Goal: Task Accomplishment & Management: Use online tool/utility

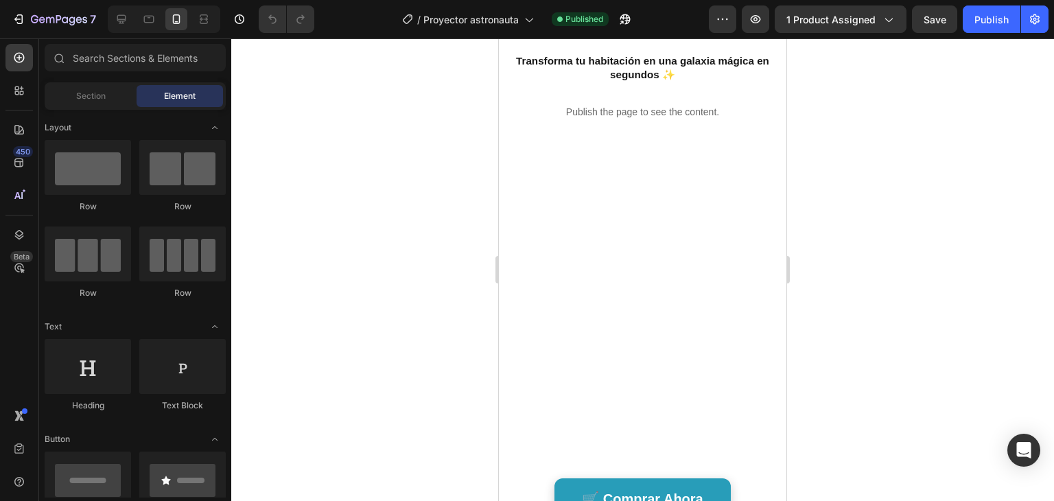
scroll to position [1011, 0]
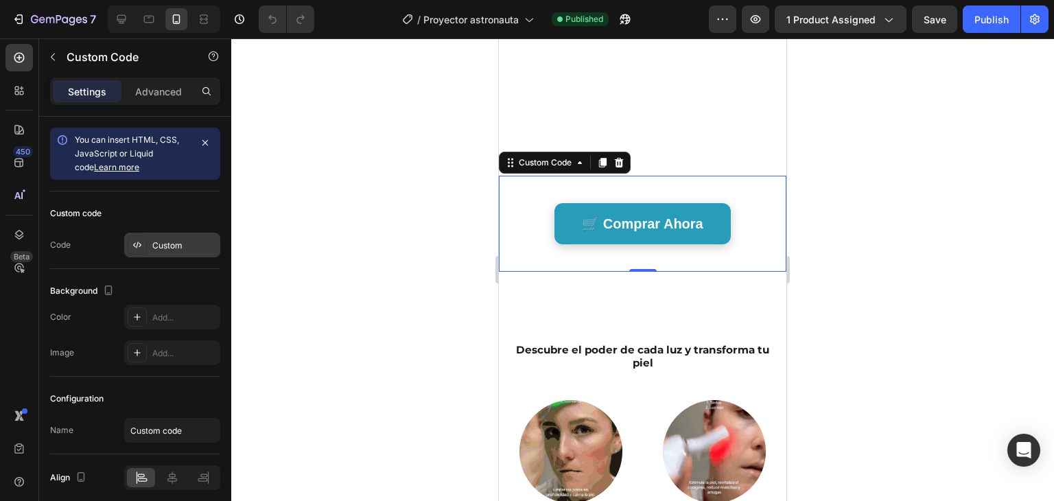
click at [178, 248] on div "Custom" at bounding box center [184, 246] width 65 height 12
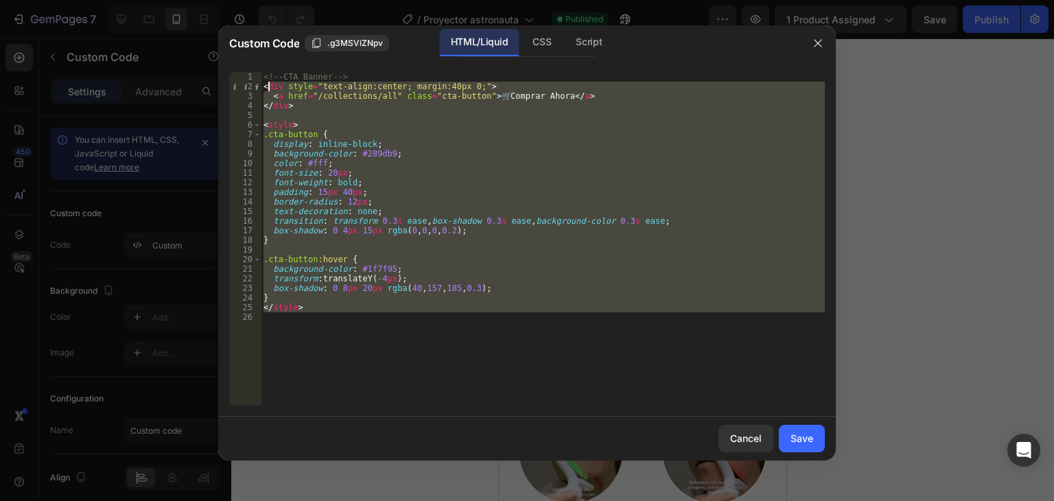
drag, startPoint x: 482, startPoint y: 314, endPoint x: 248, endPoint y: 56, distance: 348.9
click at [248, 56] on div "Custom Code .g3MSViZNpv HTML/Liquid CSS Script 1 2 3 4 5 6 7 8 9 10 11 12 13 14…" at bounding box center [527, 242] width 618 height 435
type textarea "<!-- CTA Banner --> <div style="text-align:center; margin:40px 0;">"
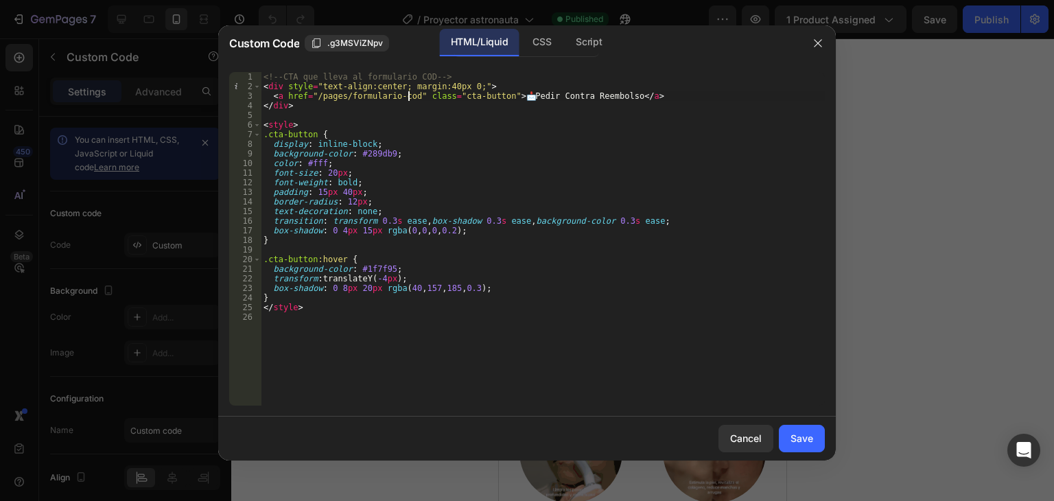
click at [408, 100] on div "<!-- CTA que lleva al formulario COD --> < div style = "text-align:center; marg…" at bounding box center [543, 248] width 564 height 353
drag, startPoint x: 413, startPoint y: 97, endPoint x: 310, endPoint y: 99, distance: 103.0
click at [310, 99] on div "<!-- CTA que lleva al formulario COD --> < div style = "text-align:center; marg…" at bounding box center [543, 248] width 564 height 353
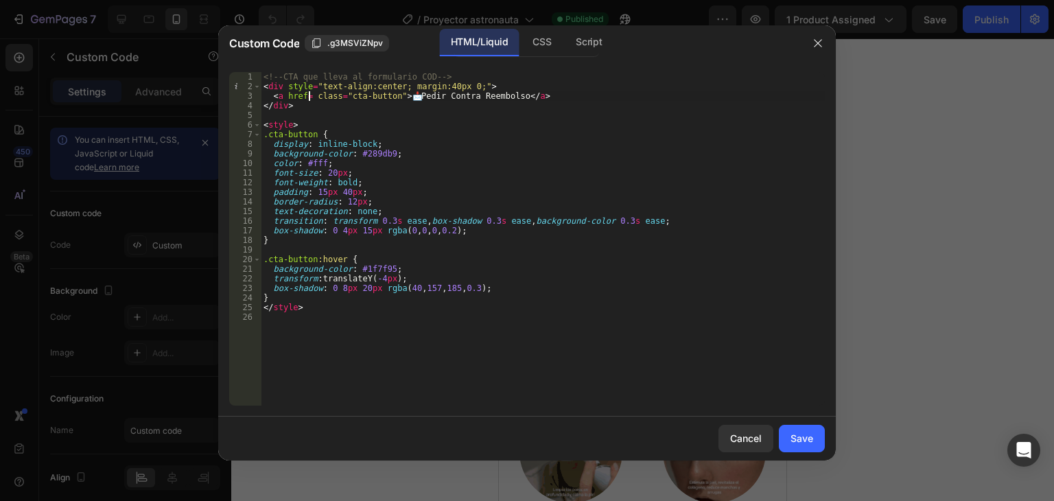
paste textarea "https://oceanscare.es/products/proyector-astronauta"
type textarea "<a href=https://oceanscare.es/products/proyector-astronauta class="cta-button">…"
click at [802, 446] on button "Save" at bounding box center [802, 438] width 46 height 27
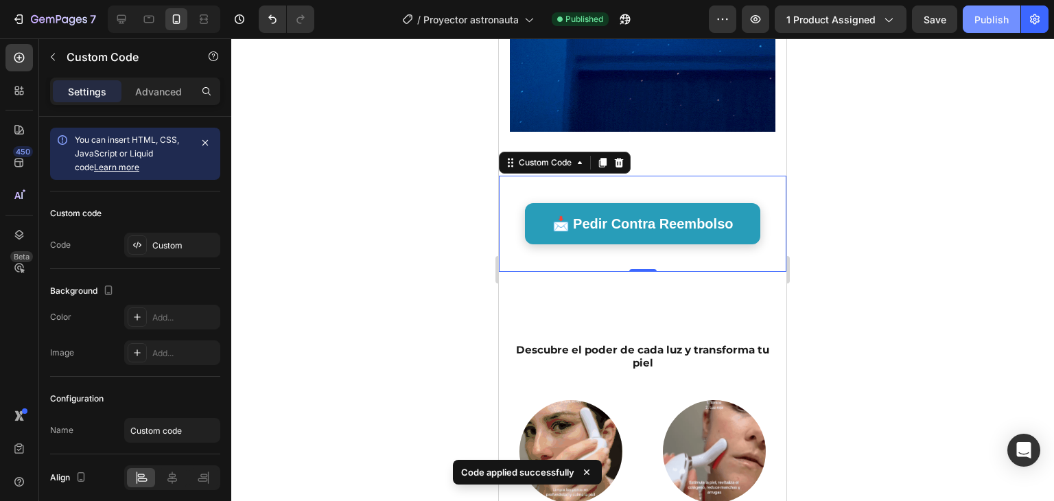
click at [979, 28] on button "Publish" at bounding box center [992, 18] width 58 height 27
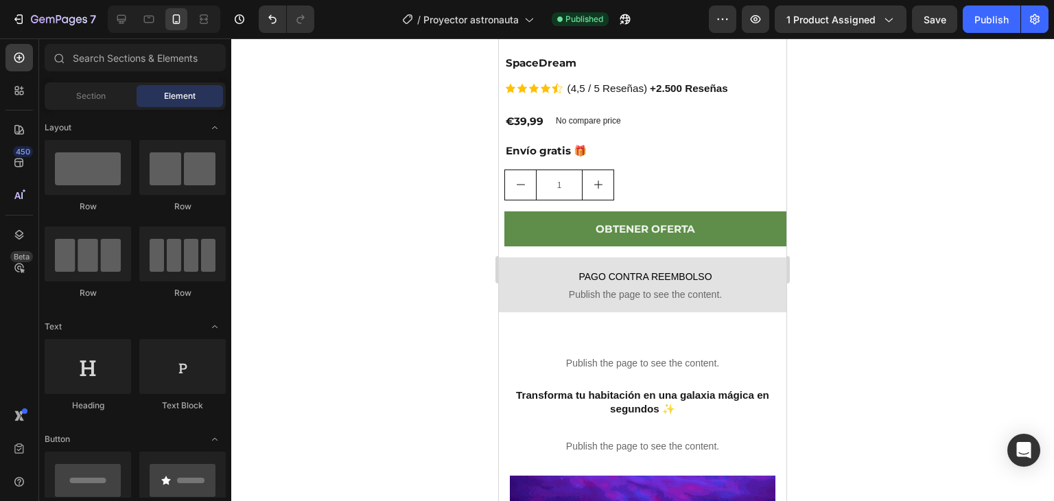
scroll to position [378, 0]
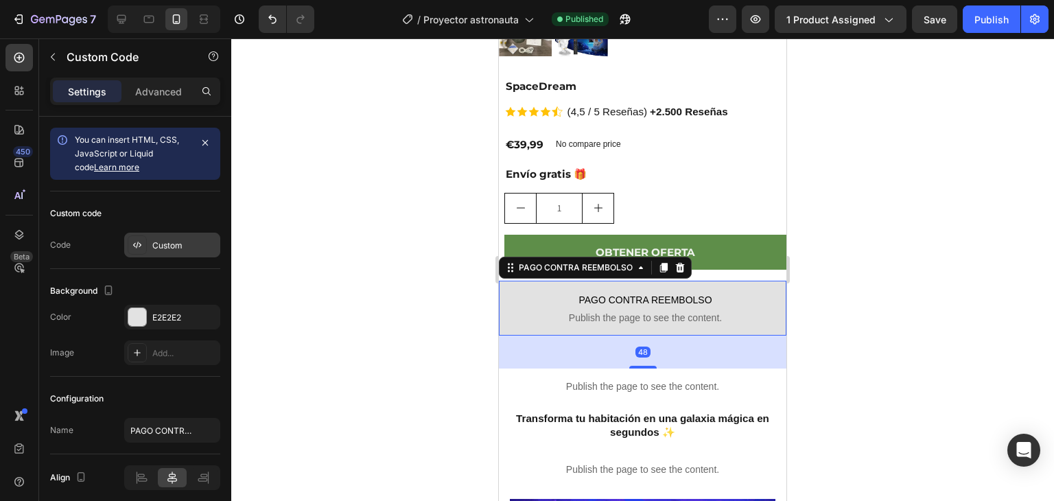
click at [178, 242] on div "Custom" at bounding box center [184, 246] width 65 height 12
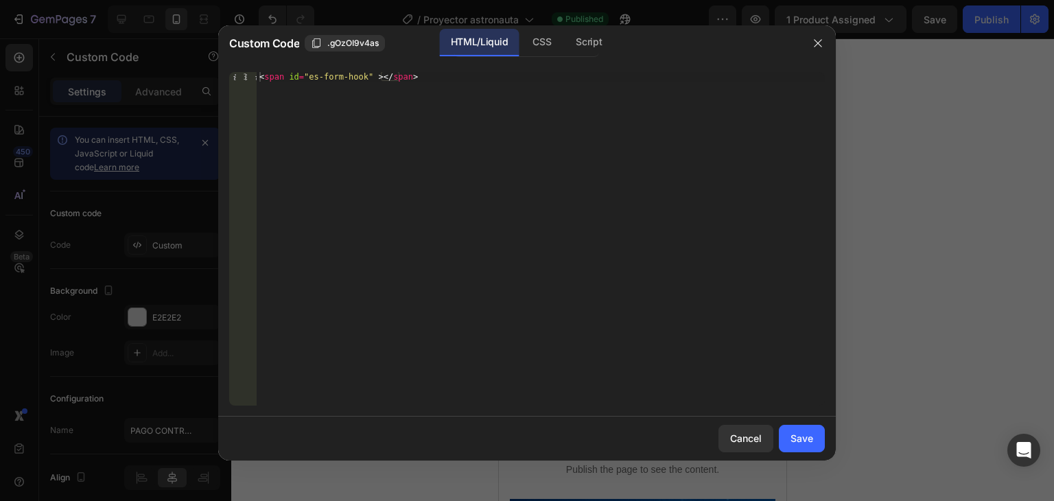
type textarea "<span id="es-form-hook" ></span>"
drag, startPoint x: 415, startPoint y: 78, endPoint x: 257, endPoint y: 78, distance: 157.9
click at [257, 78] on div "< span id = "es-form-hook" > </ span >" at bounding box center [541, 248] width 568 height 353
click at [754, 440] on div "Cancel" at bounding box center [746, 438] width 32 height 14
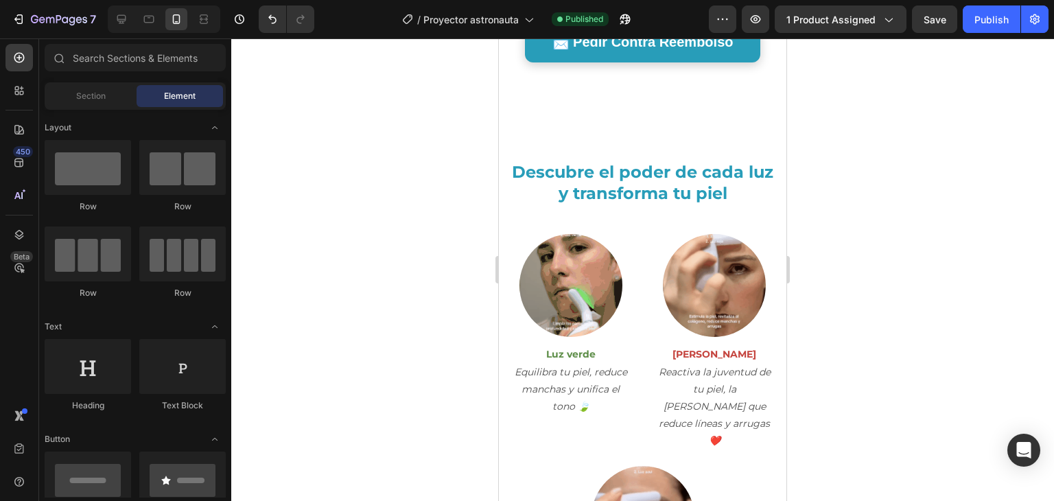
scroll to position [1168, 0]
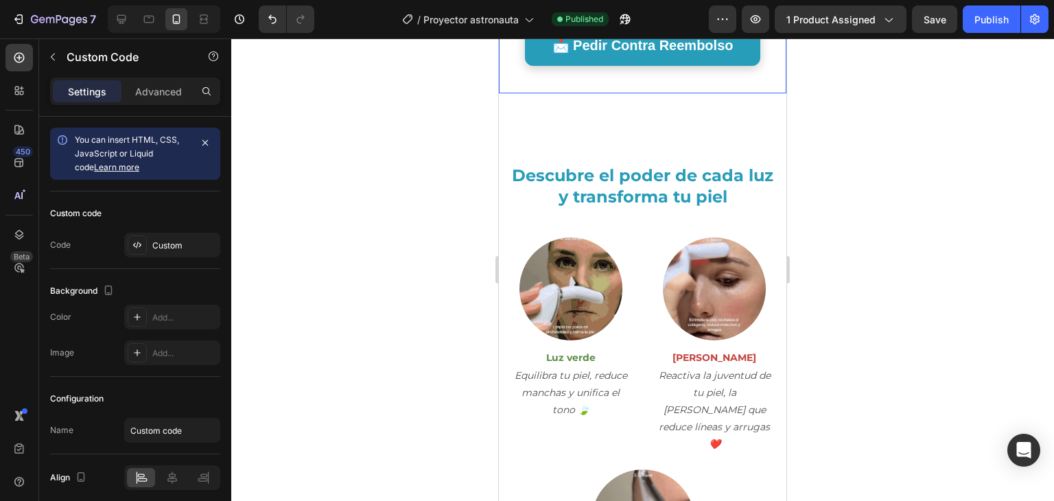
click at [636, 75] on div "📩 Pedir Contra Reembolso Custom Code 0" at bounding box center [643, 45] width 288 height 96
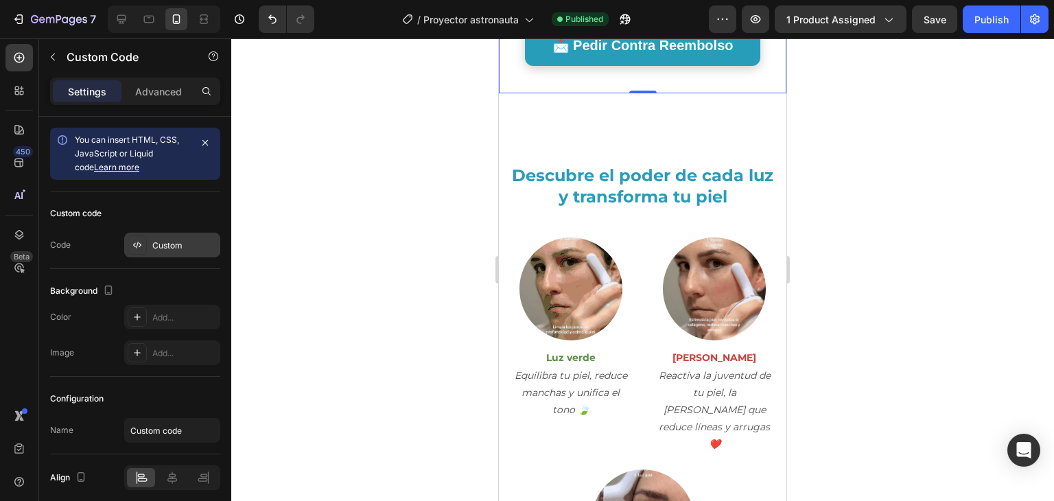
click at [165, 245] on div "Custom" at bounding box center [184, 246] width 65 height 12
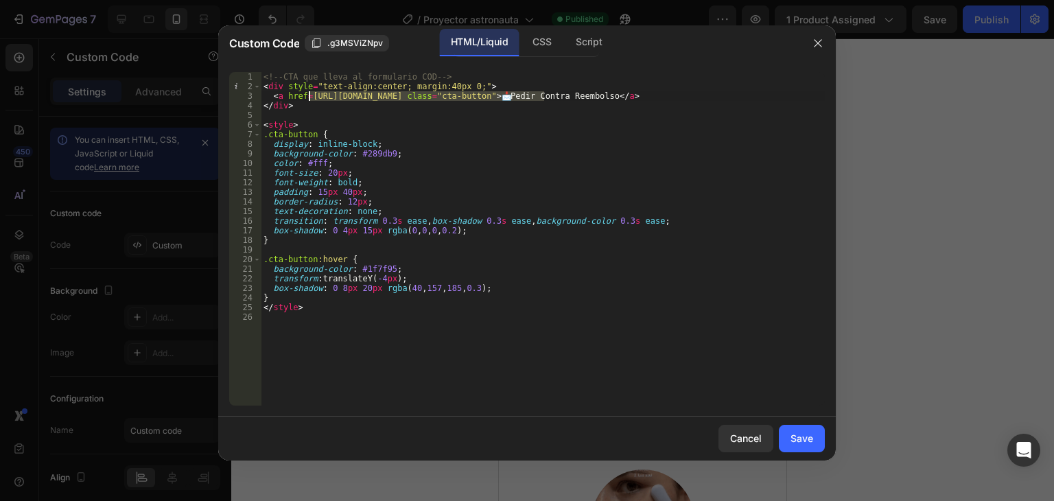
drag, startPoint x: 542, startPoint y: 98, endPoint x: 310, endPoint y: 101, distance: 232.0
click at [310, 101] on div "<!-- CTA que lleva al formulario COD --> < div style = "text-align:center; marg…" at bounding box center [543, 248] width 564 height 353
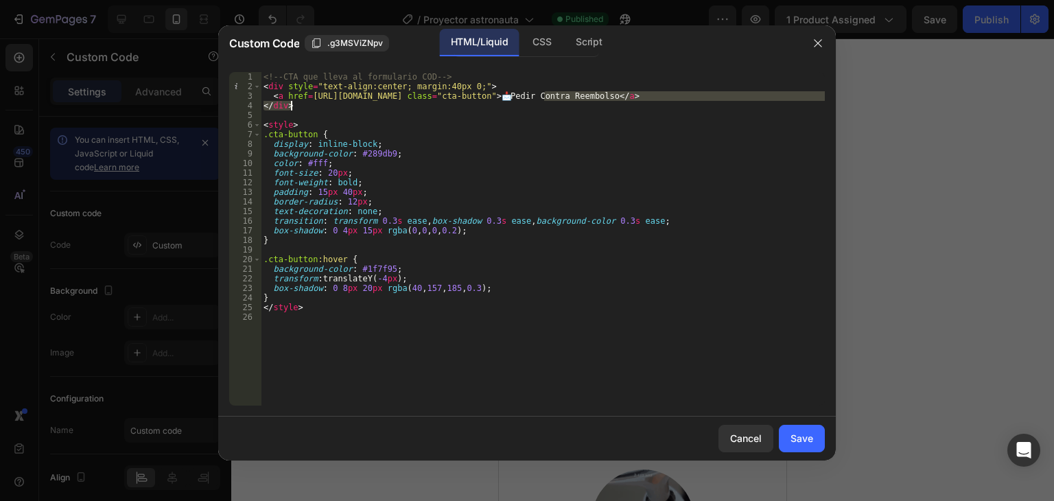
paste textarea "<span id="es-form-hook" ></span"
type textarea "<a href=https://oceanscare.es/products/proyector-astronauta <span id="es-form-h…"
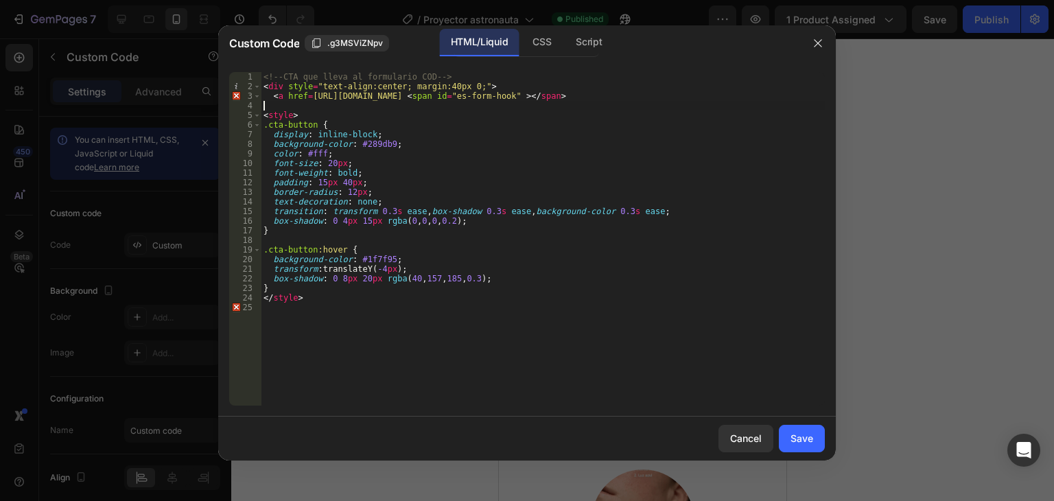
drag, startPoint x: 310, startPoint y: 101, endPoint x: 375, endPoint y: 102, distance: 65.2
click at [375, 102] on div "<!-- CTA que lleva al formulario COD --> < div style = "text-align:center; marg…" at bounding box center [543, 248] width 564 height 353
click at [747, 433] on div "Cancel" at bounding box center [746, 438] width 32 height 14
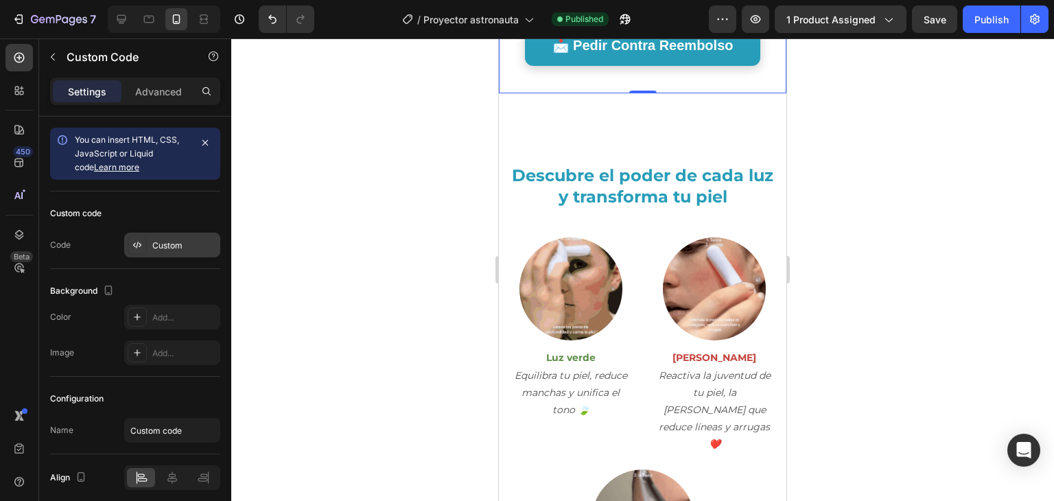
click at [163, 244] on div "Custom" at bounding box center [184, 246] width 65 height 12
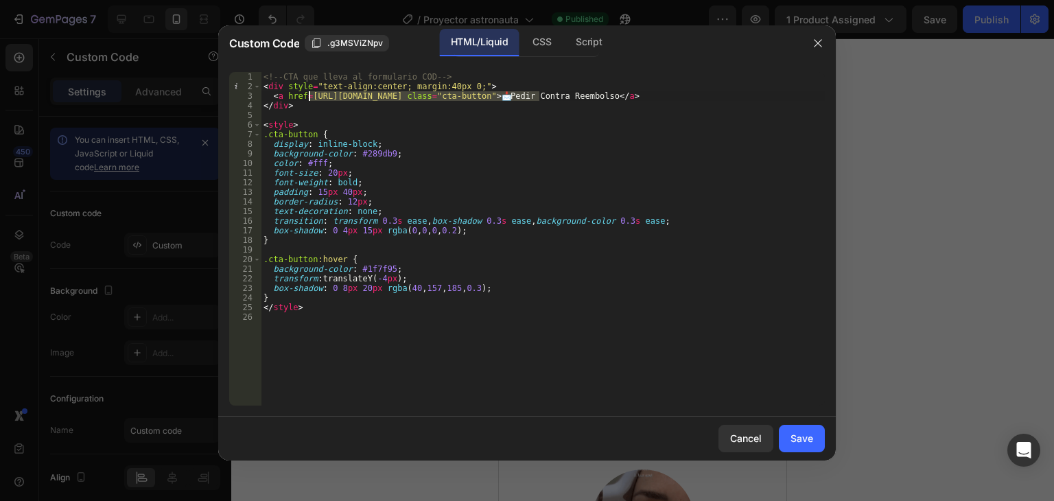
drag, startPoint x: 539, startPoint y: 100, endPoint x: 308, endPoint y: 100, distance: 230.6
click at [308, 100] on div "<!-- CTA que lleva al formulario COD --> < div style = "text-align:center; marg…" at bounding box center [543, 248] width 564 height 353
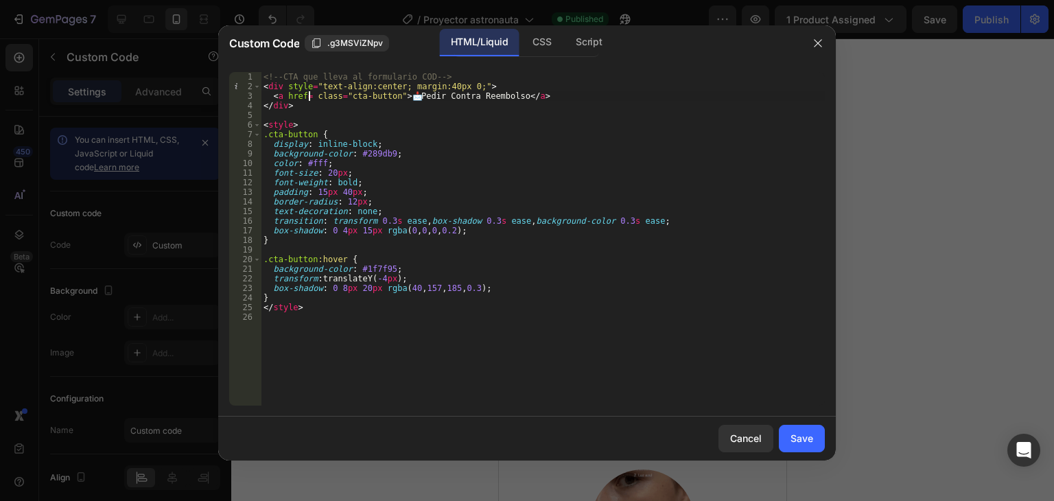
paste textarea "<span id="es-form-hook" ></span>"
type textarea "<a href=<span id="es-form-hook" ></span> class="cta-button">📩 Pedir Contra Reem…"
click at [805, 432] on div "Save" at bounding box center [802, 438] width 23 height 14
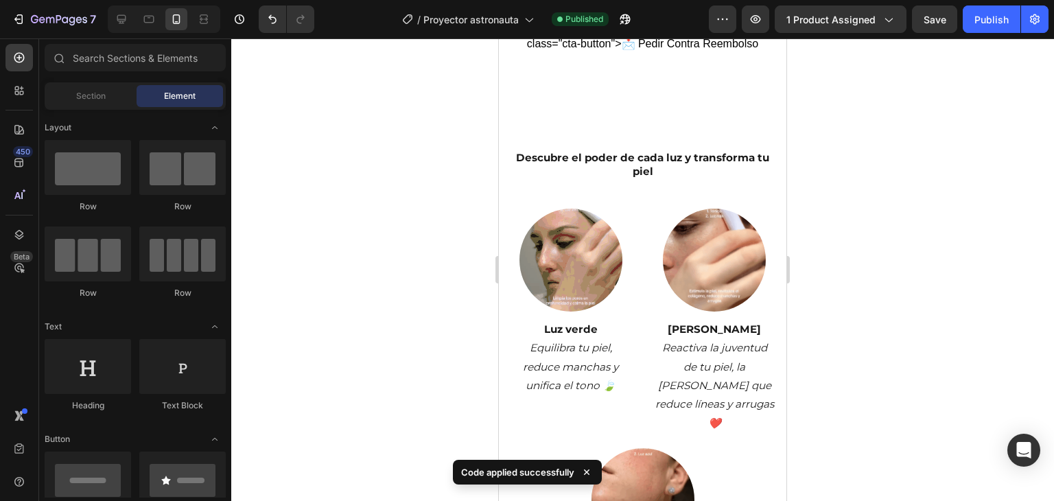
scroll to position [985, 0]
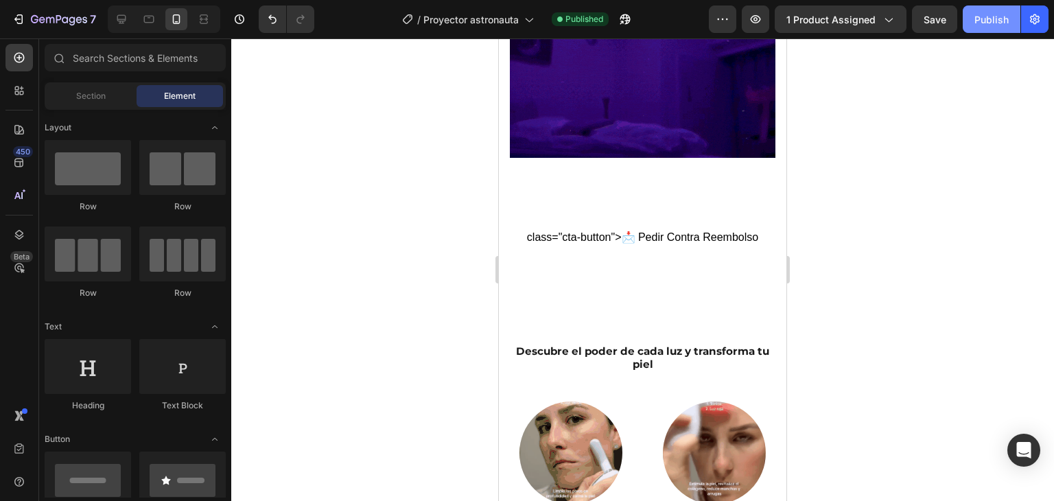
click at [975, 17] on div "Publish" at bounding box center [992, 19] width 34 height 14
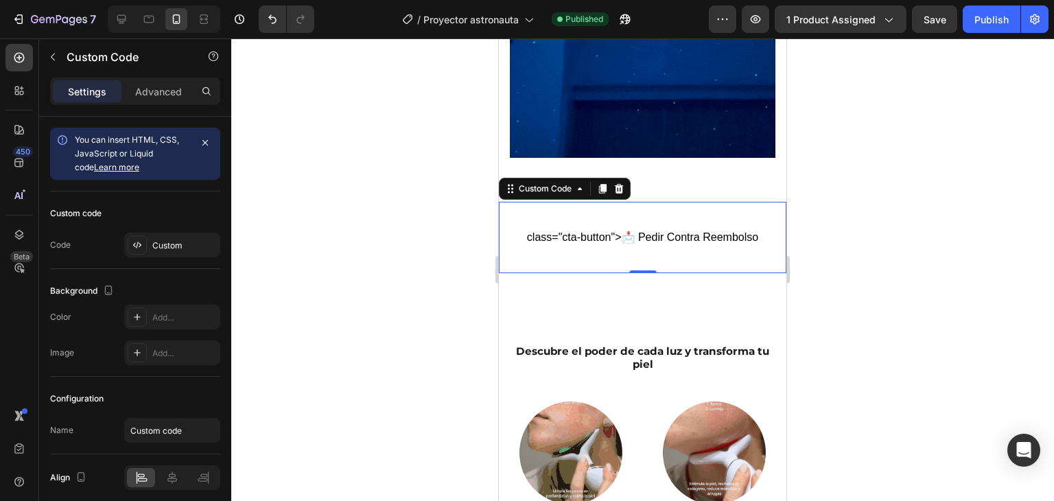
click at [172, 222] on div "Custom code" at bounding box center [135, 213] width 170 height 22
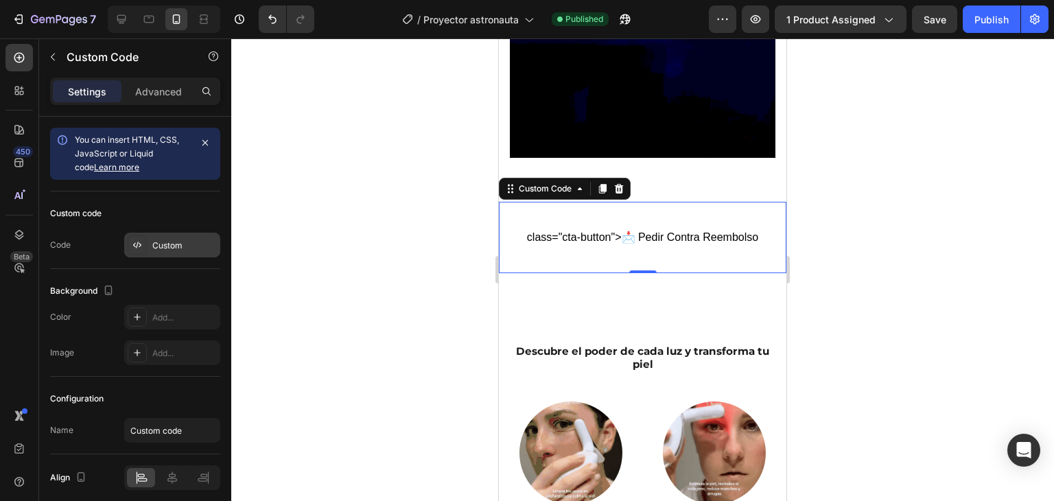
click at [173, 240] on div "Custom" at bounding box center [184, 246] width 65 height 12
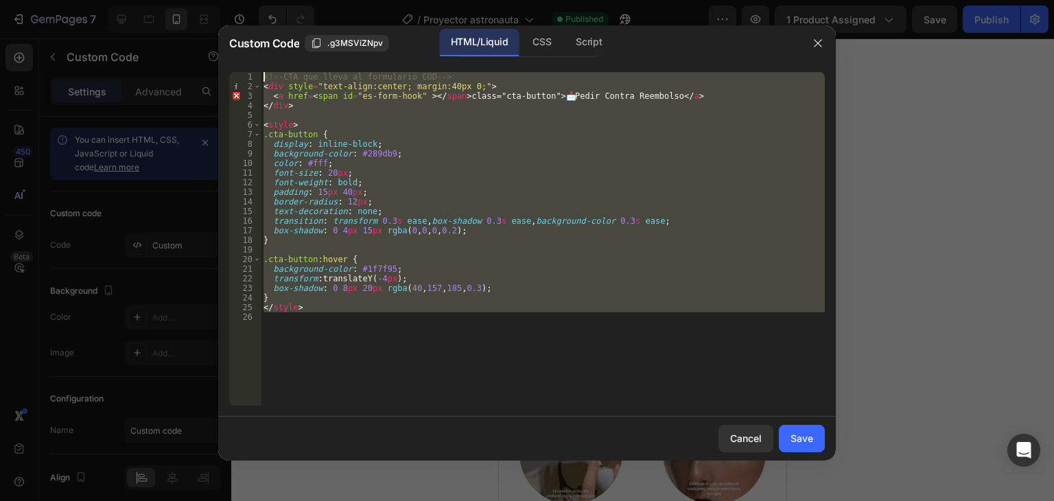
drag, startPoint x: 513, startPoint y: 360, endPoint x: 227, endPoint y: 31, distance: 436.0
click at [227, 31] on div "Custom Code .g3MSViZNpv HTML/Liquid CSS Script 1 2 3 4 5 6 7 8 9 10 11 12 13 14…" at bounding box center [527, 242] width 618 height 435
type textarea "<!-- CTA que lleva al formulario COD --> <div style="text-align:center; margin:…"
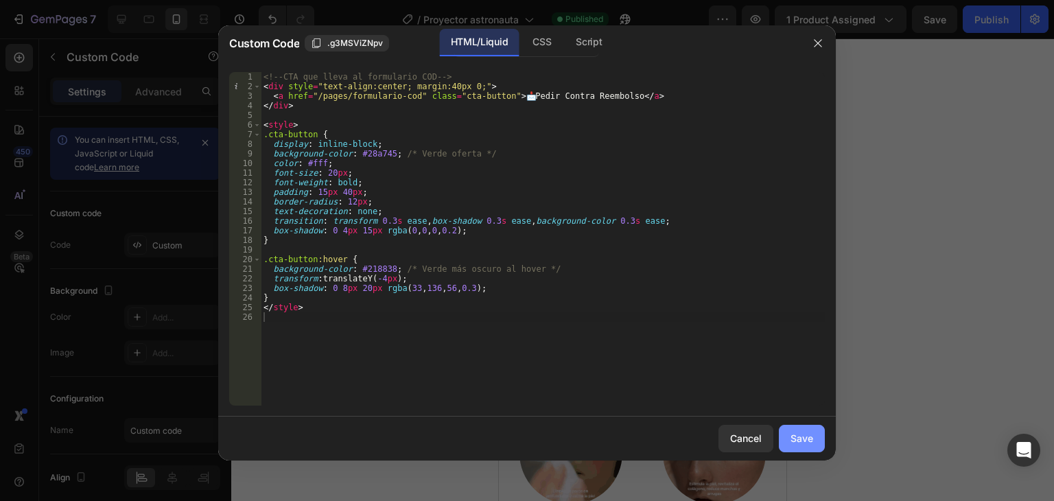
click at [794, 443] on div "Save" at bounding box center [802, 438] width 23 height 14
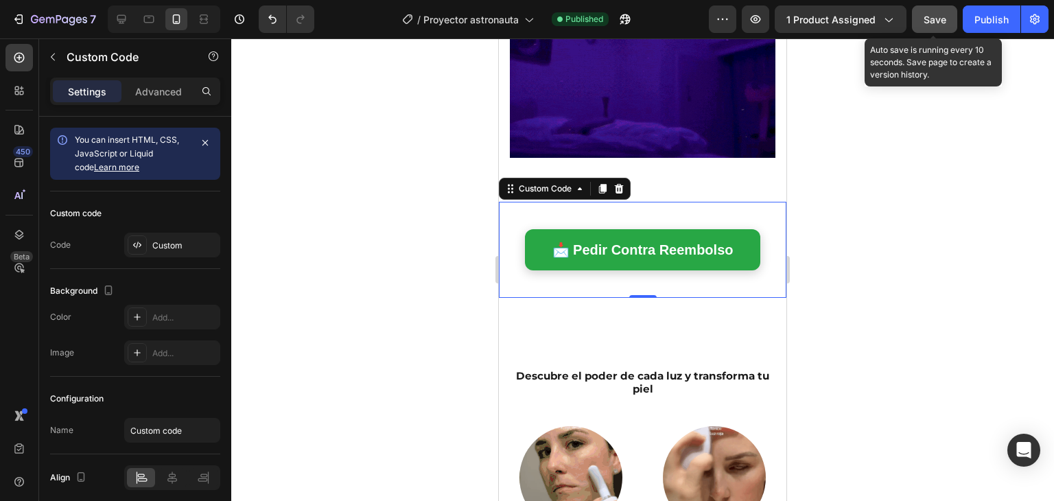
click at [951, 23] on button "Save" at bounding box center [934, 18] width 45 height 27
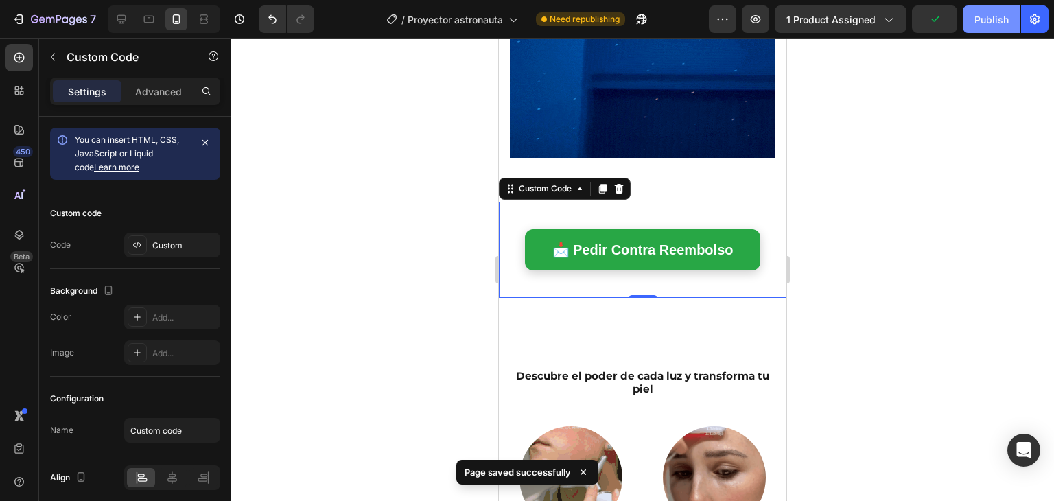
click at [978, 25] on div "Publish" at bounding box center [992, 19] width 34 height 14
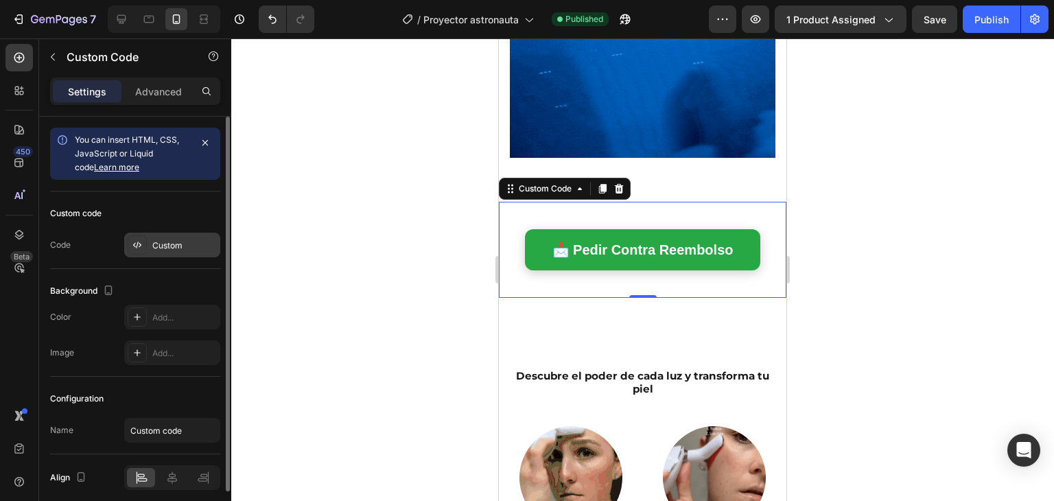
click at [132, 237] on div at bounding box center [137, 244] width 19 height 19
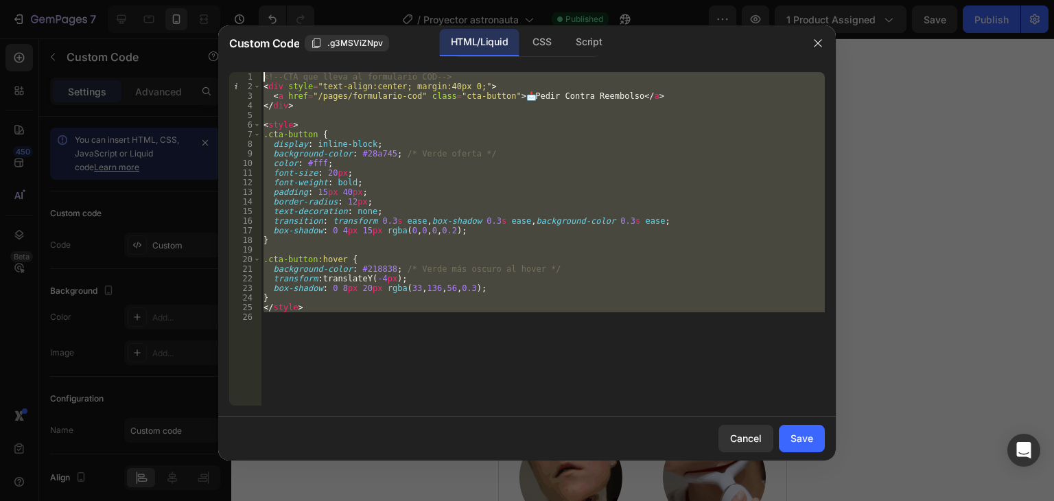
drag, startPoint x: 364, startPoint y: 342, endPoint x: 209, endPoint y: 1, distance: 374.7
click at [209, 1] on div "Custom Code .g3MSViZNpv HTML/Liquid CSS Script 1 2 3 4 5 6 7 8 9 10 11 12 13 14…" at bounding box center [527, 250] width 1054 height 501
type textarea "<!-- CTA que lleva al formulario COD --> <div style="text-align:center; margin:…"
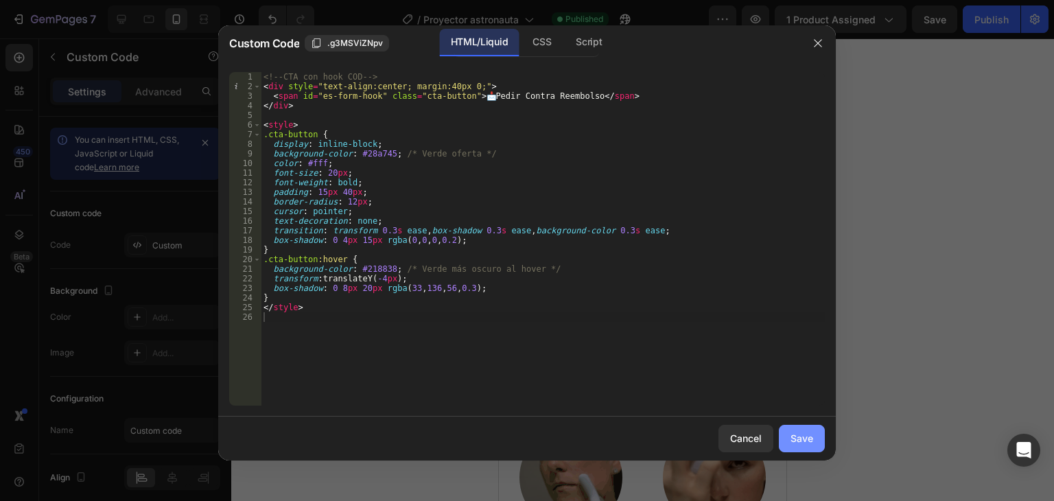
click at [796, 443] on div "Save" at bounding box center [802, 438] width 23 height 14
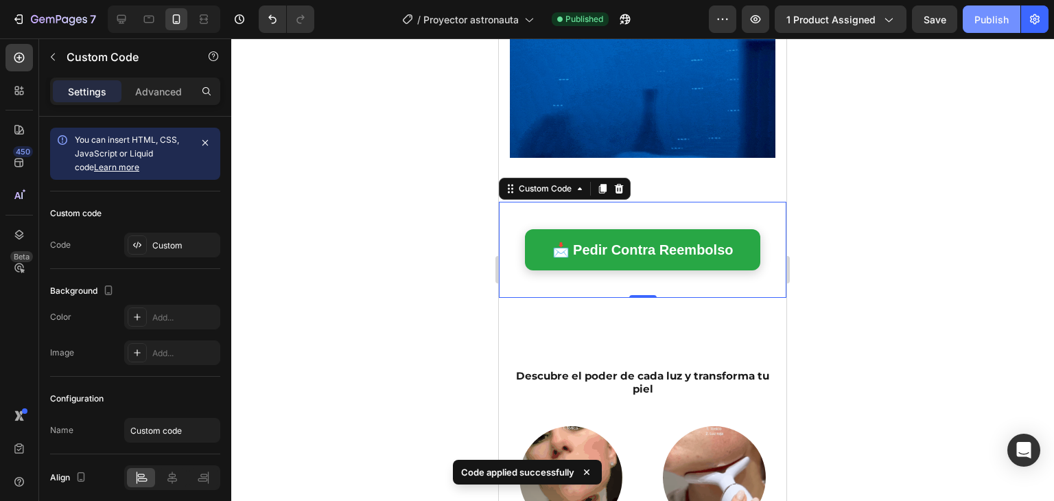
click at [981, 19] on div "Publish" at bounding box center [992, 19] width 34 height 14
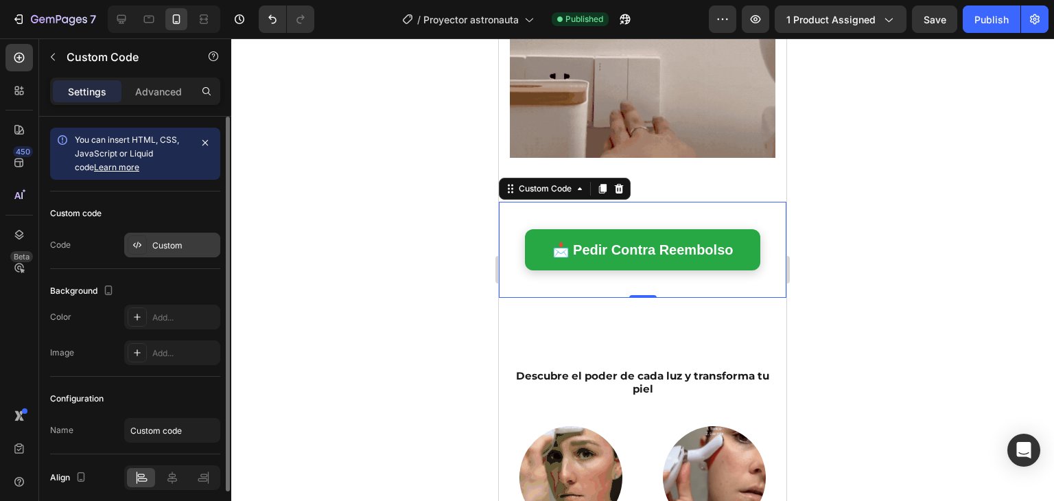
click at [178, 256] on div "Custom" at bounding box center [172, 245] width 96 height 25
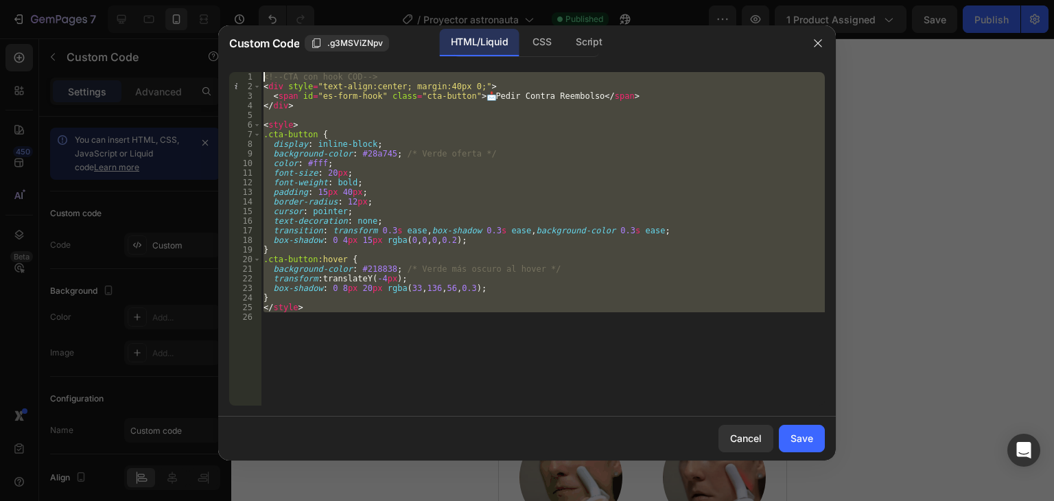
drag, startPoint x: 414, startPoint y: 360, endPoint x: 230, endPoint y: 62, distance: 350.1
click at [230, 62] on div "1 2 3 4 5 6 7 8 9 10 11 12 13 14 15 16 17 18 19 20 21 22 23 24 25 26 <!-- CTA c…" at bounding box center [527, 239] width 618 height 356
type textarea "<!-- CTA con hook COD --> <div style="text-align:center; margin:40px 0;">"
paste textarea
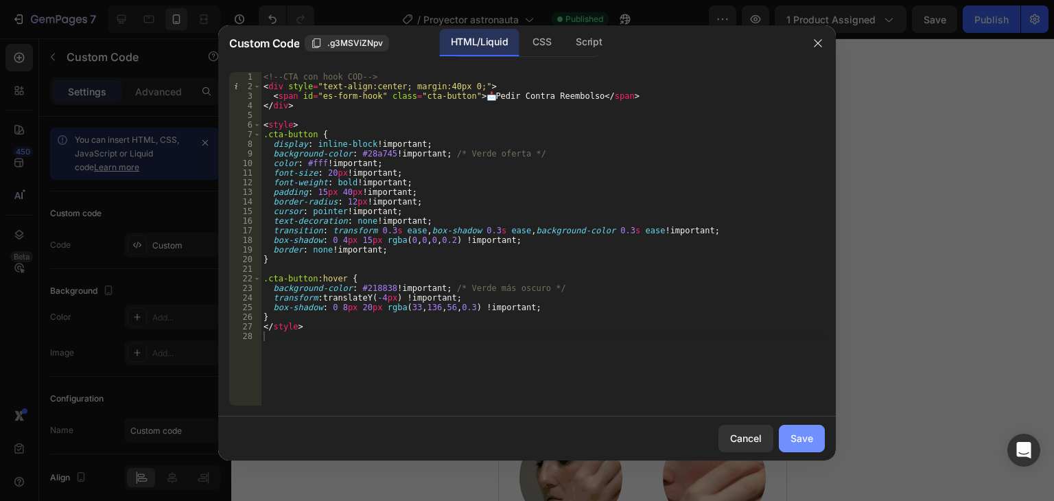
click at [791, 432] on div "Save" at bounding box center [802, 438] width 23 height 14
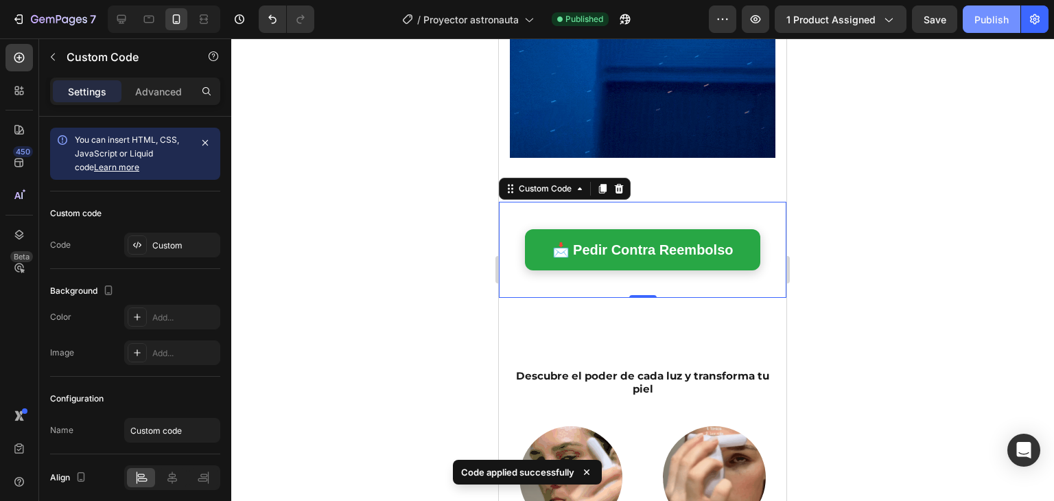
click at [986, 24] on div "Publish" at bounding box center [992, 19] width 34 height 14
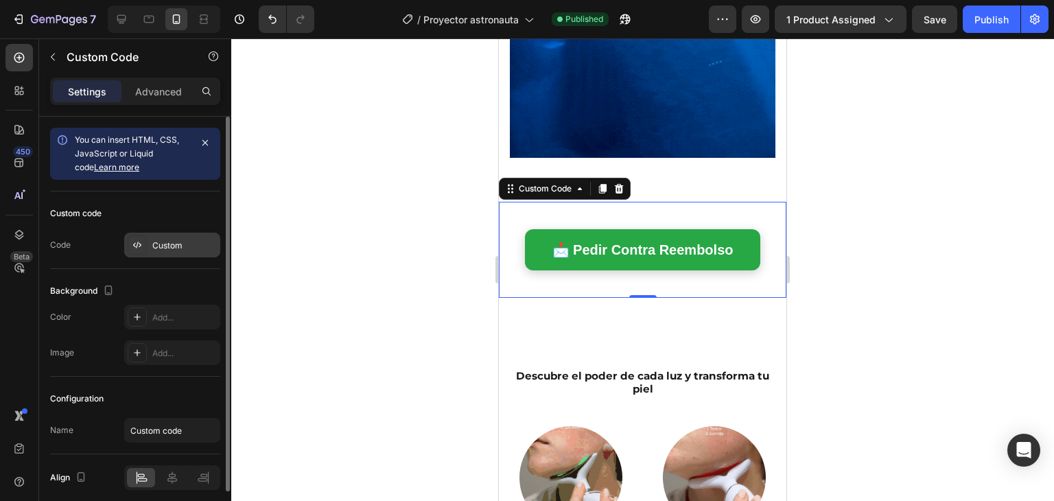
click at [178, 245] on div "Custom" at bounding box center [184, 246] width 65 height 12
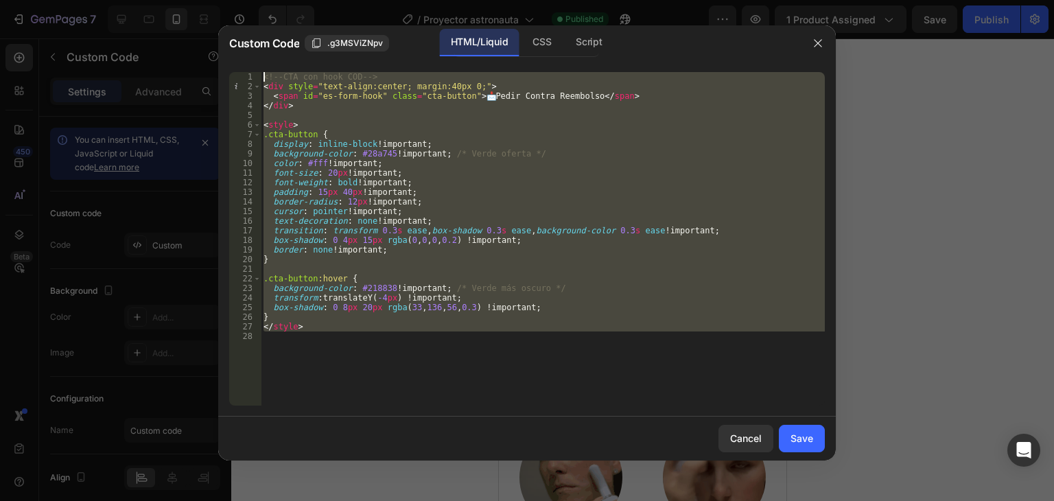
drag, startPoint x: 447, startPoint y: 345, endPoint x: 217, endPoint y: -12, distance: 424.9
click at [217, 0] on html "7 Version history / Proyector astronauta Published Preview 1 product assigned S…" at bounding box center [527, 0] width 1054 height 0
type textarea "<!-- CTA con hook COD --> <div style="text-align:center; margin:40px 0;">"
paste textarea
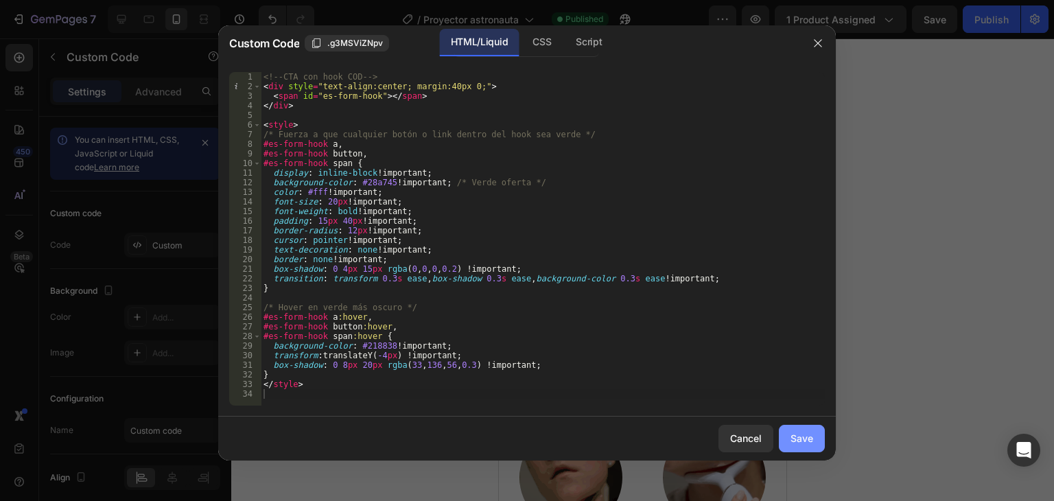
click at [800, 433] on div "Save" at bounding box center [802, 438] width 23 height 14
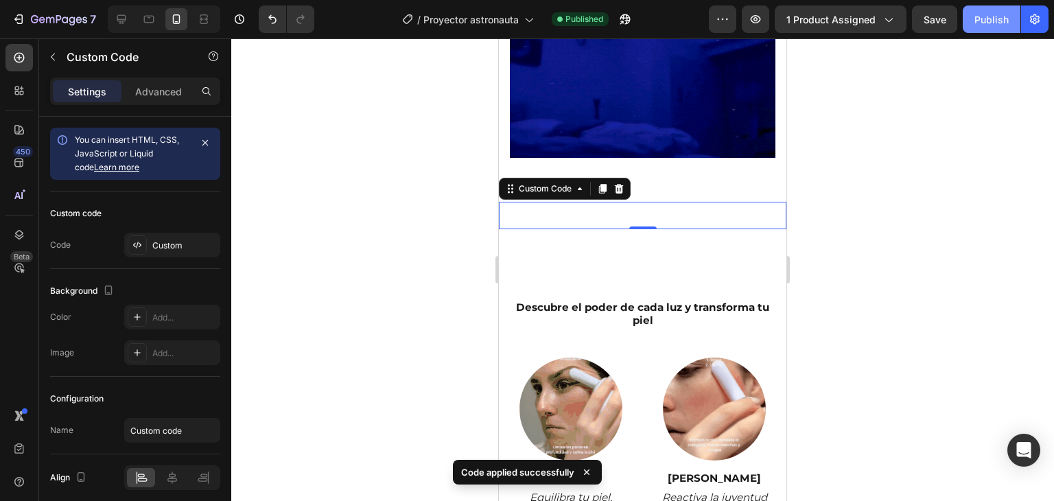
click at [976, 17] on div "Publish" at bounding box center [992, 19] width 34 height 14
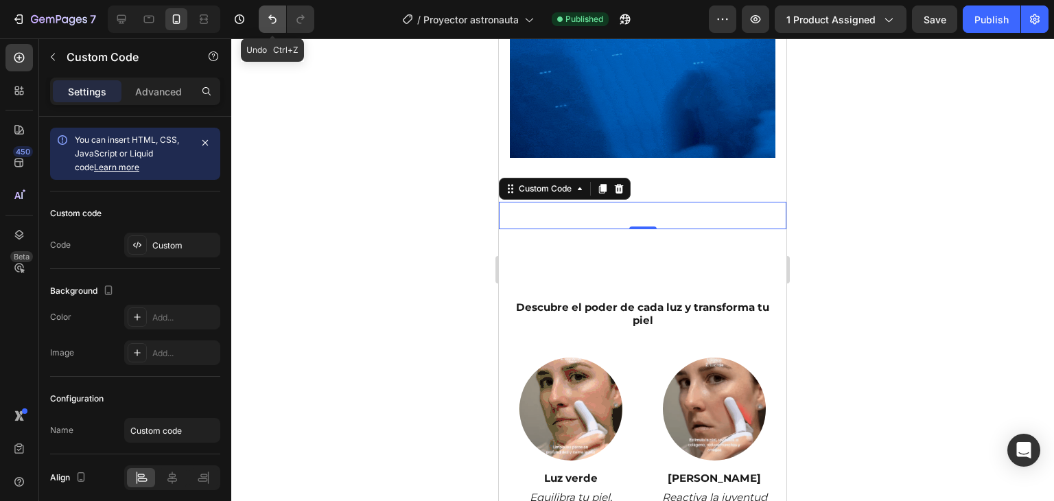
click at [266, 15] on icon "Undo/Redo" at bounding box center [273, 19] width 14 height 14
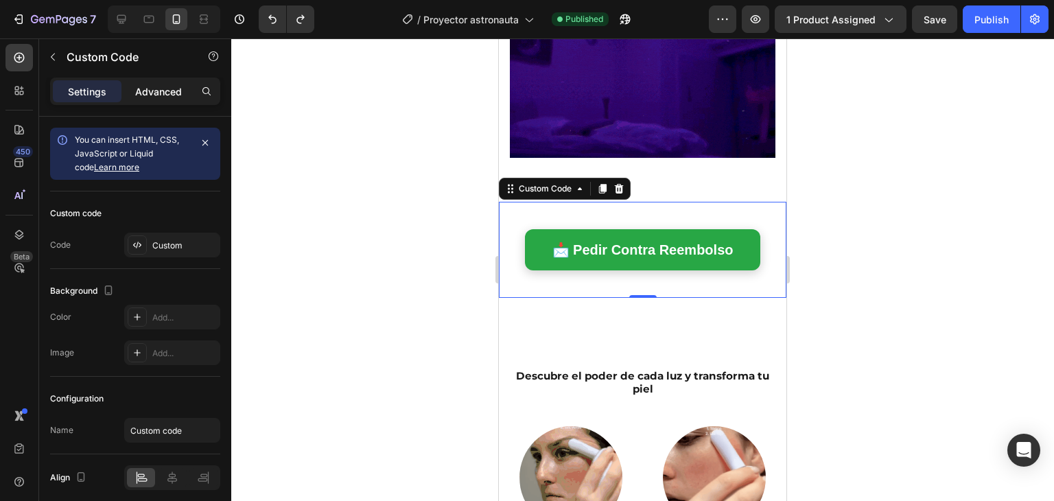
click at [167, 98] on div "Advanced" at bounding box center [158, 91] width 69 height 22
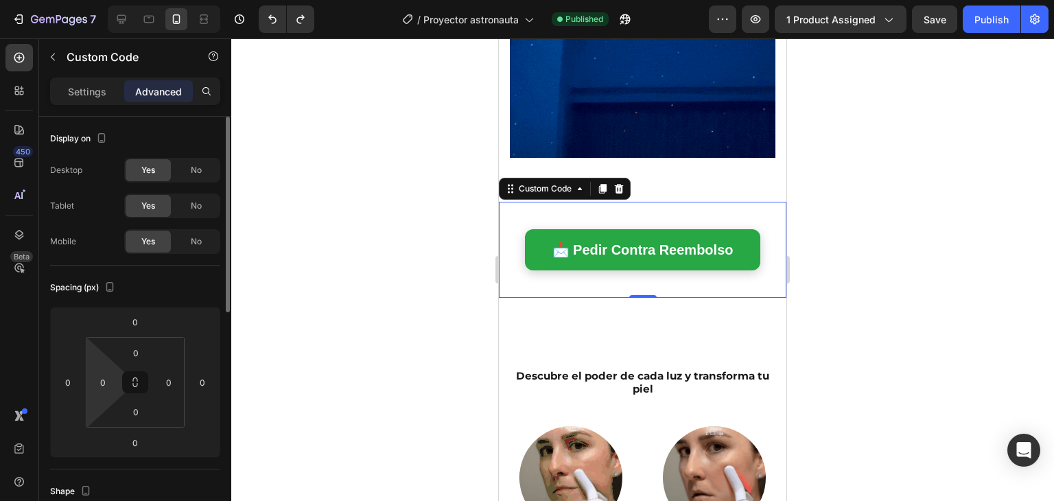
click at [110, 0] on html "7 Version history / Proyector astronauta Published Preview 1 product assigned S…" at bounding box center [527, 0] width 1054 height 0
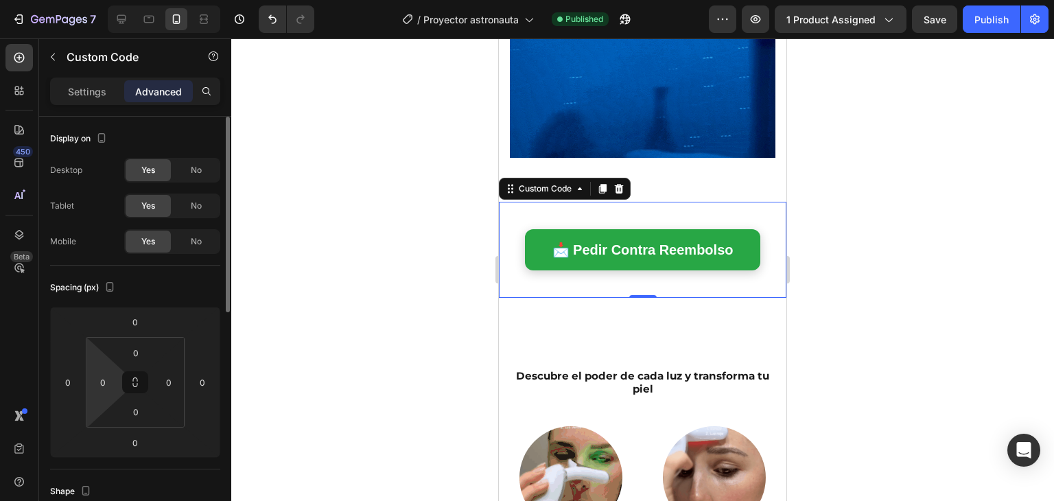
click at [118, 0] on html "7 Version history / Proyector astronauta Published Preview 1 product assigned S…" at bounding box center [527, 0] width 1054 height 0
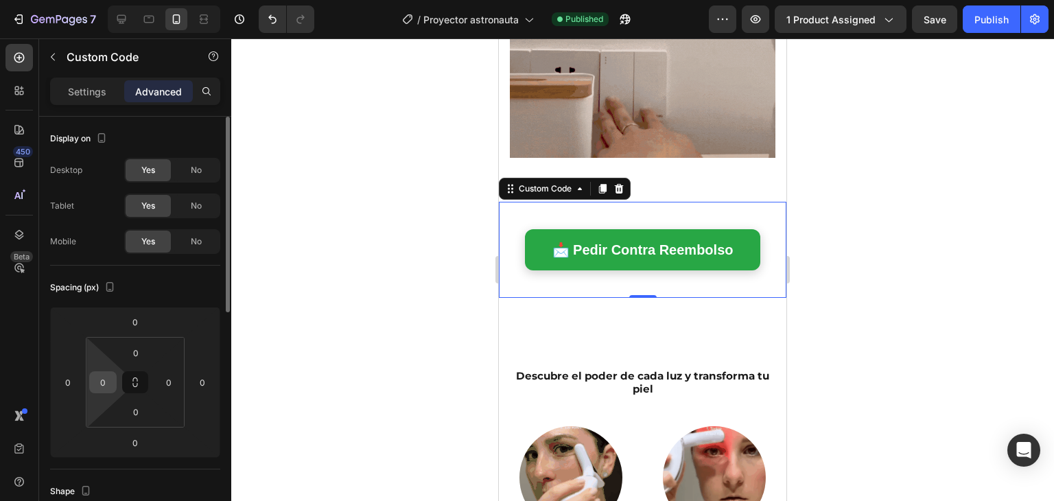
click at [106, 384] on input "0" at bounding box center [103, 382] width 21 height 21
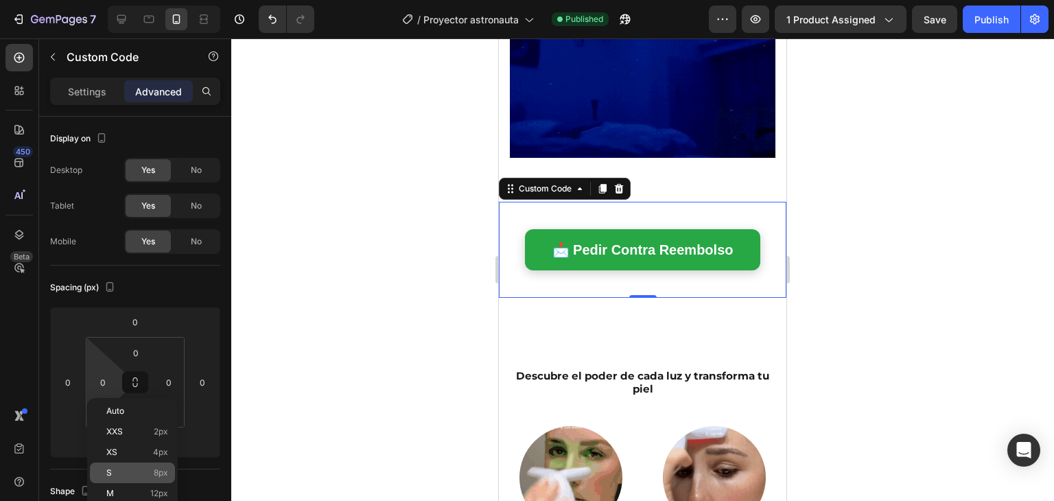
click at [130, 470] on p "S 8px" at bounding box center [137, 473] width 62 height 10
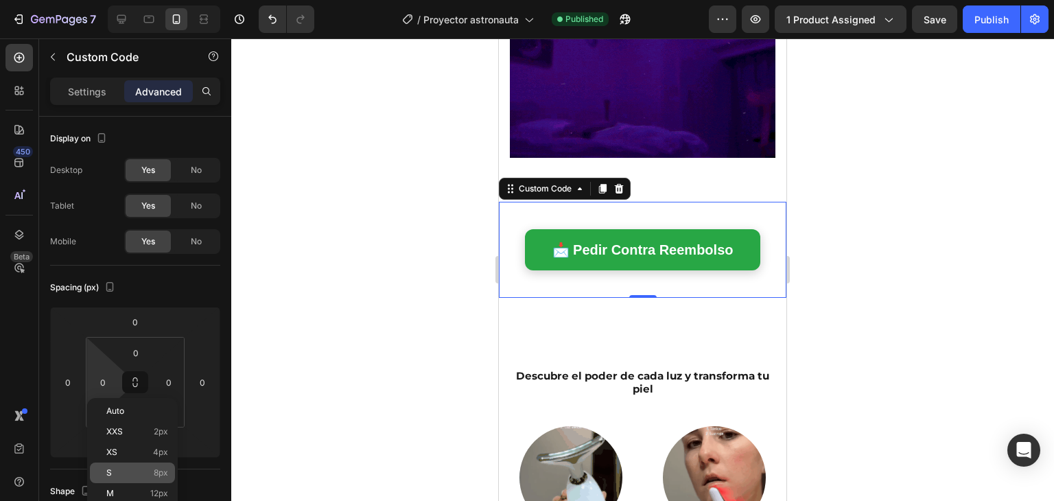
type input "8"
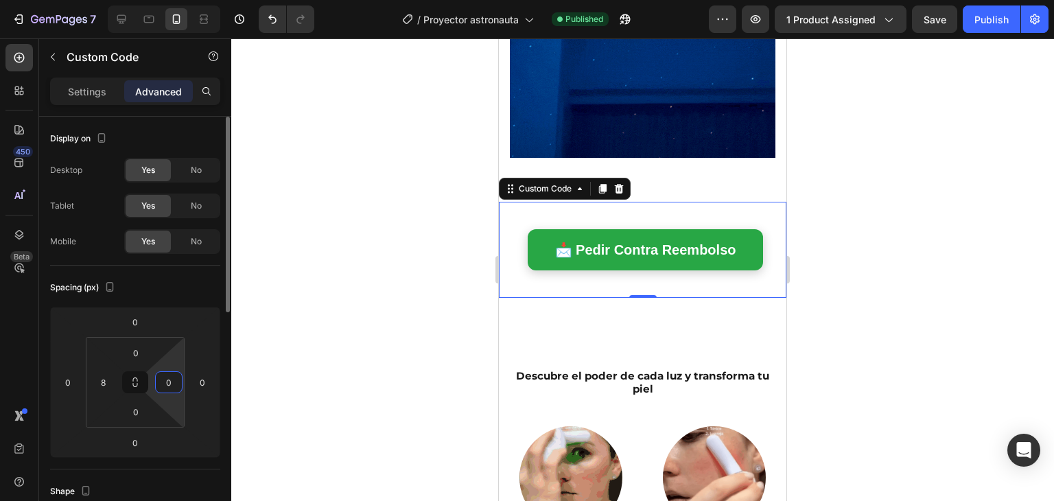
click at [173, 391] on input "0" at bounding box center [169, 382] width 21 height 21
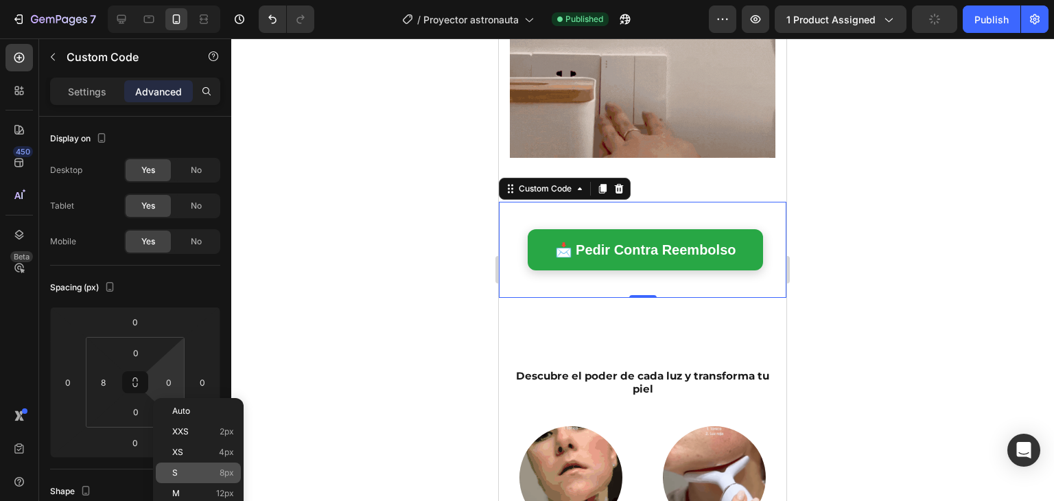
click at [189, 473] on p "S 8px" at bounding box center [203, 473] width 62 height 10
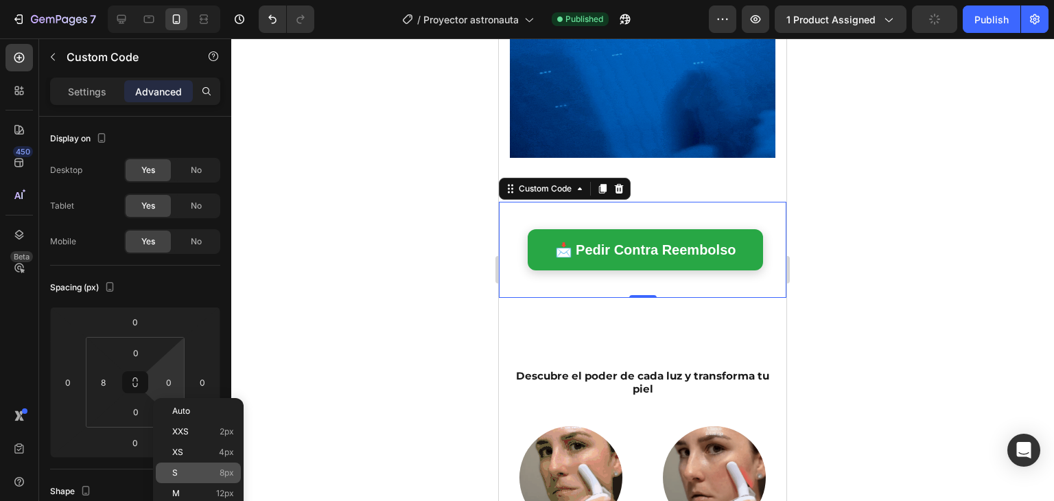
type input "8"
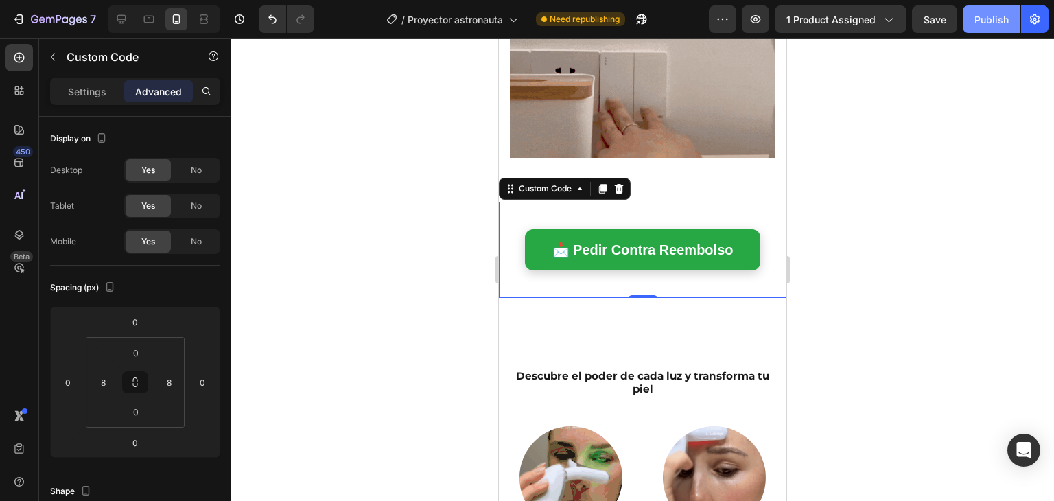
click at [975, 14] on div "Publish" at bounding box center [992, 19] width 34 height 14
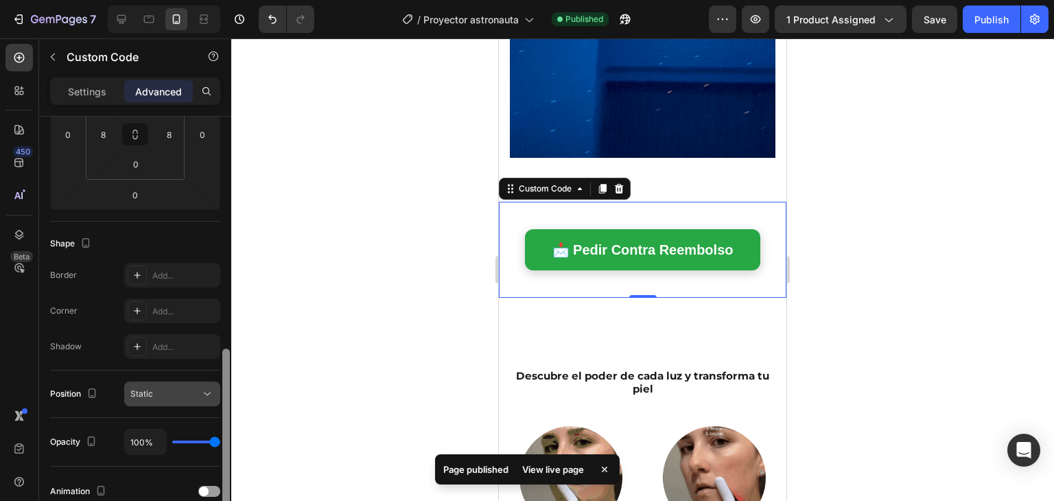
scroll to position [332, 0]
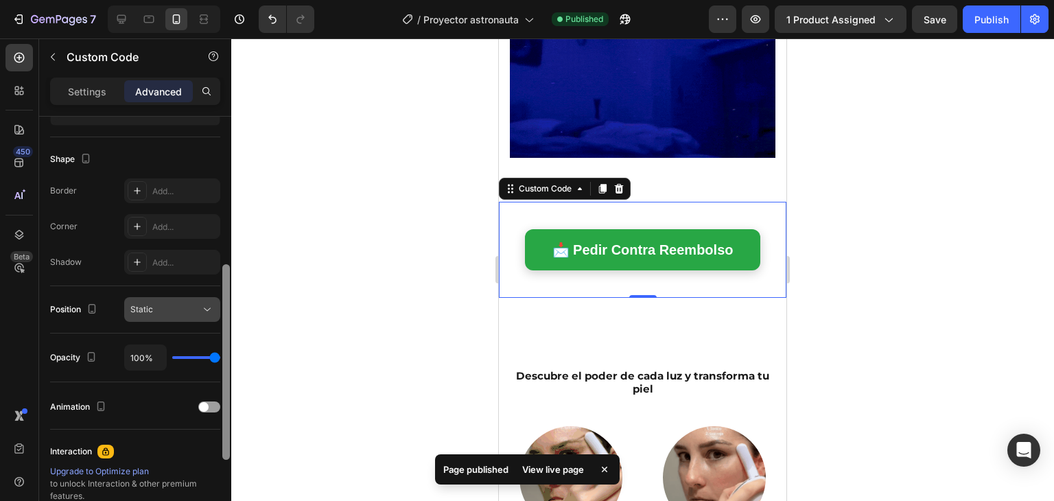
drag, startPoint x: 226, startPoint y: 161, endPoint x: 213, endPoint y: 316, distance: 155.0
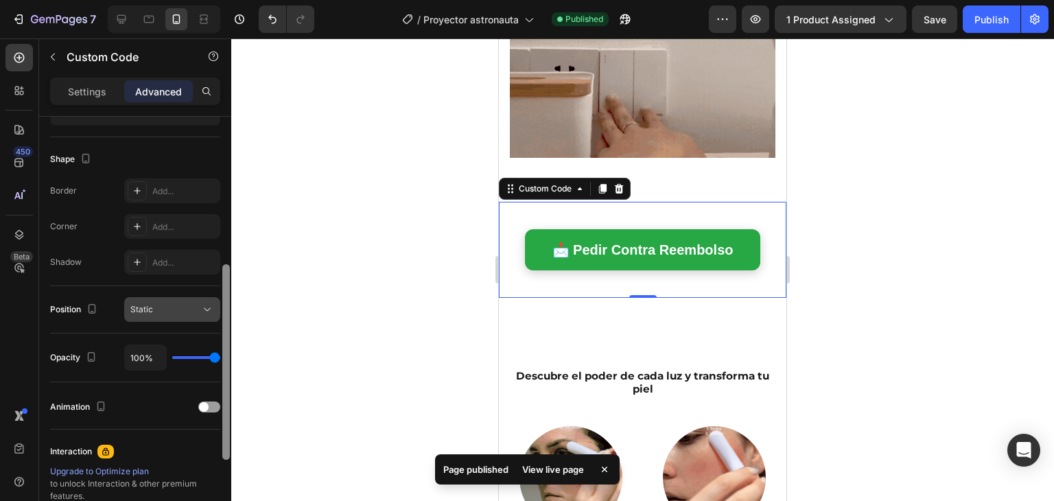
click at [213, 316] on div "Display on Desktop Yes No Tablet Yes No Mobile Yes No Spacing (px) 0 0 0 0 0 8 …" at bounding box center [135, 328] width 192 height 423
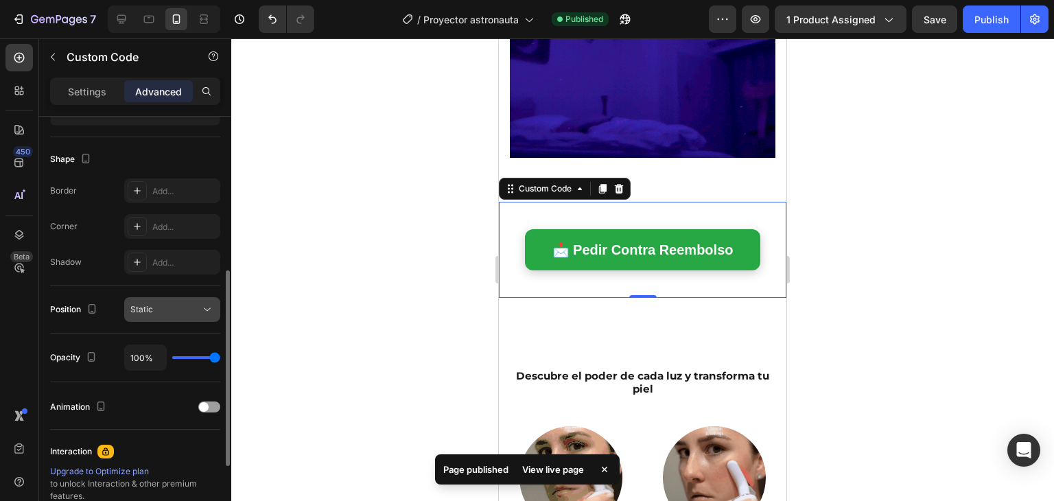
click at [170, 316] on button "Static" at bounding box center [172, 309] width 96 height 25
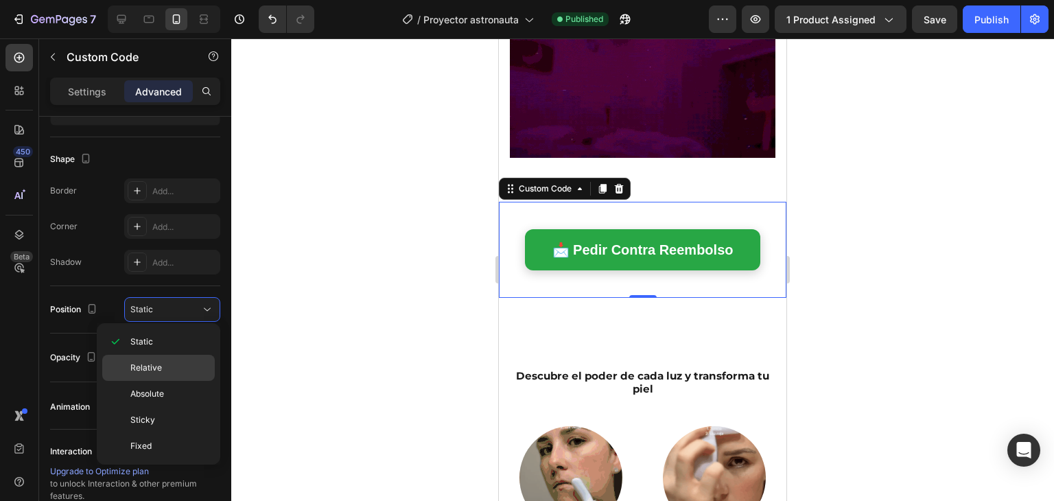
click at [180, 369] on p "Relative" at bounding box center [169, 368] width 78 height 12
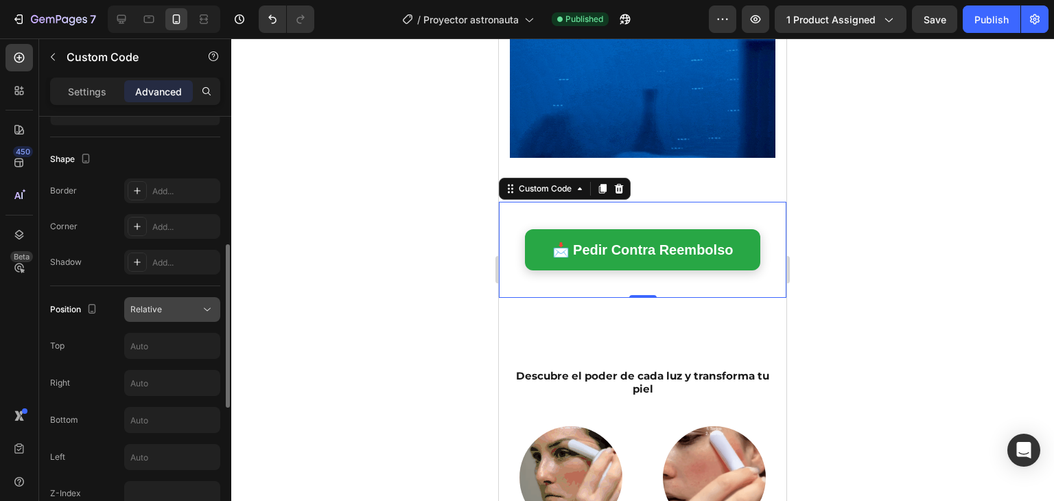
click at [193, 317] on button "Relative" at bounding box center [172, 309] width 96 height 25
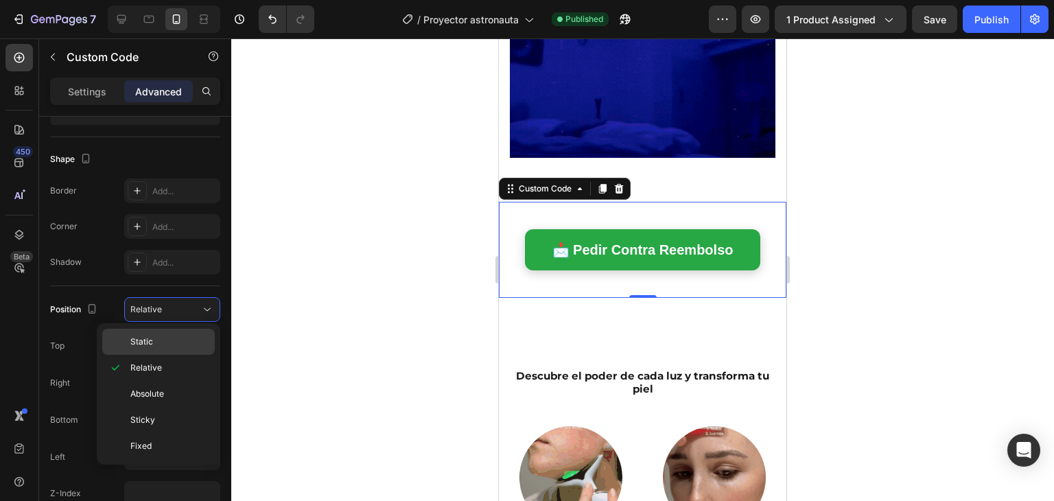
click at [185, 333] on div "Static" at bounding box center [158, 342] width 113 height 26
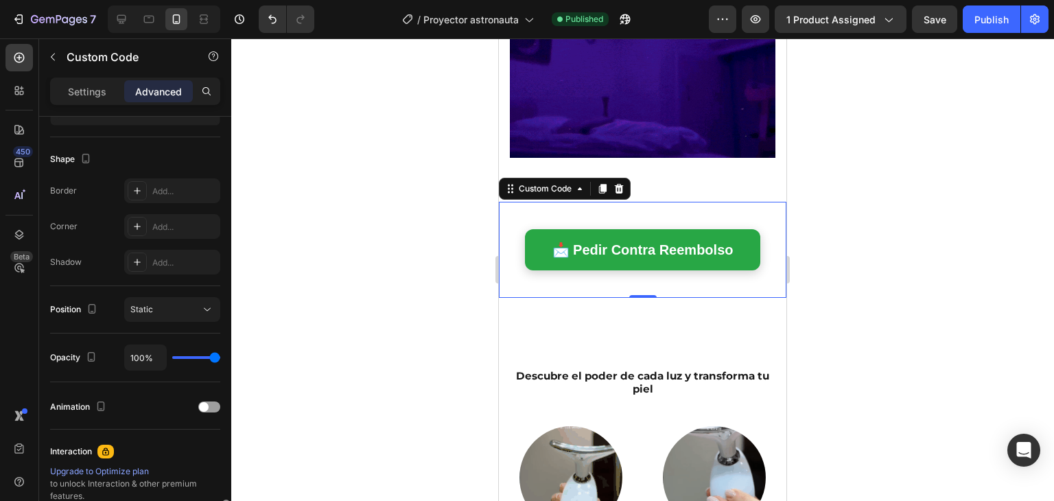
scroll to position [491, 0]
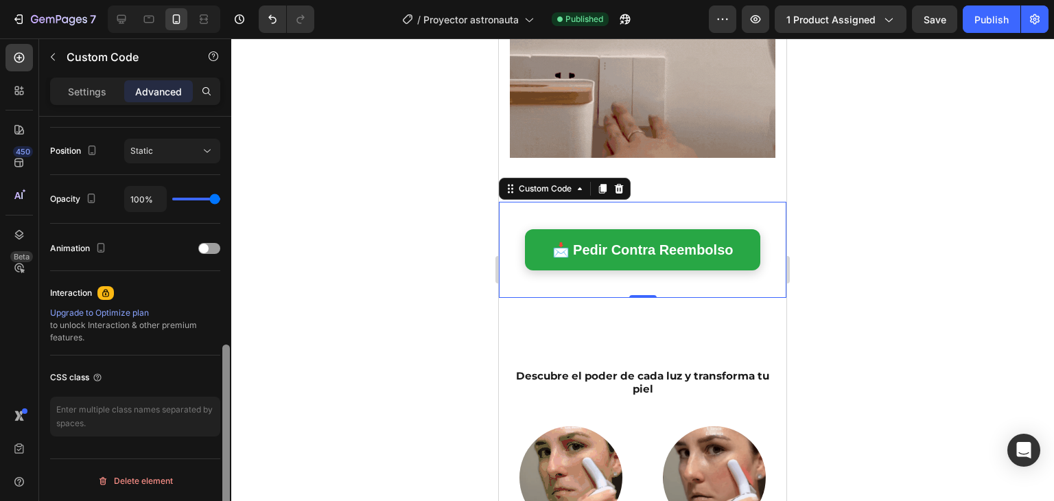
drag, startPoint x: 226, startPoint y: 288, endPoint x: 217, endPoint y: 380, distance: 92.5
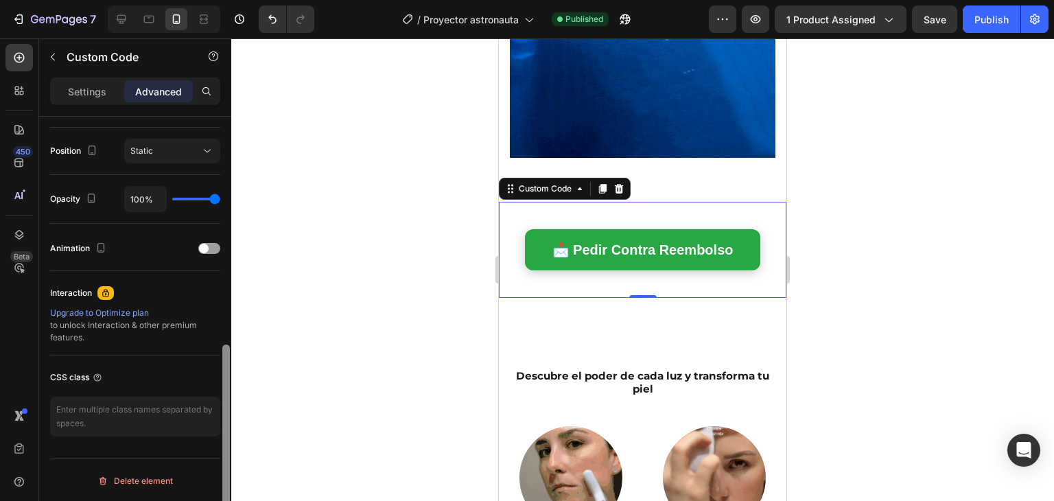
click at [217, 380] on div "Display on Desktop Yes No Tablet Yes No Mobile Yes No Spacing (px) 0 0 0 0 0 8 …" at bounding box center [135, 328] width 192 height 423
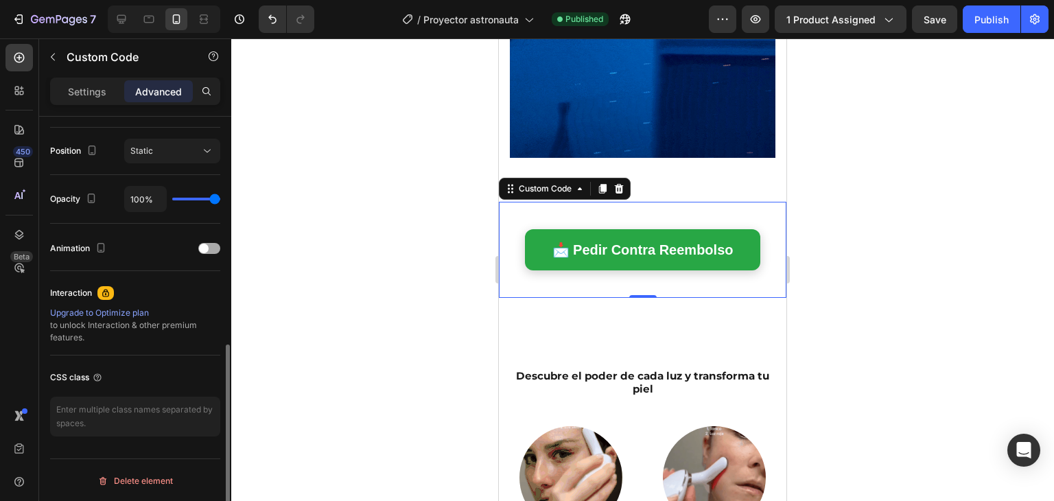
click at [211, 247] on div at bounding box center [209, 248] width 22 height 11
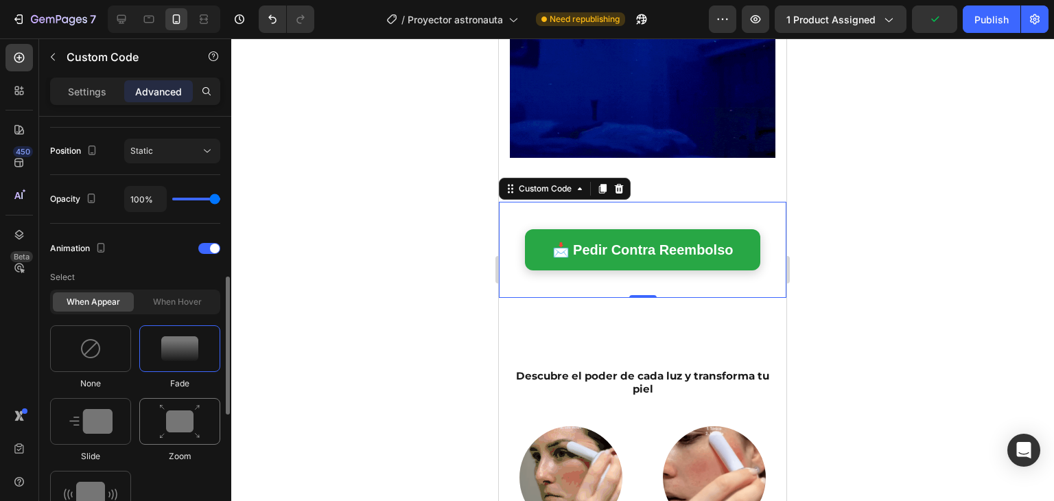
click at [177, 429] on img at bounding box center [179, 421] width 41 height 35
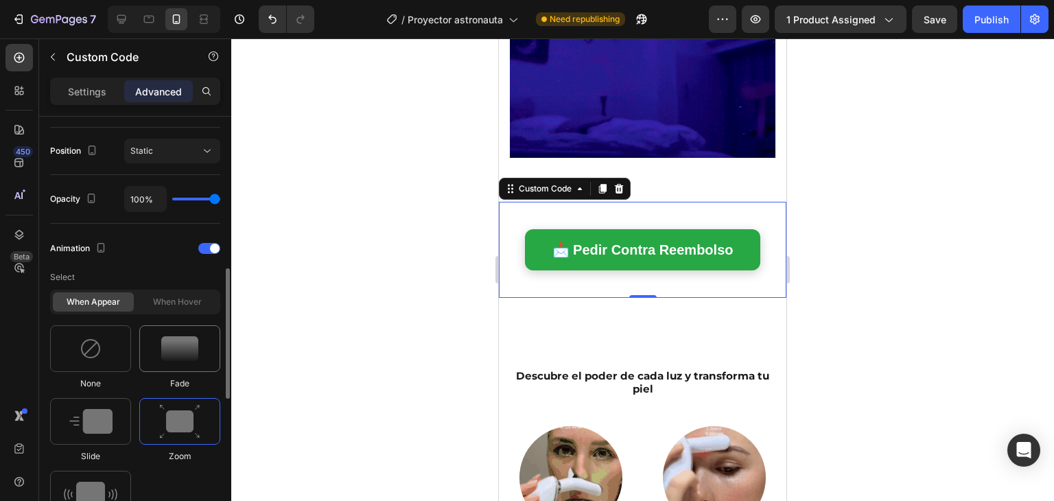
click at [190, 364] on div at bounding box center [179, 348] width 81 height 47
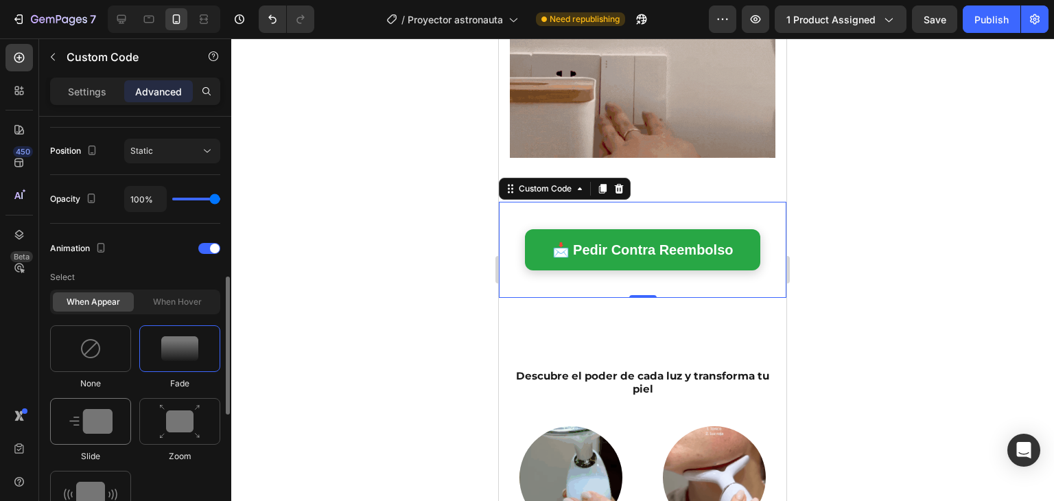
click at [119, 417] on div at bounding box center [90, 421] width 81 height 47
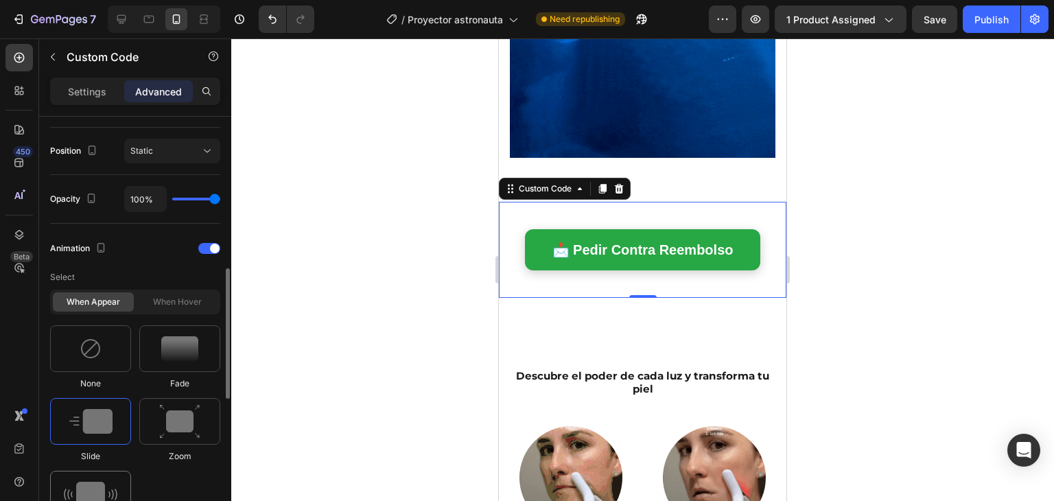
click at [95, 489] on img at bounding box center [91, 494] width 54 height 25
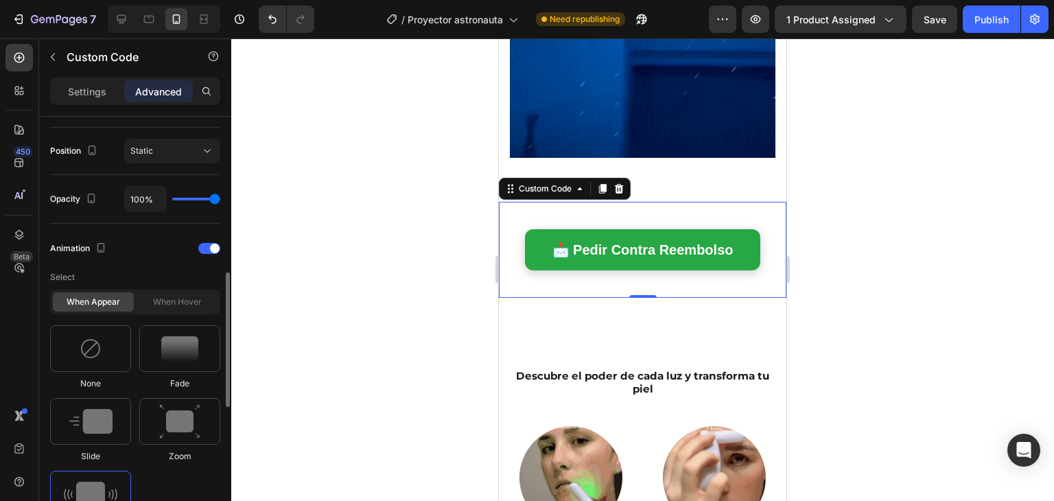
type input "0.7"
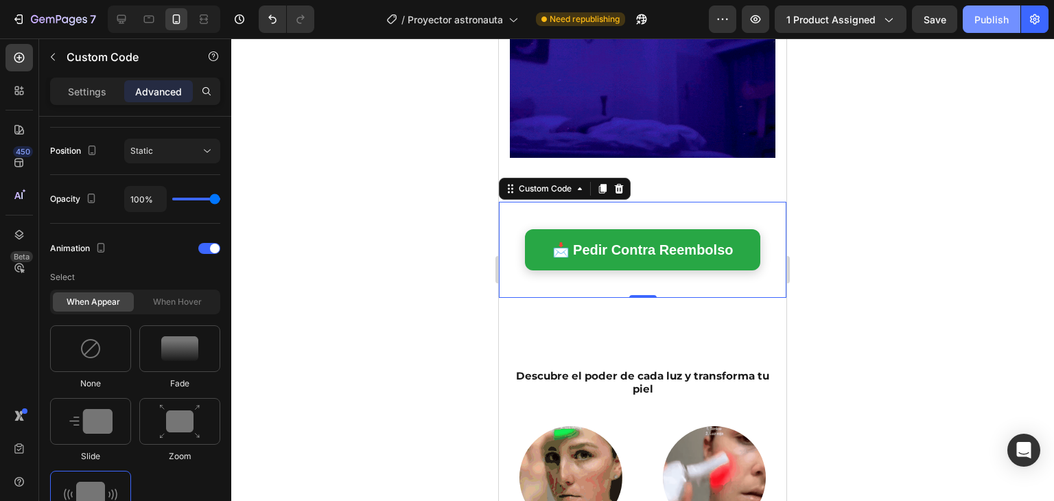
click at [991, 18] on div "Publish" at bounding box center [992, 19] width 34 height 14
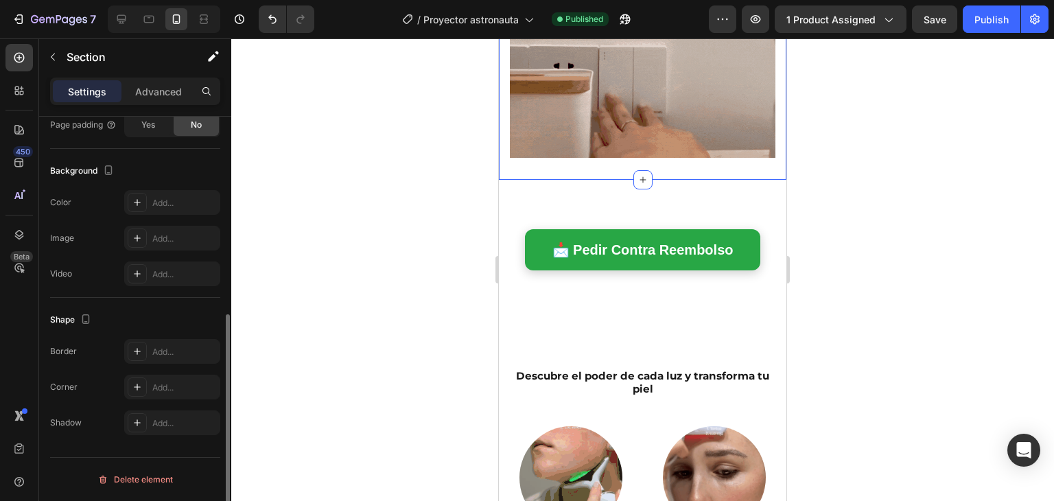
scroll to position [0, 0]
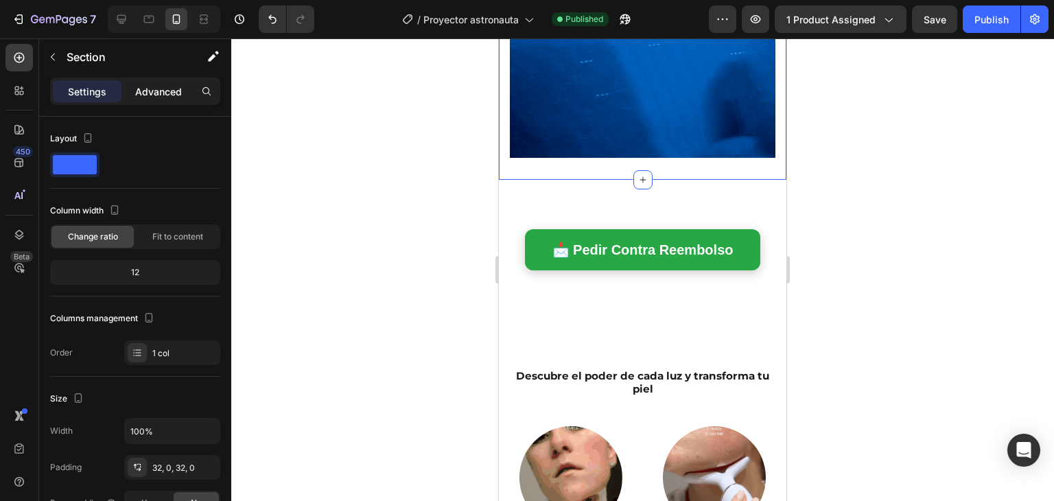
drag, startPoint x: 174, startPoint y: 102, endPoint x: 163, endPoint y: 94, distance: 13.2
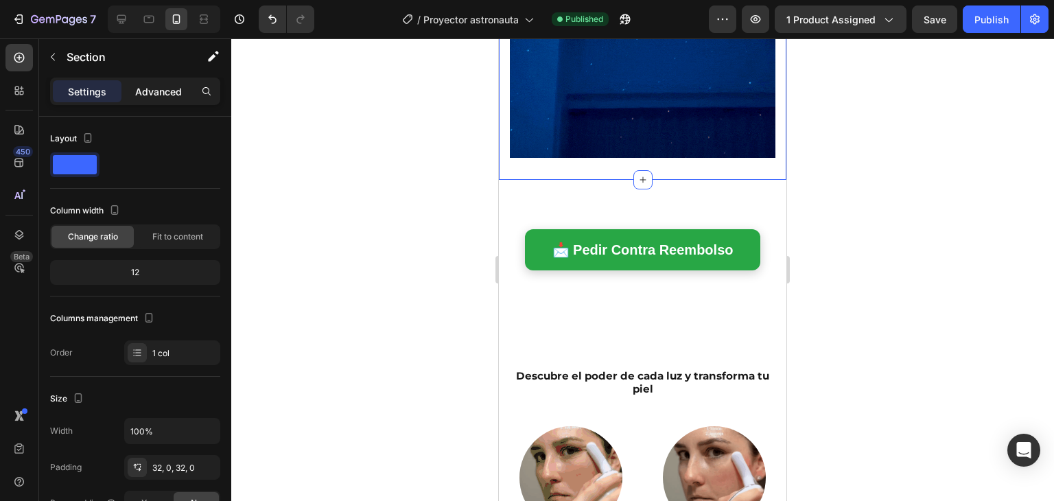
click at [163, 94] on div "Settings Advanced" at bounding box center [135, 91] width 170 height 27
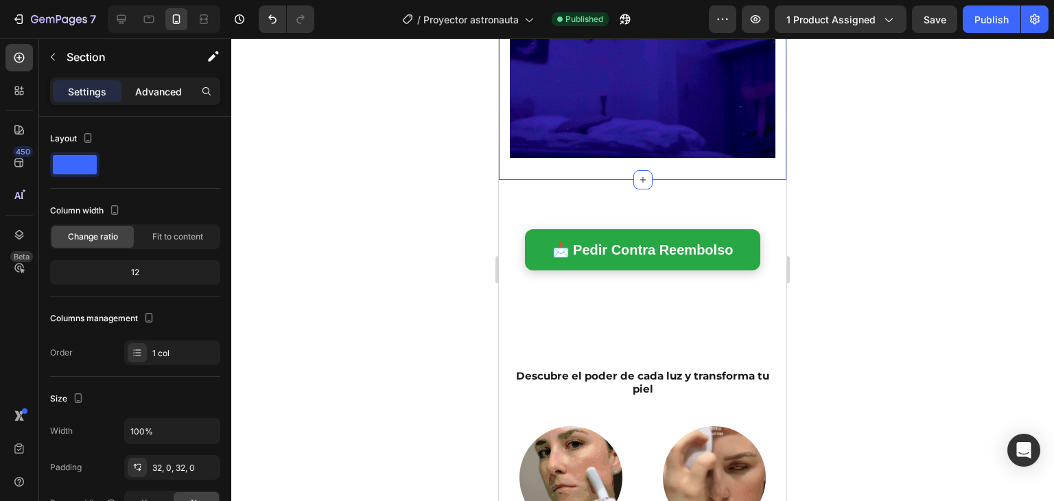
click at [163, 94] on p "Advanced" at bounding box center [158, 91] width 47 height 14
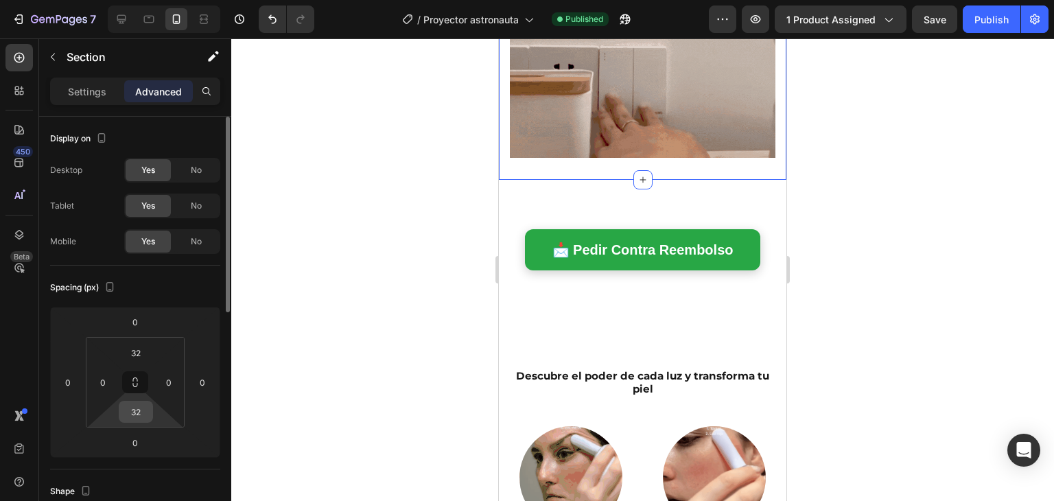
click at [144, 410] on input "32" at bounding box center [135, 412] width 27 height 21
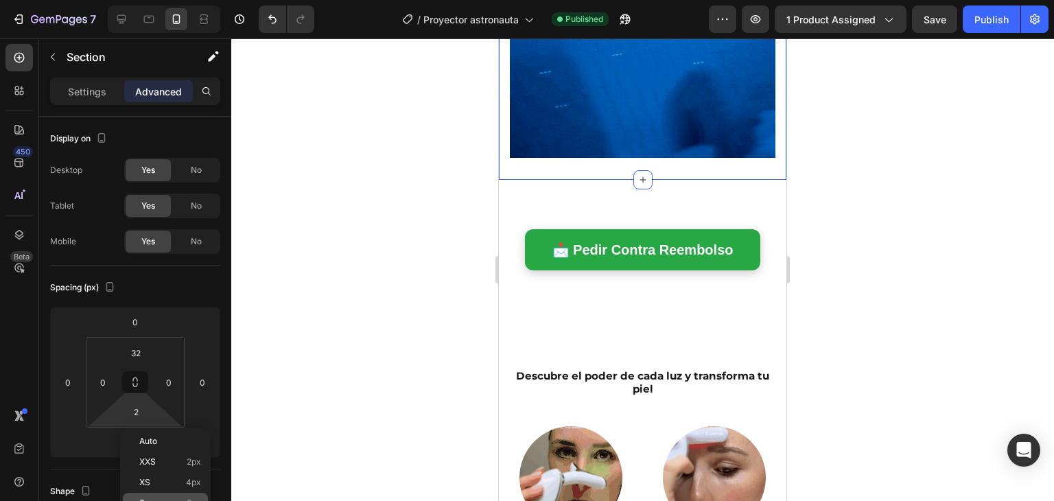
click at [164, 499] on p "S 8px" at bounding box center [170, 503] width 62 height 10
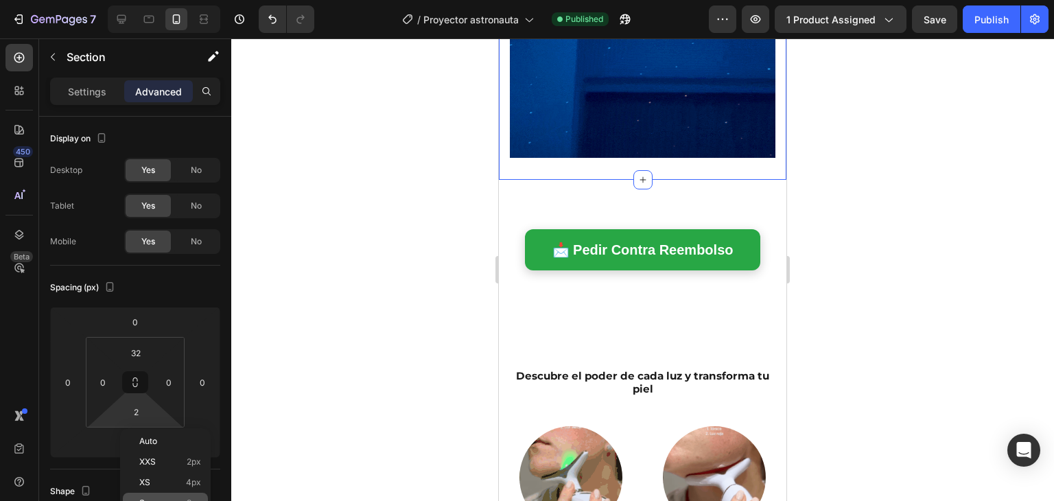
type input "8"
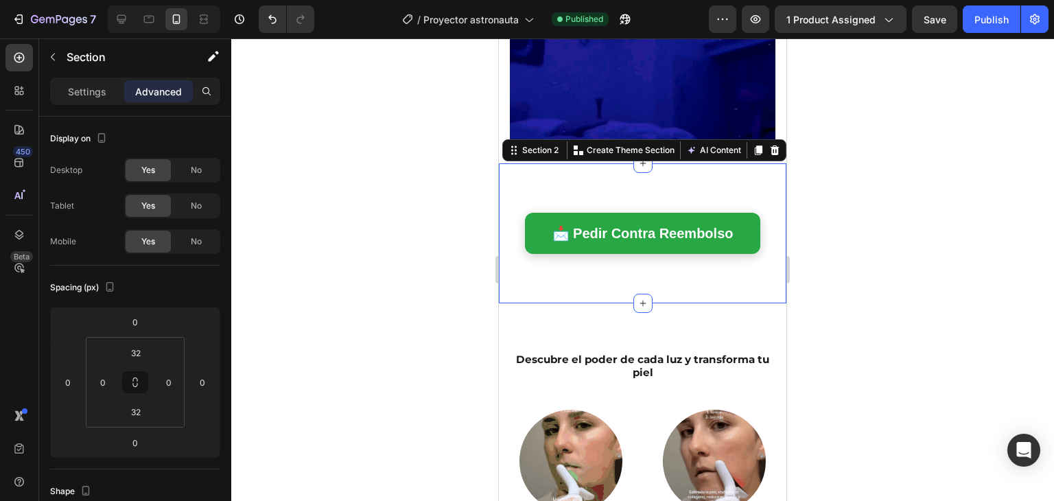
click at [684, 271] on div "📩 Pedir Contra Reembolso Custom Code Section 2 You can create reusable sections…" at bounding box center [643, 233] width 288 height 140
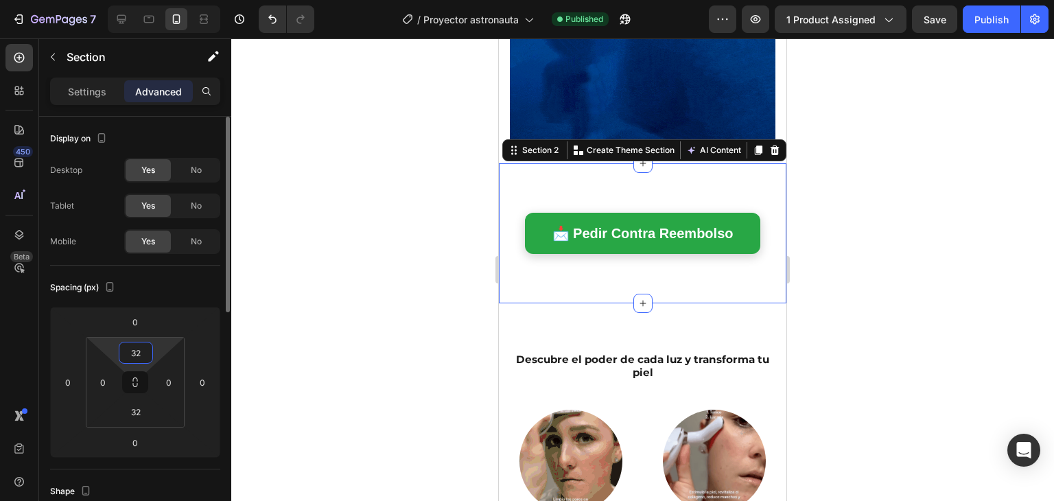
click at [132, 348] on input "32" at bounding box center [135, 352] width 27 height 21
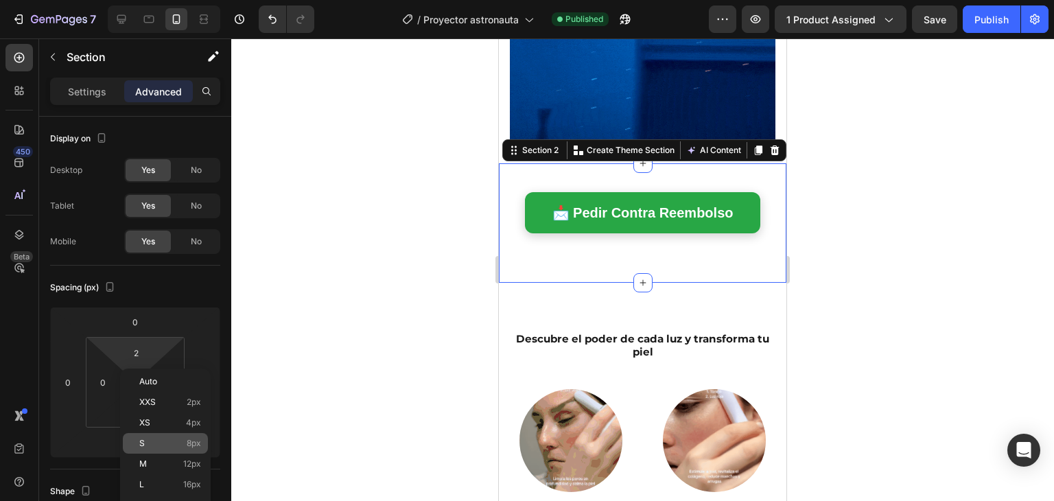
click at [159, 447] on p "S 8px" at bounding box center [170, 444] width 62 height 10
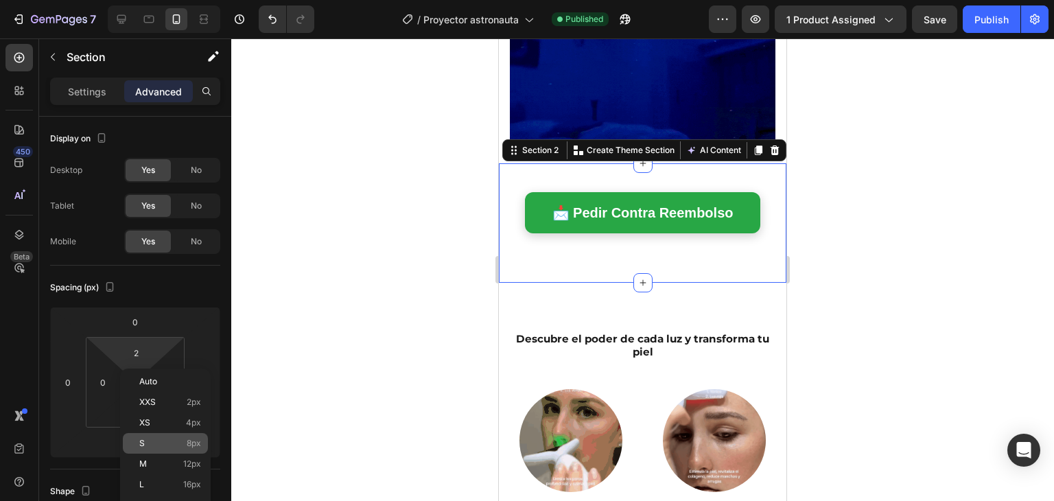
type input "8"
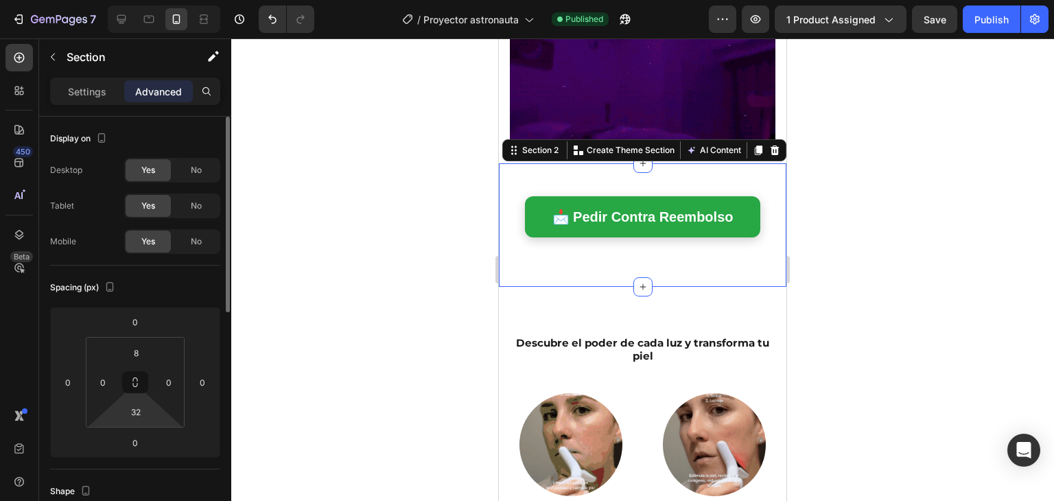
type input "2"
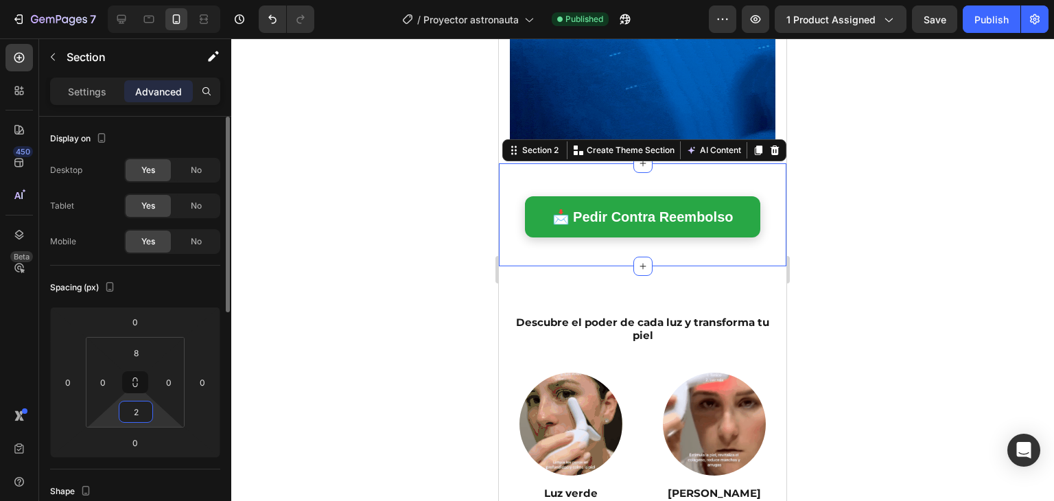
click at [156, 0] on html "7 Version history / Proyector astronauta Published Preview 1 product assigned S…" at bounding box center [527, 0] width 1054 height 0
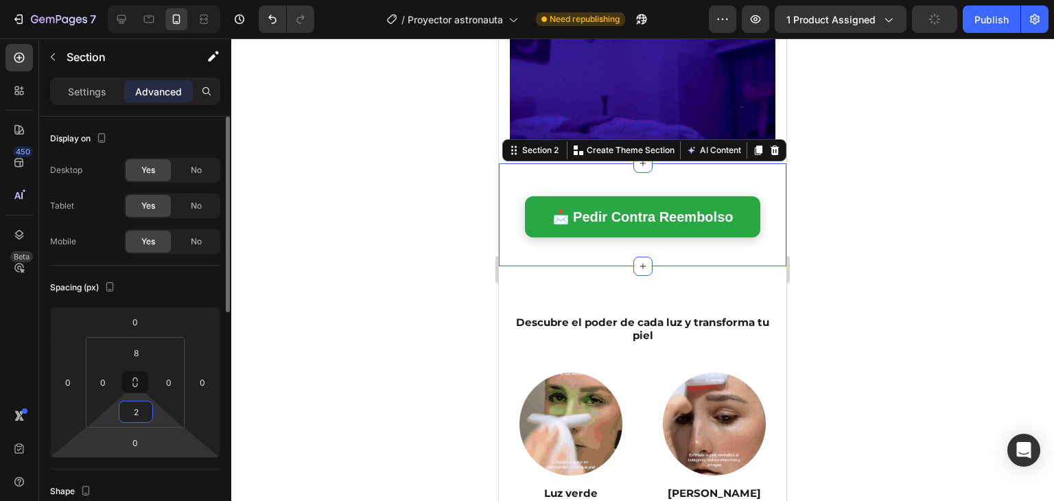
click at [159, 0] on html "7 Version history / Proyector astronauta Need republishing Preview 1 product as…" at bounding box center [527, 0] width 1054 height 0
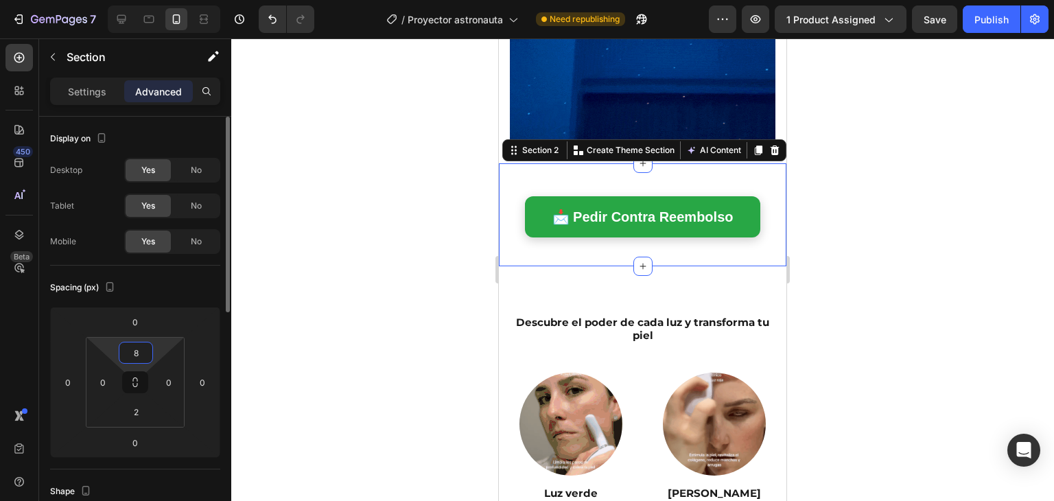
click at [153, 0] on html "7 Version history / Proyector astronauta Need republishing Preview 1 product as…" at bounding box center [527, 0] width 1054 height 0
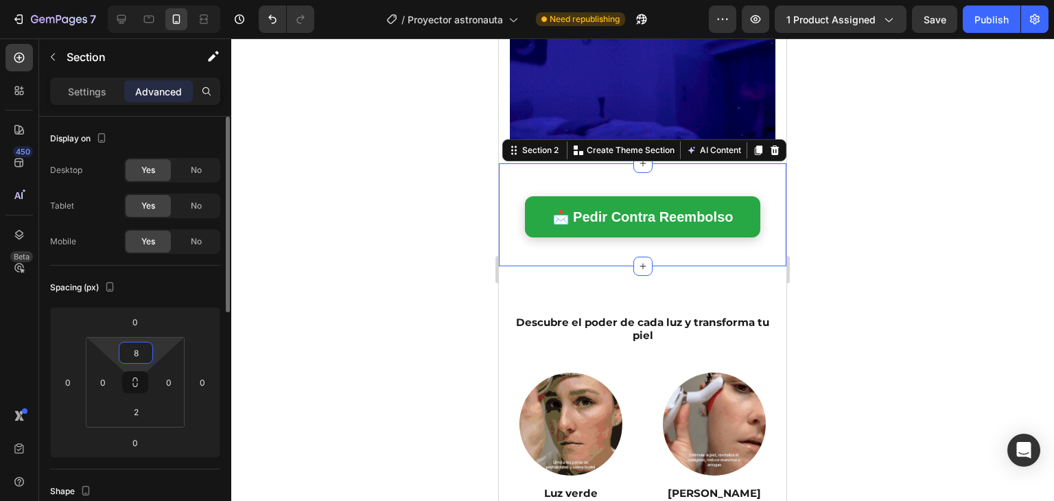
click at [139, 354] on input "8" at bounding box center [135, 352] width 27 height 21
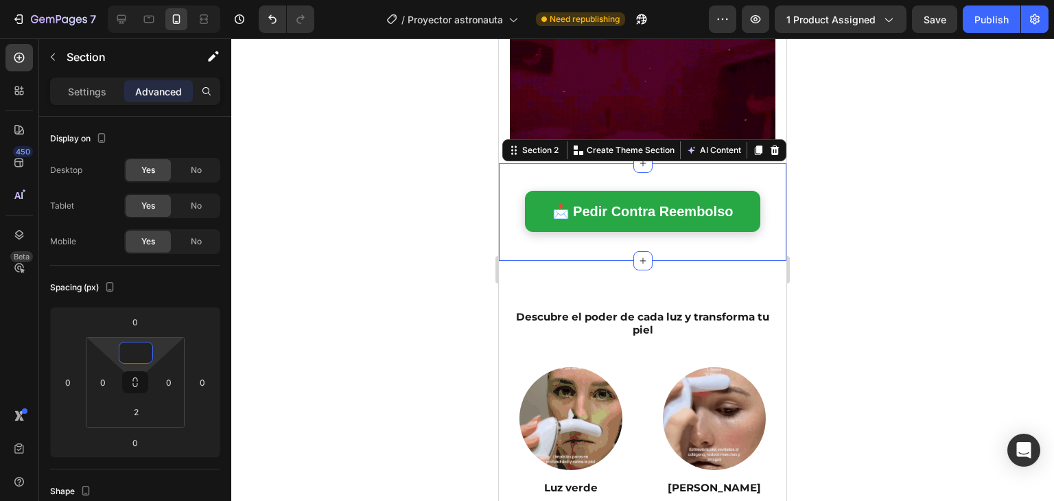
type input "0"
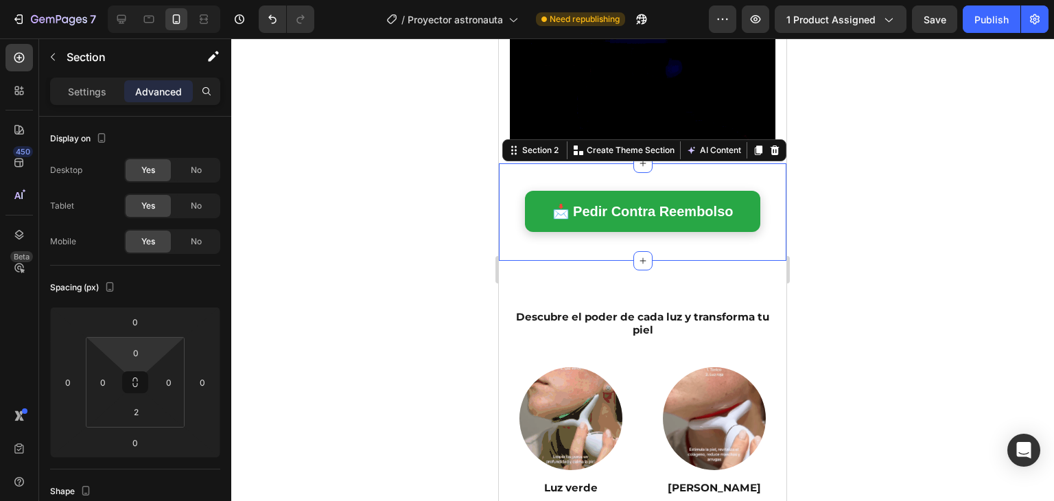
click at [233, 336] on div at bounding box center [642, 269] width 823 height 463
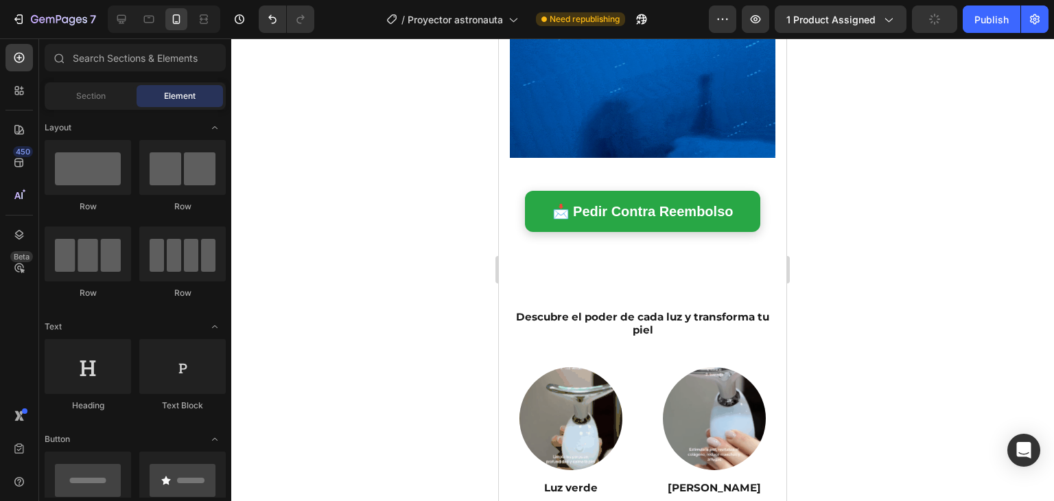
scroll to position [1062, 0]
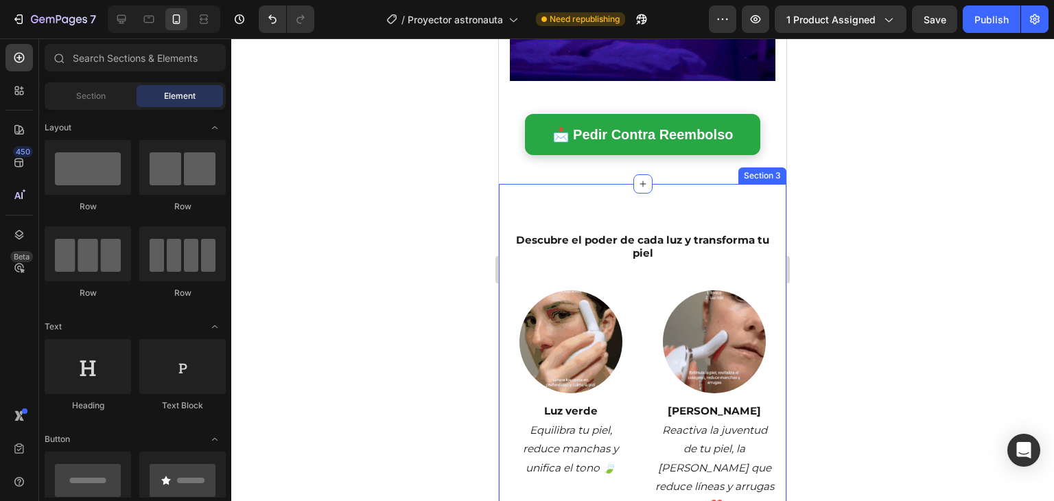
click at [681, 207] on div "Descubre el poder de cada luz y transforma tu piel Heading Row Image Luz verde …" at bounding box center [643, 463] width 288 height 559
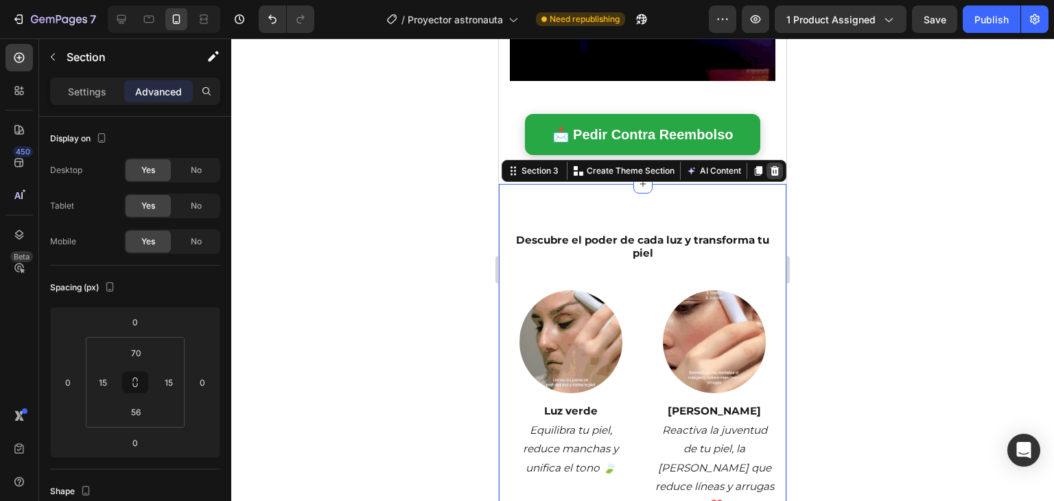
click at [771, 165] on icon at bounding box center [775, 170] width 9 height 10
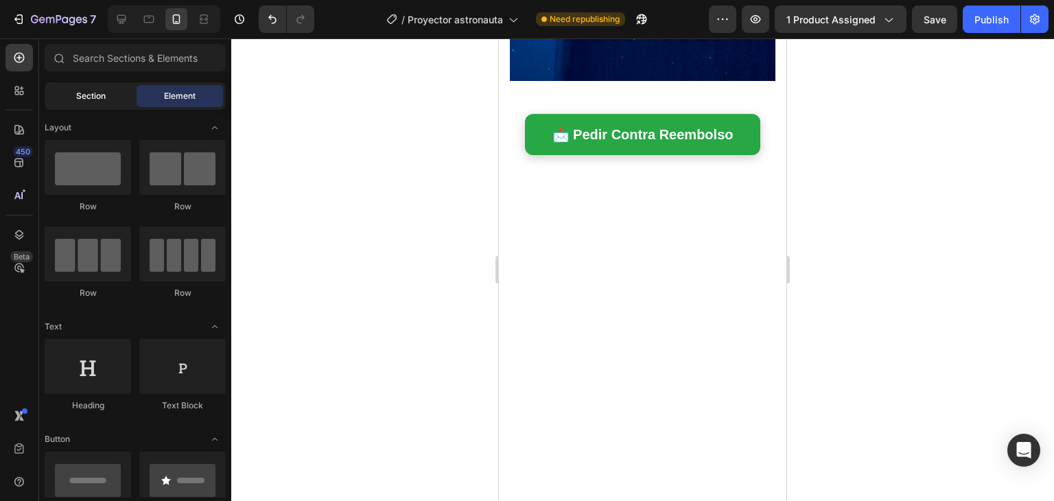
click at [83, 100] on span "Section" at bounding box center [91, 96] width 30 height 12
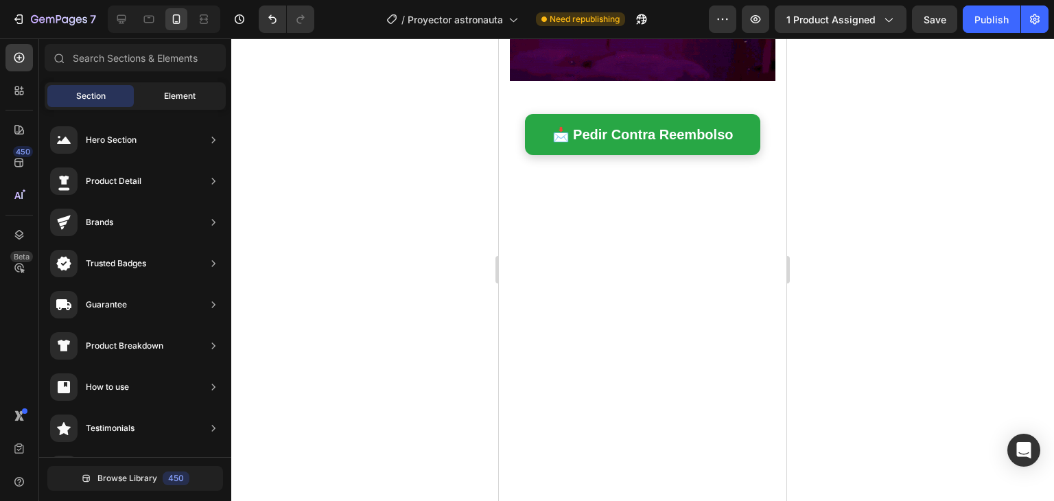
click at [200, 89] on div "Element" at bounding box center [180, 96] width 86 height 22
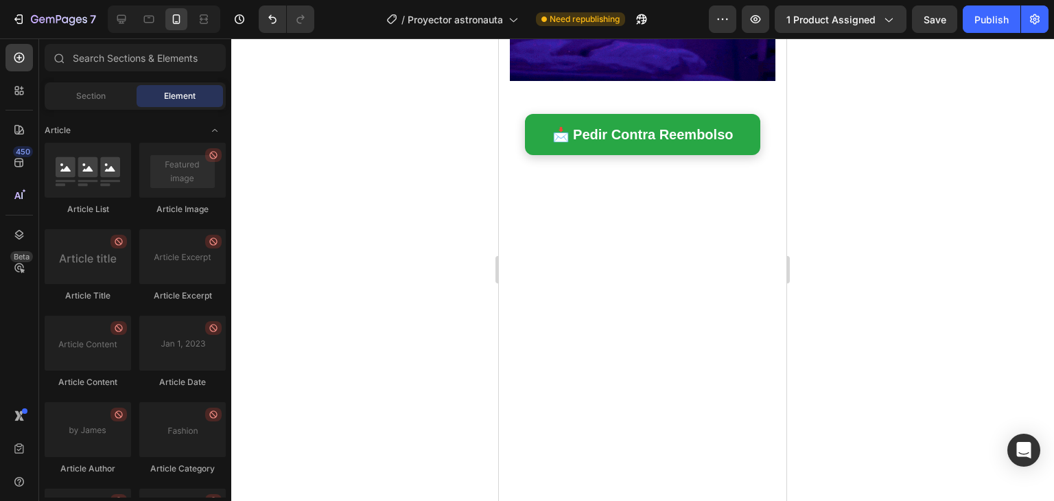
scroll to position [3771, 0]
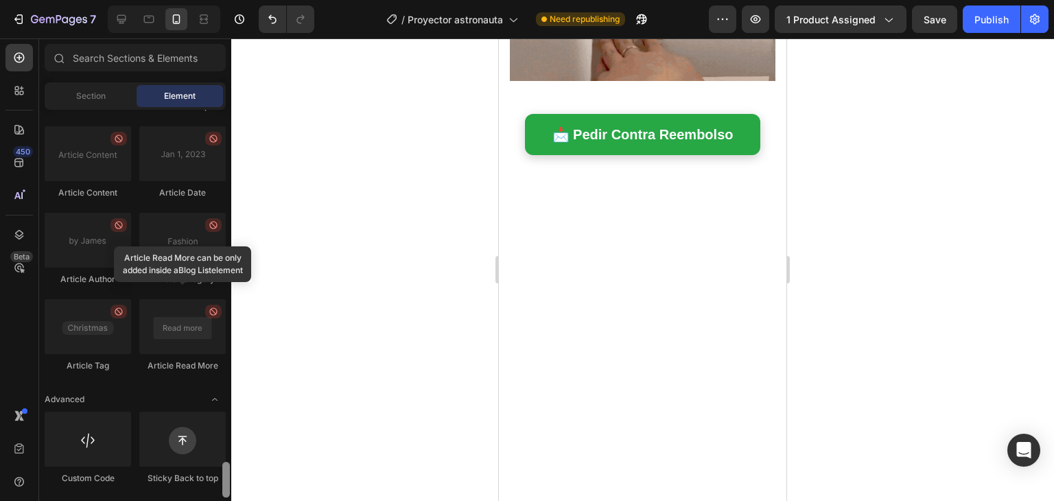
drag, startPoint x: 228, startPoint y: 230, endPoint x: 203, endPoint y: 528, distance: 298.9
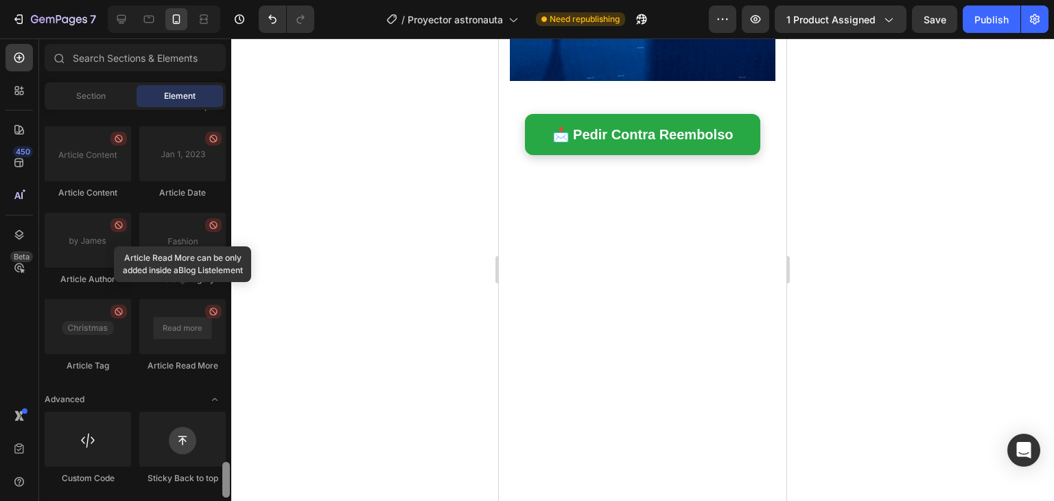
click at [203, 0] on html "7 Version history / Proyector astronauta Need republishing Preview 1 product as…" at bounding box center [527, 0] width 1054 height 0
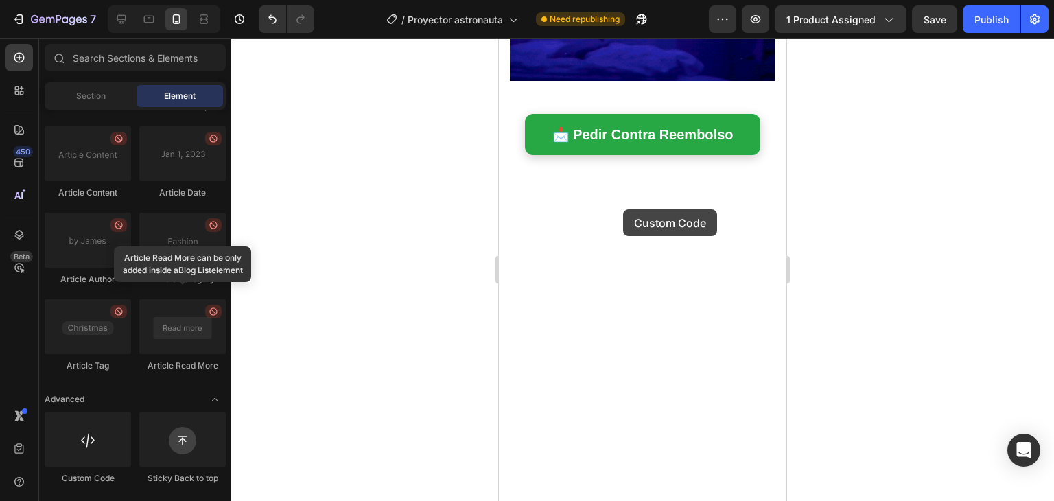
drag, startPoint x: 599, startPoint y: 478, endPoint x: 623, endPoint y: 209, distance: 269.4
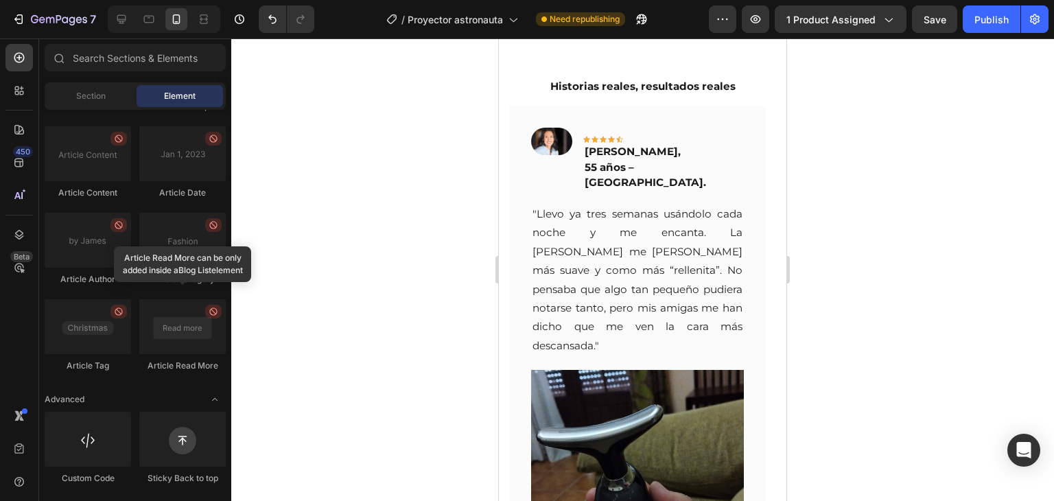
scroll to position [986, 0]
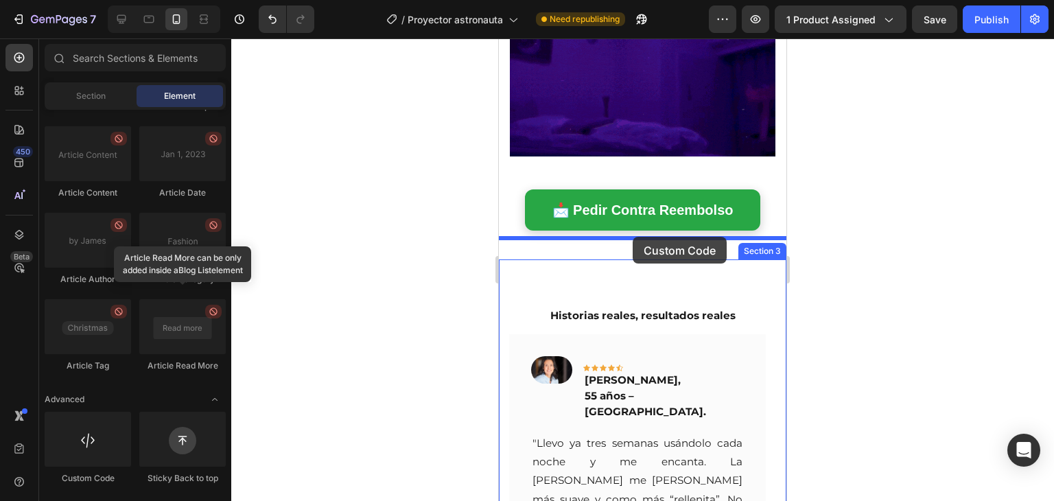
drag, startPoint x: 592, startPoint y: 488, endPoint x: 629, endPoint y: 240, distance: 251.3
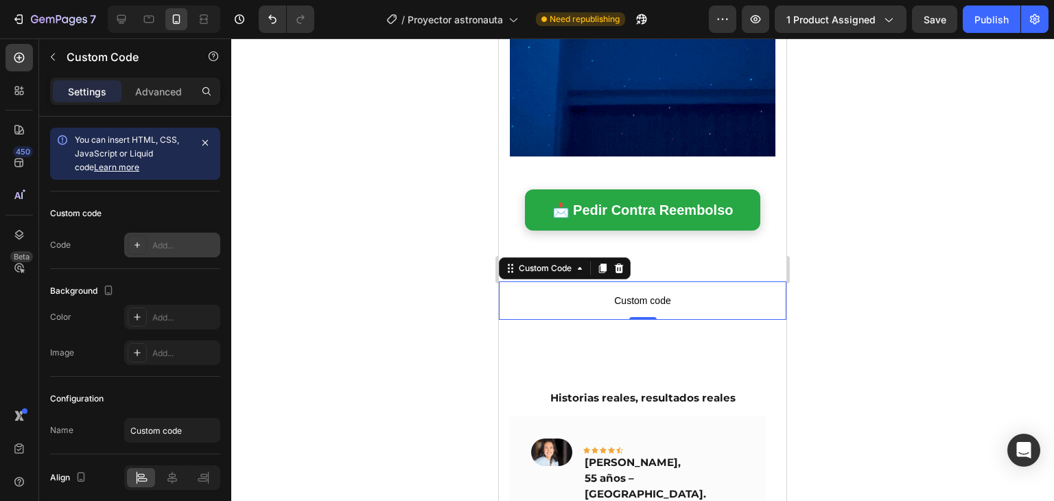
click at [173, 242] on div "Add..." at bounding box center [184, 246] width 65 height 12
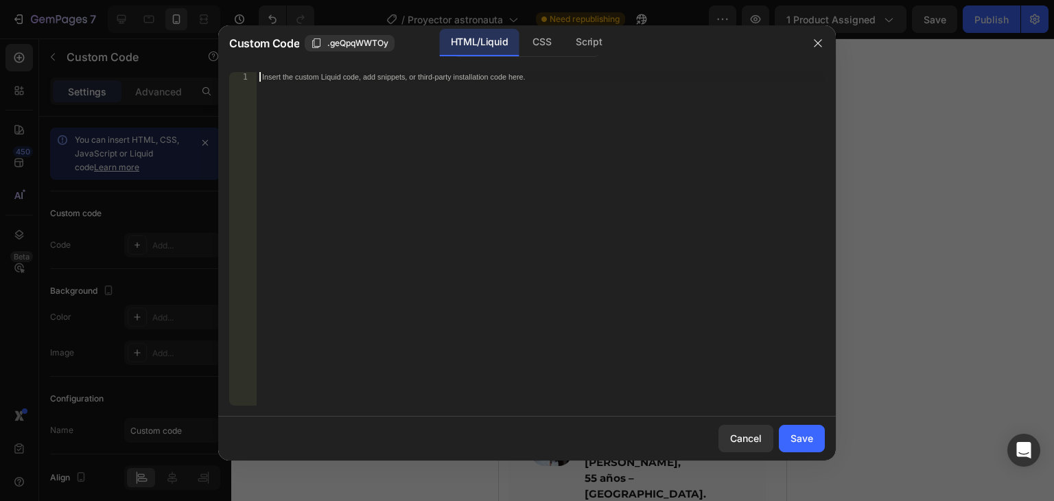
click at [446, 177] on div "Insert the custom Liquid code, add snippets, or third-party installation code h…" at bounding box center [541, 248] width 568 height 353
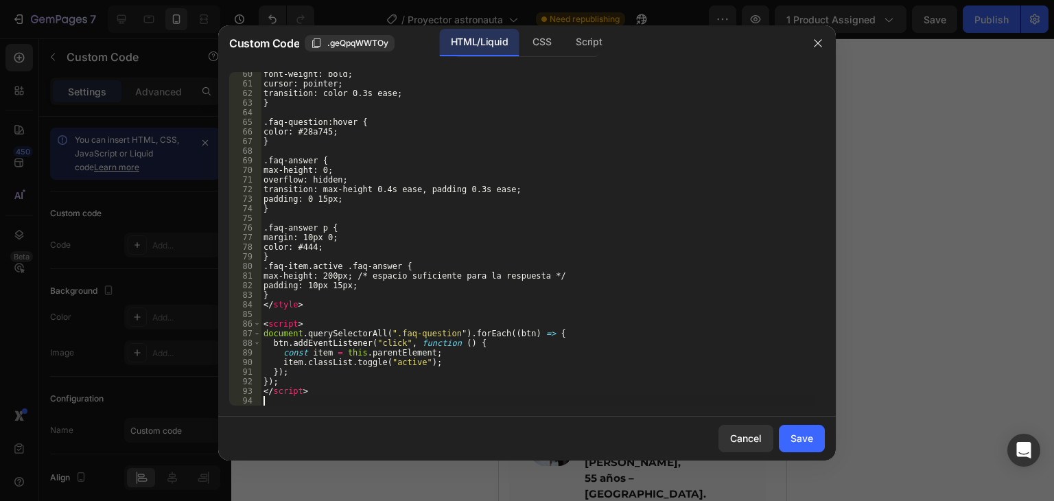
scroll to position [570, 0]
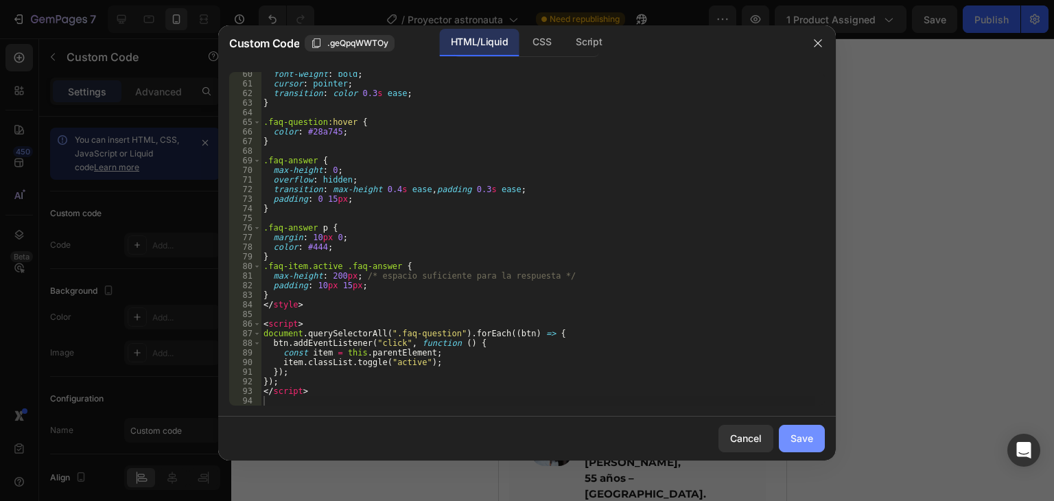
click at [816, 437] on button "Save" at bounding box center [802, 438] width 46 height 27
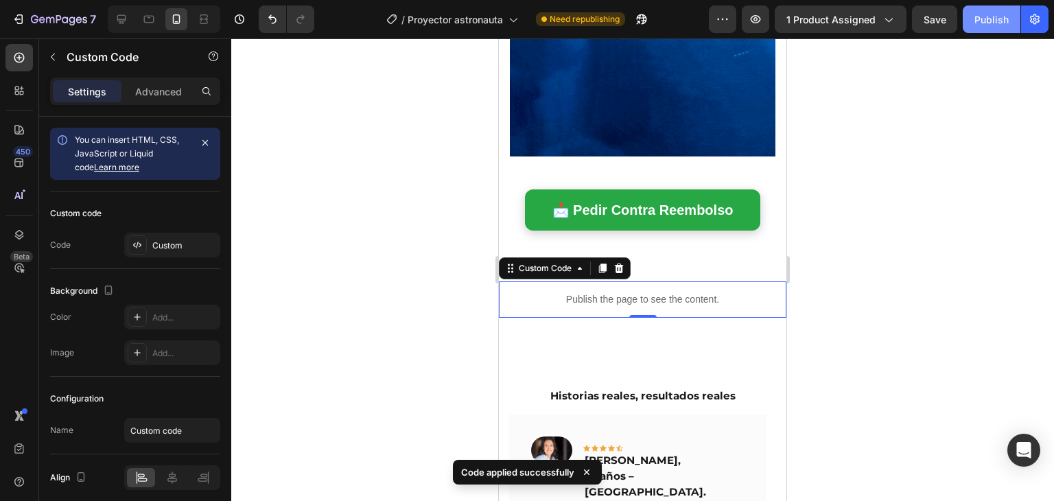
click at [997, 23] on div "Publish" at bounding box center [992, 19] width 34 height 14
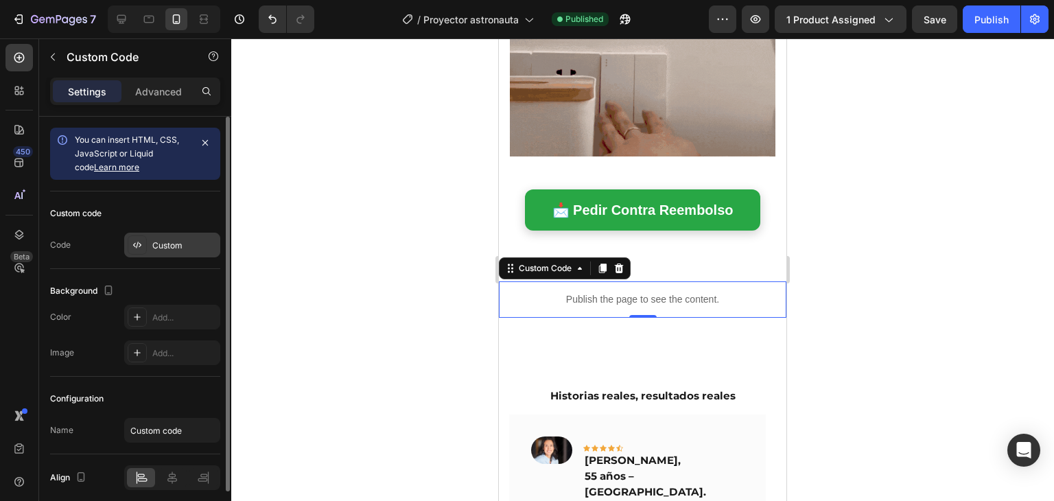
click at [162, 253] on div "Custom" at bounding box center [172, 245] width 96 height 25
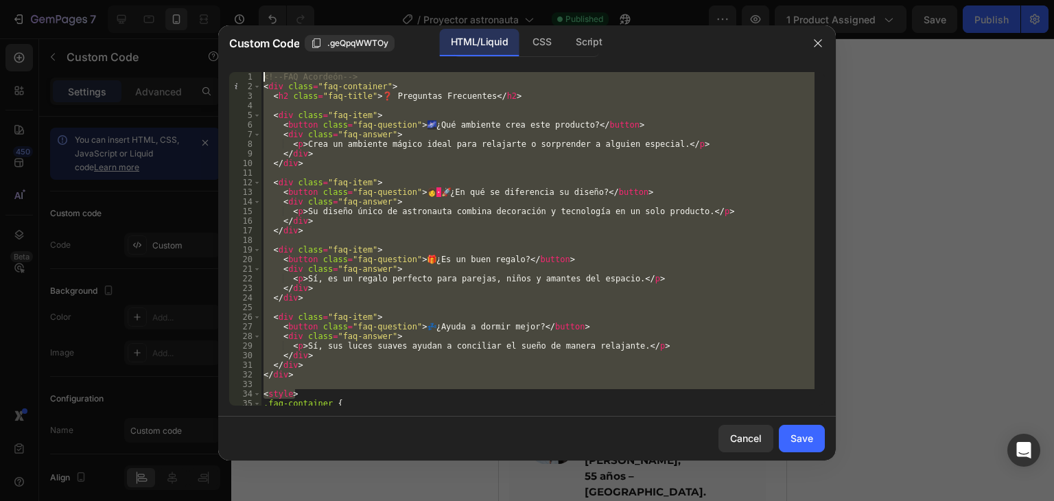
drag, startPoint x: 372, startPoint y: 395, endPoint x: 222, endPoint y: 27, distance: 396.5
click at [222, 27] on div "Custom Code .geQpqWWTOy HTML/Liquid CSS Script <style> 1 2 3 4 5 6 7 8 9 10 11 …" at bounding box center [527, 242] width 618 height 435
type textarea "<!-- FAQ Acordeón --> <div class="faq-container">"
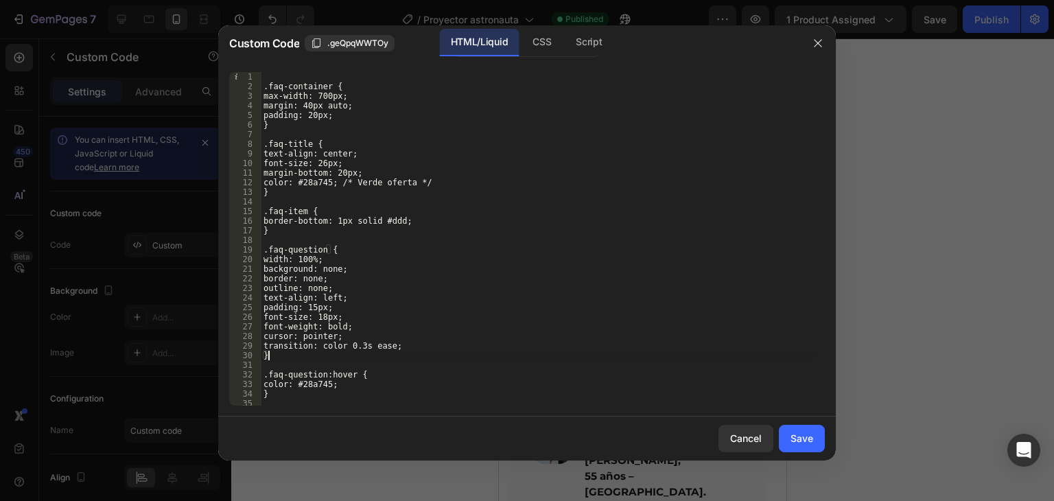
click at [428, 356] on div ".faq-container { max-width: 700px; margin: 40px auto; padding: 20px; } .faq-tit…" at bounding box center [538, 248] width 554 height 353
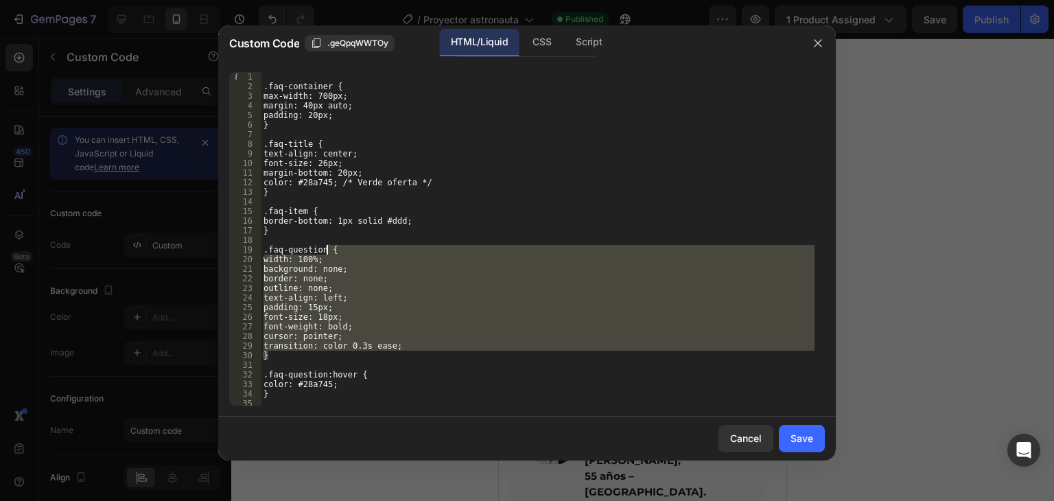
drag, startPoint x: 428, startPoint y: 356, endPoint x: 268, endPoint y: 107, distance: 295.5
click at [268, 107] on div ".faq-container { max-width: 700px; margin: 40px auto; padding: 20px; } .faq-tit…" at bounding box center [538, 248] width 554 height 353
type textarea "margin: 40px auto; padding: 20px;"
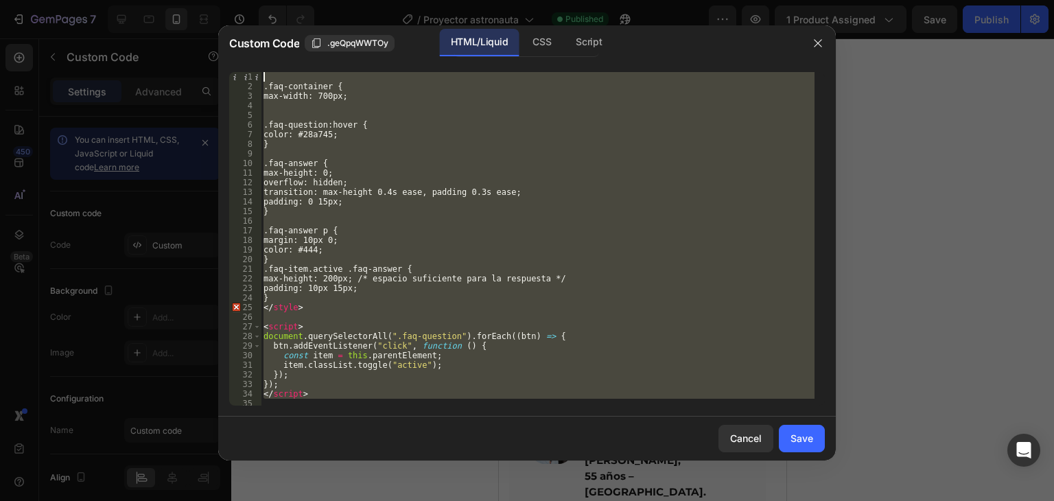
scroll to position [0, 0]
drag, startPoint x: 441, startPoint y: 399, endPoint x: 214, endPoint y: -60, distance: 512.0
click at [214, 0] on html "7 Version history / Proyector astronauta Published Preview 1 product assigned S…" at bounding box center [527, 0] width 1054 height 0
type textarea ".faq-container {"
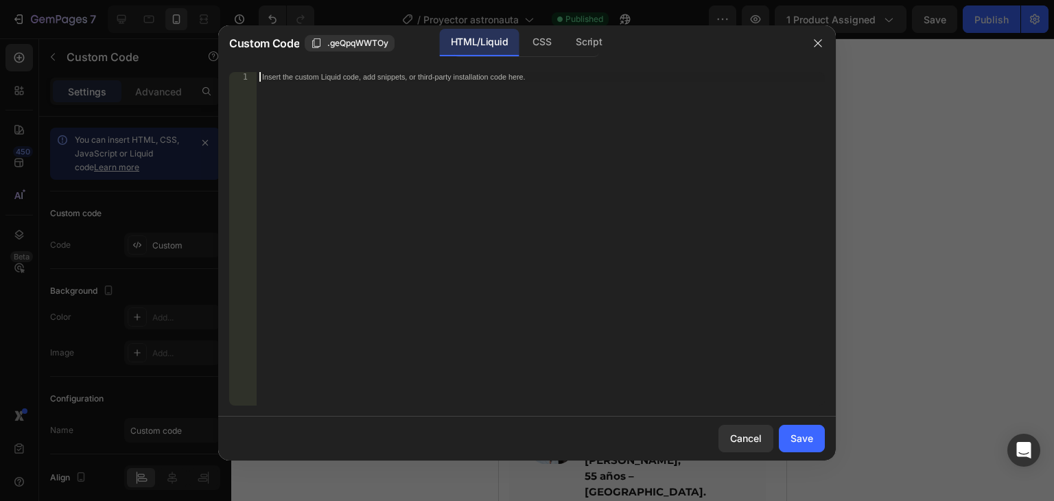
scroll to position [858, 0]
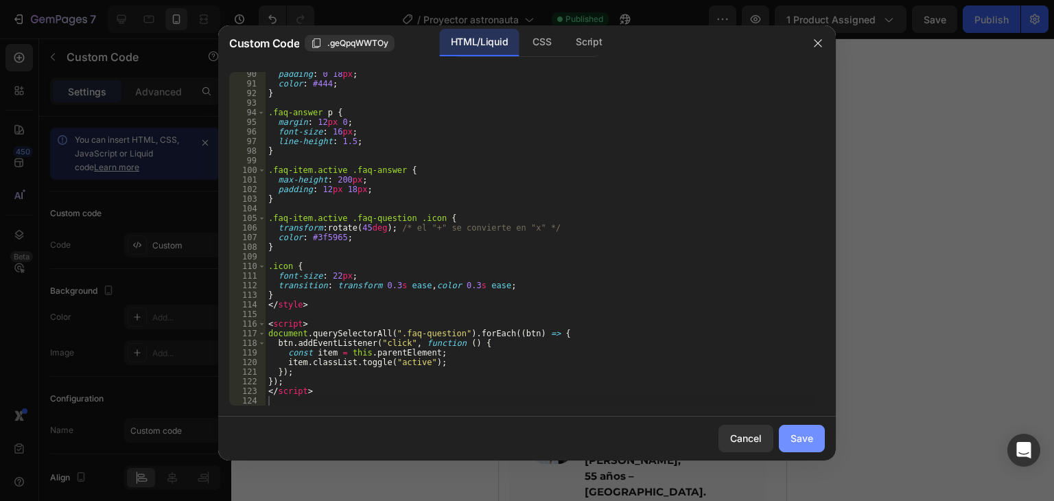
click at [798, 442] on div "Save" at bounding box center [802, 438] width 23 height 14
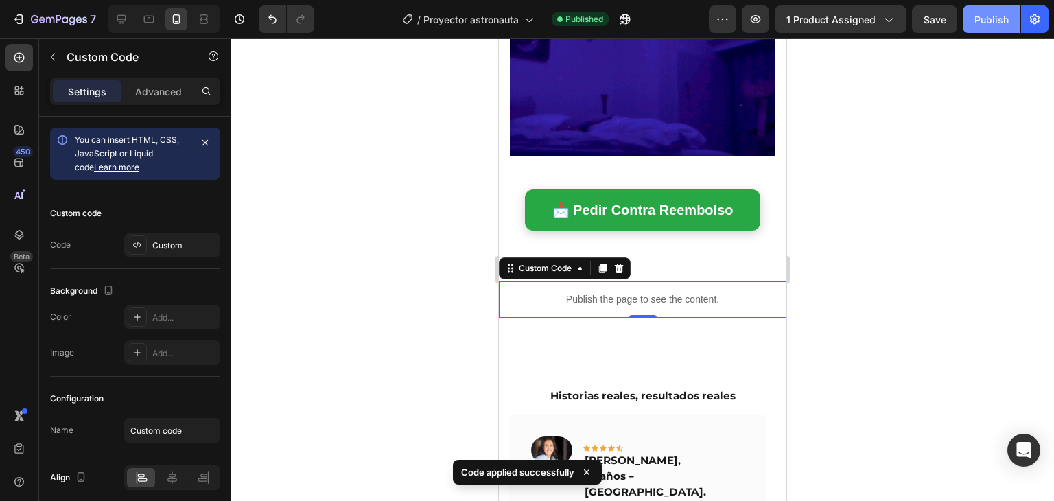
click at [972, 22] on button "Publish" at bounding box center [992, 18] width 58 height 27
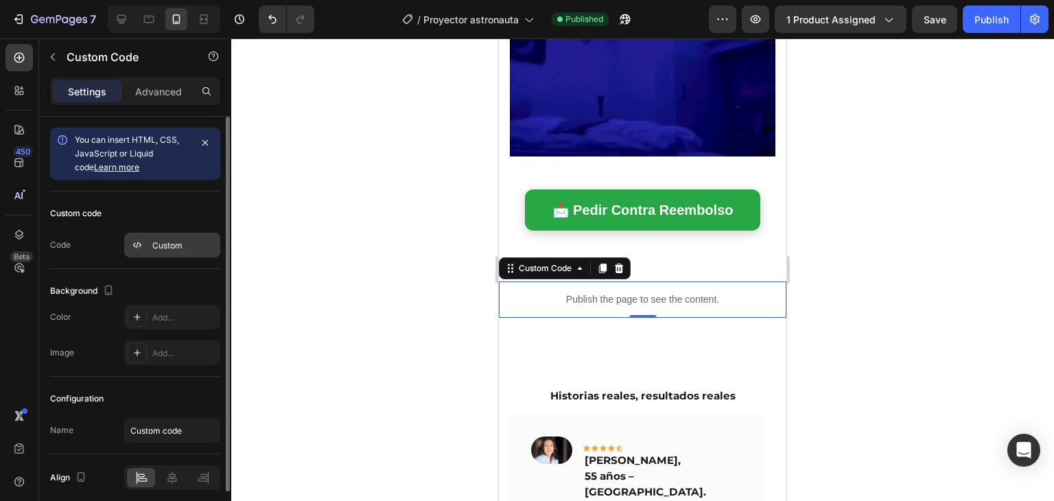
click at [170, 251] on div "Custom" at bounding box center [172, 245] width 96 height 25
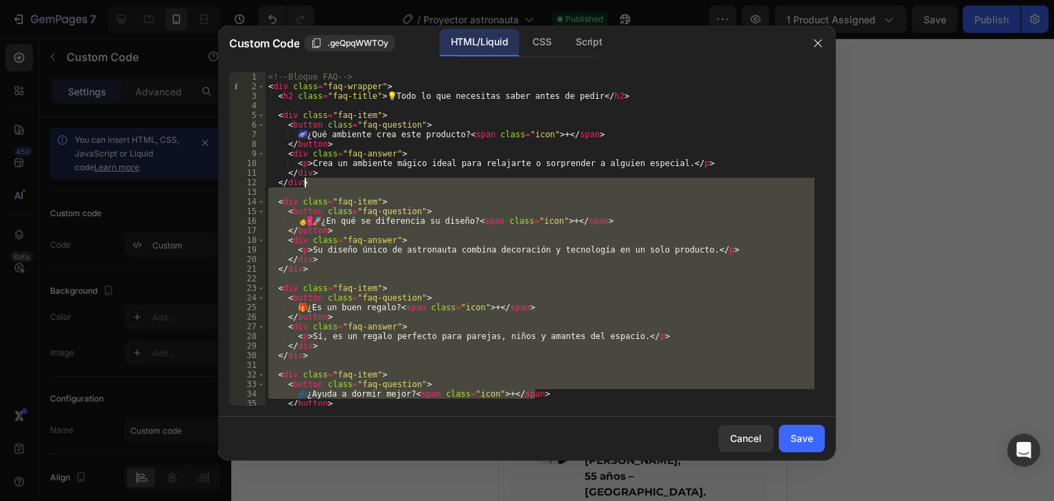
drag, startPoint x: 553, startPoint y: 394, endPoint x: 325, endPoint y: -35, distance: 485.7
click at [325, 0] on html "7 Version history / Proyector astronauta Published Preview 1 product assigned S…" at bounding box center [527, 0] width 1054 height 0
type textarea "<!-- Bloque FAQ --> <div class="faq-wrapper">"
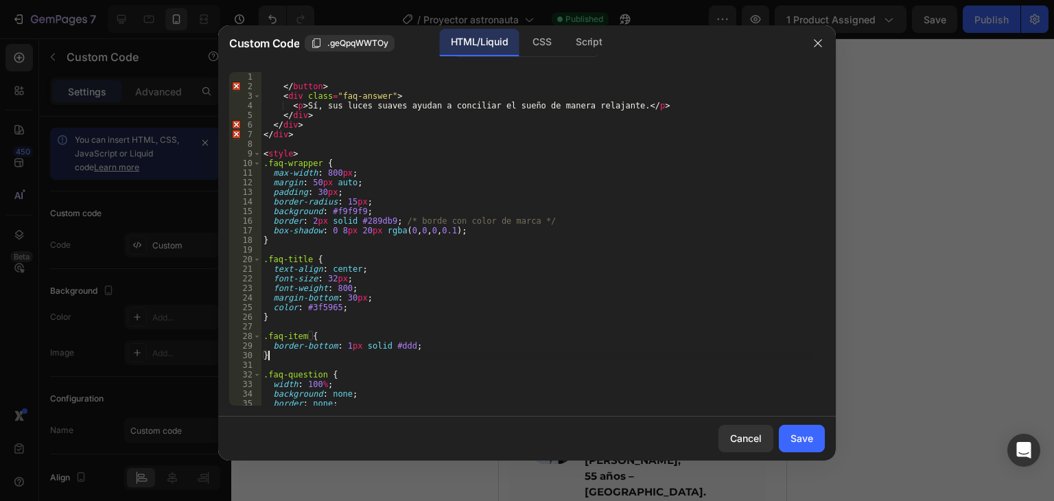
drag, startPoint x: 410, startPoint y: 358, endPoint x: 253, endPoint y: -60, distance: 446.6
click at [253, 0] on html "7 Version history / Proyector astronauta Published Preview 1 product assigned S…" at bounding box center [527, 0] width 1054 height 0
type textarea "</button>"
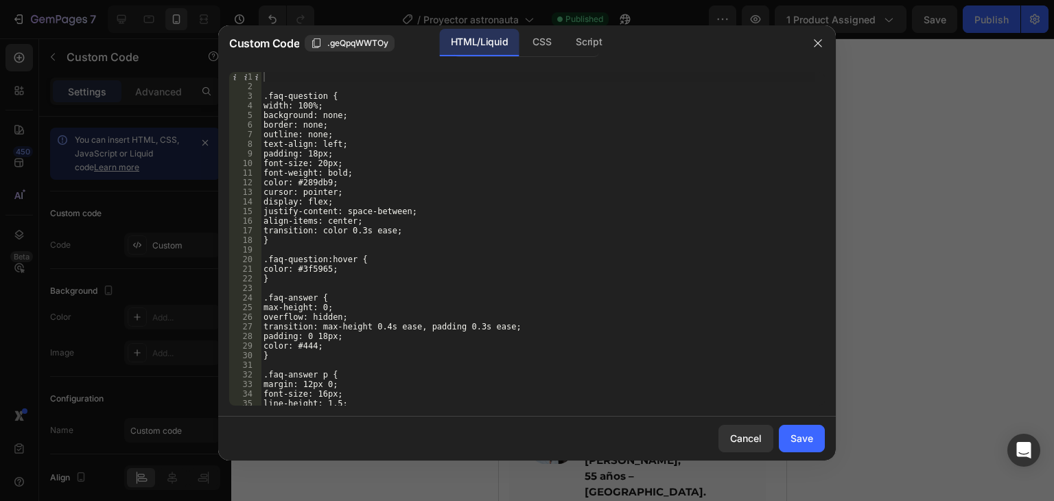
drag, startPoint x: 445, startPoint y: 408, endPoint x: 281, endPoint y: 92, distance: 356.4
click at [281, 92] on div "1 2 3 4 5 6 7 8 9 10 11 12 13 14 15 16 17 18 19 20 21 22 23 24 25 26 27 28 29 3…" at bounding box center [527, 239] width 618 height 356
drag, startPoint x: 281, startPoint y: 92, endPoint x: 619, endPoint y: 533, distance: 555.6
click at [619, 0] on html "7 Version history / Proyector astronauta Published Preview 1 product assigned S…" at bounding box center [527, 0] width 1054 height 0
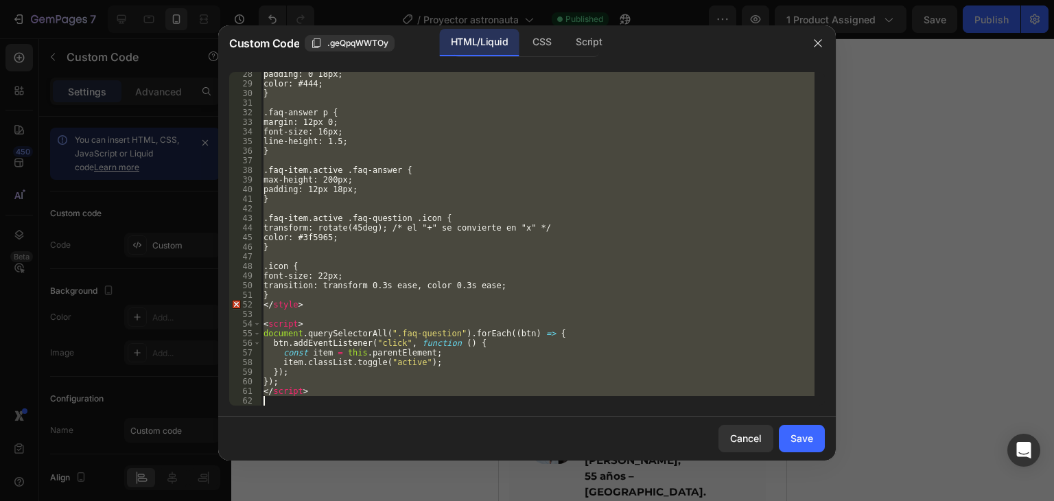
scroll to position [262, 0]
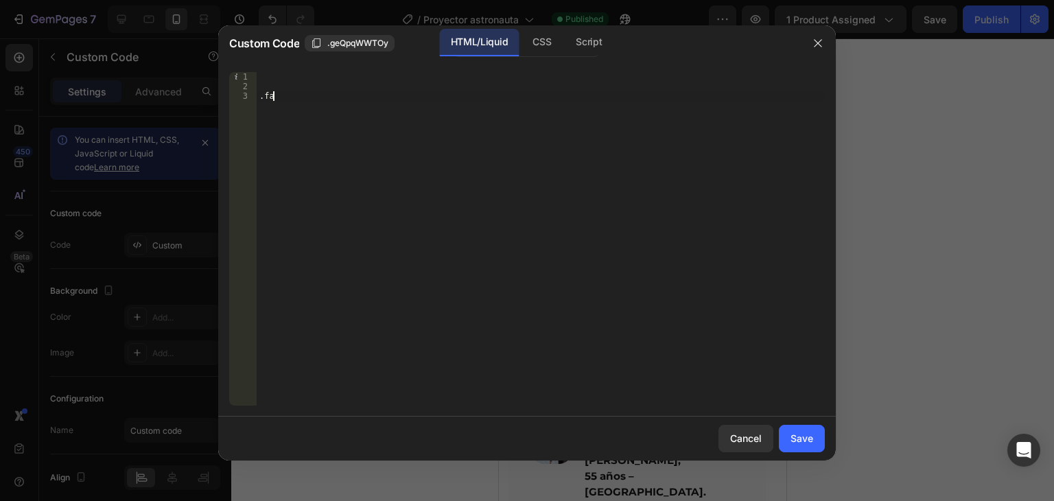
type textarea "."
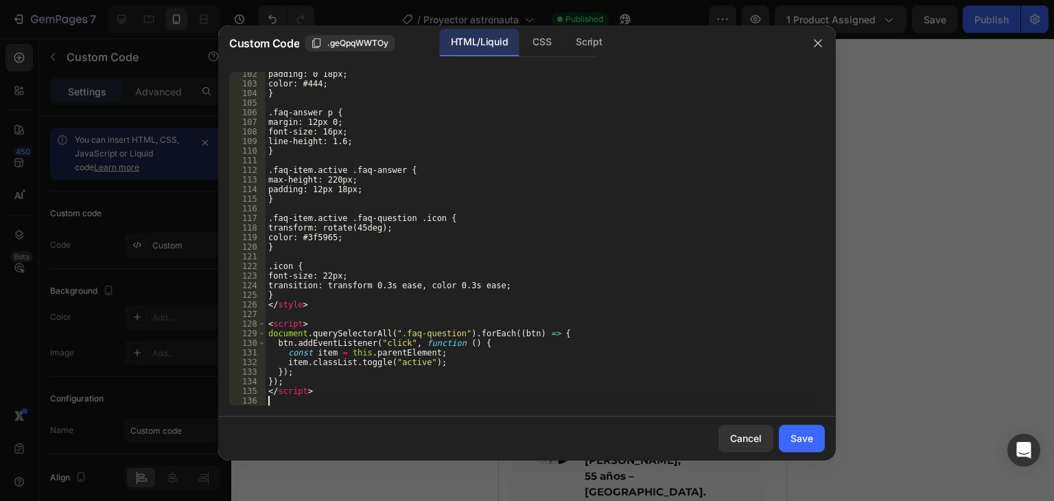
scroll to position [973, 0]
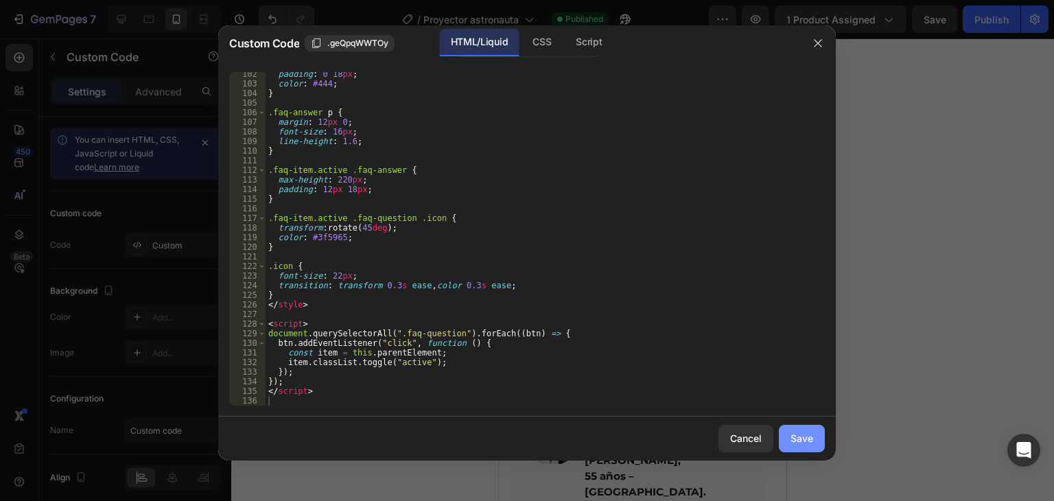
click at [808, 438] on div "Save" at bounding box center [802, 438] width 23 height 14
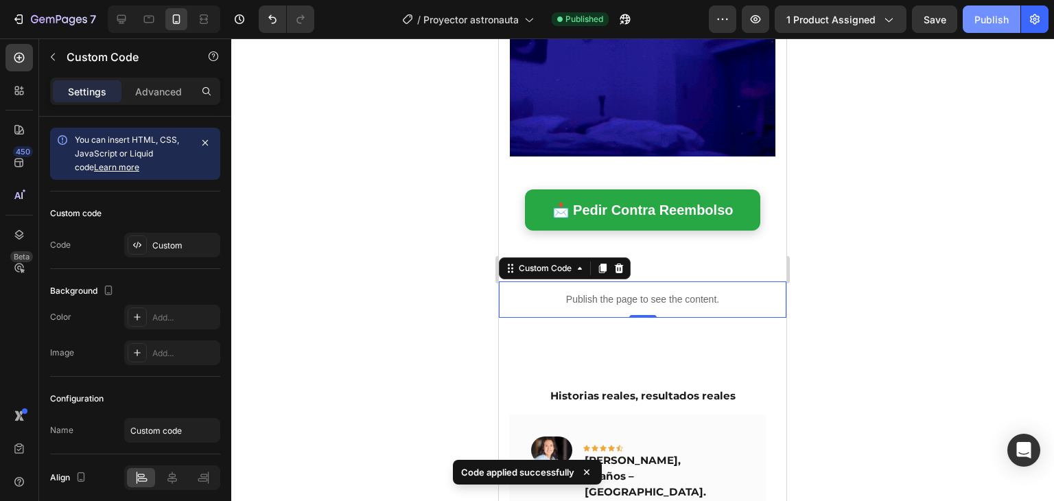
click at [984, 32] on button "Publish" at bounding box center [992, 18] width 58 height 27
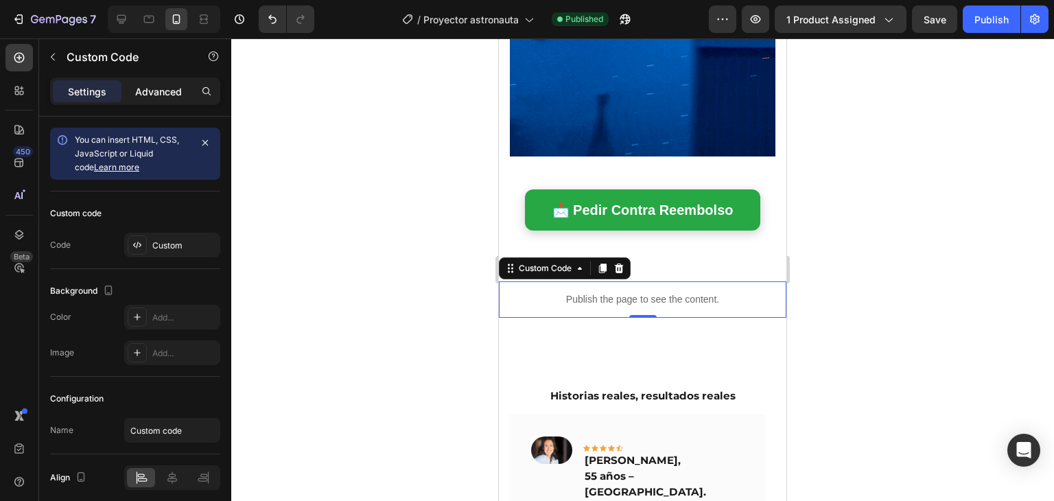
click at [140, 98] on div "Advanced" at bounding box center [158, 91] width 69 height 22
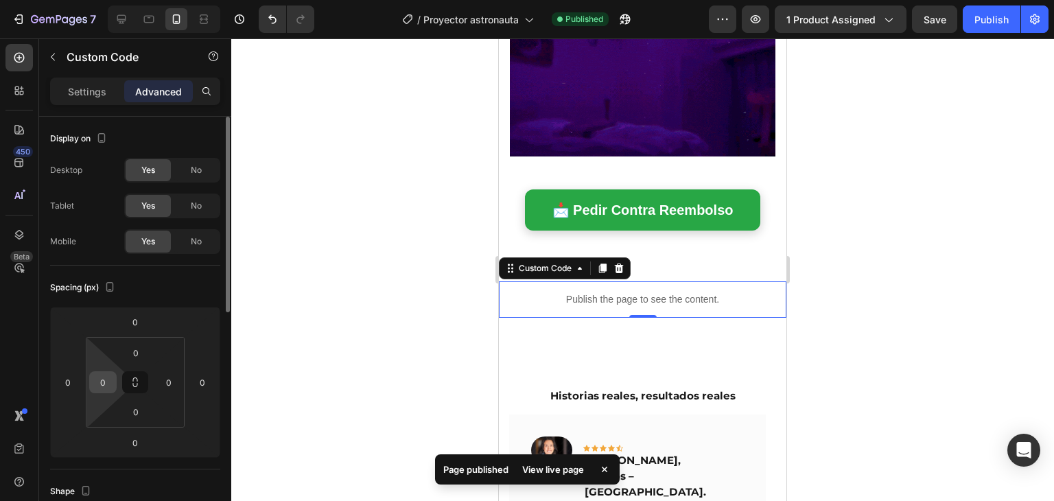
click at [113, 375] on div "0" at bounding box center [102, 382] width 27 height 22
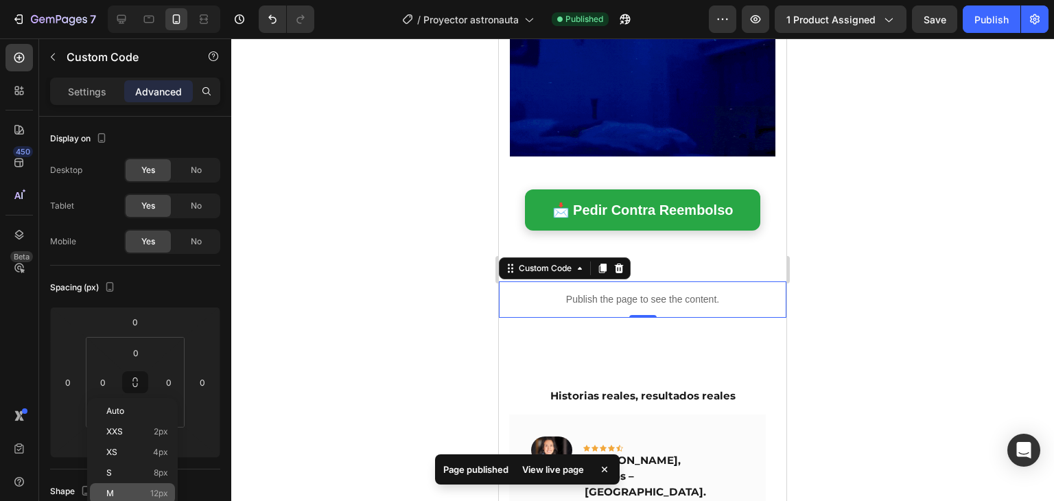
click at [125, 484] on div "M 12px" at bounding box center [132, 493] width 85 height 21
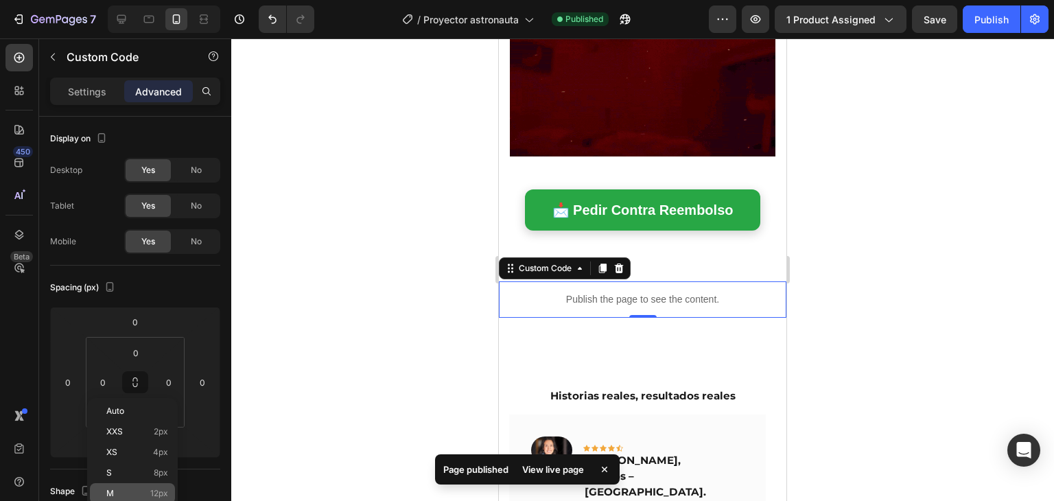
type input "12"
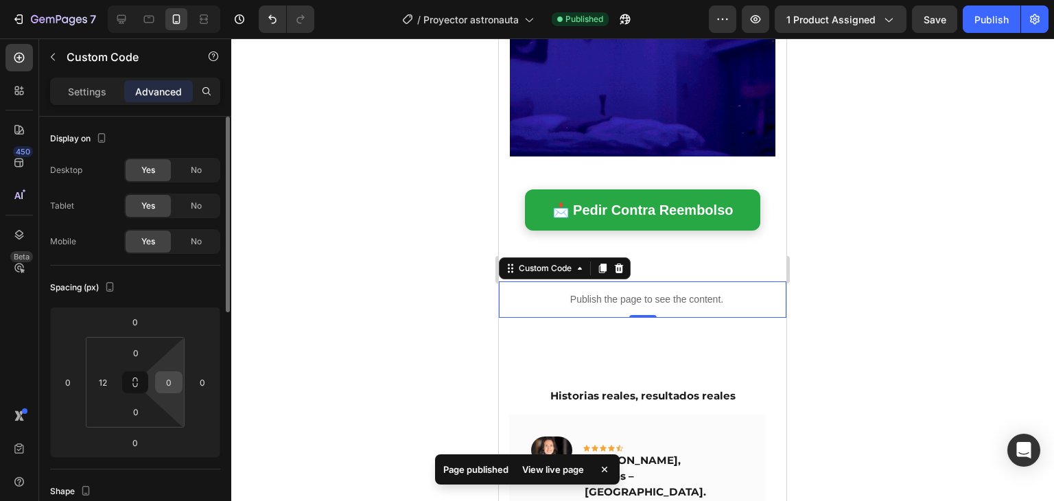
click at [170, 386] on input "0" at bounding box center [169, 382] width 21 height 21
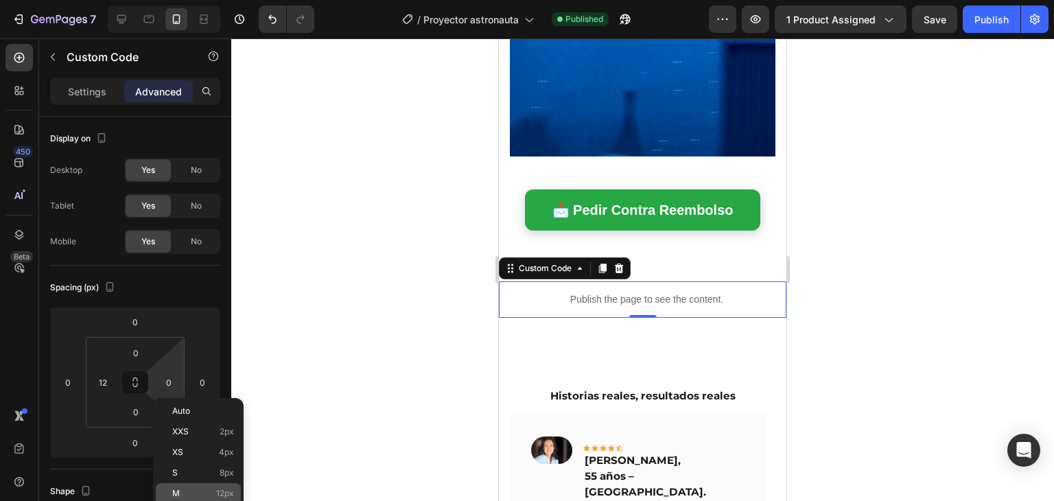
click at [185, 487] on div "M 12px" at bounding box center [198, 493] width 85 height 21
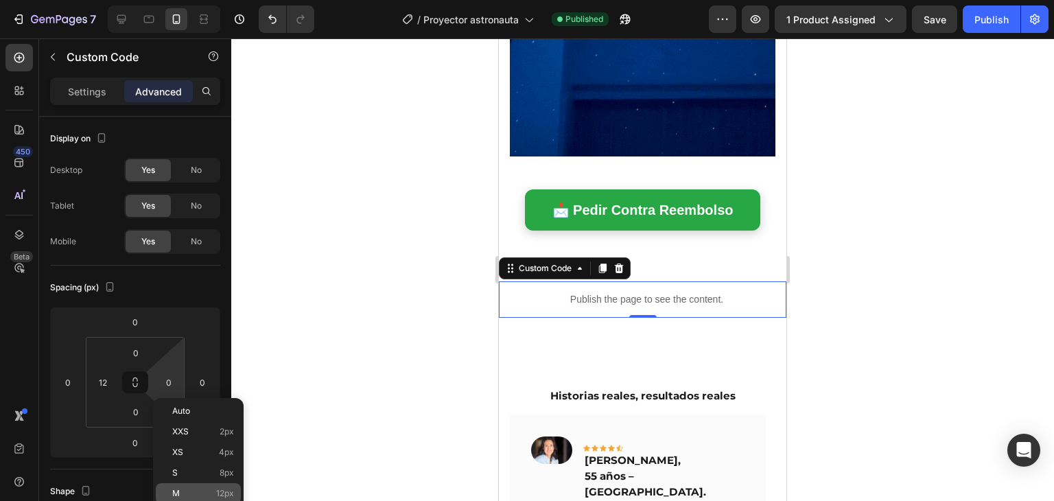
type input "12"
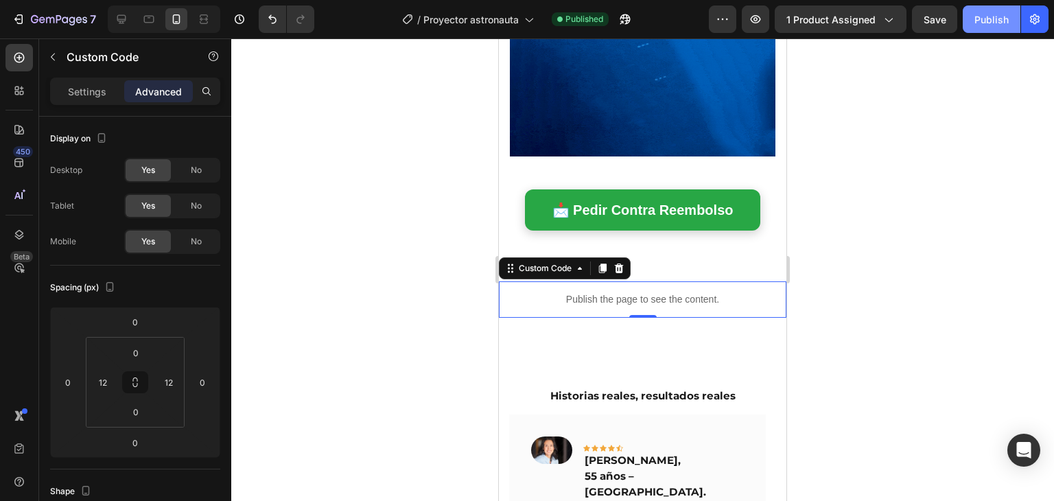
click at [982, 19] on div "Publish" at bounding box center [992, 19] width 34 height 14
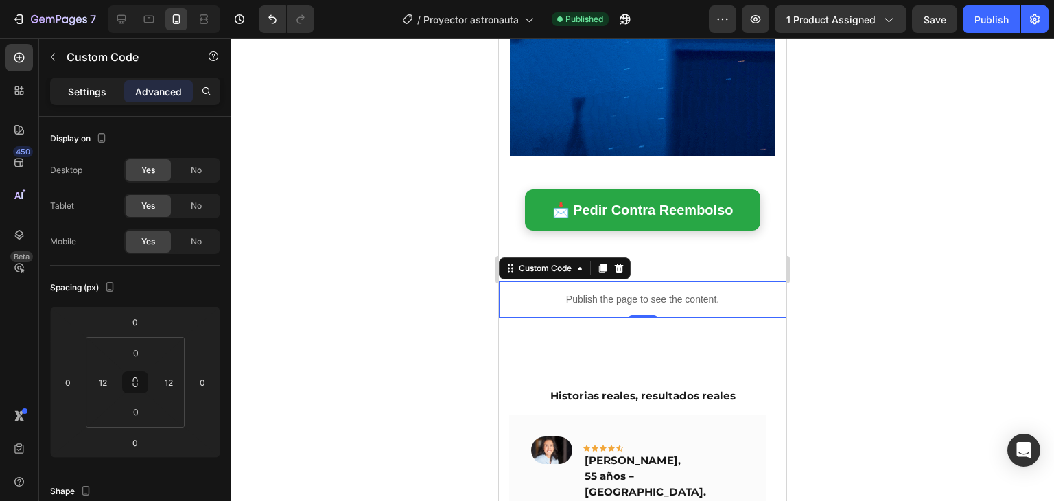
click at [89, 100] on div "Settings" at bounding box center [87, 91] width 69 height 22
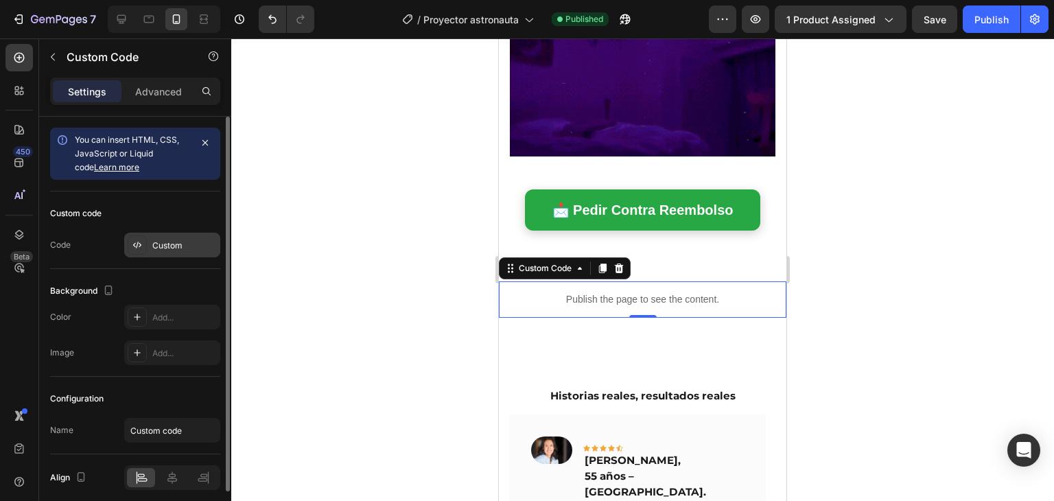
click at [171, 255] on div "Custom" at bounding box center [172, 245] width 96 height 25
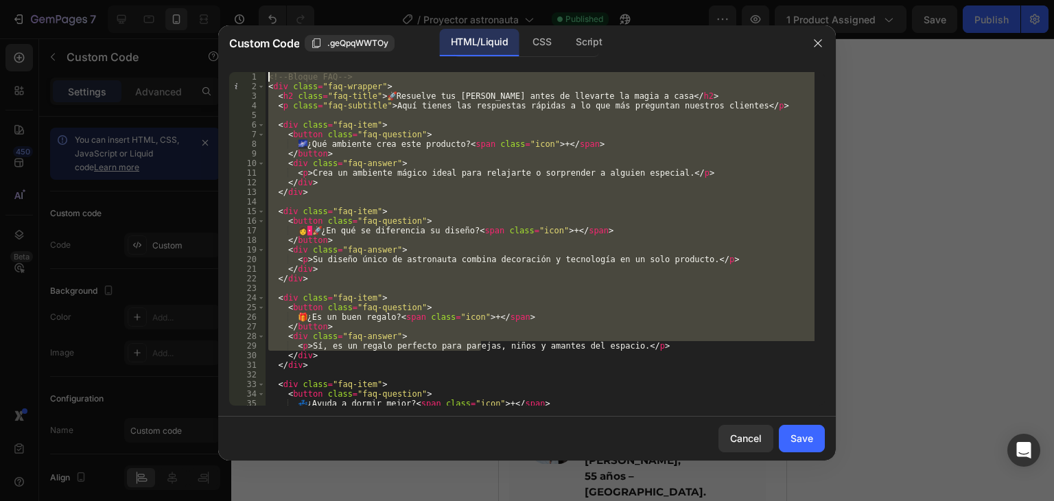
drag, startPoint x: 480, startPoint y: 343, endPoint x: 252, endPoint y: -36, distance: 443.0
click at [252, 0] on html "7 Version history / Proyector astronauta Published Preview 1 product assigned S…" at bounding box center [527, 0] width 1054 height 0
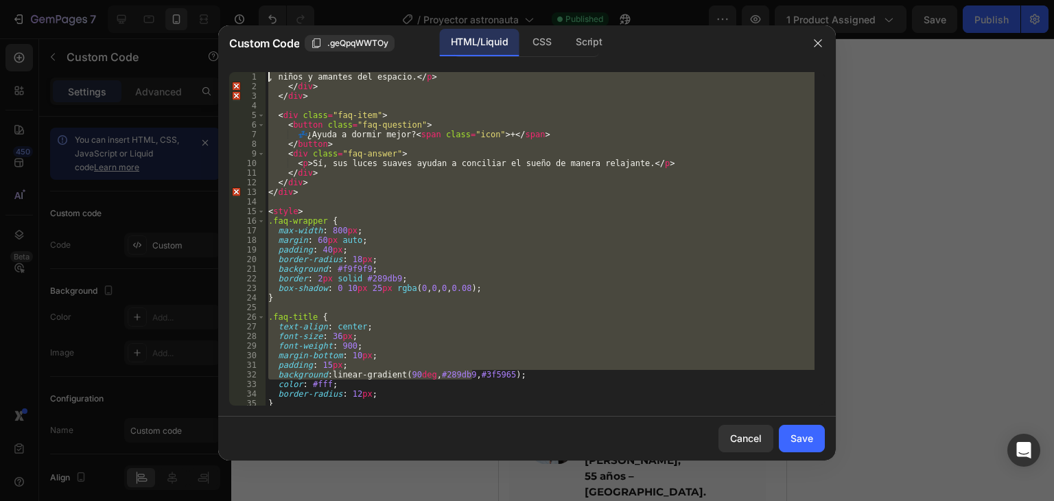
drag, startPoint x: 473, startPoint y: 370, endPoint x: 230, endPoint y: 31, distance: 417.1
click at [230, 31] on div "Custom Code .geQpqWWTOy HTML/Liquid CSS Script , niños y amantes del espacio.</…" at bounding box center [527, 242] width 618 height 435
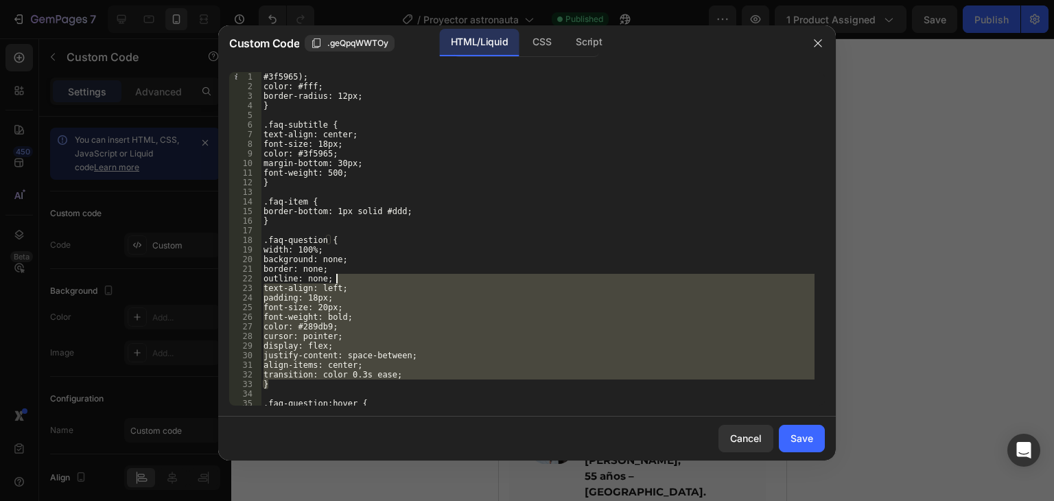
drag, startPoint x: 490, startPoint y: 385, endPoint x: 194, endPoint y: 39, distance: 455.2
click at [194, 39] on div "Custom Code .geQpqWWTOy HTML/Liquid CSS Script #3f5965); 1 2 3 4 5 6 7 8 9 10 1…" at bounding box center [527, 250] width 1054 height 501
type textarea "#3f5965); color: #fff;"
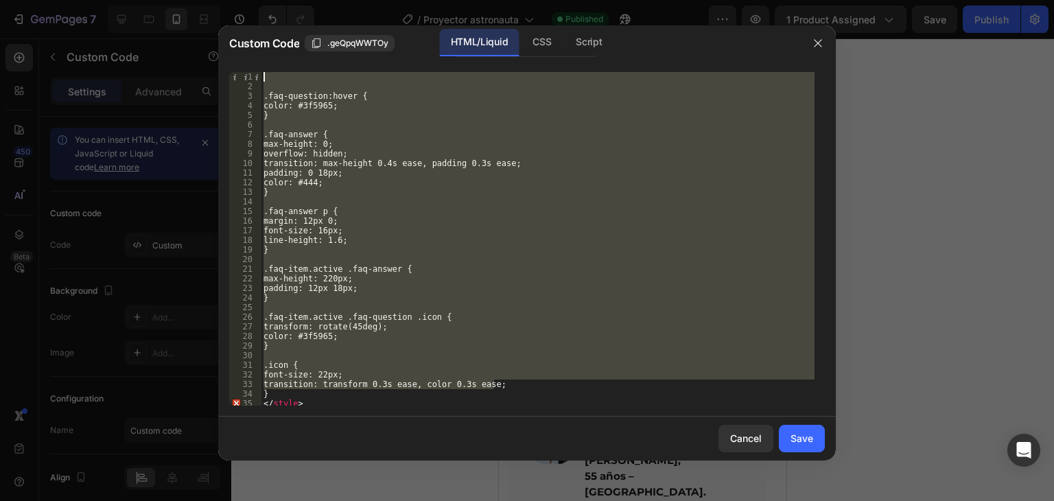
drag, startPoint x: 524, startPoint y: 387, endPoint x: 172, endPoint y: -56, distance: 565.6
click at [172, 0] on html "7 Version history / Proyector astronauta Published Preview 1 product assigned S…" at bounding box center [527, 0] width 1054 height 0
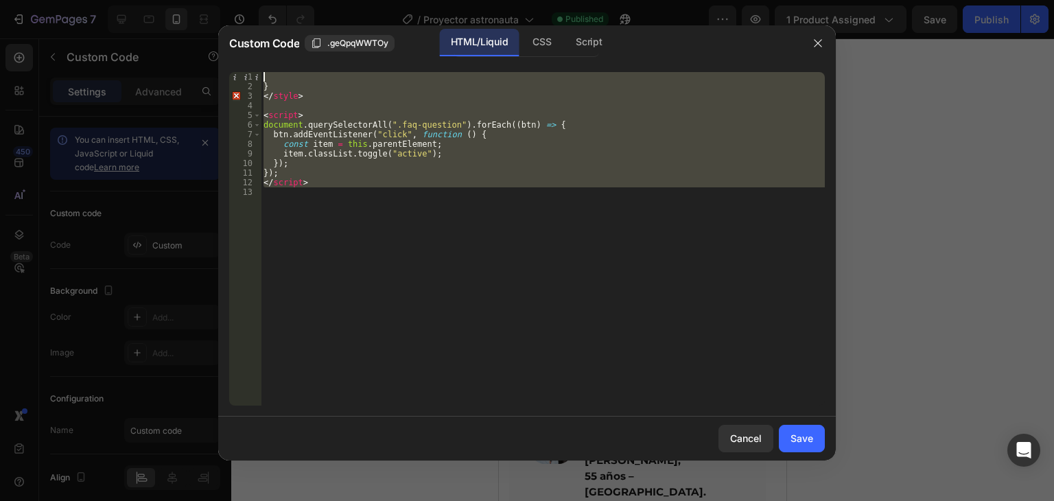
drag, startPoint x: 377, startPoint y: 240, endPoint x: 250, endPoint y: 62, distance: 219.4
click at [250, 62] on div "1 2 3 4 5 6 7 8 9 10 11 12 13 } </ style > < script > document . querySelectorA…" at bounding box center [527, 239] width 618 height 356
type textarea "}"
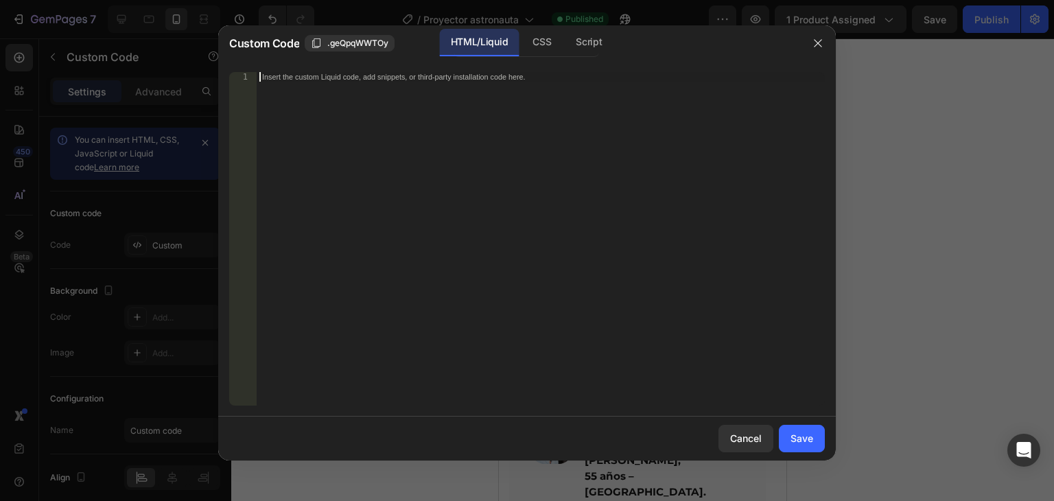
scroll to position [868, 0]
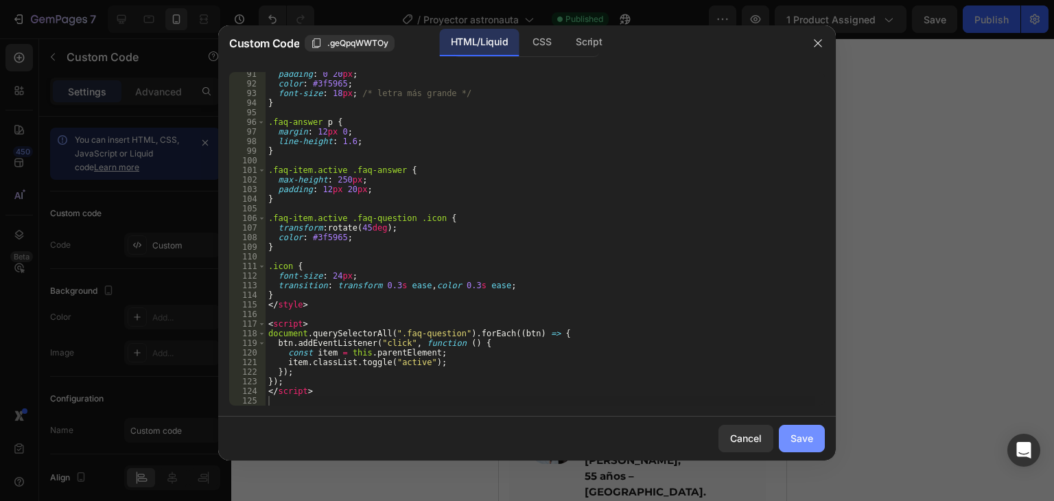
click at [806, 441] on div "Save" at bounding box center [802, 438] width 23 height 14
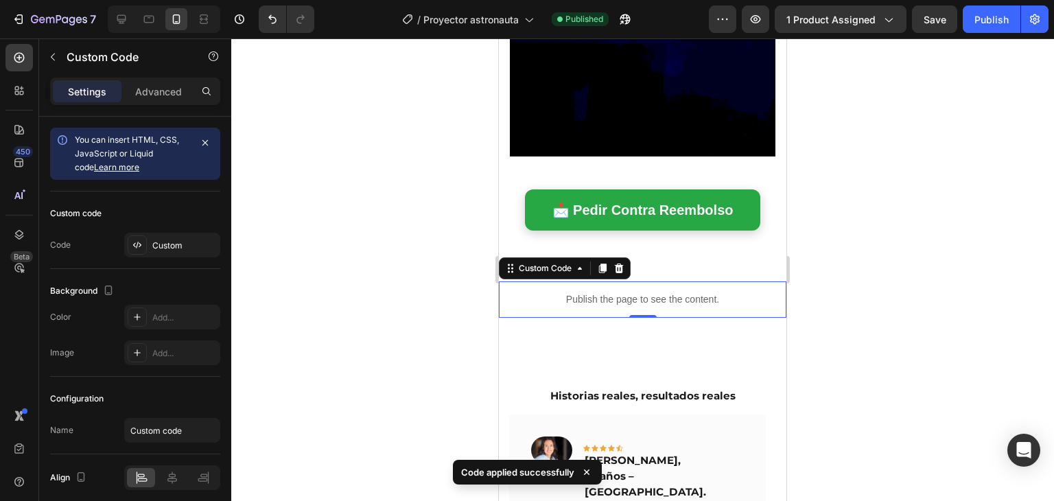
click at [991, 34] on div "7 Version history / Proyector astronauta Published Preview 1 product assigned S…" at bounding box center [527, 19] width 1054 height 39
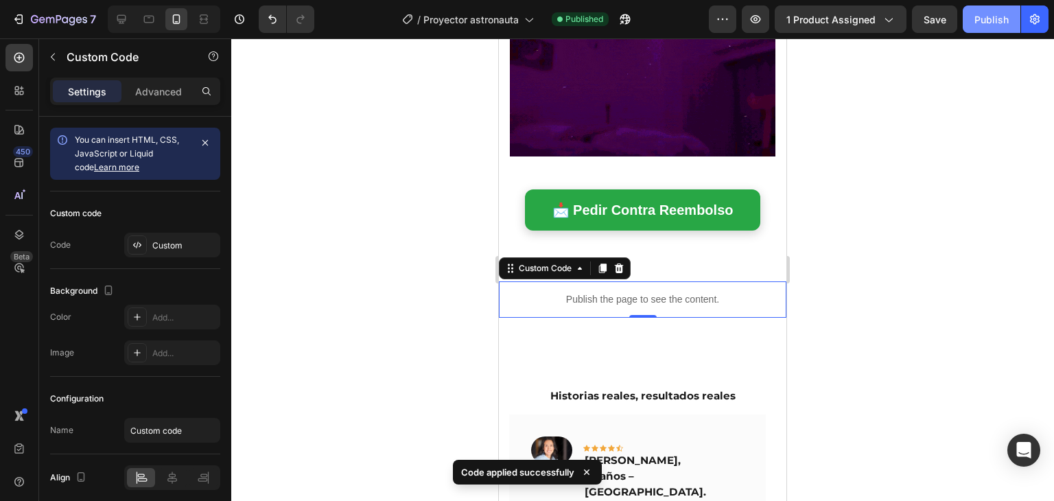
click at [988, 25] on div "Publish" at bounding box center [992, 19] width 34 height 14
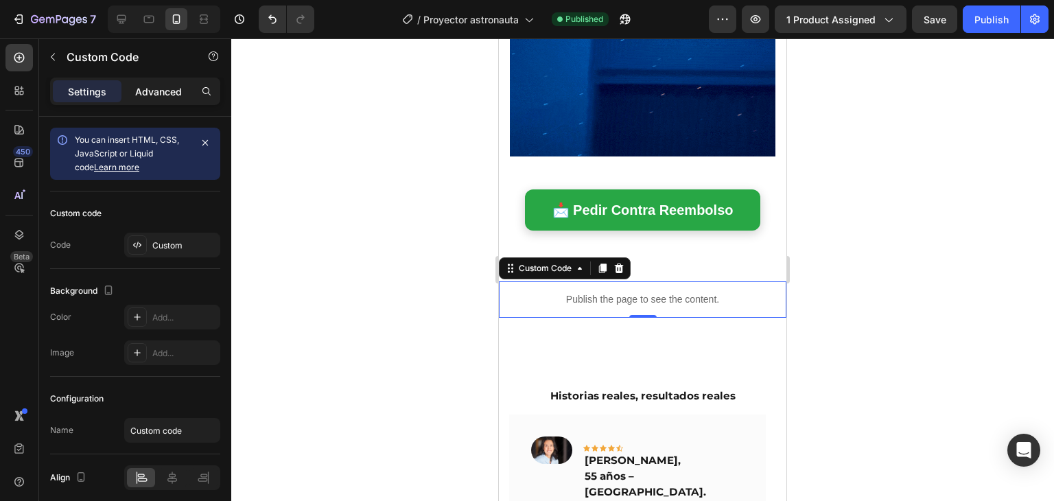
click at [161, 94] on p "Advanced" at bounding box center [158, 91] width 47 height 14
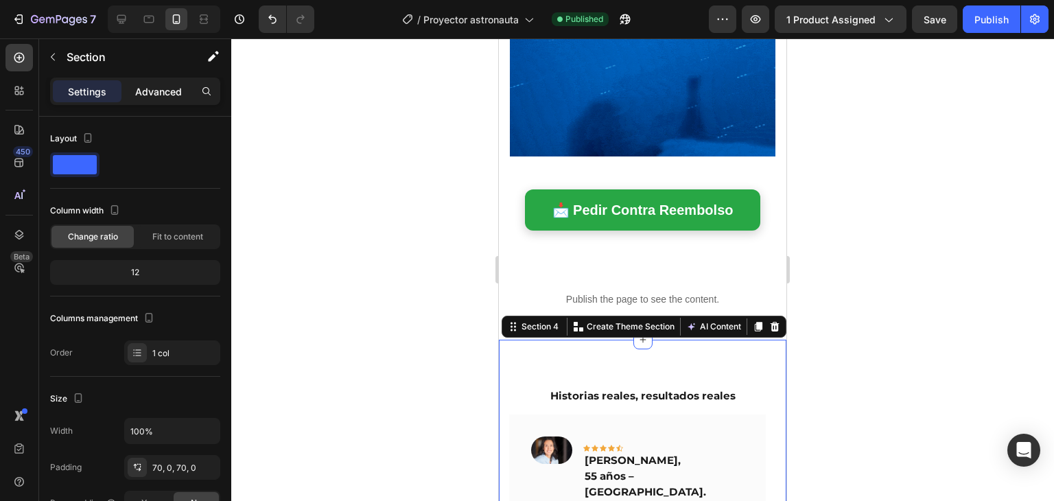
click at [164, 101] on div "Advanced" at bounding box center [158, 91] width 69 height 22
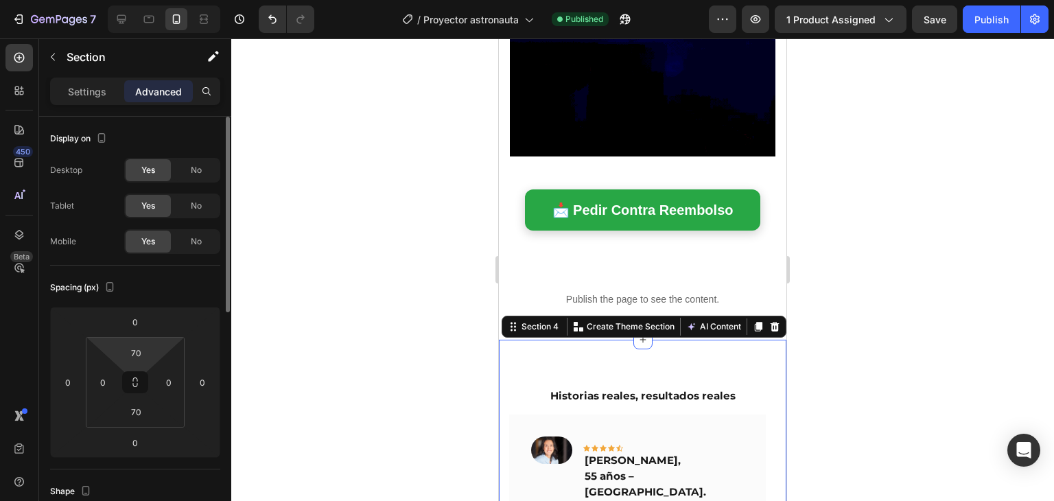
click at [138, 0] on html "7 Version history / Proyector astronauta Published Preview 1 product assigned S…" at bounding box center [527, 0] width 1054 height 0
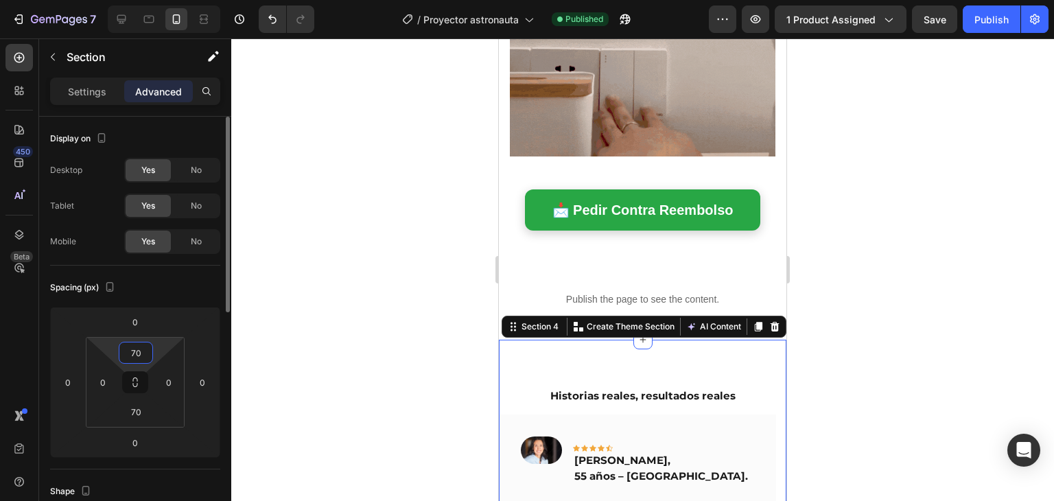
click at [143, 358] on input "70" at bounding box center [135, 352] width 27 height 21
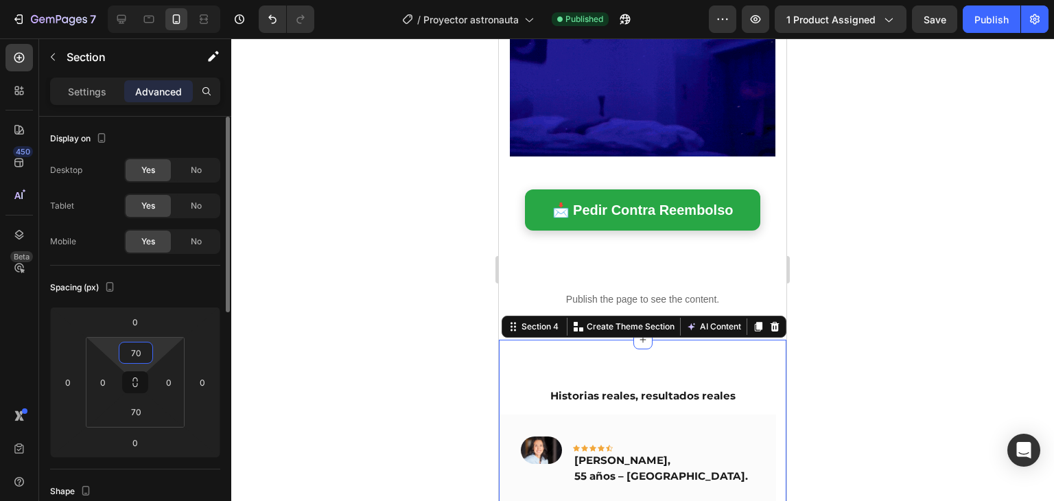
click at [143, 358] on input "70" at bounding box center [135, 352] width 27 height 21
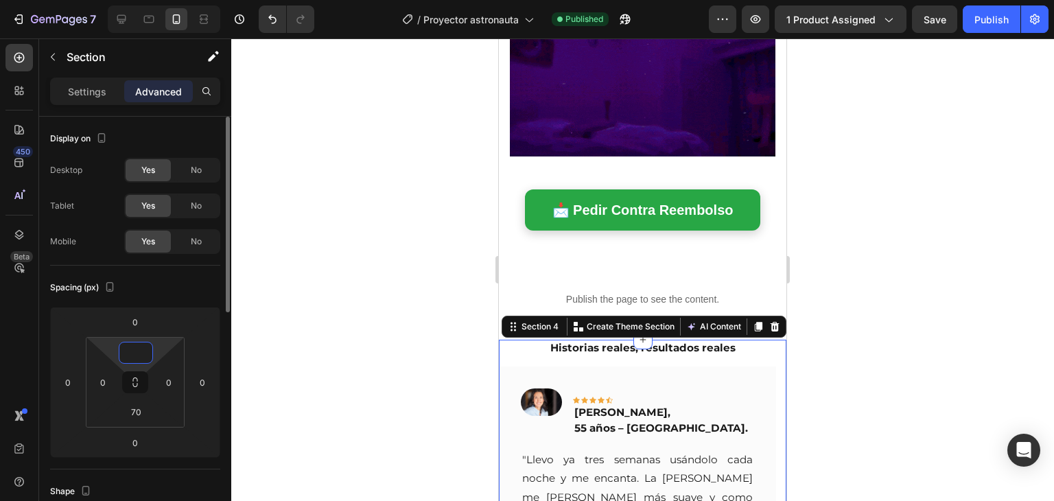
type input "0"
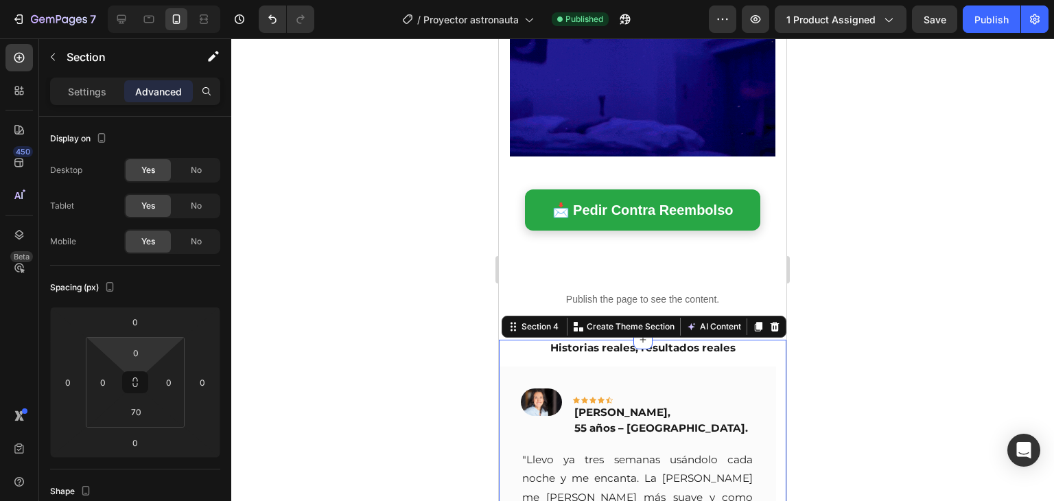
click at [269, 367] on div at bounding box center [642, 269] width 823 height 463
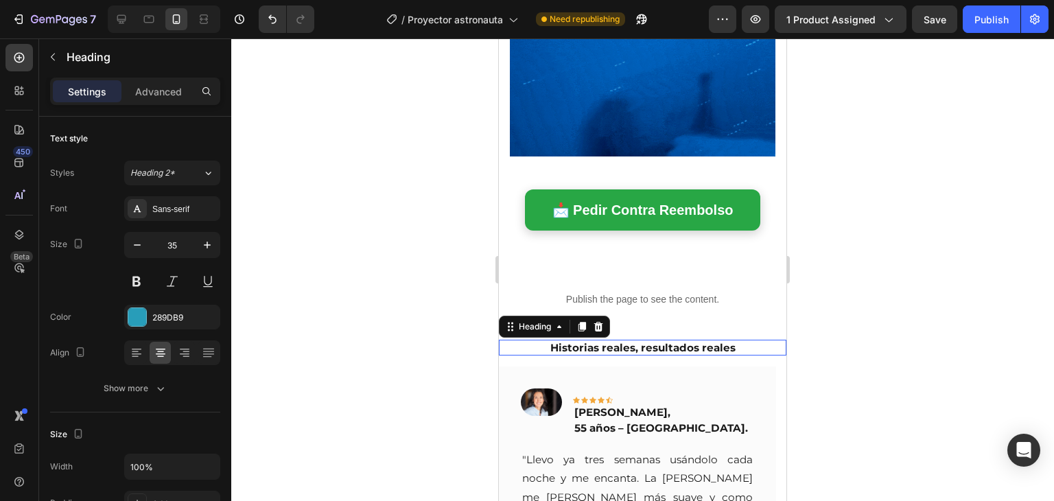
click at [528, 340] on h2 "Historias reales, resultados reales" at bounding box center [643, 348] width 288 height 16
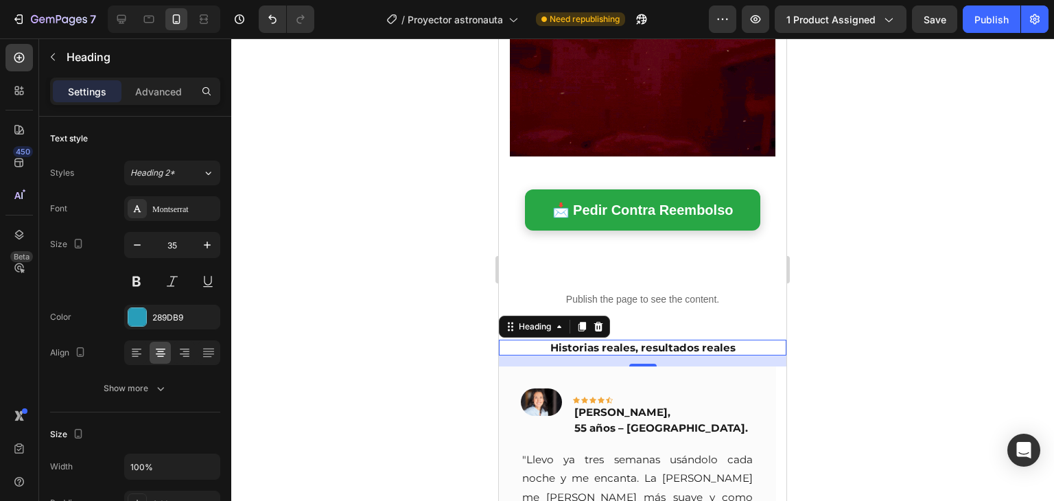
click at [860, 274] on div at bounding box center [642, 269] width 823 height 463
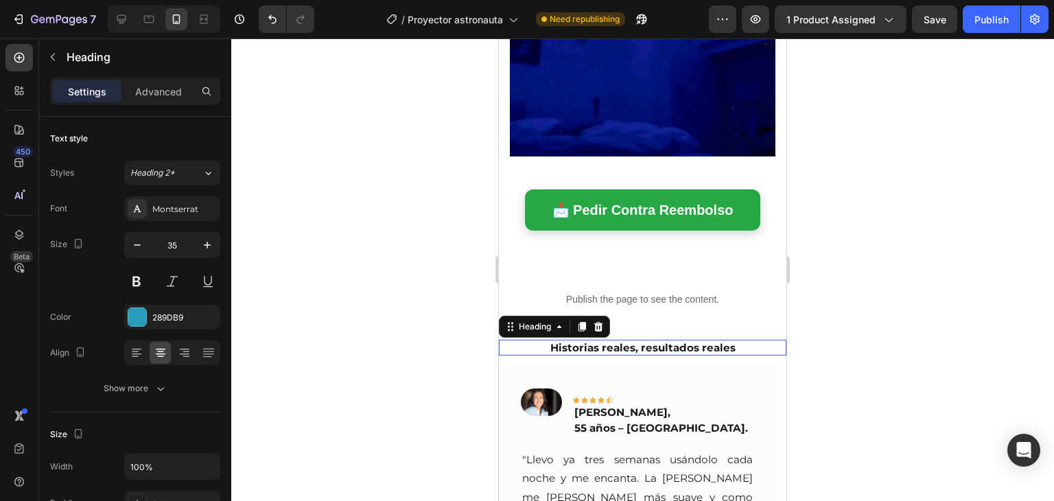
click at [769, 340] on h2 "Historias reales, resultados reales" at bounding box center [643, 348] width 288 height 16
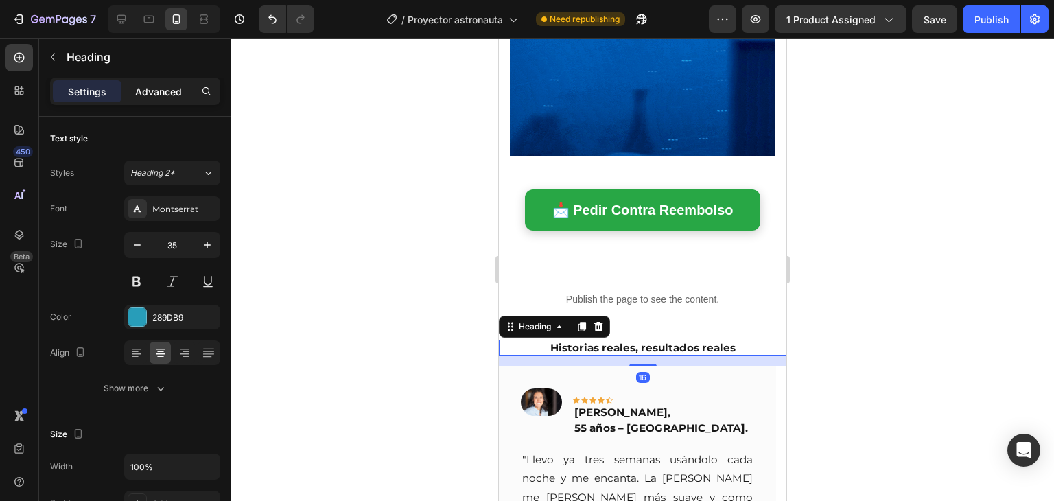
click at [161, 91] on p "Advanced" at bounding box center [158, 91] width 47 height 14
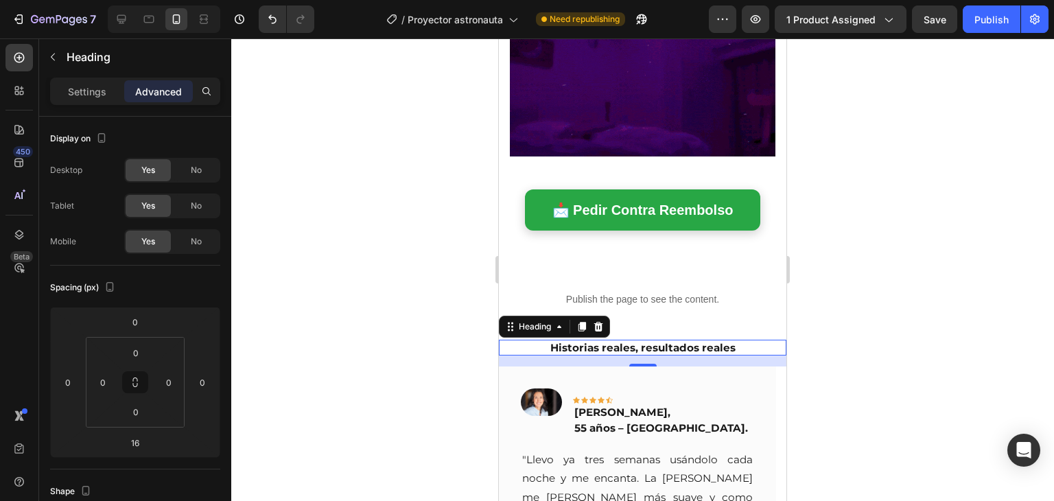
click at [444, 286] on div at bounding box center [642, 269] width 823 height 463
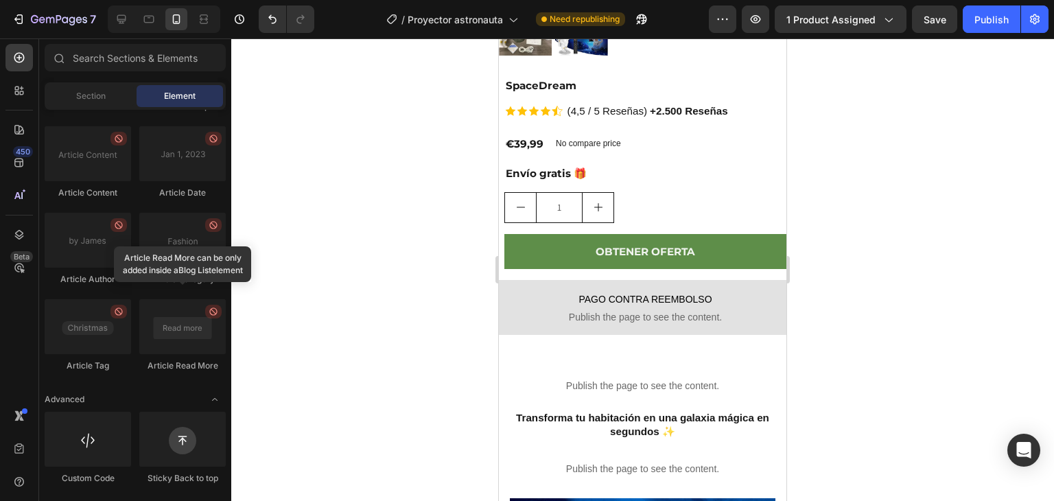
scroll to position [417, 0]
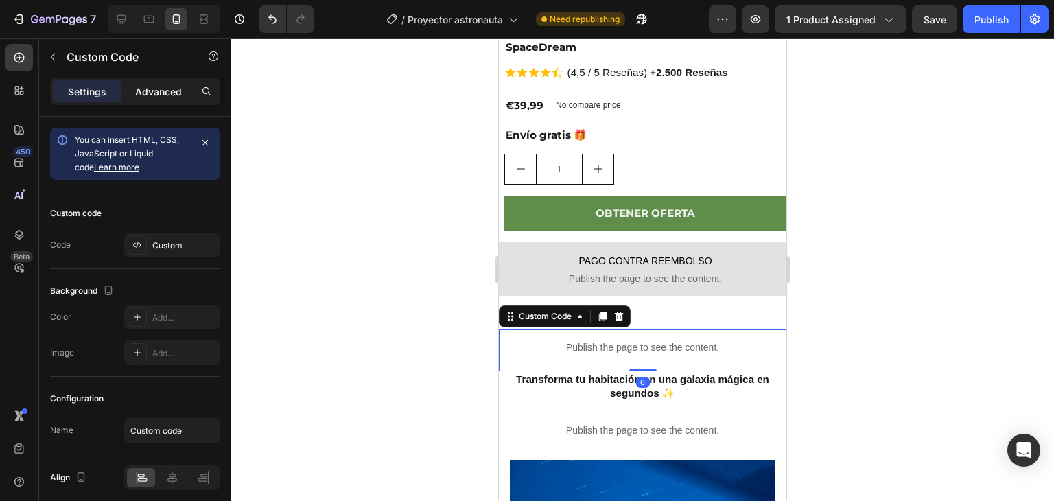
click at [178, 96] on p "Advanced" at bounding box center [158, 91] width 47 height 14
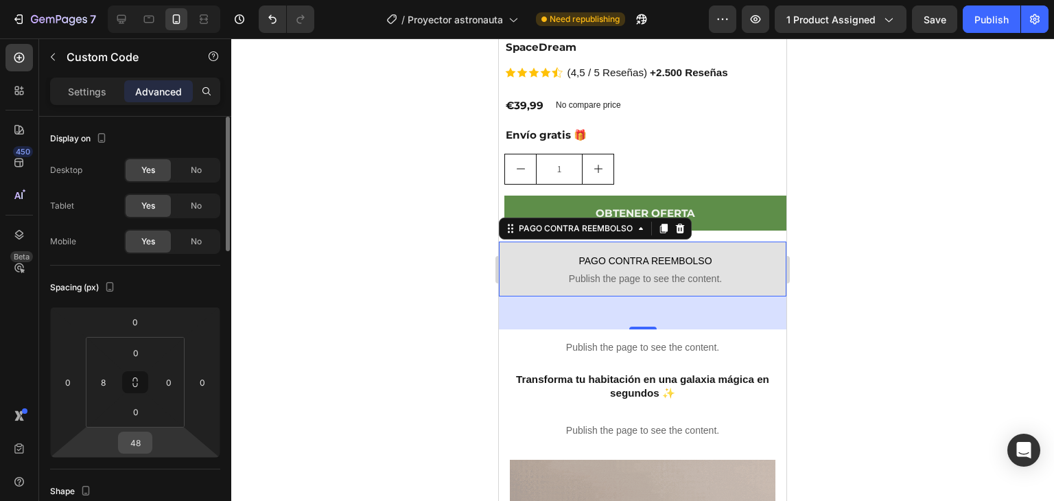
click at [139, 436] on input "48" at bounding box center [134, 442] width 27 height 21
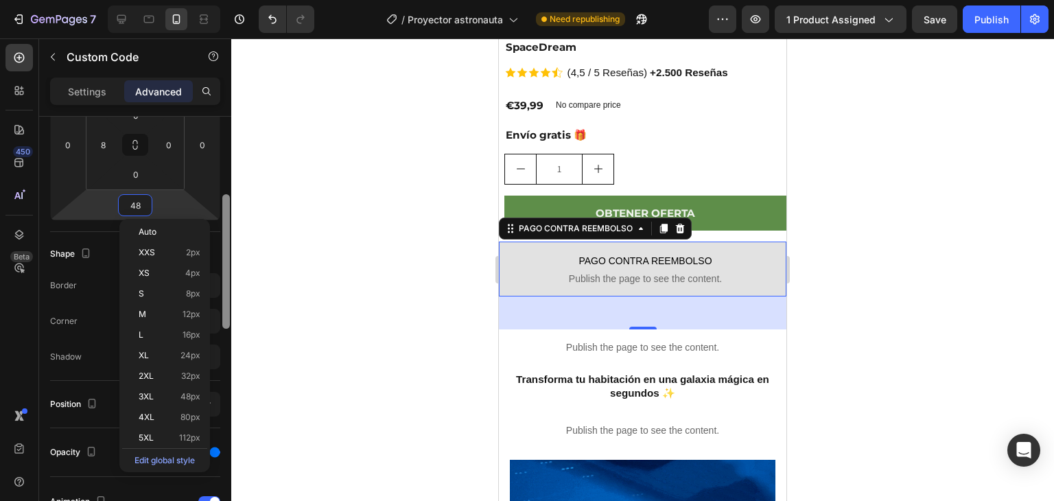
drag, startPoint x: 228, startPoint y: 189, endPoint x: 228, endPoint y: 266, distance: 76.2
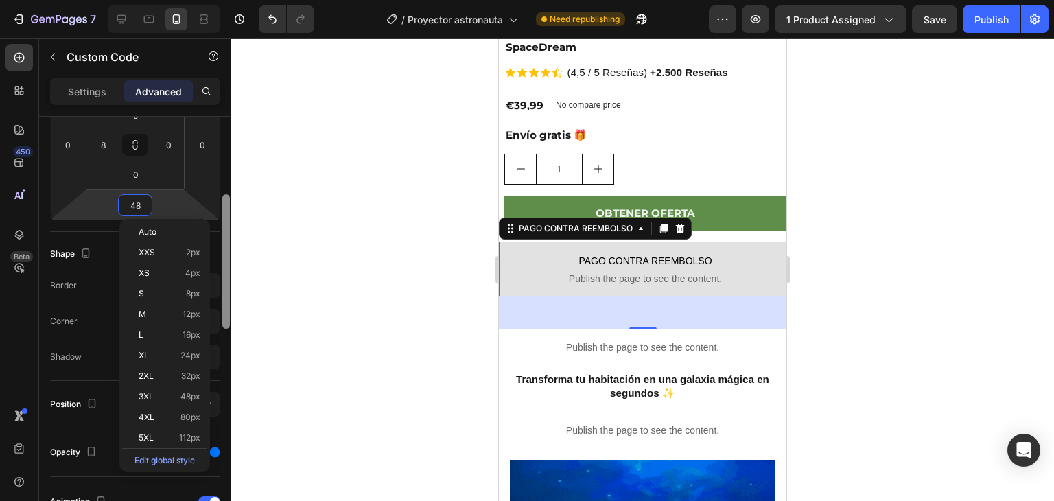
click at [228, 266] on div at bounding box center [226, 261] width 8 height 135
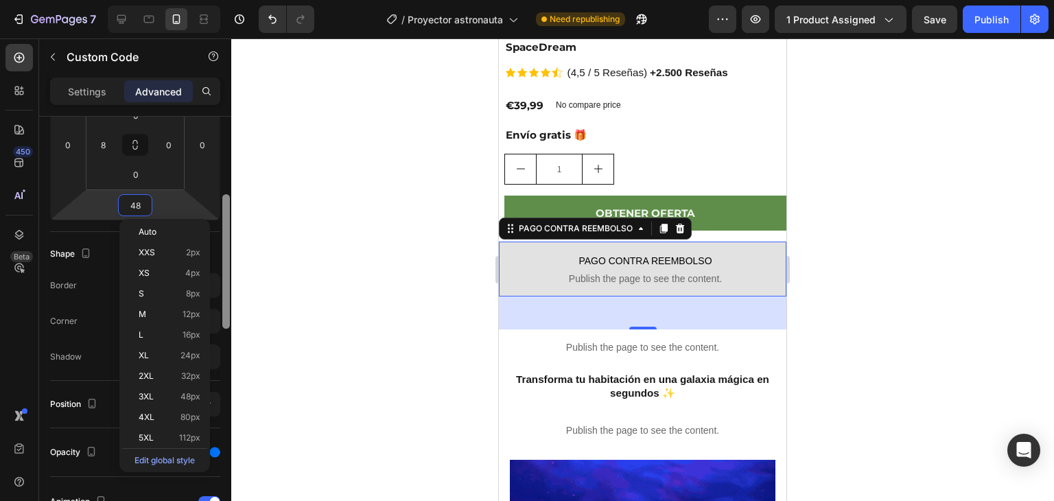
scroll to position [240, 0]
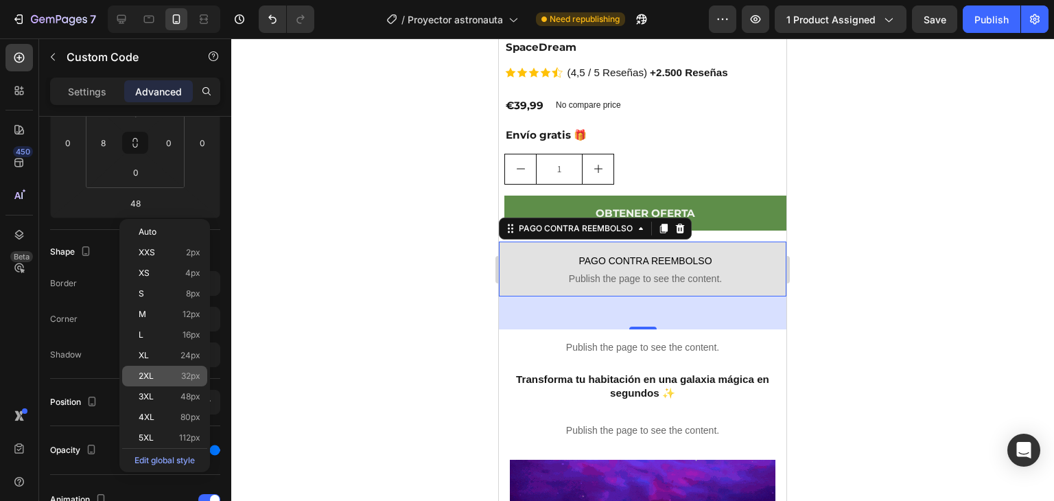
click at [189, 369] on div "2XL 32px" at bounding box center [164, 376] width 85 height 21
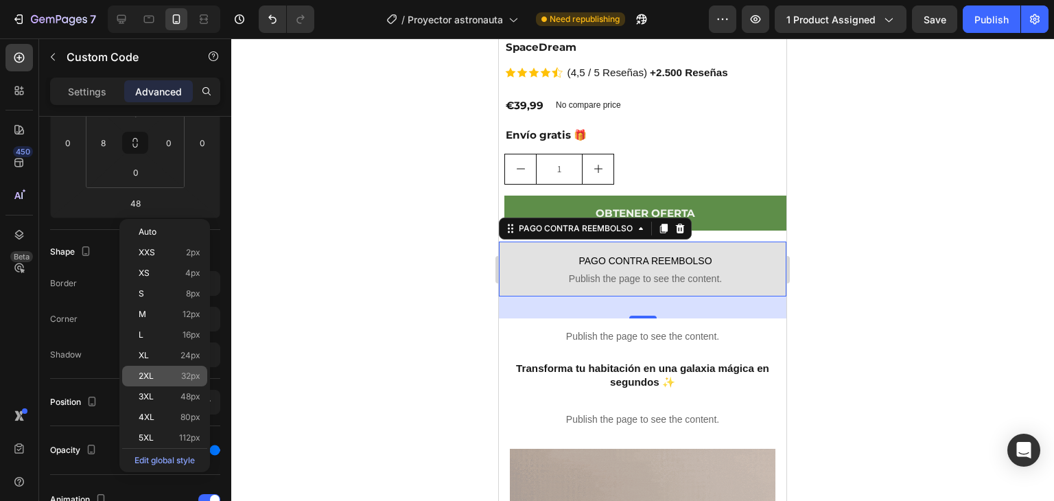
type input "32"
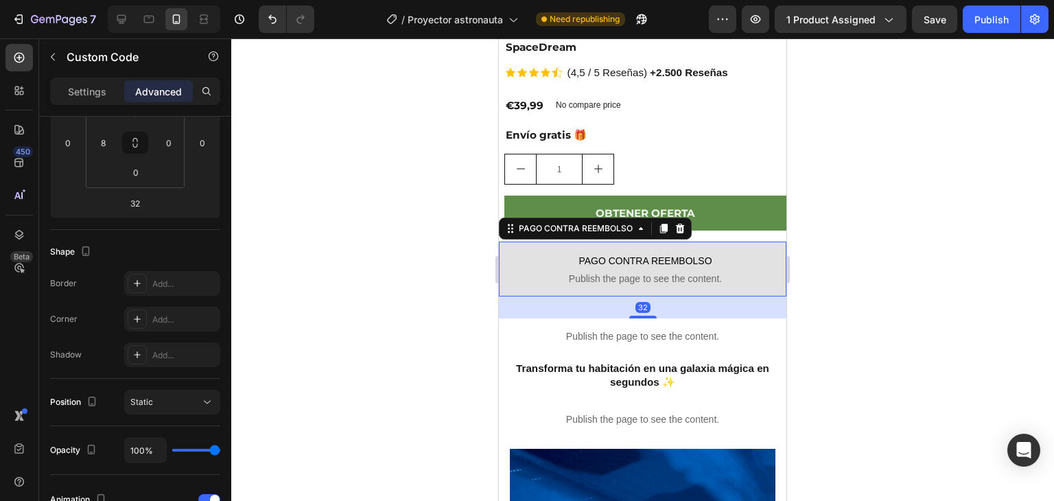
click at [353, 326] on div at bounding box center [642, 269] width 823 height 463
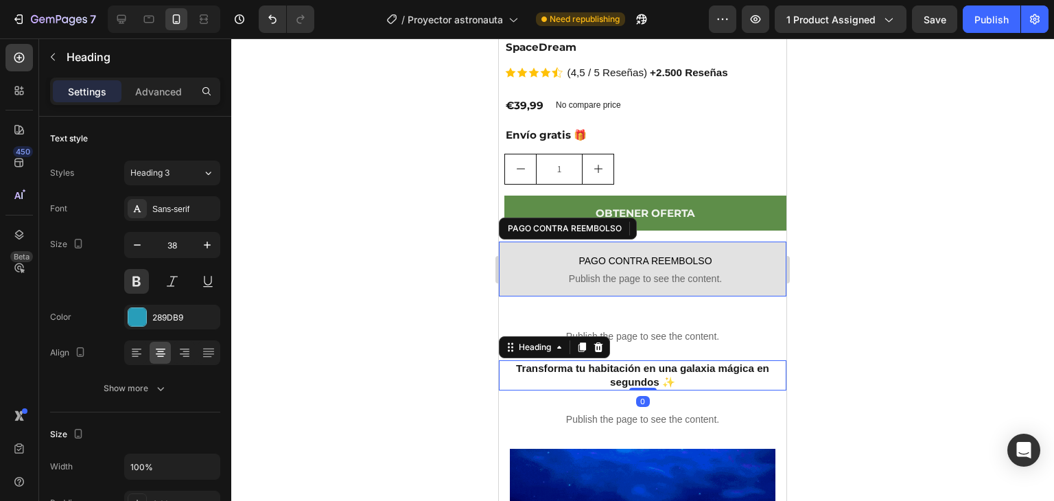
click at [715, 360] on h2 "Transforma tu habitación en una galaxia mágica en segundos ✨" at bounding box center [643, 375] width 288 height 30
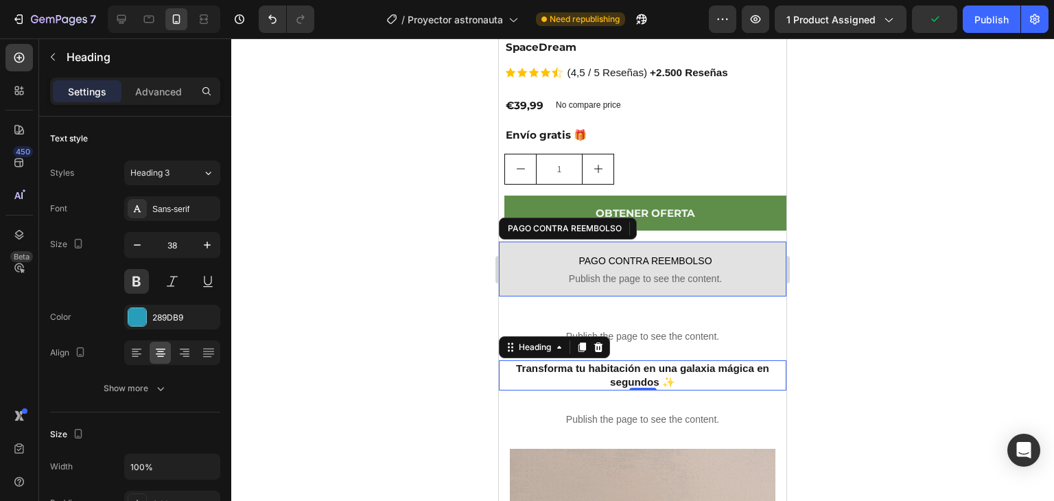
click at [891, 304] on div at bounding box center [642, 269] width 823 height 463
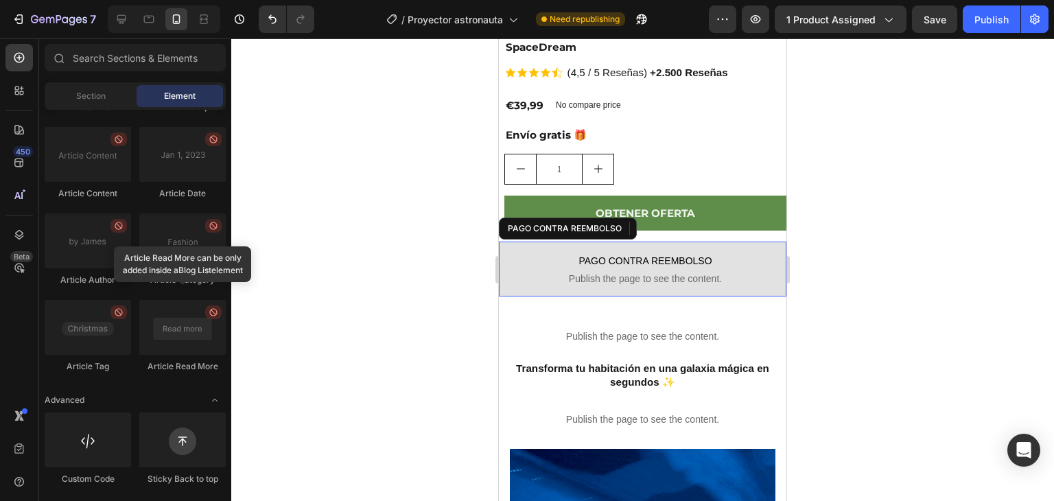
scroll to position [569, 0]
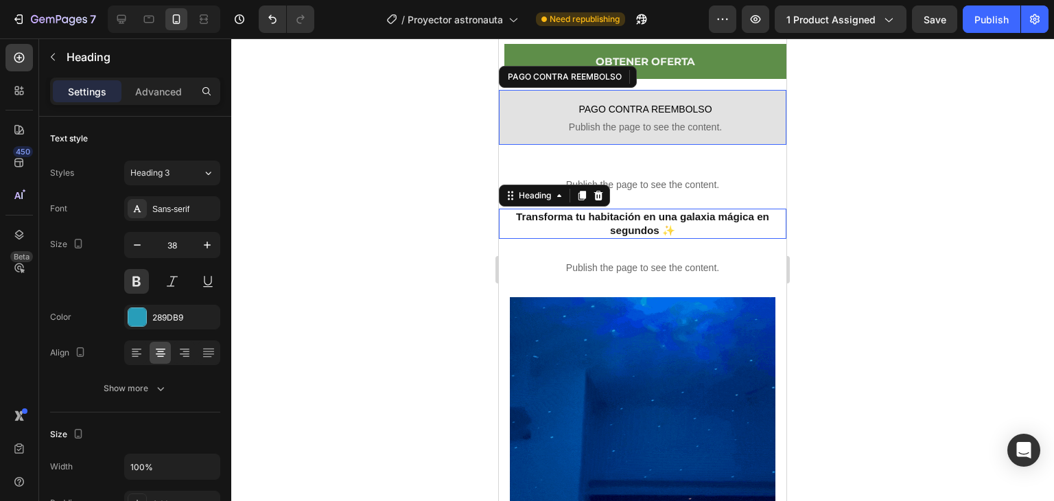
click at [753, 222] on h2 "Transforma tu habitación en una galaxia mágica en segundos ✨" at bounding box center [643, 224] width 288 height 30
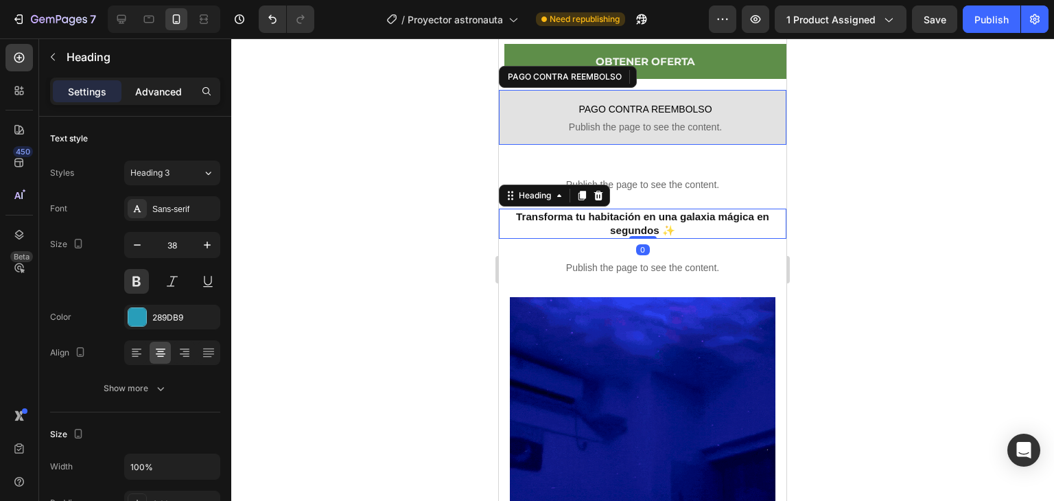
click at [130, 88] on div "Advanced" at bounding box center [158, 91] width 69 height 22
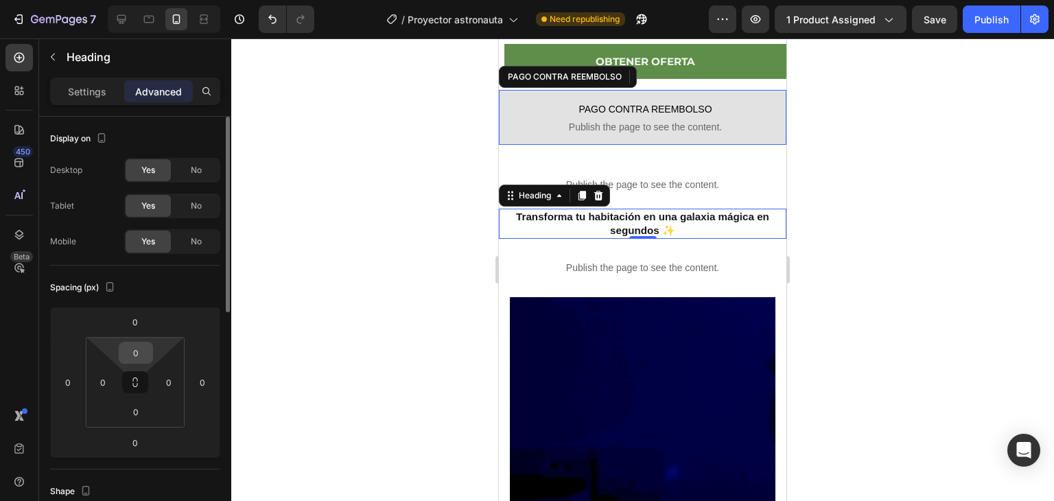
click at [145, 360] on input "0" at bounding box center [135, 352] width 27 height 21
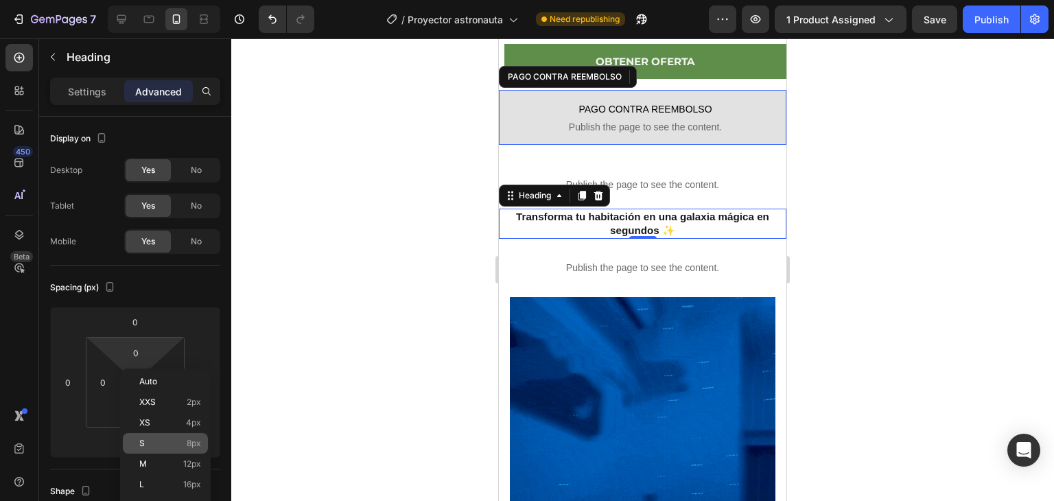
click at [167, 437] on div "S 8px" at bounding box center [165, 443] width 85 height 21
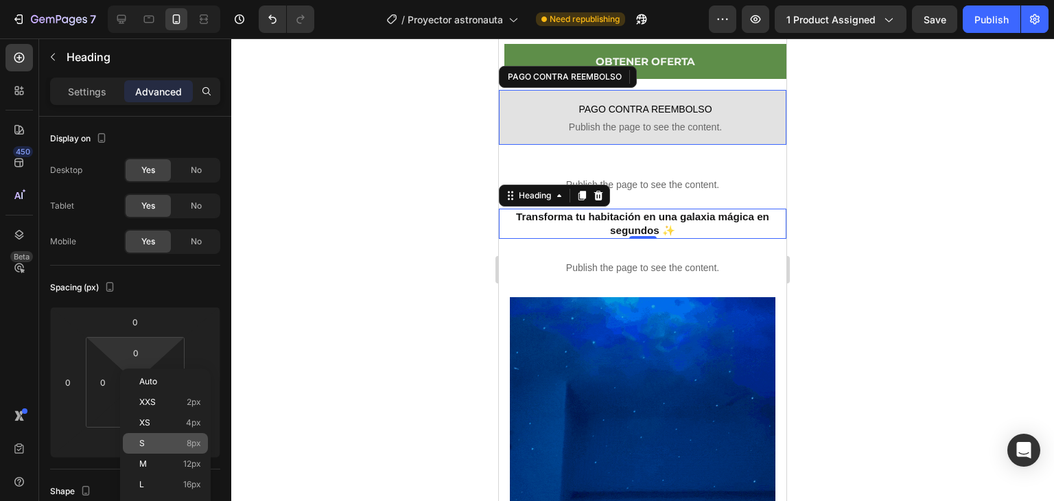
type input "8"
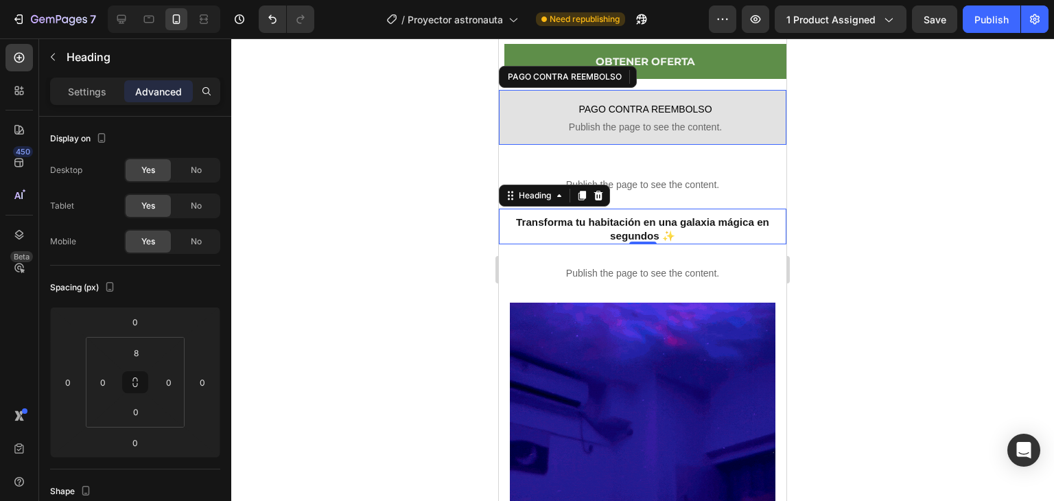
click at [874, 259] on div at bounding box center [642, 269] width 823 height 463
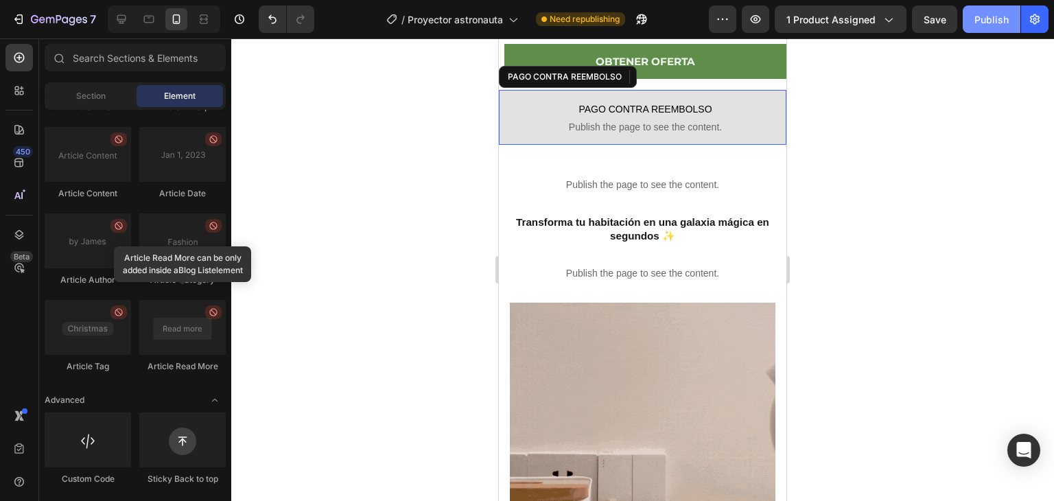
click at [994, 17] on div "Publish" at bounding box center [992, 19] width 34 height 14
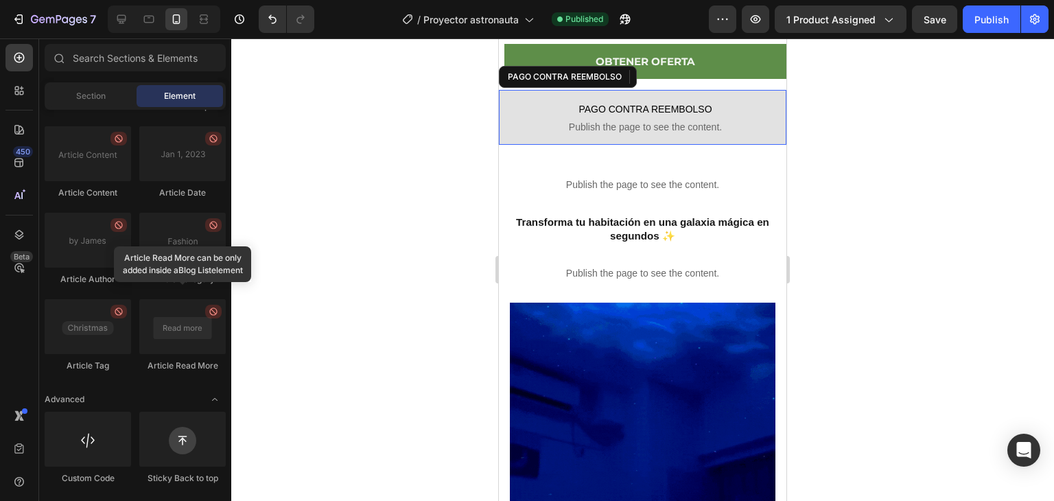
scroll to position [994, 0]
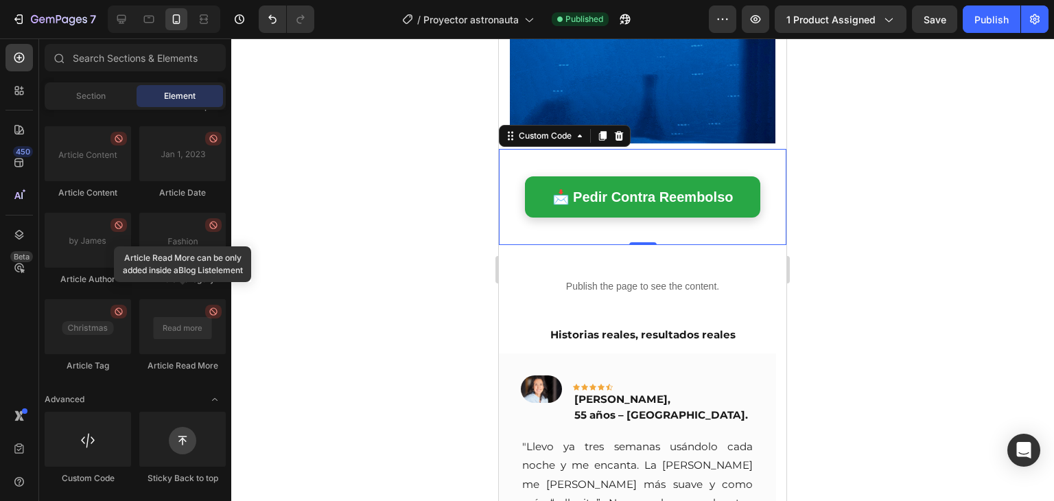
click at [735, 201] on div "📩 Pedir Contra Reembolso Custom Code 0" at bounding box center [643, 197] width 288 height 96
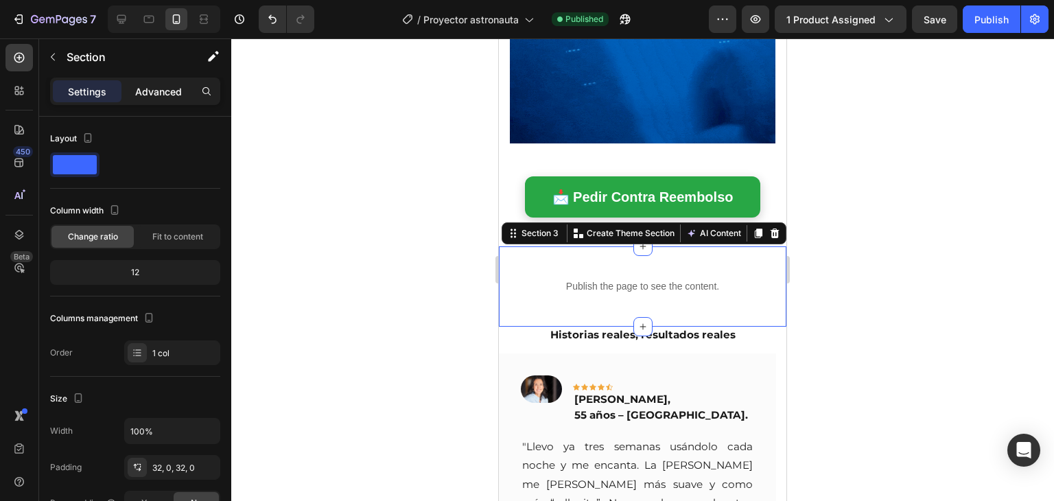
click at [161, 94] on p "Advanced" at bounding box center [158, 91] width 47 height 14
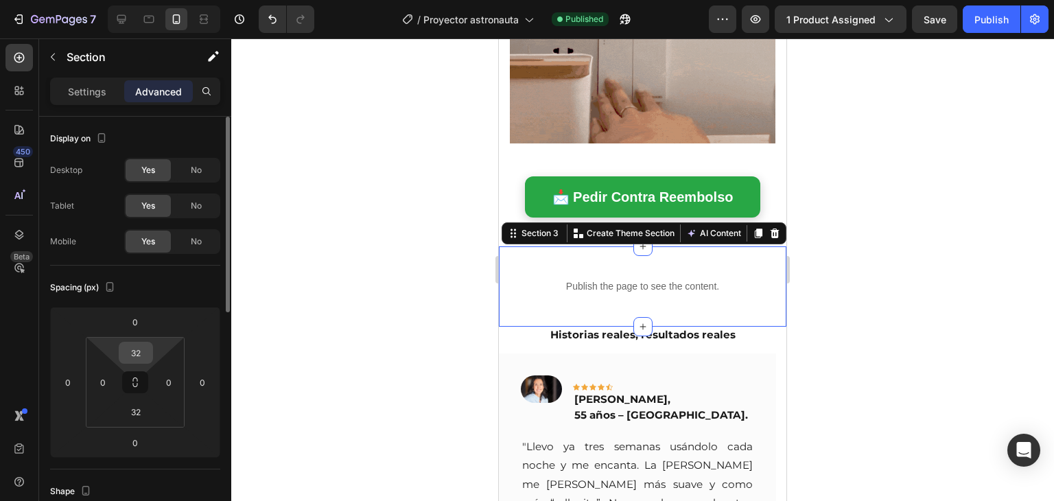
click at [133, 344] on input "32" at bounding box center [135, 352] width 27 height 21
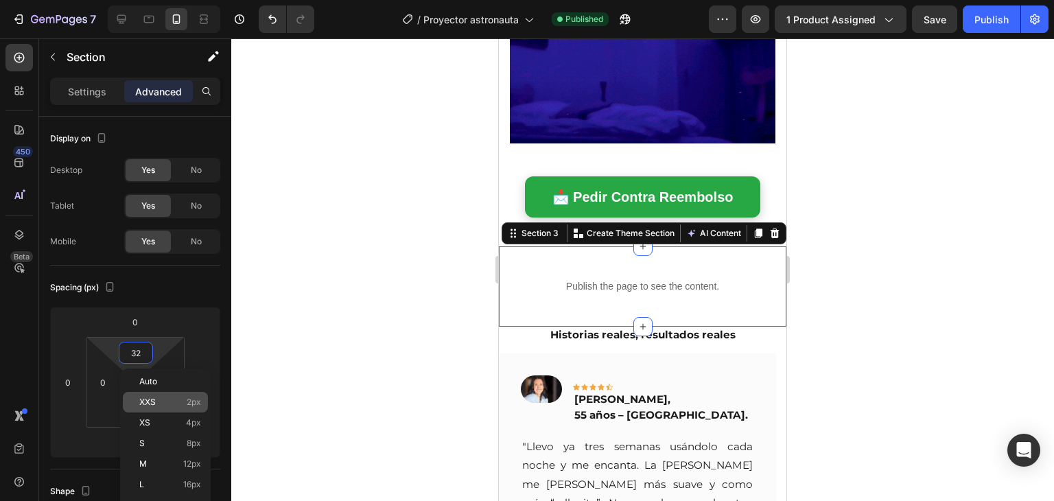
type input "2"
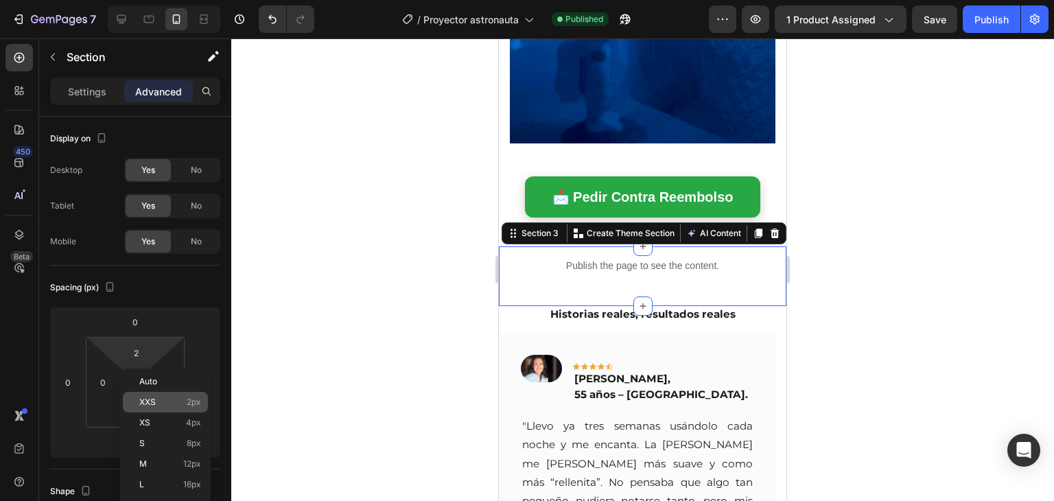
click at [176, 404] on p "XXS 2px" at bounding box center [170, 402] width 62 height 10
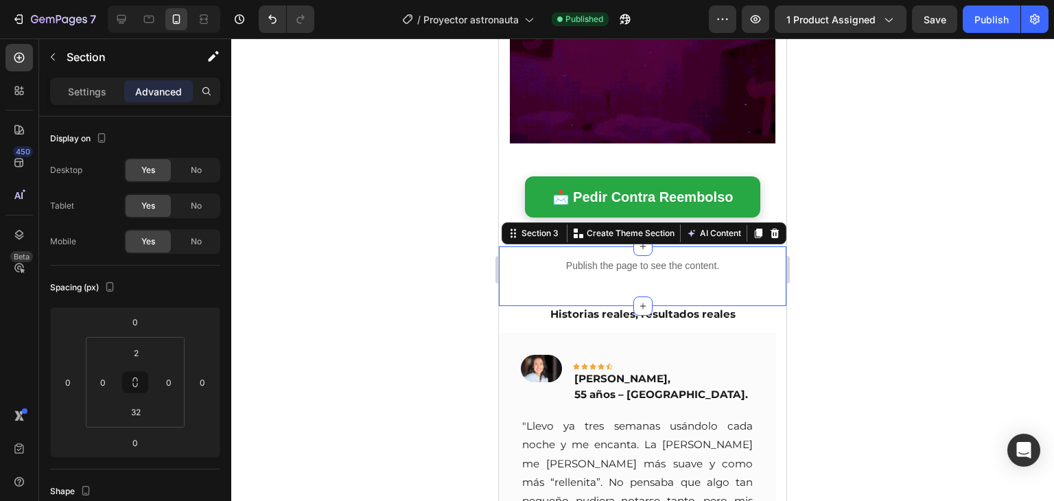
click at [311, 379] on div at bounding box center [642, 269] width 823 height 463
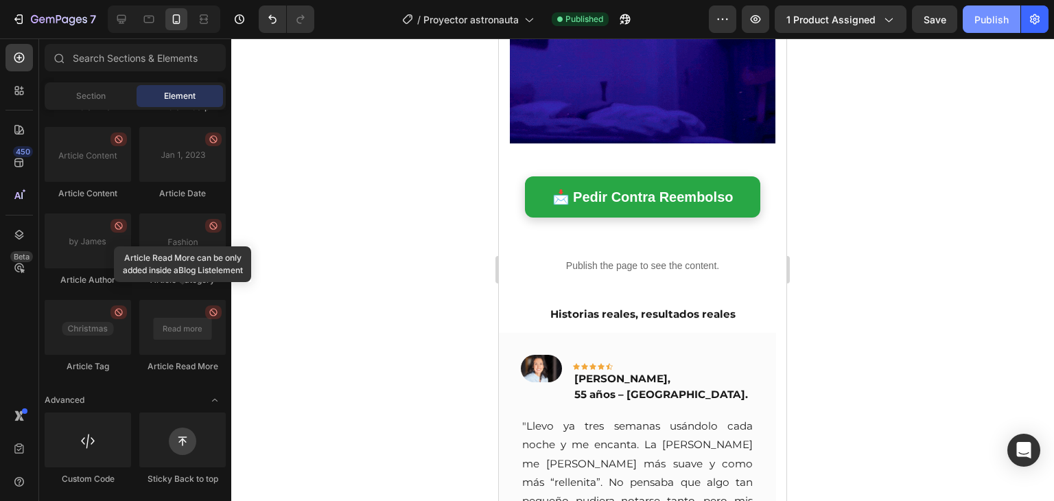
click at [999, 13] on div "Publish" at bounding box center [992, 19] width 34 height 14
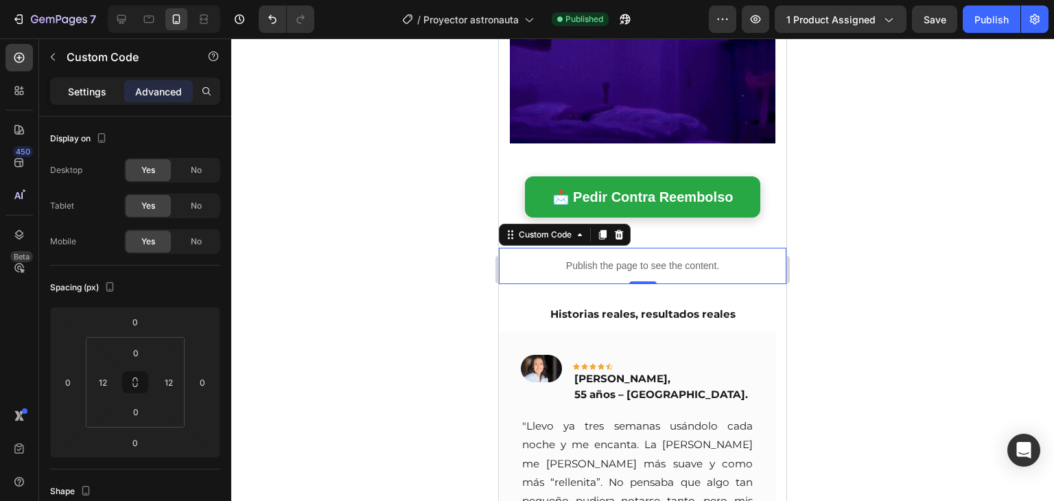
click at [91, 93] on p "Settings" at bounding box center [87, 91] width 38 height 14
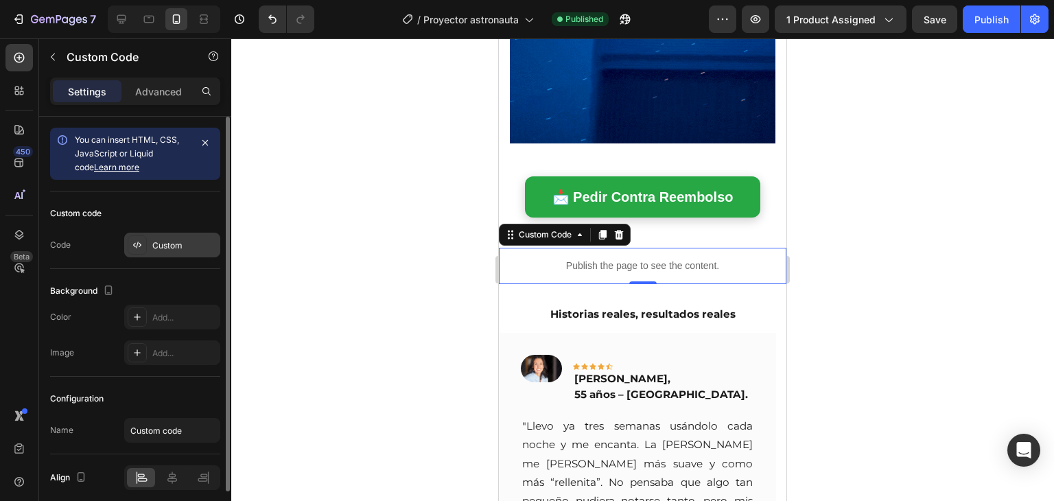
click at [162, 255] on div "Custom" at bounding box center [172, 245] width 96 height 25
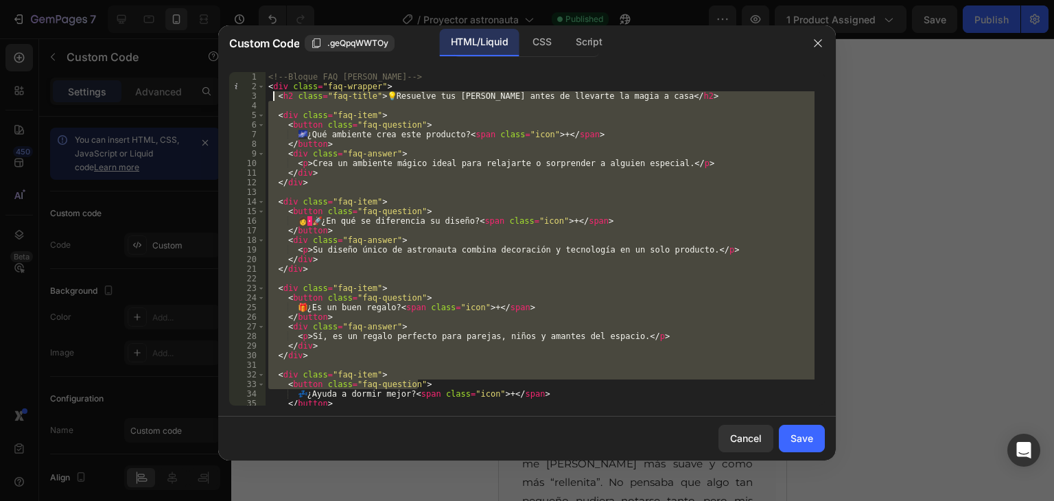
drag, startPoint x: 566, startPoint y: 388, endPoint x: 255, endPoint y: -25, distance: 517.6
click at [255, 0] on html "7 Version history / Proyector astronauta Published Preview 1 product assigned S…" at bounding box center [527, 0] width 1054 height 0
type textarea "<!-- Bloque FAQ Mejorado --> <div class="faq-wrapper">"
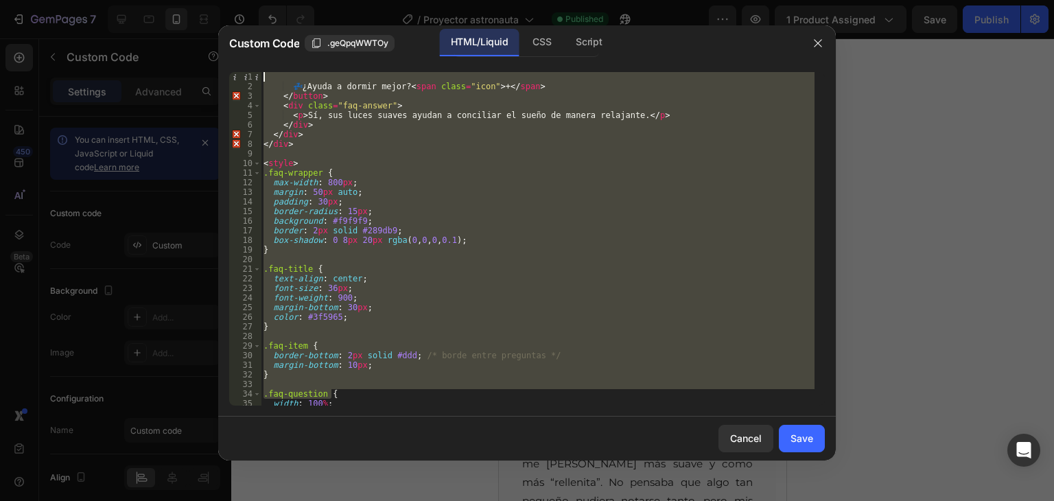
drag, startPoint x: 485, startPoint y: 395, endPoint x: 245, endPoint y: 1, distance: 460.8
click at [245, 1] on div "Custom Code .geQpqWWTOy HTML/Liquid CSS Script 1 2 3 4 5 6 7 8 9 10 11 12 13 14…" at bounding box center [527, 250] width 1054 height 501
type textarea "💤 ¿Ayuda a dormir mejor? <span class="icon">+</span>"
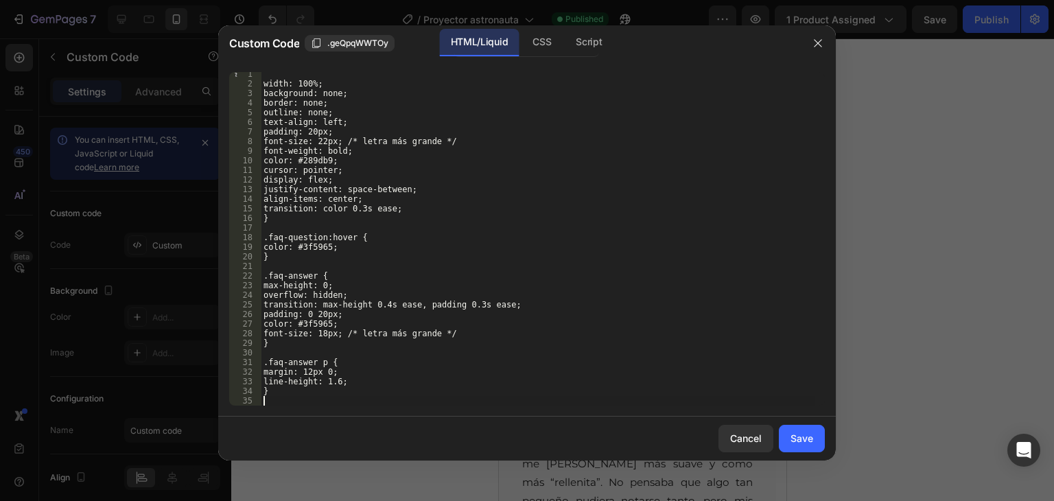
scroll to position [3, 0]
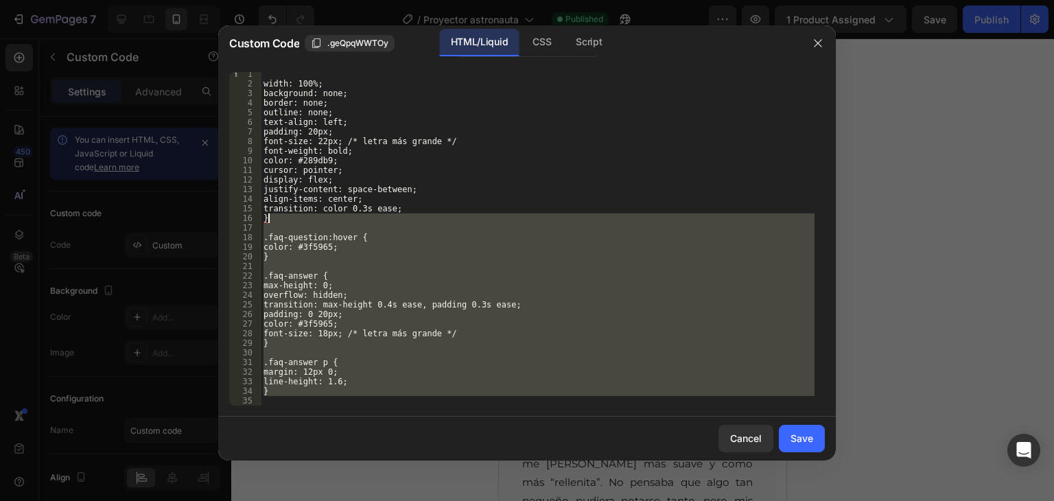
drag, startPoint x: 428, startPoint y: 402, endPoint x: 279, endPoint y: -26, distance: 453.7
click at [279, 0] on html "7 Version history / Proyector astronauta Published Preview 1 product assigned S…" at bounding box center [527, 0] width 1054 height 0
type textarea "width: 100%;"
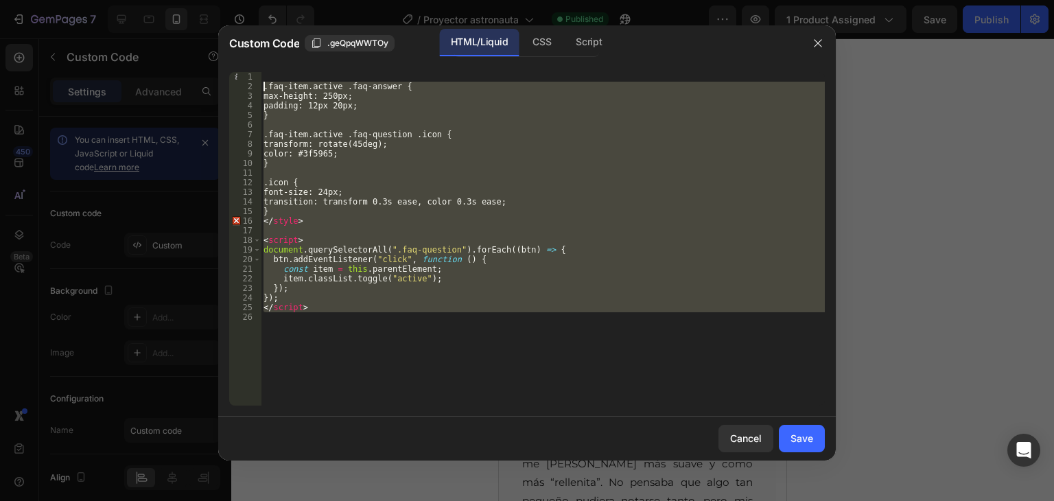
drag, startPoint x: 464, startPoint y: 369, endPoint x: 221, endPoint y: 56, distance: 395.7
click at [221, 56] on div "Custom Code .geQpqWWTOy HTML/Liquid CSS Script 1 2 3 4 5 6 7 8 9 10 11 12 13 14…" at bounding box center [527, 242] width 618 height 435
type textarea ".faq-item.active .faq-answer {"
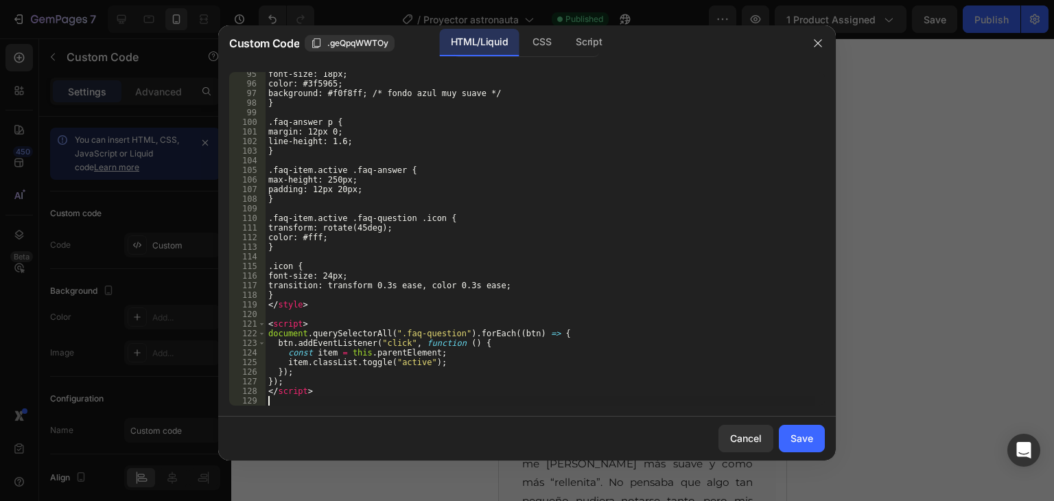
scroll to position [906, 0]
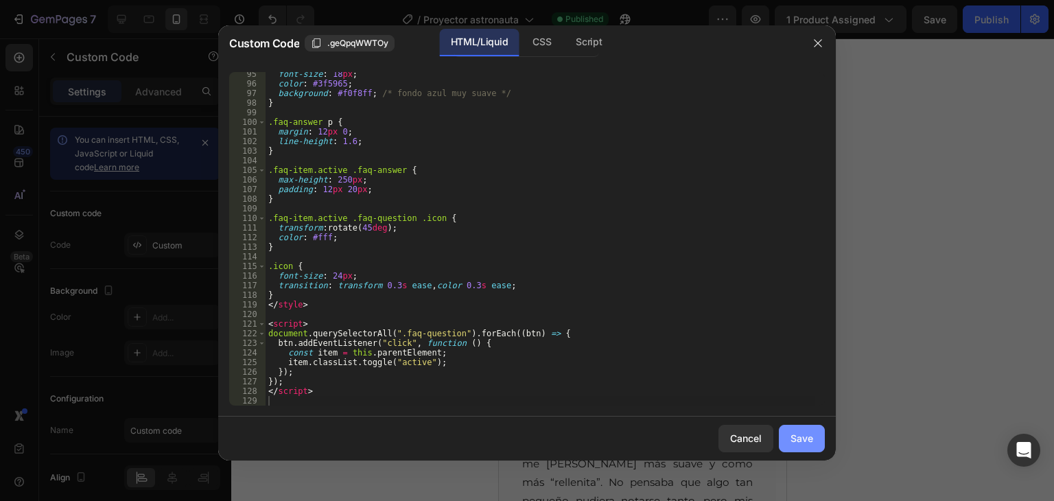
click at [793, 444] on div "Save" at bounding box center [802, 438] width 23 height 14
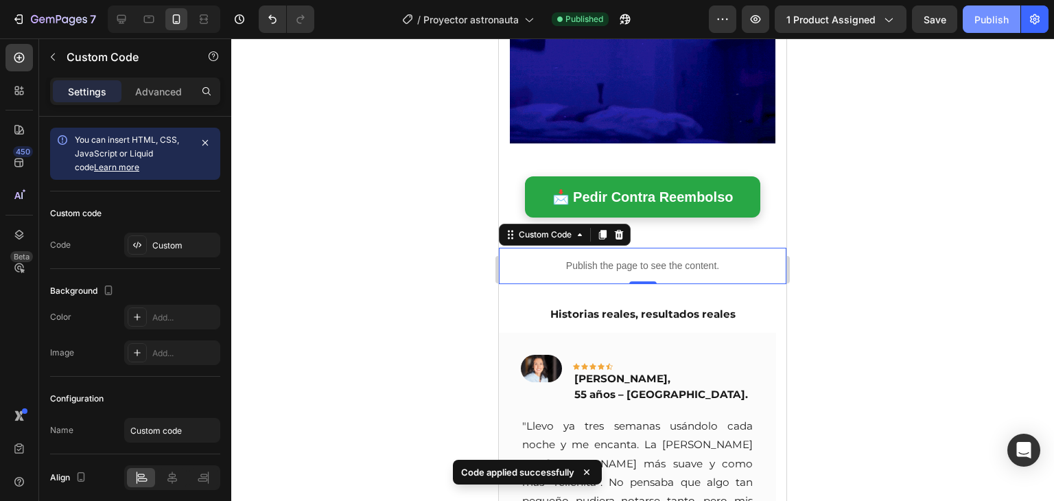
click at [996, 8] on button "Publish" at bounding box center [992, 18] width 58 height 27
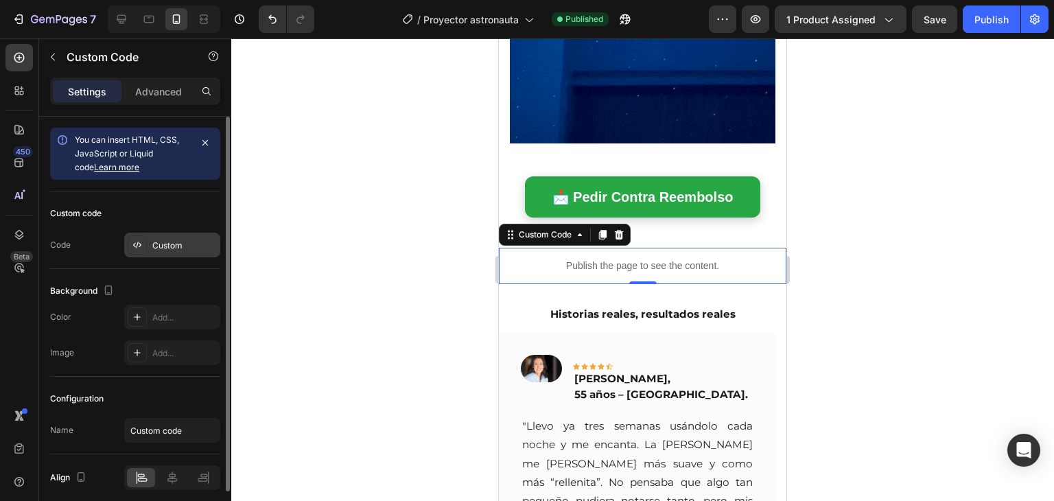
click at [176, 248] on div "Custom" at bounding box center [184, 246] width 65 height 12
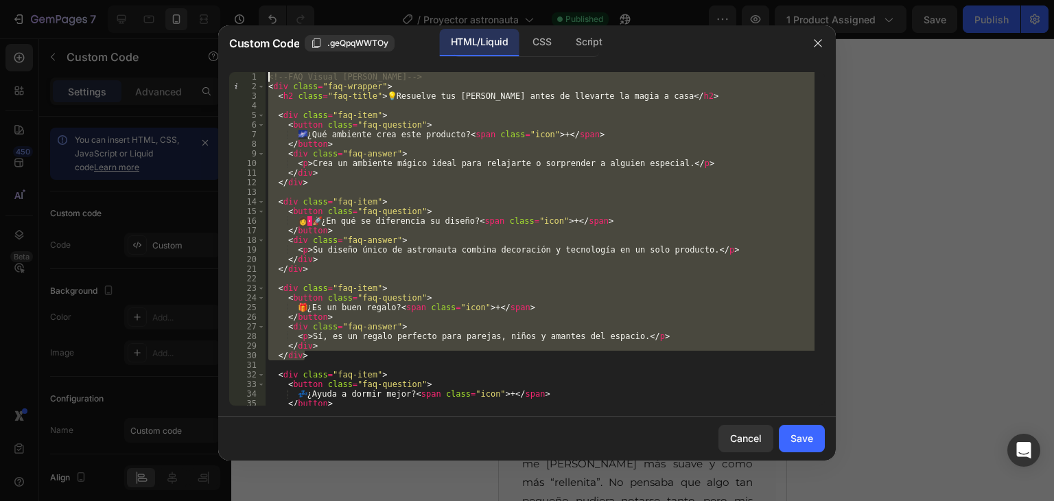
drag, startPoint x: 567, startPoint y: 351, endPoint x: 216, endPoint y: -60, distance: 539.9
click at [216, 0] on html "7 Version history / Proyector astronauta Published Preview 1 product assigned S…" at bounding box center [527, 0] width 1054 height 0
type textarea "<!-- FAQ Visual Mejorado --> <div class="faq-wrapper">"
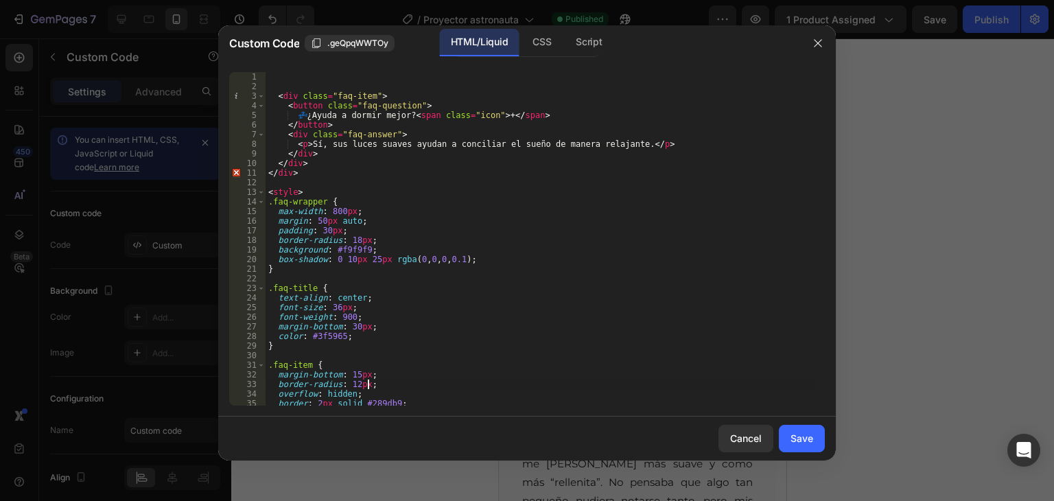
drag, startPoint x: 498, startPoint y: 380, endPoint x: 258, endPoint y: 50, distance: 407.3
click at [258, 50] on div "Custom Code .geQpqWWTOy HTML/Liquid CSS Script 1 2 3 4 5 6 7 8 9 10 11 12 13 14…" at bounding box center [527, 242] width 618 height 435
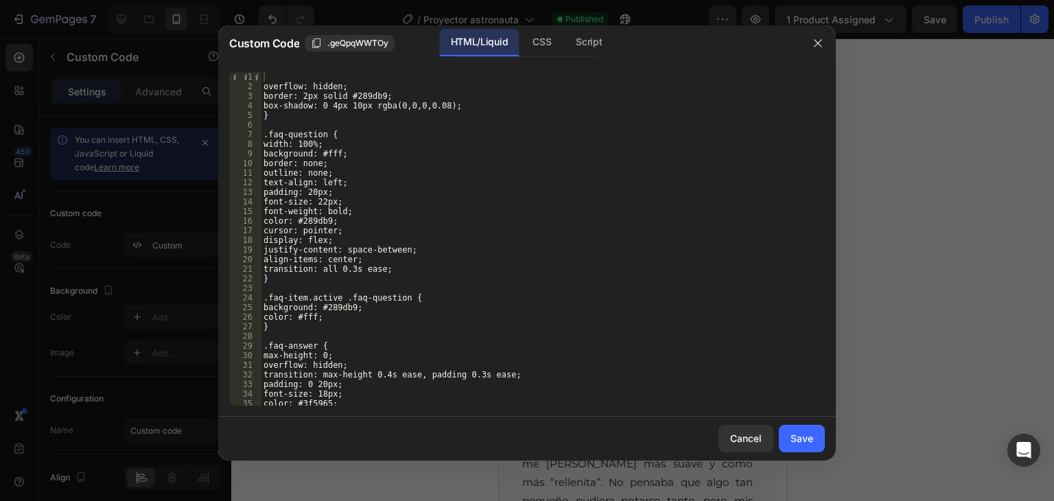
click at [482, 407] on div "1 2 3 4 5 6 7 8 9 10 11 12 13 14 15 16 17 18 19 20 21 22 23 24 25 26 27 28 29 3…" at bounding box center [527, 239] width 618 height 356
drag, startPoint x: 482, startPoint y: 407, endPoint x: 351, endPoint y: 251, distance: 204.1
click at [351, 251] on div "1 2 3 4 5 6 7 8 9 10 11 12 13 14 15 16 17 18 19 20 21 22 23 24 25 26 27 28 29 3…" at bounding box center [527, 239] width 618 height 356
click at [351, 251] on div "overflow: hidden; border: 2px solid #289db9; box-shadow: 0 4px 10px rgba(0,0,0,…" at bounding box center [538, 248] width 554 height 353
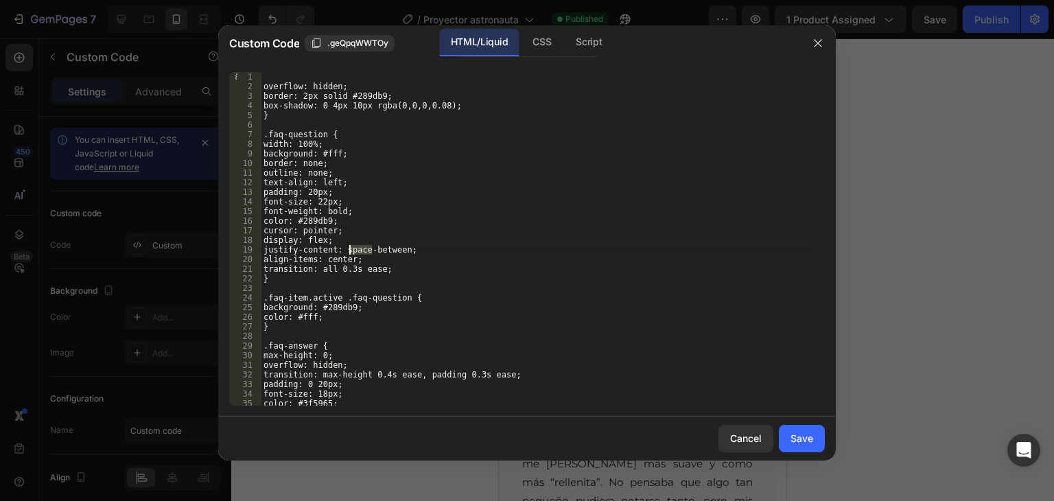
click at [351, 251] on div "overflow: hidden; border: 2px solid #289db9; box-shadow: 0 4px 10px rgba(0,0,0,…" at bounding box center [538, 248] width 554 height 353
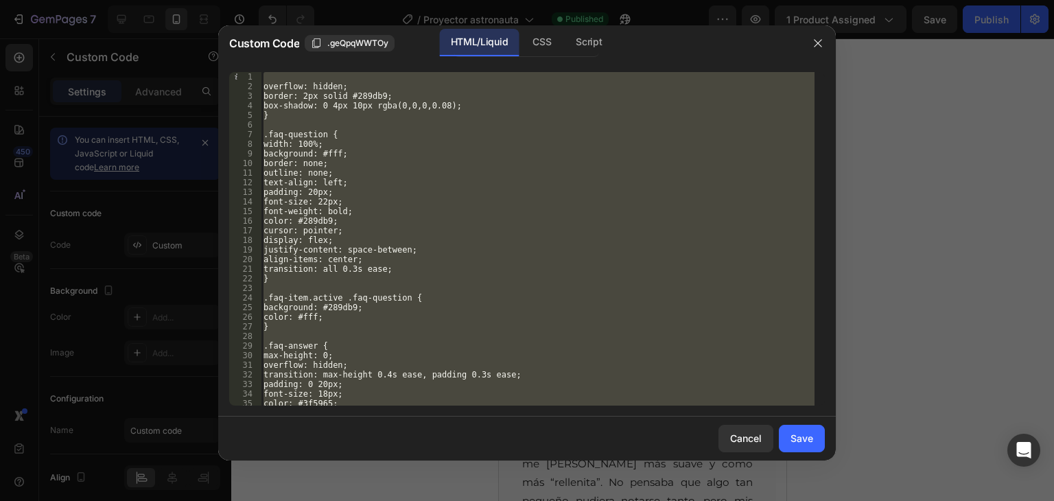
click at [351, 251] on div "overflow: hidden; border: 2px solid #289db9; box-shadow: 0 4px 10px rgba(0,0,0,…" at bounding box center [538, 248] width 554 height 353
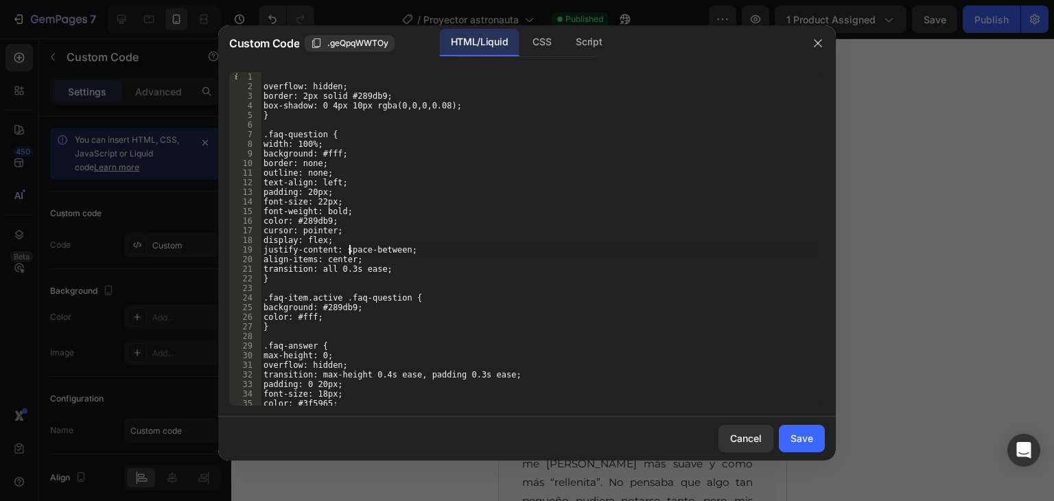
click at [351, 251] on div "overflow: hidden; border: 2px solid #289db9; box-shadow: 0 4px 10px rgba(0,0,0,…" at bounding box center [538, 248] width 554 height 353
click at [351, 251] on div "overflow: hidden; border: 2px solid #289db9; box-shadow: 0 4px 10px rgba(0,0,0,…" at bounding box center [538, 239] width 554 height 334
click at [351, 251] on div "overflow: hidden; border: 2px solid #289db9; box-shadow: 0 4px 10px rgba(0,0,0,…" at bounding box center [538, 248] width 554 height 353
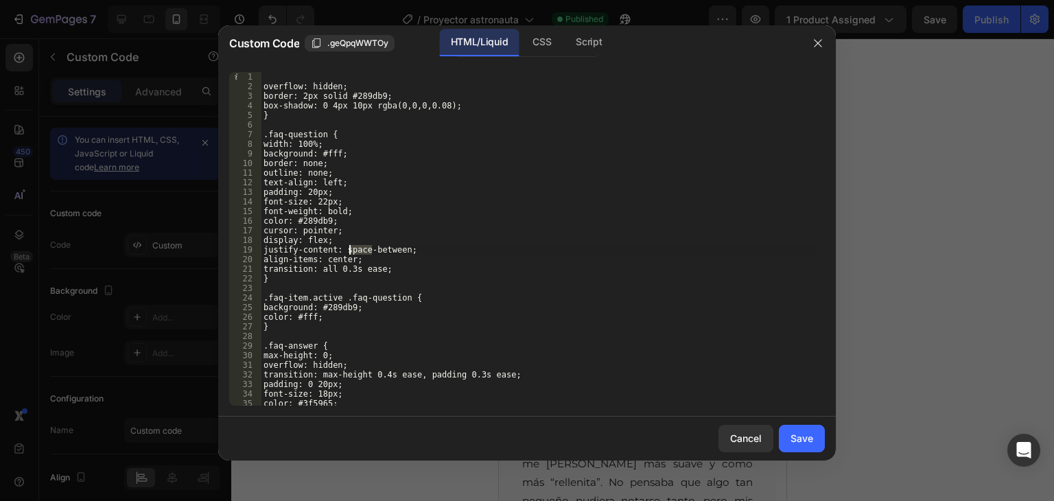
click at [351, 251] on div "overflow: hidden; border: 2px solid #289db9; box-shadow: 0 4px 10px rgba(0,0,0,…" at bounding box center [538, 248] width 554 height 353
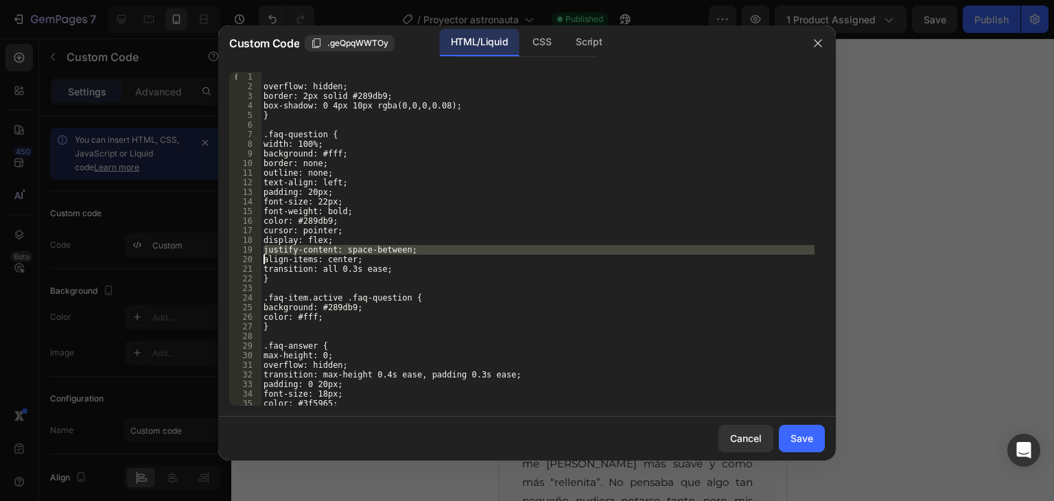
click at [351, 251] on div "overflow: hidden; border: 2px solid #289db9; box-shadow: 0 4px 10px rgba(0,0,0,…" at bounding box center [538, 248] width 554 height 353
type textarea "</script>"
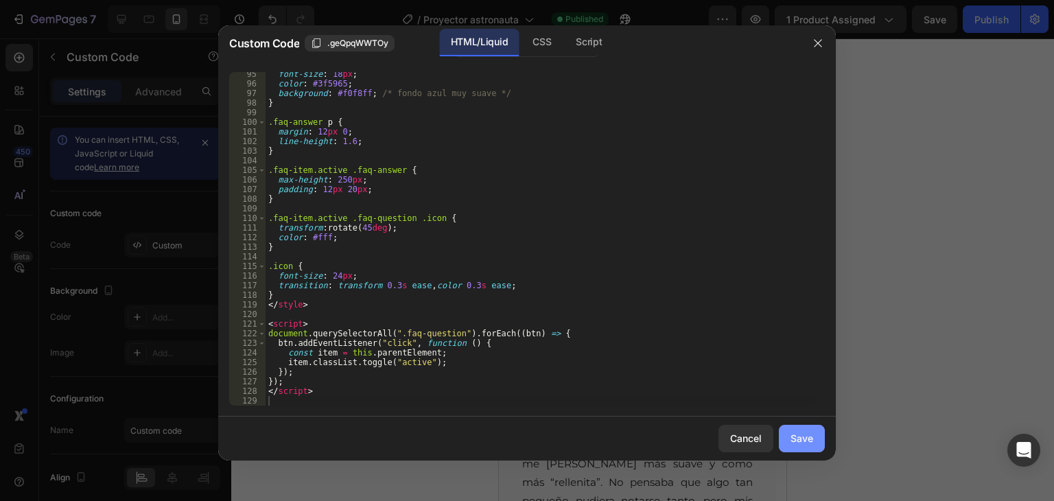
click at [793, 441] on div "Save" at bounding box center [802, 438] width 23 height 14
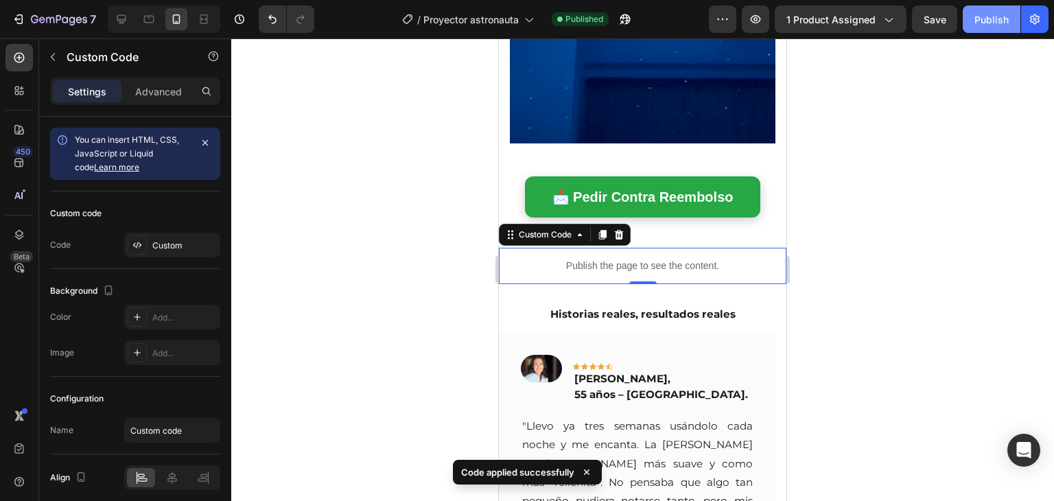
click at [995, 22] on div "Publish" at bounding box center [992, 19] width 34 height 14
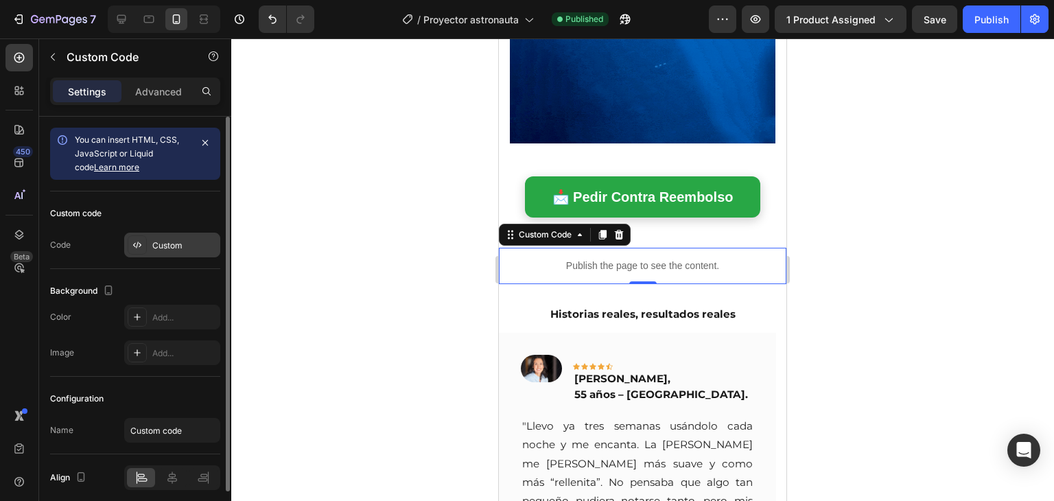
click at [160, 252] on div "Custom" at bounding box center [172, 245] width 96 height 25
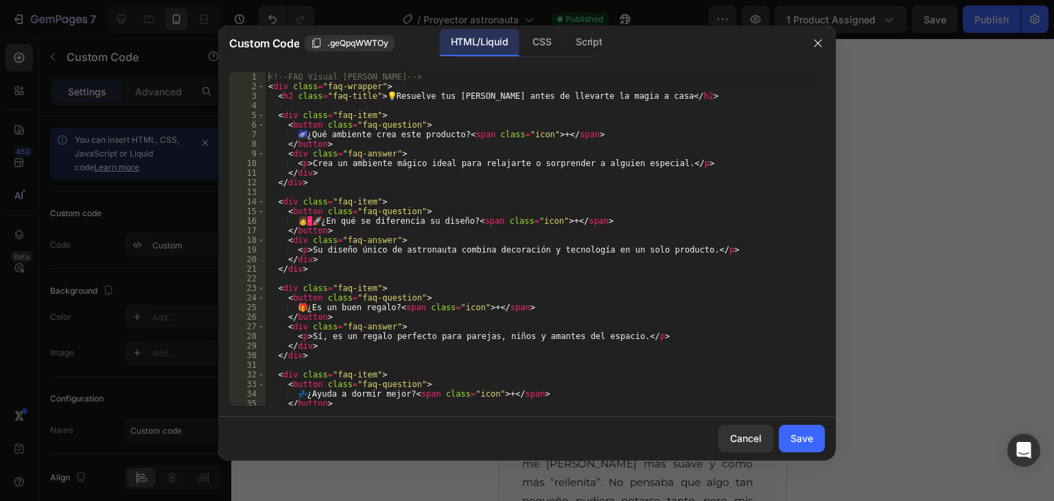
click at [305, 220] on div "<!-- FAQ Visual Mejorado --> < div class = "faq-wrapper" > < h2 class = "faq-ti…" at bounding box center [540, 248] width 549 height 353
click at [305, 220] on div "<!-- FAQ Visual Mejorado --> < div class = "faq-wrapper" > < h2 class = "faq-ti…" at bounding box center [540, 239] width 549 height 334
click at [305, 220] on div "<!-- FAQ Visual Mejorado --> < div class = "faq-wrapper" > < h2 class = "faq-ti…" at bounding box center [540, 248] width 549 height 353
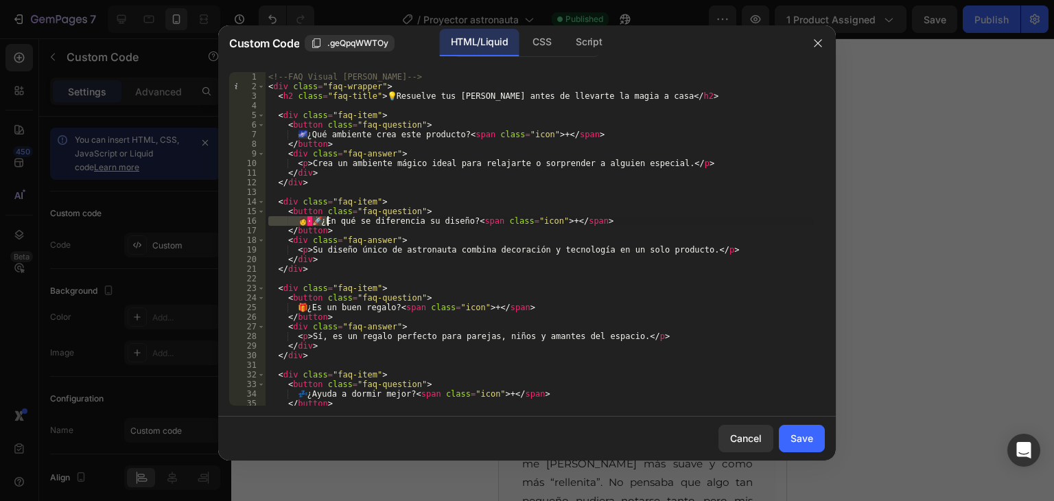
click at [305, 220] on div "<!-- FAQ Visual Mejorado --> < div class = "faq-wrapper" > < h2 class = "faq-ti…" at bounding box center [540, 248] width 549 height 353
click at [305, 220] on div "<!-- FAQ Visual Mejorado --> < div class = "faq-wrapper" > < h2 class = "faq-ti…" at bounding box center [540, 239] width 549 height 334
click at [305, 220] on div "<!-- FAQ Visual Mejorado --> < div class = "faq-wrapper" > < h2 class = "faq-ti…" at bounding box center [540, 248] width 549 height 353
click at [332, 251] on div "<!-- FAQ Visual Mejorado --> < div class = "faq-wrapper" > < h2 class = "faq-ti…" at bounding box center [540, 248] width 549 height 353
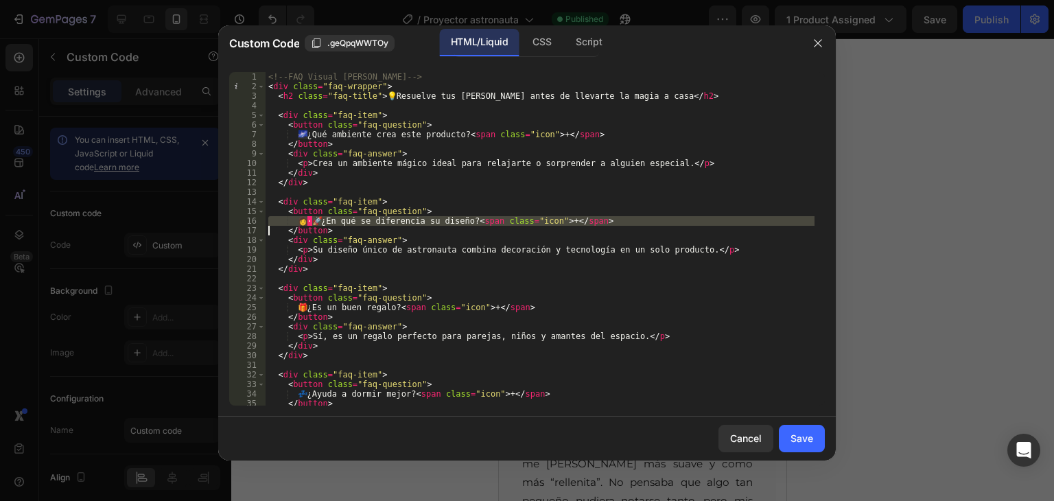
click at [332, 251] on div "<!-- FAQ Visual Mejorado --> < div class = "faq-wrapper" > < h2 class = "faq-ti…" at bounding box center [540, 248] width 549 height 353
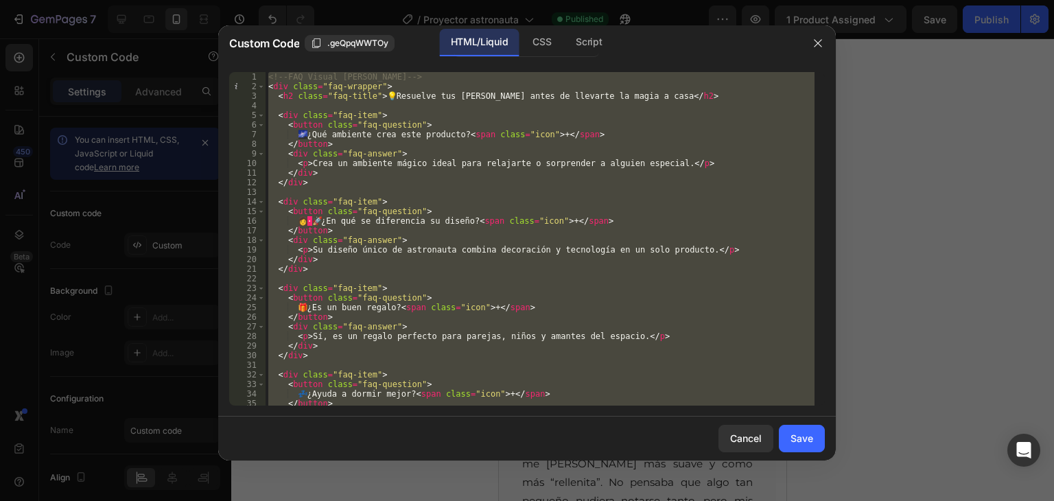
click at [332, 251] on div "<!-- FAQ Visual Mejorado --> < div class = "faq-wrapper" > < h2 class = "faq-ti…" at bounding box center [540, 248] width 549 height 353
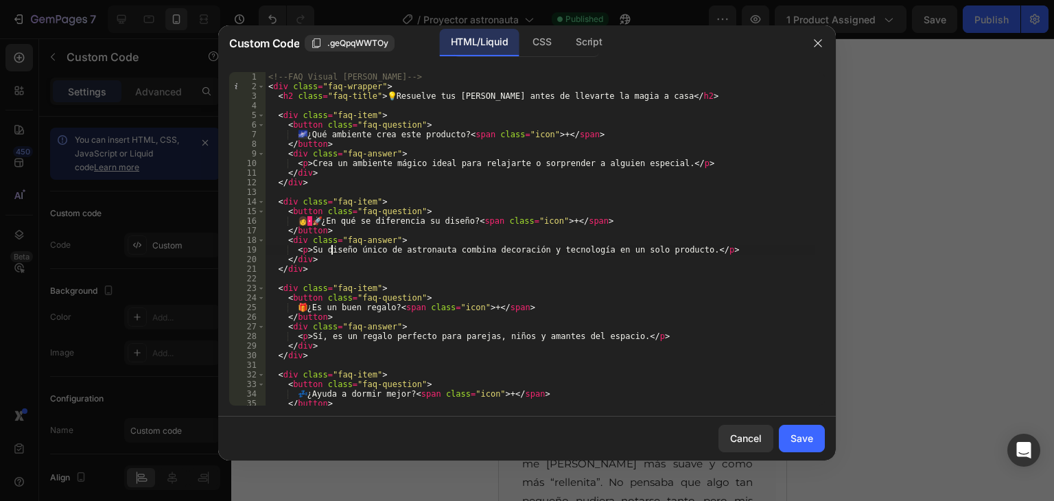
click at [332, 251] on div "<!-- FAQ Visual Mejorado --> < div class = "faq-wrapper" > < h2 class = "faq-ti…" at bounding box center [540, 248] width 549 height 353
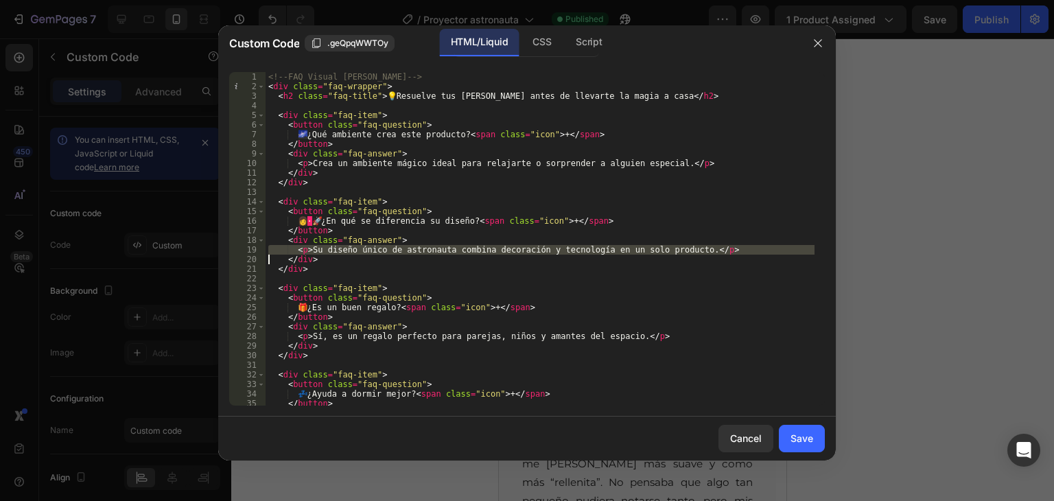
click at [332, 251] on div "<!-- FAQ Visual Mejorado --> < div class = "faq-wrapper" > < h2 class = "faq-ti…" at bounding box center [540, 248] width 549 height 353
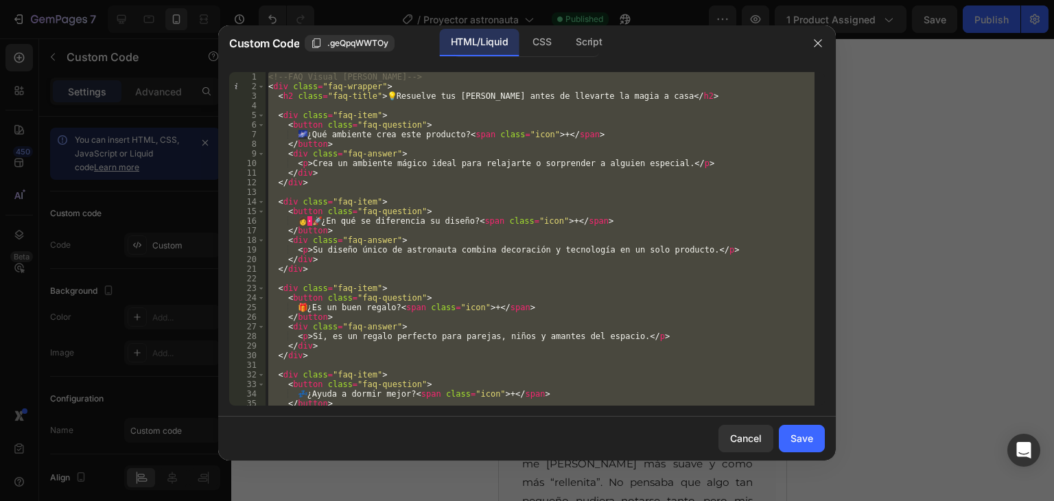
click at [332, 251] on div "<!-- FAQ Visual Mejorado --> < div class = "faq-wrapper" > < h2 class = "faq-ti…" at bounding box center [540, 248] width 549 height 353
type textarea "</script>"
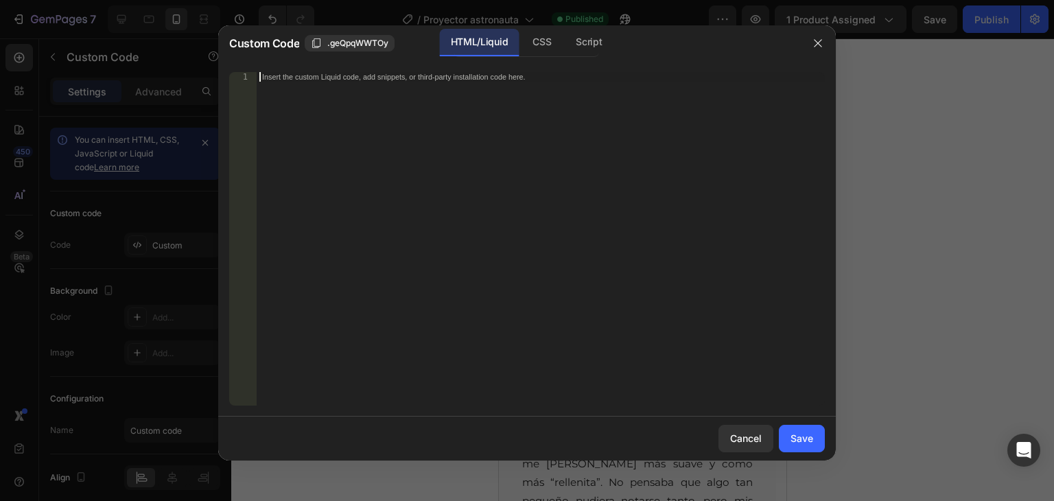
scroll to position [983, 0]
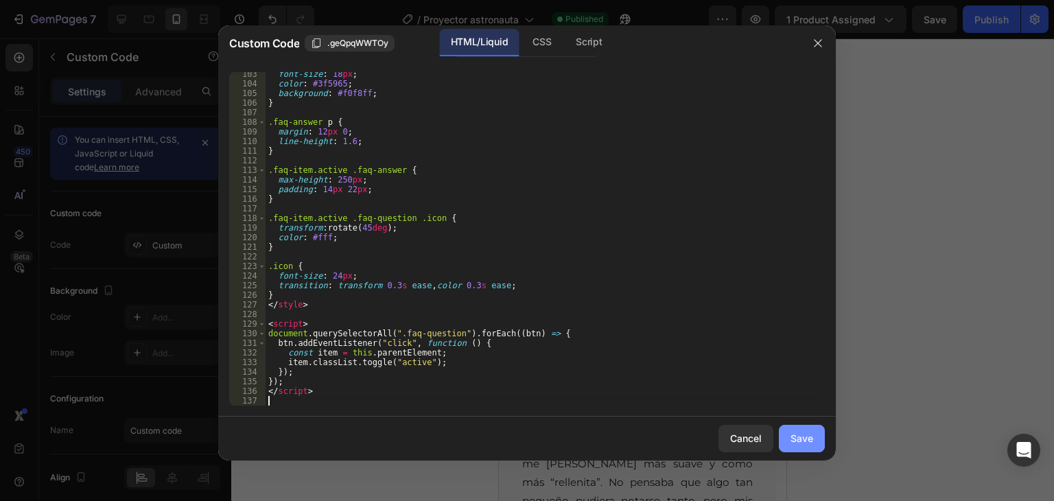
click at [802, 436] on div "Save" at bounding box center [802, 438] width 23 height 14
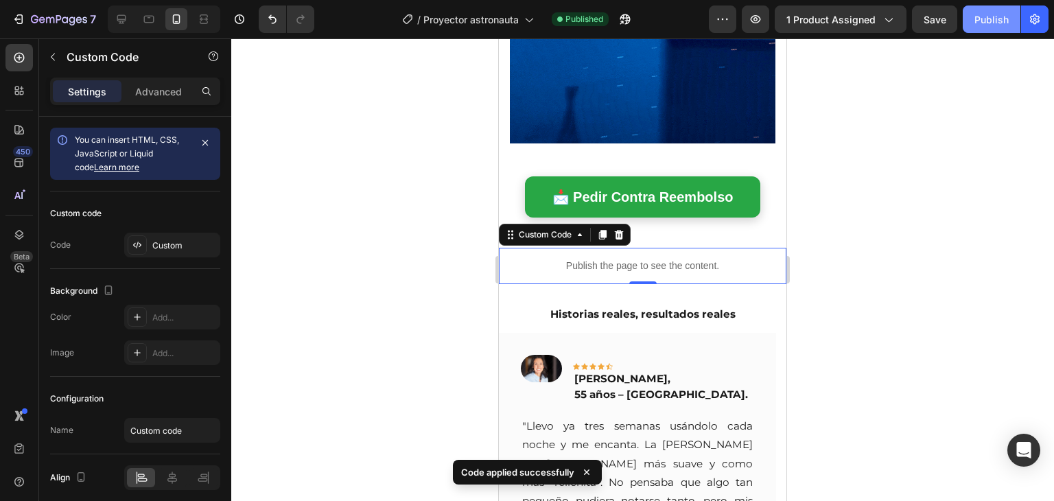
click at [995, 12] on div "Publish" at bounding box center [992, 19] width 34 height 14
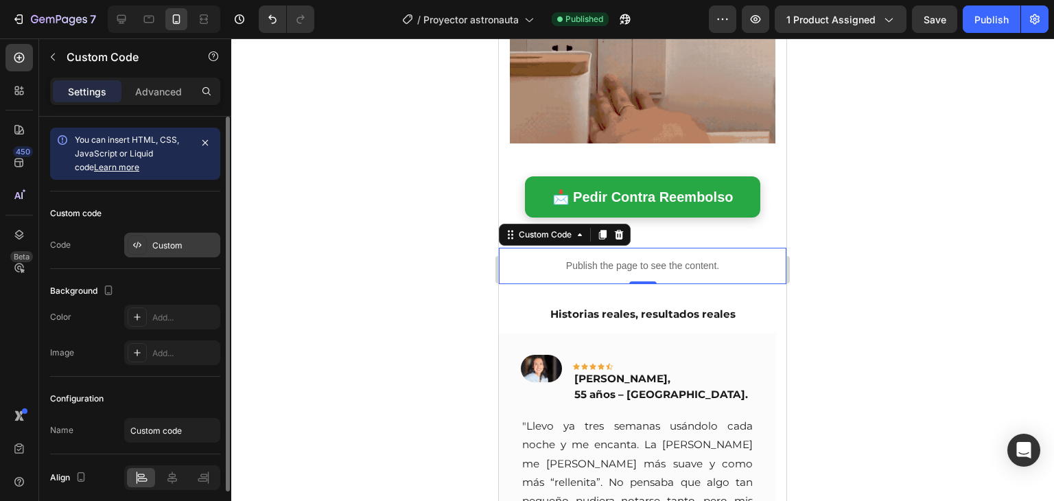
click at [154, 248] on div "Custom" at bounding box center [184, 246] width 65 height 12
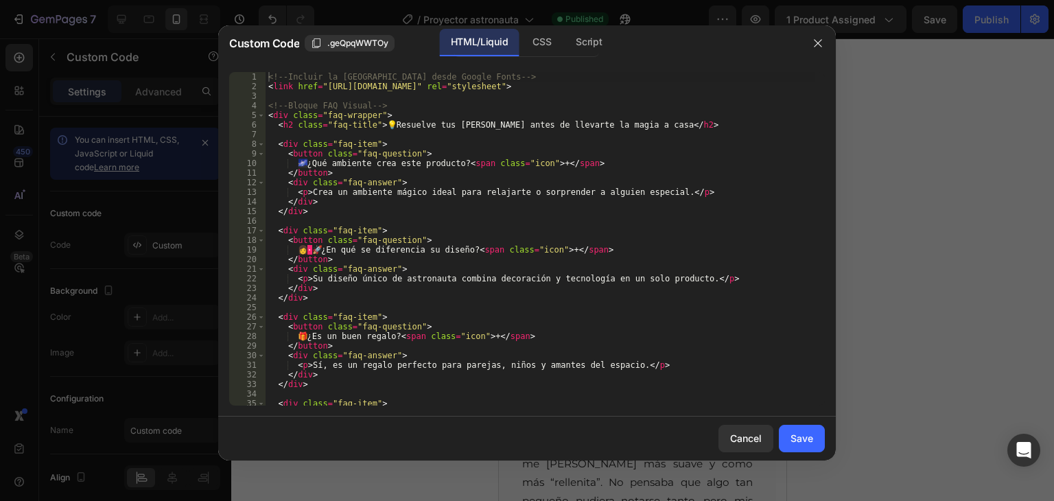
click at [388, 311] on div "<!-- Incluir la fuente Montserrat desde Google Fonts --> < link href = "https:/…" at bounding box center [540, 248] width 549 height 353
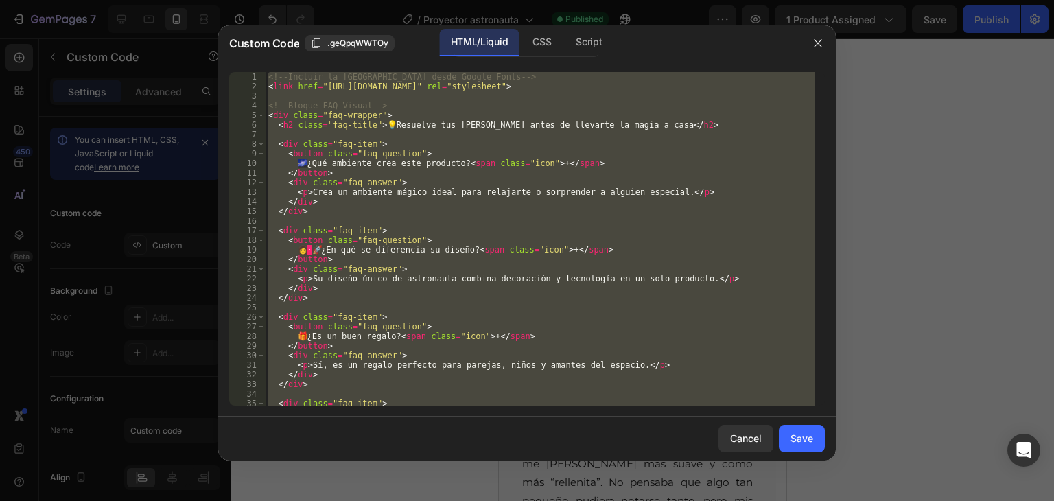
click at [388, 311] on div "<!-- Incluir la fuente Montserrat desde Google Fonts --> < link href = "https:/…" at bounding box center [540, 248] width 549 height 353
type textarea "</script>"
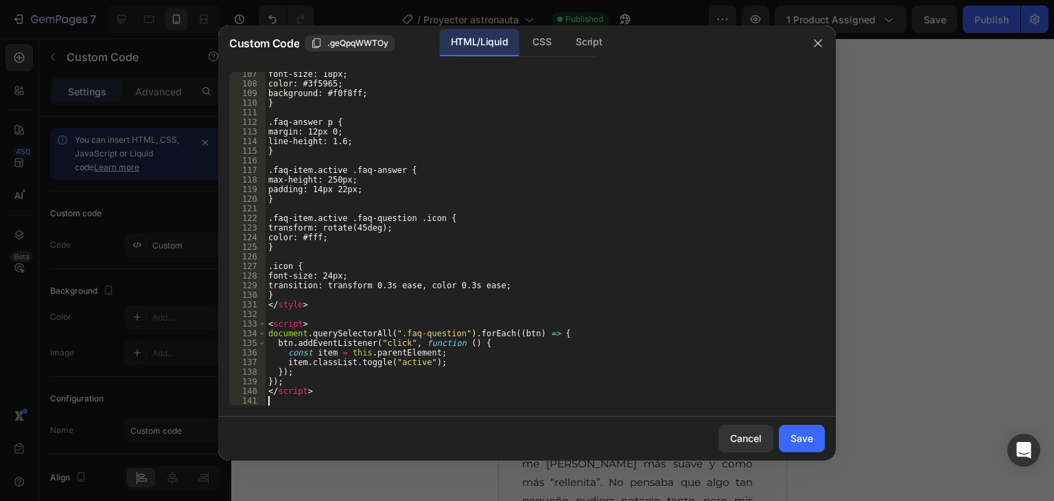
scroll to position [1021, 0]
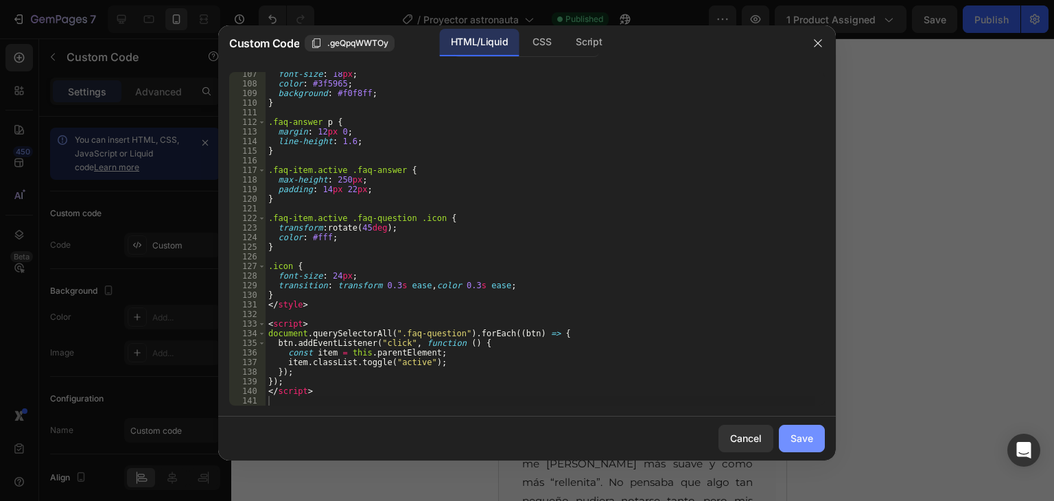
click at [802, 448] on button "Save" at bounding box center [802, 438] width 46 height 27
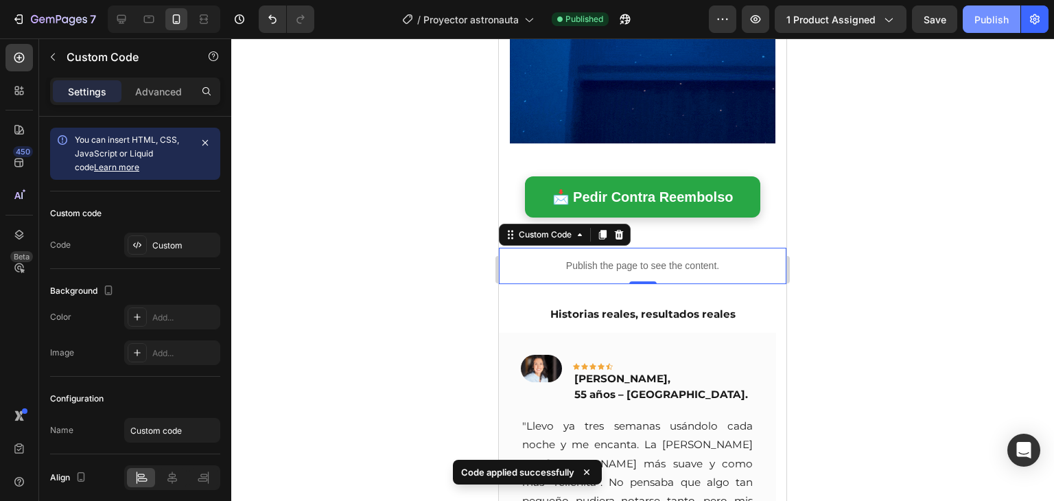
click at [992, 13] on div "Publish" at bounding box center [992, 19] width 34 height 14
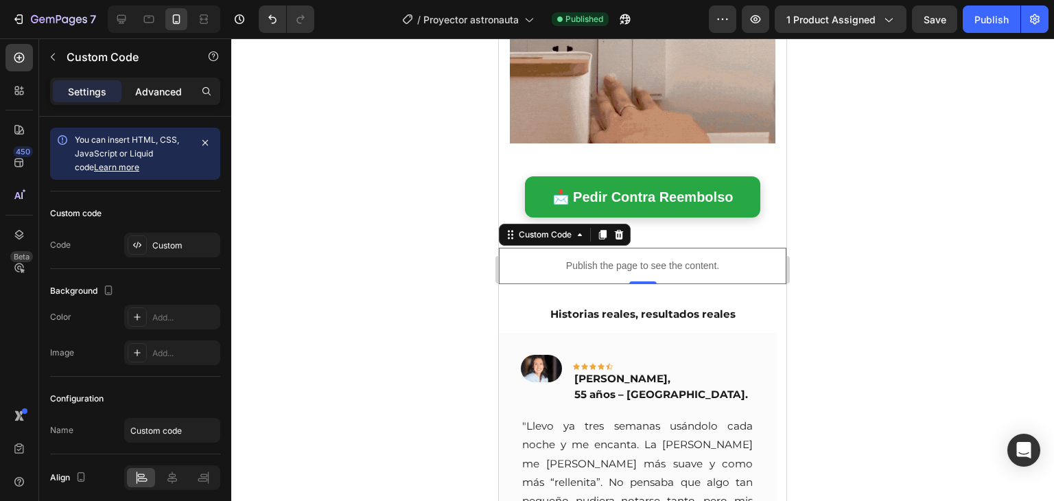
click at [153, 89] on p "Advanced" at bounding box center [158, 91] width 47 height 14
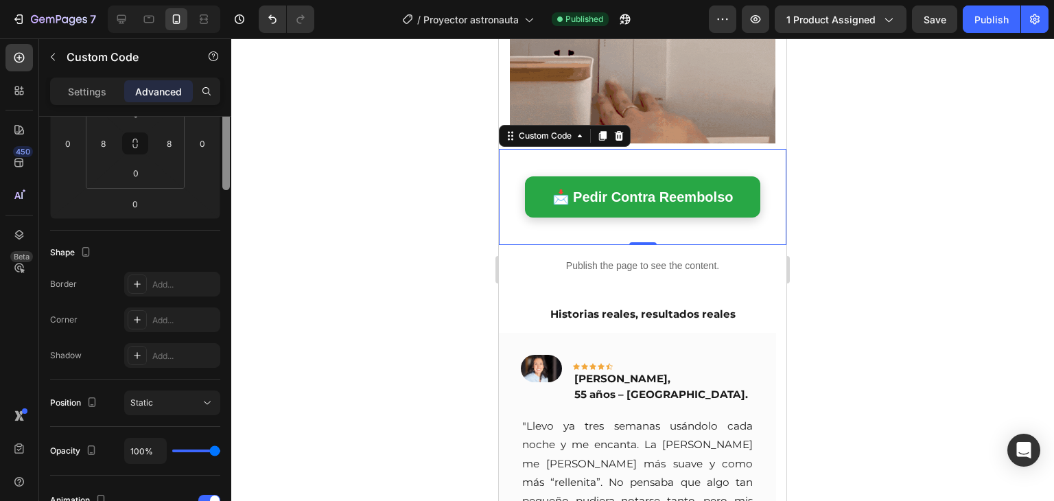
scroll to position [133, 0]
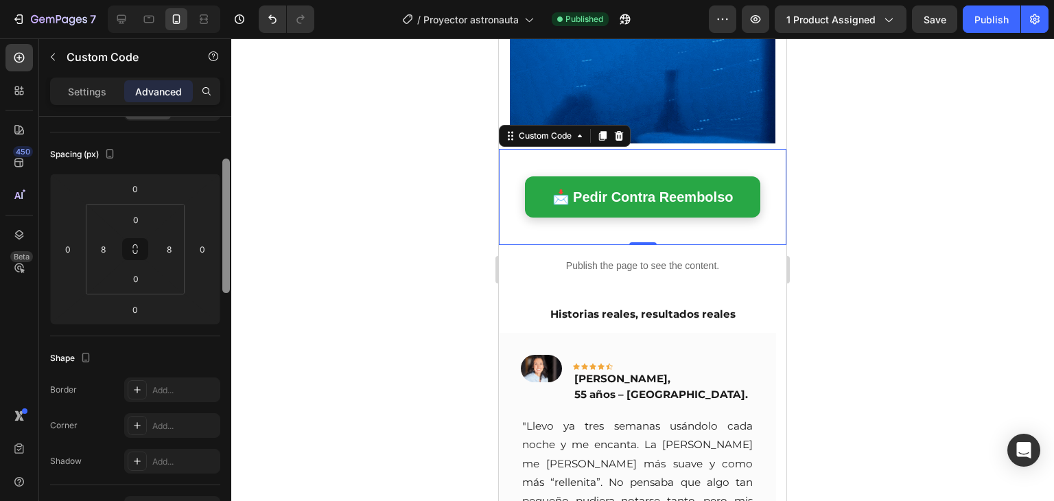
drag, startPoint x: 227, startPoint y: 211, endPoint x: 229, endPoint y: 178, distance: 33.7
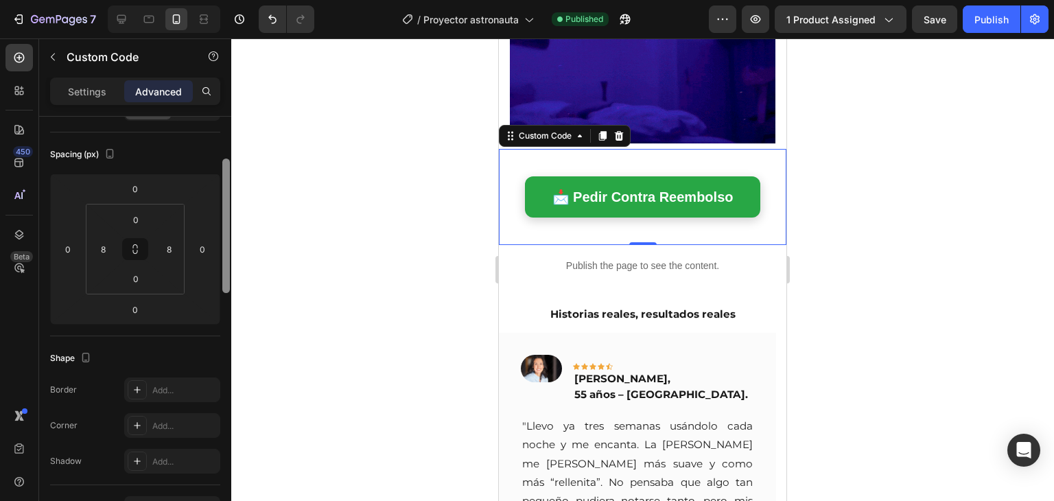
click at [229, 178] on div at bounding box center [226, 226] width 8 height 135
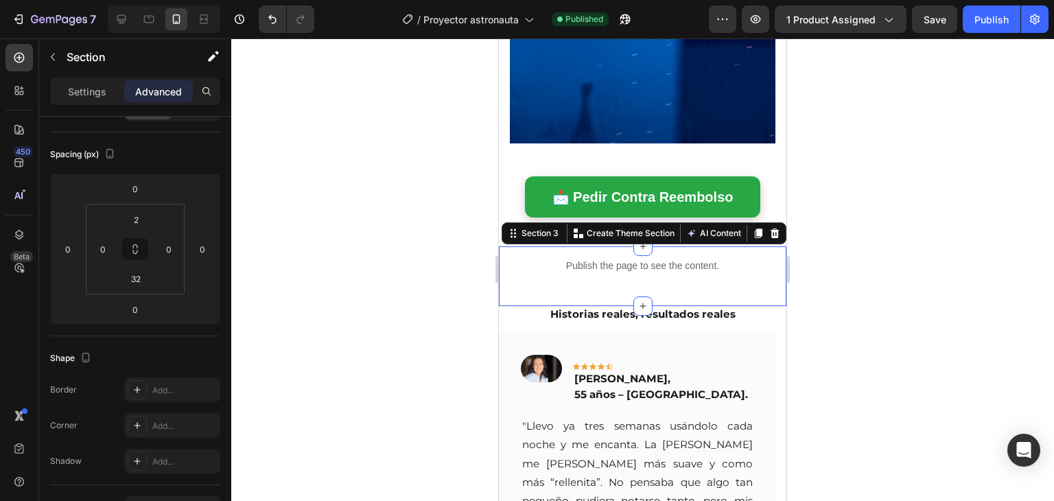
click at [729, 281] on div "Publish the page to see the content. Custom Code Section 3 You can create reusa…" at bounding box center [643, 276] width 288 height 60
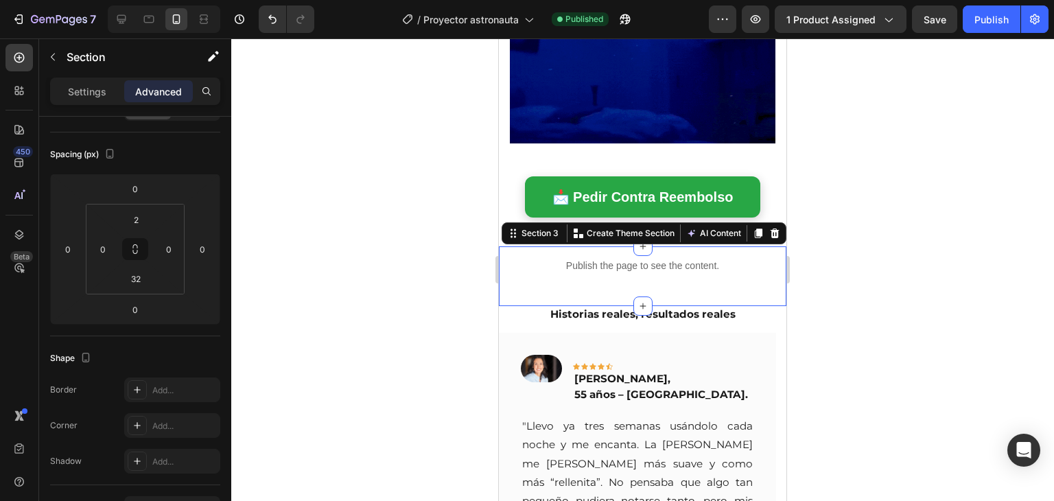
scroll to position [0, 0]
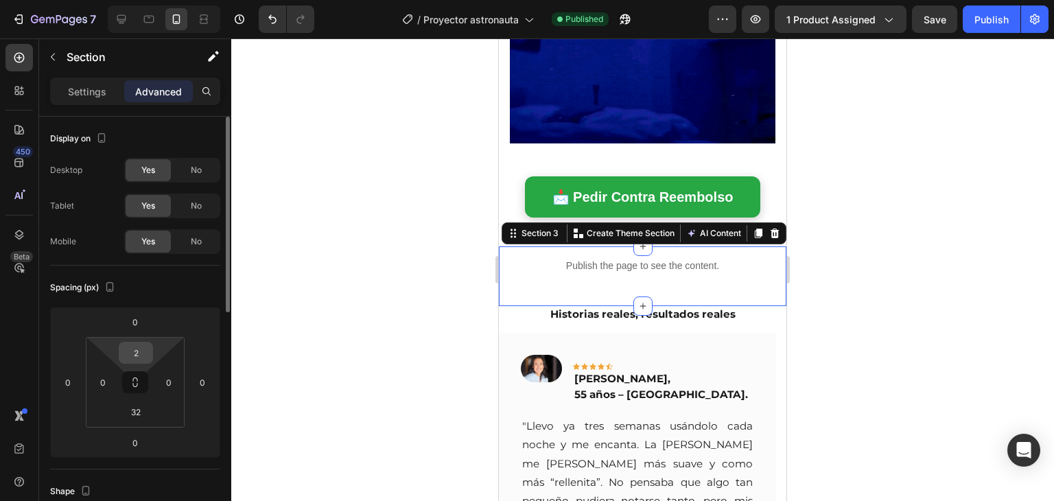
click at [132, 356] on input "2" at bounding box center [135, 352] width 27 height 21
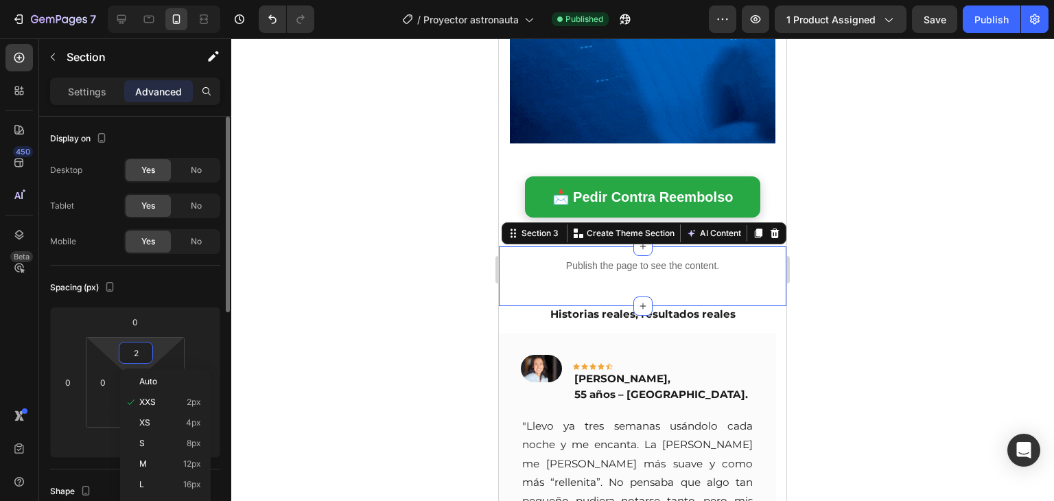
click at [132, 356] on input "2" at bounding box center [135, 352] width 27 height 21
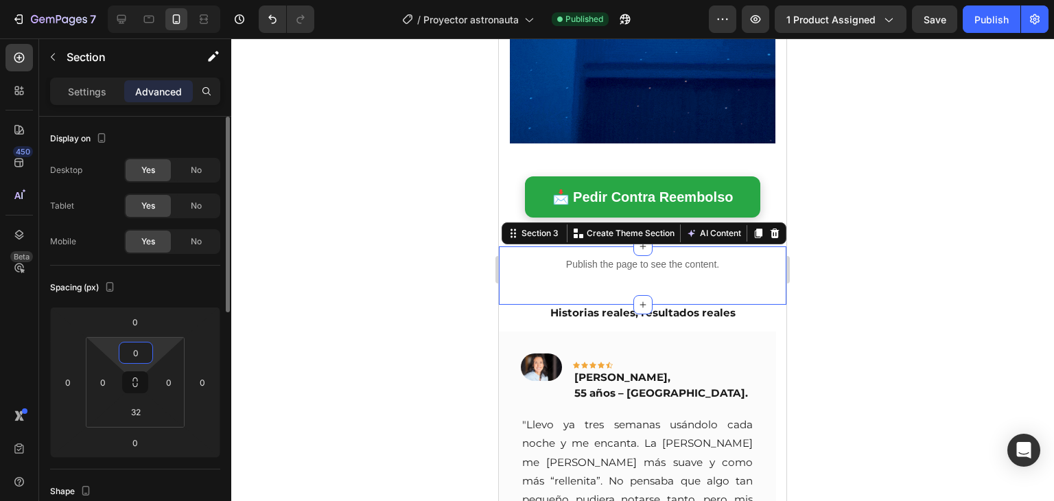
type input "0"
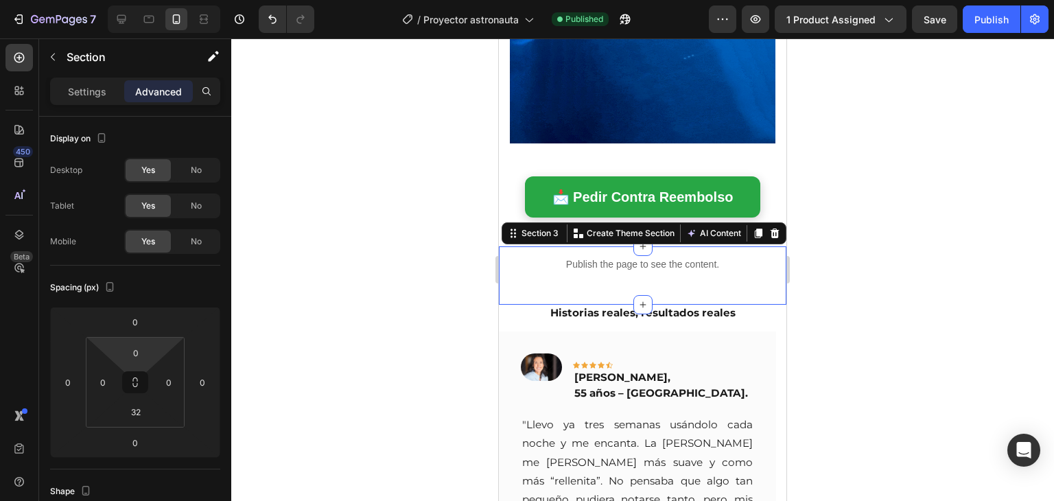
click at [327, 328] on div at bounding box center [642, 269] width 823 height 463
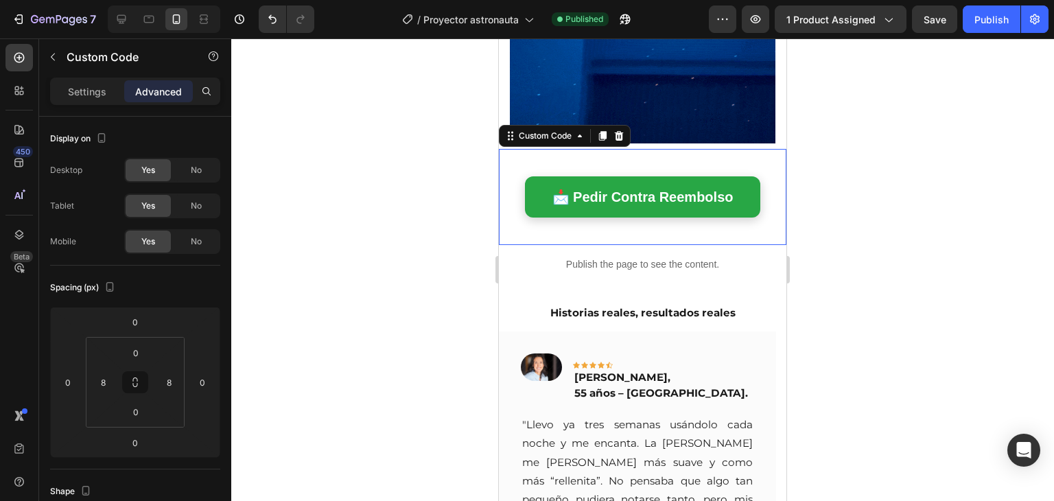
click at [642, 205] on div "📩 Pedir Contra Reembolso Custom Code 0" at bounding box center [643, 197] width 288 height 96
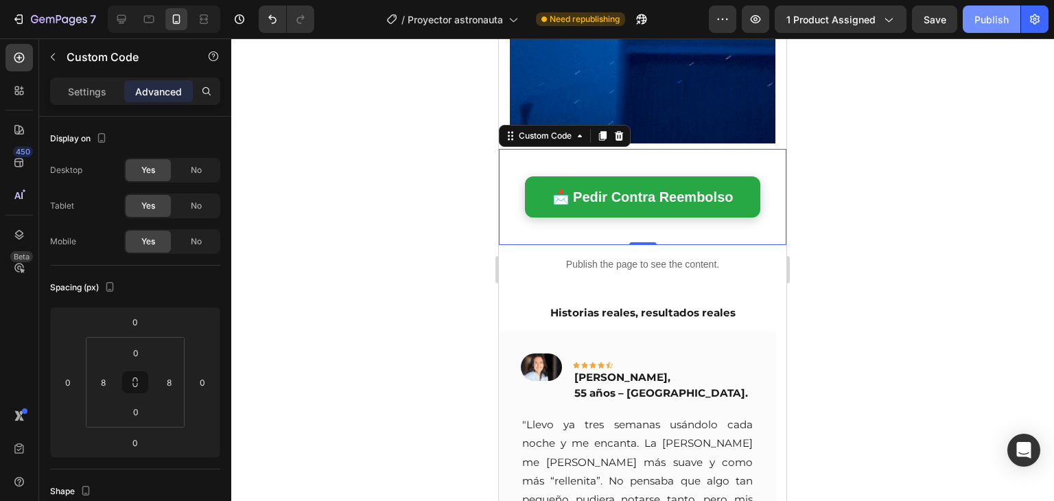
click at [978, 15] on div "Publish" at bounding box center [992, 19] width 34 height 14
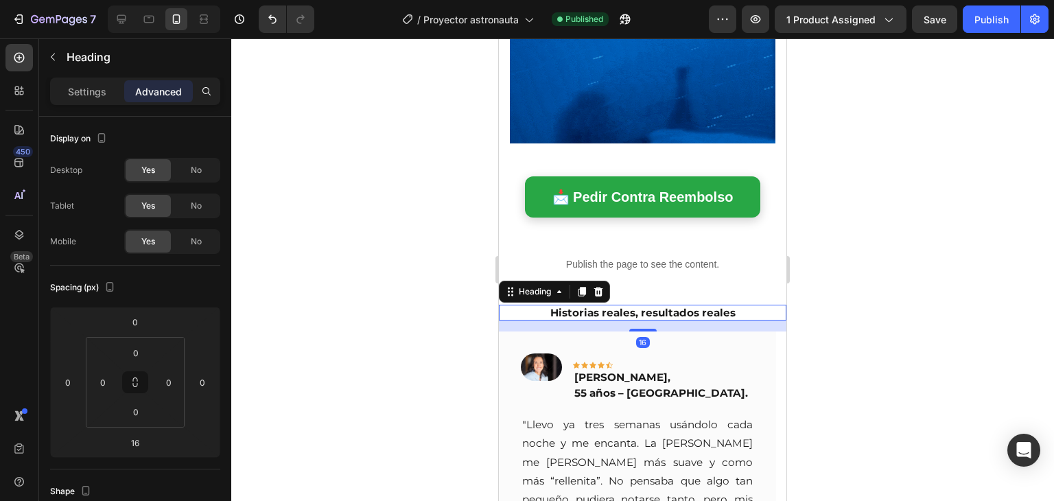
click at [647, 305] on h2 "Historias reales, resultados reales" at bounding box center [643, 313] width 288 height 16
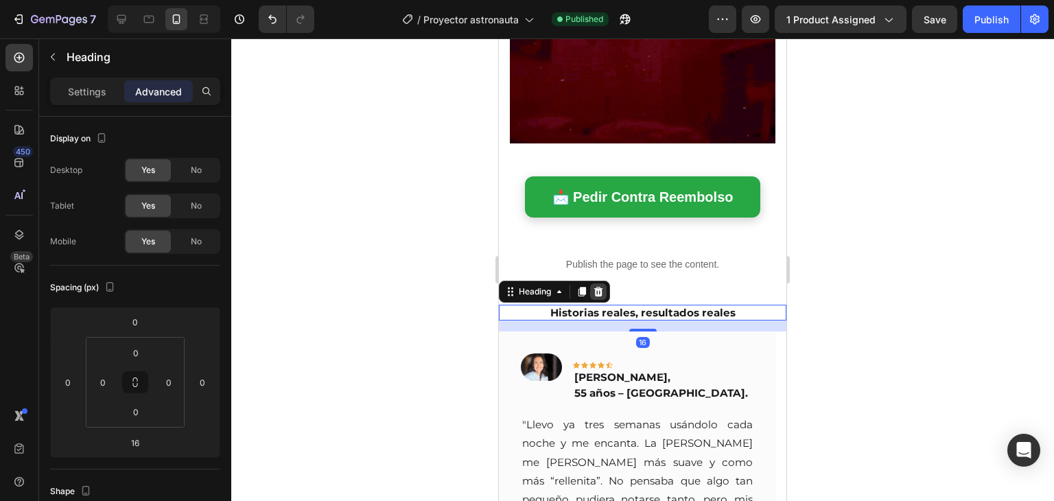
click at [602, 286] on icon at bounding box center [598, 291] width 9 height 10
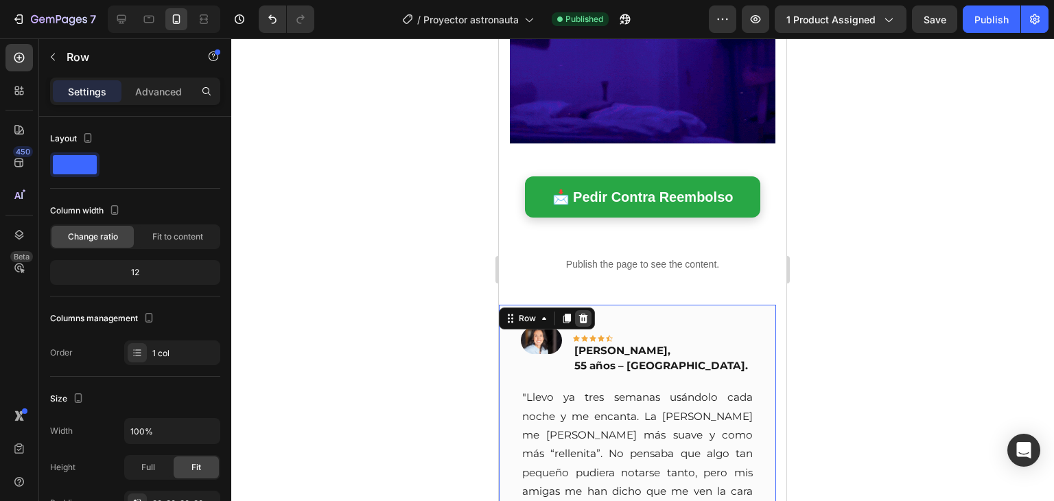
click at [582, 313] on icon at bounding box center [583, 318] width 11 height 11
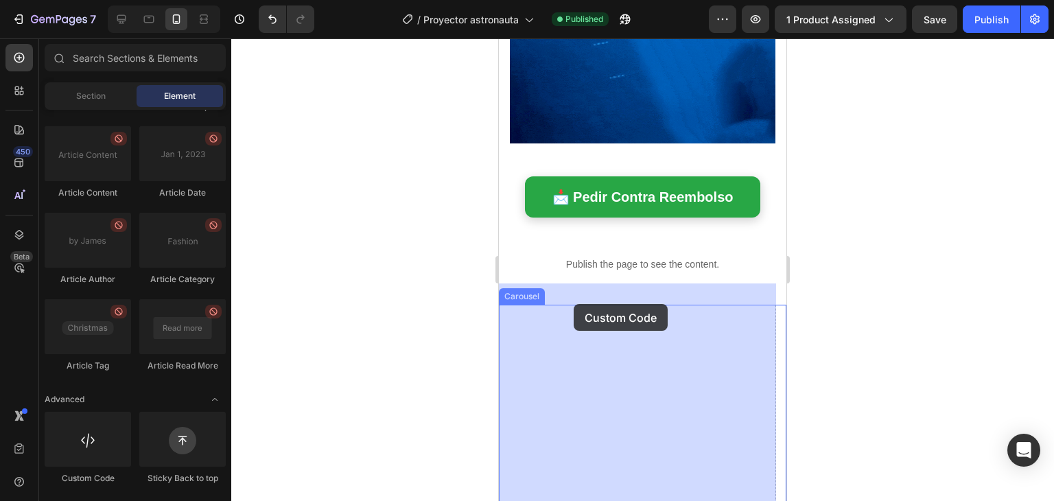
drag, startPoint x: 603, startPoint y: 471, endPoint x: 574, endPoint y: 304, distance: 169.4
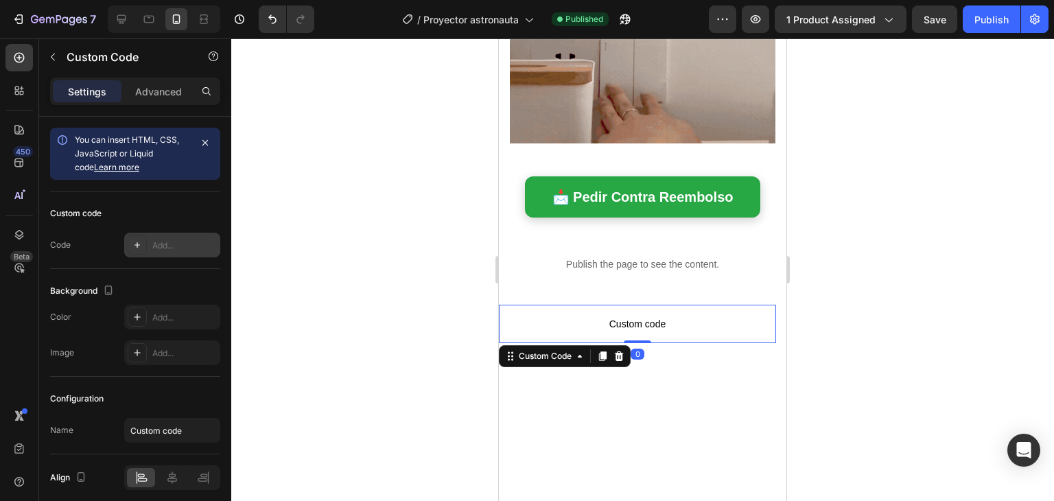
click at [189, 248] on div "Add..." at bounding box center [184, 246] width 65 height 12
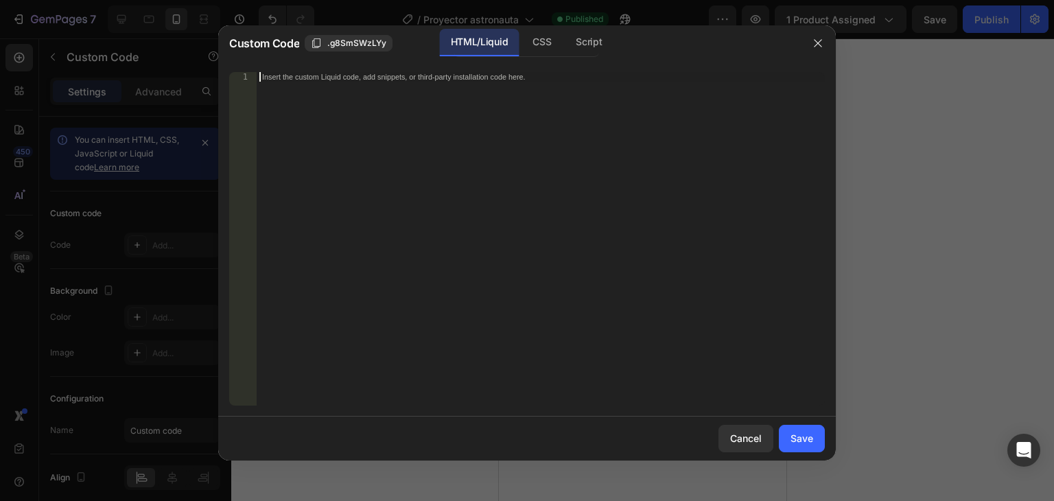
click at [454, 136] on div "Insert the custom Liquid code, add snippets, or third-party installation code h…" at bounding box center [541, 248] width 568 height 353
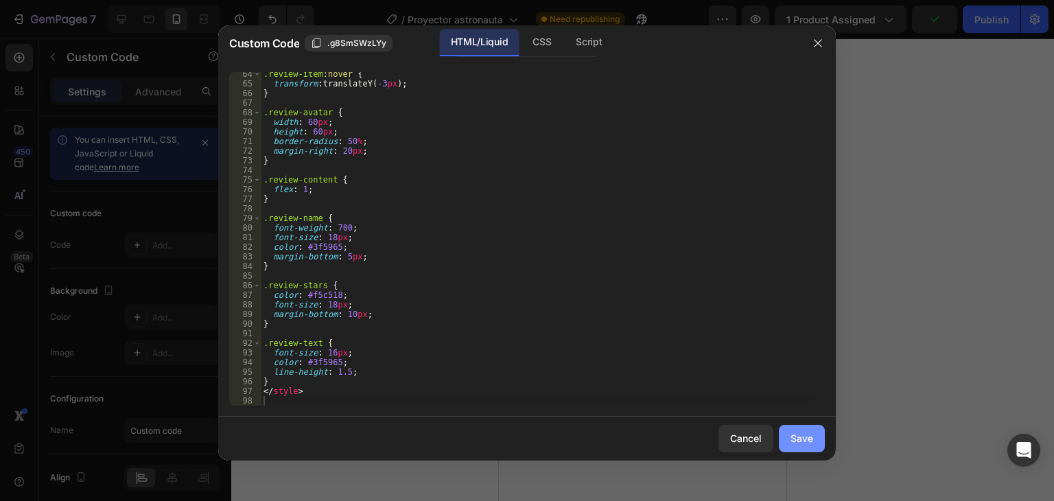
click at [801, 447] on button "Save" at bounding box center [802, 438] width 46 height 27
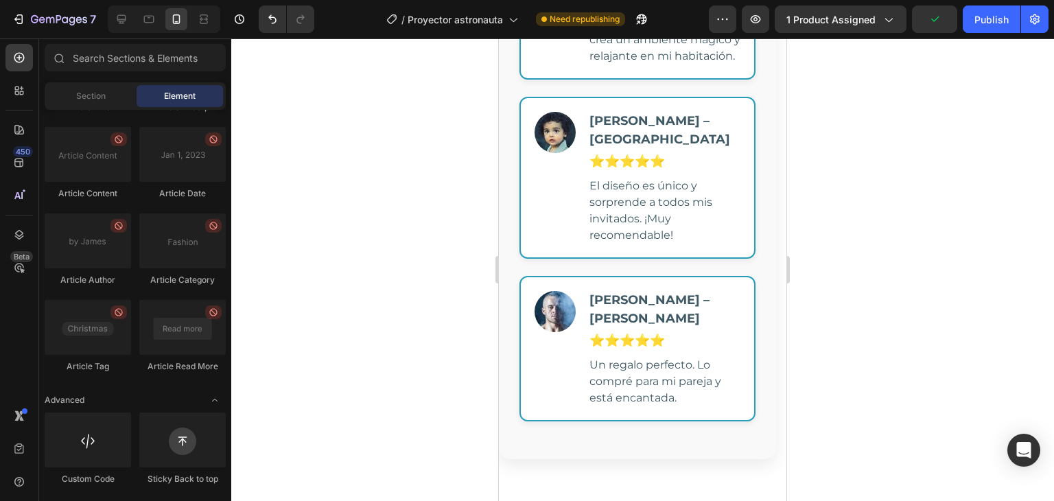
scroll to position [1550, 0]
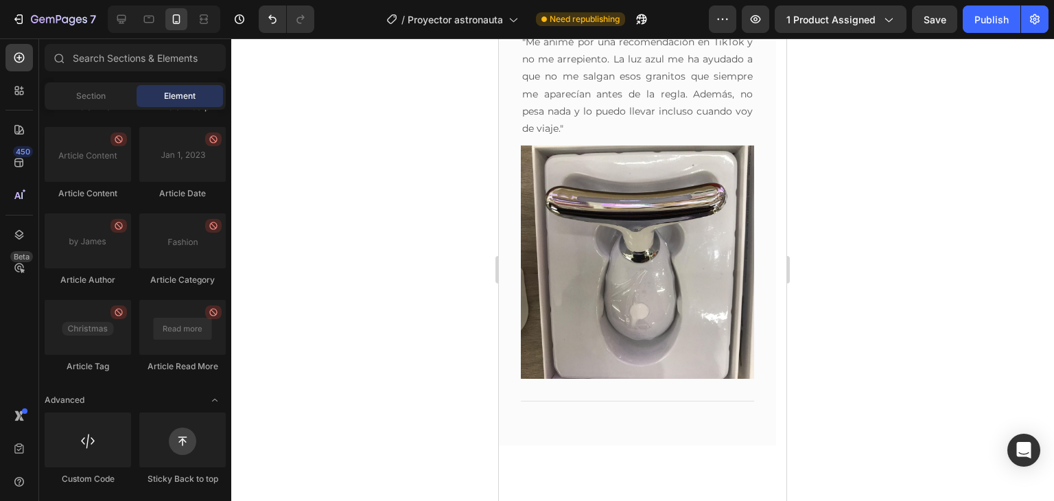
scroll to position [1109, 0]
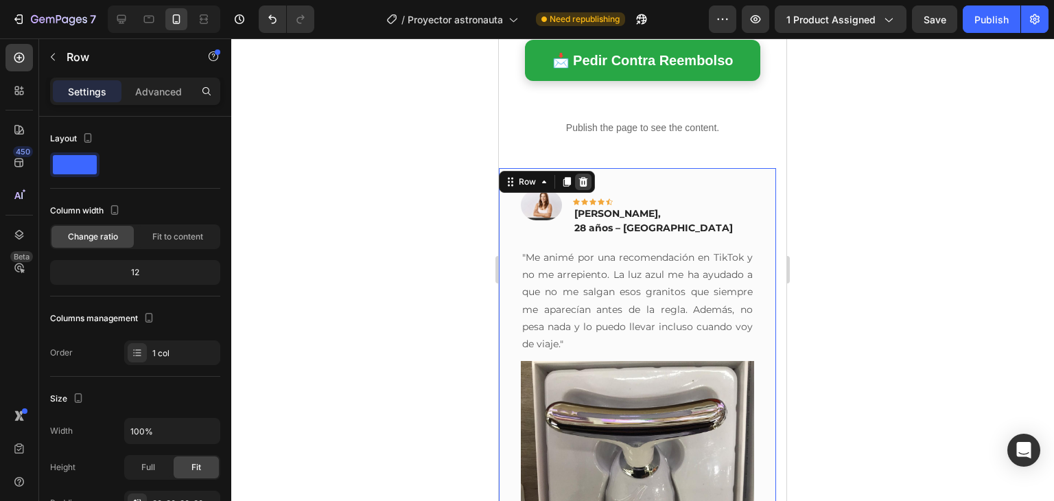
click at [580, 177] on icon at bounding box center [583, 181] width 11 height 11
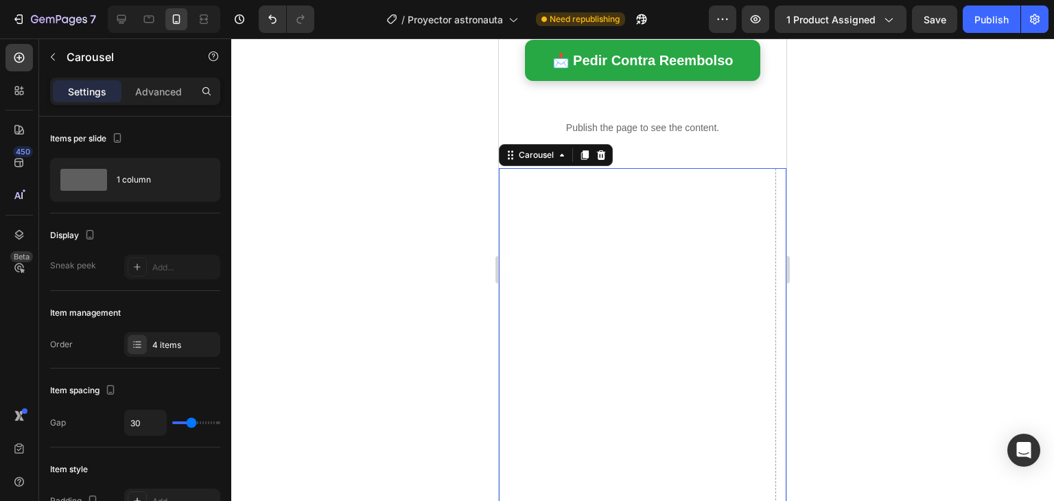
click at [600, 152] on icon at bounding box center [601, 155] width 9 height 10
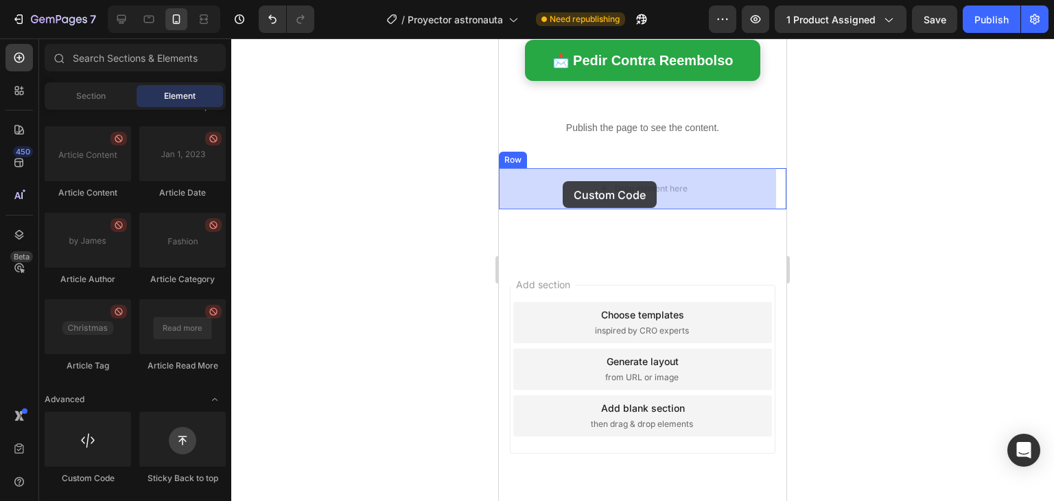
drag, startPoint x: 571, startPoint y: 498, endPoint x: 563, endPoint y: 181, distance: 316.5
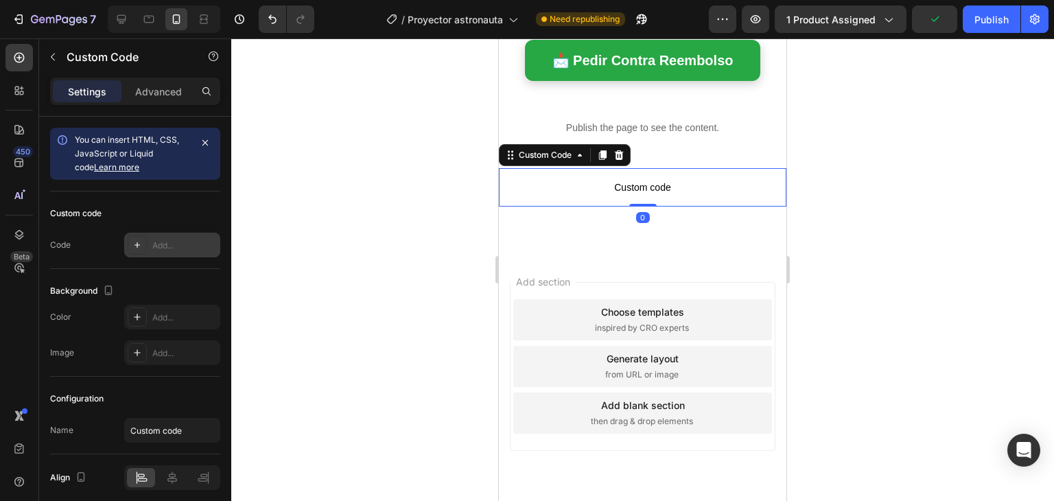
click at [161, 246] on div "Add..." at bounding box center [184, 246] width 65 height 12
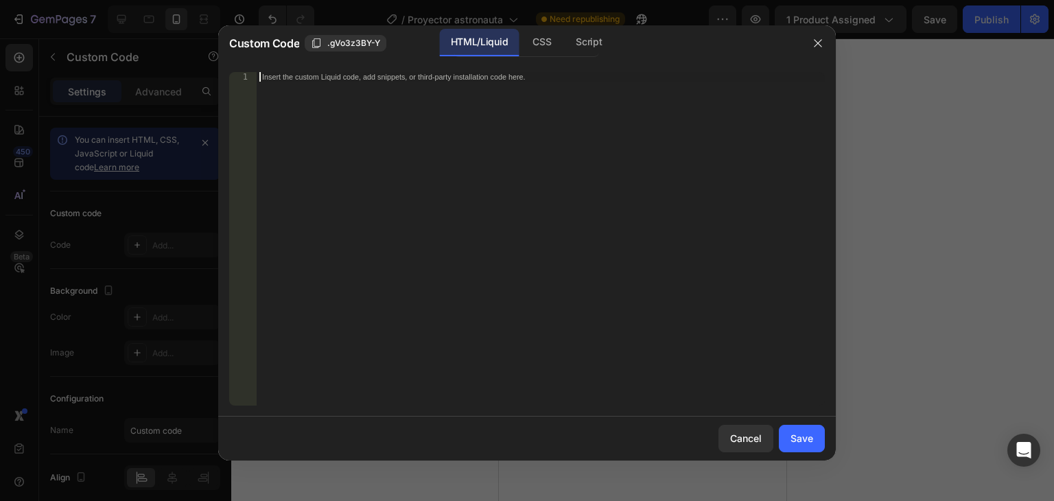
click at [420, 236] on div "Insert the custom Liquid code, add snippets, or third-party installation code h…" at bounding box center [541, 248] width 568 height 353
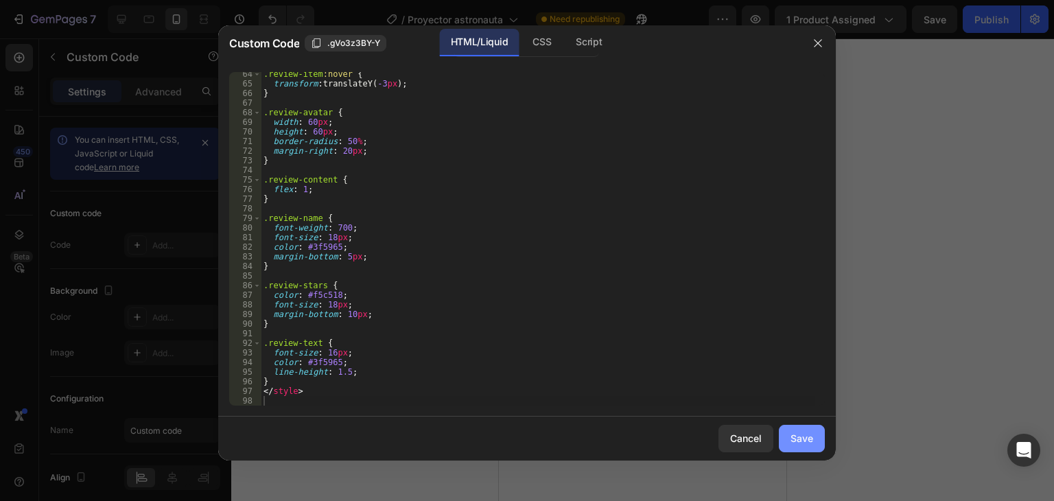
click at [791, 437] on div "Save" at bounding box center [802, 438] width 23 height 14
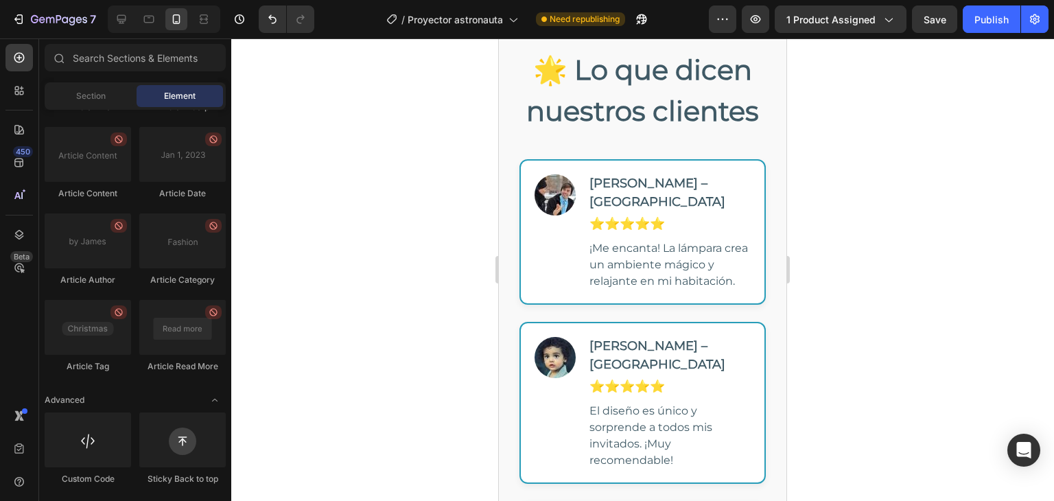
scroll to position [1287, 0]
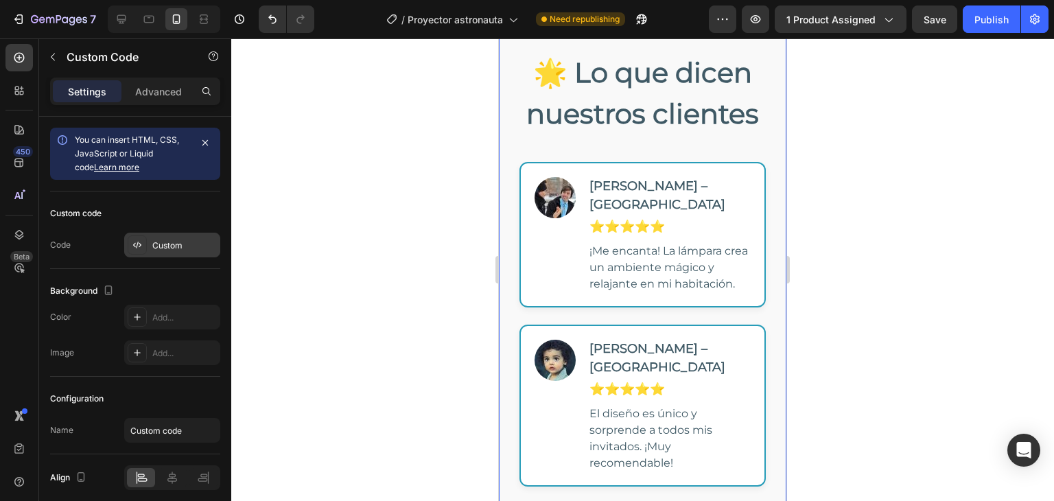
click at [165, 248] on div "Custom" at bounding box center [184, 246] width 65 height 12
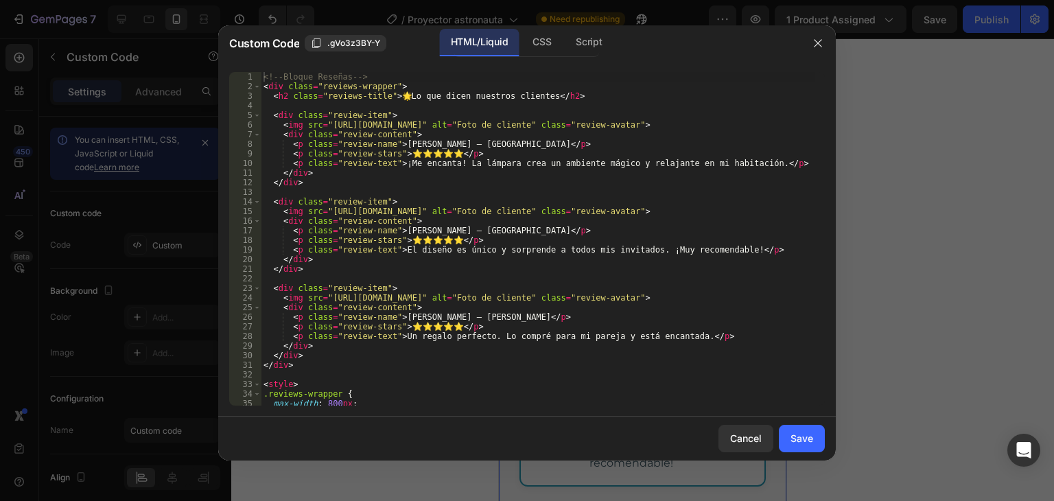
click at [388, 234] on div "<!-- Bloque Reseñas --> < div class = "reviews-wrapper" > < h2 class = "reviews…" at bounding box center [538, 248] width 554 height 353
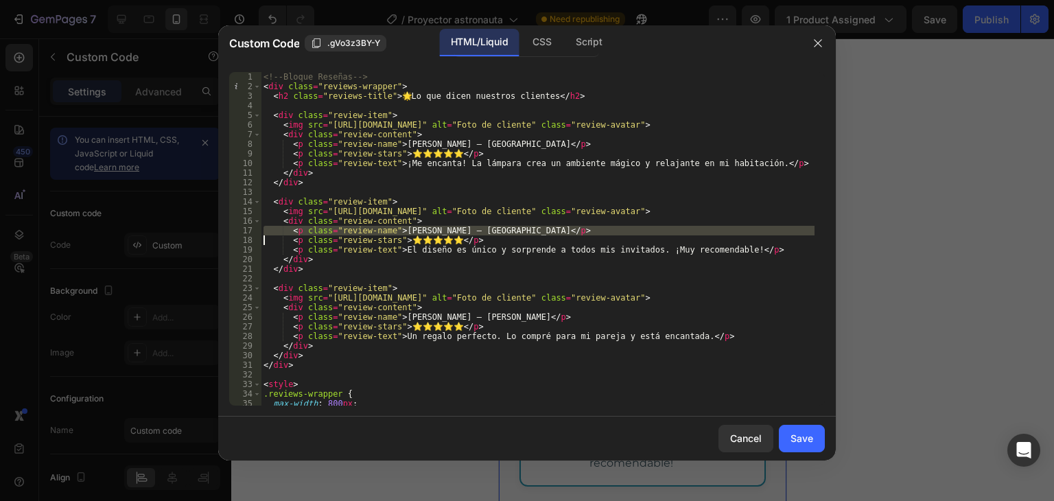
click at [388, 234] on div "<!-- Bloque Reseñas --> < div class = "reviews-wrapper" > < h2 class = "reviews…" at bounding box center [538, 248] width 554 height 353
type textarea "</style>"
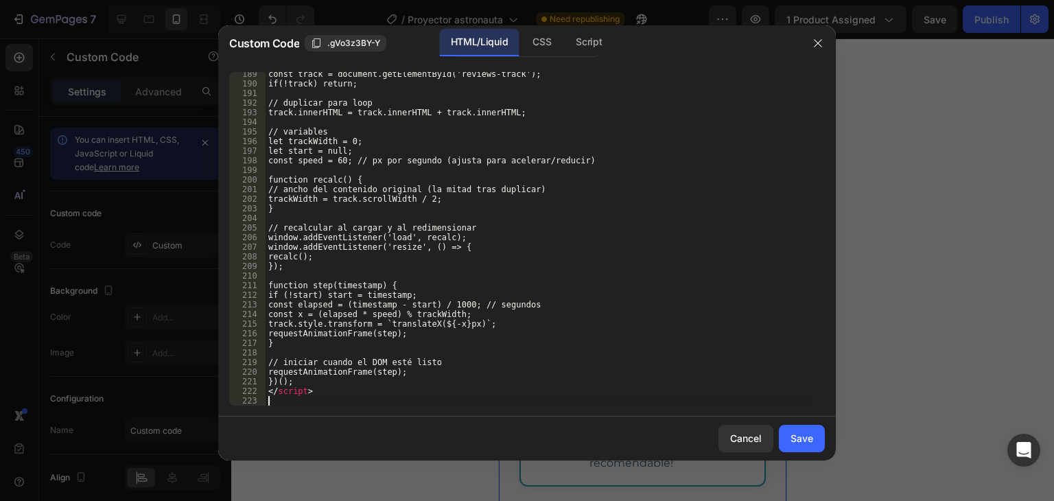
scroll to position [1809, 0]
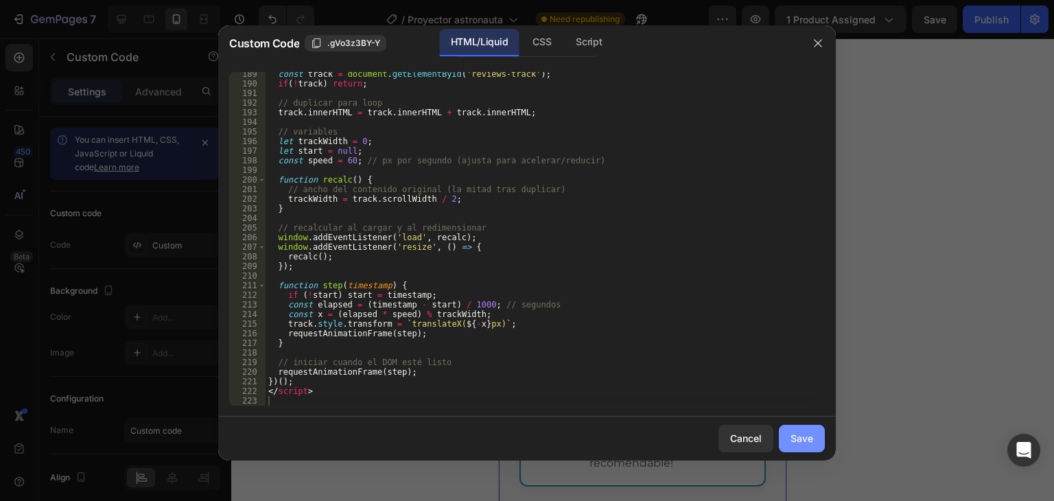
click at [805, 443] on div "Save" at bounding box center [802, 438] width 23 height 14
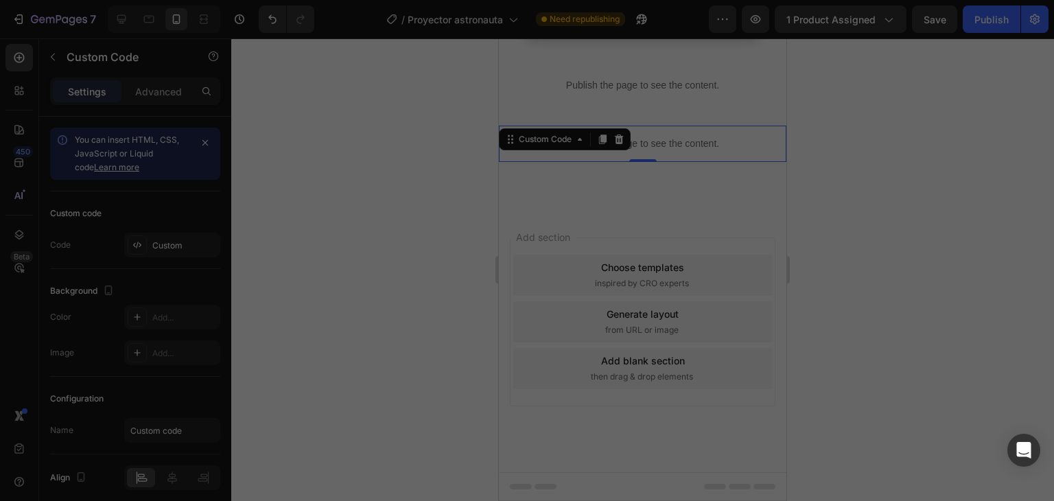
scroll to position [1151, 0]
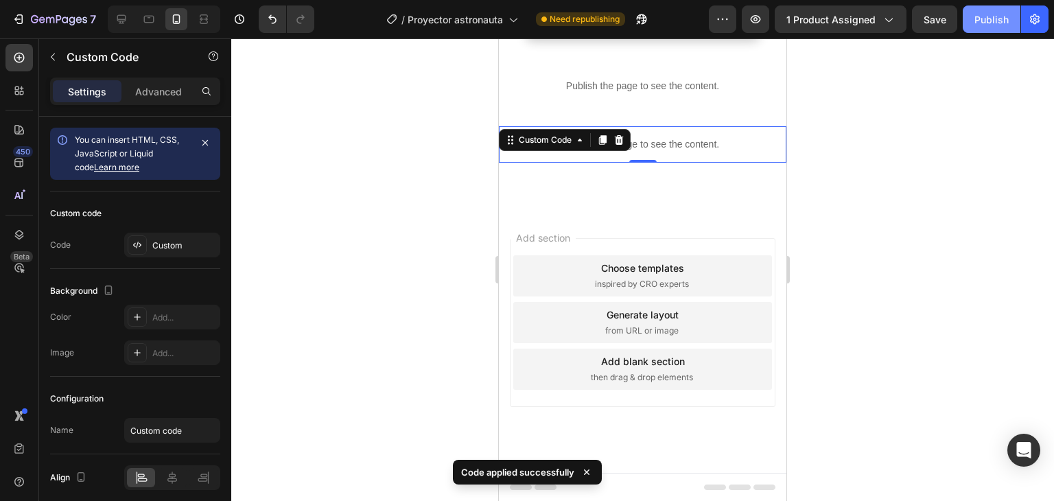
click at [980, 25] on div "Publish" at bounding box center [992, 19] width 34 height 14
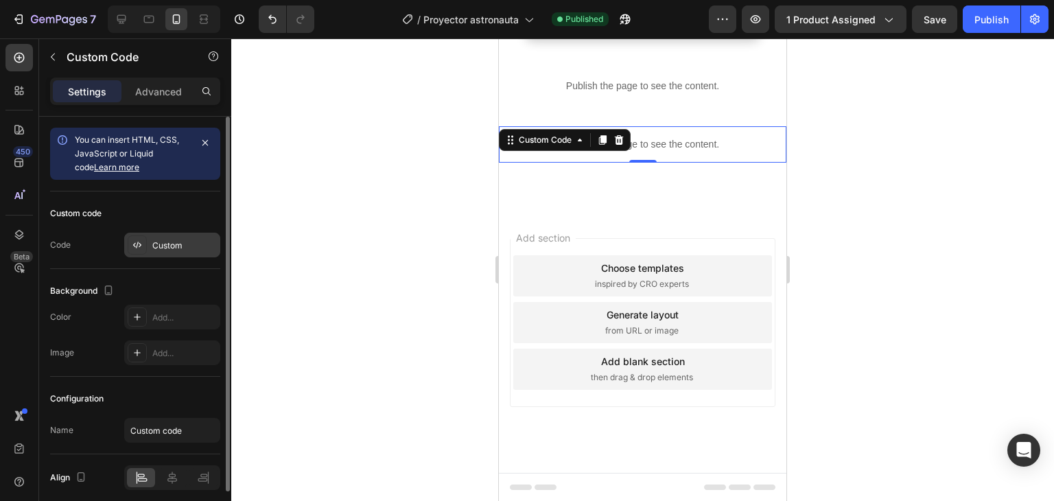
click at [167, 248] on div "Custom" at bounding box center [184, 246] width 65 height 12
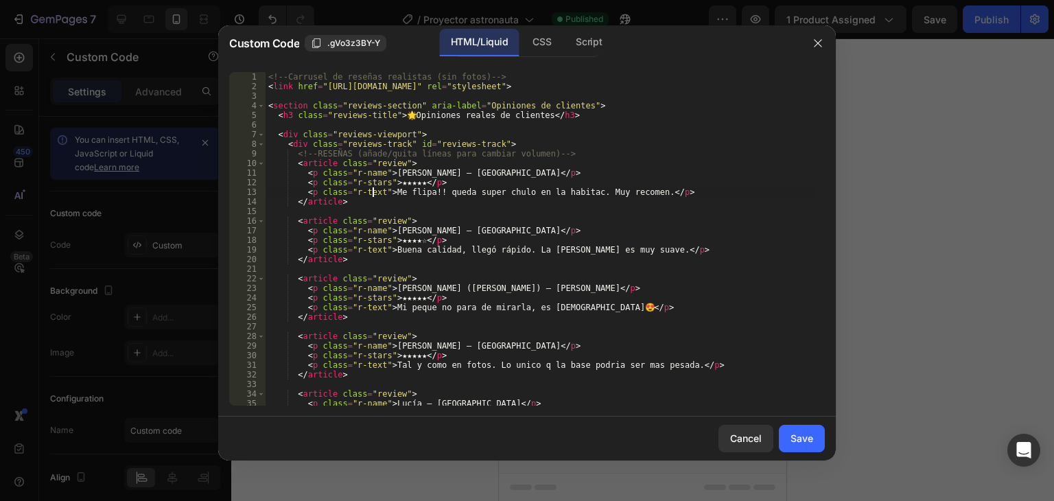
click at [373, 196] on div "<!-- Carrusel de reseñas realistas (sin fotos) --> < link href = "https://fonts…" at bounding box center [540, 248] width 549 height 353
type textarea "</script>"
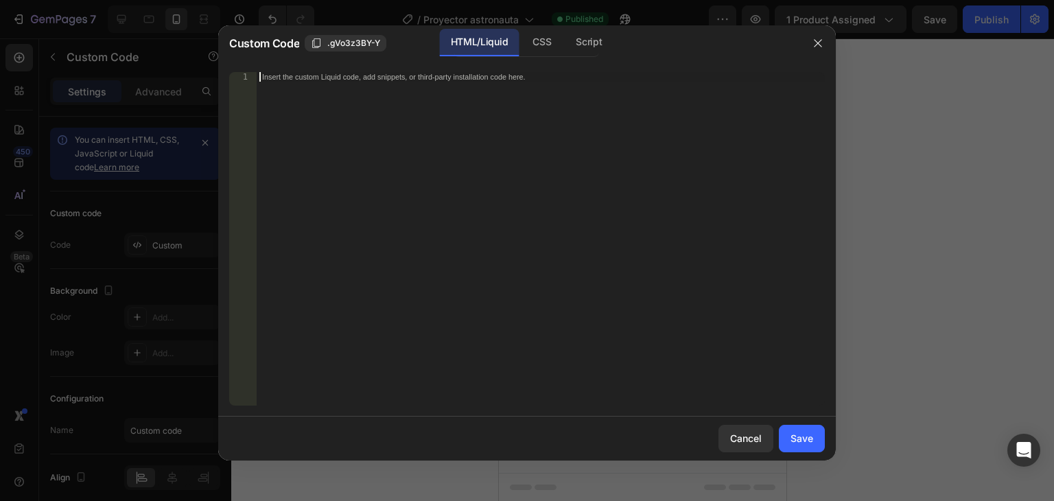
scroll to position [656, 0]
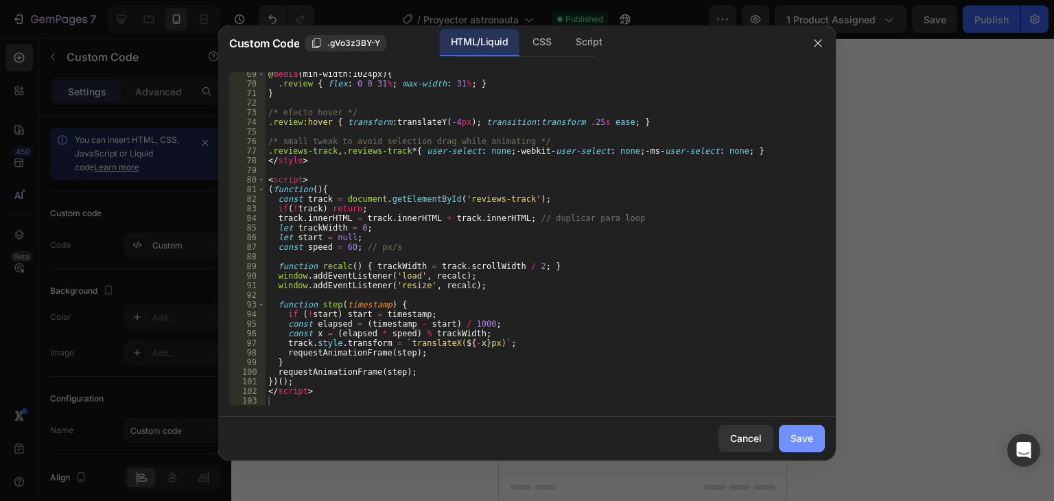
click at [804, 440] on div "Save" at bounding box center [802, 438] width 23 height 14
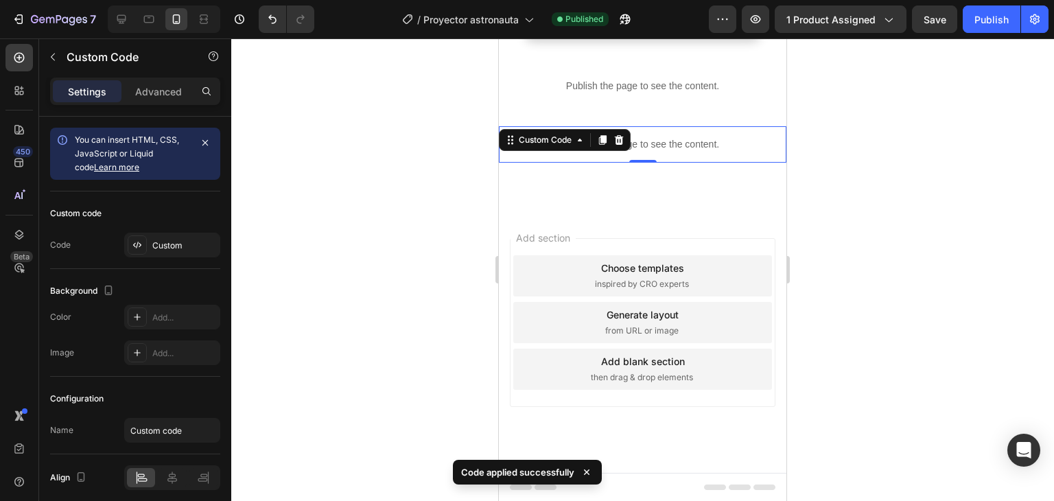
click at [980, 36] on div "7 Version history / Proyector astronauta Published Preview 1 product assigned S…" at bounding box center [527, 19] width 1054 height 39
click at [986, 23] on div "Publish" at bounding box center [992, 19] width 34 height 14
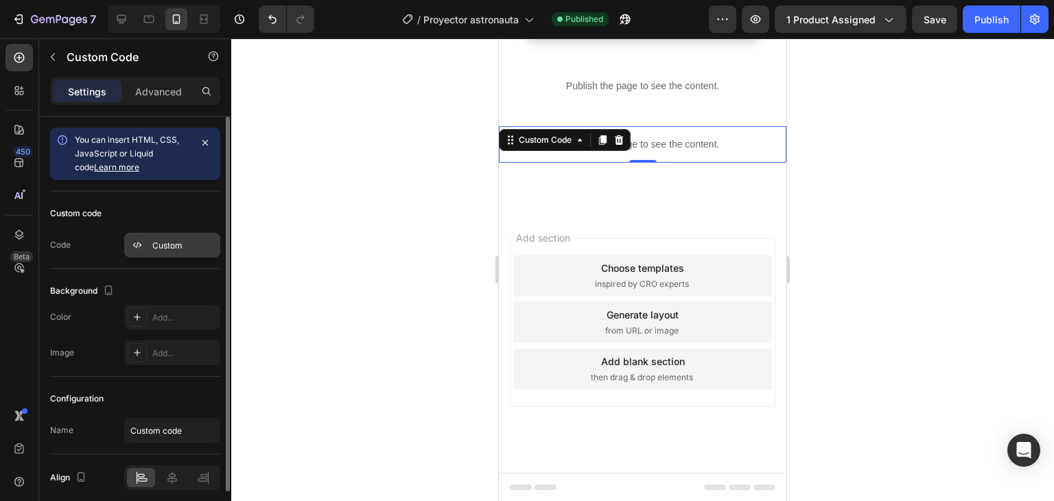
click at [178, 240] on div "Custom" at bounding box center [184, 246] width 65 height 12
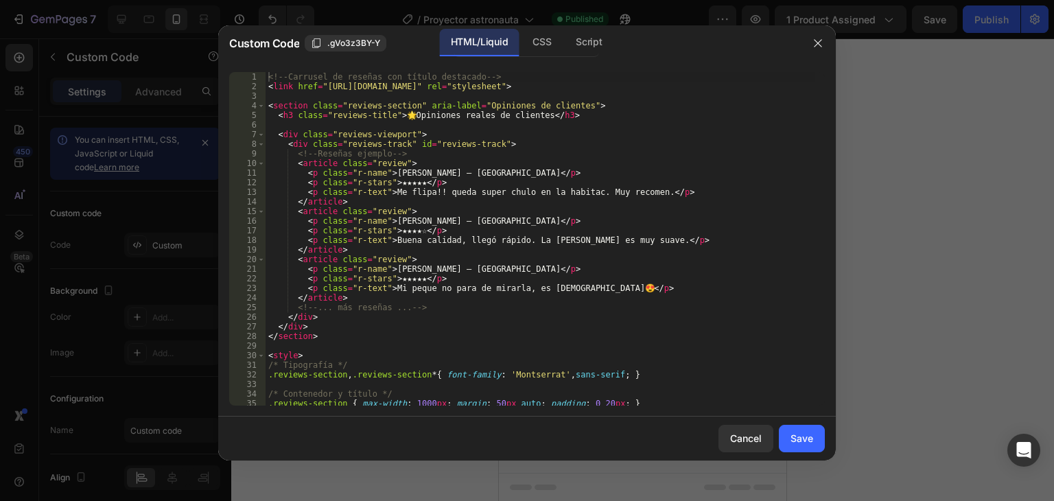
click at [480, 236] on div "<!-- Carrusel de reseñas con título destacado --> < link href = "https://fonts.…" at bounding box center [540, 248] width 549 height 353
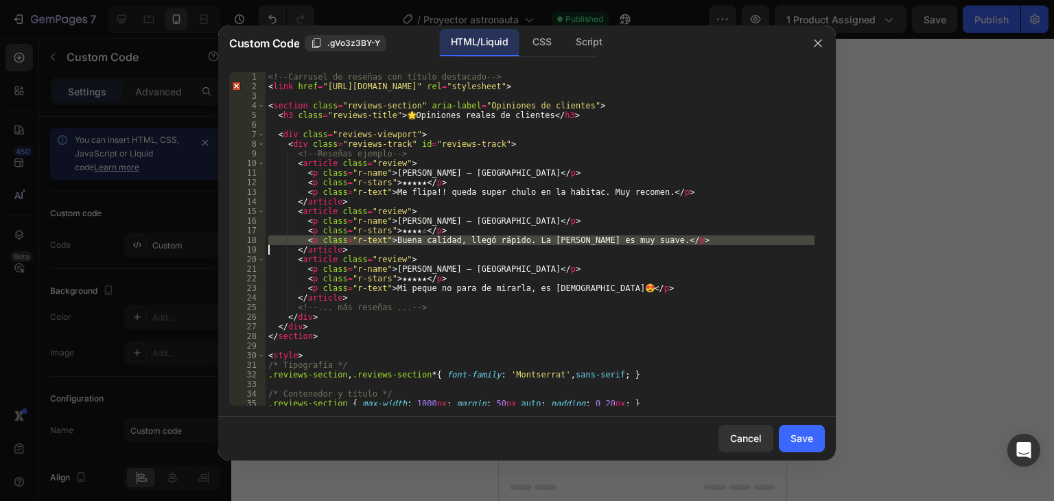
click at [480, 236] on div "<!-- Carrusel de reseñas con título destacado --> < link href = "https://fonts.…" at bounding box center [540, 248] width 549 height 353
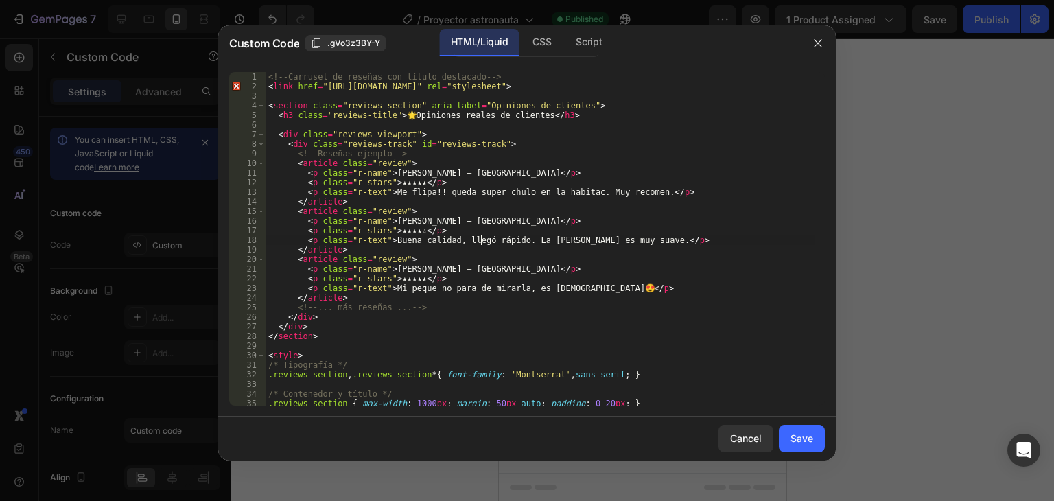
click at [480, 236] on div "<!-- Carrusel de reseñas con título destacado --> < link href = "https://fonts.…" at bounding box center [540, 248] width 549 height 353
click at [480, 236] on div "<!-- Carrusel de reseñas con título destacado --> < link href = "https://fonts.…" at bounding box center [540, 239] width 549 height 334
click at [480, 236] on div "<!-- Carrusel de reseñas con título destacado --> < link href = "https://fonts.…" at bounding box center [540, 248] width 549 height 353
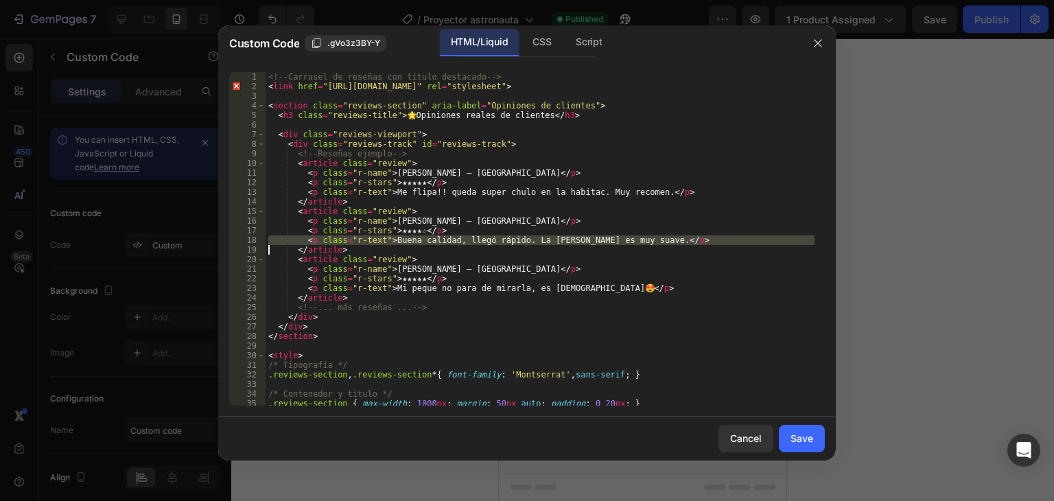
click at [480, 236] on div "<!-- Carrusel de reseñas con título destacado --> < link href = "https://fonts.…" at bounding box center [540, 248] width 549 height 353
click at [480, 236] on div "<!-- Carrusel de reseñas con título destacado --> < link href = "https://fonts.…" at bounding box center [540, 239] width 549 height 334
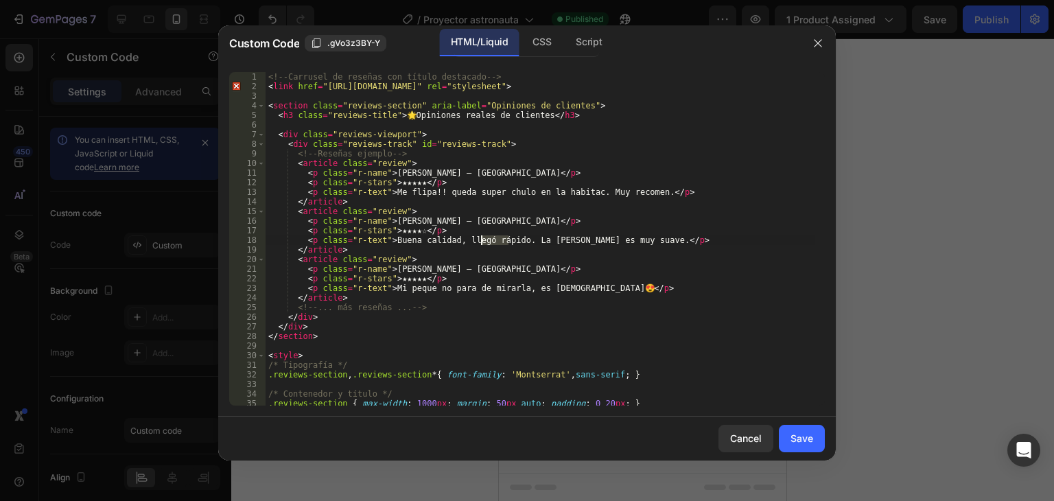
click at [480, 236] on div "<!-- Carrusel de reseñas con título destacado --> < link href = "https://fonts.…" at bounding box center [540, 248] width 549 height 353
click at [480, 236] on div "<!-- Carrusel de reseñas con título destacado --> < link href = "https://fonts.…" at bounding box center [540, 239] width 549 height 334
click at [480, 236] on div "<!-- Carrusel de reseñas con título destacado --> < link href = "https://fonts.…" at bounding box center [540, 248] width 549 height 353
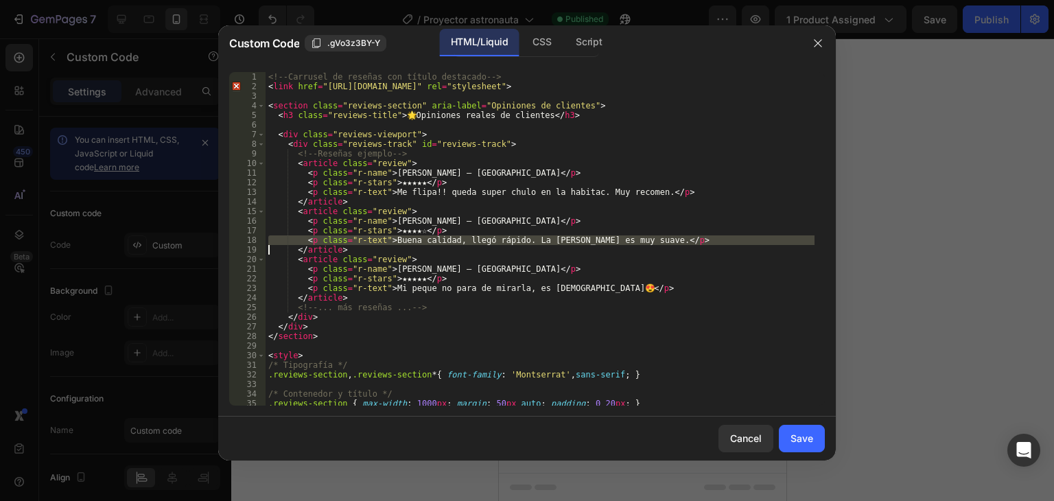
click at [480, 236] on div "<!-- Carrusel de reseñas con título destacado --> < link href = "https://fonts.…" at bounding box center [540, 248] width 549 height 353
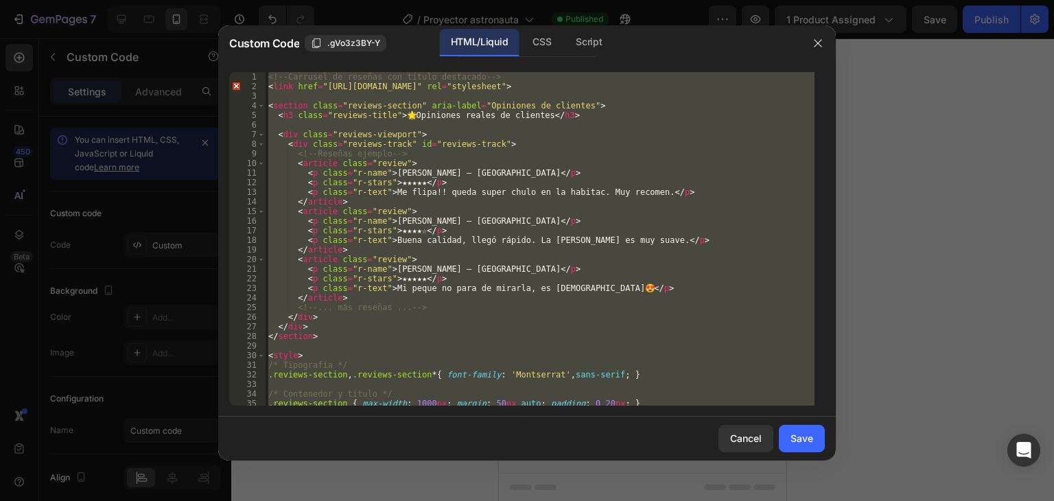
click at [480, 236] on div "<!-- Carrusel de reseñas con título destacado --> < link href = "https://fonts.…" at bounding box center [540, 248] width 549 height 353
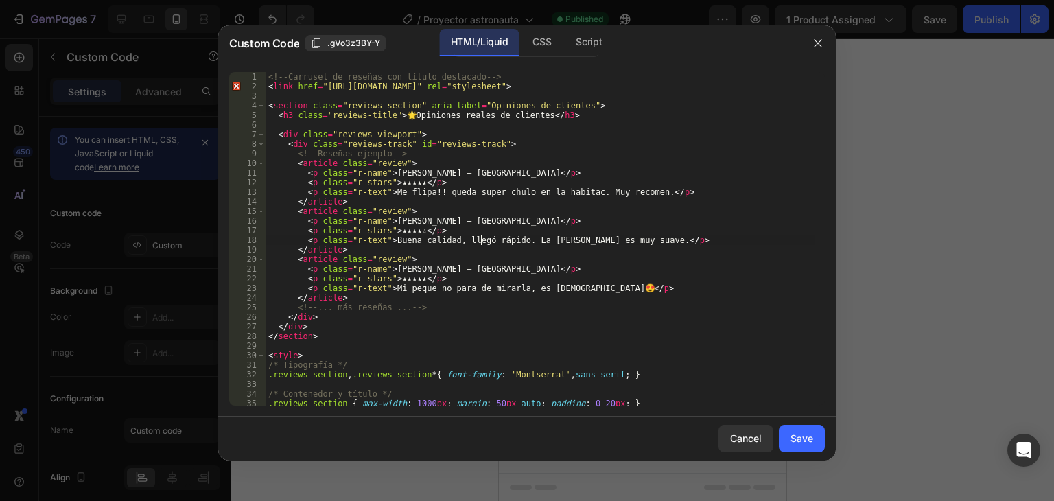
click at [480, 236] on div "<!-- Carrusel de reseñas con título destacado --> < link href = "https://fonts.…" at bounding box center [540, 248] width 549 height 353
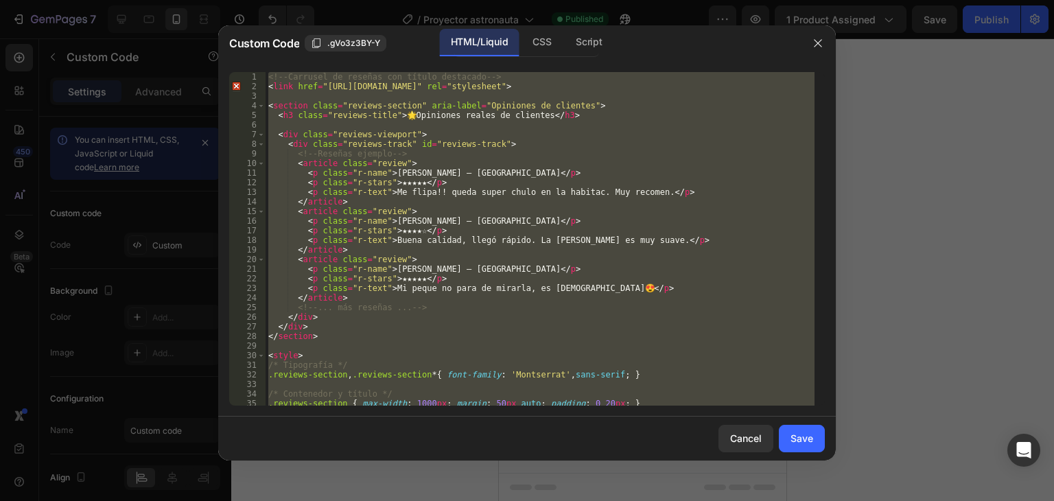
click at [480, 236] on div "<!-- Carrusel de reseñas con título destacado --> < link href = "https://fonts.…" at bounding box center [540, 248] width 549 height 353
type textarea "</script>"
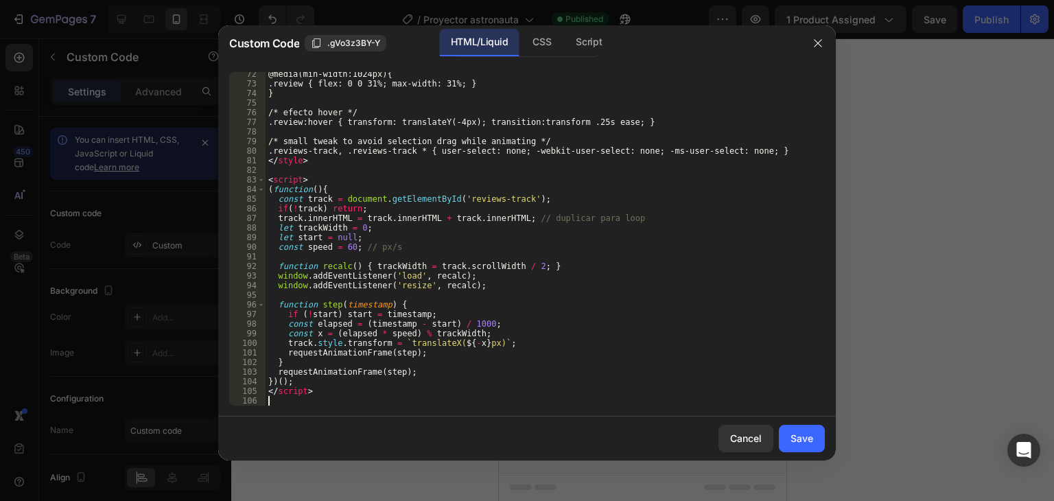
scroll to position [685, 0]
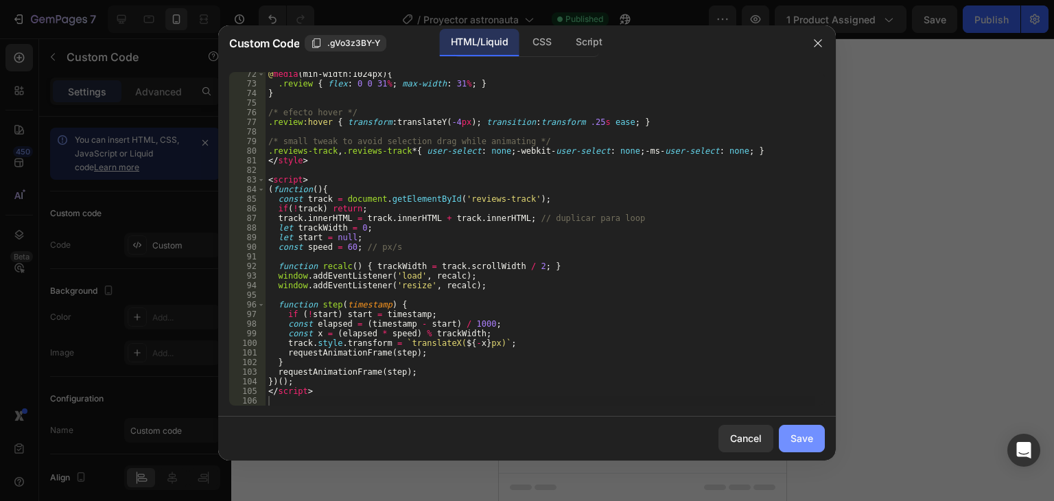
click at [795, 444] on div "Save" at bounding box center [802, 438] width 23 height 14
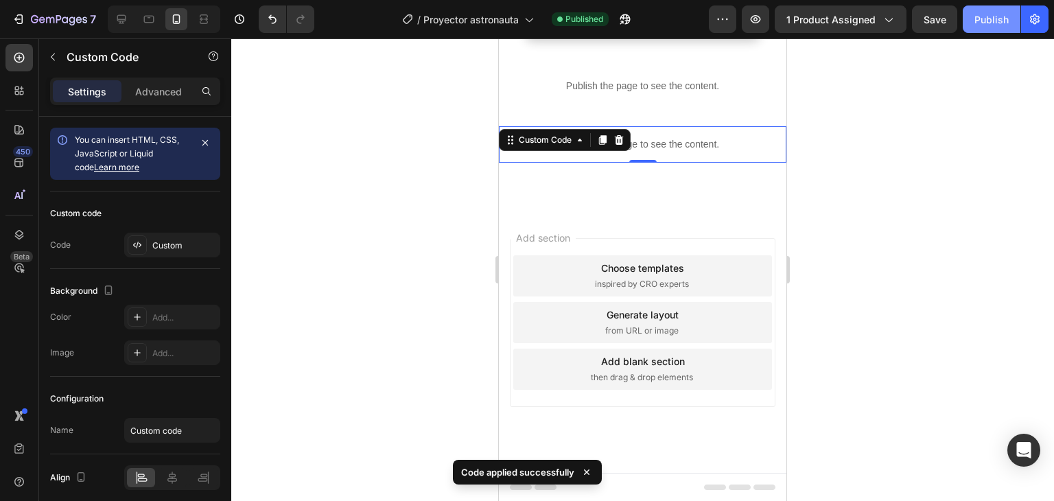
click at [999, 21] on div "Publish" at bounding box center [992, 19] width 34 height 14
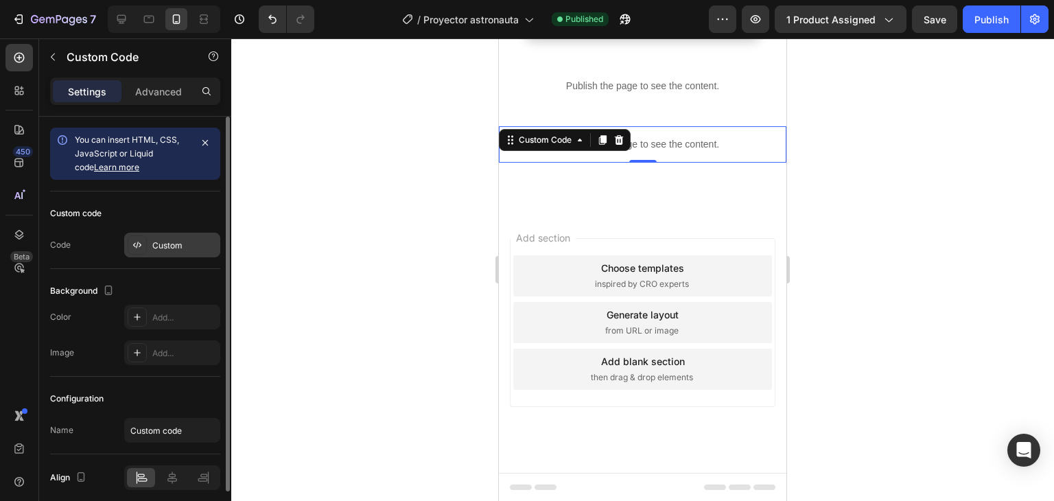
click at [198, 234] on div "Custom" at bounding box center [172, 245] width 96 height 25
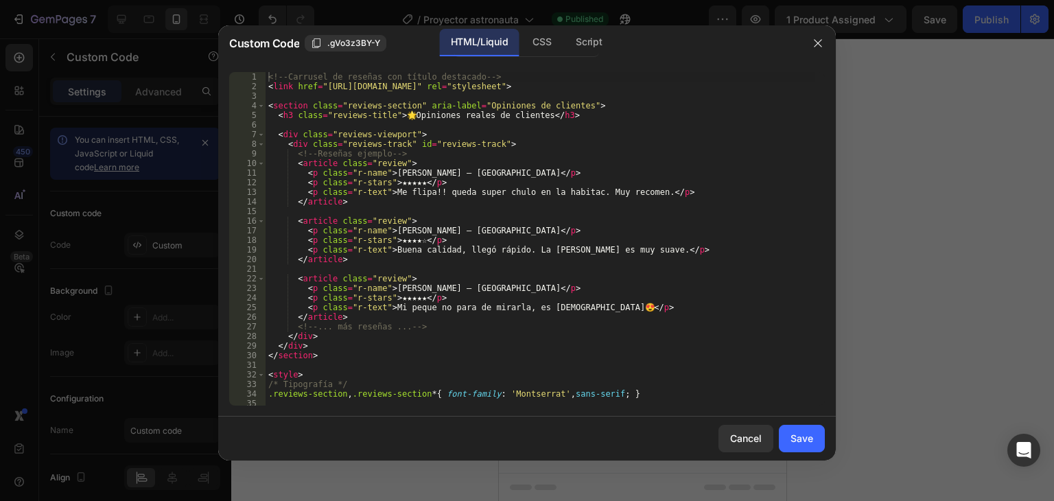
click at [465, 237] on div "<!-- Carrusel de reseñas con título destacado --> < link href = "https://fonts.…" at bounding box center [540, 248] width 549 height 353
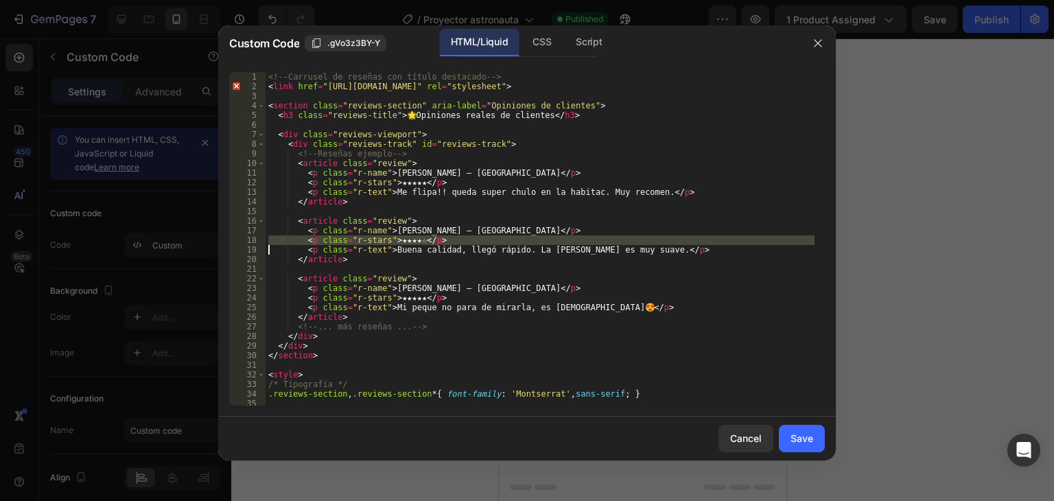
click at [465, 237] on div "<!-- Carrusel de reseñas con título destacado --> < link href = "https://fonts.…" at bounding box center [540, 248] width 549 height 353
type textarea "</script>"
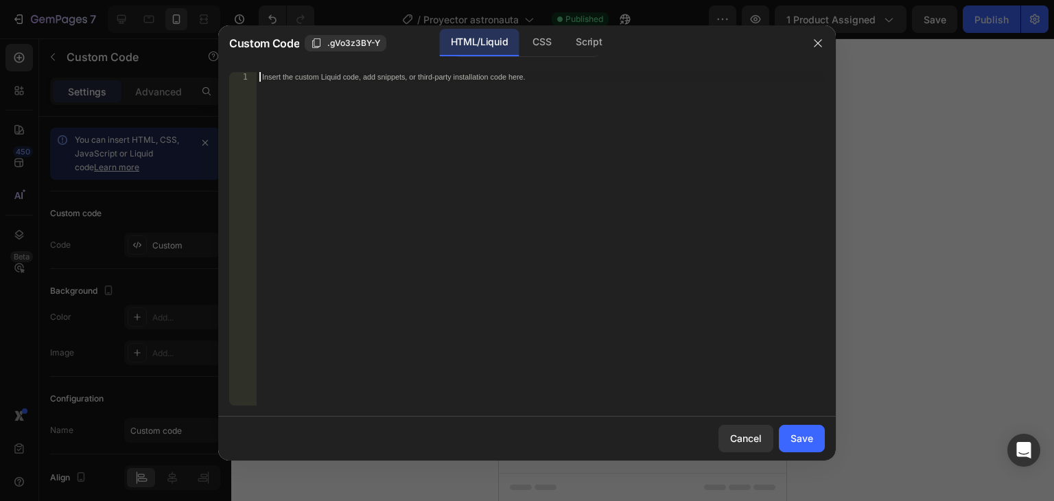
scroll to position [714, 0]
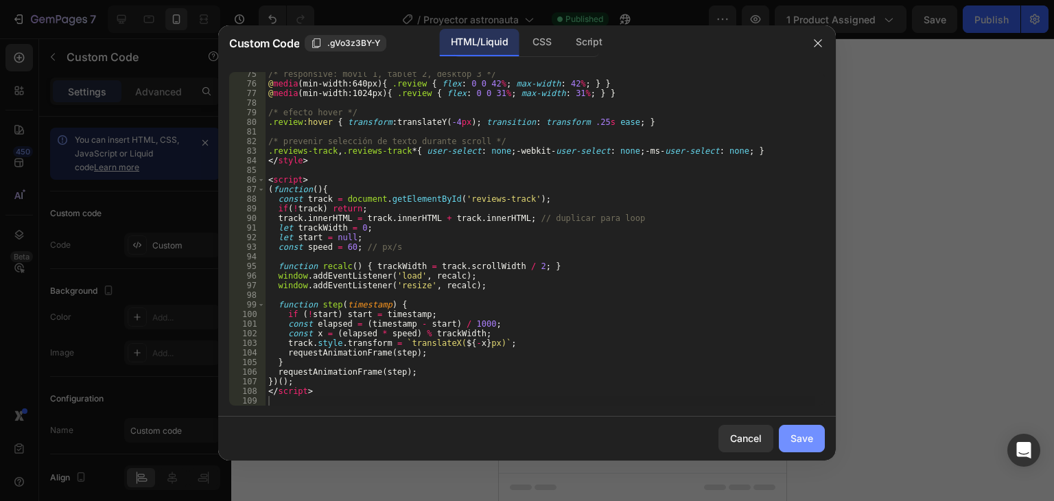
click at [796, 443] on div "Save" at bounding box center [802, 438] width 23 height 14
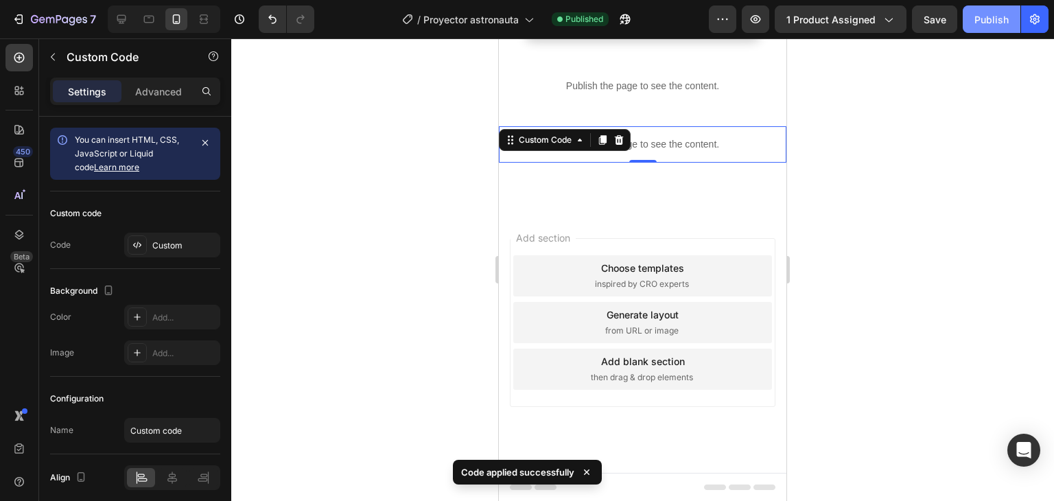
click at [984, 27] on button "Publish" at bounding box center [992, 18] width 58 height 27
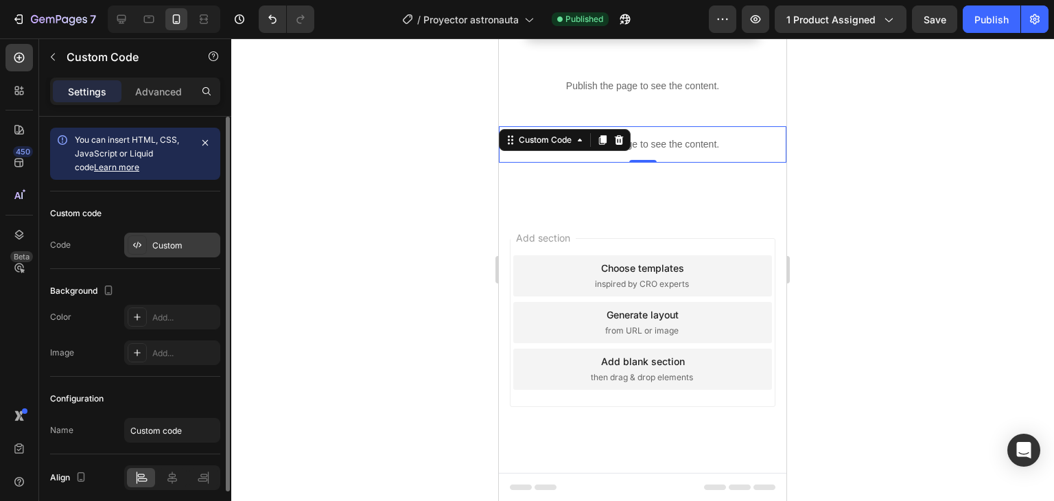
click at [139, 244] on icon at bounding box center [137, 245] width 11 height 11
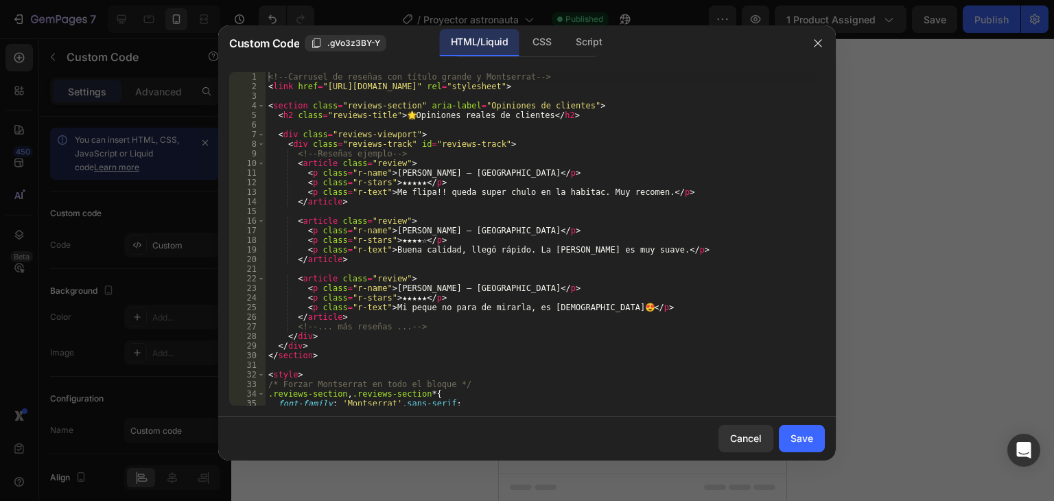
click at [417, 214] on div "<!-- Carrusel de reseñas con título grande y Montserrat --> < link href = "http…" at bounding box center [540, 248] width 549 height 353
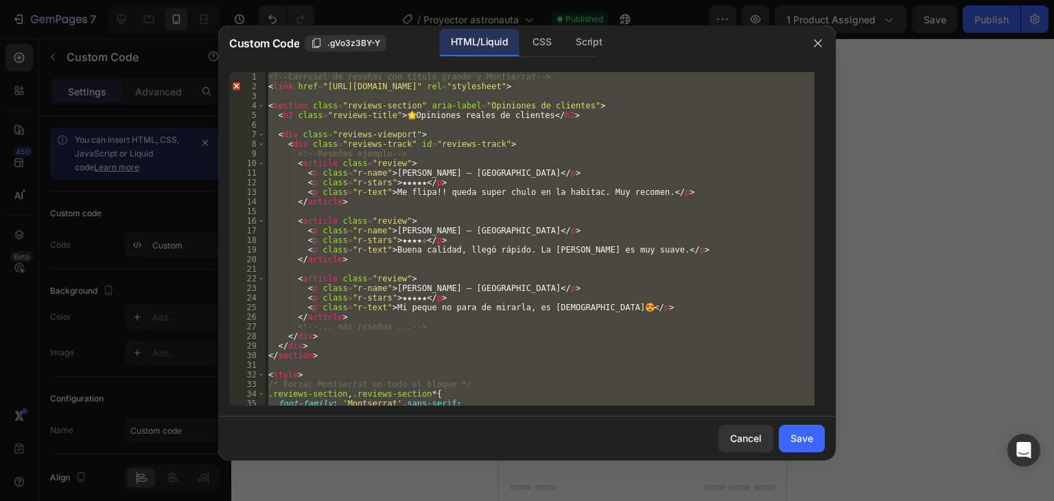
click at [417, 214] on div "<!-- Carrusel de reseñas con título grande y Montserrat --> < link href = "http…" at bounding box center [540, 248] width 549 height 353
type textarea "</script>"
click at [417, 214] on div "<!-- Carrusel de reseñas con título grande y Montserrat --> < link href = "http…" at bounding box center [540, 248] width 549 height 353
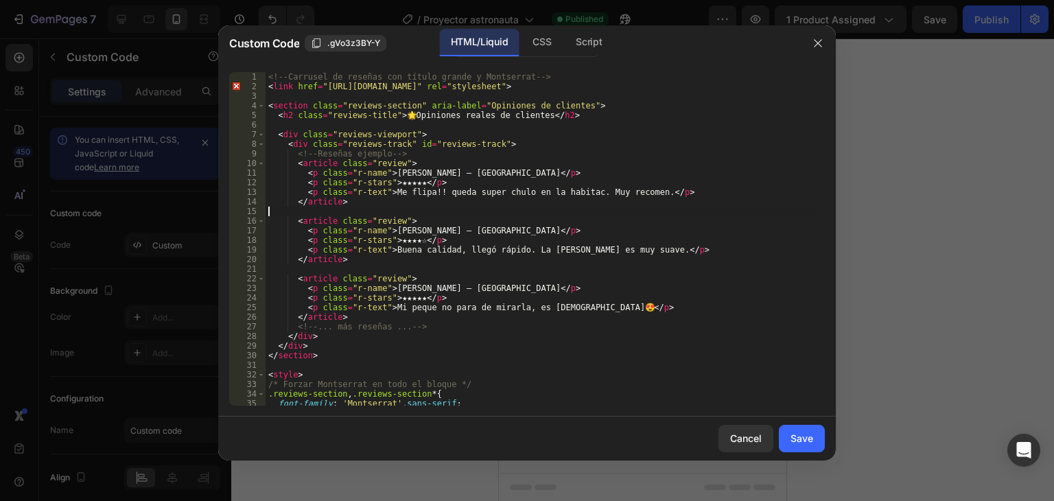
click at [417, 214] on div "<!-- Carrusel de reseñas con título grande y Montserrat --> < link href = "http…" at bounding box center [540, 248] width 549 height 353
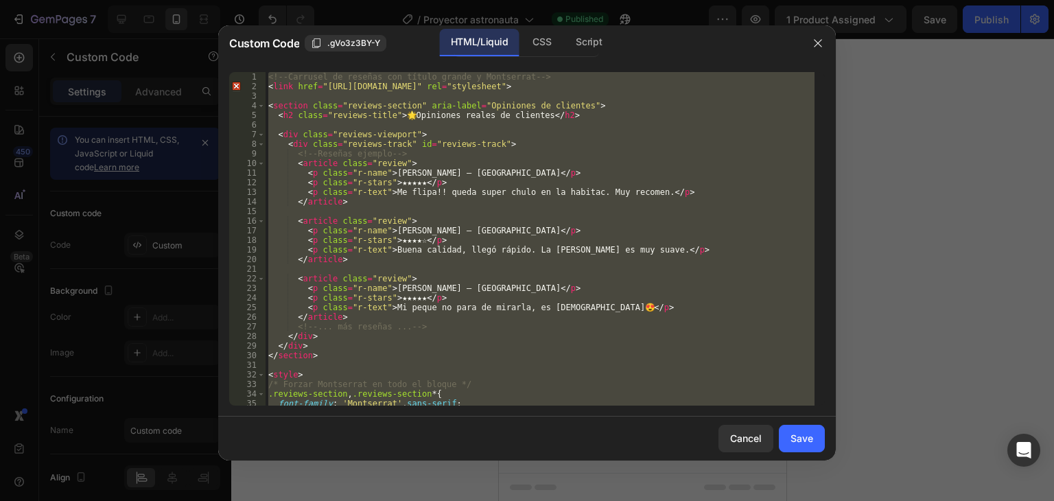
click at [417, 214] on div "<!-- Carrusel de reseñas con título grande y Montserrat --> < link href = "http…" at bounding box center [540, 248] width 549 height 353
type textarea "</script>"
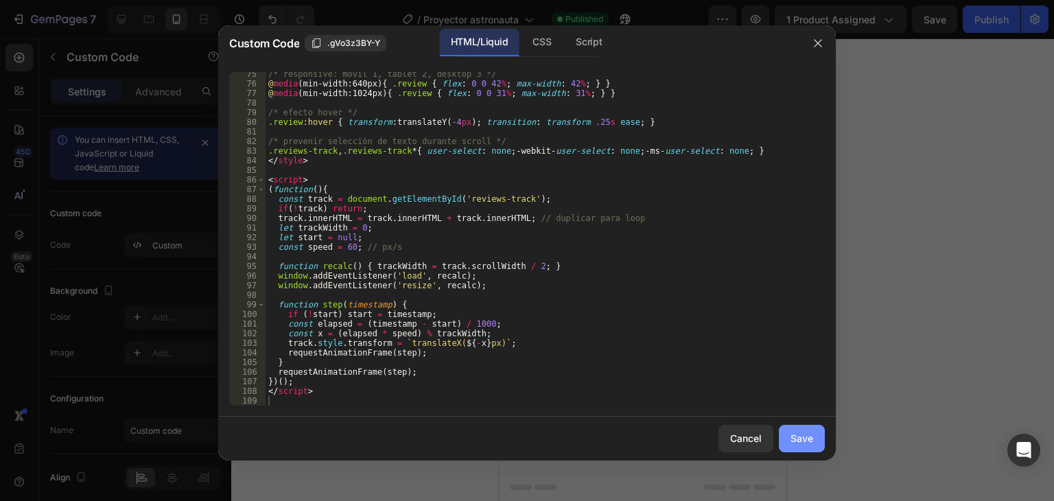
click at [801, 432] on div "Save" at bounding box center [802, 438] width 23 height 14
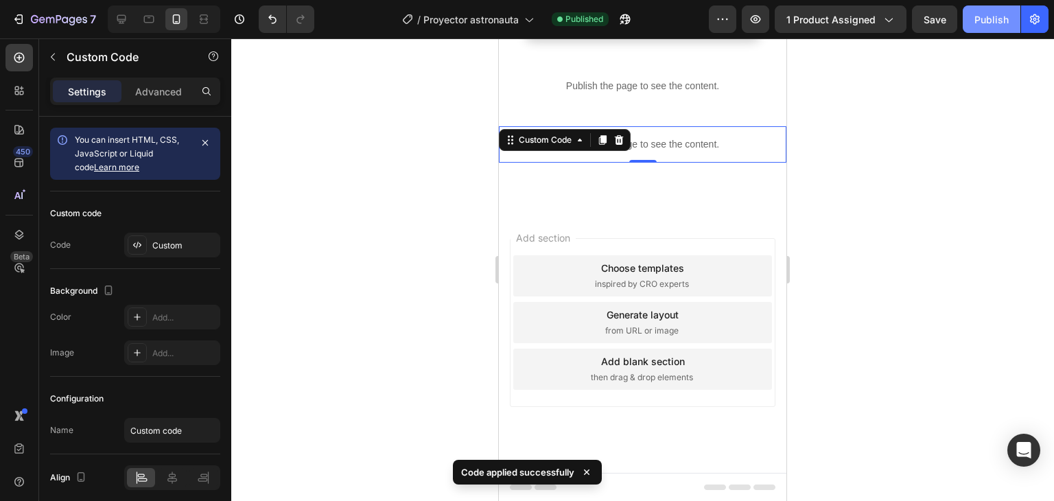
click at [984, 14] on div "Publish" at bounding box center [992, 19] width 34 height 14
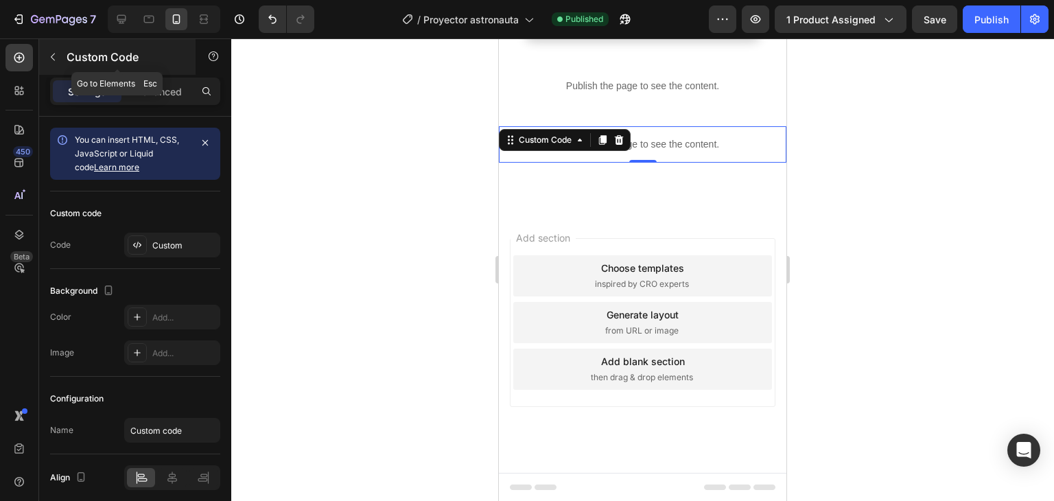
click at [46, 57] on button "button" at bounding box center [53, 57] width 22 height 22
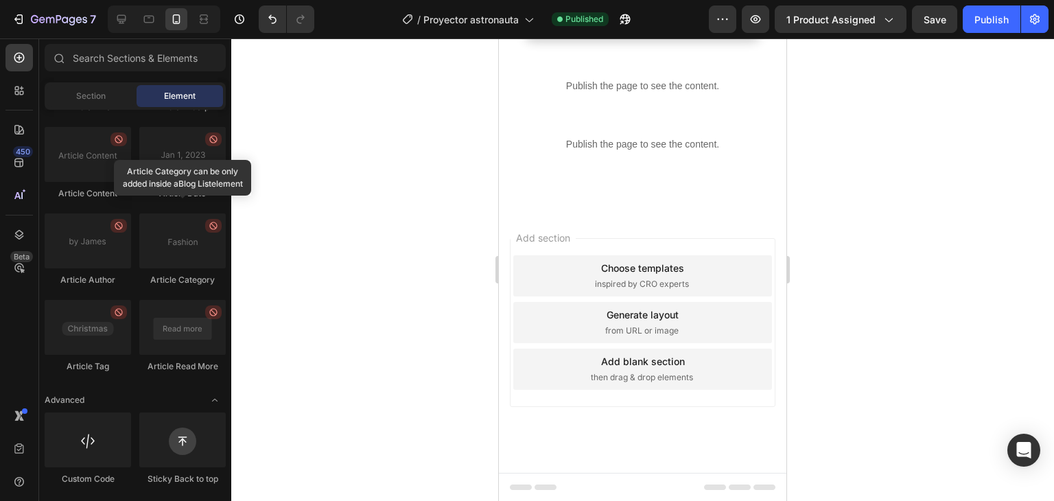
click at [226, 101] on div "Section Element" at bounding box center [135, 95] width 192 height 27
click at [115, 95] on div "Section" at bounding box center [90, 96] width 86 height 22
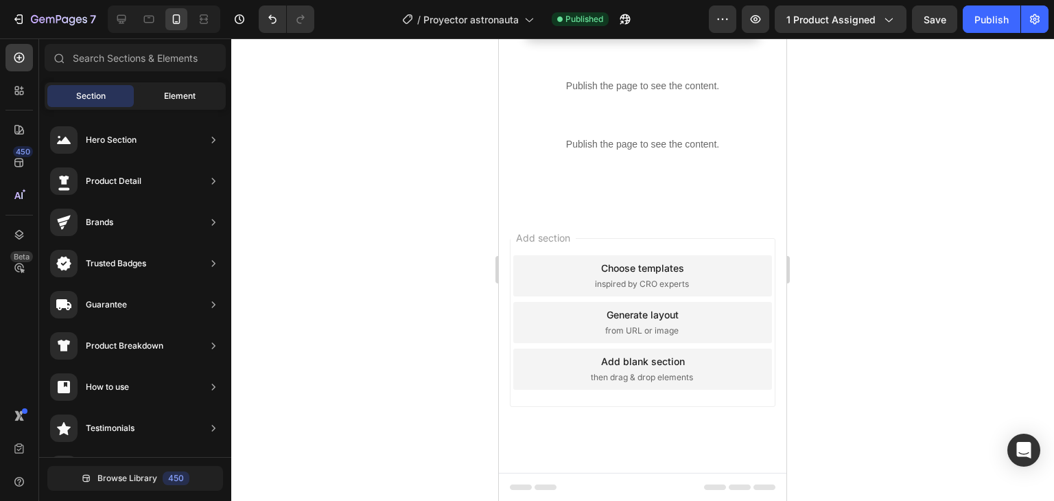
click at [159, 98] on div "Element" at bounding box center [180, 96] width 86 height 22
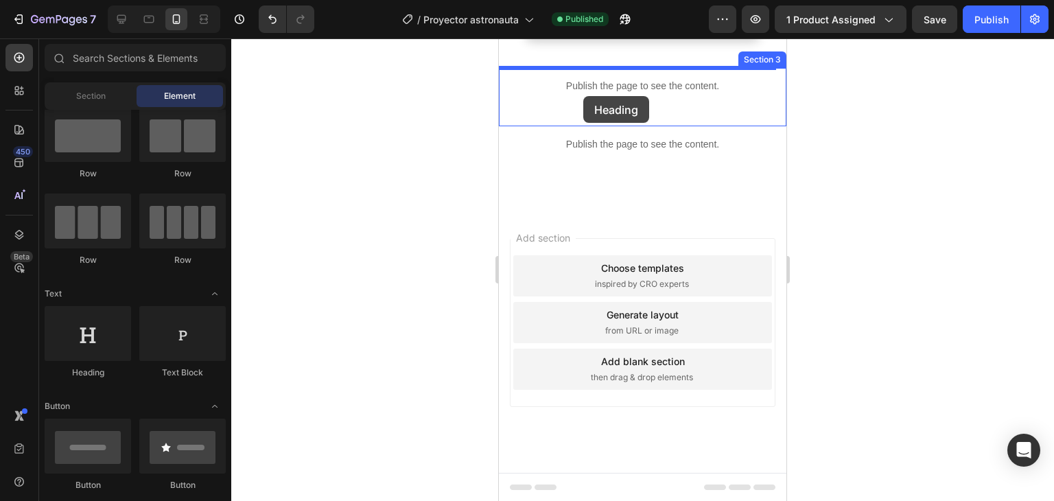
scroll to position [1138, 0]
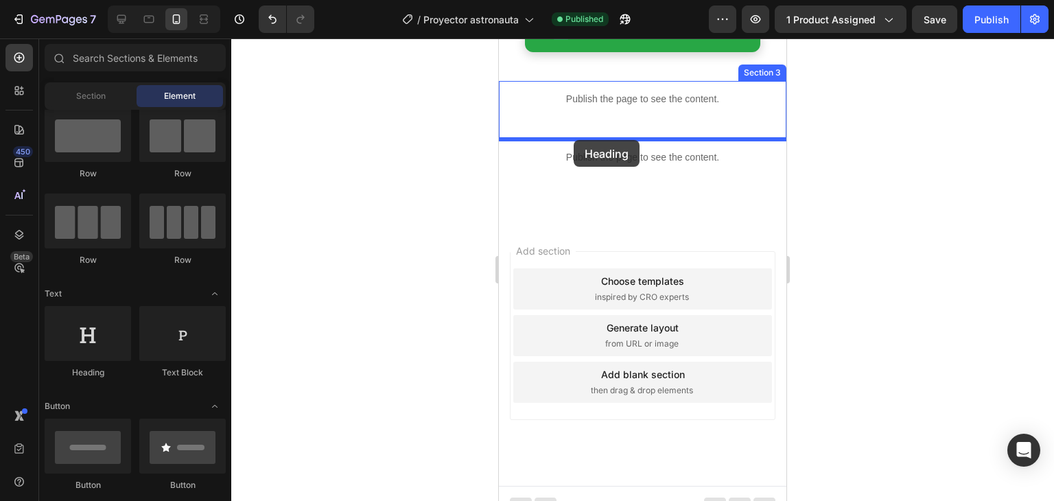
drag, startPoint x: 614, startPoint y: 382, endPoint x: 574, endPoint y: 139, distance: 246.2
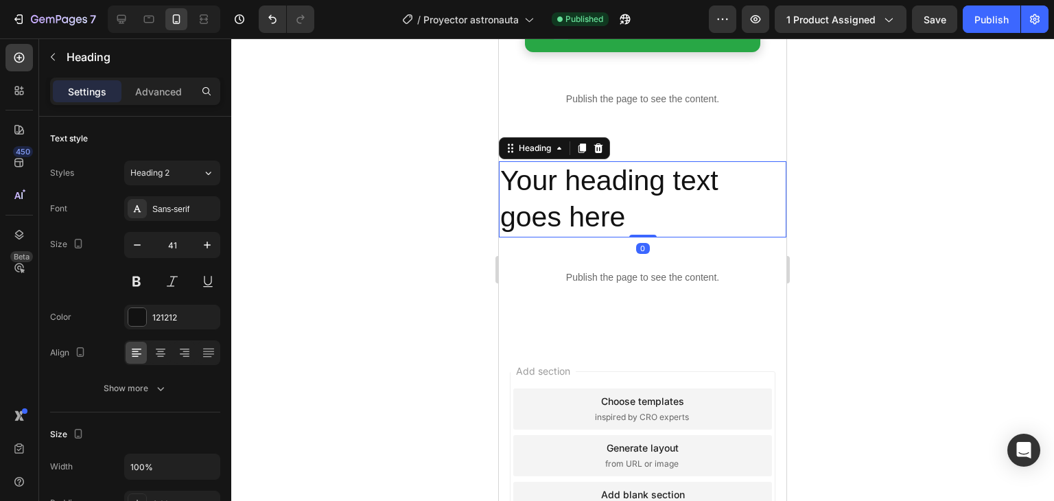
click at [631, 212] on h2 "Your heading text goes here" at bounding box center [643, 199] width 288 height 76
click at [631, 212] on p "Your heading text goes here" at bounding box center [642, 199] width 285 height 73
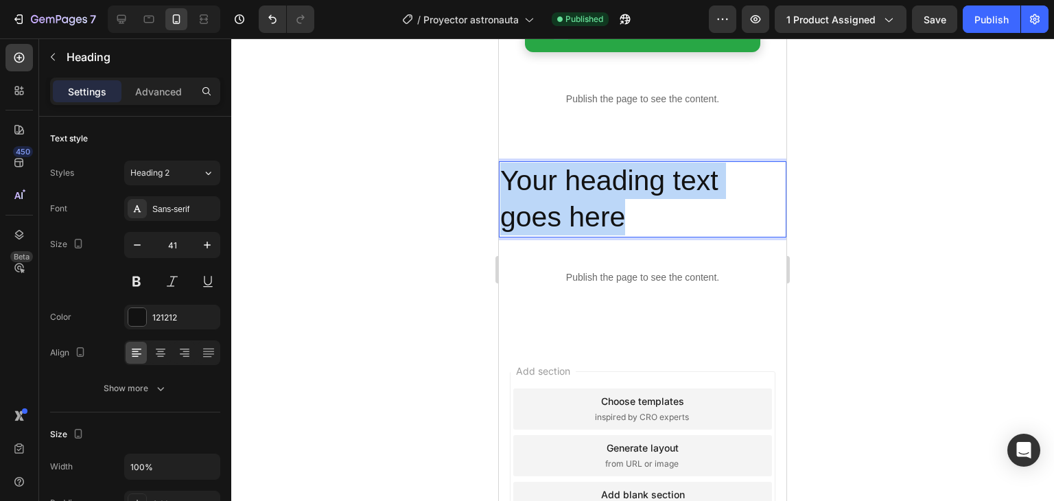
click at [631, 212] on p "Your heading text goes here" at bounding box center [642, 199] width 285 height 73
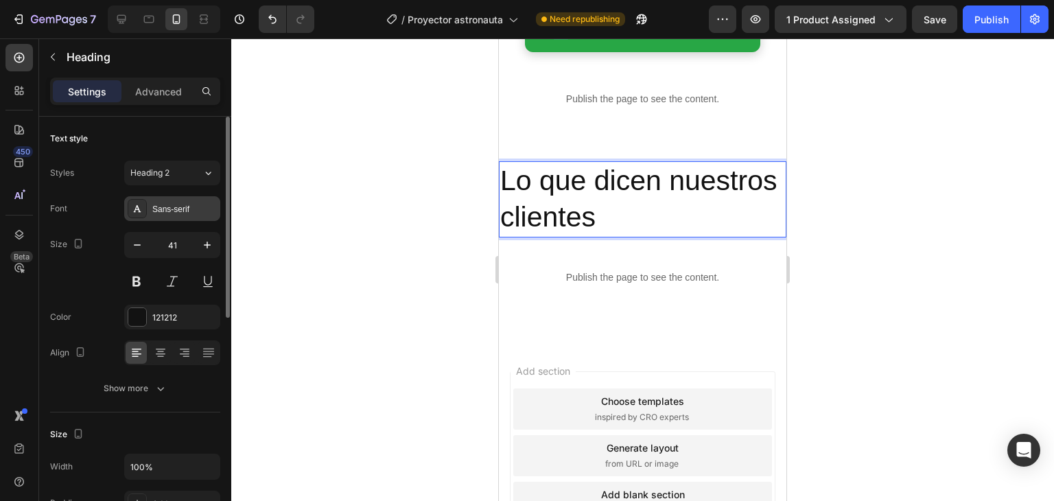
click at [181, 211] on div "Sans-serif" at bounding box center [184, 209] width 65 height 12
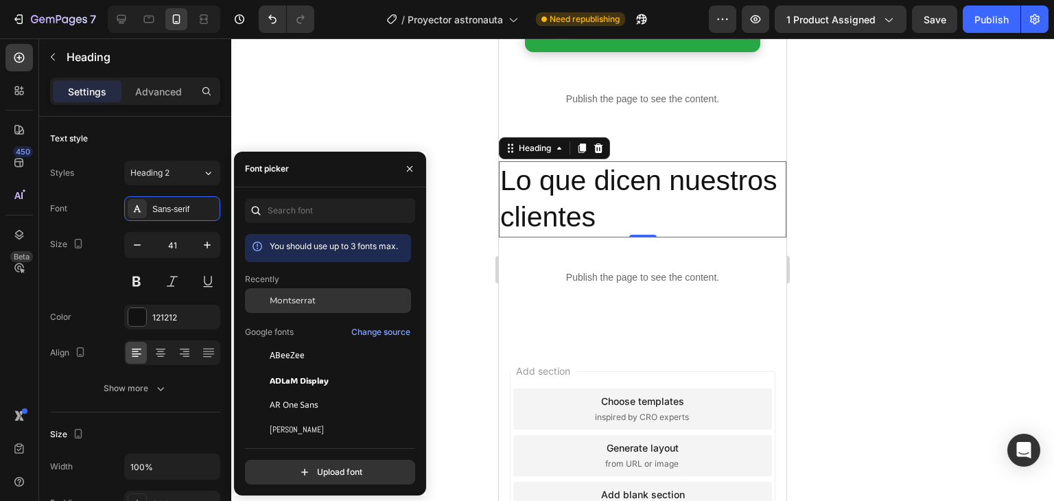
click at [303, 305] on span "Montserrat" at bounding box center [293, 300] width 46 height 12
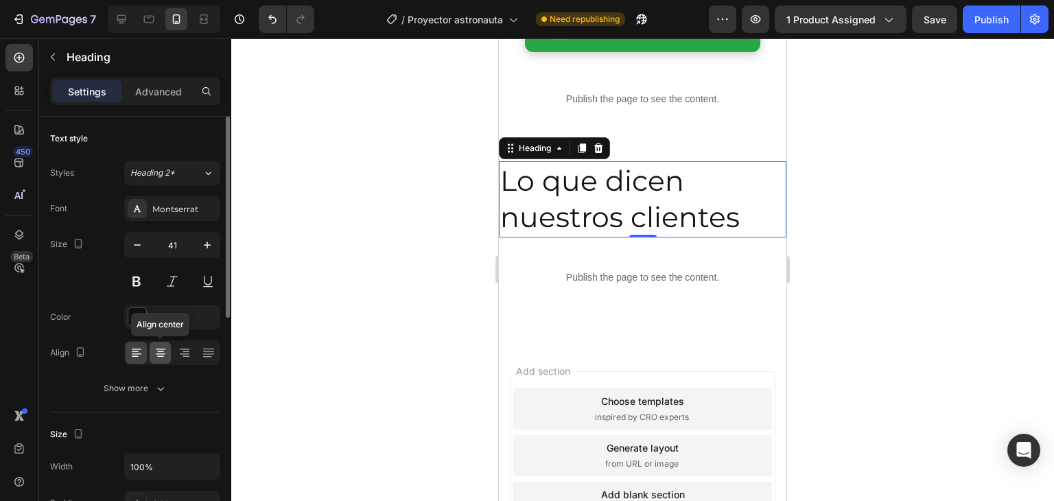
click at [157, 347] on icon at bounding box center [161, 353] width 14 height 14
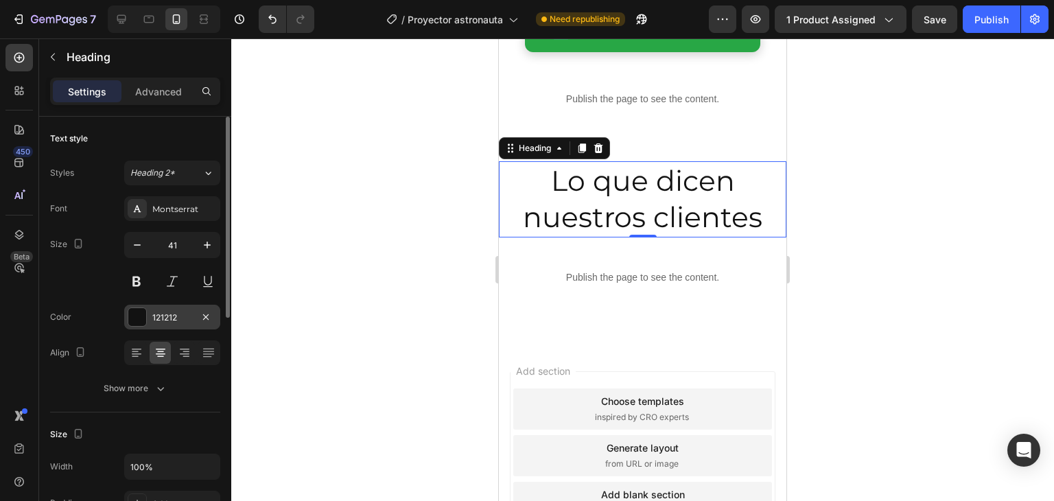
click at [173, 314] on div "121212" at bounding box center [172, 318] width 40 height 12
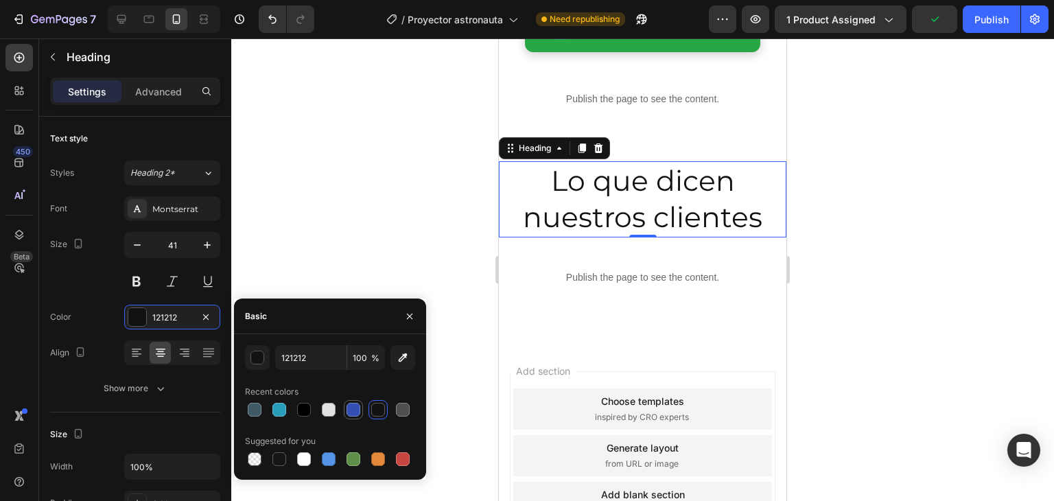
click at [347, 412] on div at bounding box center [354, 410] width 14 height 14
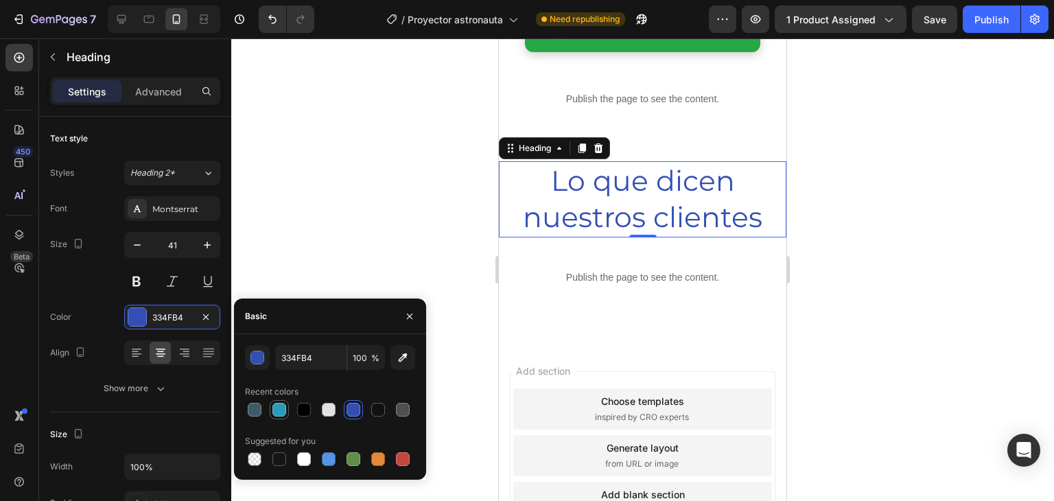
click at [279, 406] on div at bounding box center [279, 410] width 14 height 14
type input "289DB9"
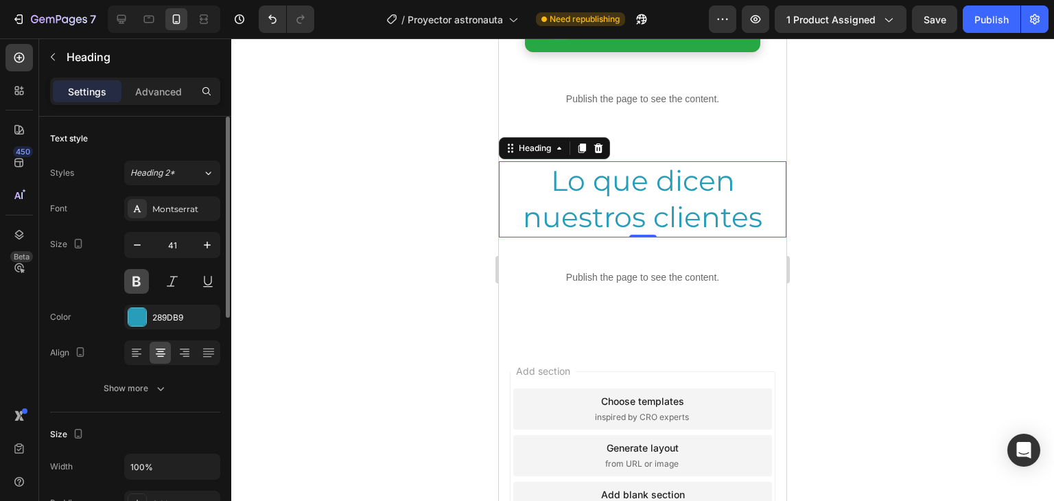
click at [140, 275] on button at bounding box center [136, 281] width 25 height 25
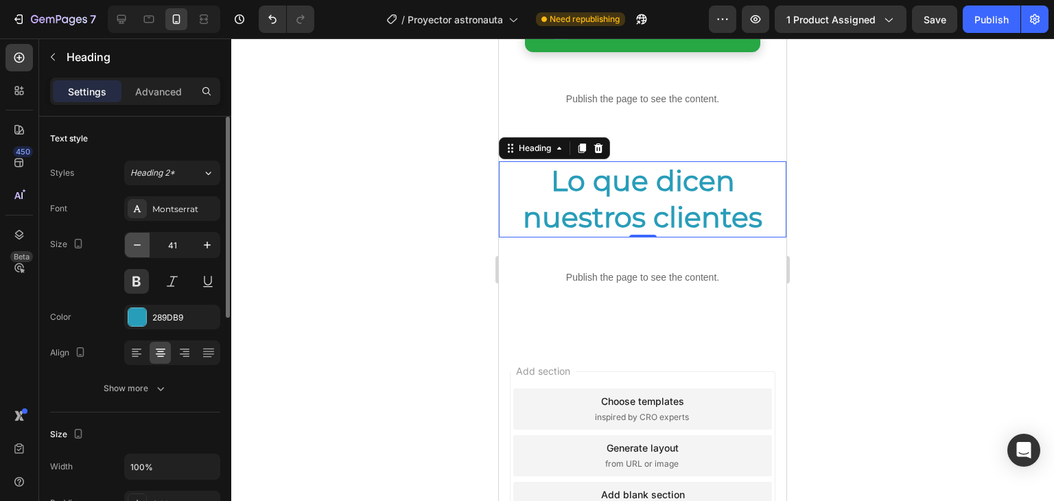
click at [135, 246] on icon "button" at bounding box center [137, 245] width 14 height 14
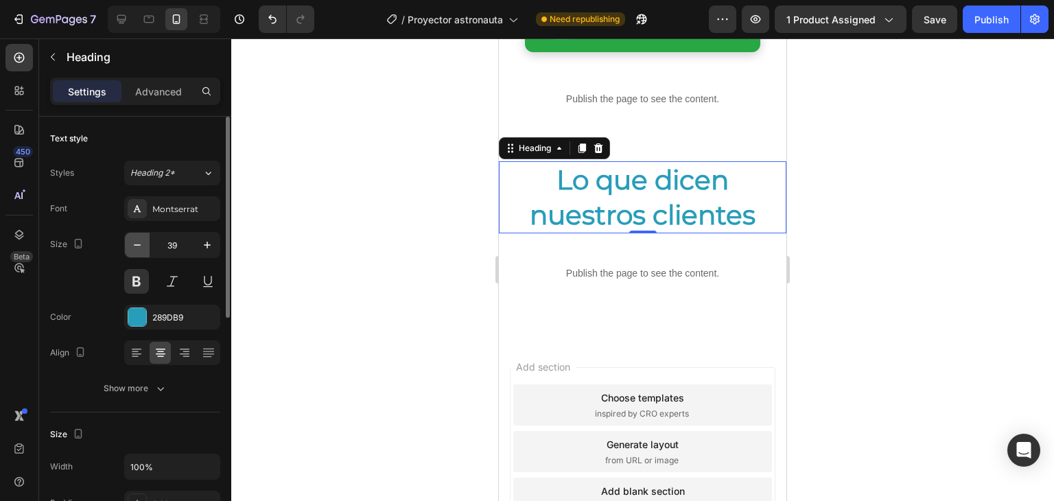
click at [135, 246] on icon "button" at bounding box center [137, 245] width 14 height 14
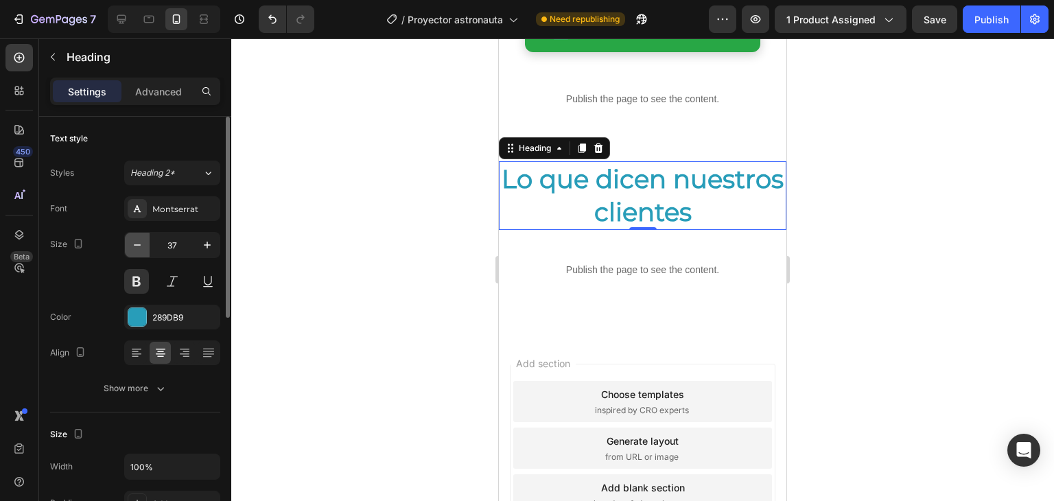
click at [135, 246] on icon "button" at bounding box center [137, 245] width 14 height 14
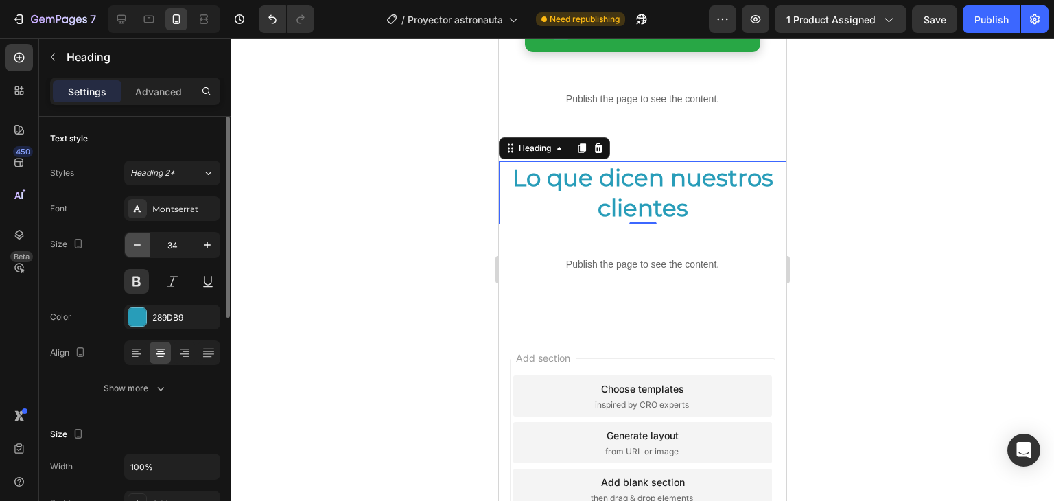
click at [135, 246] on icon "button" at bounding box center [137, 245] width 14 height 14
type input "33"
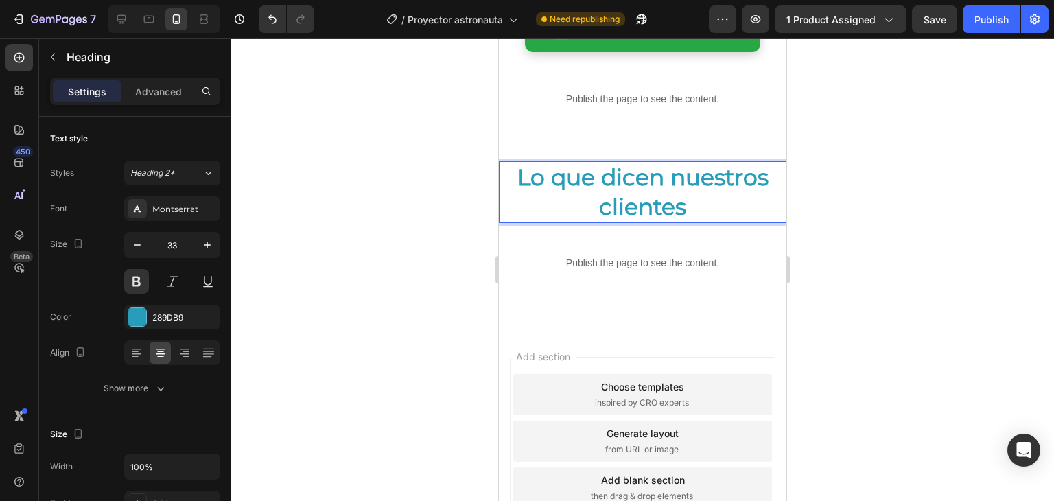
click at [693, 212] on p "Lo que dicen nuestros clientes" at bounding box center [642, 192] width 285 height 59
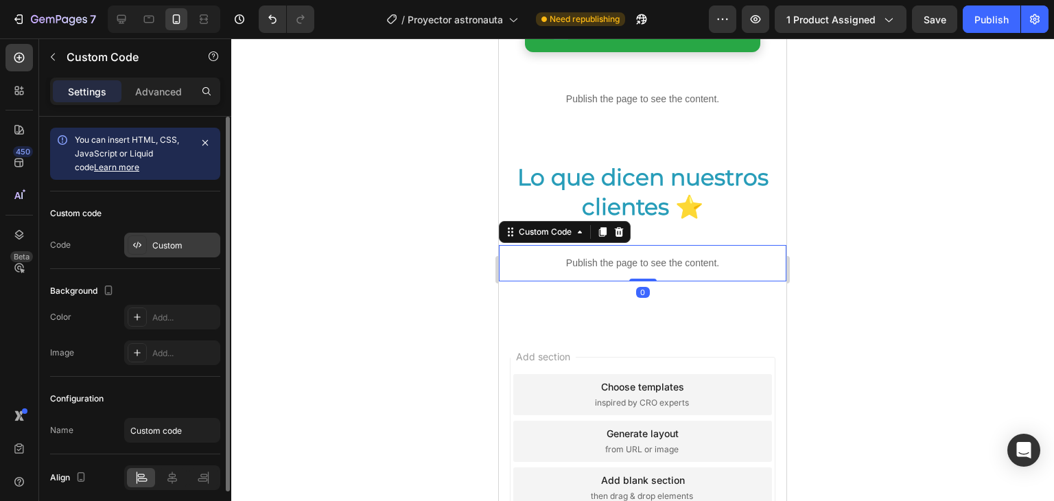
click at [163, 240] on div "Custom" at bounding box center [184, 246] width 65 height 12
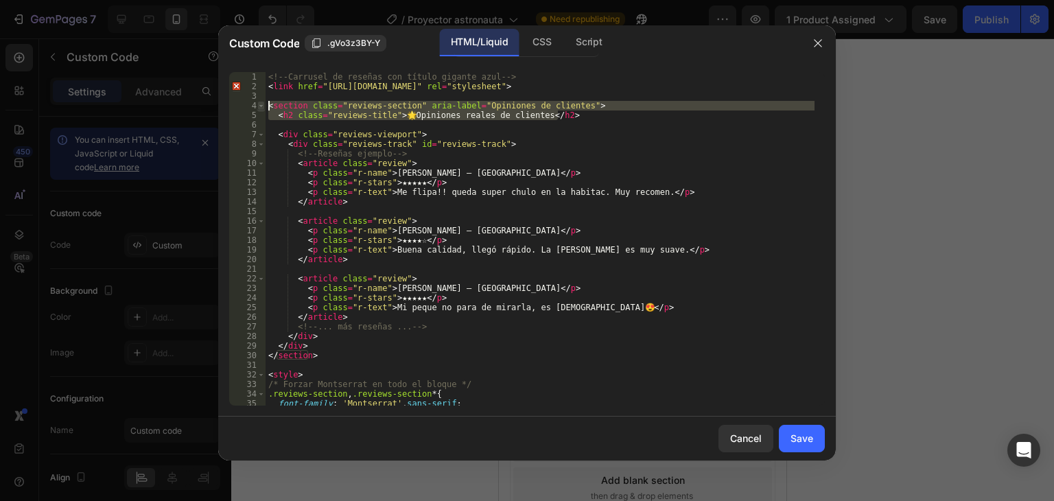
drag, startPoint x: 582, startPoint y: 116, endPoint x: 261, endPoint y: 104, distance: 321.4
click at [261, 104] on div "<h2 class="reviews-title">🌟 Opiniones reales de clientes</h2> 1 2 3 4 5 6 7 8 9…" at bounding box center [527, 239] width 596 height 334
type textarea "<section class="reviews-section" aria-label="Opiniones de clientes"> <h2 class=…"
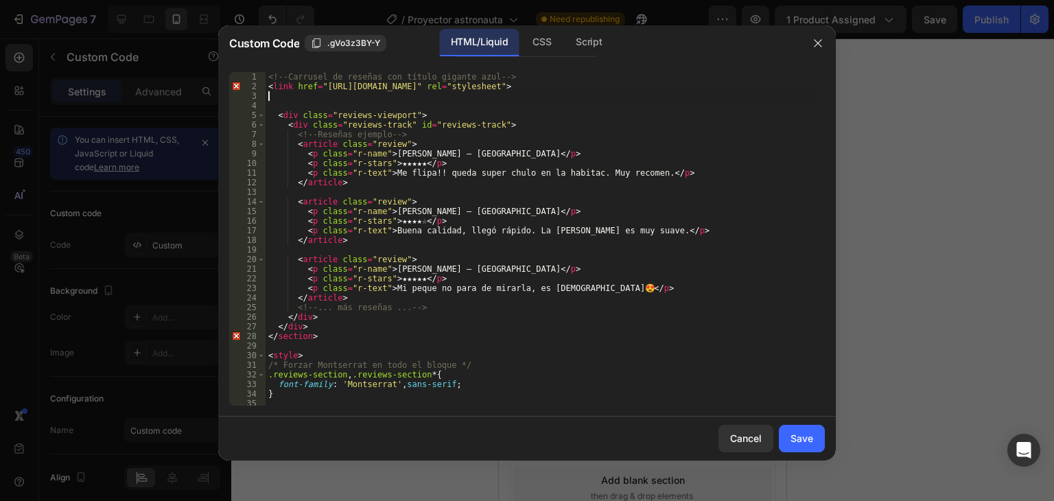
type textarea "<link href="https://fonts.googleapis.com/css2?family=Montserrat:wght@400;600;70…"
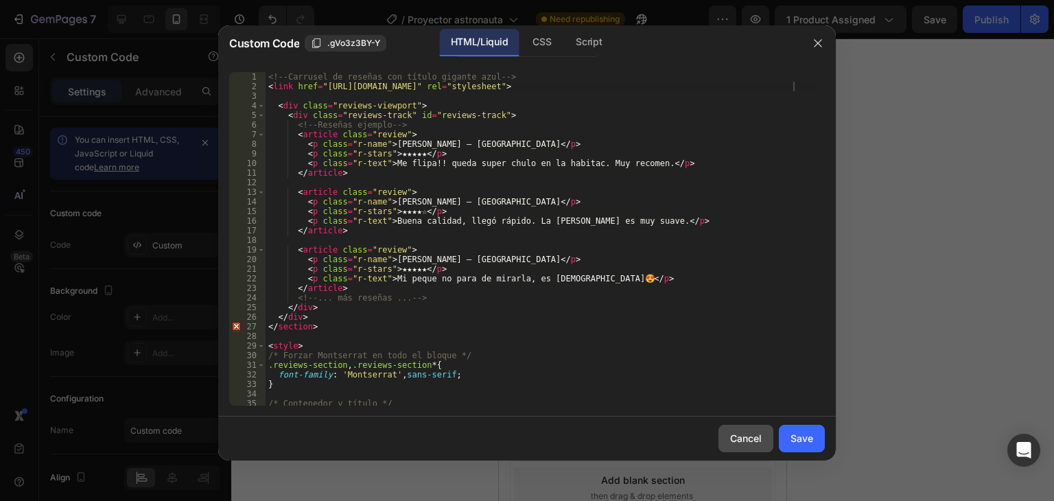
click at [739, 448] on button "Cancel" at bounding box center [746, 438] width 55 height 27
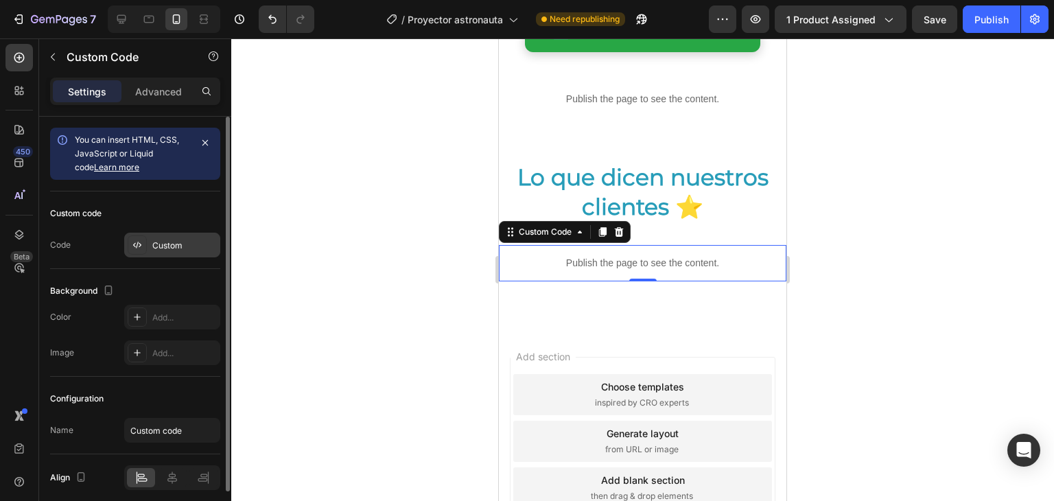
click at [206, 248] on div "Custom" at bounding box center [184, 246] width 65 height 12
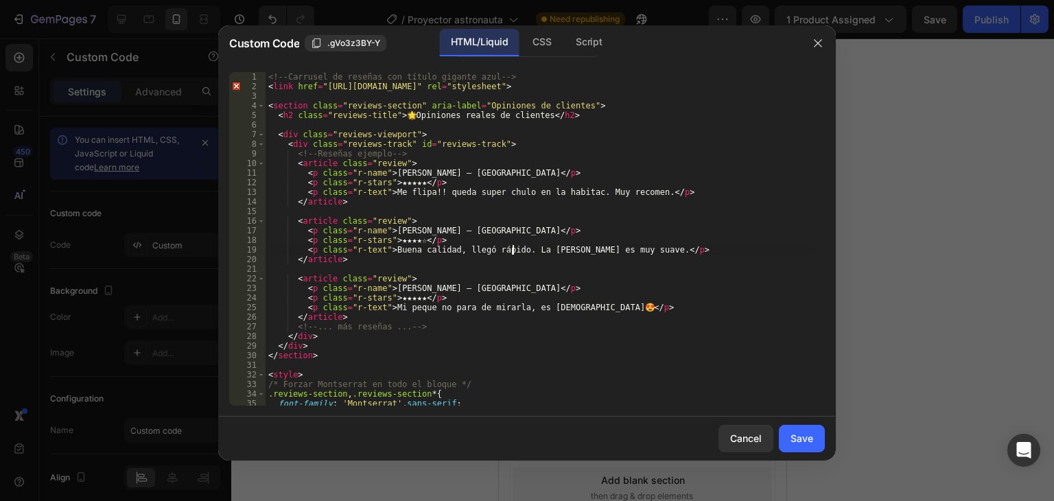
click at [512, 253] on div "<!-- Carrusel de reseñas con título gigante azul --> < link href = "https://fon…" at bounding box center [540, 248] width 549 height 353
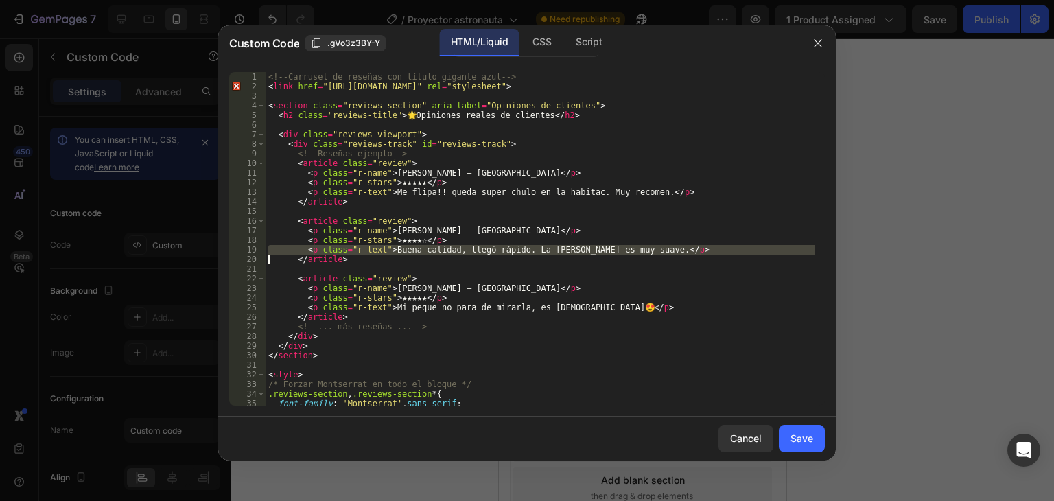
click at [512, 253] on div "<!-- Carrusel de reseñas con título gigante azul --> < link href = "https://fon…" at bounding box center [540, 248] width 549 height 353
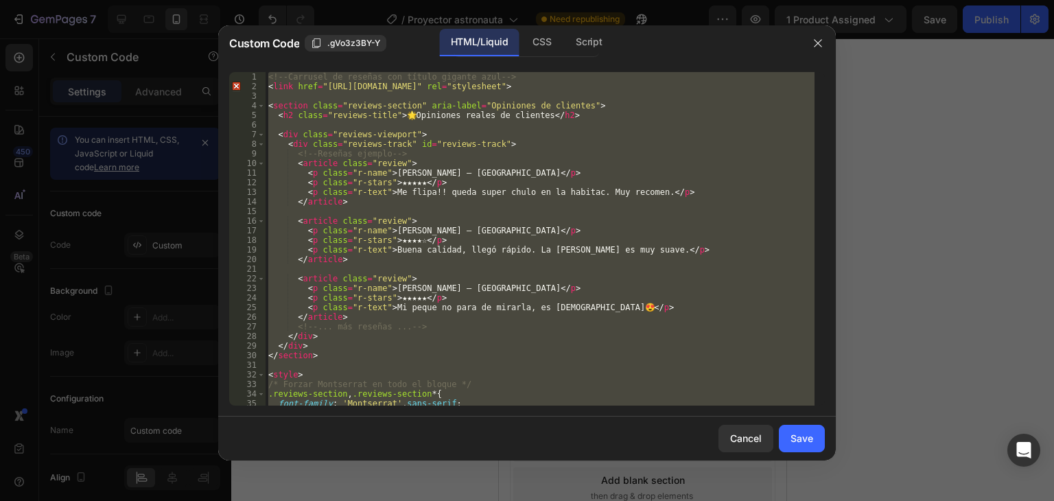
click at [512, 253] on div "<!-- Carrusel de reseñas con título gigante azul --> < link href = "https://fon…" at bounding box center [540, 248] width 549 height 353
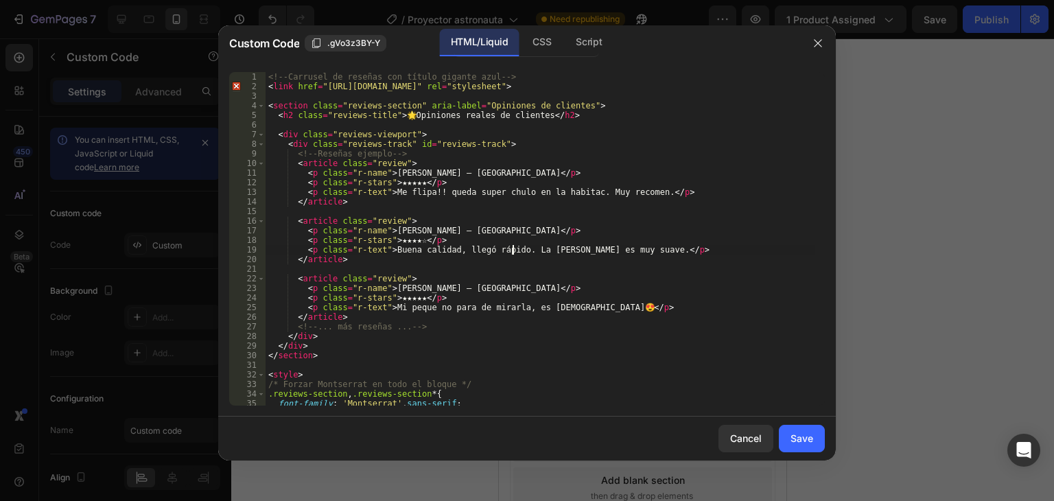
click at [512, 253] on div "<!-- Carrusel de reseñas con título gigante azul --> < link href = "https://fon…" at bounding box center [540, 248] width 549 height 353
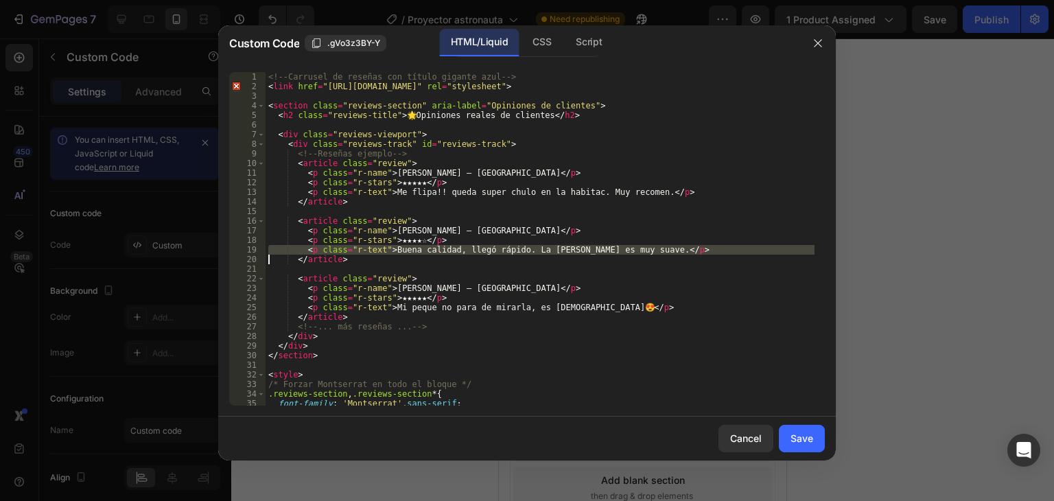
click at [512, 253] on div "<!-- Carrusel de reseñas con título gigante azul --> < link href = "https://fon…" at bounding box center [540, 248] width 549 height 353
click at [512, 253] on div "<!-- Carrusel de reseñas con título gigante azul --> < link href = "https://fon…" at bounding box center [540, 239] width 549 height 334
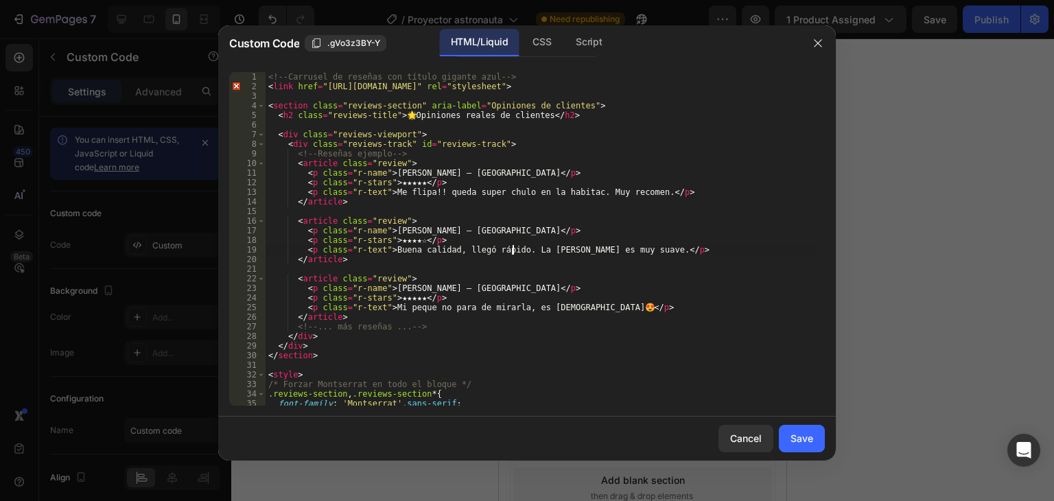
click at [512, 253] on div "<!-- Carrusel de reseñas con título gigante azul --> < link href = "https://fon…" at bounding box center [540, 248] width 549 height 353
click at [512, 253] on div "<!-- Carrusel de reseñas con título gigante azul --> < link href = "https://fon…" at bounding box center [540, 239] width 549 height 334
click at [512, 253] on div "<!-- Carrusel de reseñas con título gigante azul --> < link href = "https://fon…" at bounding box center [540, 248] width 549 height 353
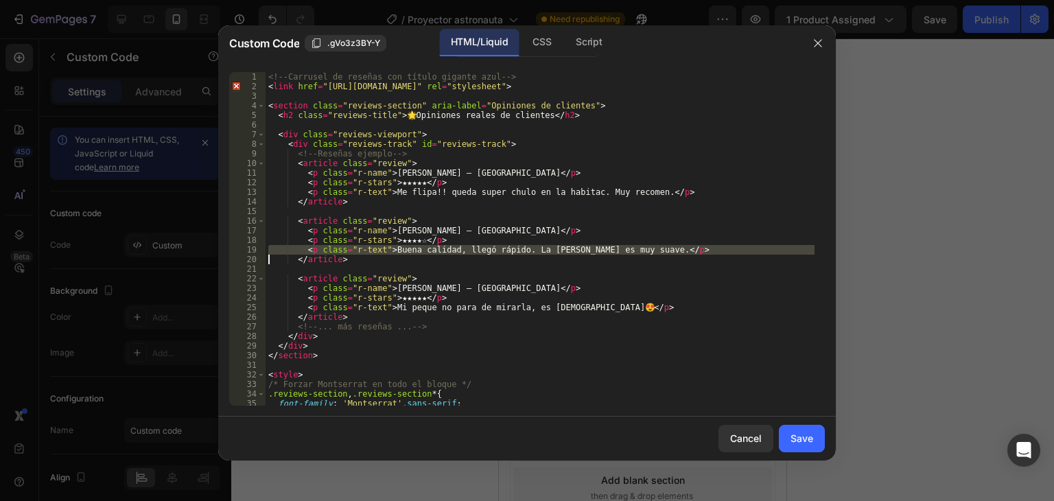
click at [512, 253] on div "<!-- Carrusel de reseñas con título gigante azul --> < link href = "https://fon…" at bounding box center [540, 248] width 549 height 353
click at [512, 253] on div "<!-- Carrusel de reseñas con título gigante azul --> < link href = "https://fon…" at bounding box center [540, 239] width 549 height 334
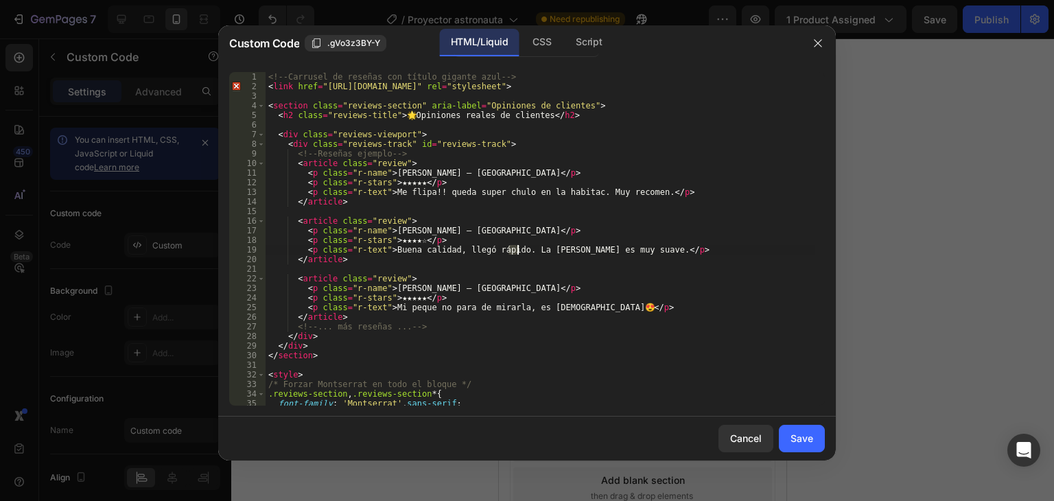
click at [512, 253] on div "<!-- Carrusel de reseñas con título gigante azul --> < link href = "https://fon…" at bounding box center [540, 248] width 549 height 353
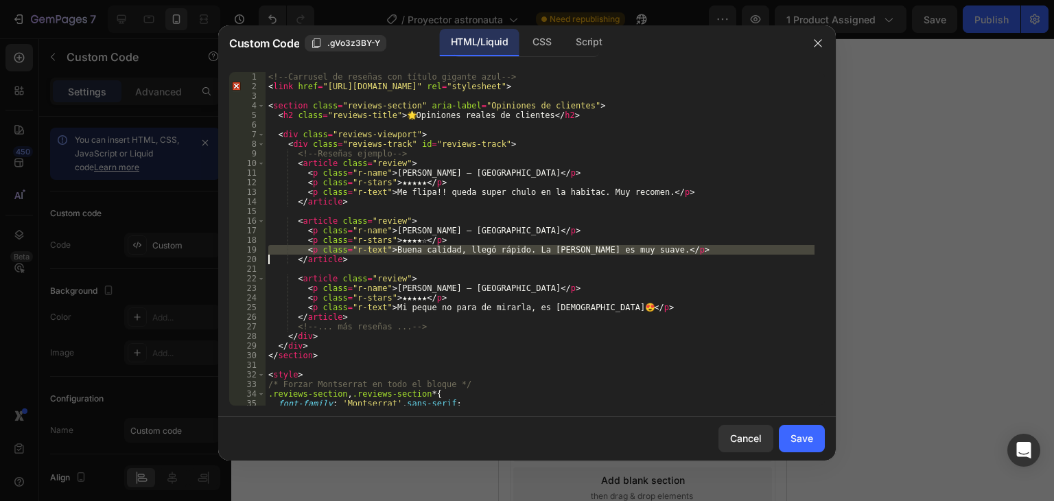
click at [512, 253] on div "<!-- Carrusel de reseñas con título gigante azul --> < link href = "https://fon…" at bounding box center [540, 248] width 549 height 353
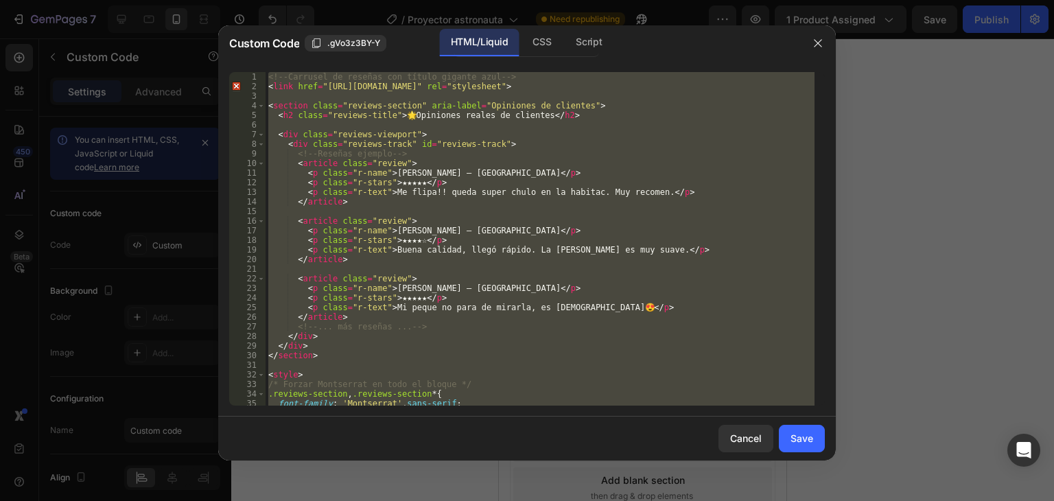
click at [512, 253] on div "<!-- Carrusel de reseñas con título gigante azul --> < link href = "https://fon…" at bounding box center [540, 248] width 549 height 353
type textarea "</script>"
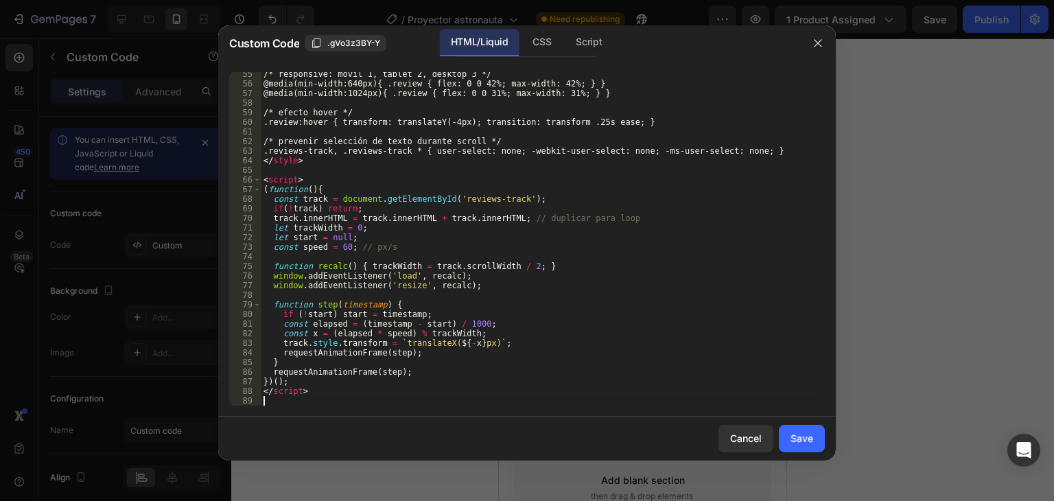
scroll to position [522, 0]
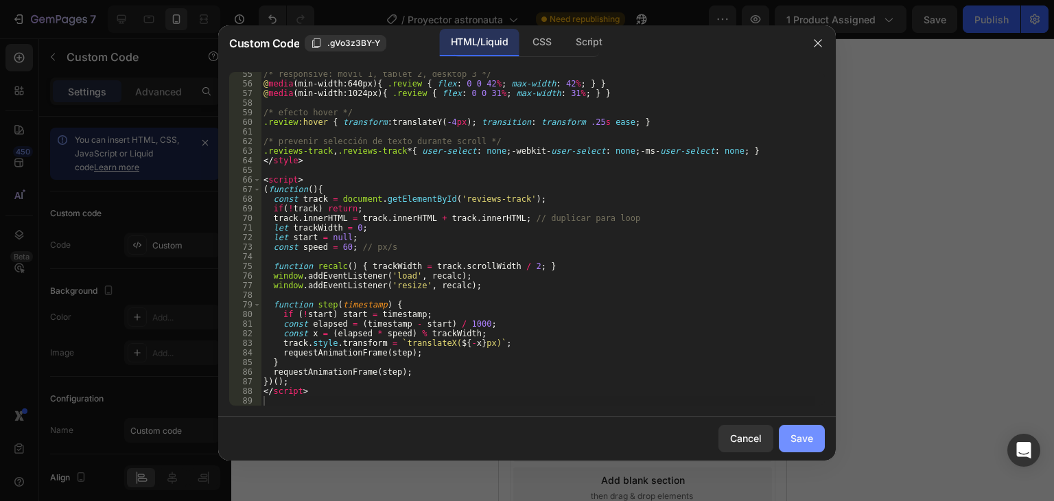
click at [807, 445] on button "Save" at bounding box center [802, 438] width 46 height 27
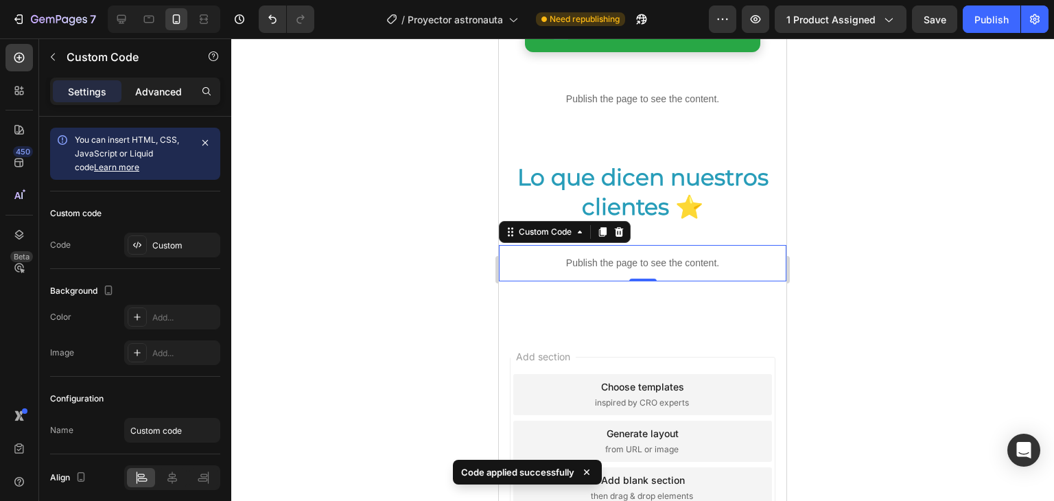
click at [153, 94] on p "Advanced" at bounding box center [158, 91] width 47 height 14
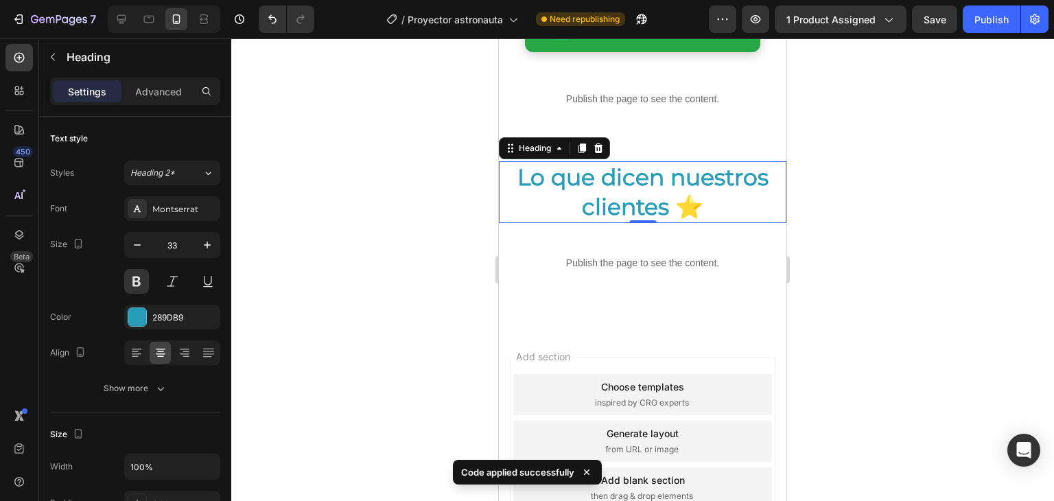
click at [725, 207] on p "Lo que dicen nuestros clientes ⭐" at bounding box center [642, 192] width 285 height 59
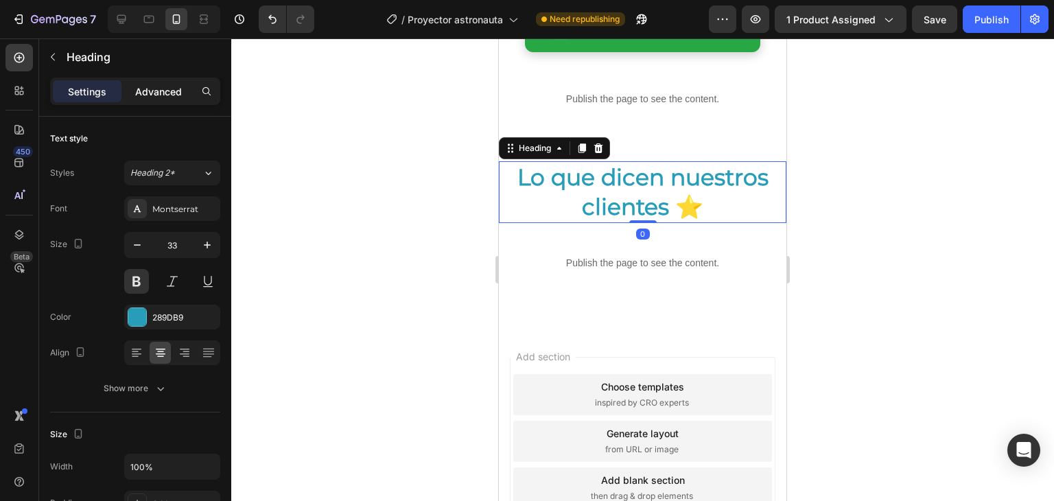
click at [125, 85] on div "Advanced" at bounding box center [158, 91] width 69 height 22
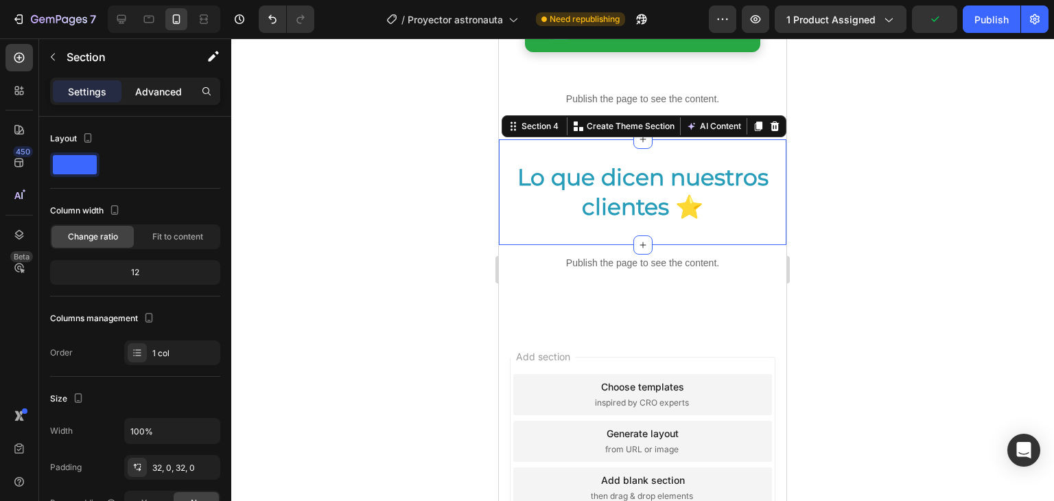
click at [170, 91] on p "Advanced" at bounding box center [158, 91] width 47 height 14
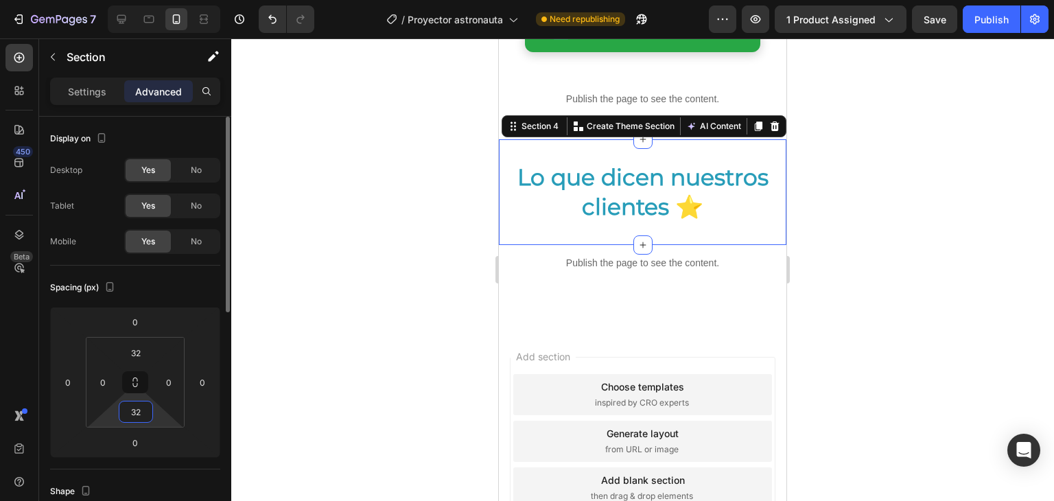
click at [143, 410] on input "32" at bounding box center [135, 412] width 27 height 21
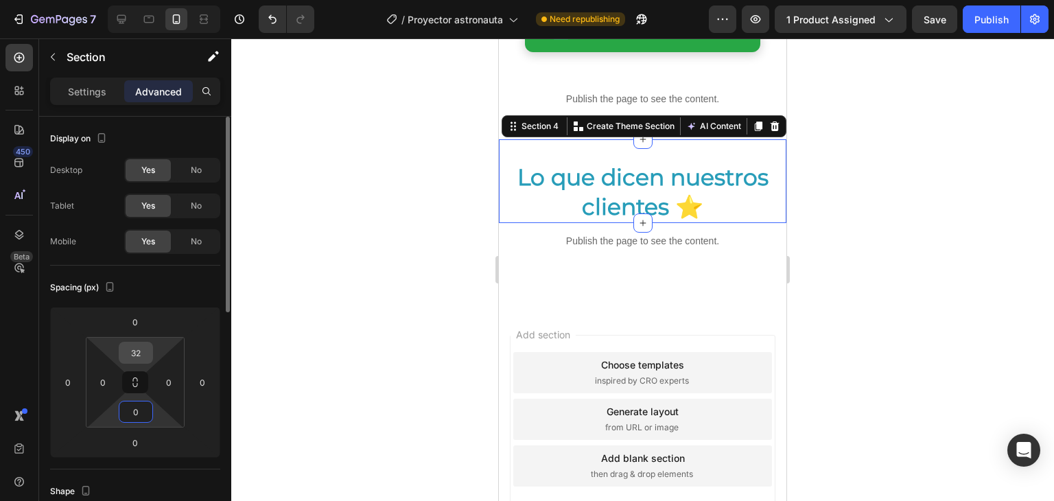
type input "0"
click at [142, 345] on input "32" at bounding box center [135, 352] width 27 height 21
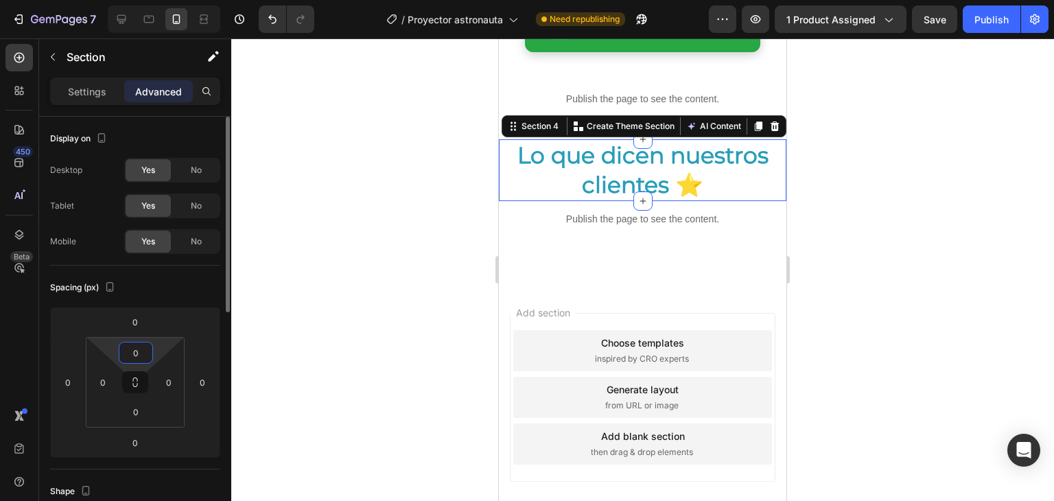
click at [142, 345] on input "0" at bounding box center [135, 352] width 27 height 21
type input "2"
click at [317, 307] on div at bounding box center [642, 269] width 823 height 463
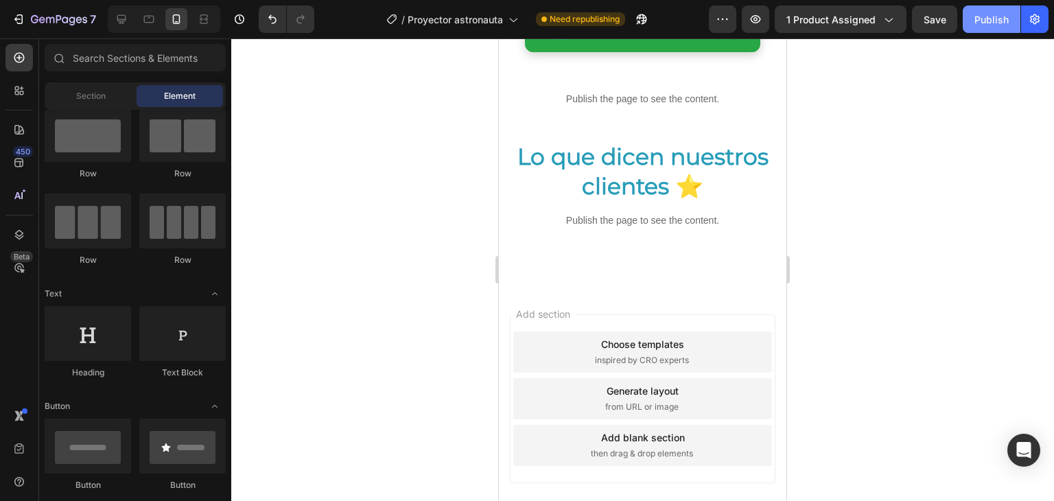
click at [989, 25] on div "Publish" at bounding box center [992, 19] width 34 height 14
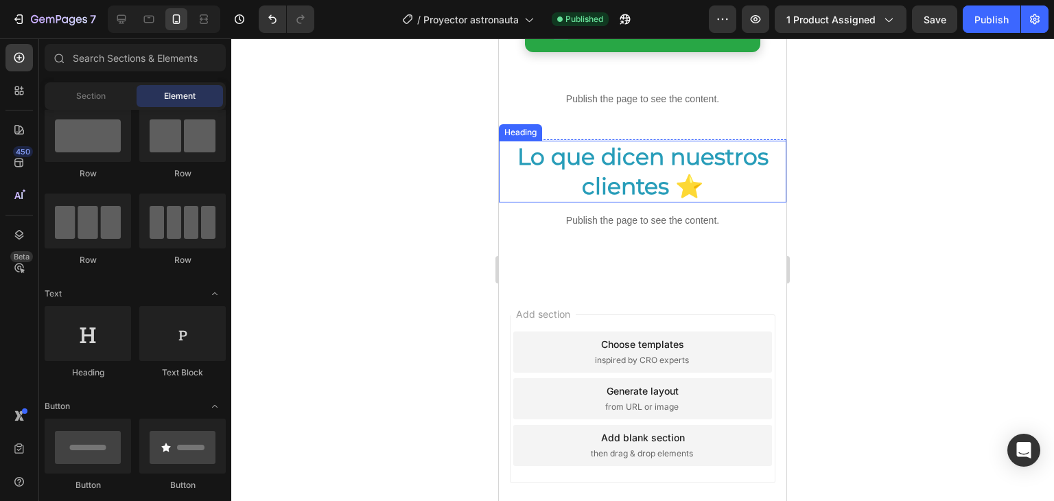
click at [629, 164] on p "Lo que dicen nuestros clientes ⭐" at bounding box center [642, 171] width 285 height 59
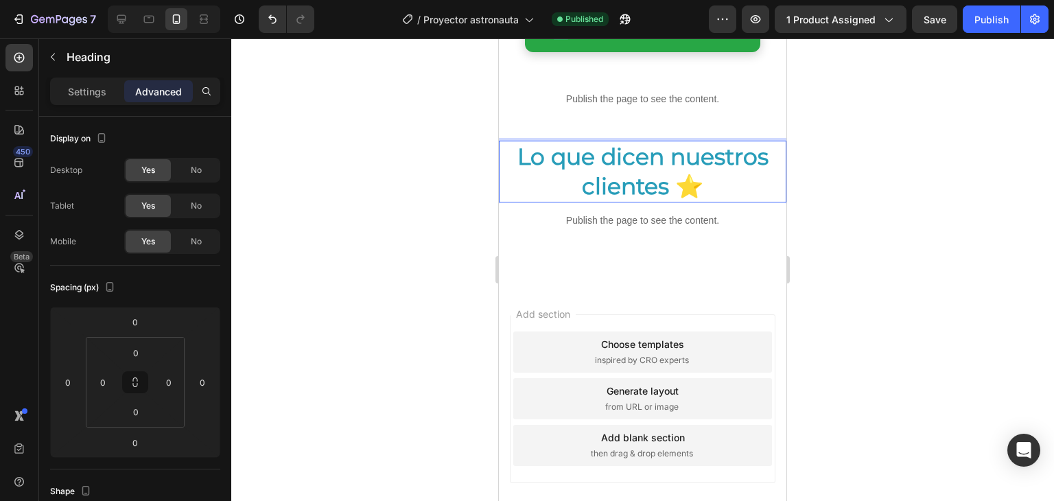
click at [629, 164] on p "Lo que dicen nuestros clientes ⭐" at bounding box center [642, 171] width 285 height 59
click at [895, 290] on div at bounding box center [642, 269] width 823 height 463
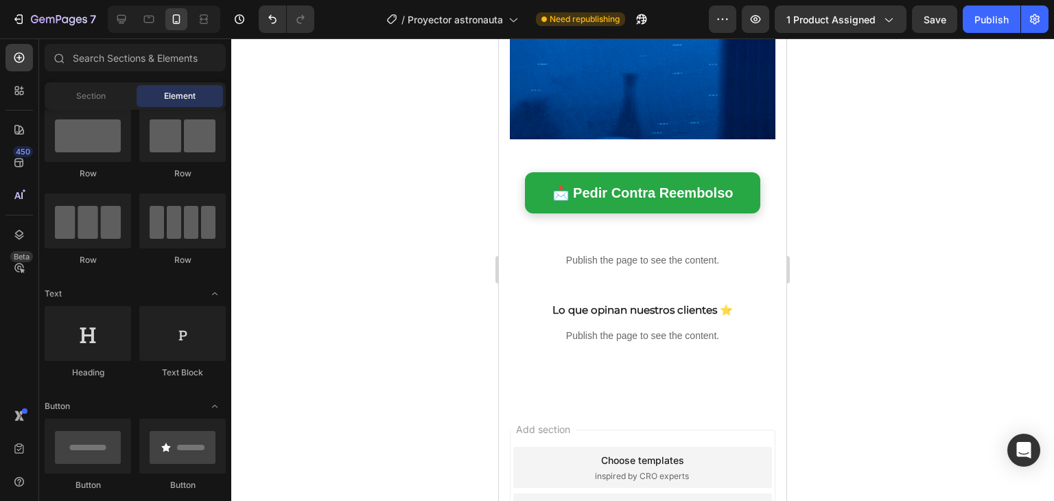
scroll to position [996, 0]
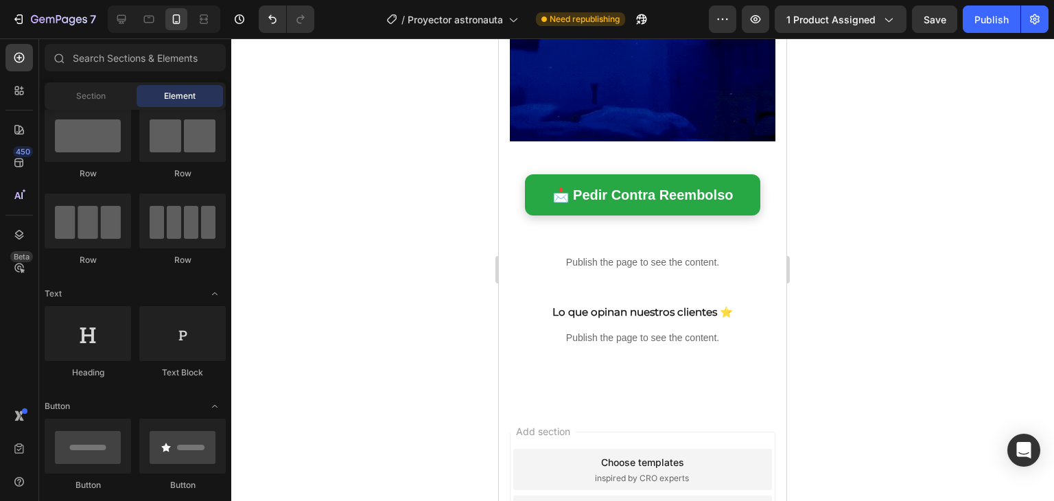
drag, startPoint x: 777, startPoint y: 358, endPoint x: 1288, endPoint y: 374, distance: 510.9
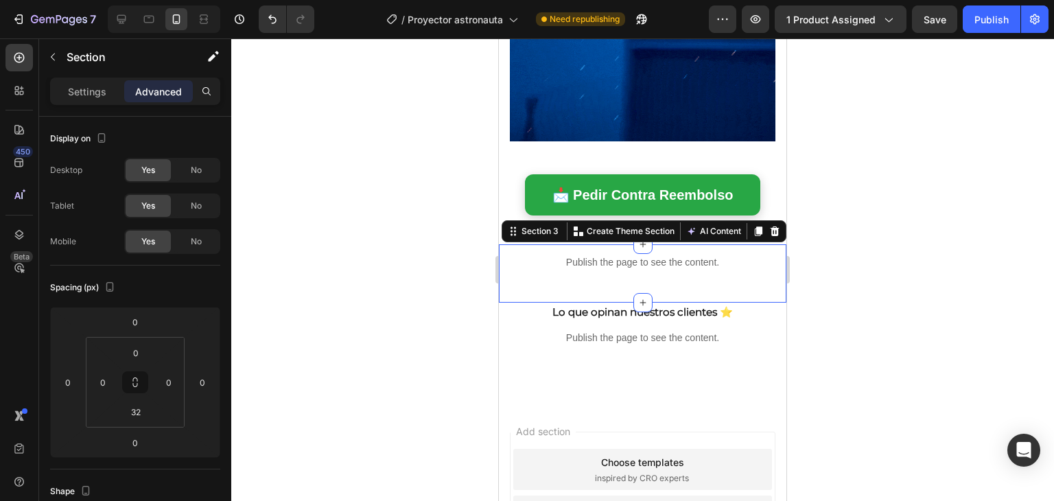
click at [771, 270] on div "Publish the page to see the content. Custom Code Section 3 You can create reusa…" at bounding box center [643, 273] width 288 height 58
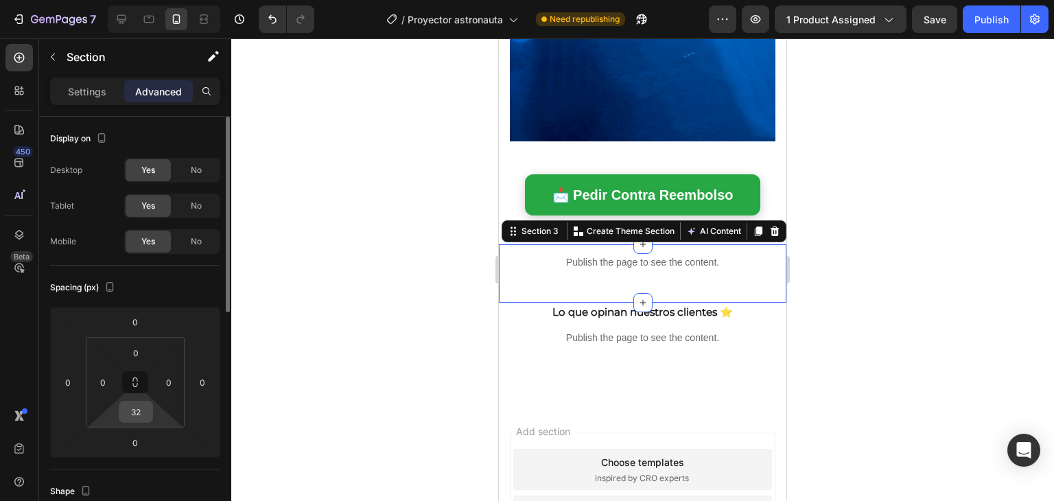
click at [128, 402] on input "32" at bounding box center [135, 412] width 27 height 21
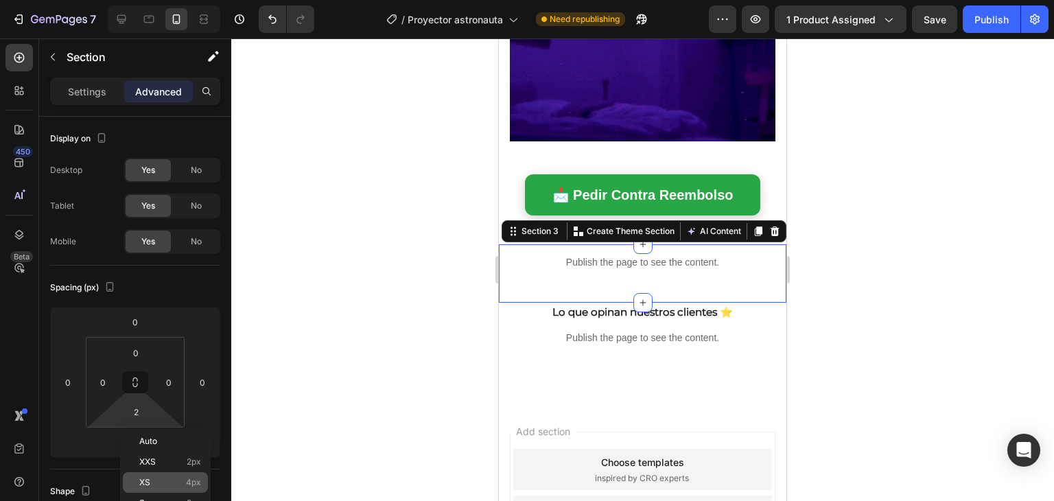
click at [144, 480] on span "XS" at bounding box center [144, 483] width 11 height 10
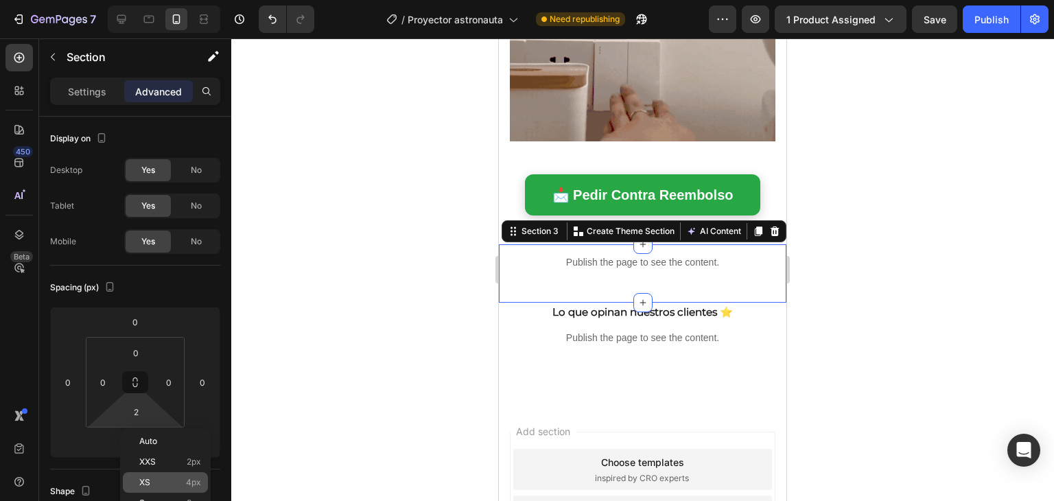
type input "4"
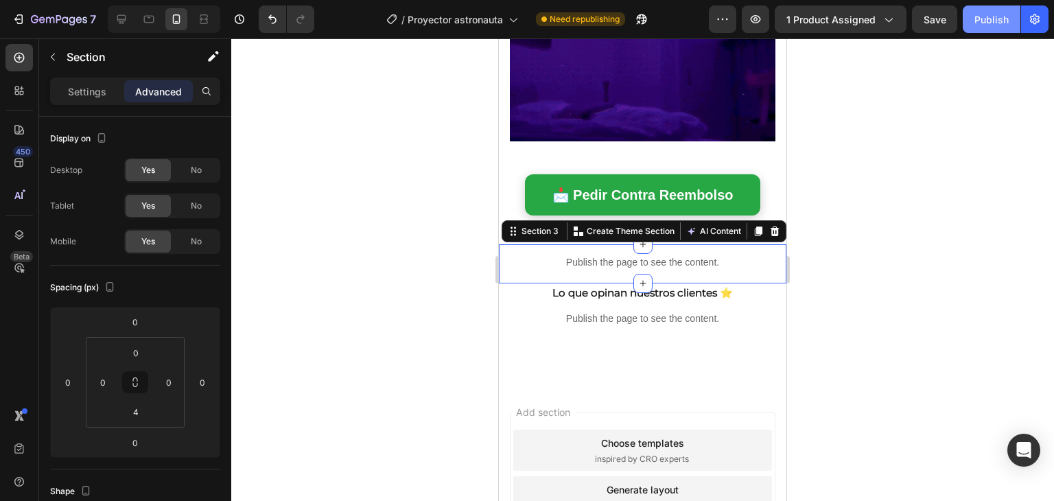
click at [988, 23] on div "Publish" at bounding box center [992, 19] width 34 height 14
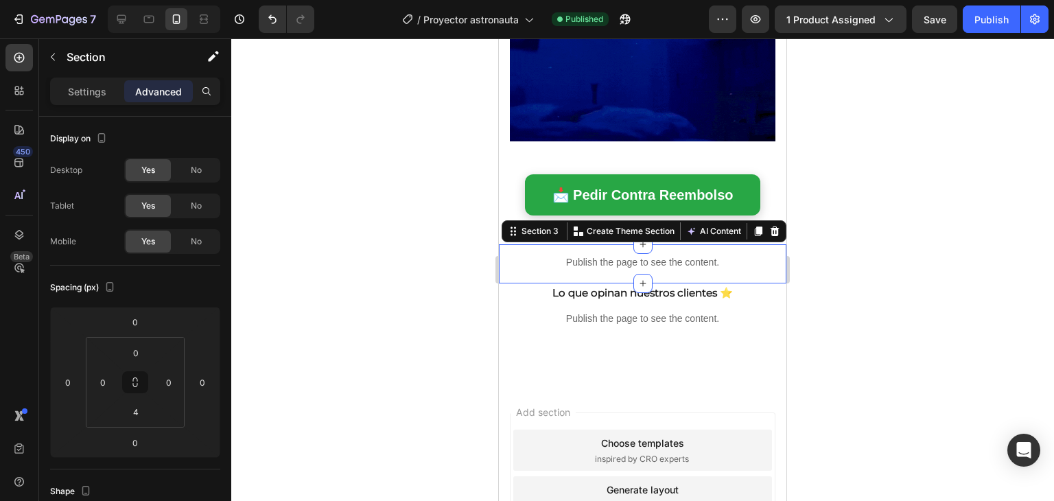
click at [913, 243] on div at bounding box center [642, 269] width 823 height 463
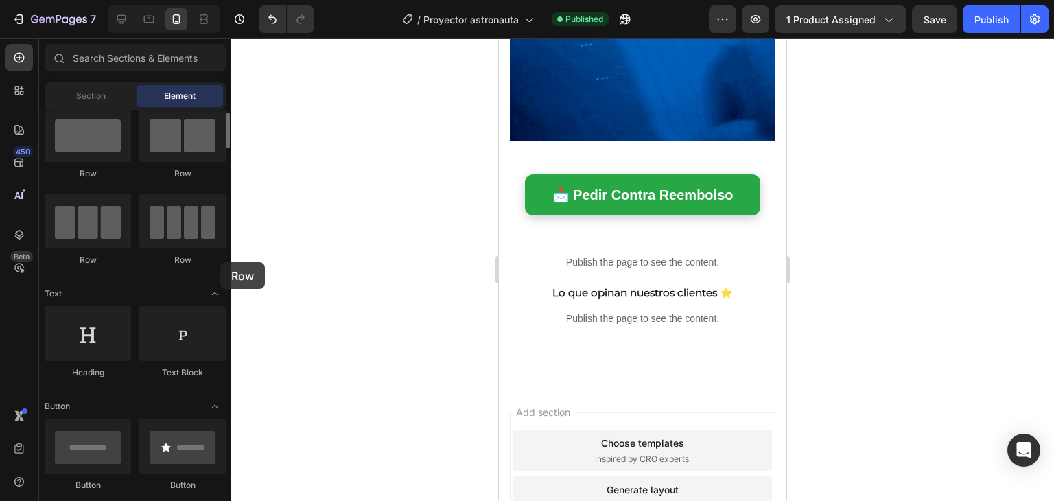
click at [220, 262] on div "Layout Row Row Row Row Text Heading Text Block Button Button Button Media Image…" at bounding box center [135, 304] width 192 height 388
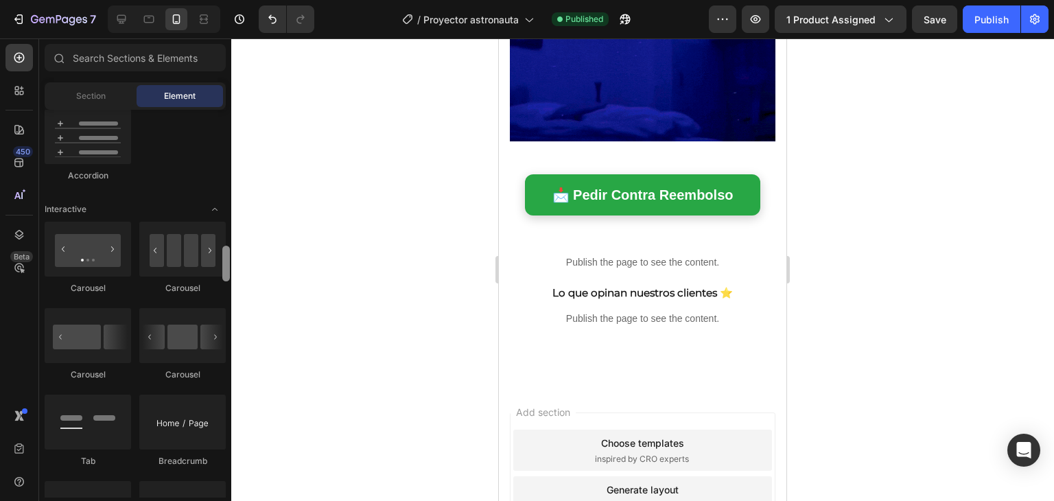
scroll to position [1304, 0]
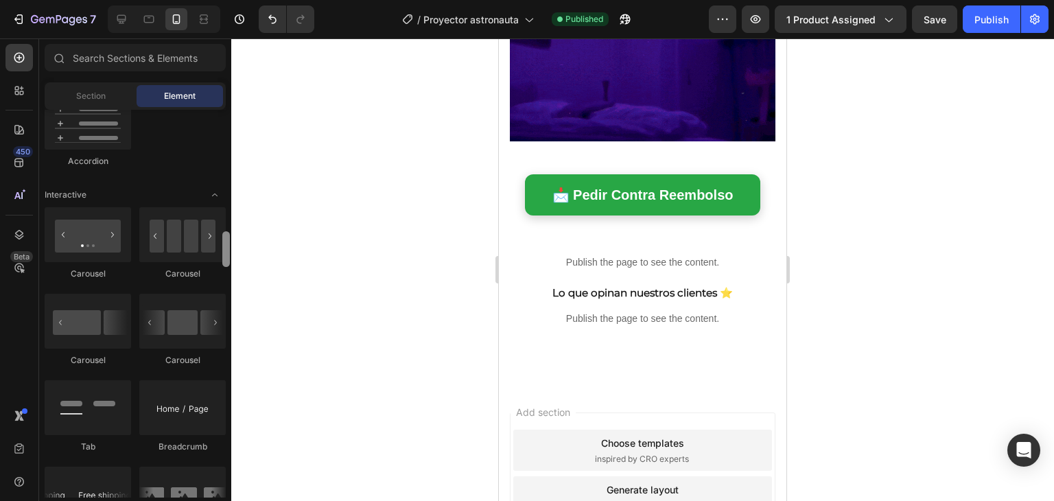
drag, startPoint x: 222, startPoint y: 136, endPoint x: 226, endPoint y: 255, distance: 118.8
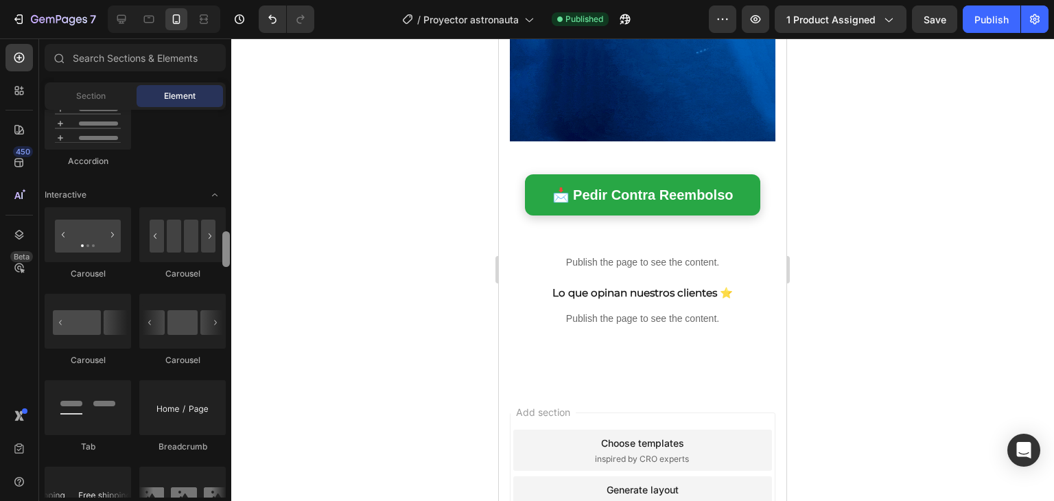
click at [226, 255] on div at bounding box center [226, 249] width 8 height 36
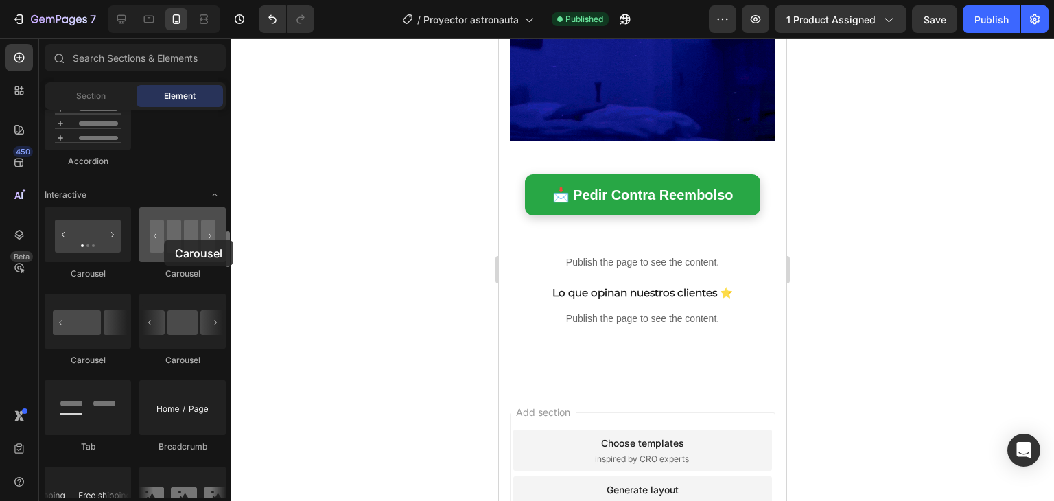
drag, startPoint x: 186, startPoint y: 330, endPoint x: 164, endPoint y: 240, distance: 93.2
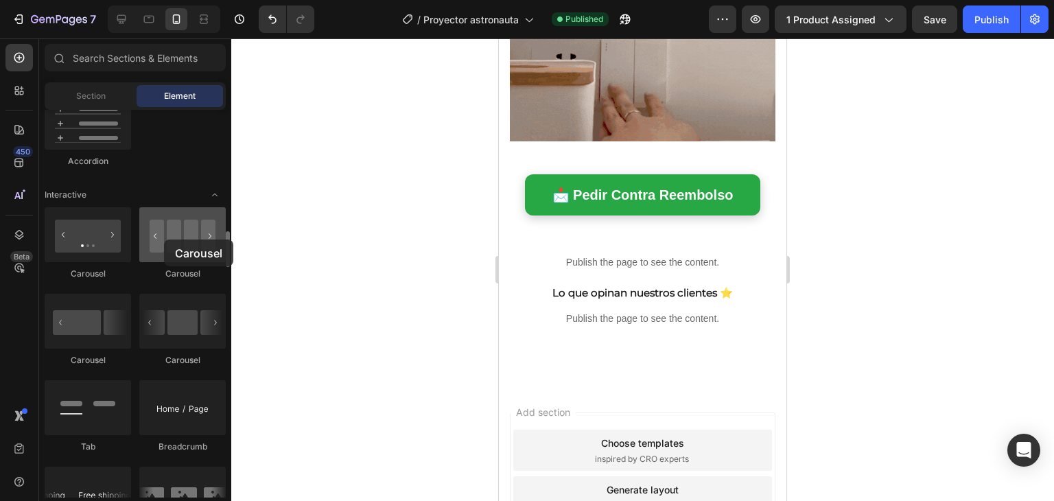
click at [164, 240] on div "Carousel Carousel Carousel Carousel Tab Breadcrumb Marquee" at bounding box center [135, 381] width 181 height 349
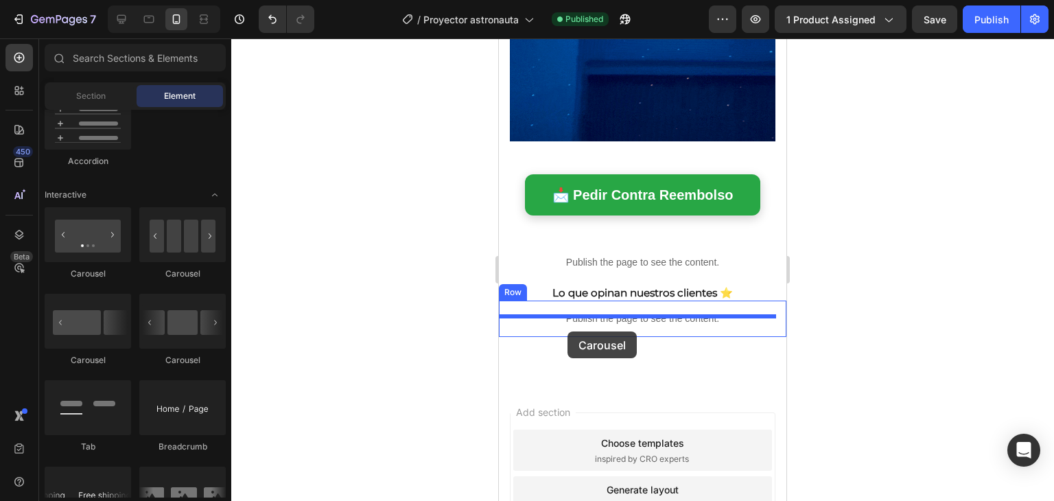
drag, startPoint x: 685, startPoint y: 355, endPoint x: 568, endPoint y: 332, distance: 119.7
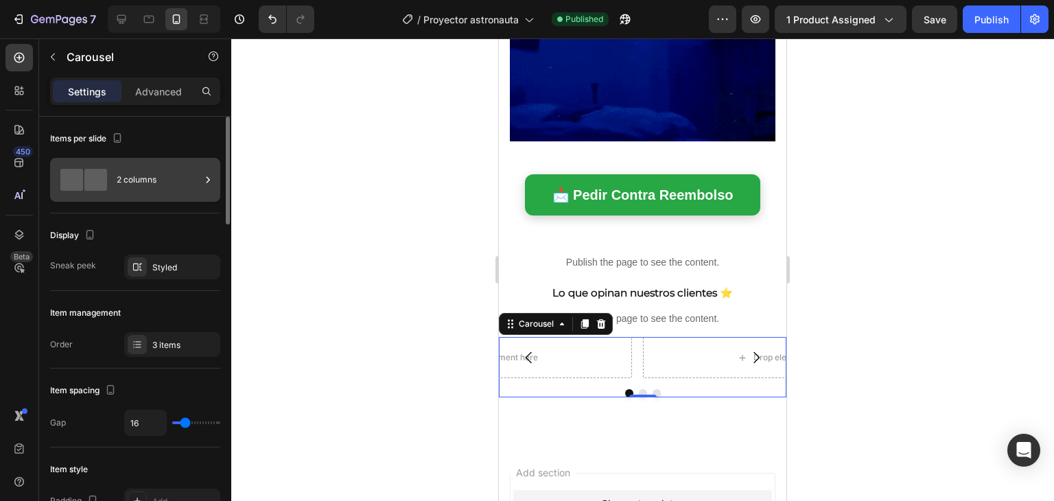
click at [148, 186] on div "2 columns" at bounding box center [159, 180] width 84 height 32
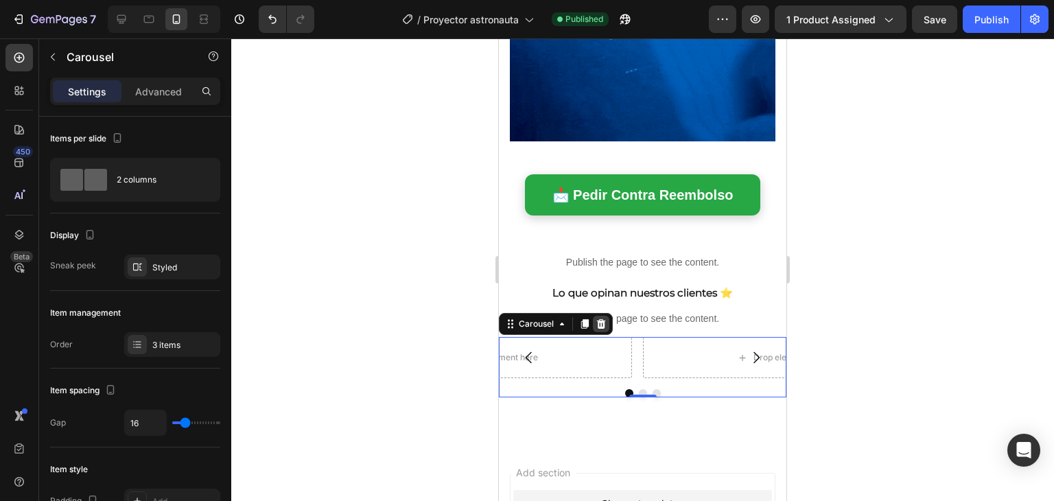
click at [601, 319] on icon at bounding box center [601, 324] width 9 height 10
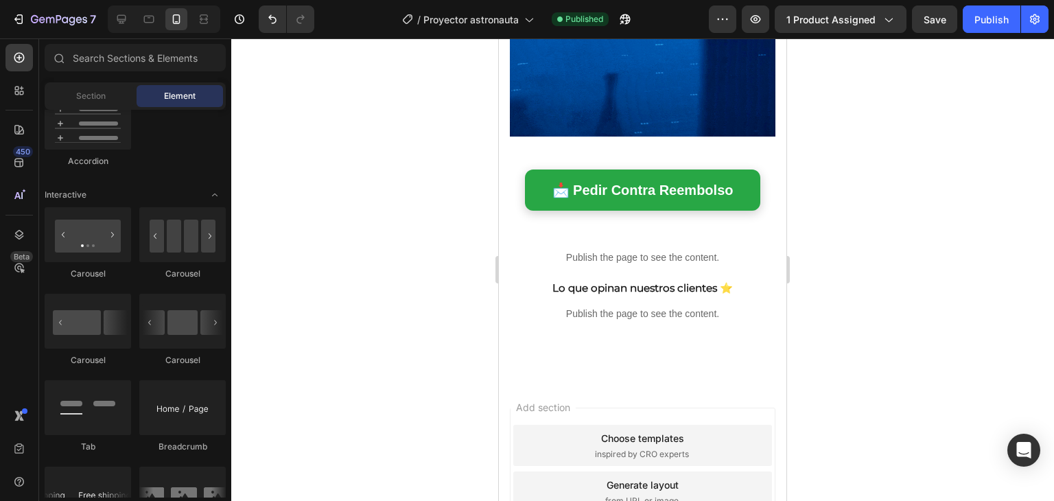
scroll to position [991, 0]
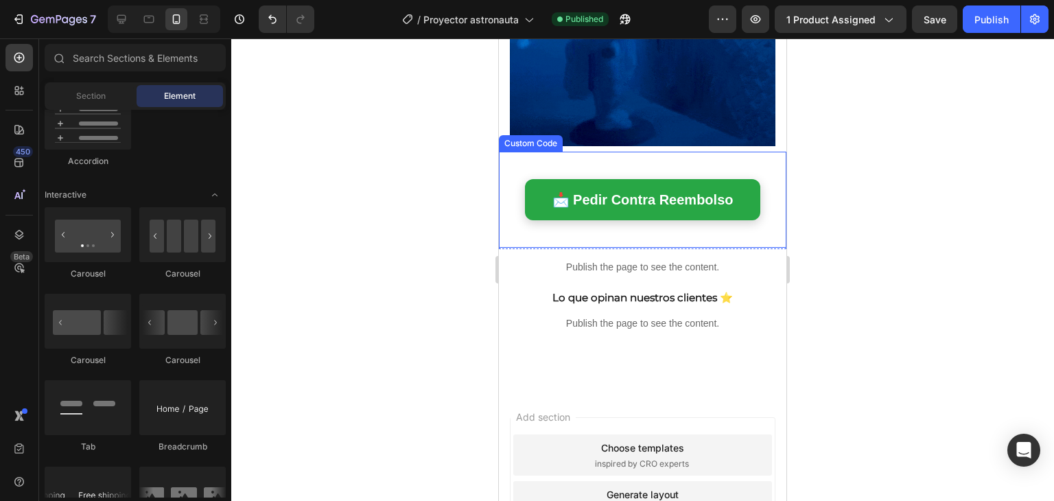
click at [763, 153] on div "📩 Pedir Contra Reembolso Custom Code" at bounding box center [643, 200] width 288 height 96
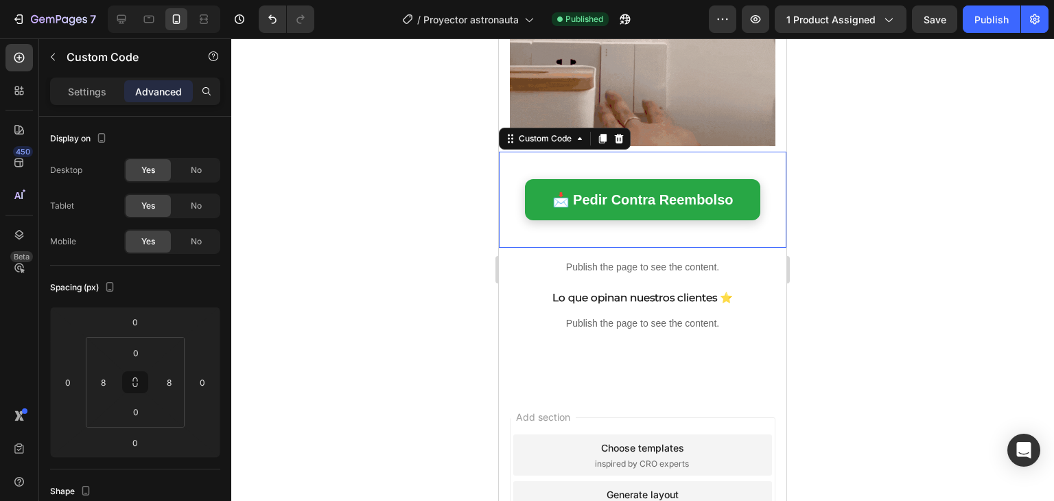
click at [537, 152] on div "📩 Pedir Contra Reembolso Custom Code 0" at bounding box center [643, 200] width 288 height 96
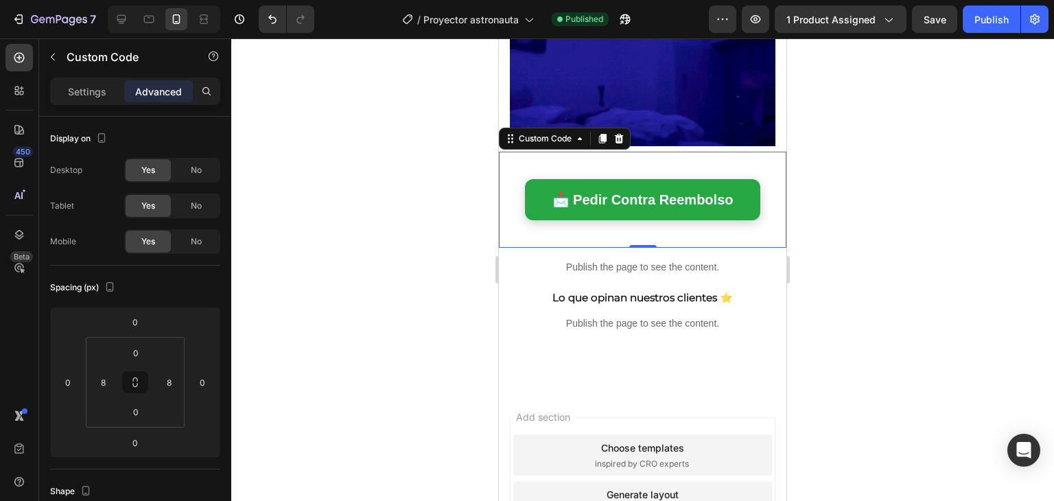
click at [846, 231] on div at bounding box center [642, 269] width 823 height 463
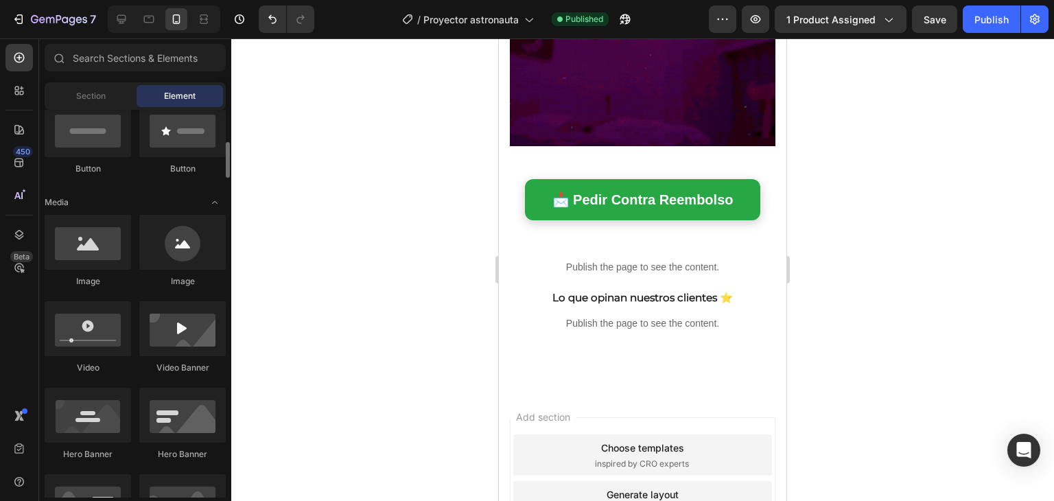
scroll to position [329, 0]
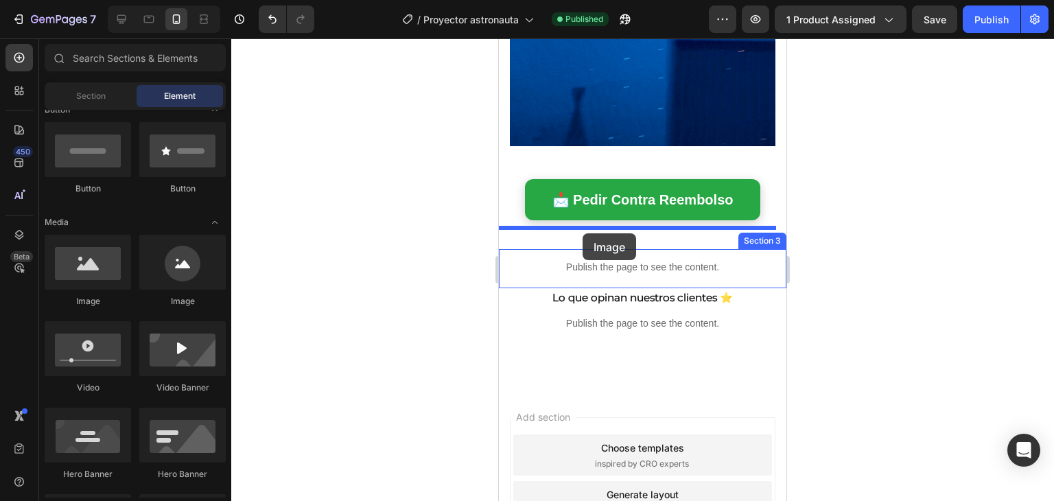
drag, startPoint x: 589, startPoint y: 318, endPoint x: 583, endPoint y: 233, distance: 85.3
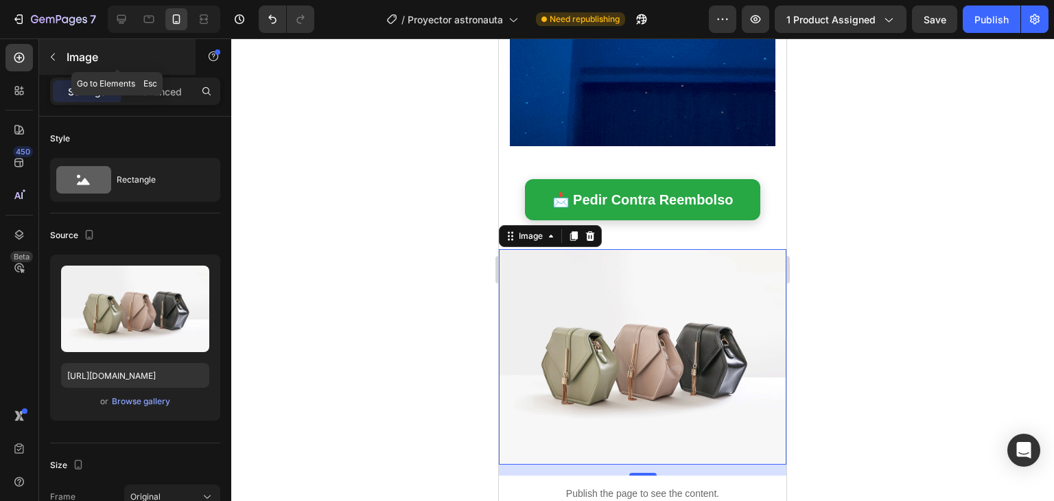
click at [49, 62] on icon "button" at bounding box center [52, 56] width 11 height 11
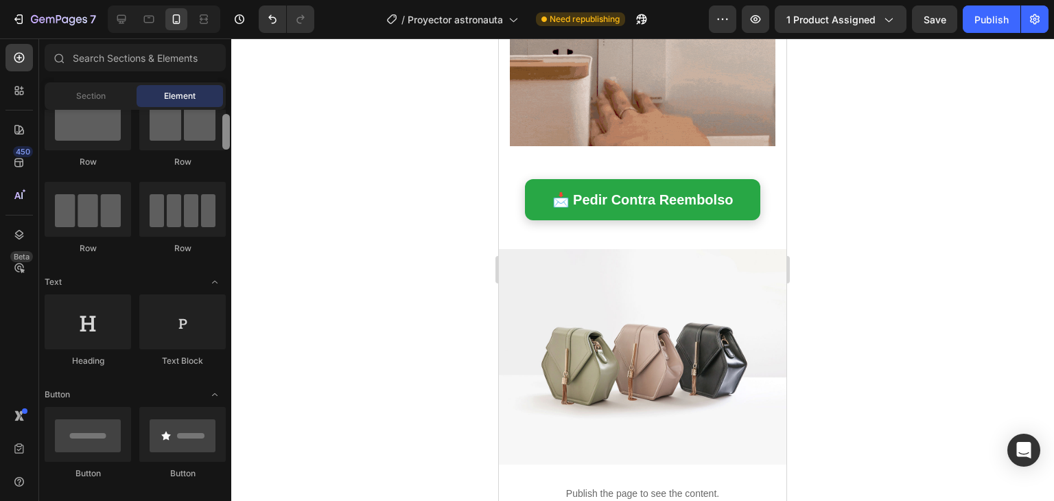
scroll to position [3771, 0]
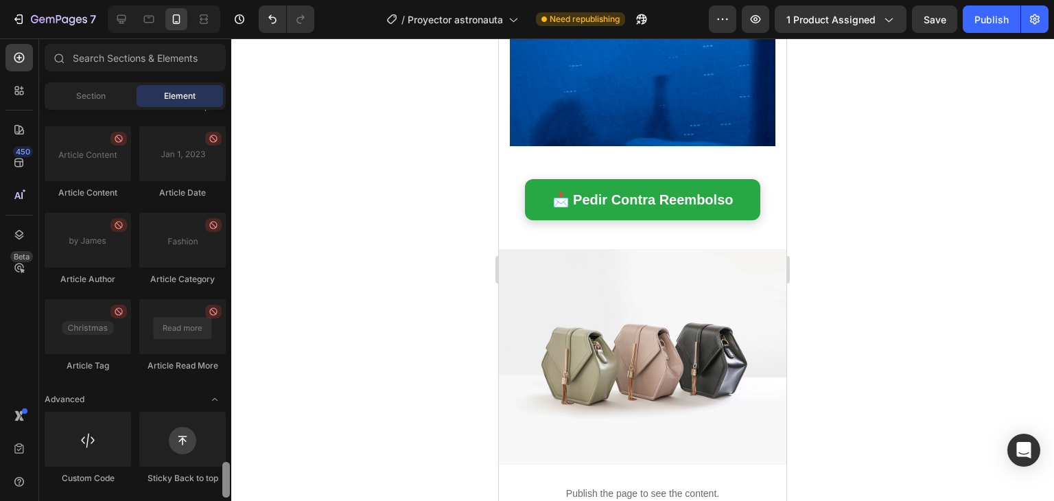
drag, startPoint x: 228, startPoint y: 130, endPoint x: 213, endPoint y: 515, distance: 385.3
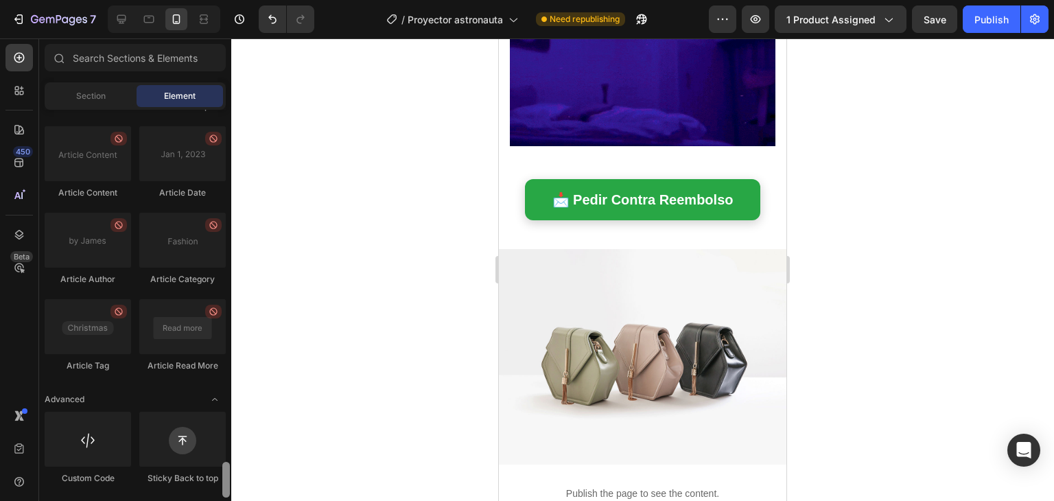
click at [213, 0] on html "7 Version history / Proyector astronauta Need republishing Preview 1 product as…" at bounding box center [527, 0] width 1054 height 0
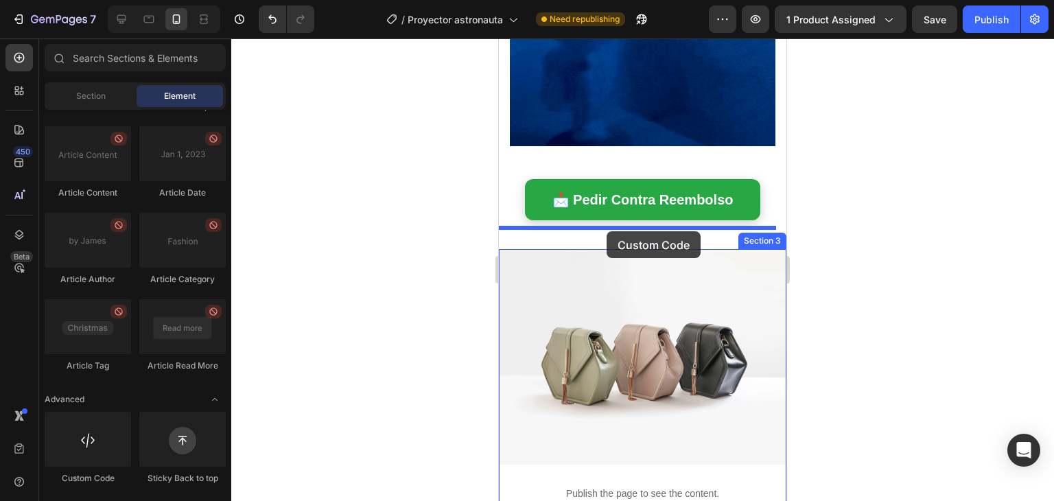
drag, startPoint x: 588, startPoint y: 488, endPoint x: 607, endPoint y: 231, distance: 257.4
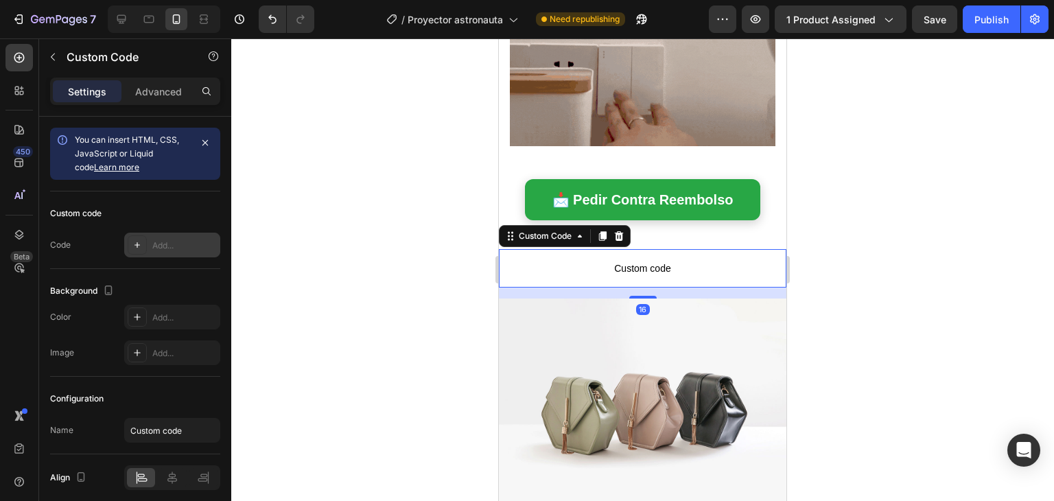
click at [190, 251] on div "Add..." at bounding box center [172, 245] width 96 height 25
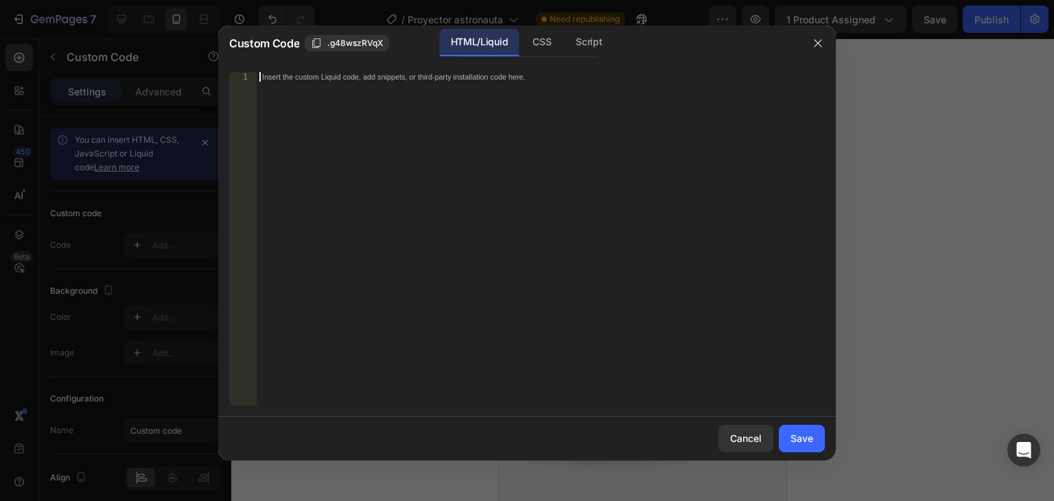
click at [601, 72] on div "Insert the custom Liquid code, add snippets, or third-party installation code h…" at bounding box center [512, 76] width 500 height 9
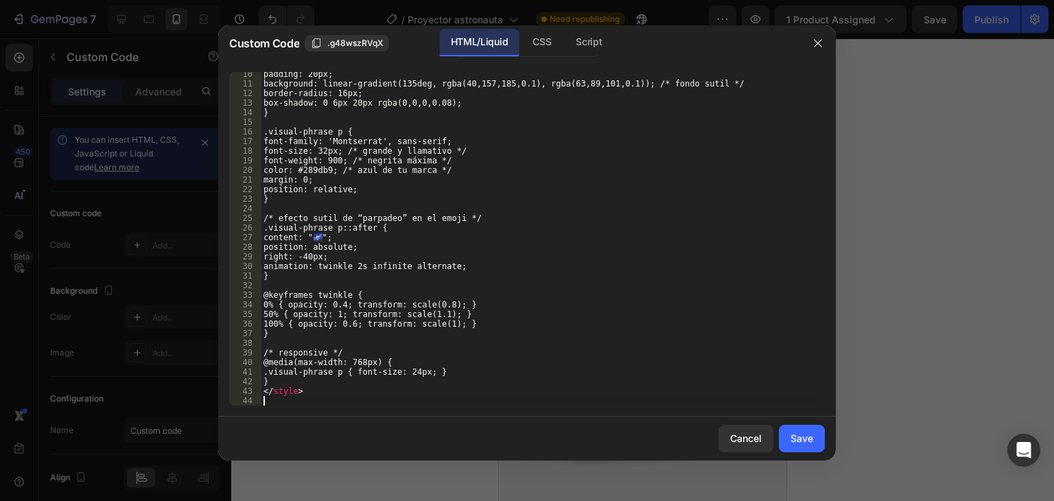
scroll to position [89, 0]
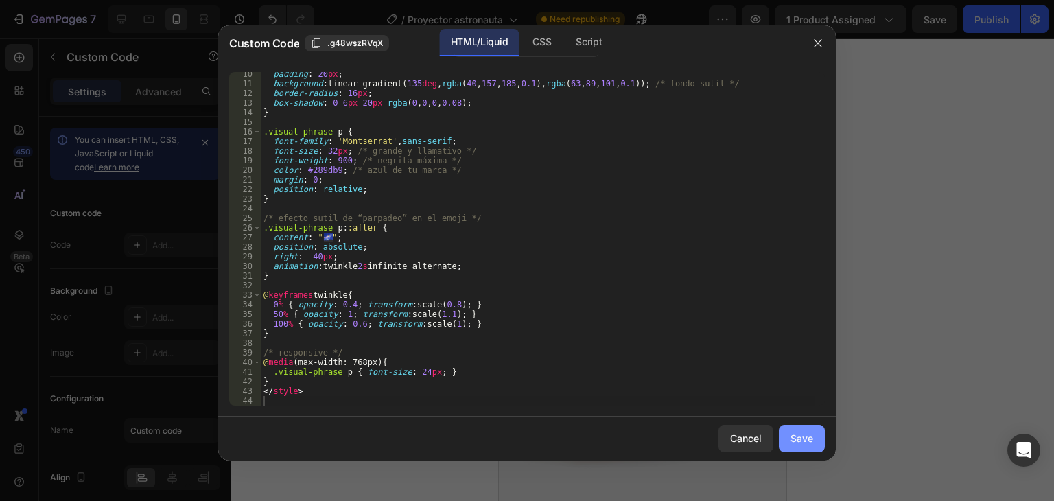
click at [786, 437] on button "Save" at bounding box center [802, 438] width 46 height 27
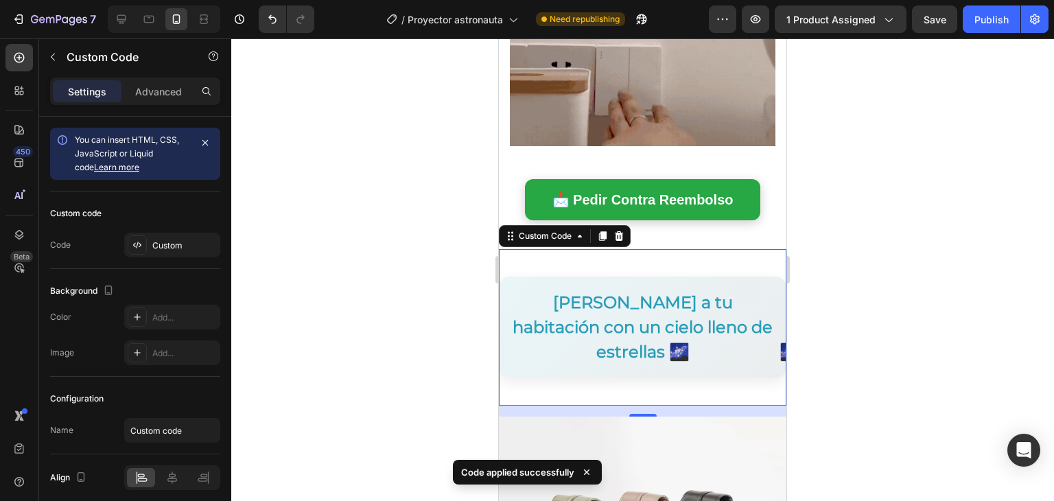
click at [859, 223] on div at bounding box center [642, 269] width 823 height 463
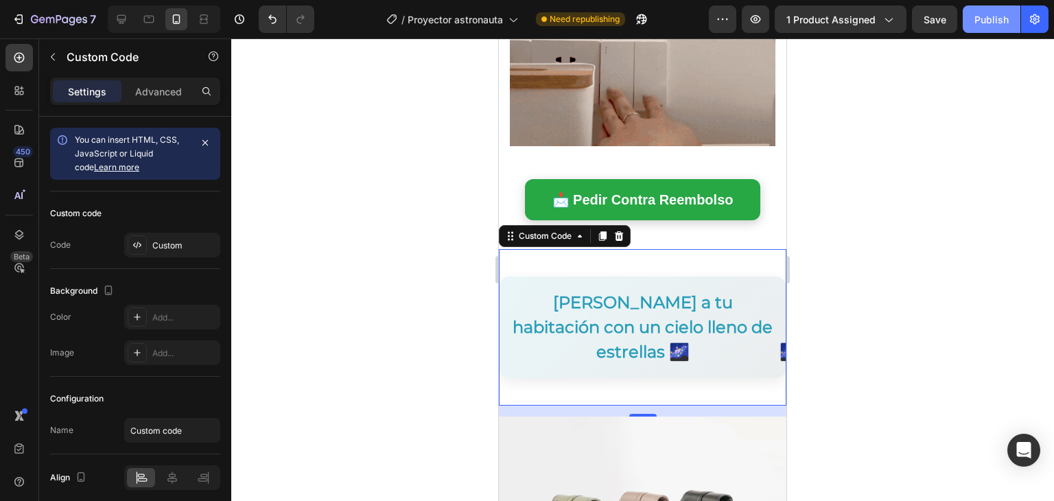
click at [995, 23] on div "Publish" at bounding box center [992, 19] width 34 height 14
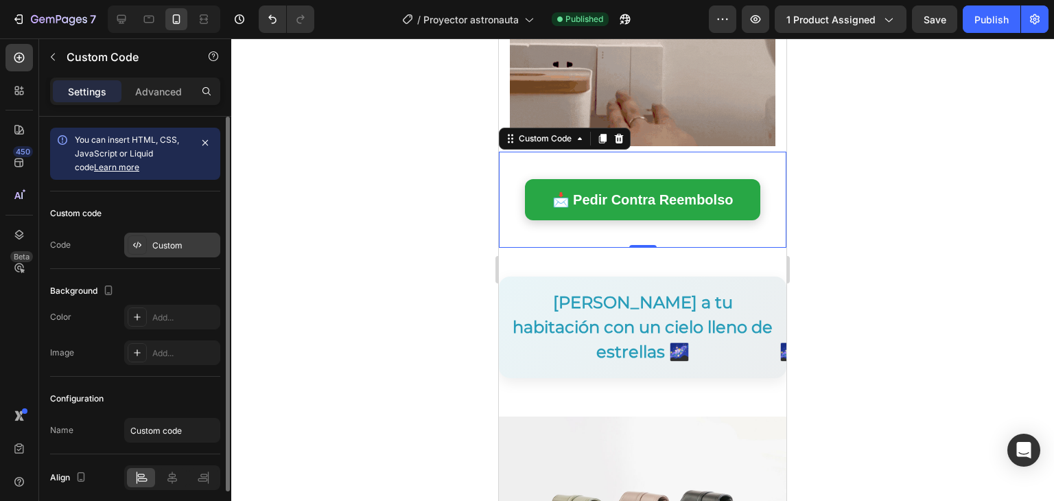
click at [170, 252] on div "Custom" at bounding box center [172, 245] width 96 height 25
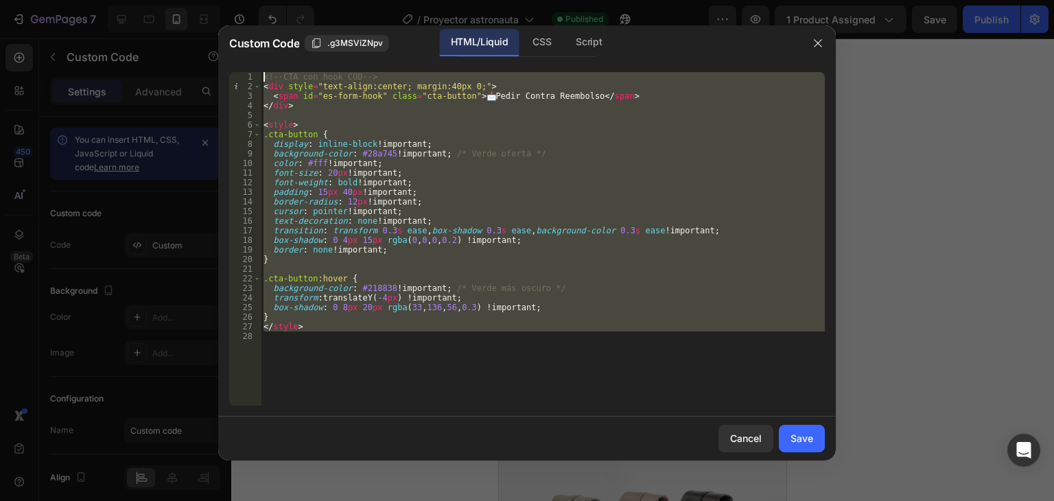
drag, startPoint x: 464, startPoint y: 363, endPoint x: 241, endPoint y: 66, distance: 371.6
click at [241, 66] on div "1 2 3 4 5 6 7 8 9 10 11 12 13 14 15 16 17 18 19 20 21 22 23 24 25 26 27 28 <!--…" at bounding box center [527, 239] width 618 height 356
type textarea "<!-- CTA con hook COD --> <div style="text-align:center; margin:40px 0;">"
click at [730, 434] on div "Cancel" at bounding box center [746, 438] width 32 height 14
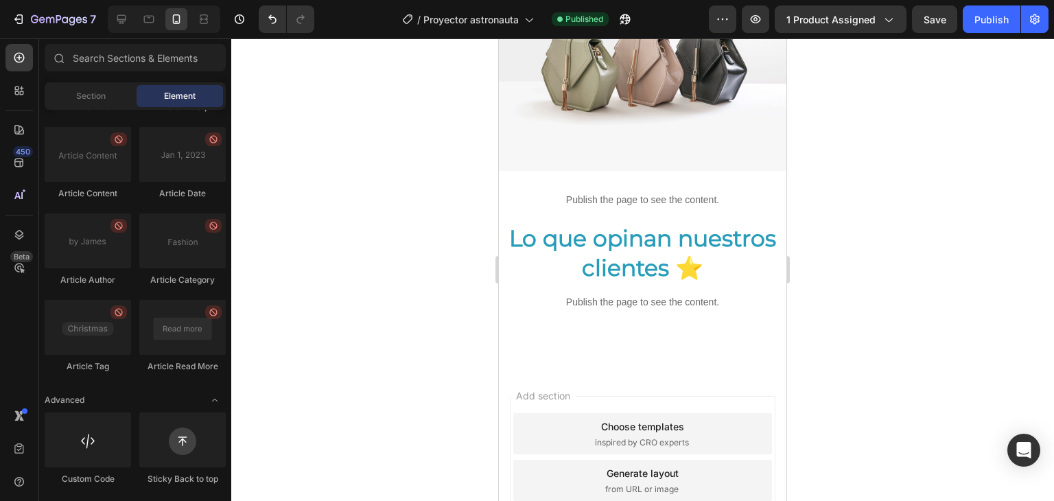
scroll to position [1428, 0]
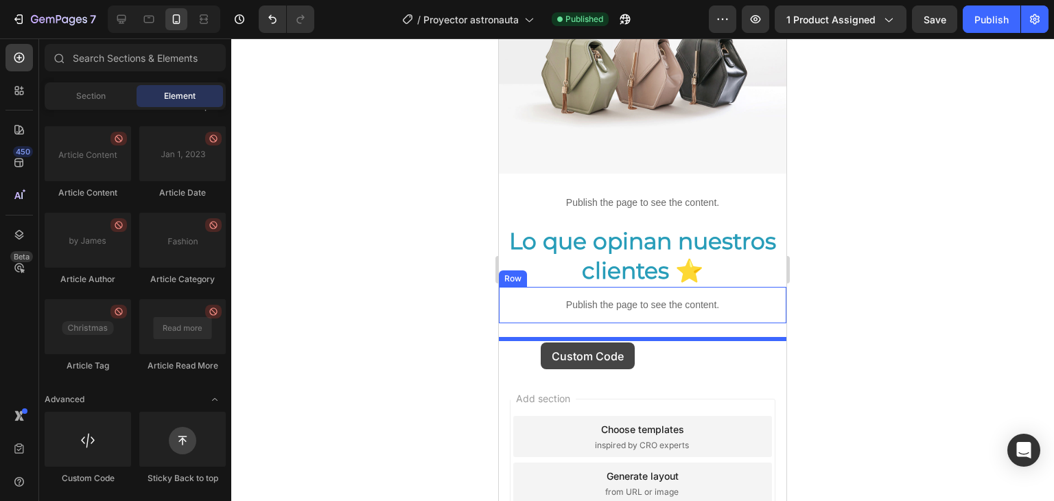
drag, startPoint x: 592, startPoint y: 485, endPoint x: 541, endPoint y: 342, distance: 150.9
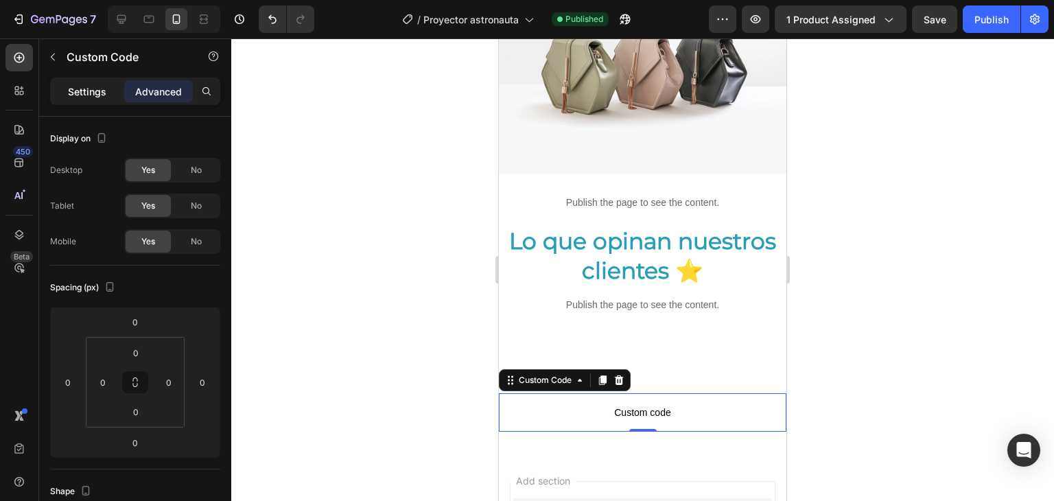
click at [95, 93] on p "Settings" at bounding box center [87, 91] width 38 height 14
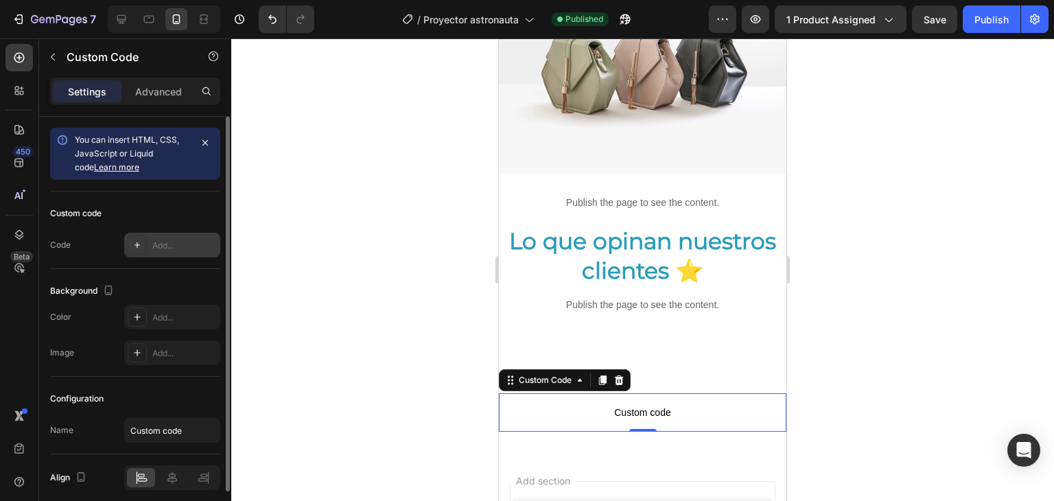
click at [159, 242] on div "Add..." at bounding box center [184, 246] width 65 height 12
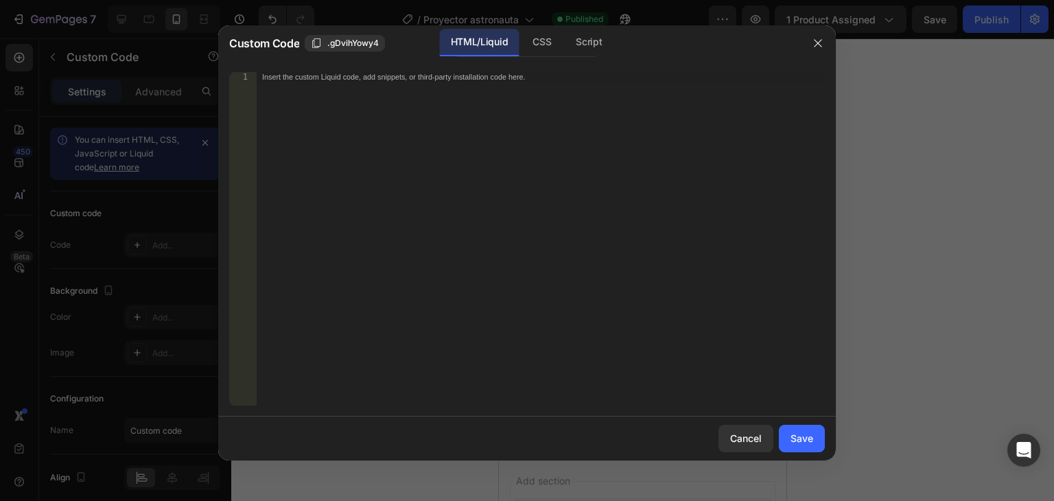
click at [422, 279] on div "Insert the custom Liquid code, add snippets, or third-party installation code h…" at bounding box center [541, 248] width 568 height 353
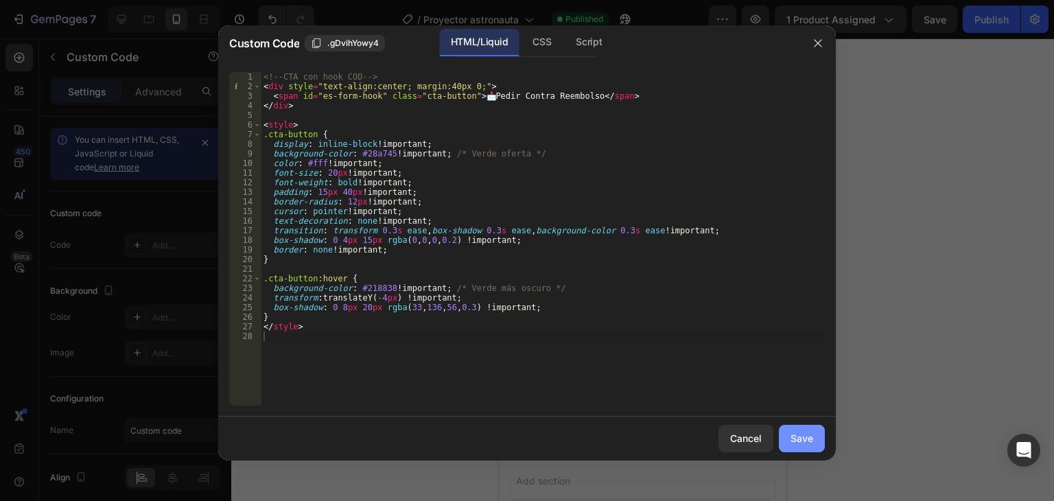
click at [807, 443] on div "Save" at bounding box center [802, 438] width 23 height 14
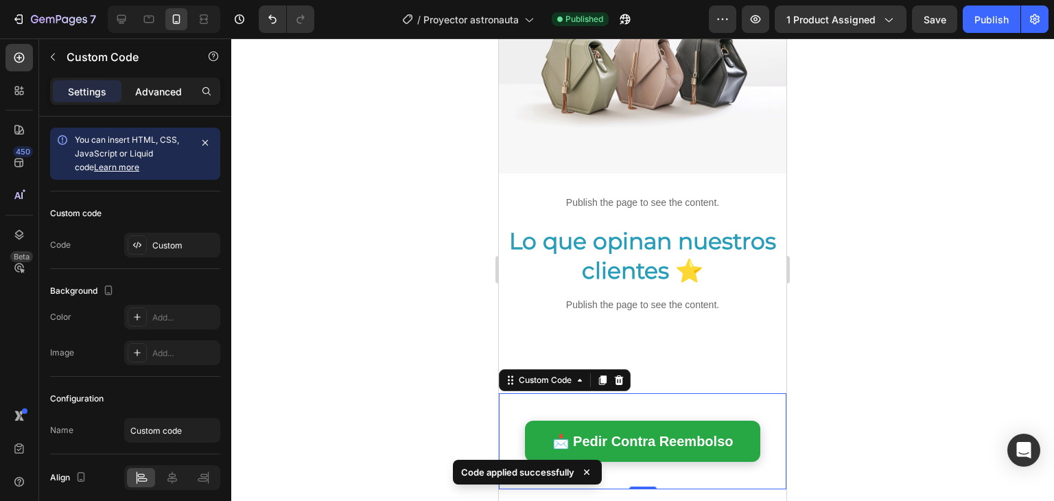
click at [162, 94] on p "Advanced" at bounding box center [158, 91] width 47 height 14
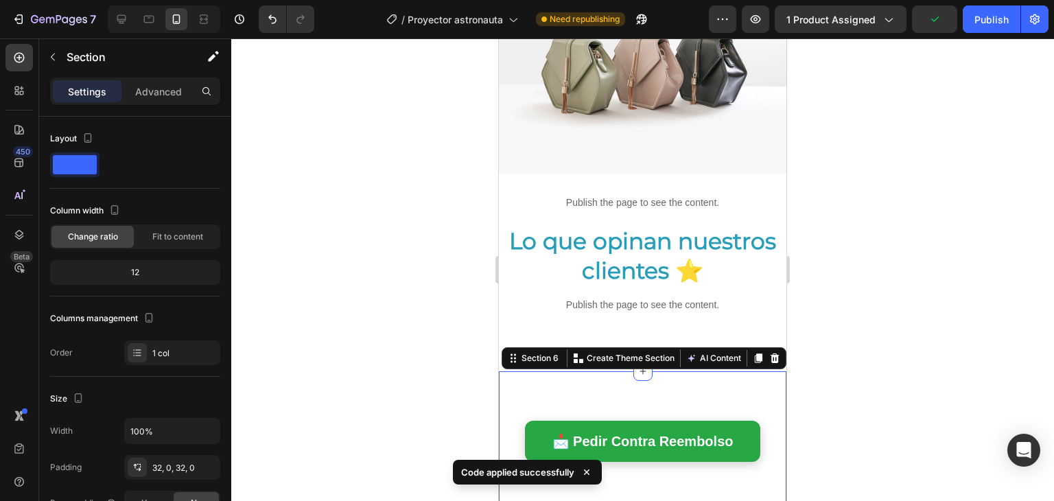
click at [714, 371] on div "📩 Pedir Contra Reembolso Custom Code Section 6 You can create reusable sections…" at bounding box center [643, 441] width 288 height 140
click at [164, 99] on div "Advanced" at bounding box center [158, 91] width 69 height 22
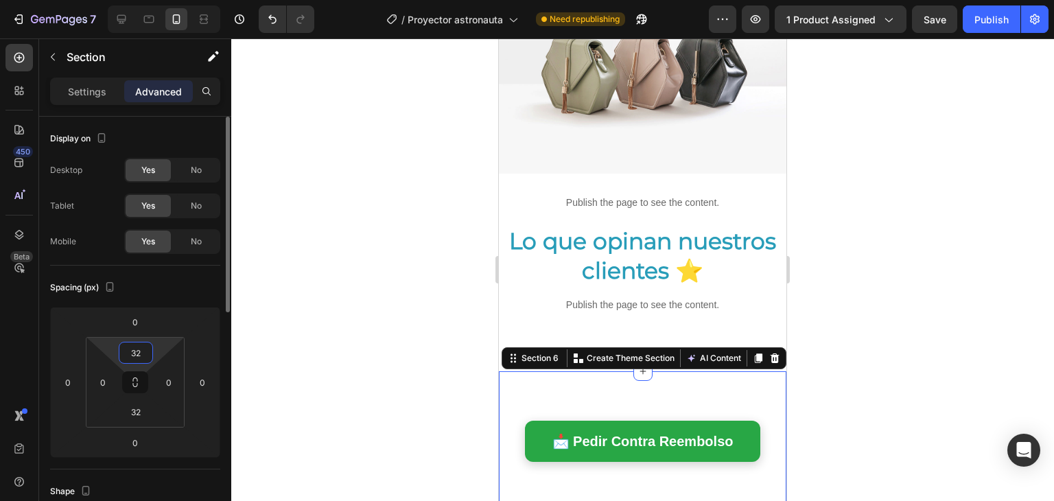
click at [140, 356] on input "32" at bounding box center [135, 352] width 27 height 21
type input "3"
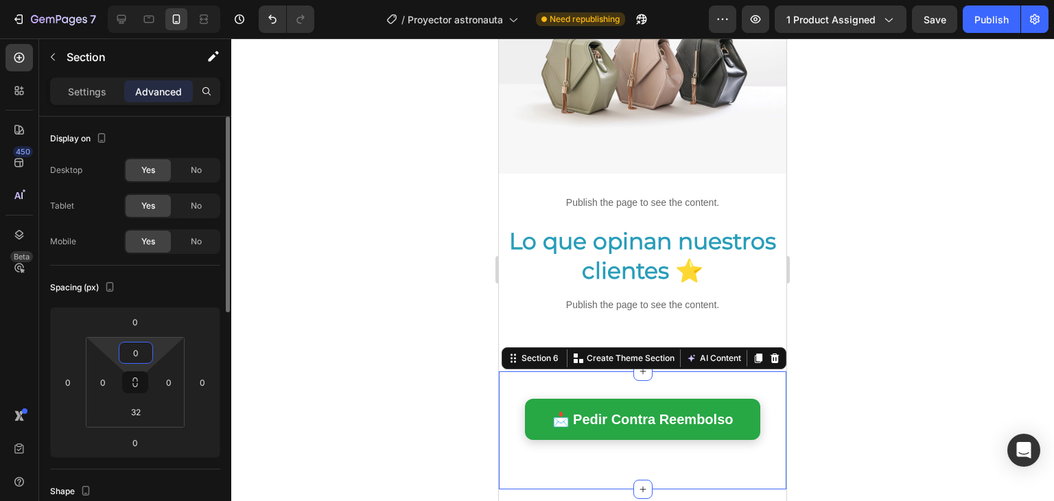
type input "00"
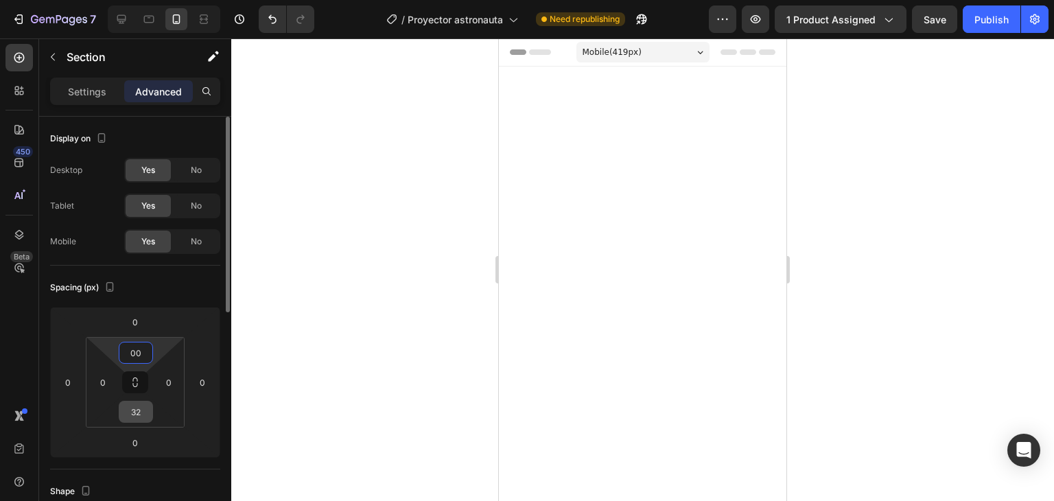
scroll to position [1428, 0]
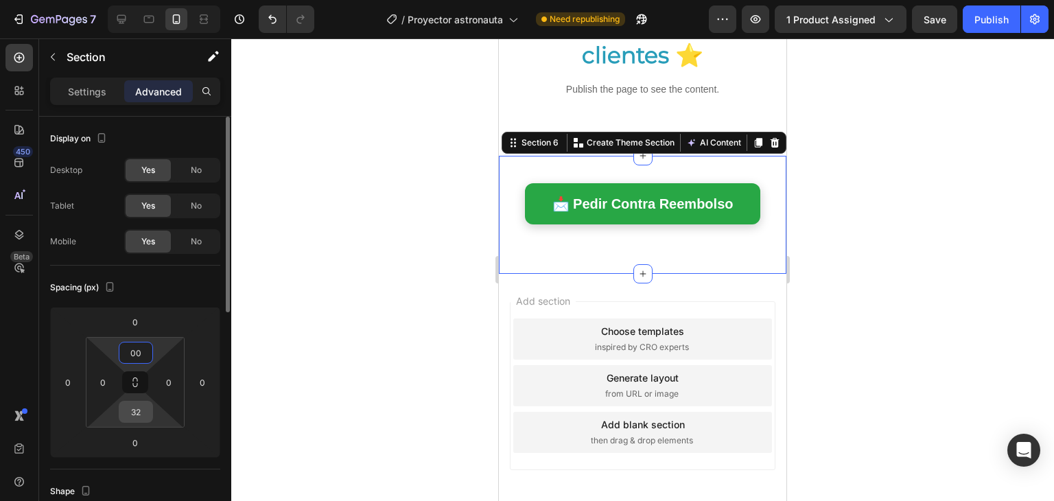
type input "0"
click at [130, 408] on input "32" at bounding box center [135, 412] width 27 height 21
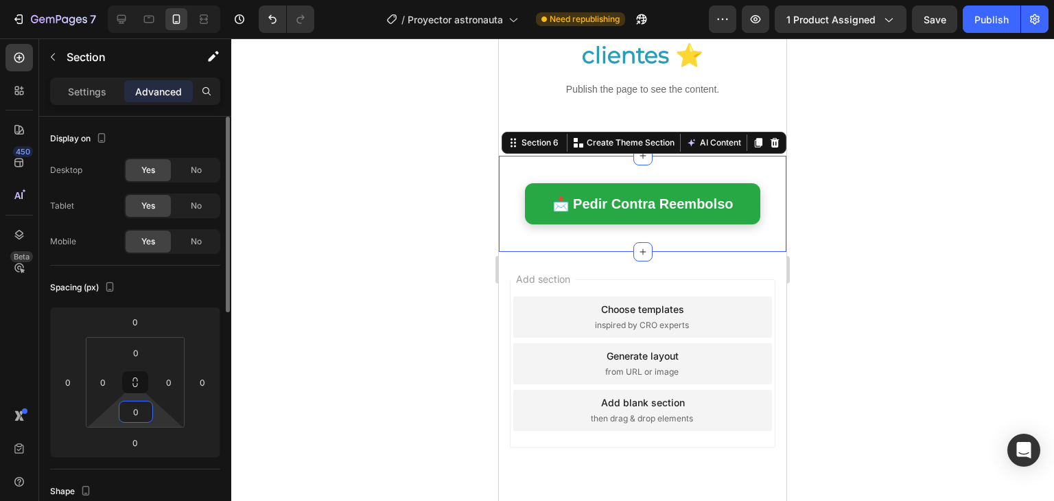
type input "0"
click at [972, 347] on div at bounding box center [642, 269] width 823 height 463
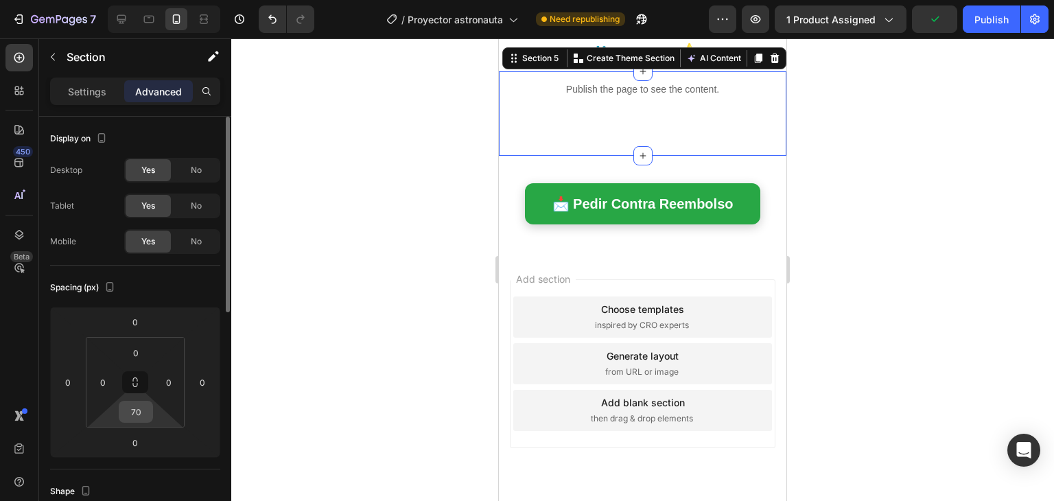
click at [137, 422] on div "70" at bounding box center [136, 412] width 34 height 22
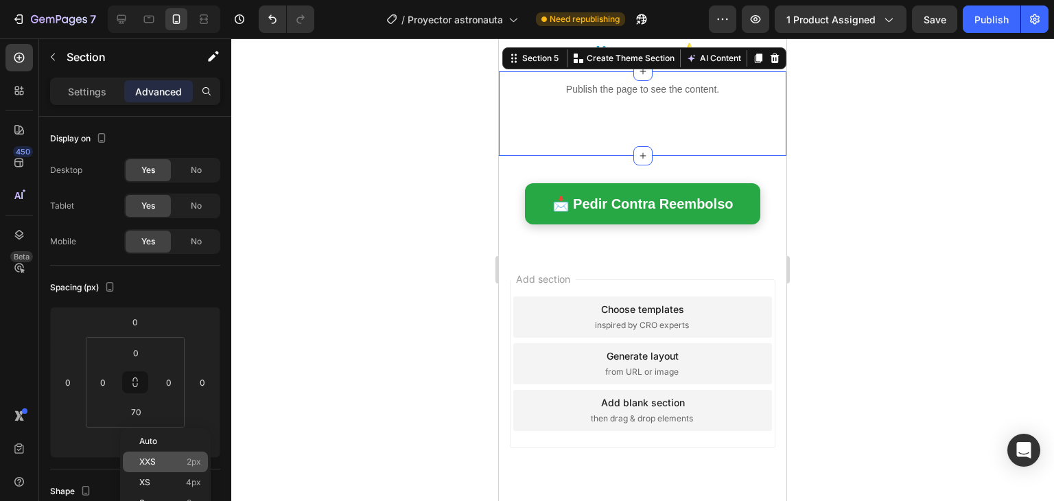
click at [179, 470] on div "XXS 2px" at bounding box center [165, 462] width 85 height 21
type input "2"
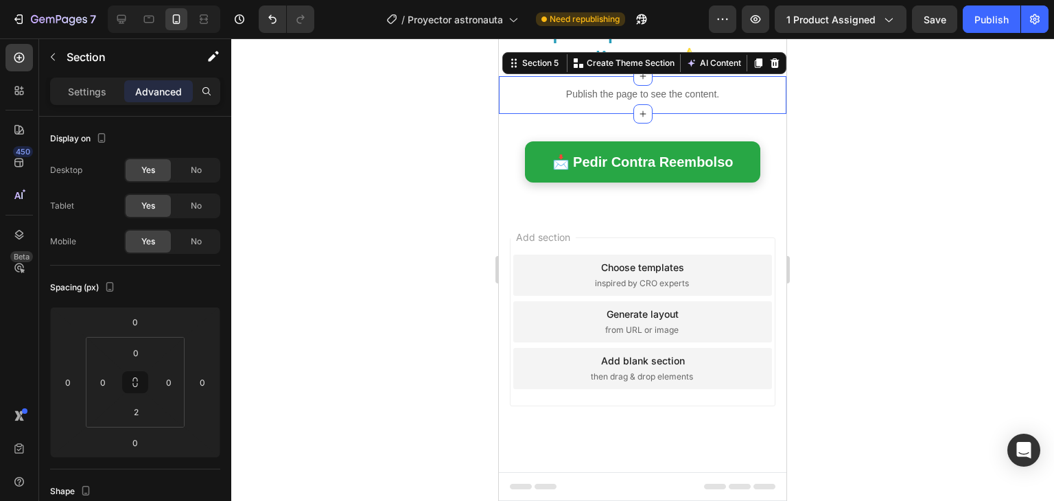
click at [866, 428] on div at bounding box center [642, 269] width 823 height 463
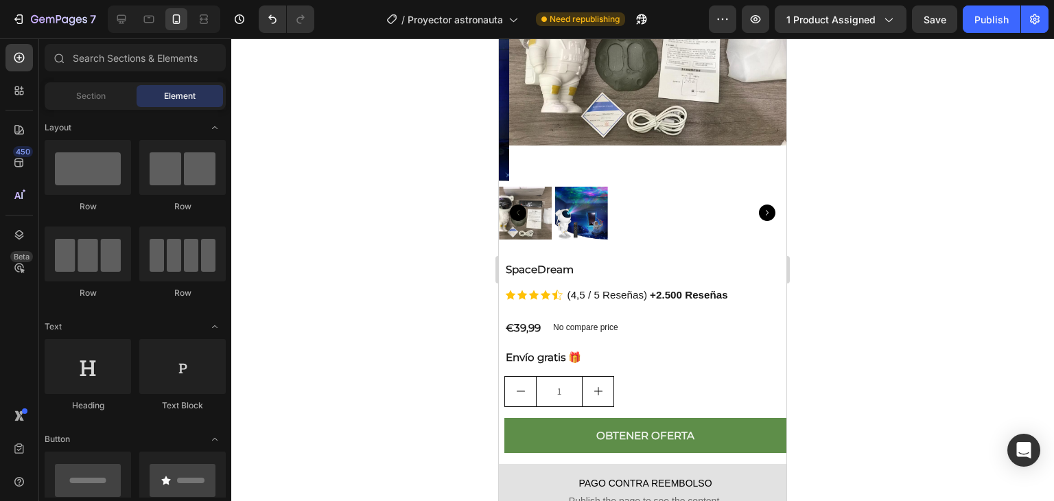
scroll to position [216, 0]
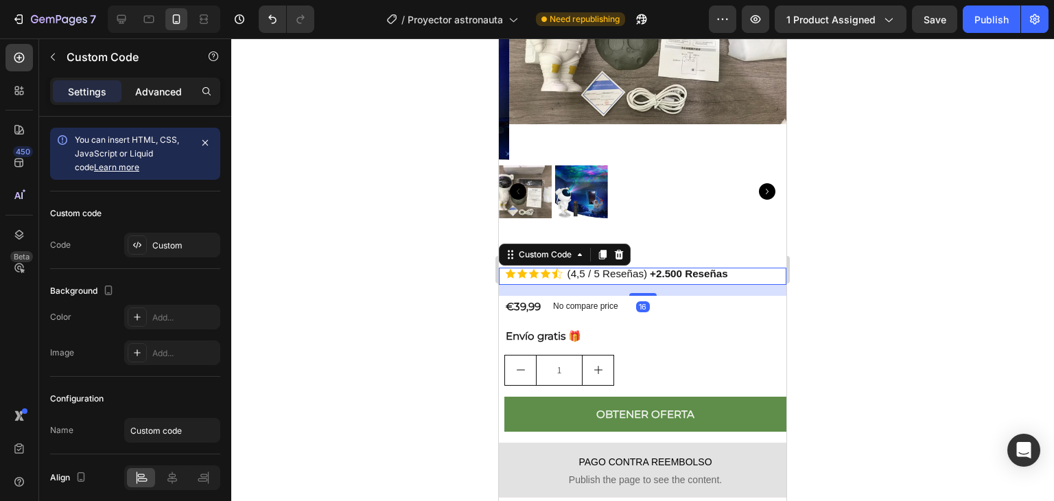
click at [165, 94] on p "Advanced" at bounding box center [158, 91] width 47 height 14
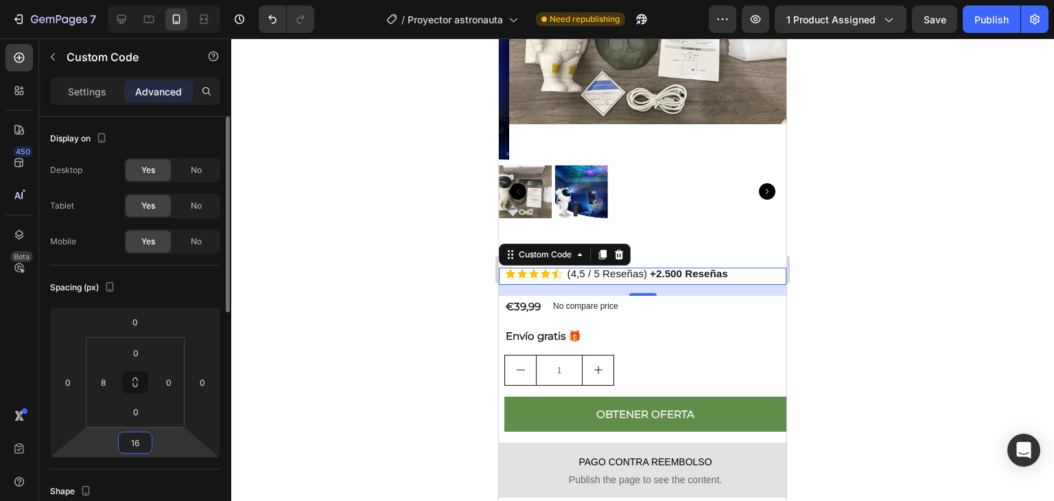
click at [139, 0] on html "7 Version history / Proyector astronauta Need republishing Preview 1 product as…" at bounding box center [527, 0] width 1054 height 0
click at [138, 447] on input "16" at bounding box center [134, 442] width 27 height 21
click at [172, 498] on div "XXS 2px" at bounding box center [164, 492] width 85 height 21
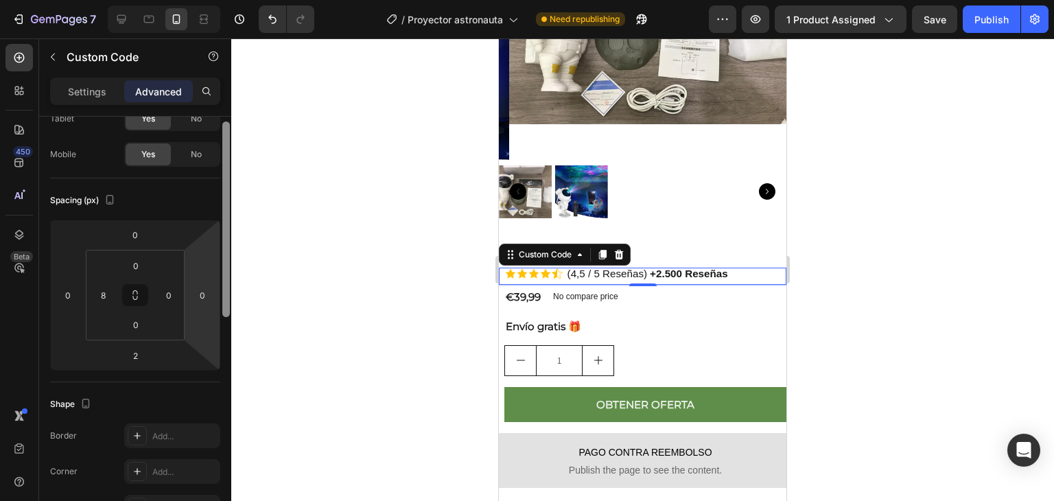
drag, startPoint x: 222, startPoint y: 235, endPoint x: 223, endPoint y: 280, distance: 45.3
click at [223, 280] on div at bounding box center [226, 219] width 8 height 196
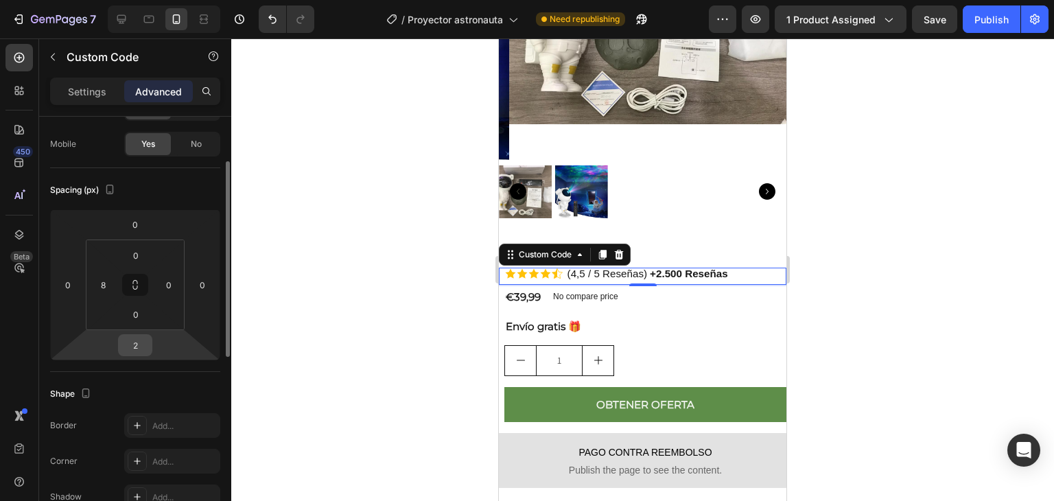
click at [143, 337] on input "2" at bounding box center [134, 345] width 27 height 21
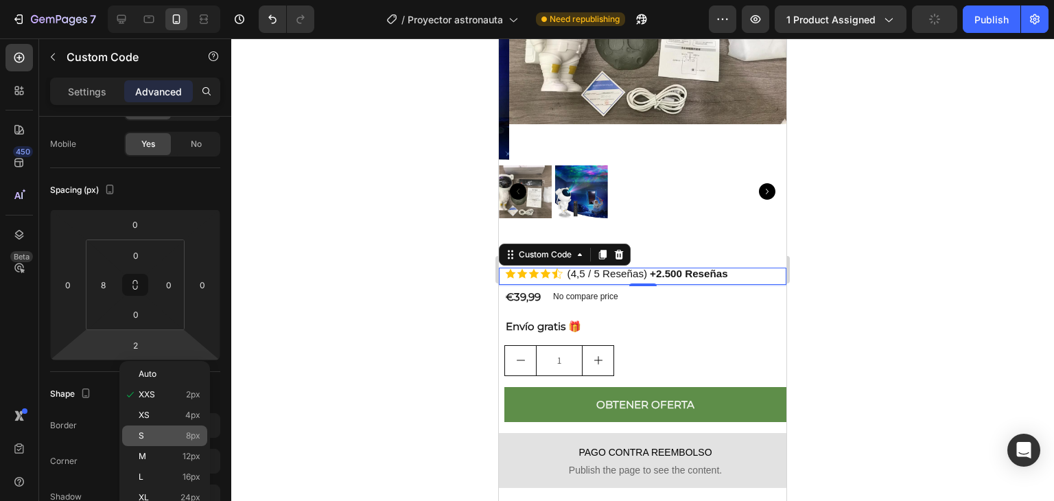
click at [161, 439] on p "S 8px" at bounding box center [170, 436] width 62 height 10
type input "8"
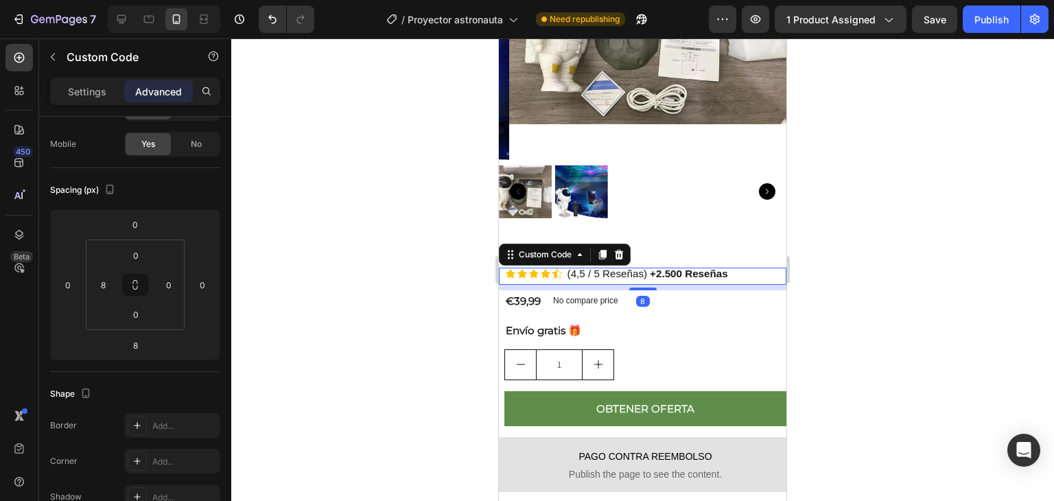
click at [310, 329] on div at bounding box center [642, 269] width 823 height 463
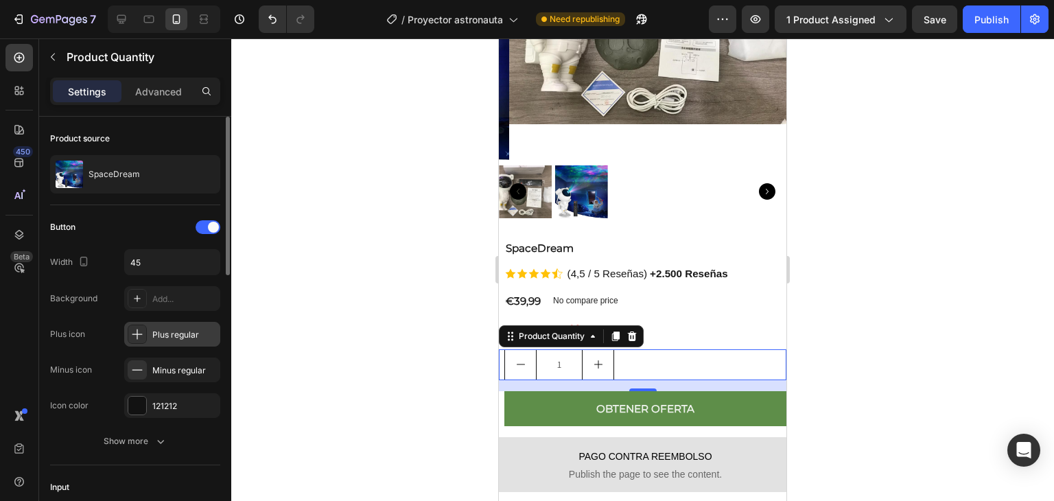
click at [175, 337] on div "Plus regular" at bounding box center [184, 335] width 65 height 12
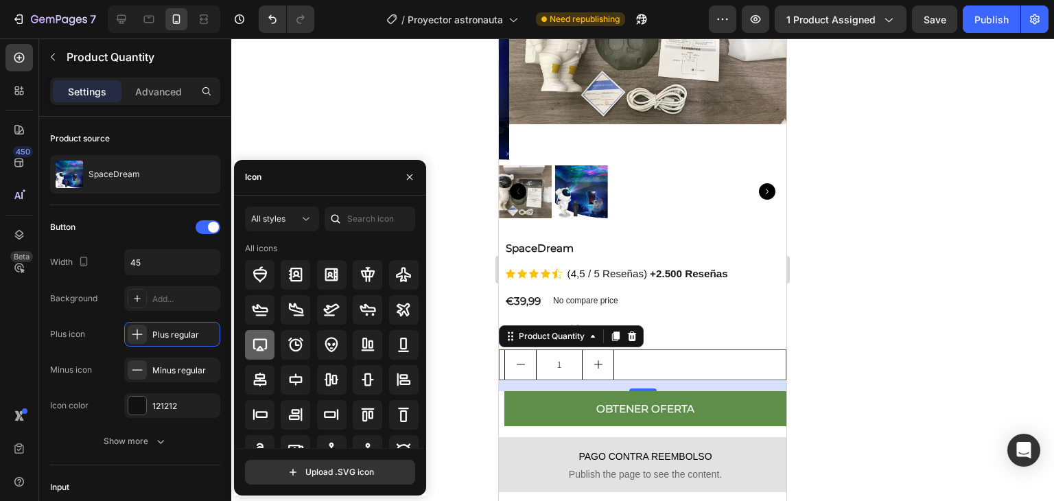
click at [273, 333] on div at bounding box center [260, 345] width 30 height 30
click at [406, 178] on icon "button" at bounding box center [409, 177] width 11 height 11
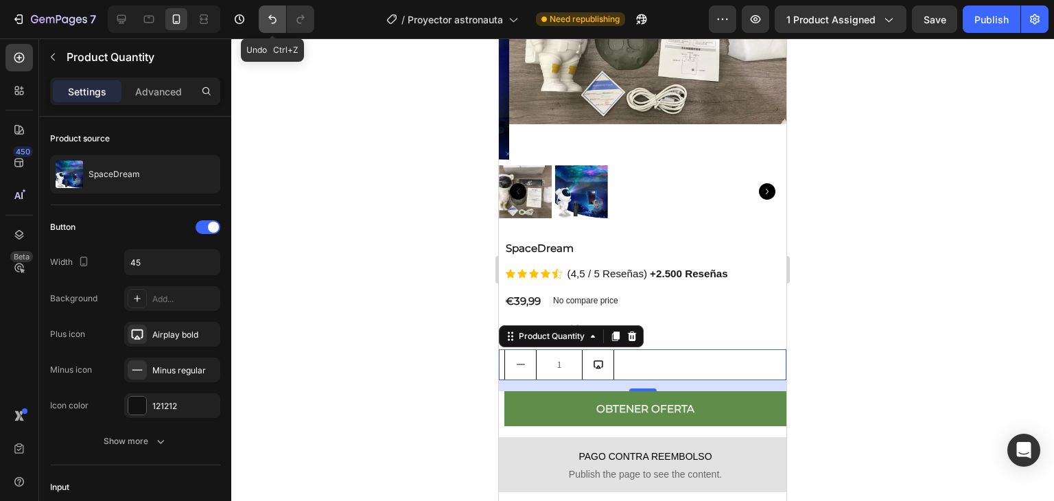
click at [269, 26] on button "Undo/Redo" at bounding box center [272, 18] width 27 height 27
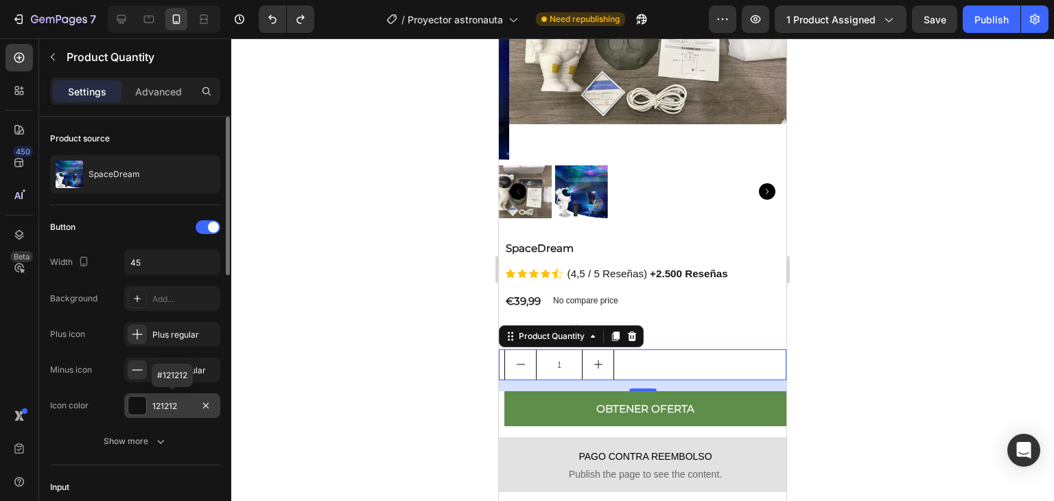
click at [187, 411] on div "121212" at bounding box center [172, 406] width 40 height 12
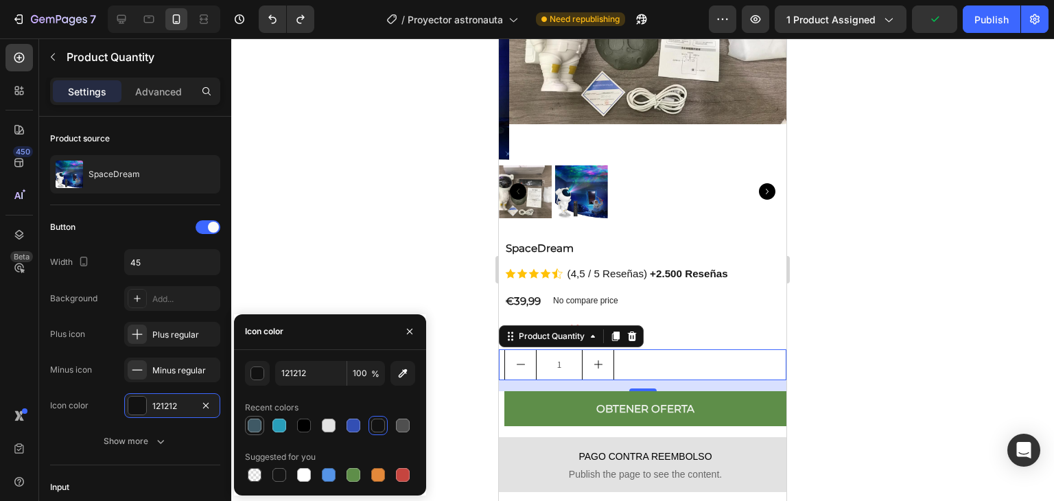
click at [256, 428] on div at bounding box center [255, 426] width 14 height 14
type input "3F5965"
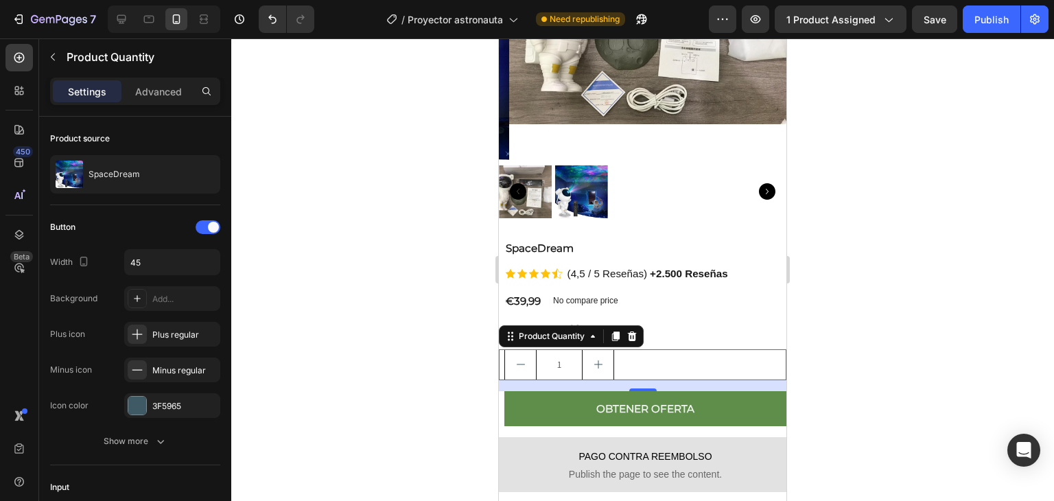
click at [274, 218] on div at bounding box center [642, 269] width 823 height 463
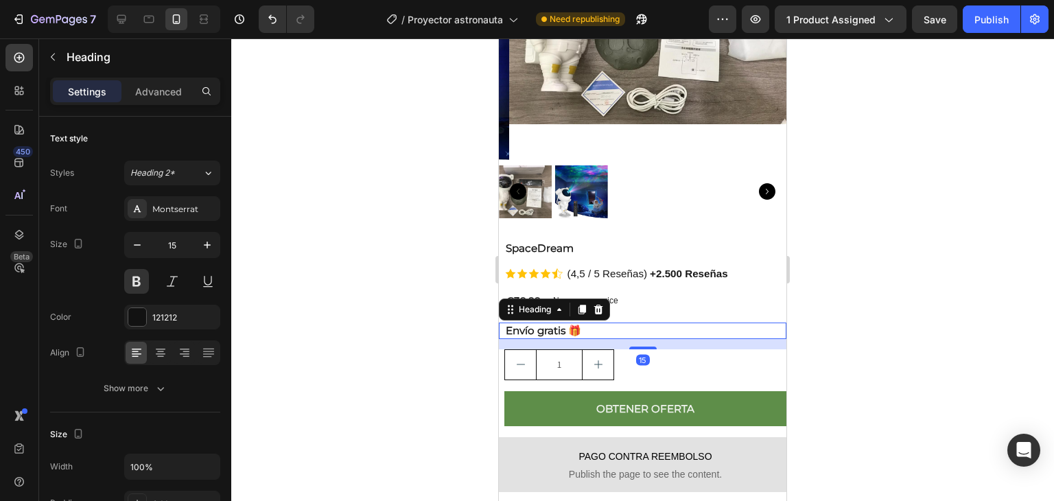
click at [548, 323] on h2 "Envío gratis 🎁" at bounding box center [645, 331] width 282 height 16
click at [205, 319] on icon "button" at bounding box center [205, 317] width 11 height 11
click at [176, 325] on div "Add..." at bounding box center [172, 317] width 96 height 25
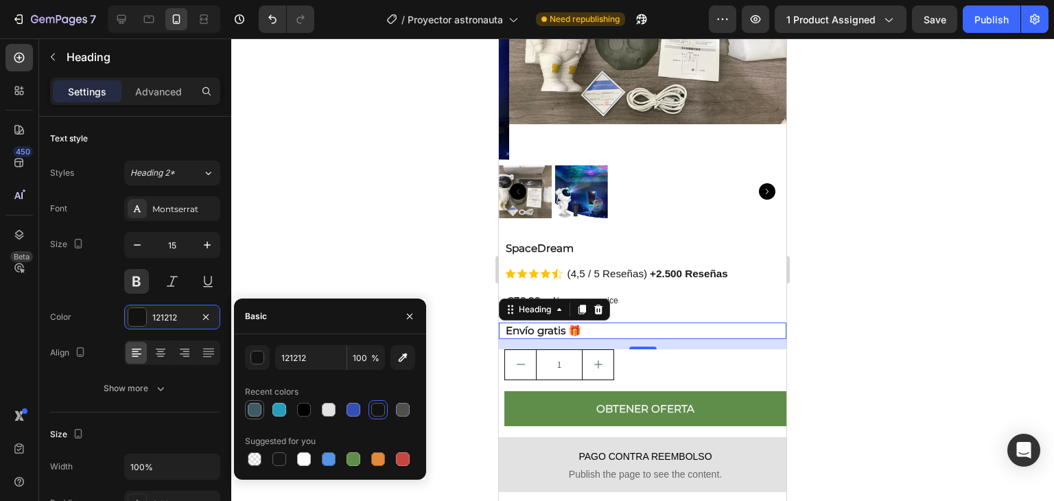
click at [256, 412] on div at bounding box center [255, 410] width 14 height 14
type input "3F5965"
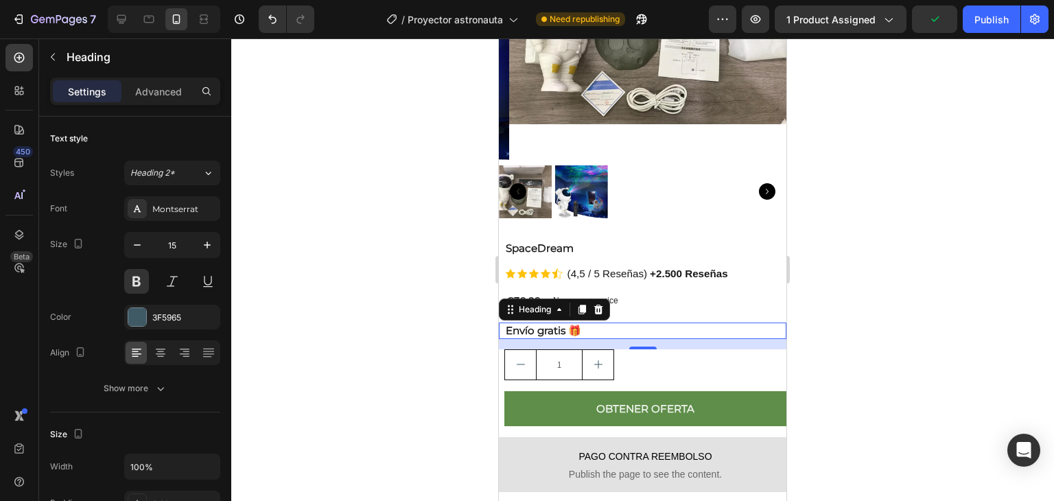
click at [319, 291] on div at bounding box center [642, 269] width 823 height 463
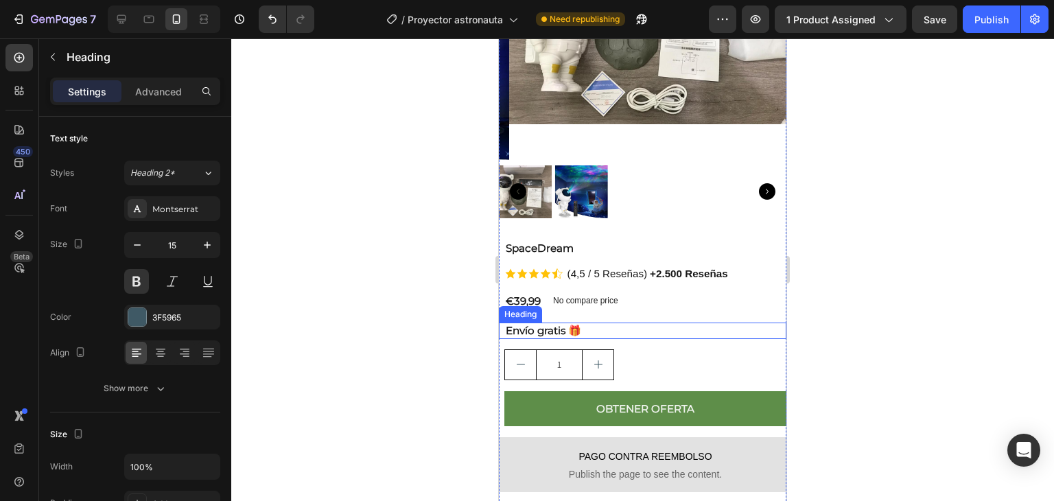
click at [552, 323] on h2 "Envío gratis 🎁" at bounding box center [645, 331] width 282 height 16
click at [314, 305] on div at bounding box center [642, 269] width 823 height 463
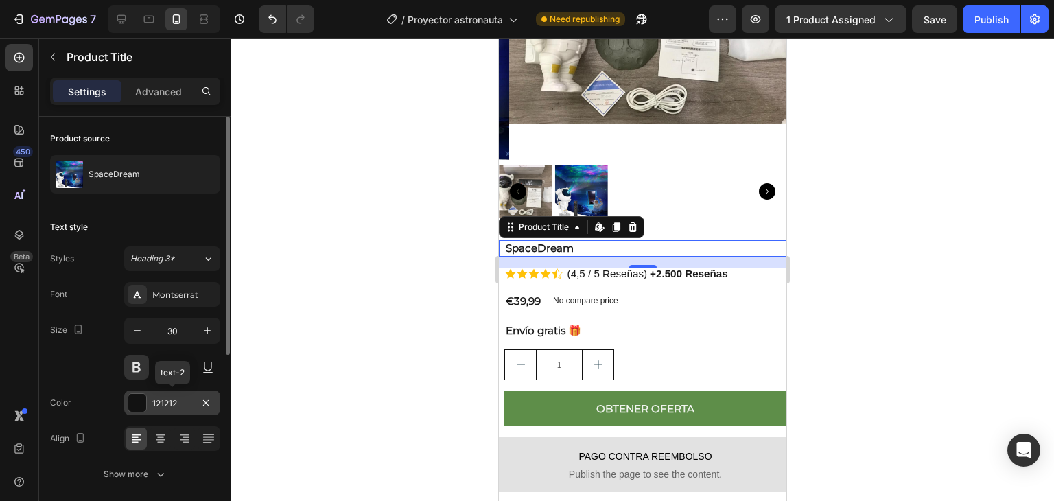
click at [167, 395] on div "121212" at bounding box center [172, 403] width 96 height 25
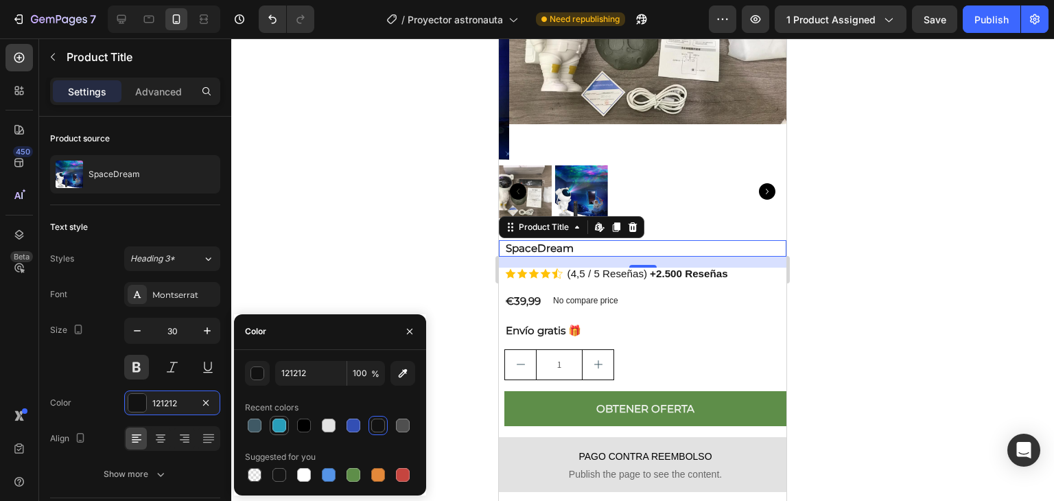
click at [277, 423] on div at bounding box center [279, 426] width 14 height 14
type input "289DB9"
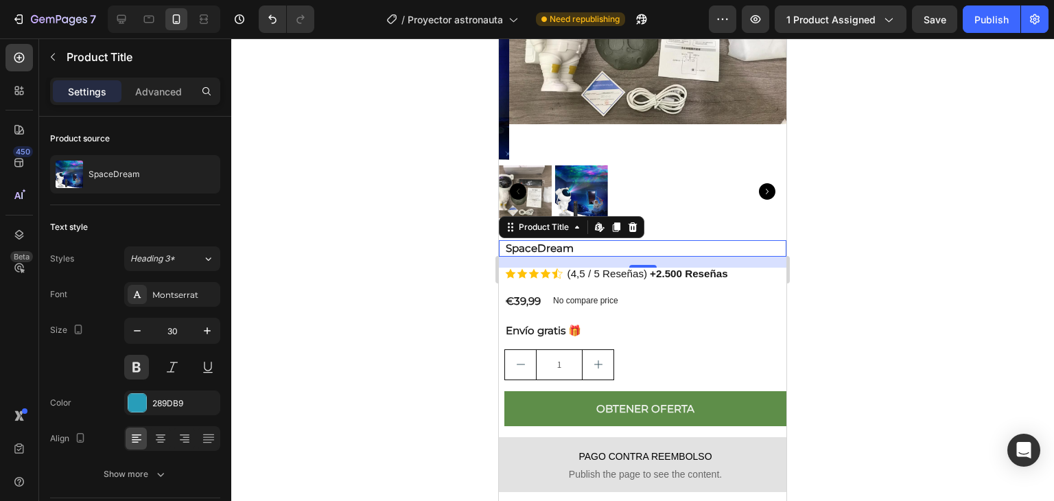
click at [312, 261] on div at bounding box center [642, 269] width 823 height 463
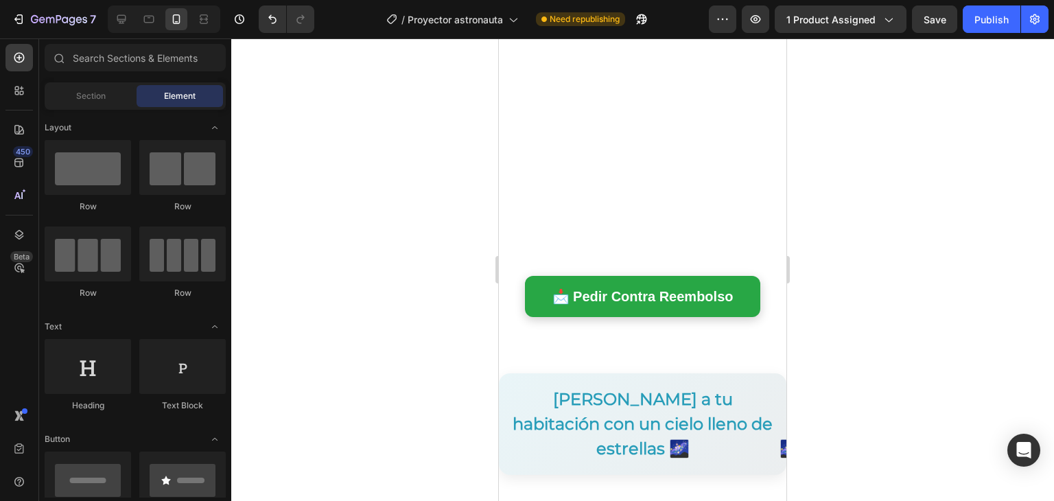
scroll to position [897, 0]
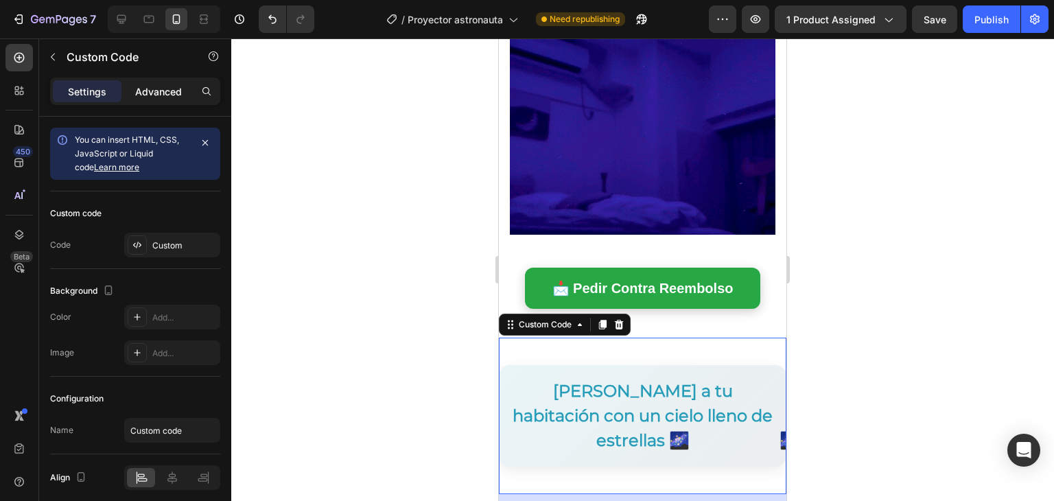
click at [165, 91] on p "Advanced" at bounding box center [158, 91] width 47 height 14
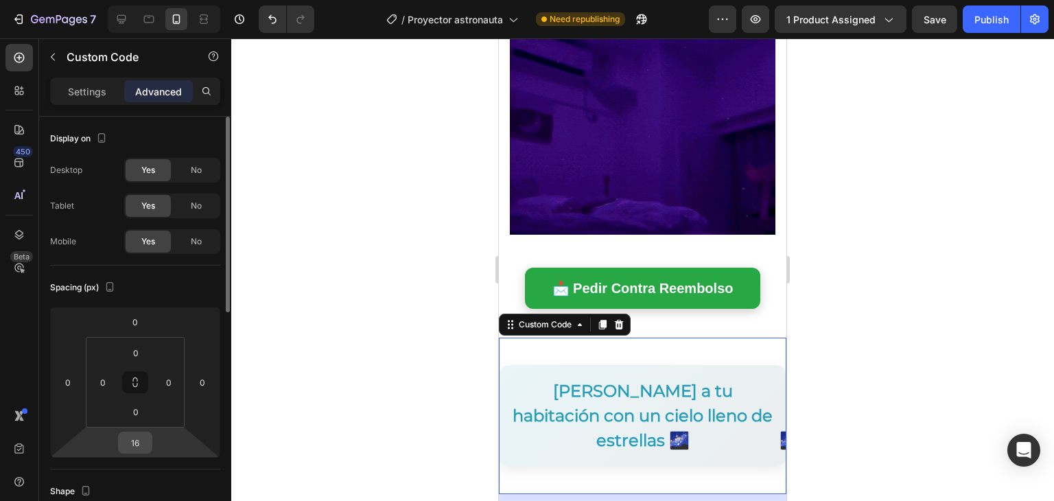
click at [141, 441] on input "16" at bounding box center [134, 442] width 27 height 21
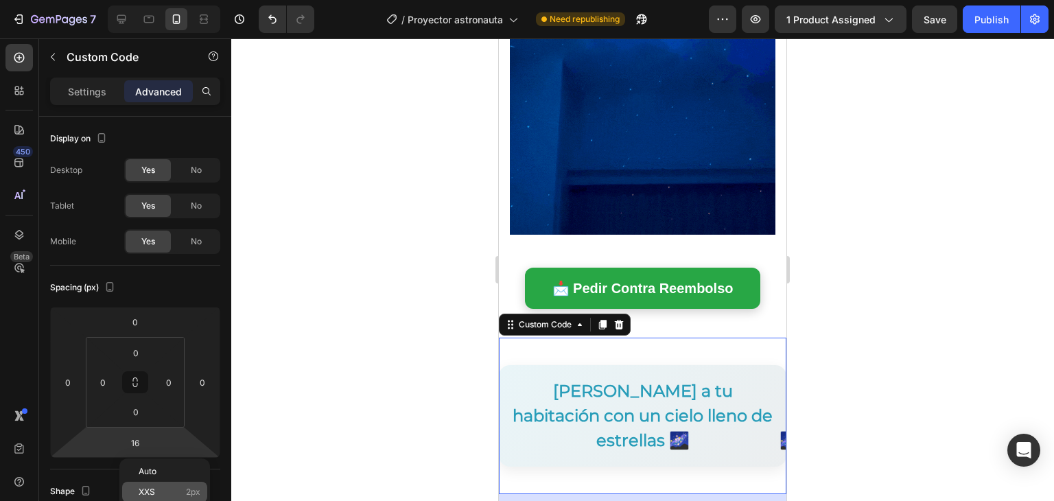
click at [160, 487] on p "XXS 2px" at bounding box center [170, 492] width 62 height 10
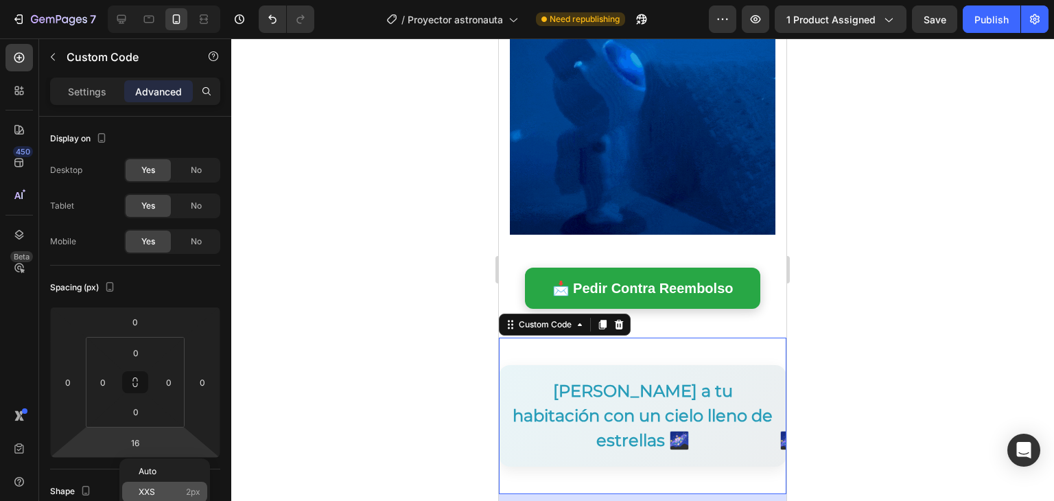
type input "2"
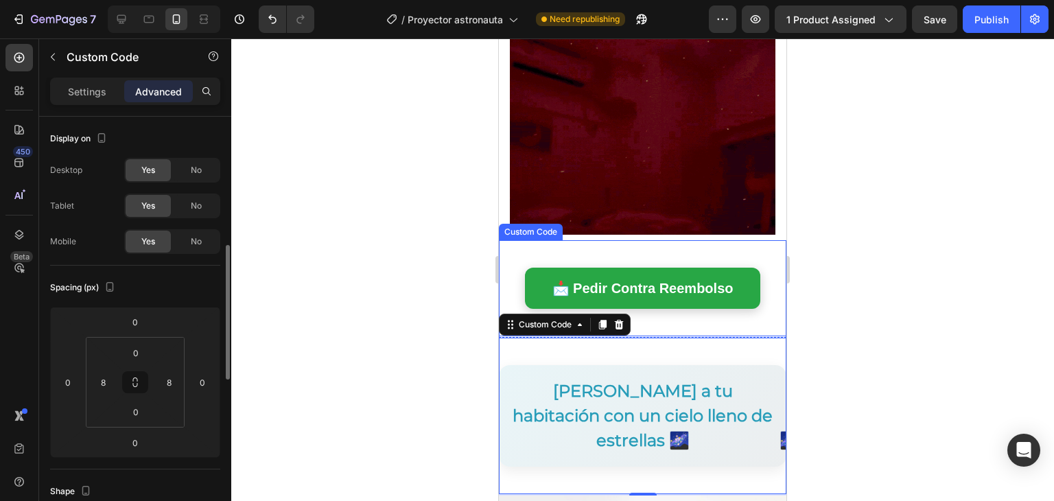
click at [673, 305] on div "📩 Pedir Contra Reembolso Custom Code" at bounding box center [643, 288] width 288 height 96
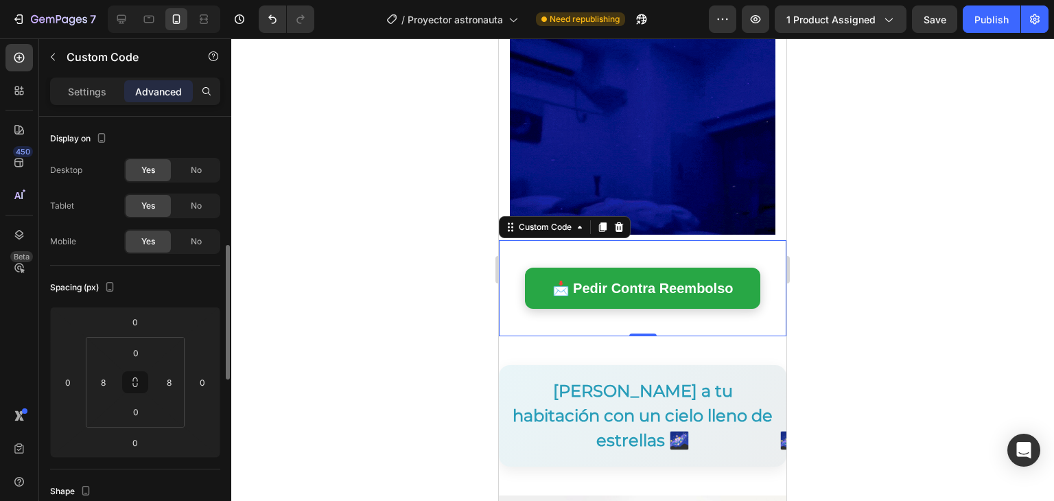
scroll to position [97, 0]
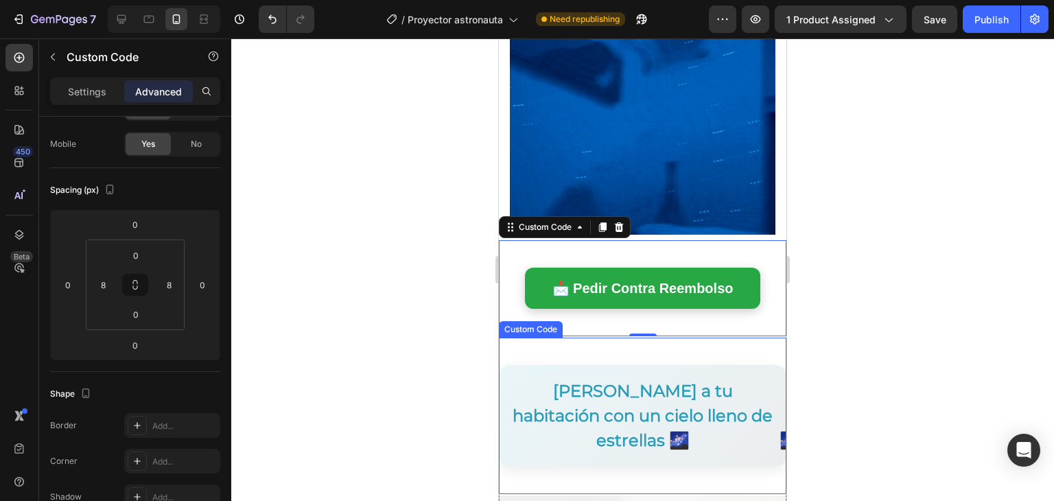
click at [412, 334] on div at bounding box center [642, 269] width 823 height 463
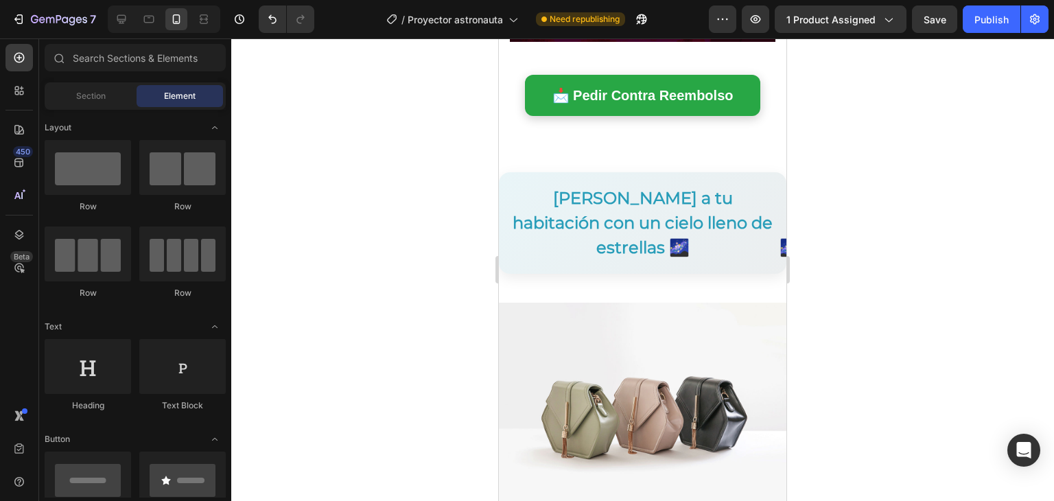
scroll to position [1092, 0]
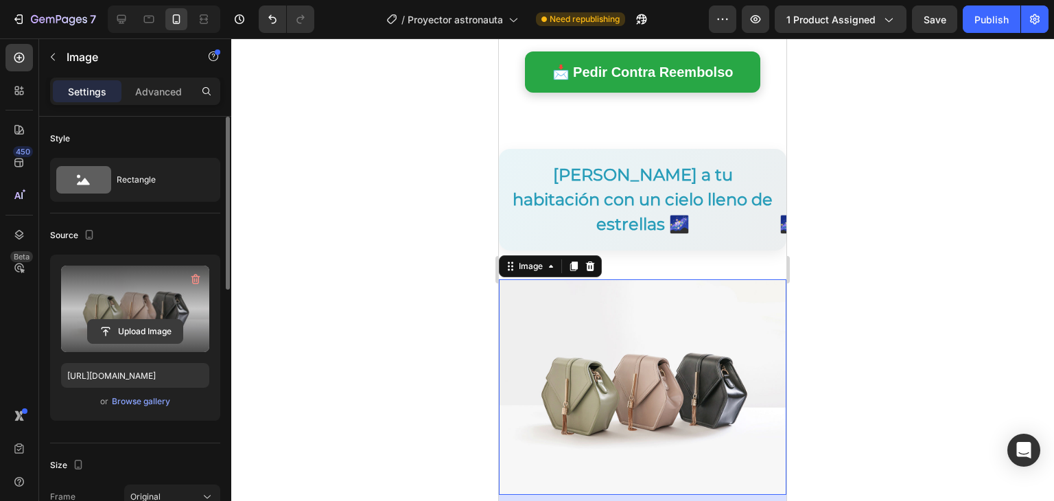
click at [161, 329] on input "file" at bounding box center [135, 331] width 95 height 23
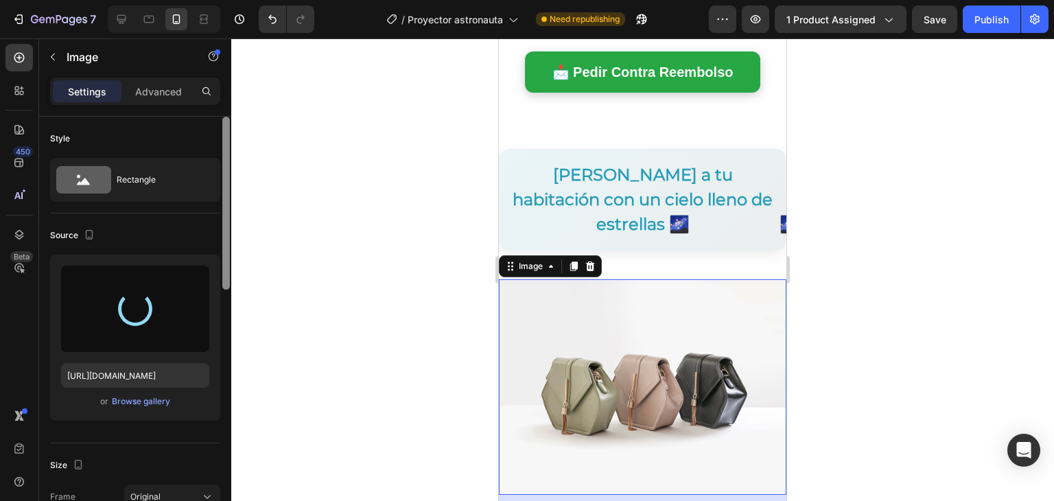
type input "[URL][DOMAIN_NAME]"
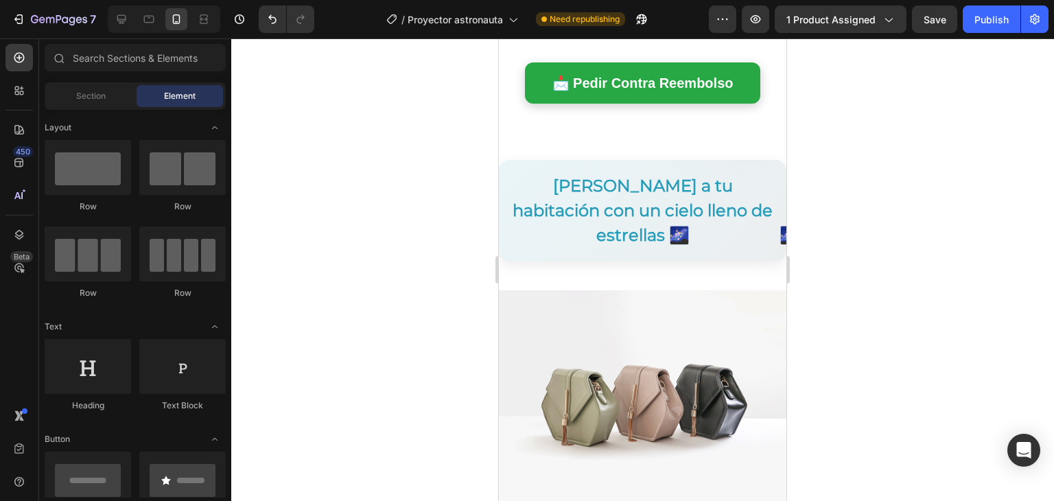
scroll to position [1027, 0]
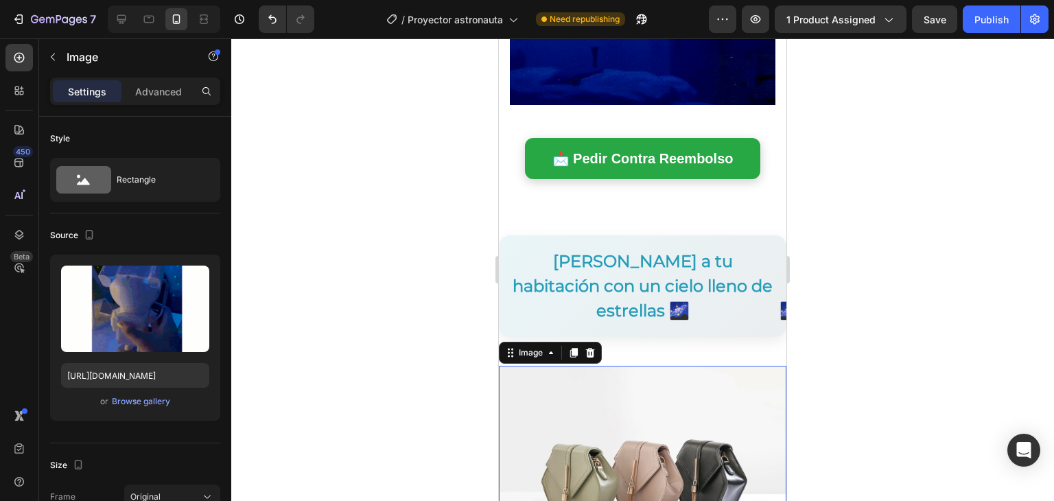
click at [819, 301] on div at bounding box center [642, 269] width 823 height 463
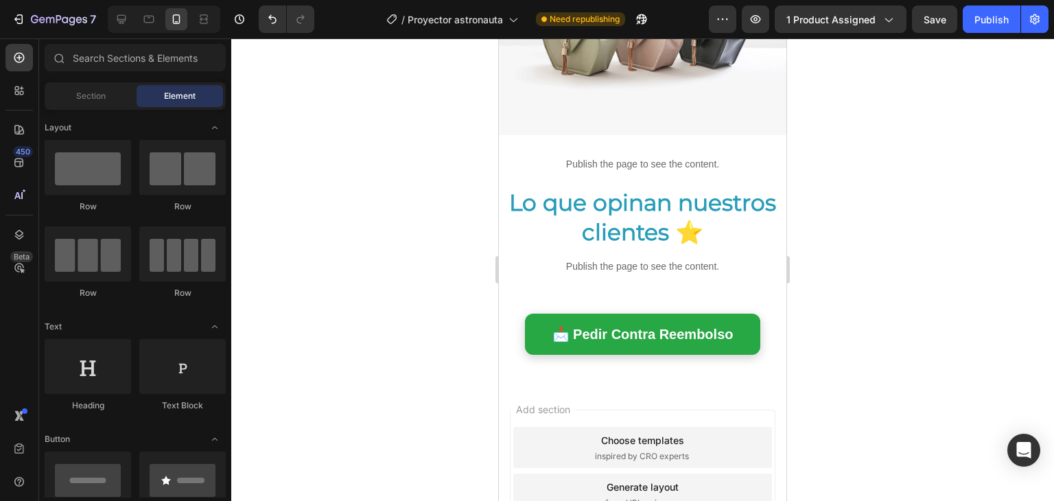
scroll to position [1465, 0]
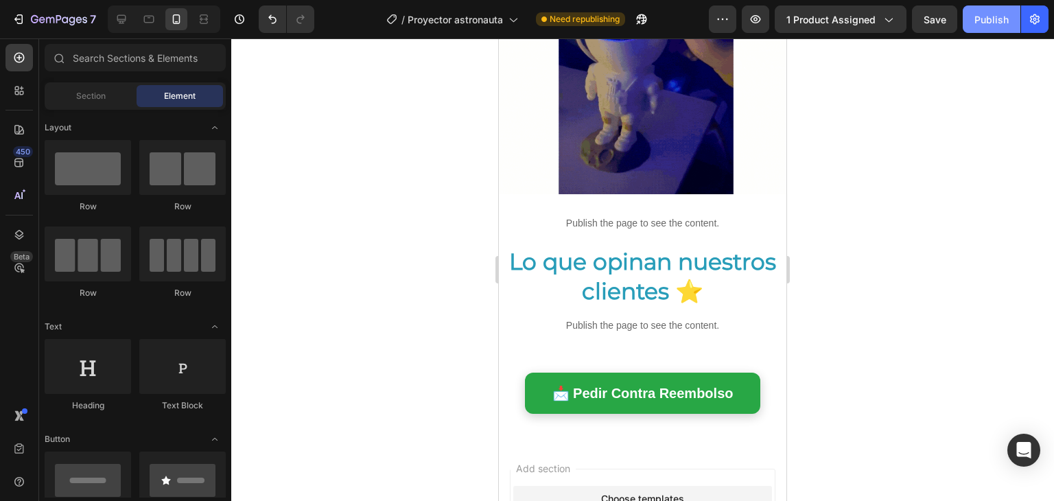
click at [984, 31] on button "Publish" at bounding box center [992, 18] width 58 height 27
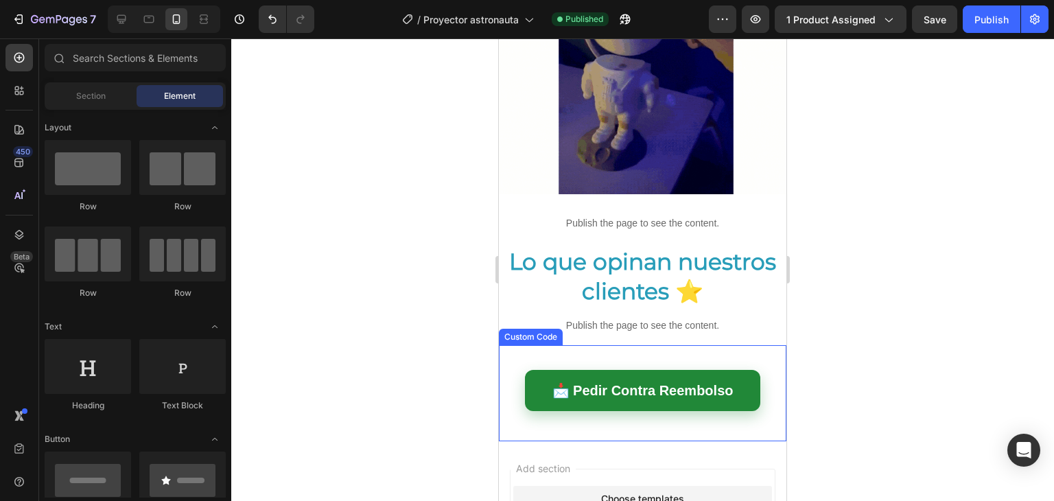
click at [706, 370] on span "📩 Pedir Contra Reembolso" at bounding box center [643, 390] width 236 height 41
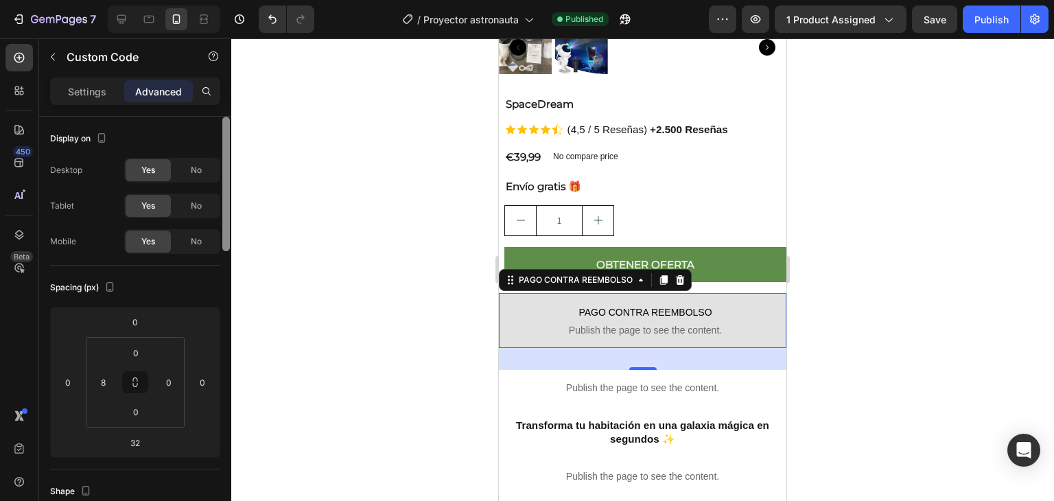
scroll to position [423, 0]
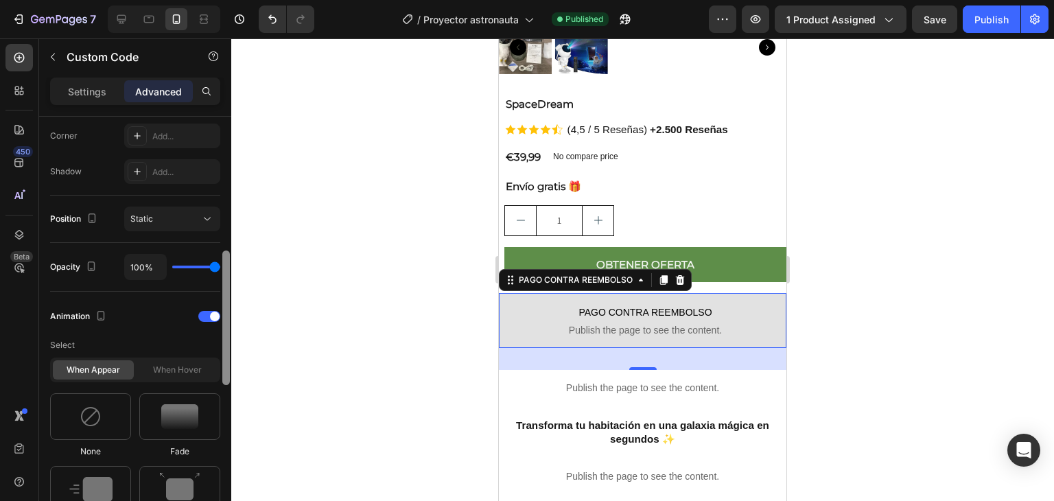
drag, startPoint x: 220, startPoint y: 179, endPoint x: 221, endPoint y: 237, distance: 58.3
click at [221, 237] on div at bounding box center [226, 328] width 10 height 423
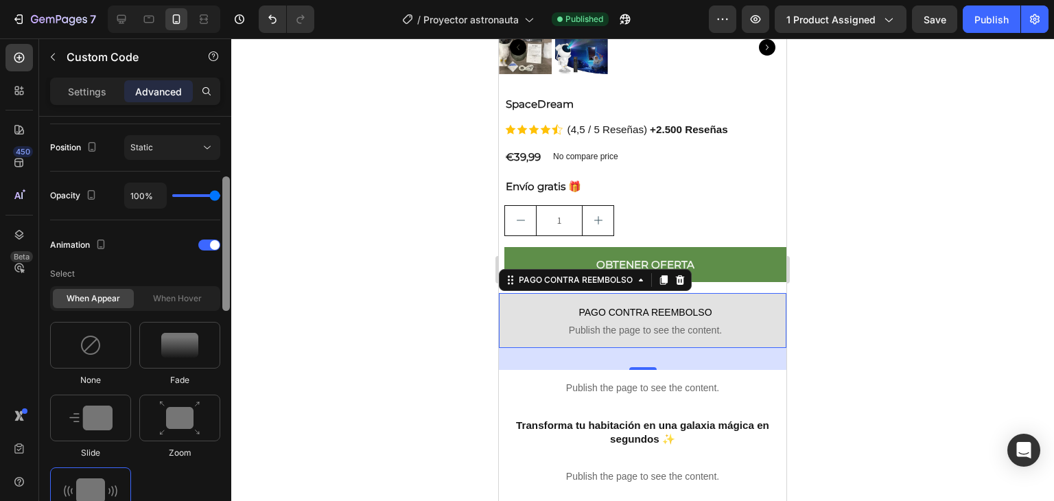
scroll to position [421, 0]
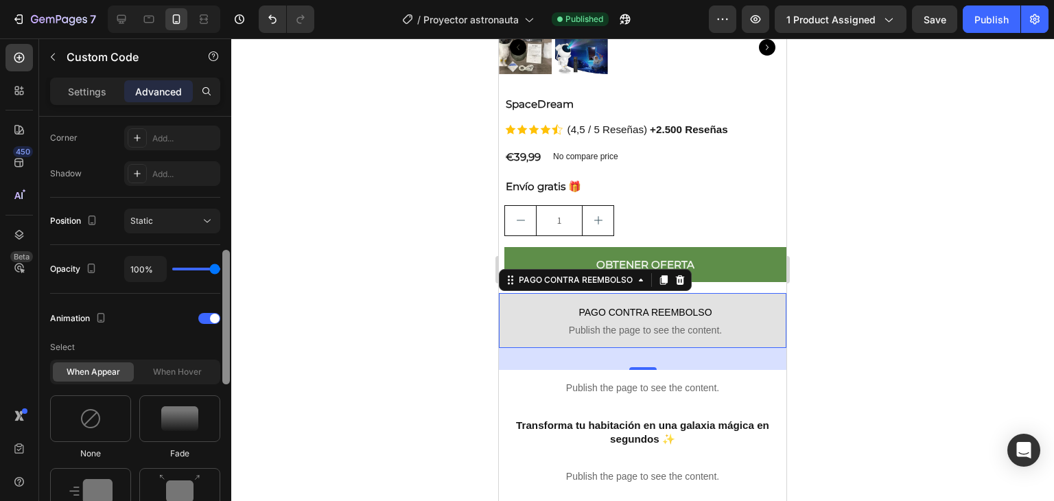
click at [222, 267] on div at bounding box center [226, 328] width 10 height 423
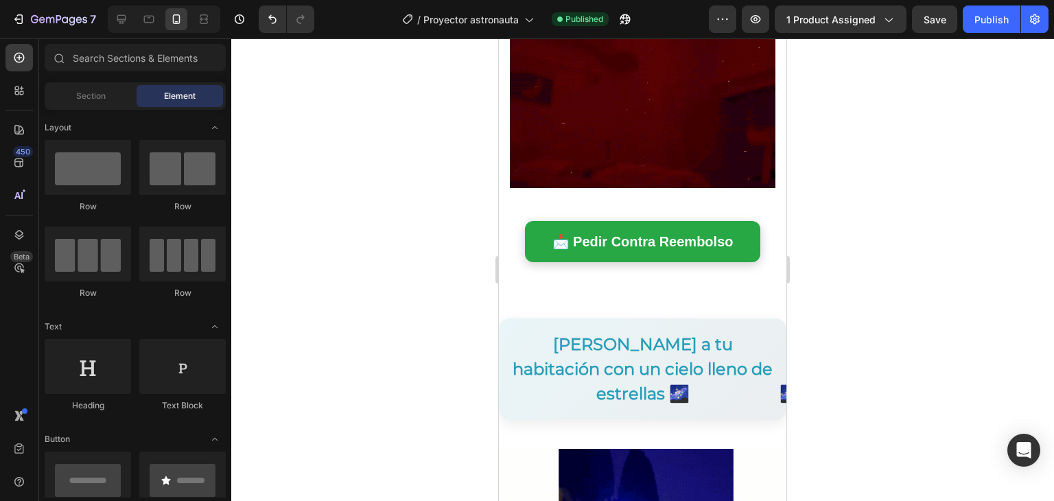
scroll to position [952, 0]
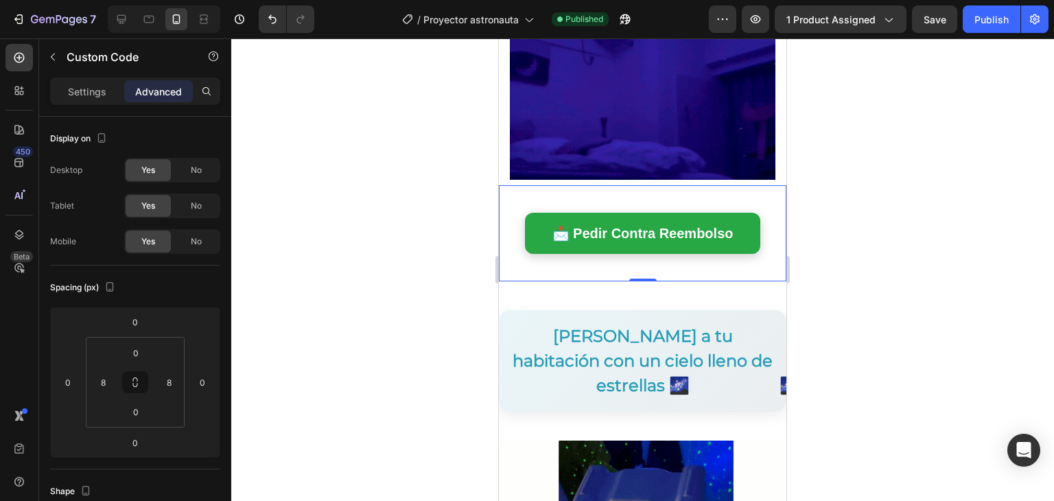
click at [694, 244] on div "📩 Pedir Contra Reembolso Custom Code 0" at bounding box center [643, 233] width 288 height 96
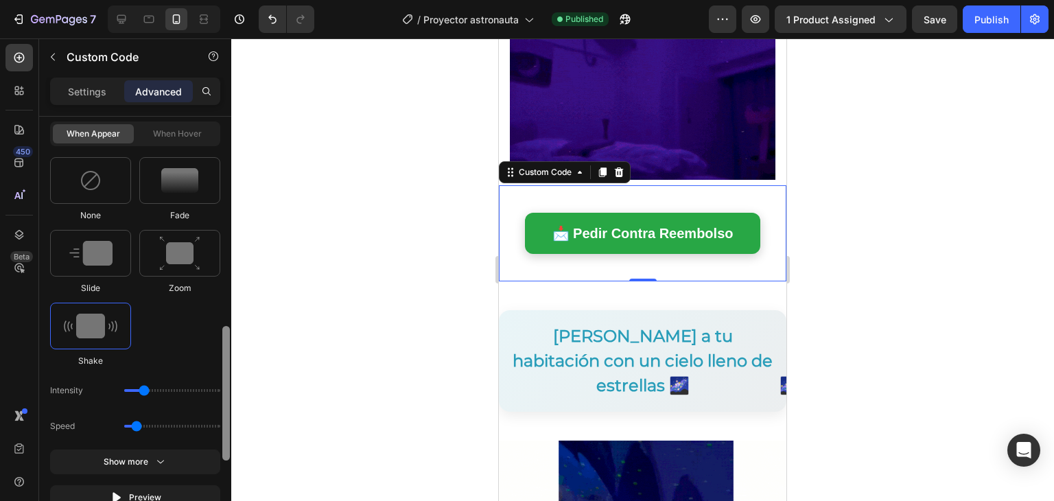
drag, startPoint x: 224, startPoint y: 173, endPoint x: 222, endPoint y: 396, distance: 223.1
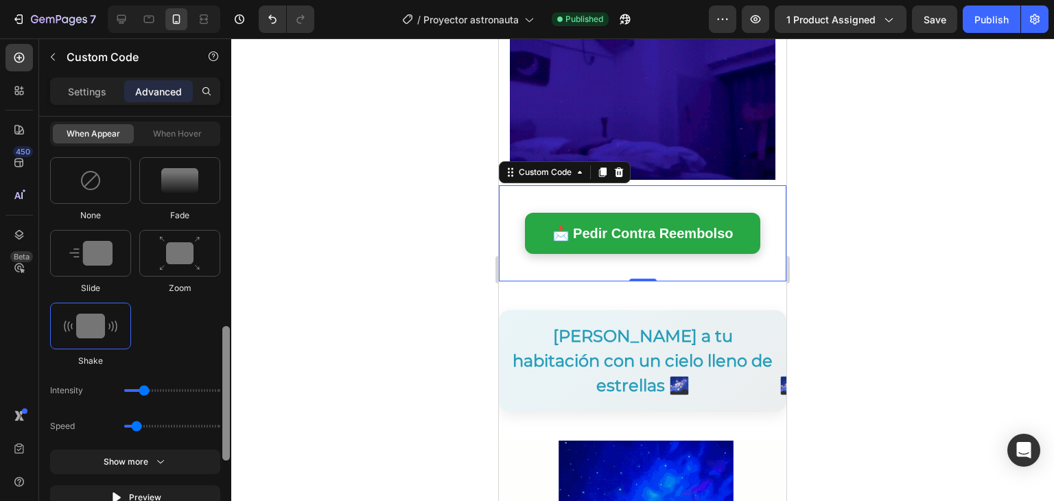
click at [222, 396] on div at bounding box center [226, 328] width 10 height 423
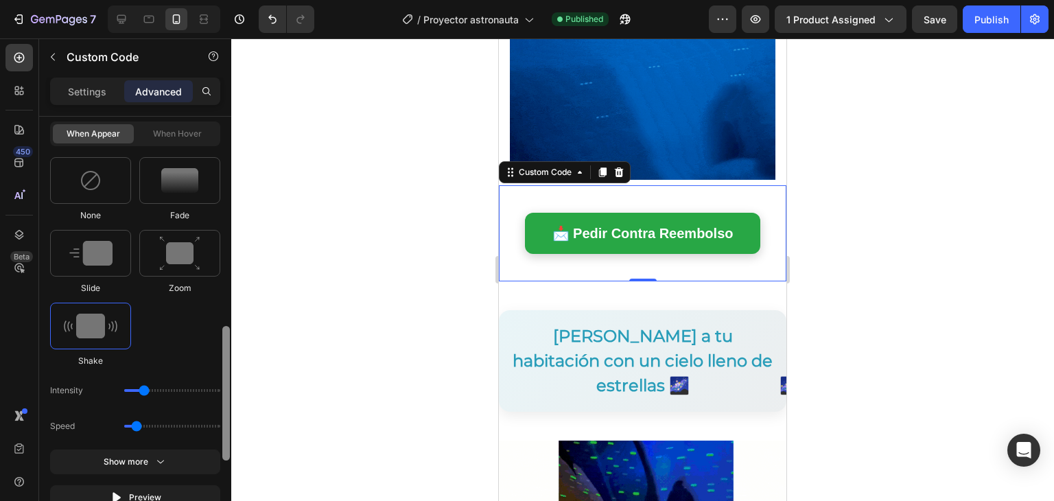
scroll to position [702, 0]
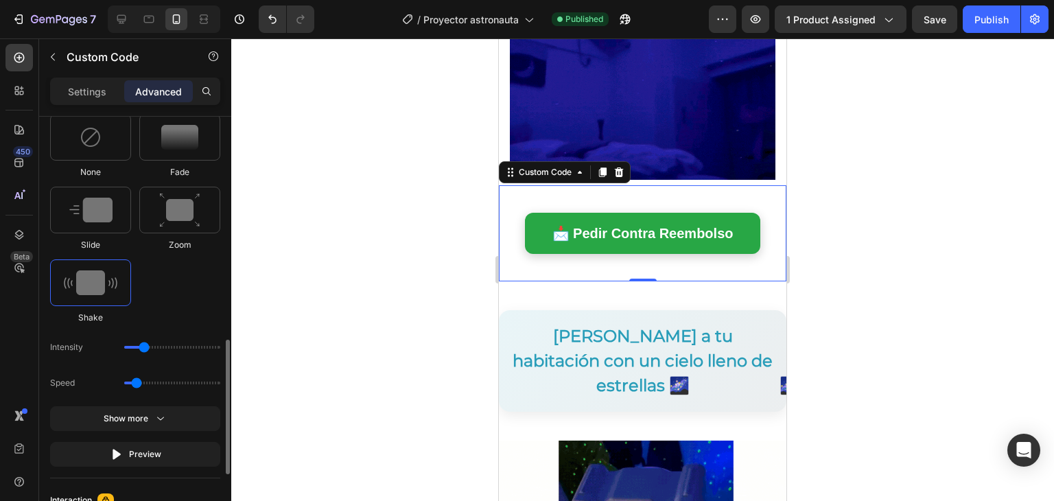
click at [103, 290] on img at bounding box center [91, 282] width 54 height 25
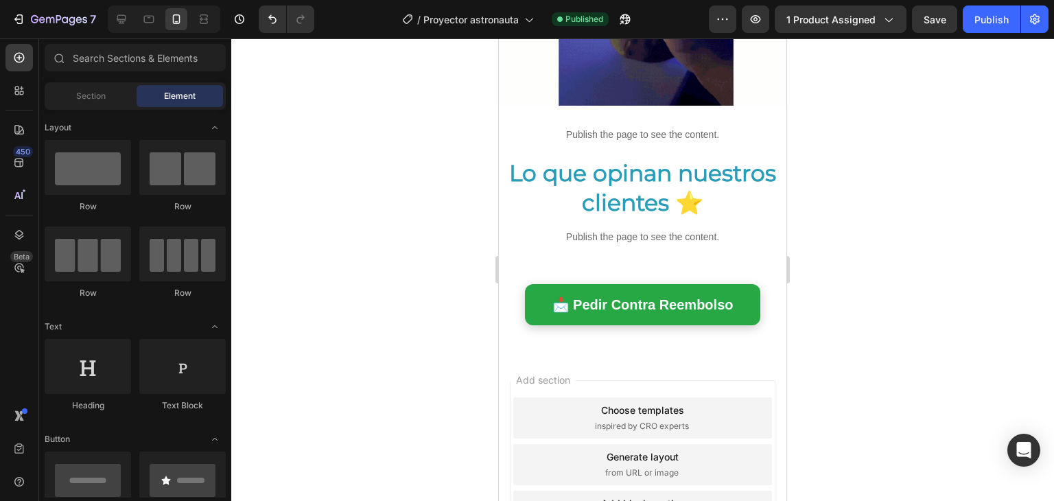
scroll to position [1577, 0]
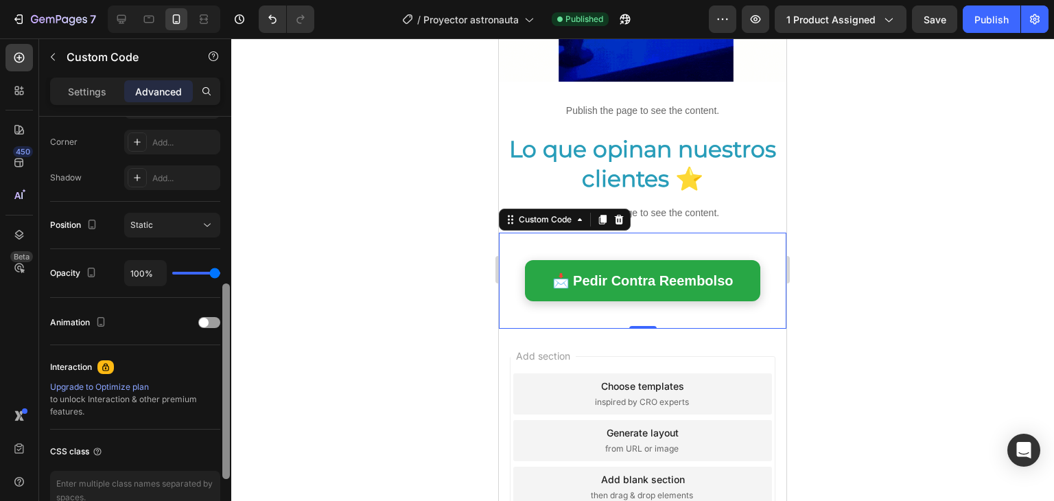
drag, startPoint x: 225, startPoint y: 160, endPoint x: 217, endPoint y: 355, distance: 195.1
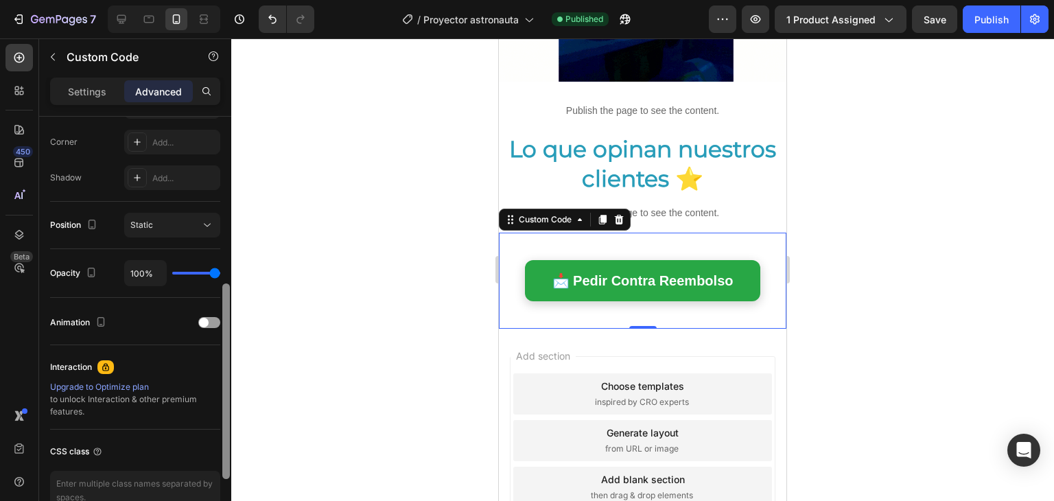
click at [217, 355] on div "Display on Desktop Yes No Tablet Yes No Mobile Yes No Spacing (px) 0 0 0 0 0 0 …" at bounding box center [135, 328] width 192 height 423
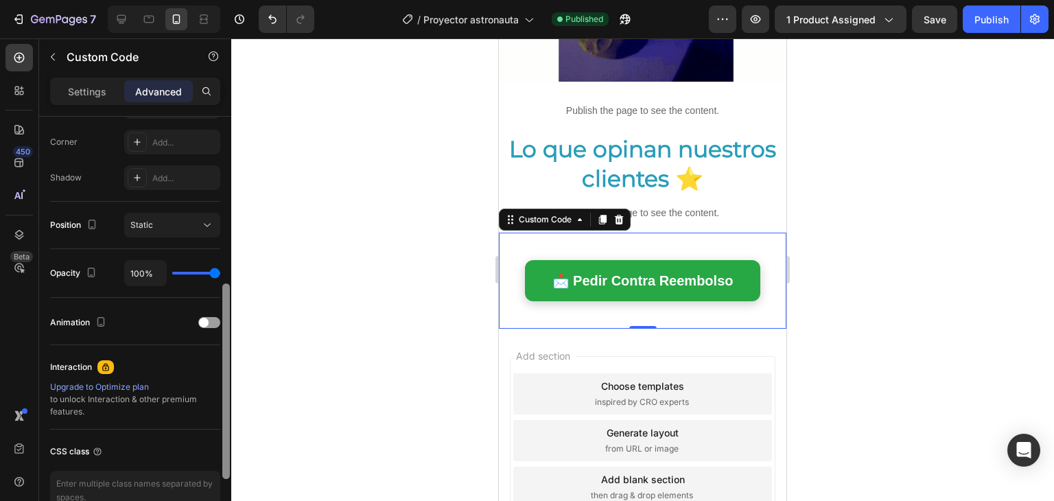
scroll to position [420, 0]
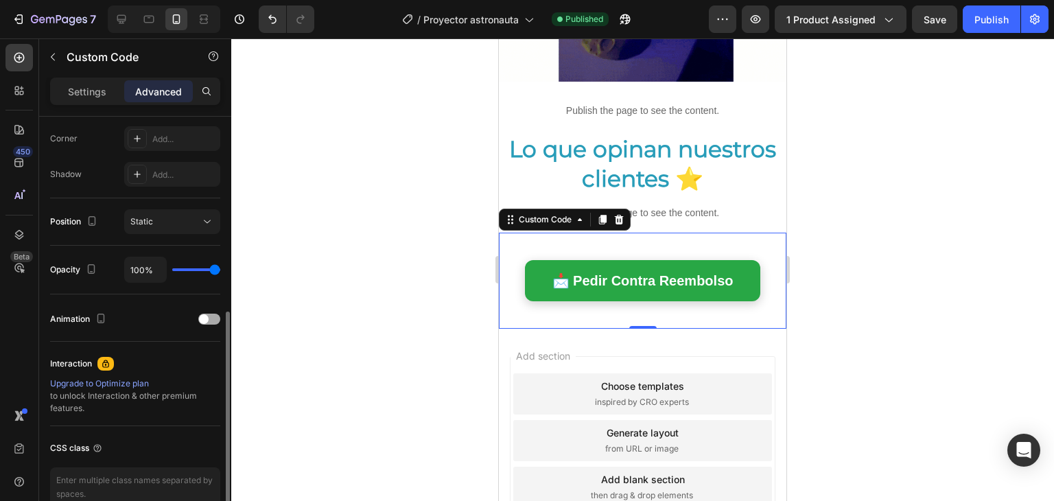
click at [209, 314] on div at bounding box center [209, 319] width 22 height 11
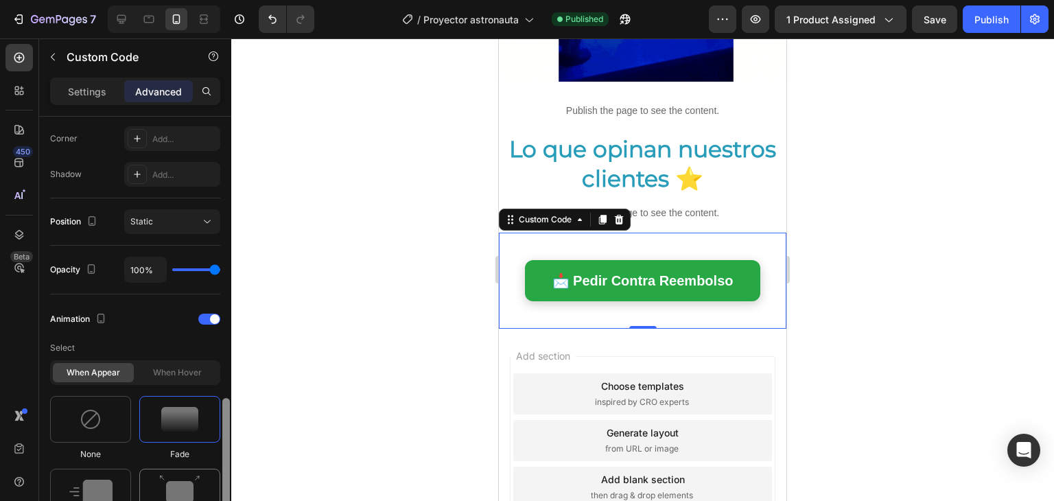
scroll to position [531, 0]
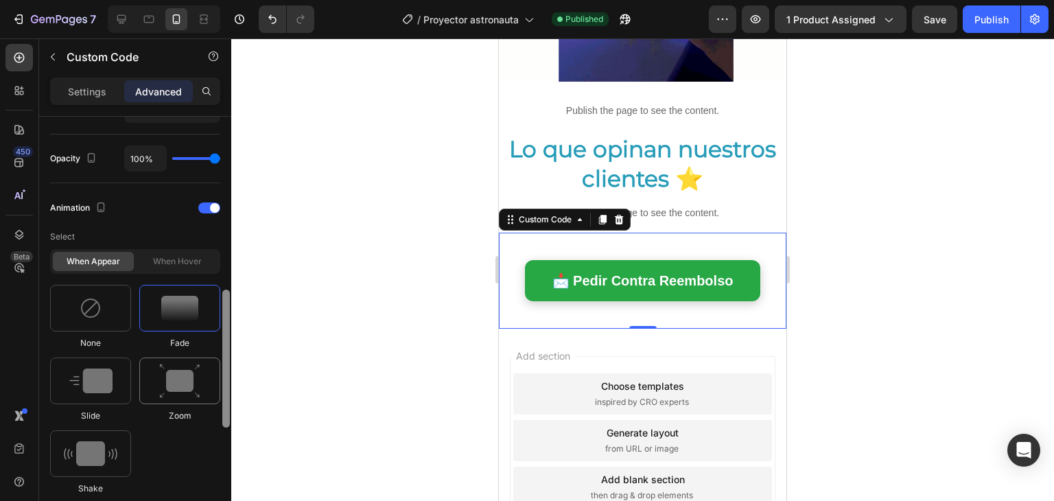
drag, startPoint x: 225, startPoint y: 340, endPoint x: 219, endPoint y: 377, distance: 36.9
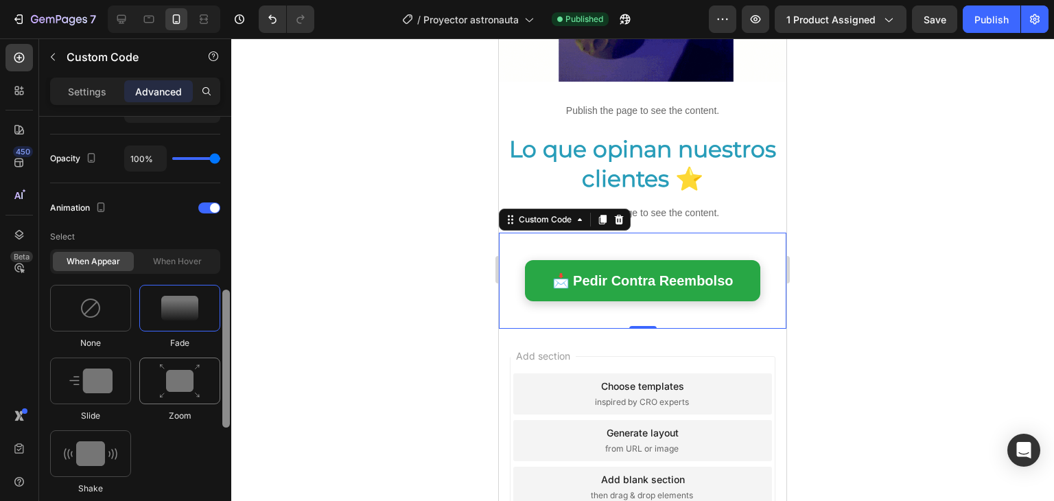
click at [219, 377] on div "Display on Desktop Yes No Tablet Yes No Mobile Yes No Spacing (px) 0 0 0 0 0 0 …" at bounding box center [135, 328] width 192 height 423
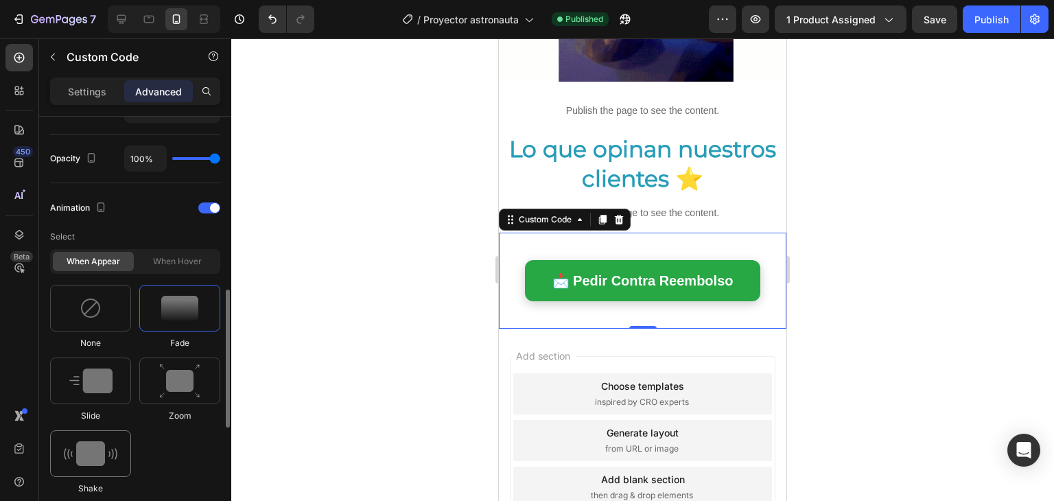
click at [111, 458] on img at bounding box center [91, 453] width 54 height 25
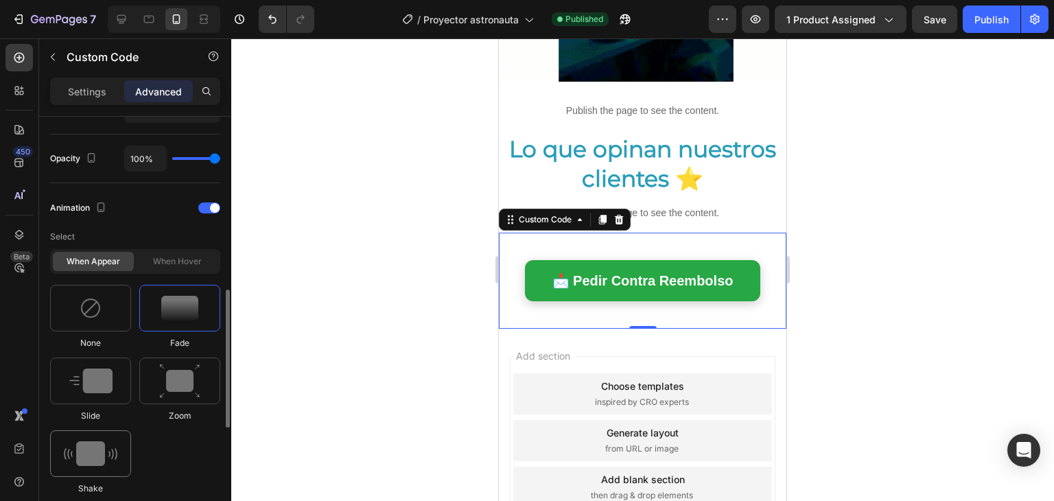
type input "0.7"
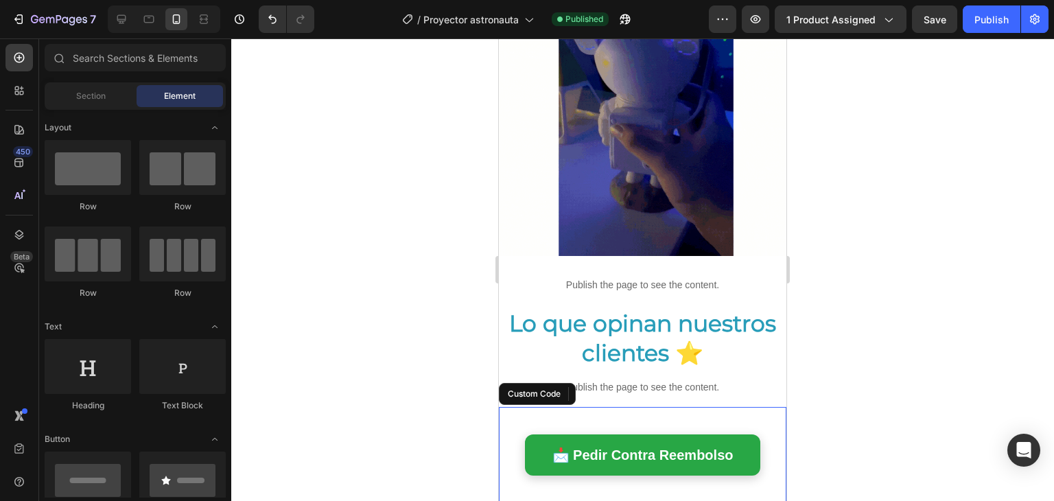
scroll to position [1400, 0]
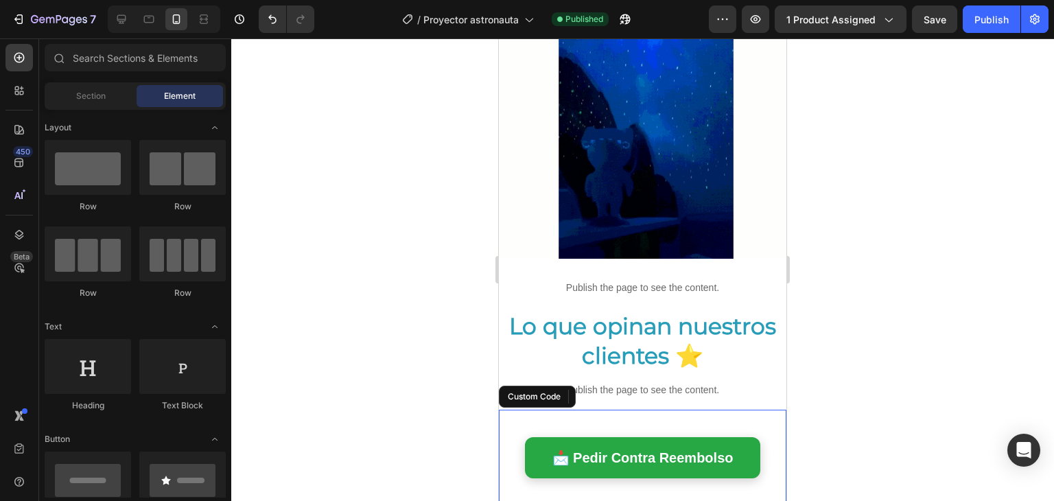
drag, startPoint x: 781, startPoint y: 403, endPoint x: 1285, endPoint y: 405, distance: 503.8
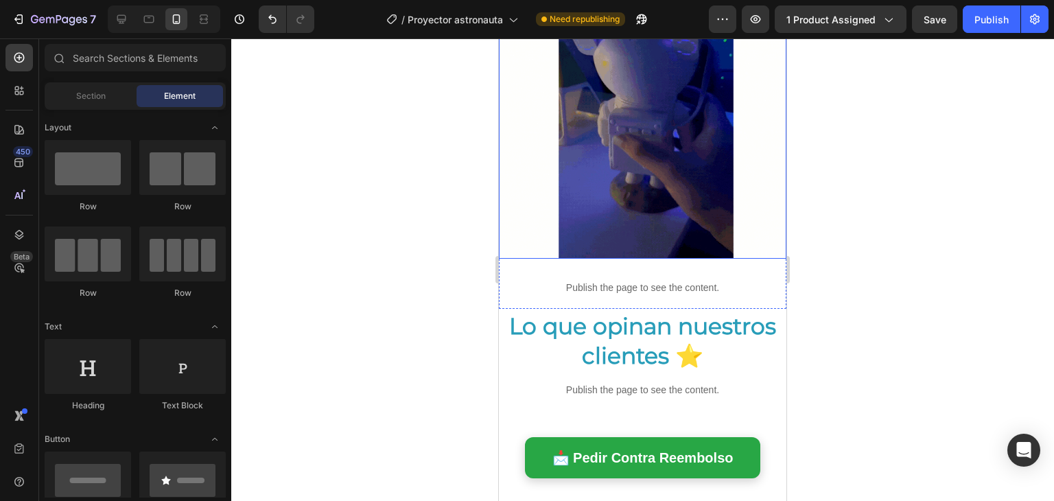
click at [763, 212] on img at bounding box center [643, 115] width 288 height 288
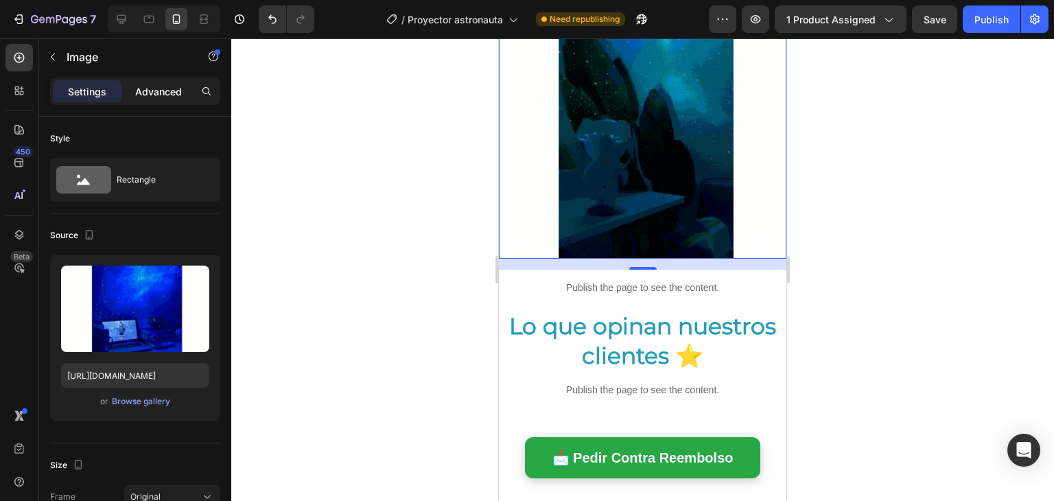
click at [161, 94] on p "Advanced" at bounding box center [158, 91] width 47 height 14
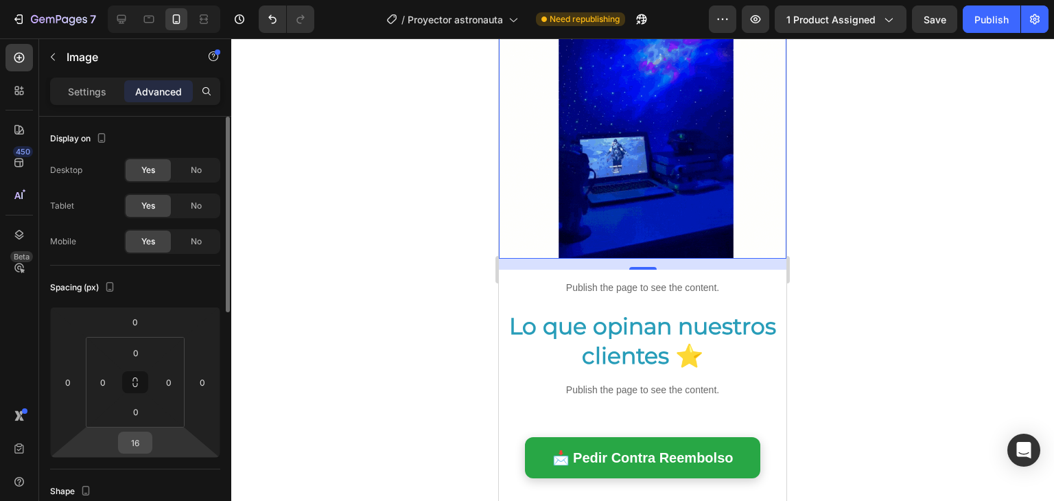
click at [132, 434] on input "16" at bounding box center [134, 442] width 27 height 21
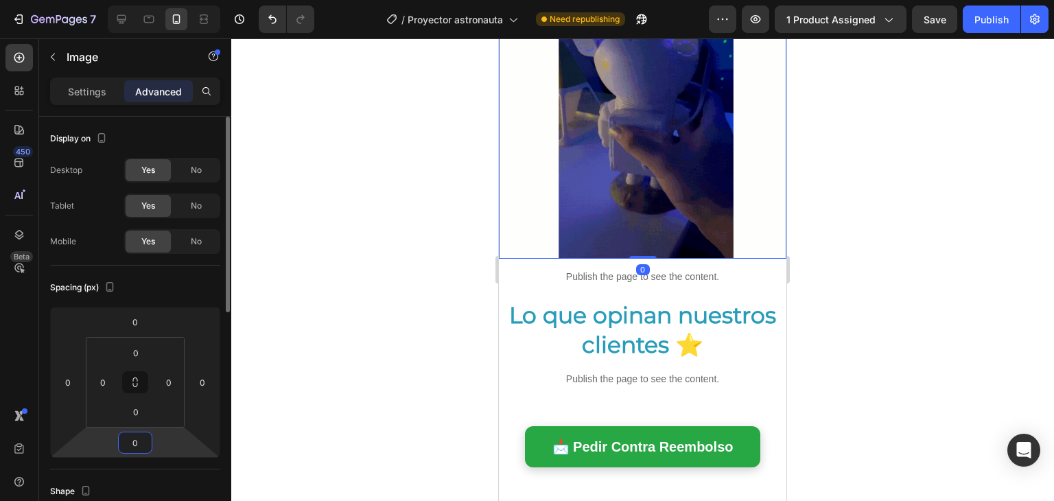
type input "0"
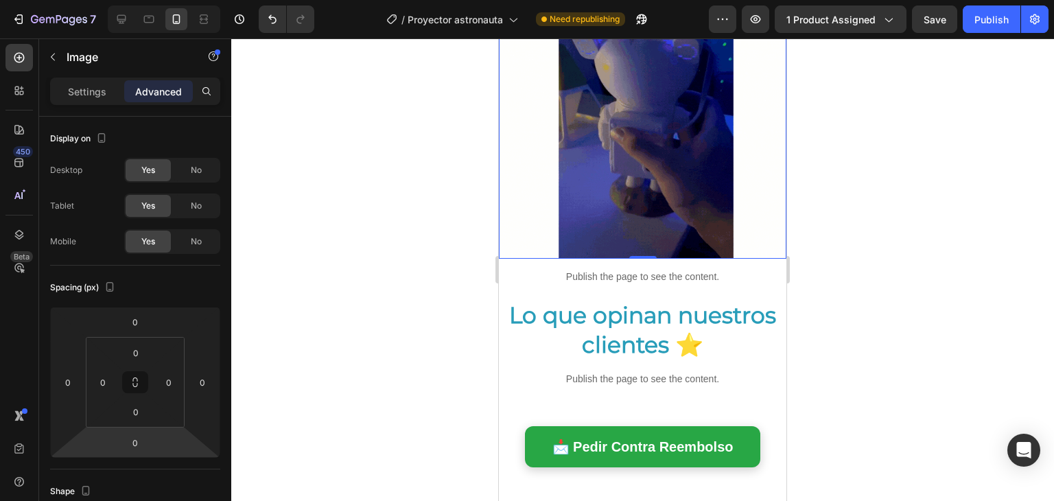
click at [330, 355] on div at bounding box center [642, 269] width 823 height 463
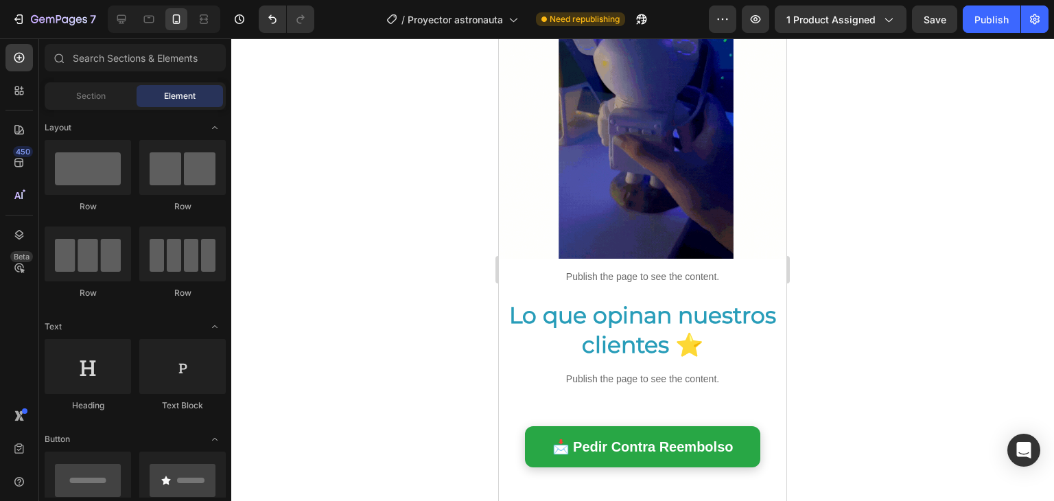
scroll to position [1649, 0]
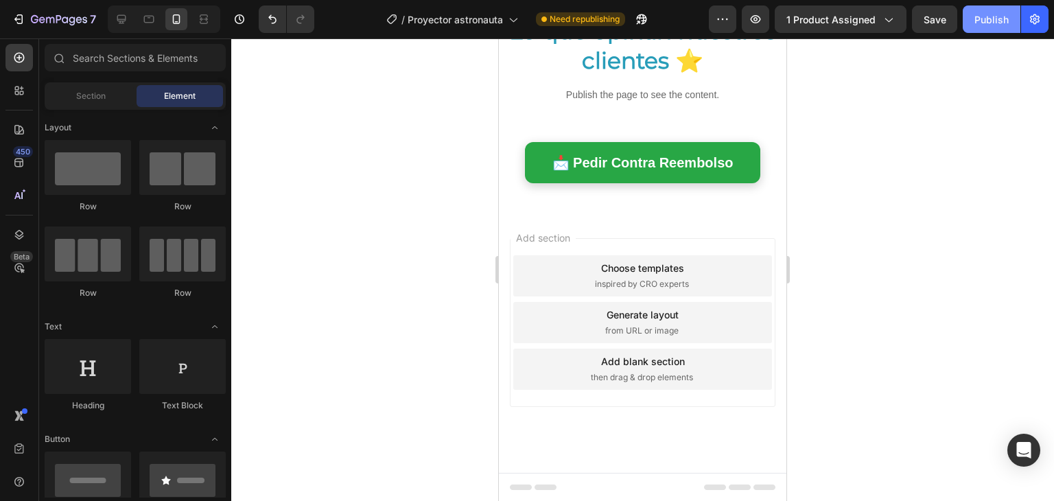
click at [988, 26] on button "Publish" at bounding box center [992, 18] width 58 height 27
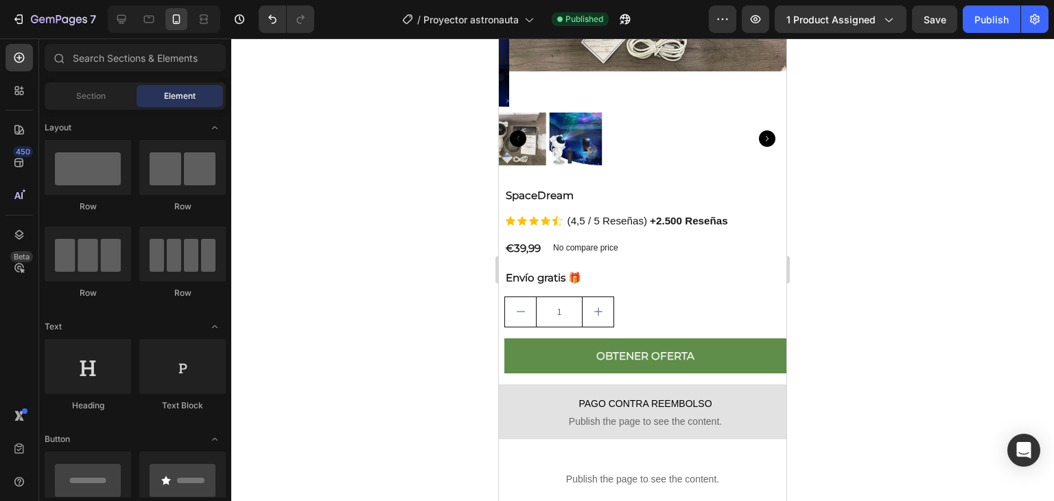
scroll to position [323, 0]
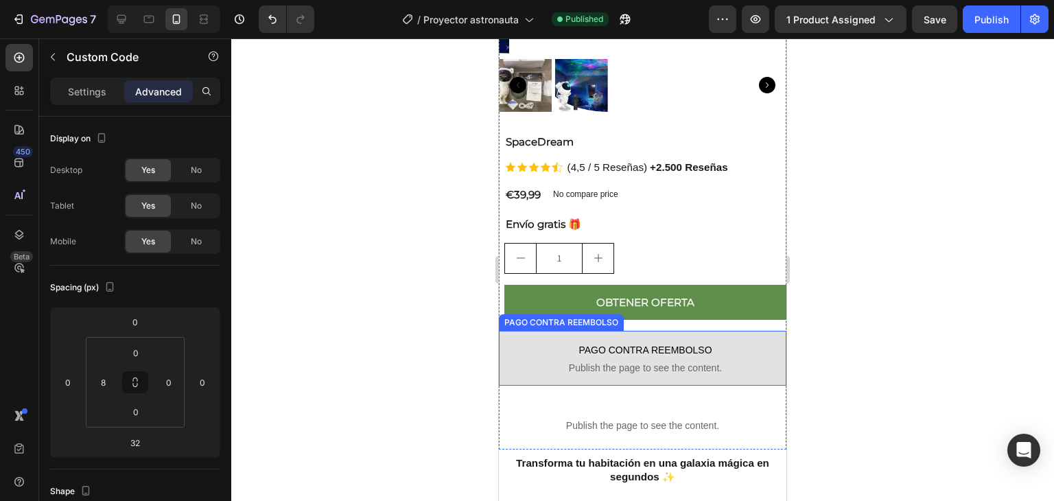
click at [635, 361] on span "Publish the page to see the content." at bounding box center [645, 368] width 282 height 14
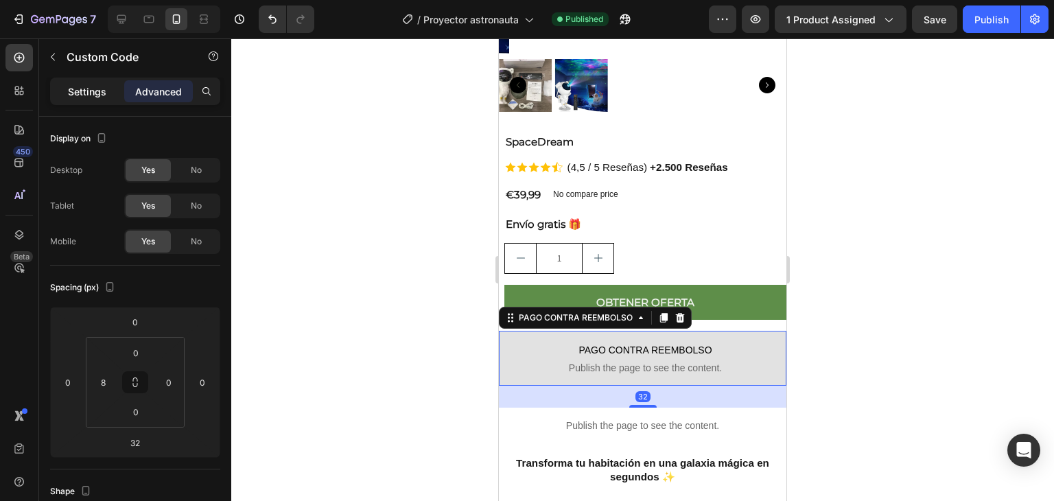
click at [102, 92] on p "Settings" at bounding box center [87, 91] width 38 height 14
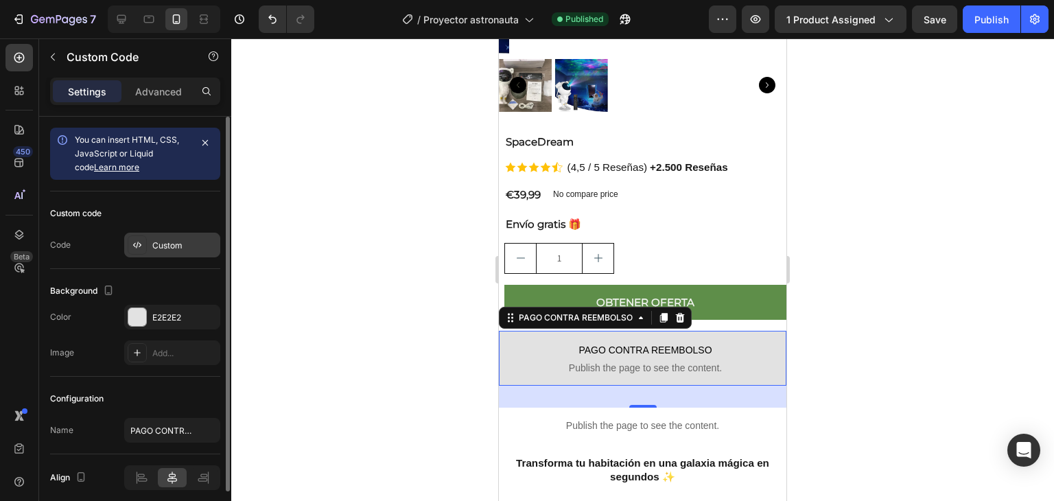
click at [178, 242] on div "Custom" at bounding box center [184, 246] width 65 height 12
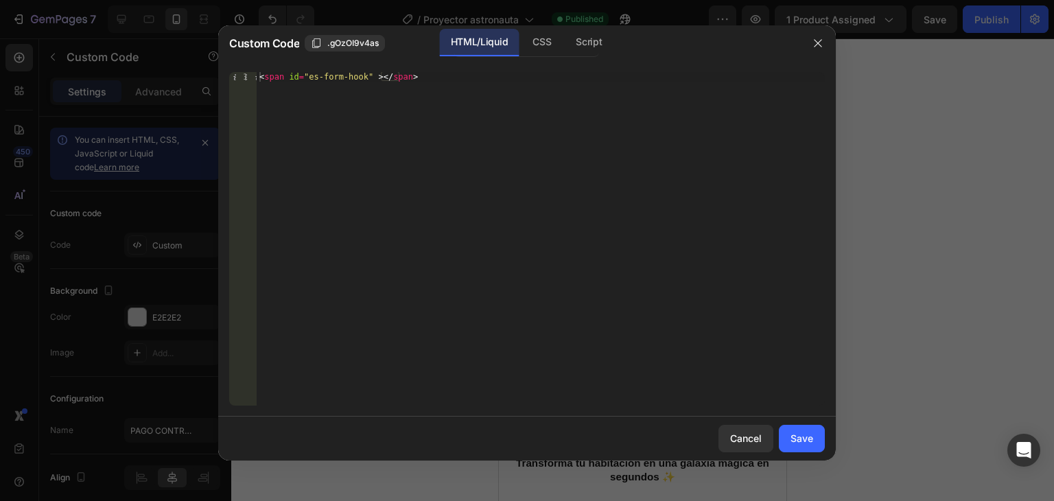
type textarea "<span id="es-form-hook" ></span>"
drag, startPoint x: 489, startPoint y: 165, endPoint x: 239, endPoint y: 78, distance: 265.5
click at [239, 78] on div "<span id="es-form-hook" ></span> 1 < span id = "es-form-hook" > </ span > ההההה…" at bounding box center [527, 239] width 596 height 334
click at [760, 431] on div "Cancel" at bounding box center [746, 438] width 32 height 14
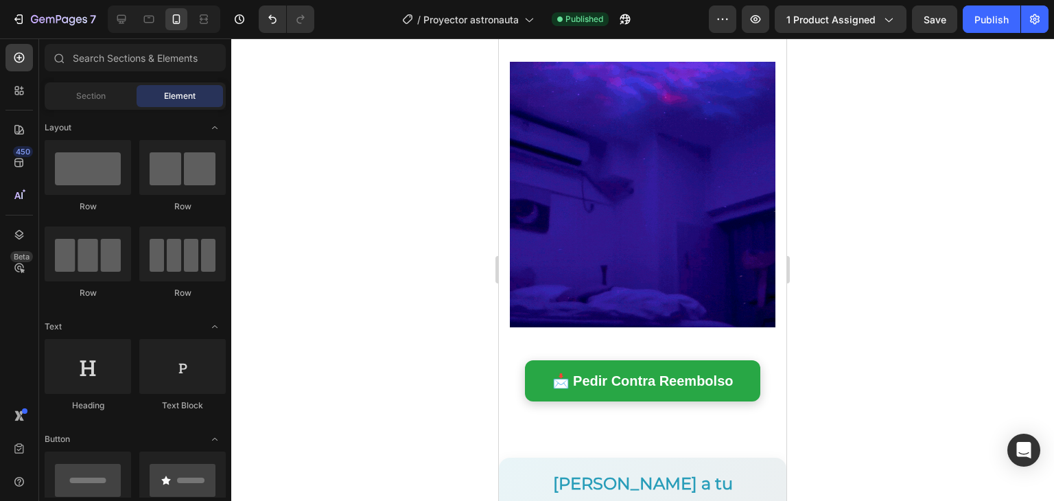
scroll to position [850, 0]
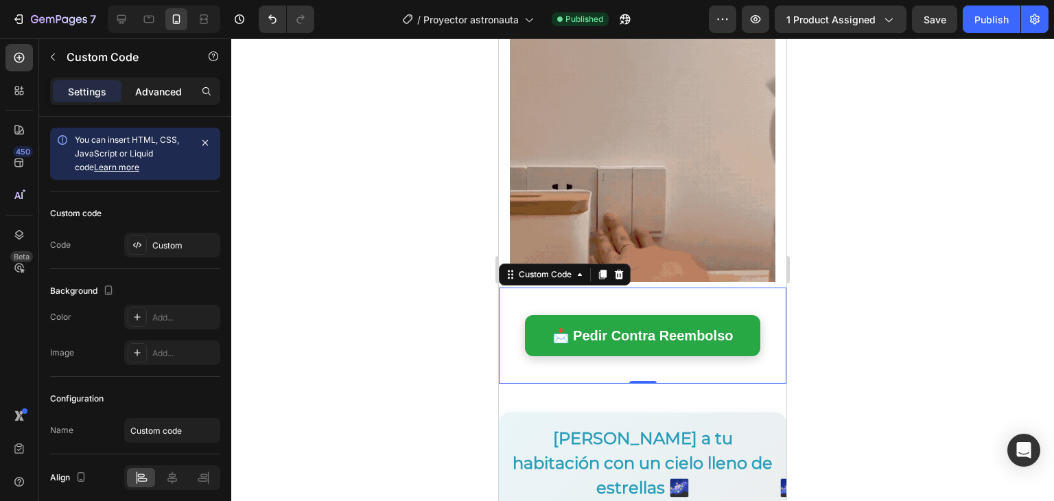
click at [177, 91] on p "Advanced" at bounding box center [158, 91] width 47 height 14
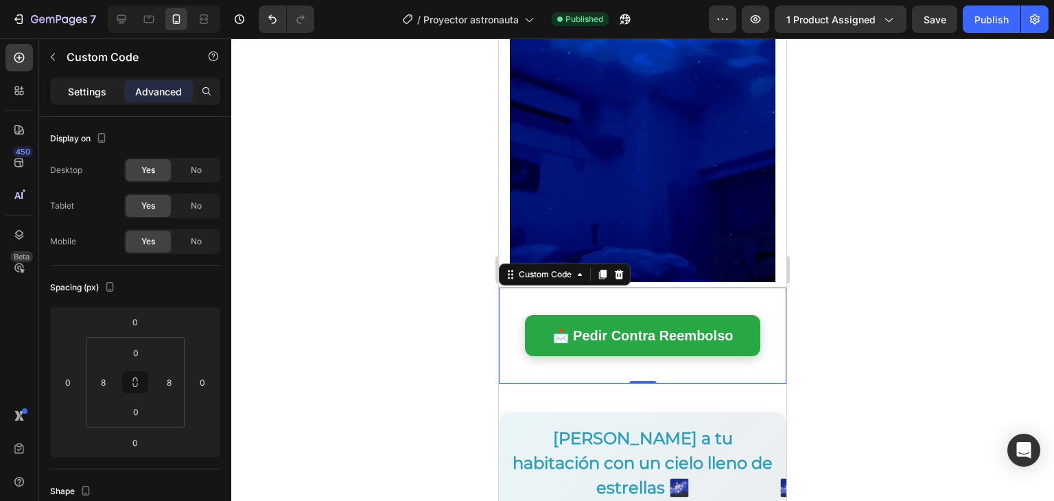
click at [78, 84] on p "Settings" at bounding box center [87, 91] width 38 height 14
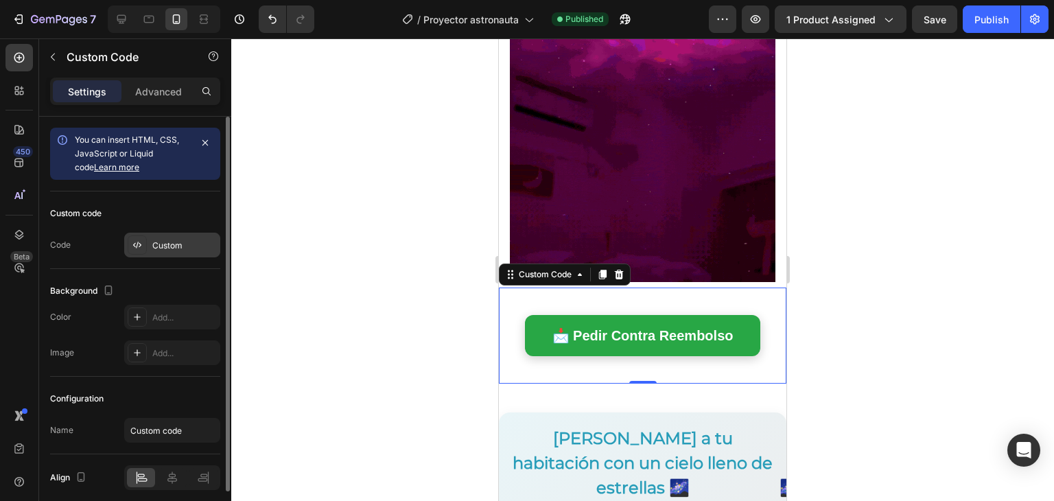
click at [156, 246] on div "Custom" at bounding box center [184, 246] width 65 height 12
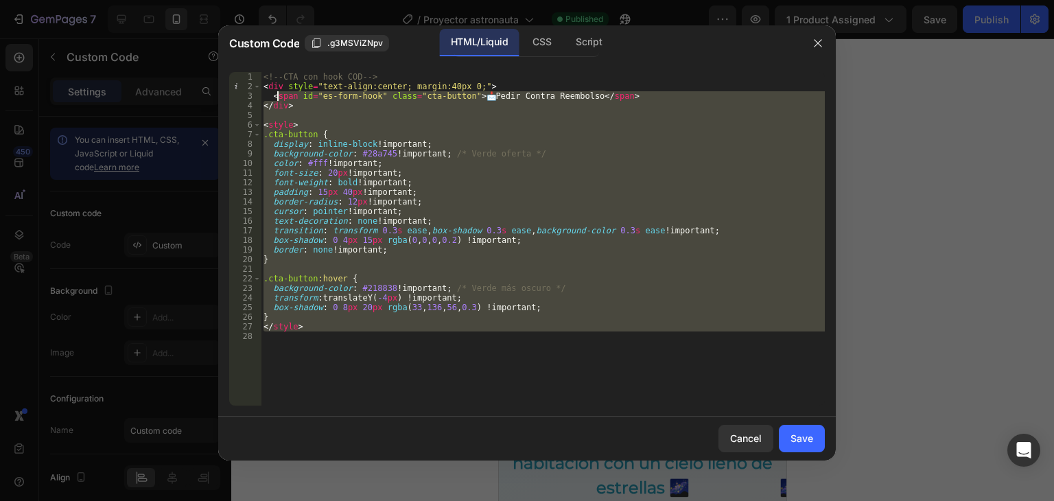
drag, startPoint x: 439, startPoint y: 356, endPoint x: 233, endPoint y: -5, distance: 414.7
click at [233, 0] on html "7 Version history / Proyector astronauta Published Preview 1 product assigned S…" at bounding box center [527, 0] width 1054 height 0
type textarea "<!-- CTA con hook COD --> <div style="text-align:center; margin:40px 0;">"
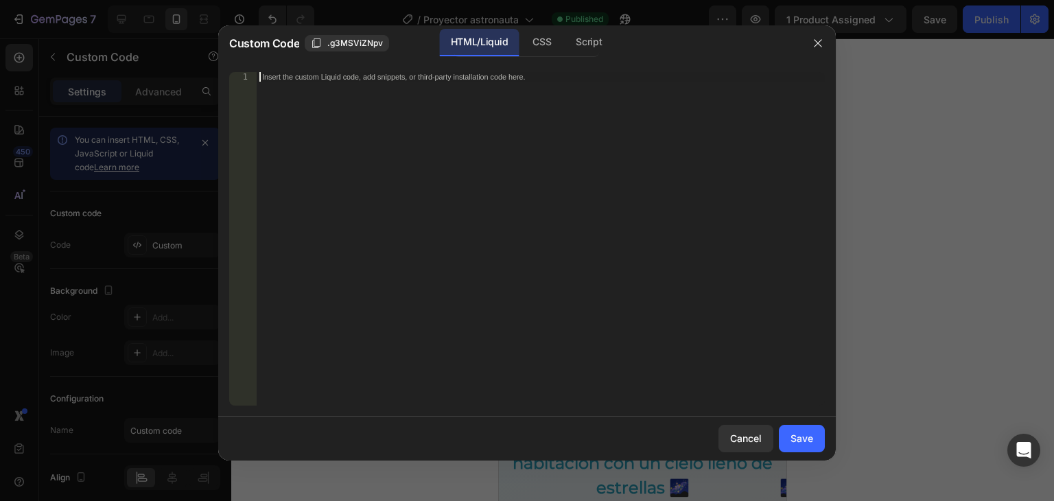
paste textarea "<span id="es-form-hook" ></span>"
type textarea "<span id="es-form-hook" ></span>"
click at [795, 437] on div "Save" at bounding box center [802, 438] width 23 height 14
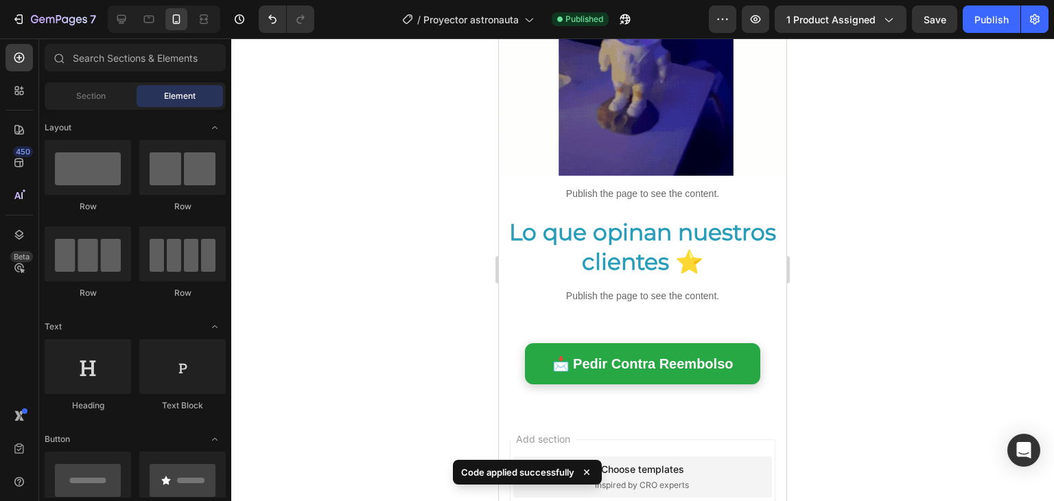
scroll to position [1447, 0]
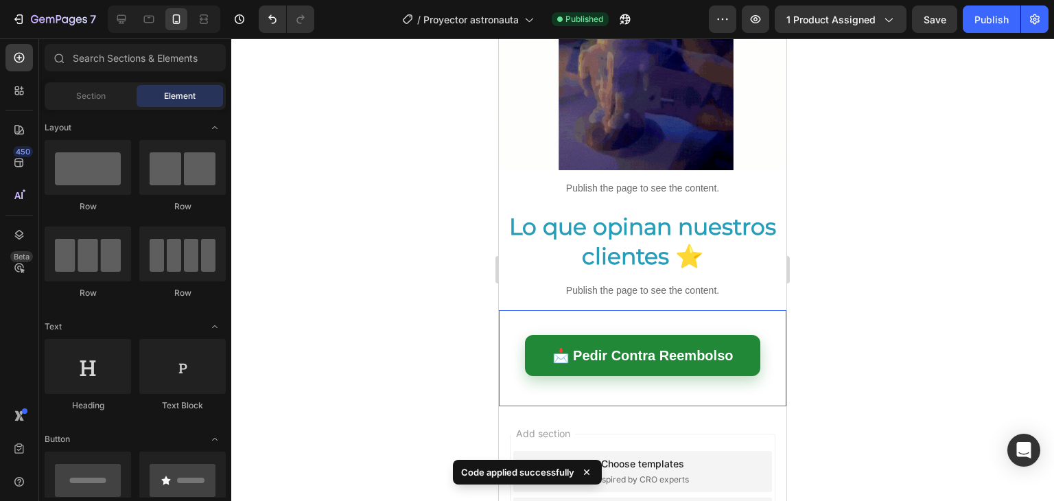
click at [650, 335] on span "📩 Pedir Contra Reembolso" at bounding box center [643, 355] width 236 height 41
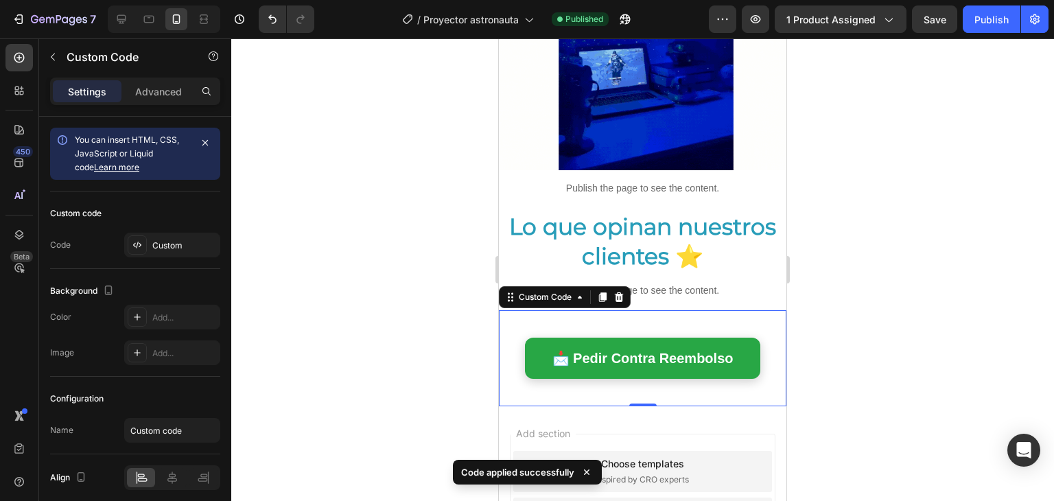
click at [171, 260] on div "Custom code Code Custom" at bounding box center [135, 230] width 170 height 78
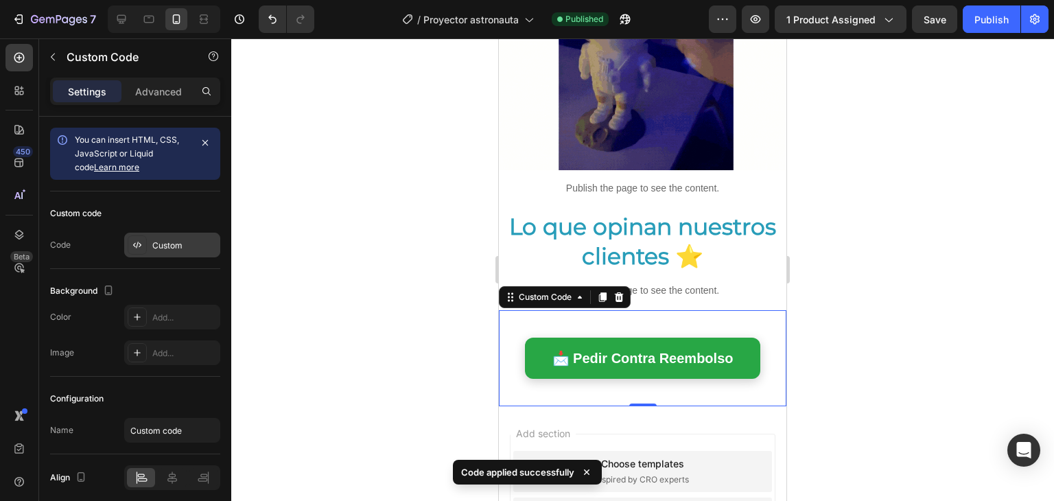
click at [176, 249] on div "Custom" at bounding box center [184, 246] width 65 height 12
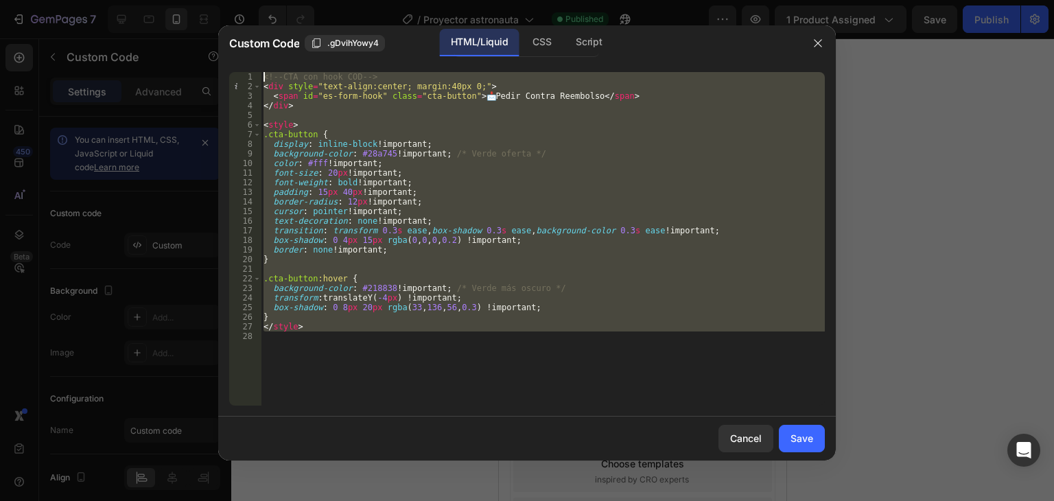
drag, startPoint x: 450, startPoint y: 386, endPoint x: 207, endPoint y: 45, distance: 419.8
click at [207, 45] on div "Custom Code .gDvihYowy4 HTML/Liquid CSS Script 1 2 3 4 5 6 7 8 9 10 11 12 13 14…" at bounding box center [527, 250] width 1054 height 501
type textarea "<!-- CTA con hook COD --> <div style="text-align:center; margin:40px 0;">"
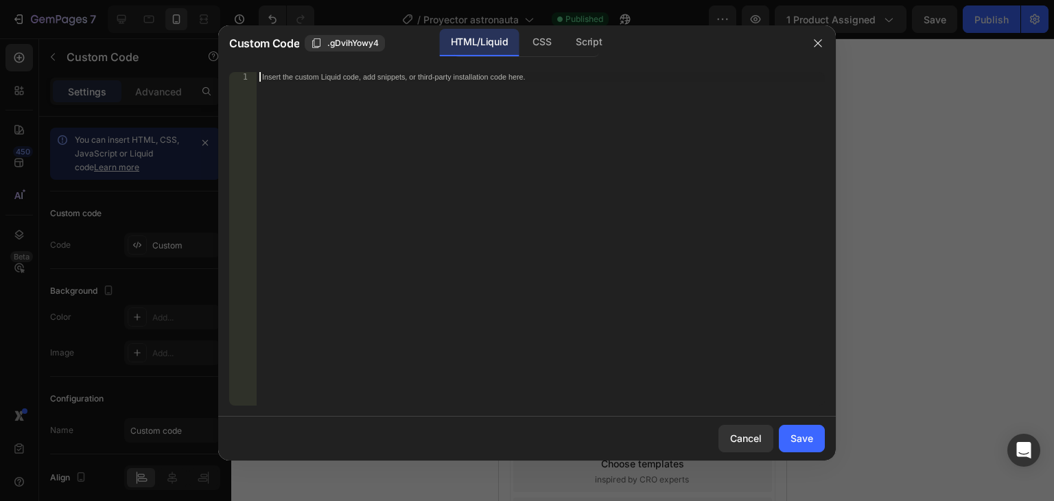
paste textarea "<span id="es-form-hook" ></span>"
type textarea "<span id="es-form-hook" ></span>"
click at [806, 439] on div "Save" at bounding box center [802, 438] width 23 height 14
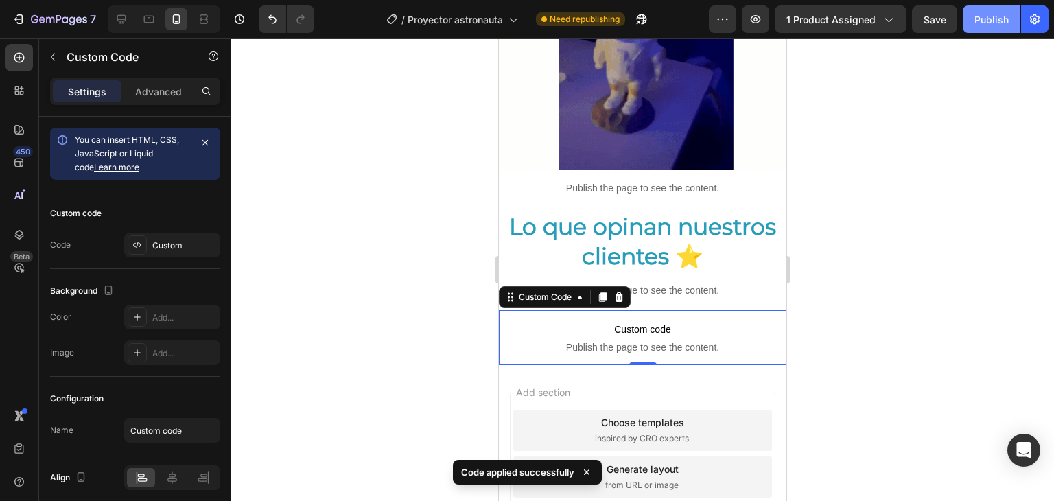
click at [979, 28] on button "Publish" at bounding box center [992, 18] width 58 height 27
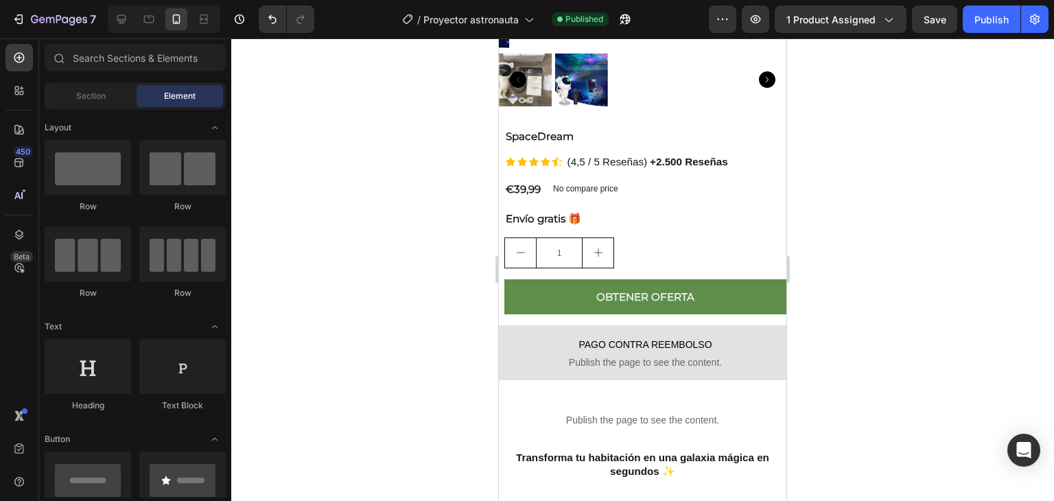
scroll to position [334, 0]
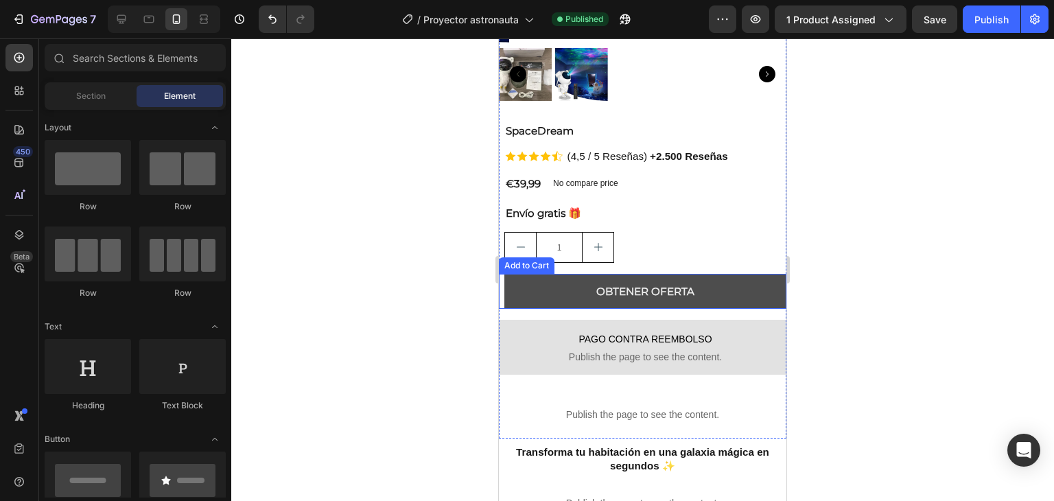
click at [721, 277] on button "OBTENER OFERTA" at bounding box center [645, 291] width 282 height 35
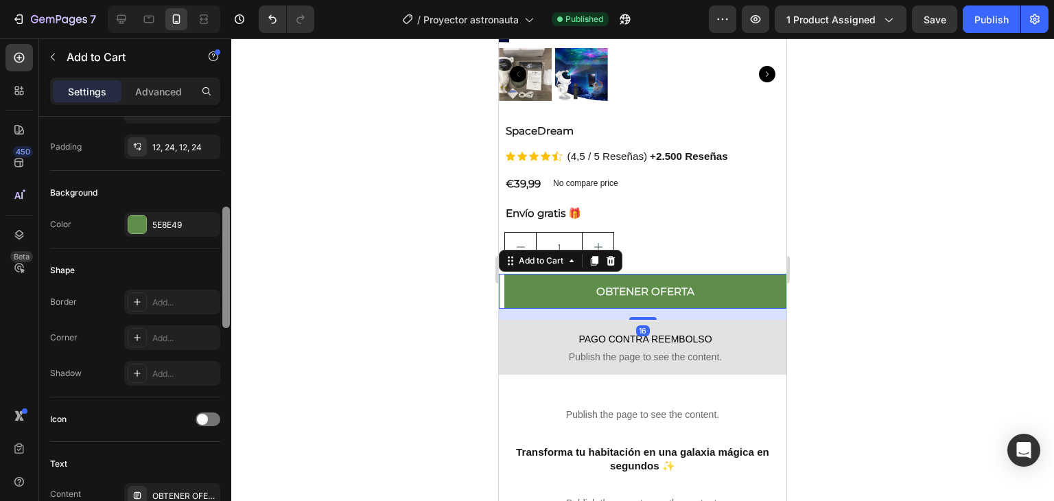
scroll to position [290, 0]
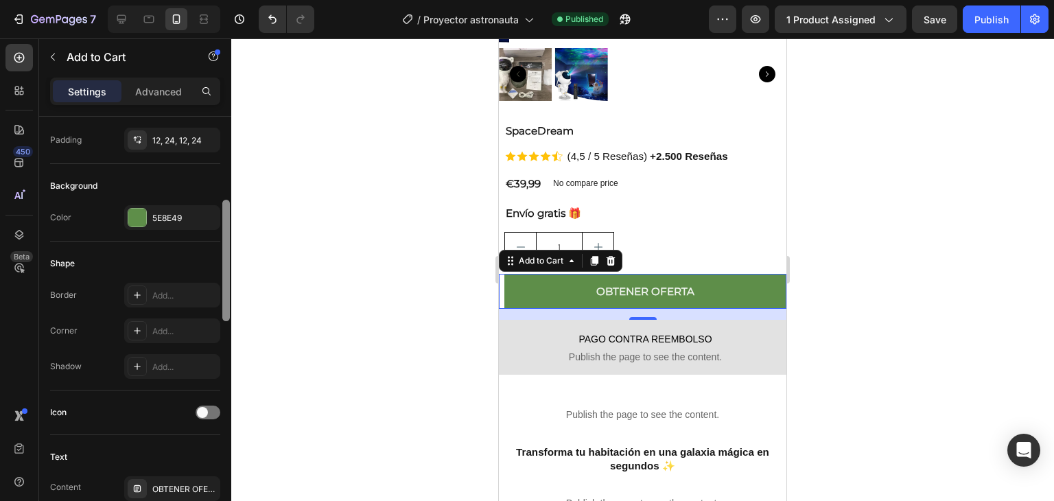
drag, startPoint x: 228, startPoint y: 221, endPoint x: 227, endPoint y: 305, distance: 83.7
click at [227, 305] on div at bounding box center [226, 260] width 8 height 121
click at [166, 219] on div "5E8E49" at bounding box center [172, 218] width 40 height 12
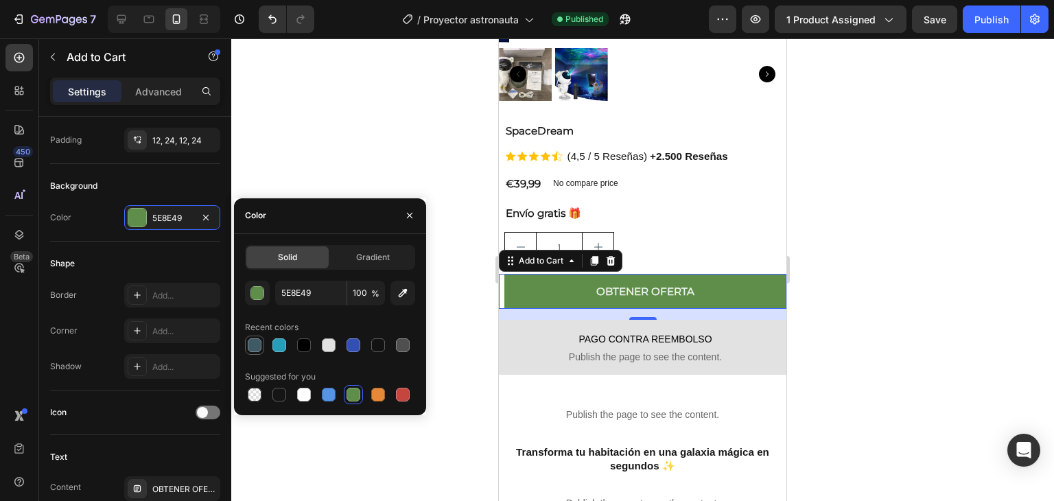
click at [251, 346] on div at bounding box center [255, 345] width 14 height 14
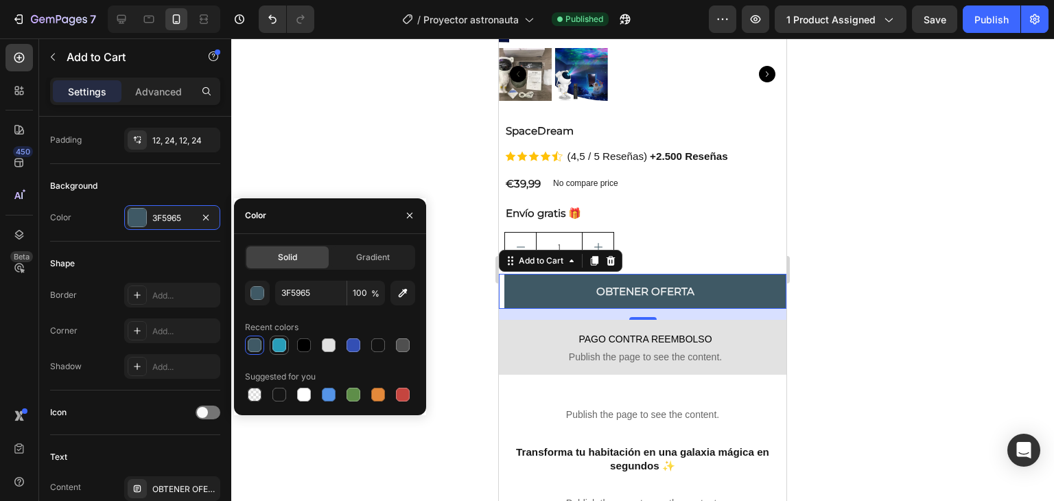
click at [277, 347] on div at bounding box center [279, 345] width 14 height 14
type input "289DB9"
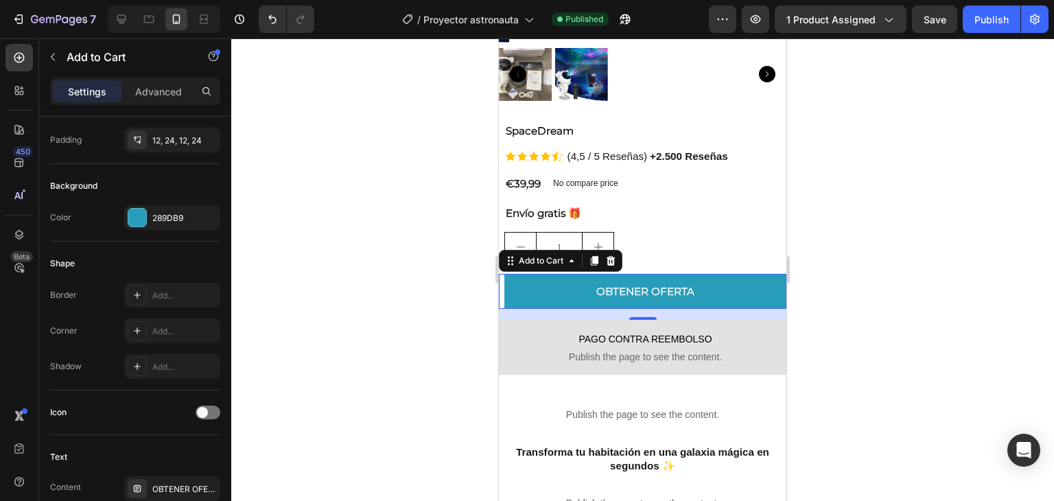
click at [382, 155] on div at bounding box center [642, 269] width 823 height 463
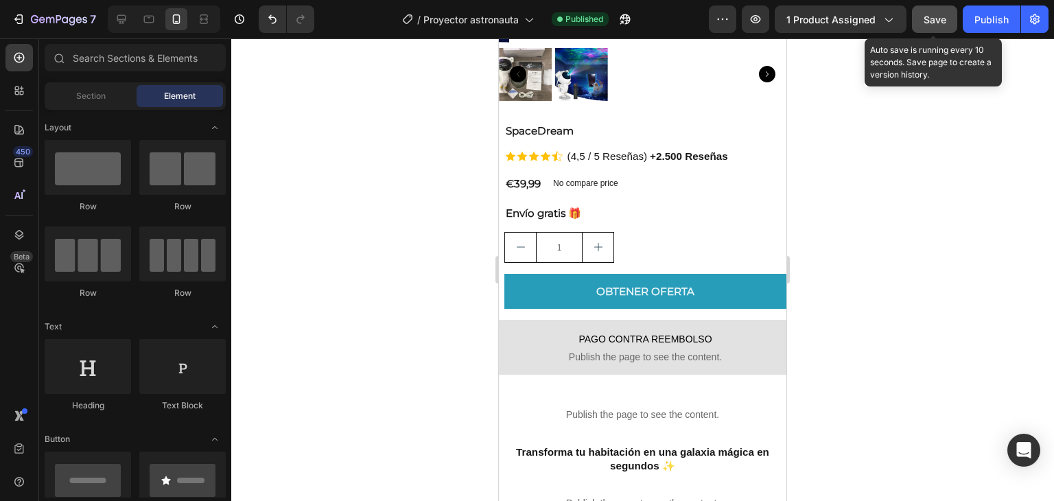
click at [931, 25] on div "Save" at bounding box center [935, 19] width 23 height 14
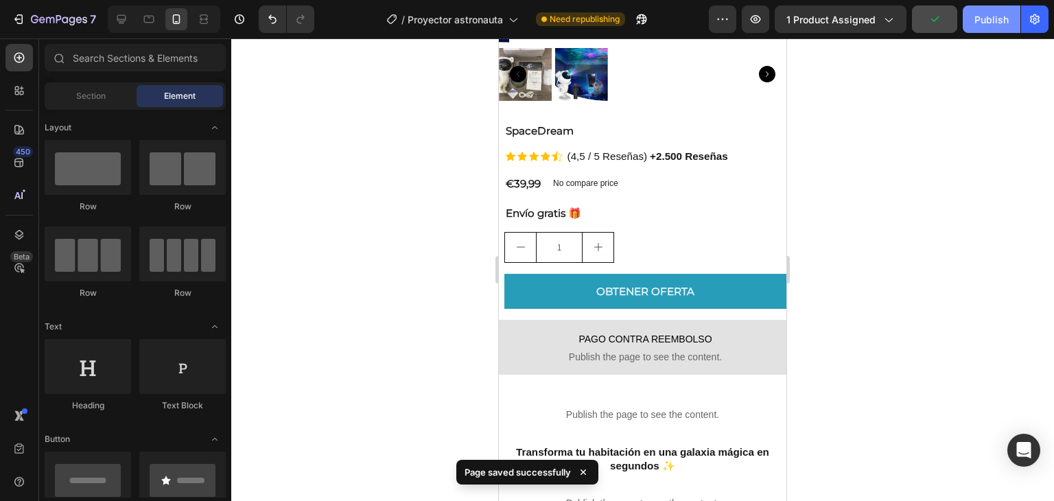
click at [977, 16] on div "Publish" at bounding box center [992, 19] width 34 height 14
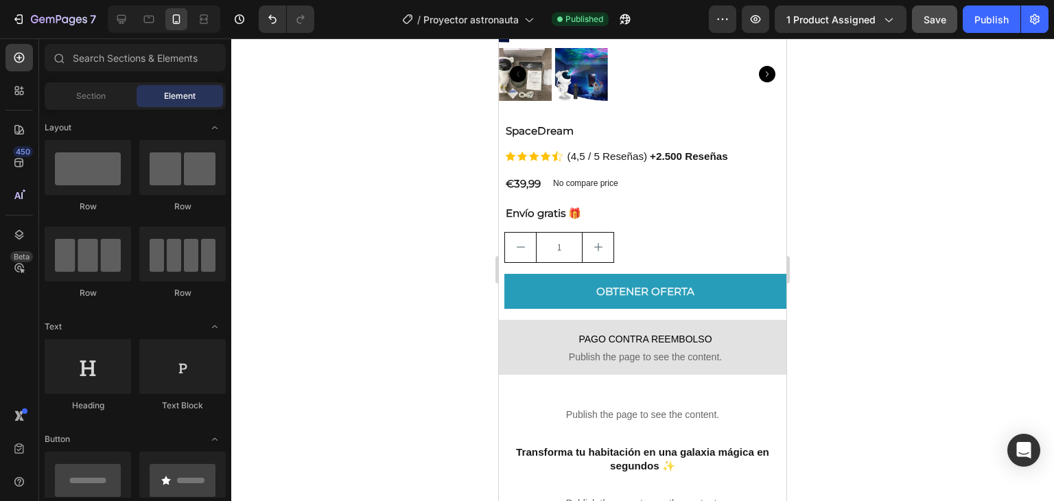
scroll to position [0, 0]
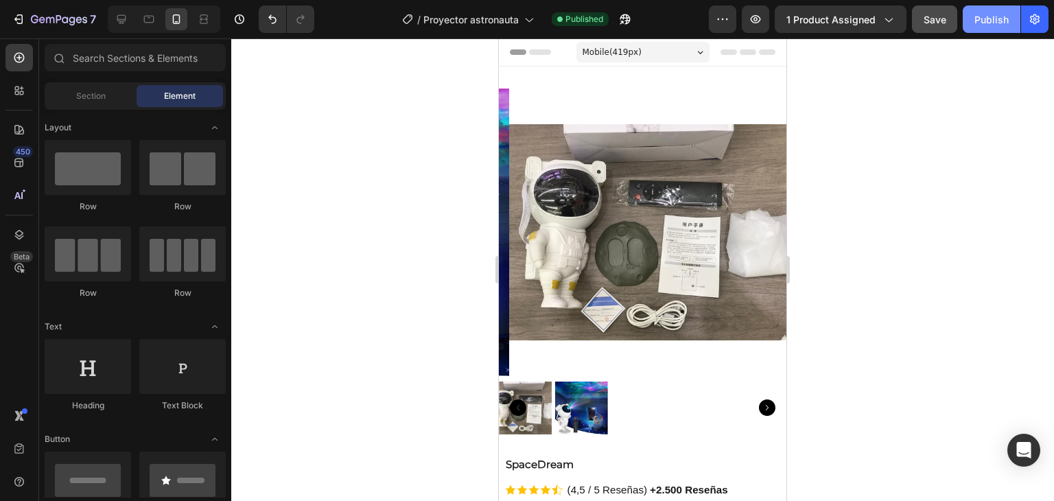
click at [973, 23] on button "Publish" at bounding box center [992, 18] width 58 height 27
click at [16, 23] on icon "button" at bounding box center [19, 19] width 14 height 14
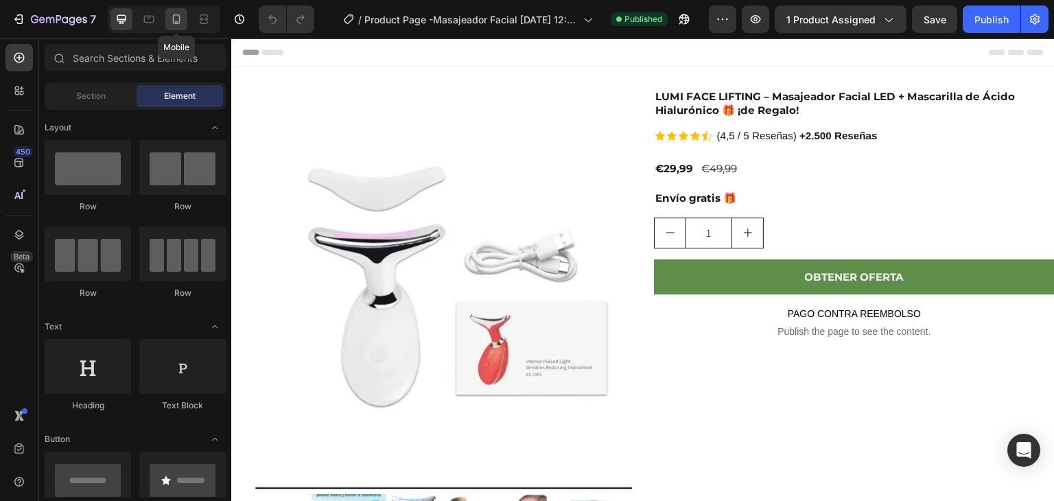
click at [177, 21] on icon at bounding box center [176, 21] width 3 height 1
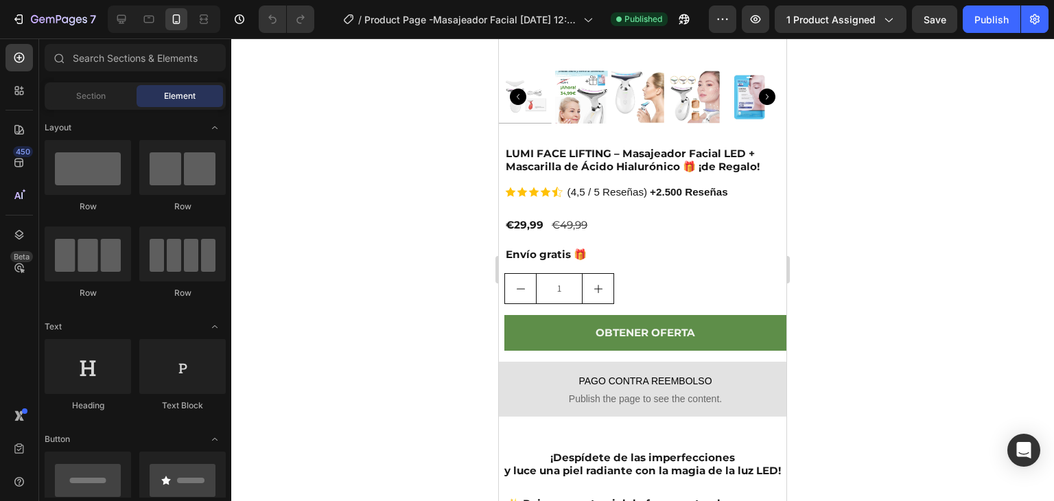
scroll to position [457, 0]
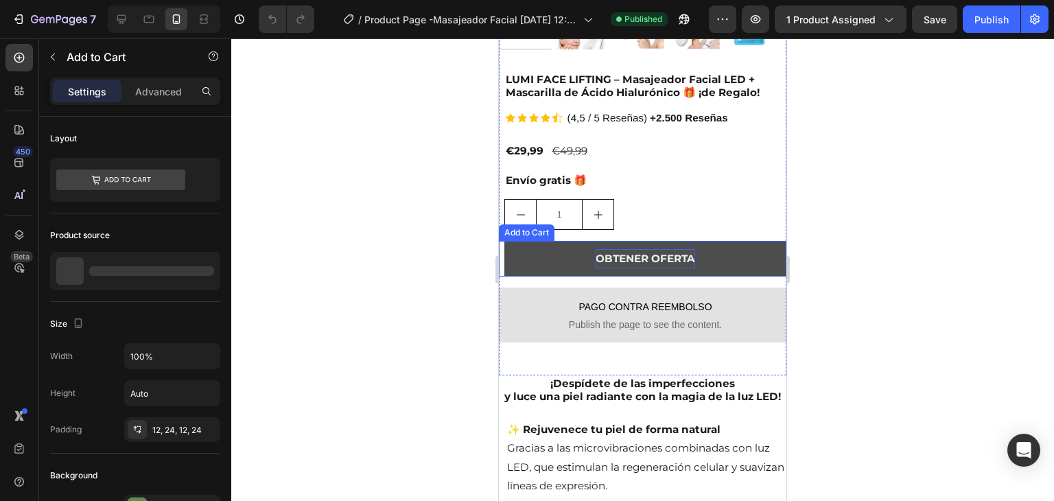
click at [665, 249] on div "OBTENER OFERTA" at bounding box center [646, 258] width 100 height 19
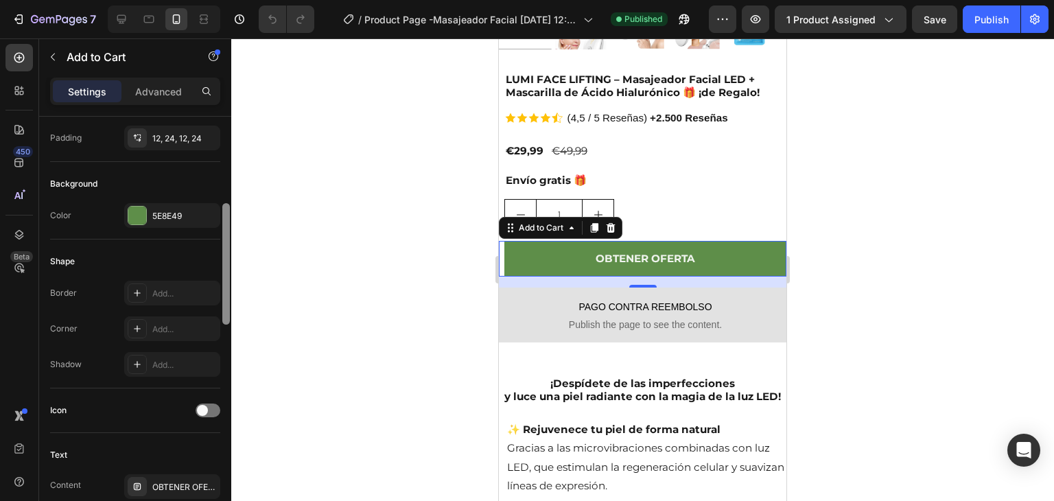
scroll to position [294, 0]
drag, startPoint x: 224, startPoint y: 226, endPoint x: 226, endPoint y: 312, distance: 85.1
click at [226, 312] on div at bounding box center [226, 261] width 8 height 121
click at [172, 214] on div "5E8E49" at bounding box center [172, 214] width 40 height 12
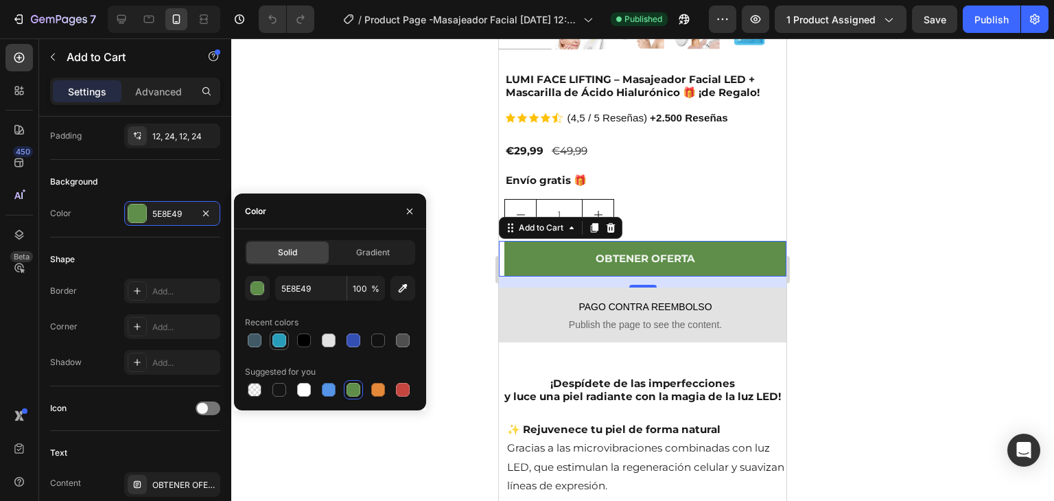
click at [286, 338] on div at bounding box center [279, 340] width 16 height 16
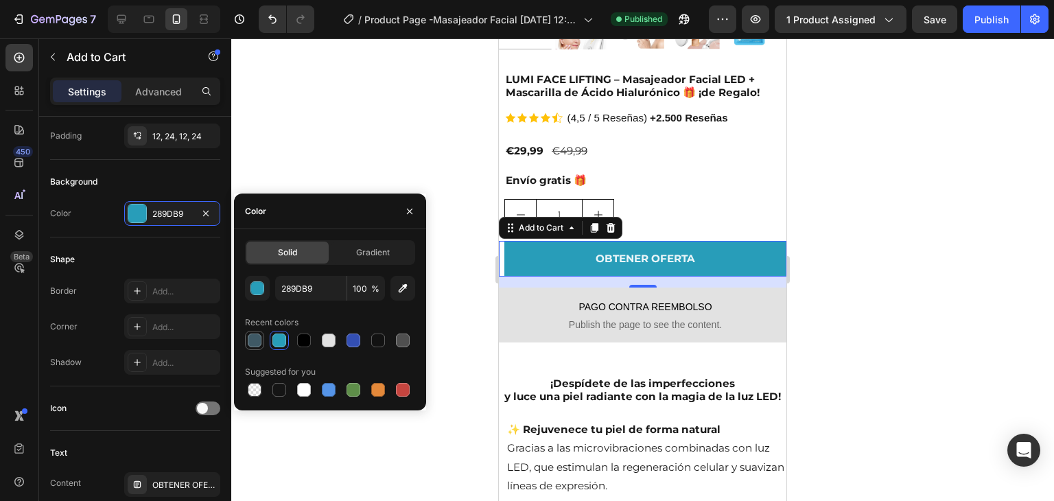
click at [256, 340] on div at bounding box center [255, 341] width 14 height 14
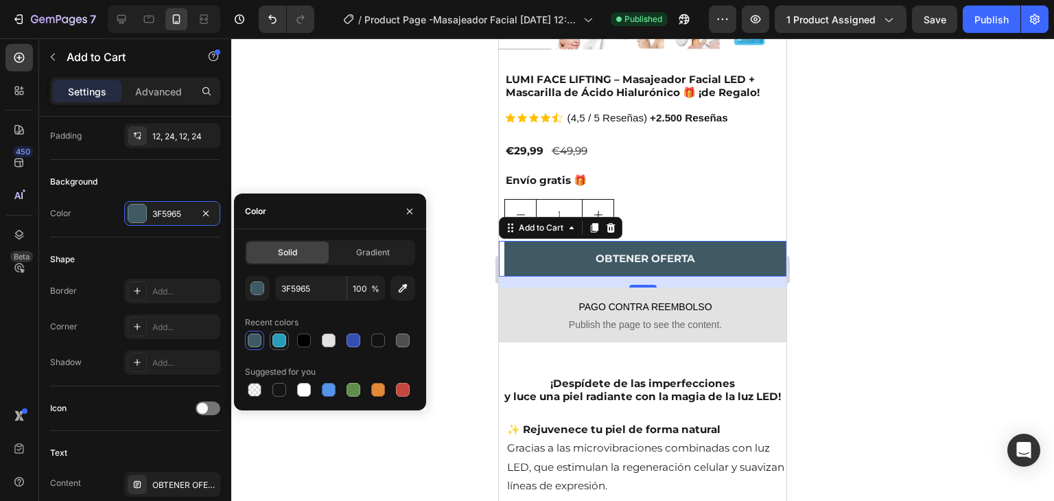
click at [275, 341] on div at bounding box center [279, 341] width 14 height 14
type input "289DB9"
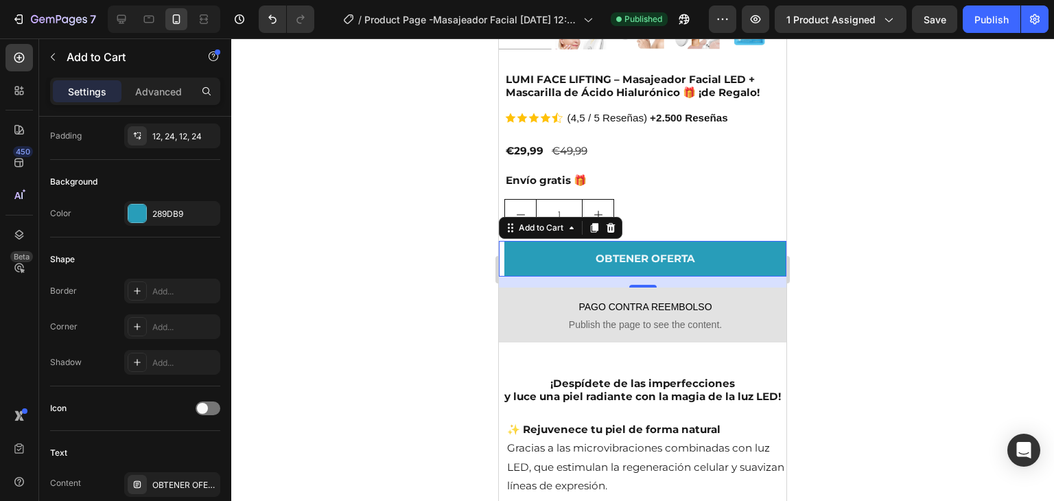
click at [354, 153] on div at bounding box center [642, 269] width 823 height 463
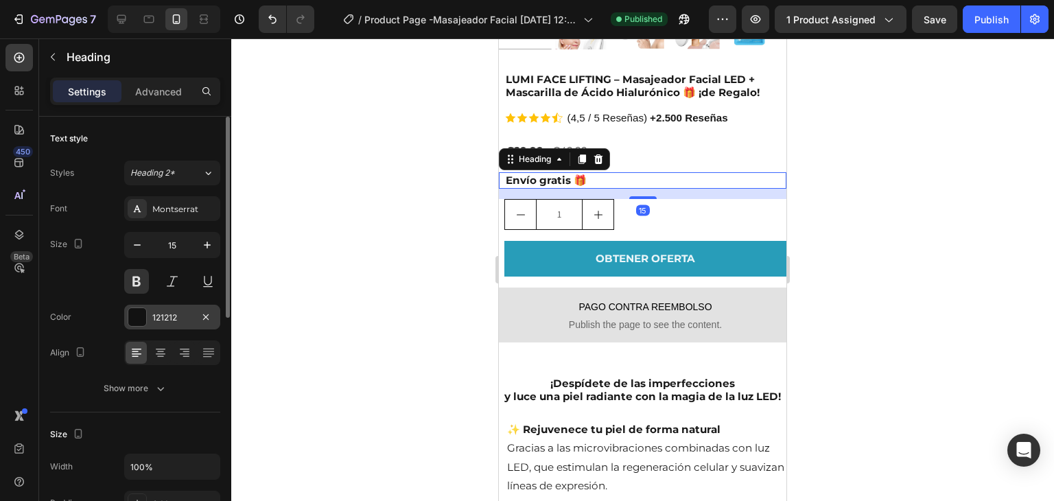
click at [170, 323] on div "121212" at bounding box center [172, 318] width 40 height 12
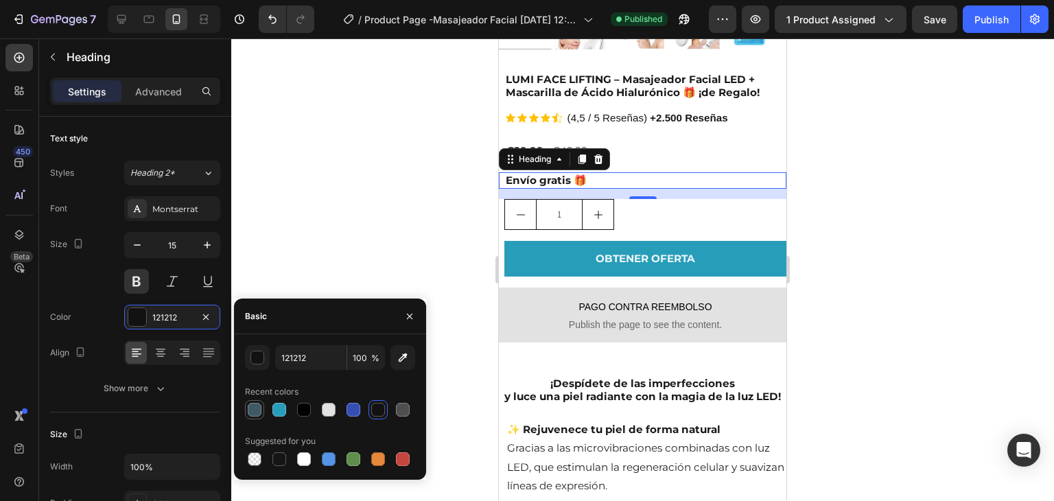
click at [259, 403] on div at bounding box center [254, 410] width 16 height 16
type input "3F5965"
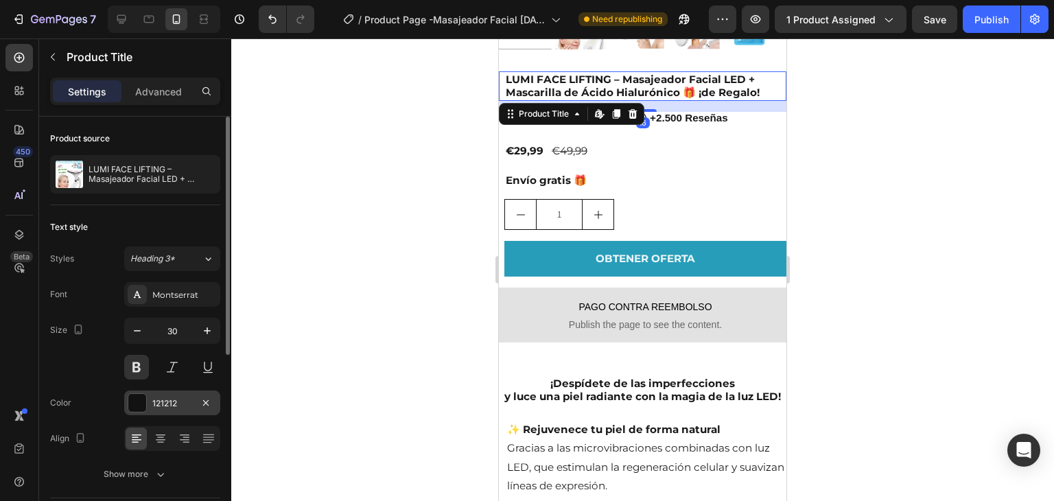
click at [194, 399] on div "121212" at bounding box center [172, 403] width 96 height 25
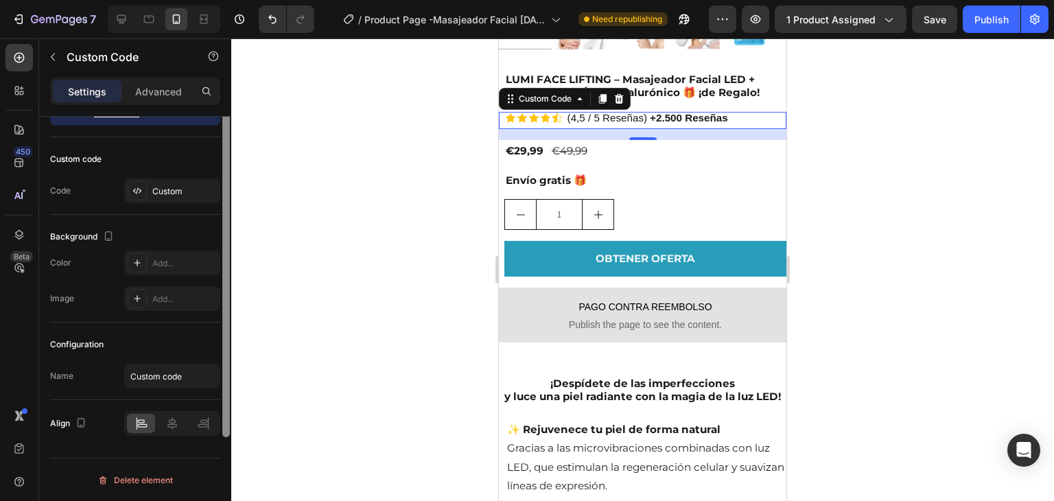
scroll to position [0, 0]
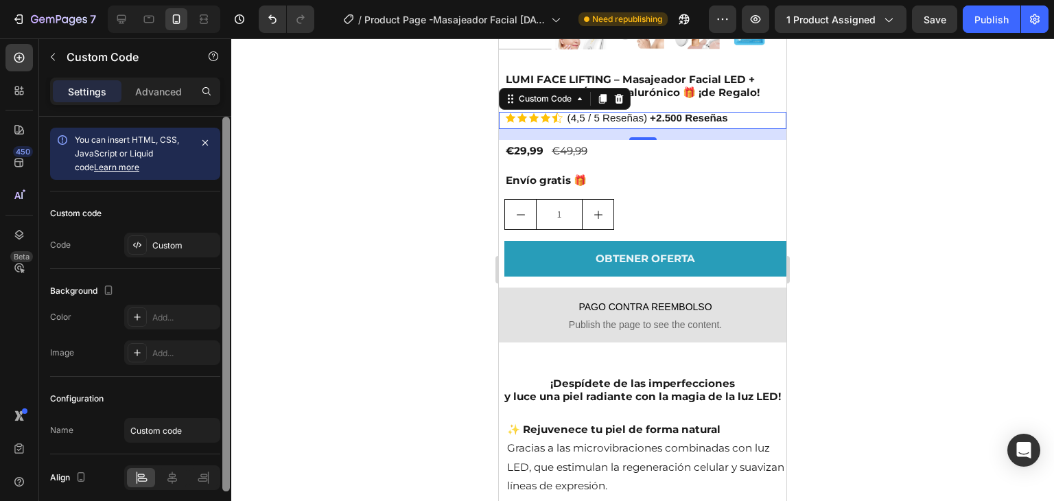
drag, startPoint x: 225, startPoint y: 131, endPoint x: 220, endPoint y: 87, distance: 44.3
click at [220, 87] on div "Settings Advanced You can insert HTML, CSS, JavaScript or Liquid code Learn mor…" at bounding box center [135, 309] width 192 height 463
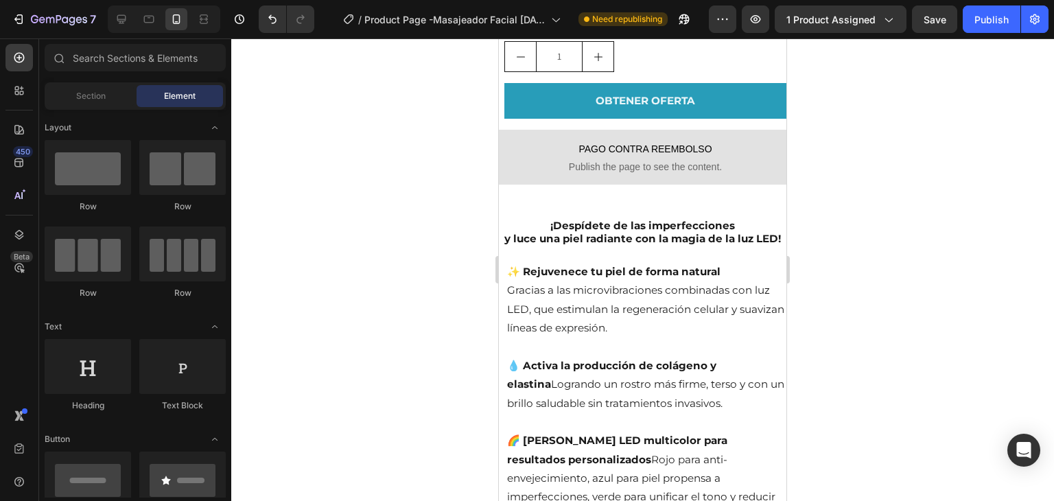
scroll to position [633, 0]
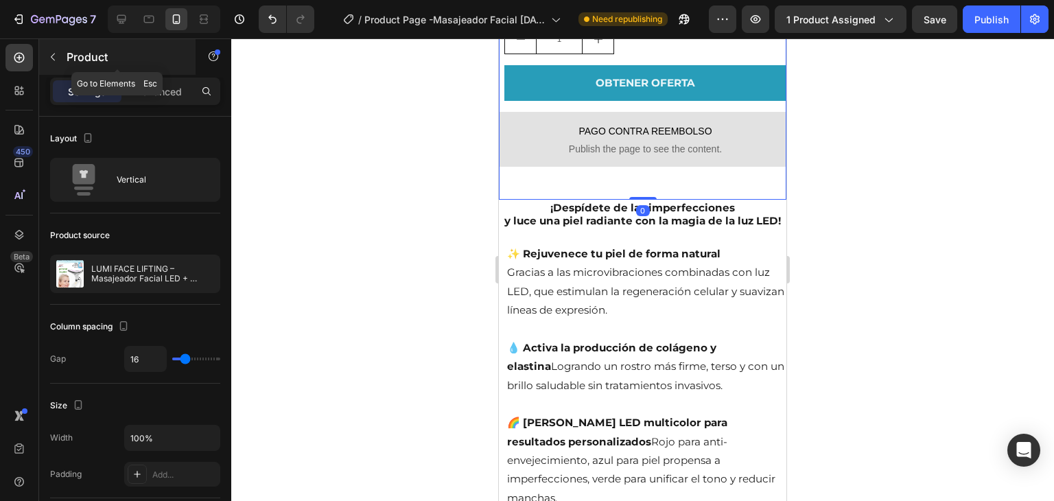
click at [62, 56] on button "button" at bounding box center [53, 57] width 22 height 22
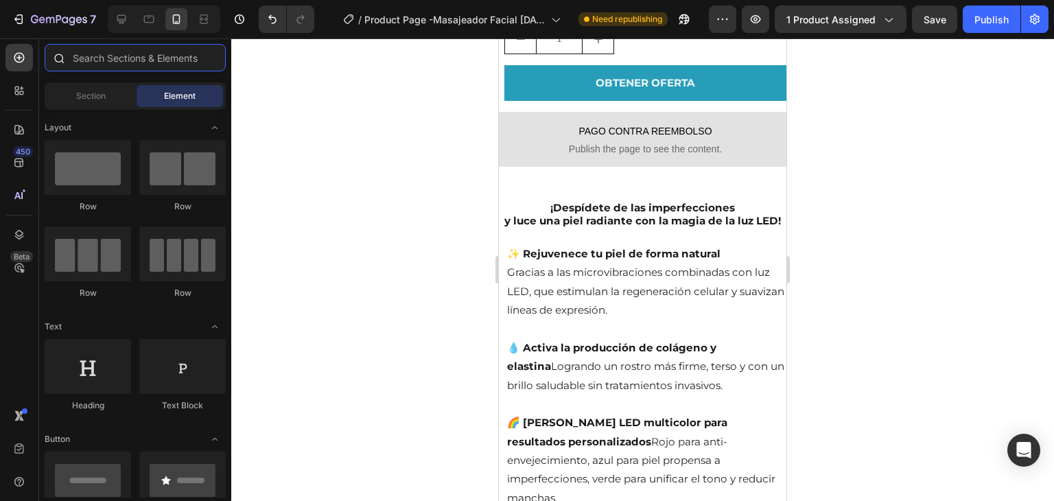
click at [143, 60] on input "text" at bounding box center [135, 57] width 181 height 27
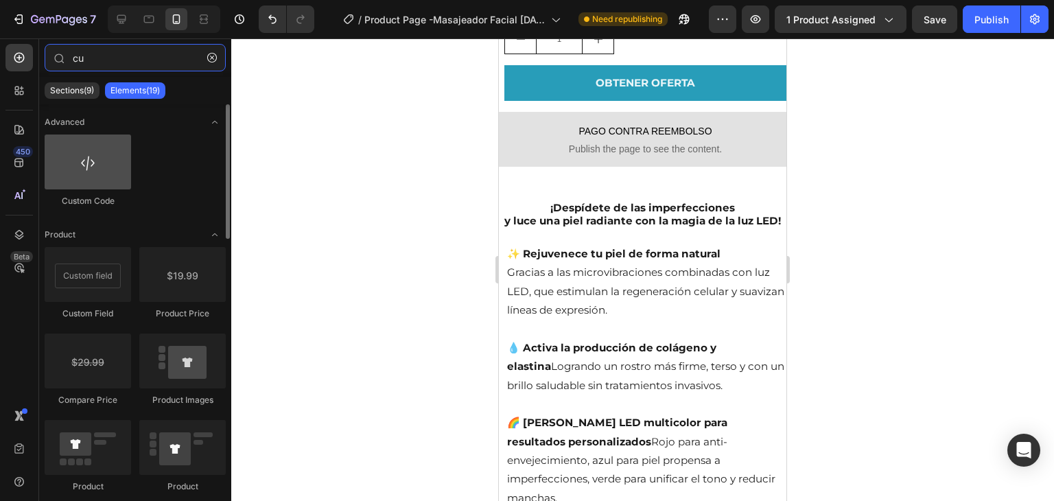
type input "cu"
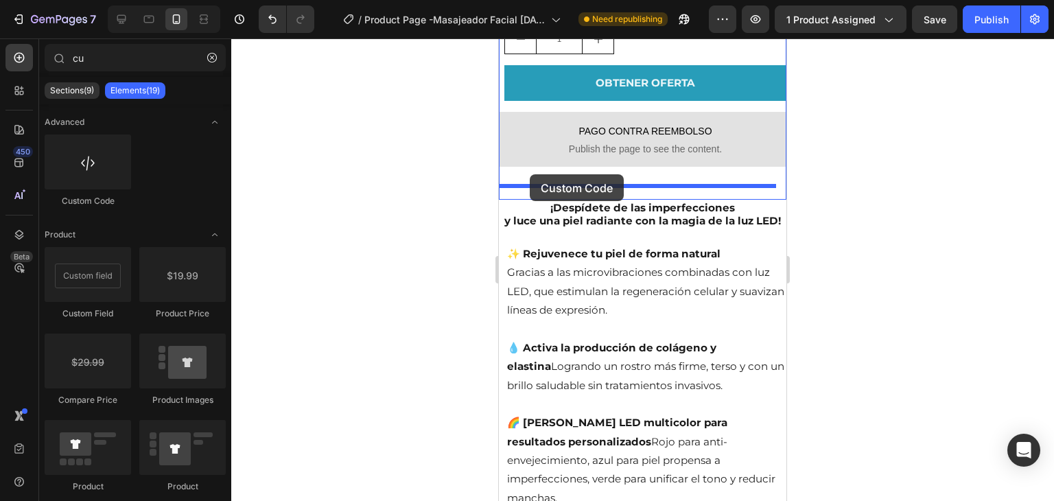
drag, startPoint x: 594, startPoint y: 213, endPoint x: 988, endPoint y: 236, distance: 394.0
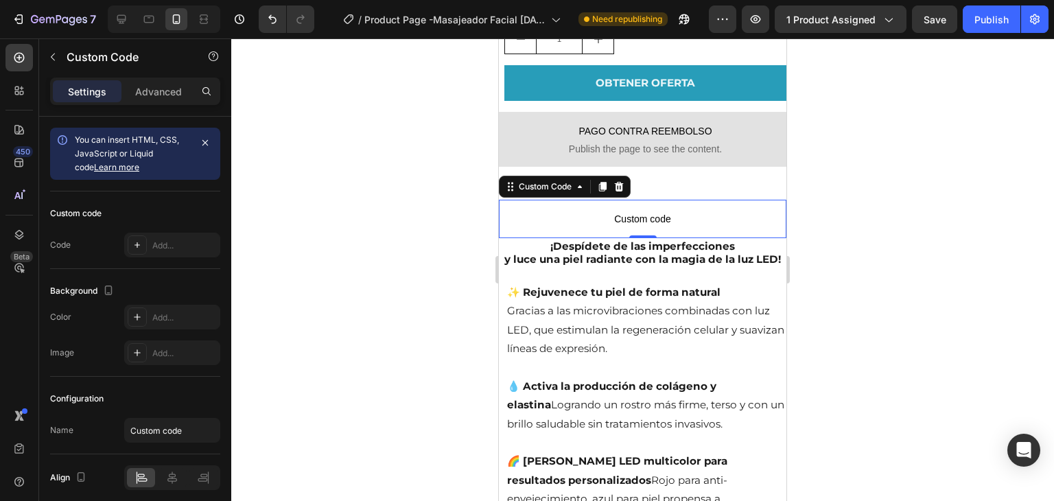
scroll to position [671, 0]
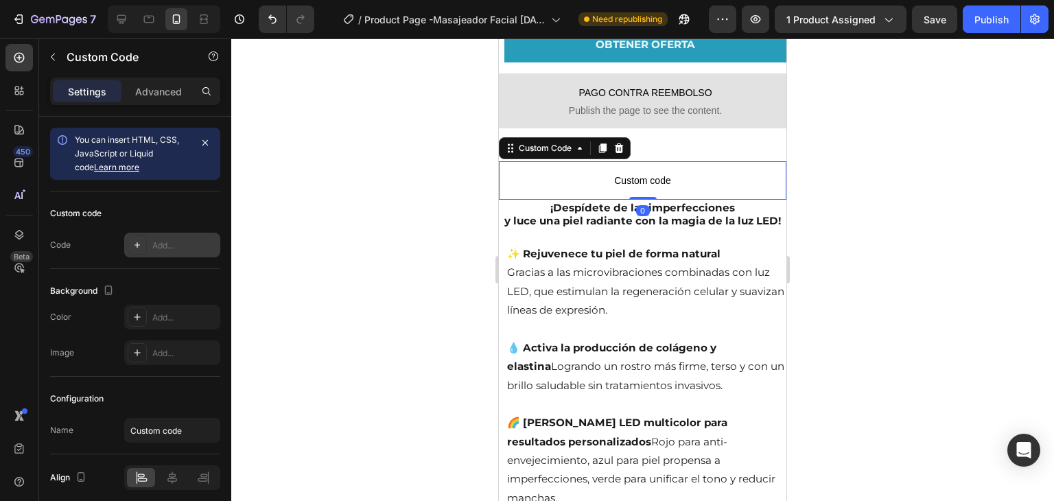
click at [166, 253] on div "Add..." at bounding box center [172, 245] width 96 height 25
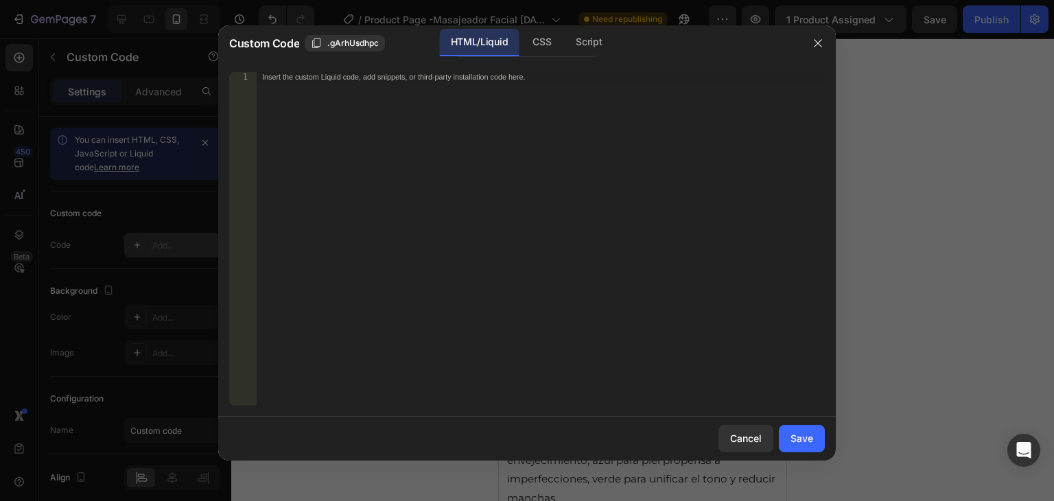
click at [166, 253] on div at bounding box center [527, 250] width 1054 height 501
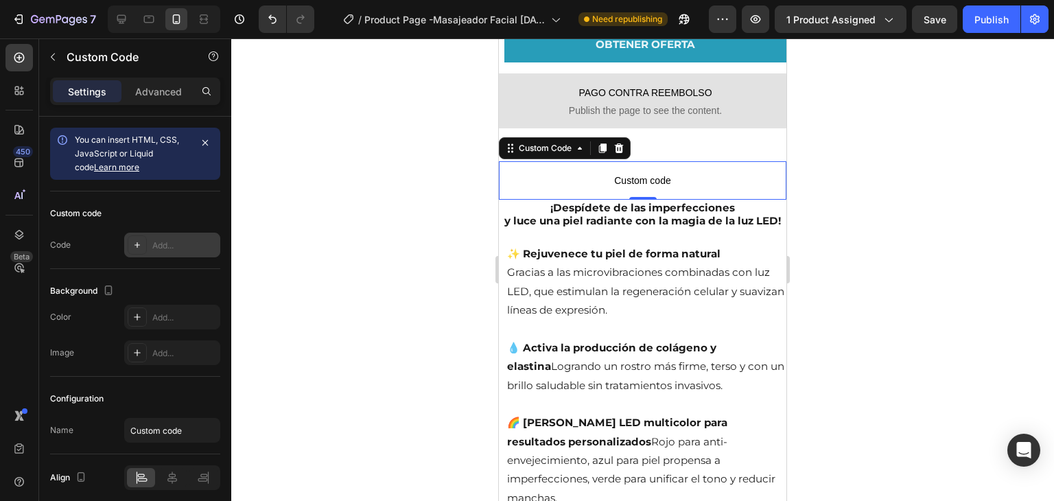
click at [167, 242] on div "Add..." at bounding box center [184, 246] width 65 height 12
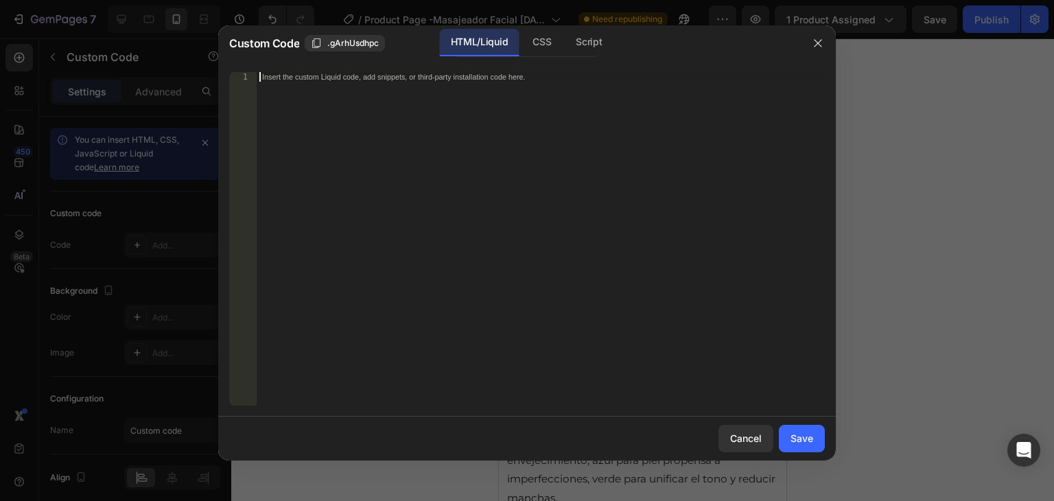
click at [428, 154] on div "Insert the custom Liquid code, add snippets, or third-party installation code h…" at bounding box center [541, 248] width 568 height 353
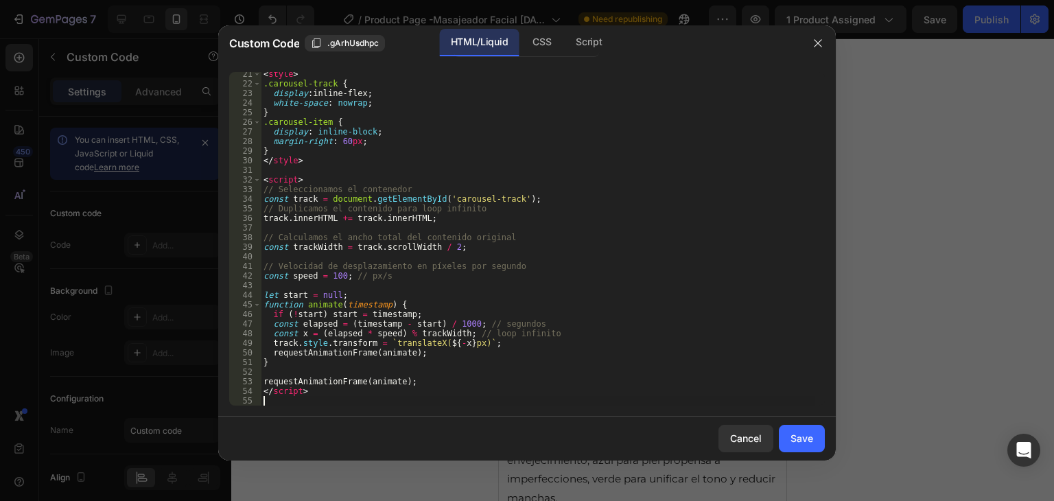
scroll to position [195, 0]
click at [798, 446] on button "Save" at bounding box center [802, 438] width 46 height 27
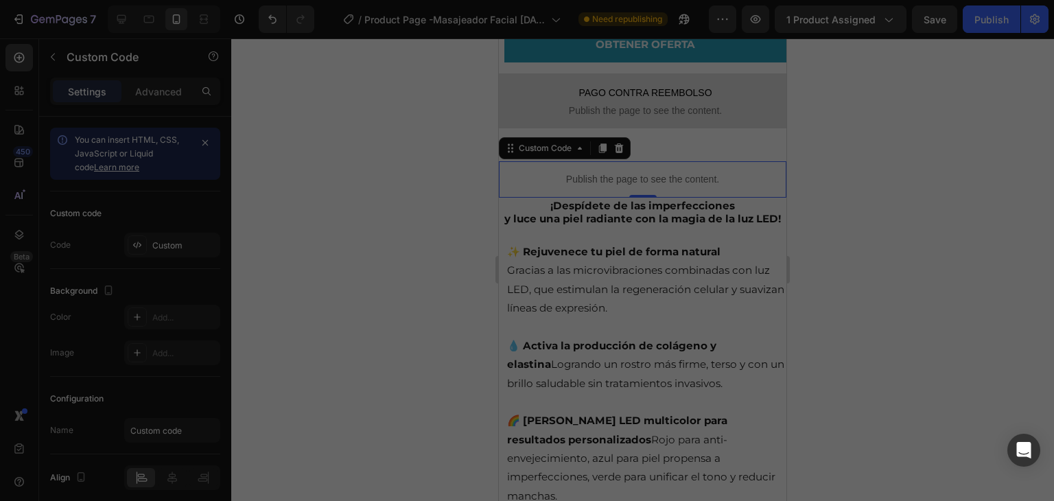
scroll to position [670, 0]
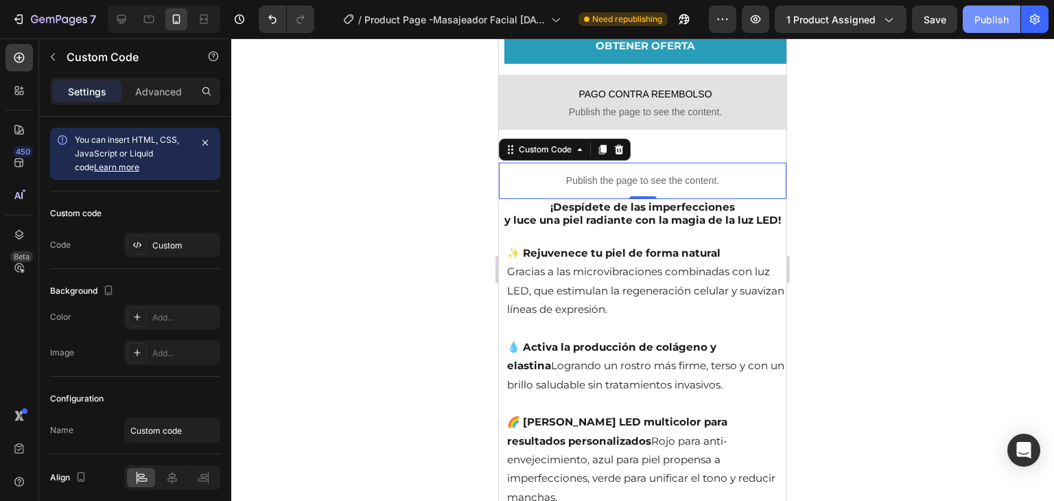
click at [979, 25] on div "Publish" at bounding box center [992, 19] width 34 height 14
click at [156, 93] on p "Advanced" at bounding box center [158, 91] width 47 height 14
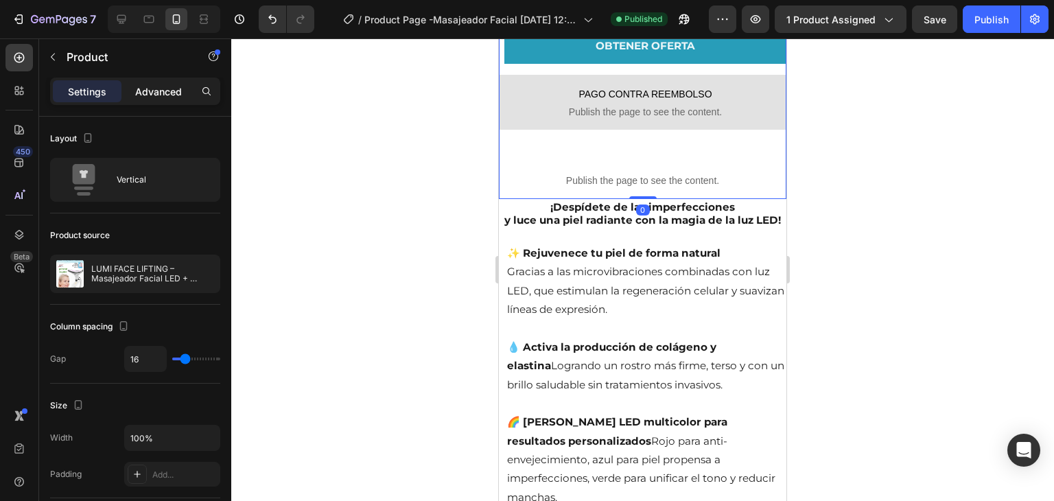
click at [156, 95] on p "Advanced" at bounding box center [158, 91] width 47 height 14
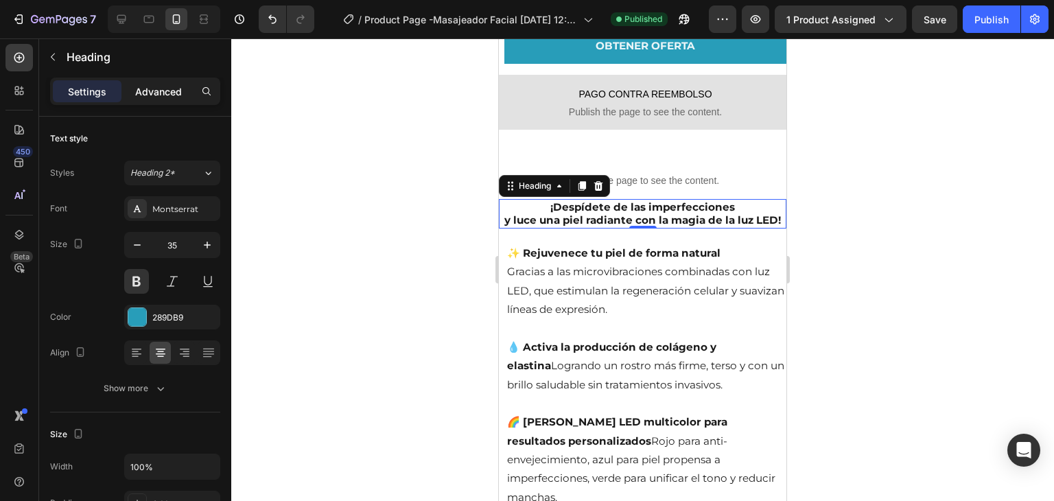
click at [157, 89] on p "Advanced" at bounding box center [158, 91] width 47 height 14
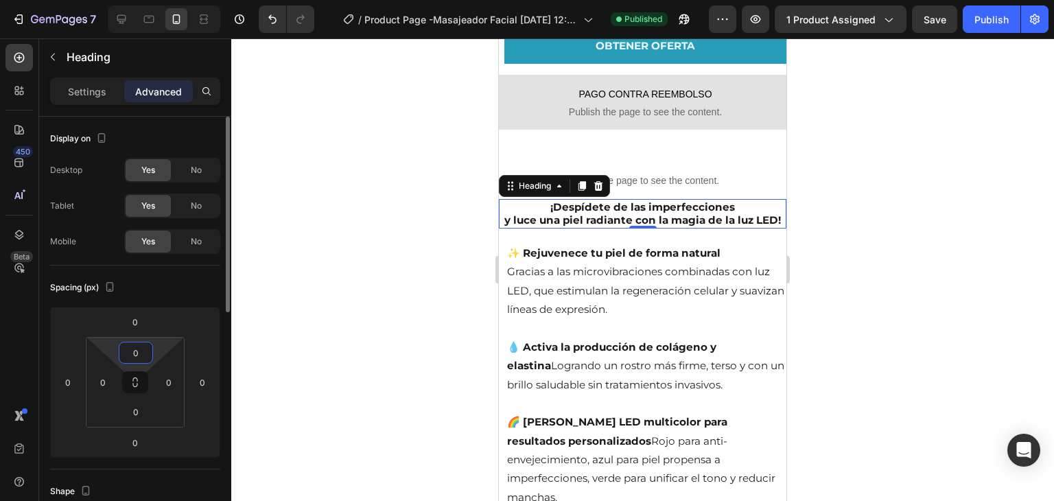
click at [132, 346] on input "0" at bounding box center [135, 352] width 27 height 21
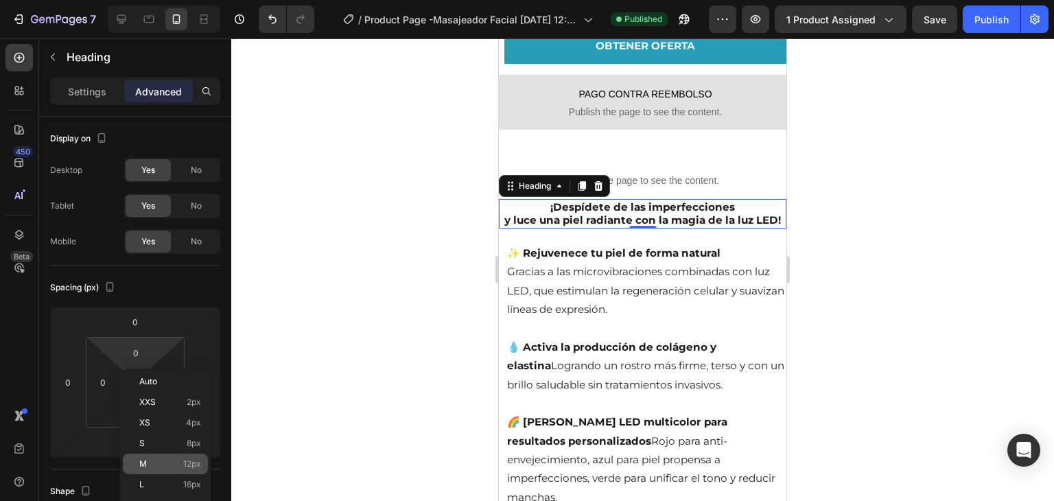
click at [159, 458] on div "M 12px" at bounding box center [165, 464] width 85 height 21
type input "12"
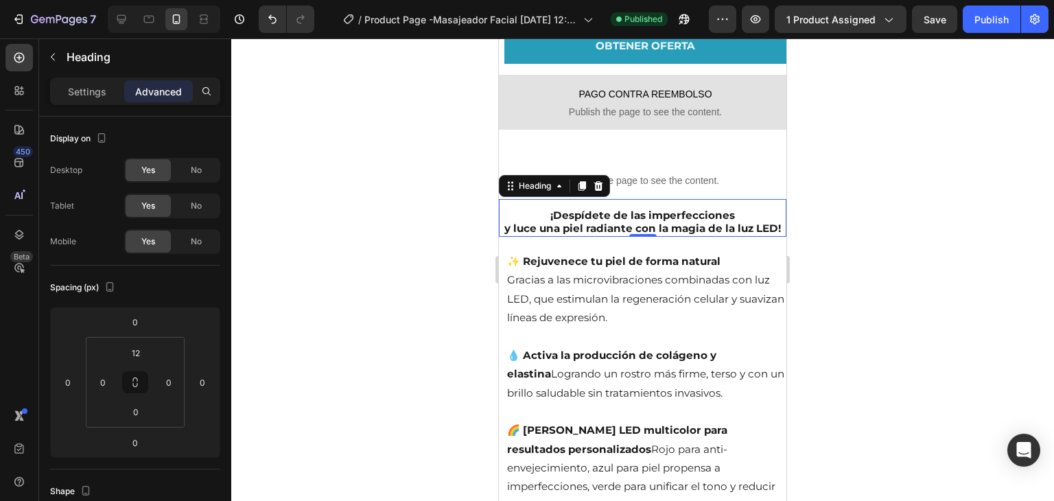
click at [374, 301] on div at bounding box center [642, 269] width 823 height 463
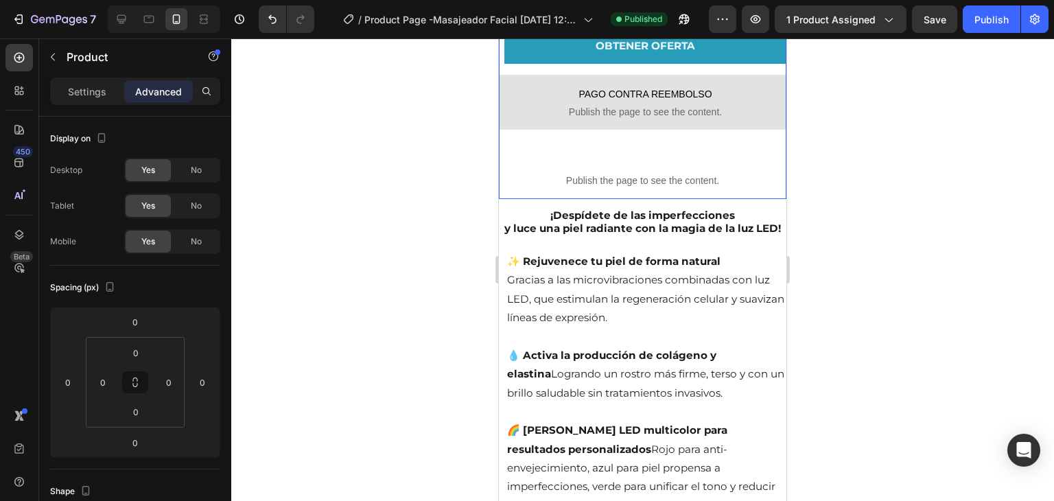
click at [728, 135] on div "LUMI FACE LIFTING – Masajeador Facial LED + Mascarilla de Ácido Hialurónico 🎁 ¡…" at bounding box center [643, 29] width 288 height 340
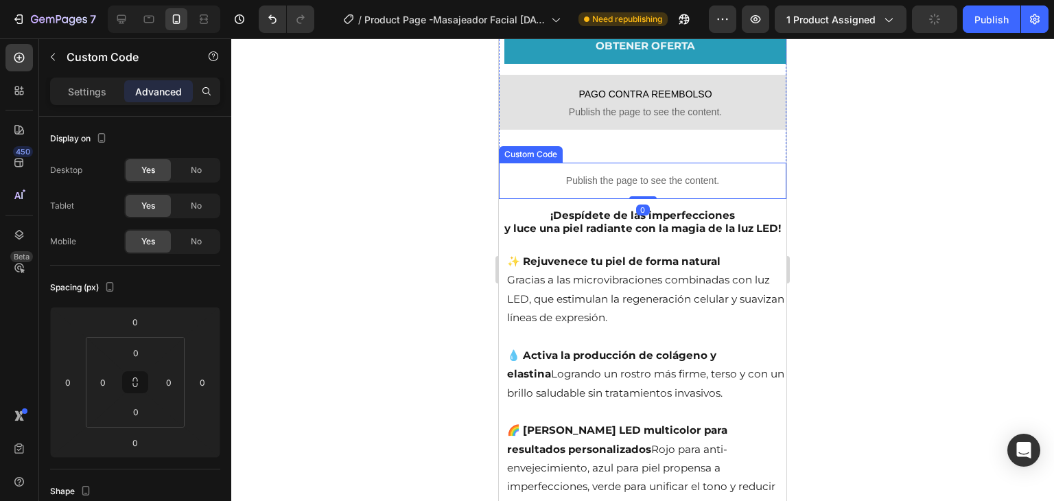
click at [741, 174] on p "Publish the page to see the content." at bounding box center [643, 181] width 288 height 14
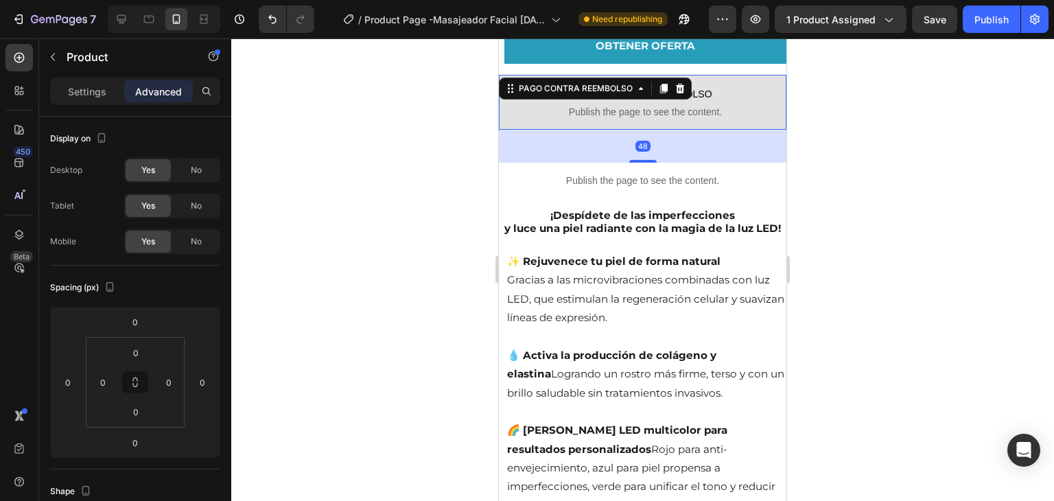
click at [649, 105] on span "Publish the page to see the content." at bounding box center [645, 112] width 282 height 14
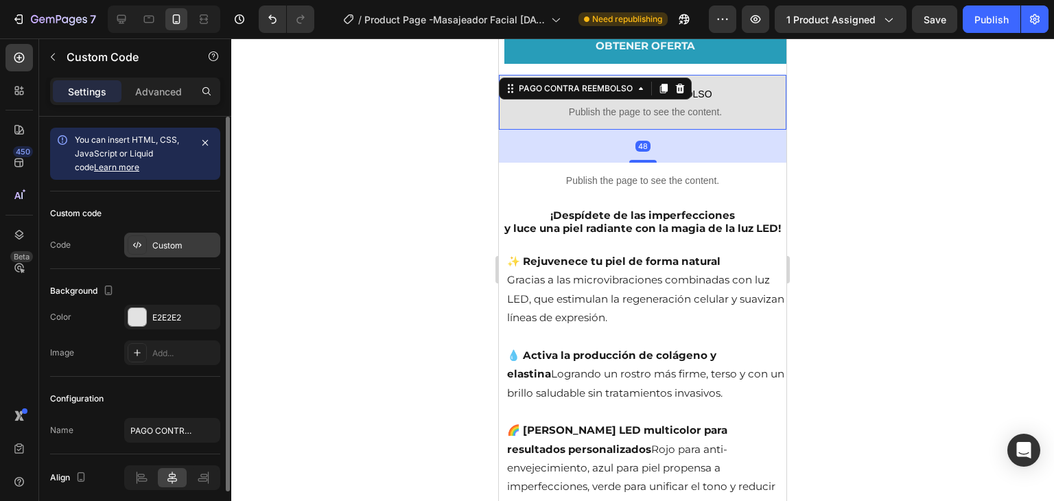
click at [176, 243] on div "Custom" at bounding box center [184, 246] width 65 height 12
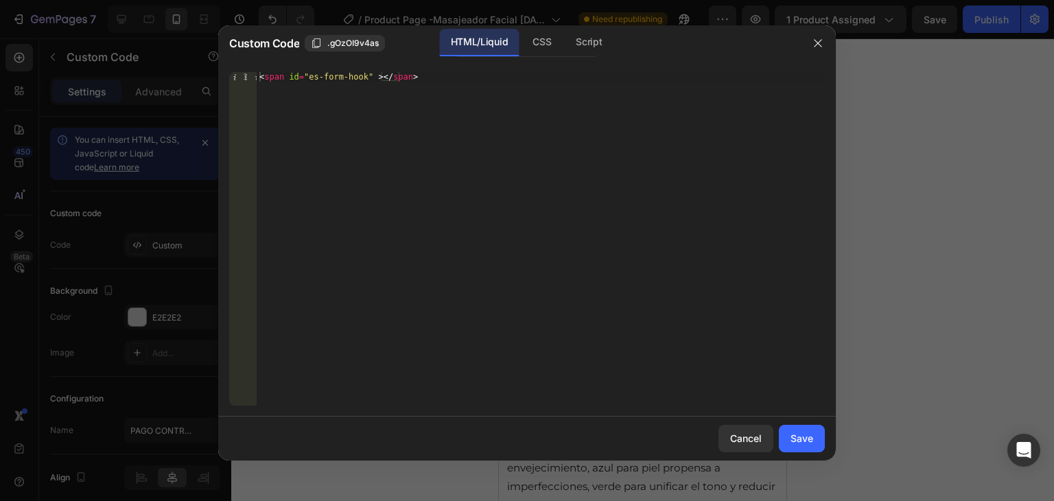
type textarea "<span id="es-form-hook" ></span>"
click at [403, 91] on div "< span id = "es-form-hook" > </ span >" at bounding box center [541, 248] width 568 height 353
click at [741, 438] on div "Cancel" at bounding box center [746, 438] width 32 height 14
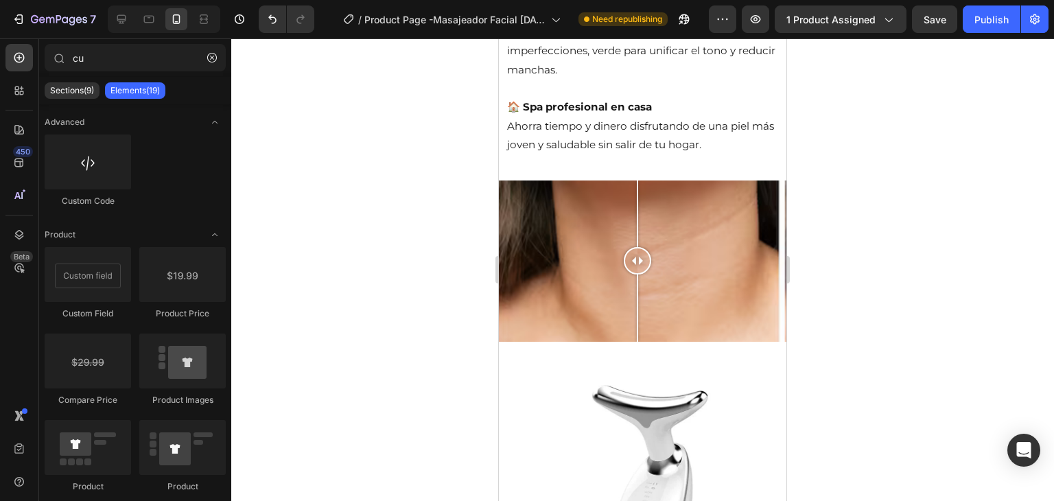
scroll to position [1138, 0]
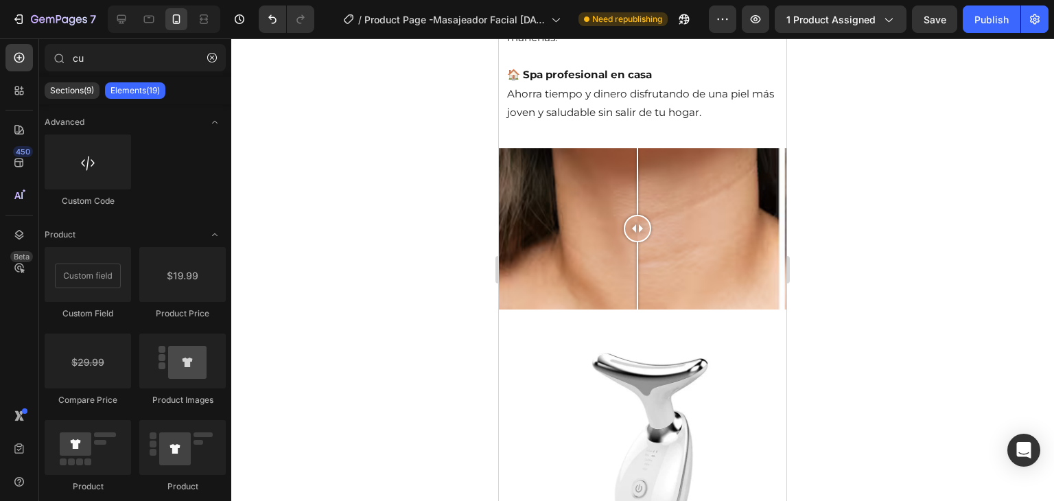
drag, startPoint x: 784, startPoint y: 205, endPoint x: 1292, endPoint y: 315, distance: 519.1
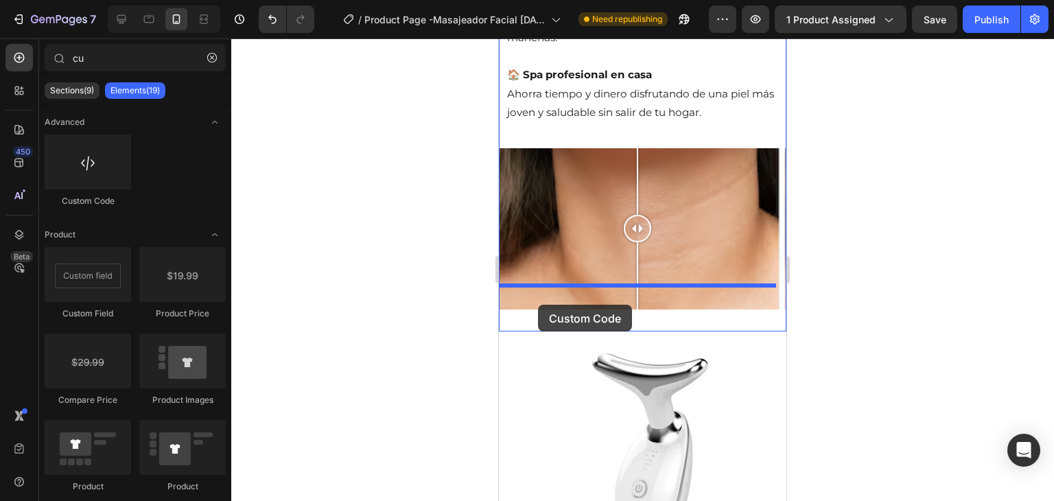
drag, startPoint x: 599, startPoint y: 203, endPoint x: 538, endPoint y: 305, distance: 118.5
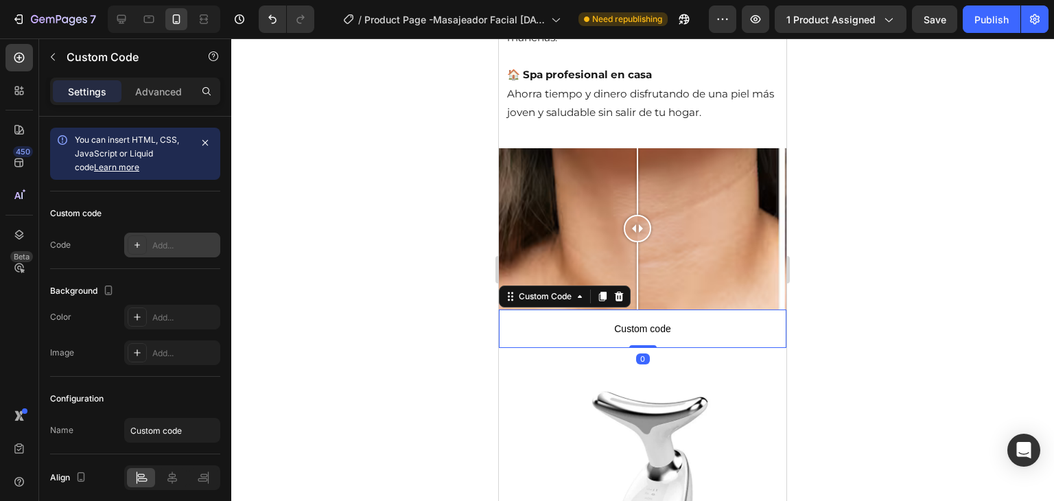
click at [173, 234] on div "Add..." at bounding box center [172, 245] width 96 height 25
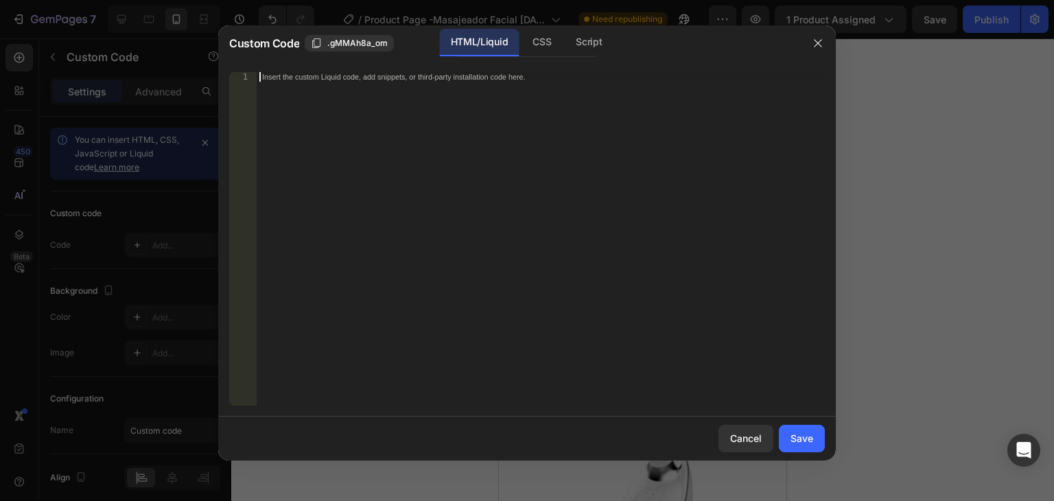
click at [323, 179] on div "Insert the custom Liquid code, add snippets, or third-party installation code h…" at bounding box center [541, 248] width 568 height 353
paste textarea "<span id="es-form-hook" ></span>"
type textarea "<span id="es-form-hook" ></span>"
click at [793, 432] on div "Save" at bounding box center [802, 438] width 23 height 14
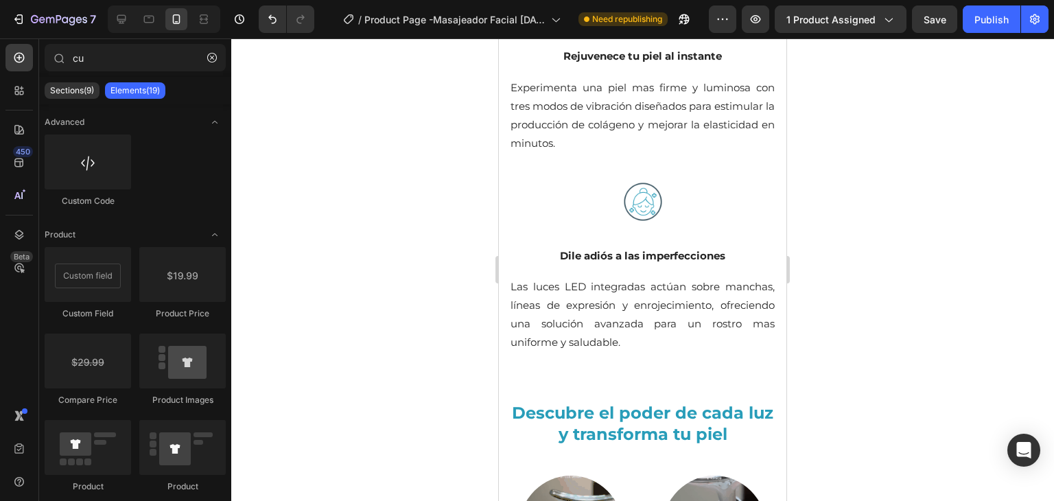
scroll to position [2293, 0]
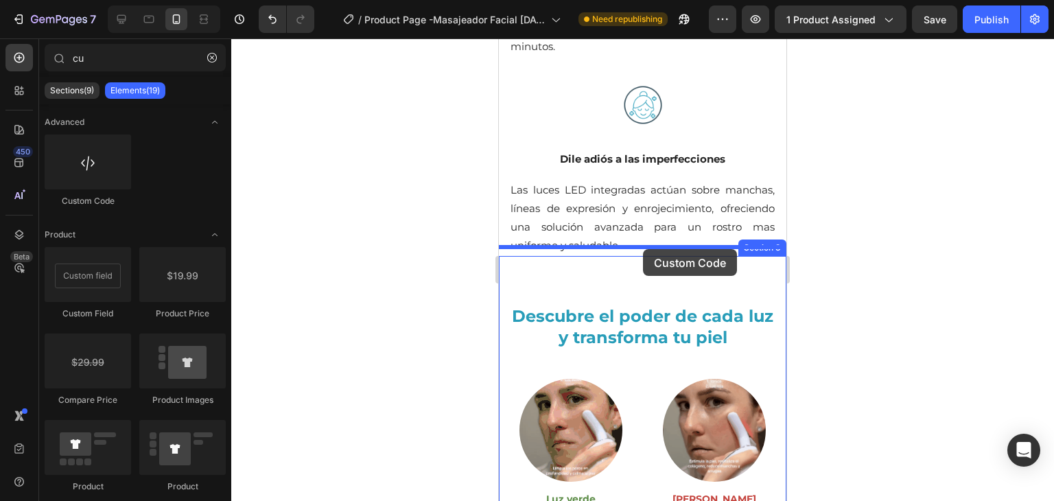
drag, startPoint x: 579, startPoint y: 198, endPoint x: 644, endPoint y: 249, distance: 82.6
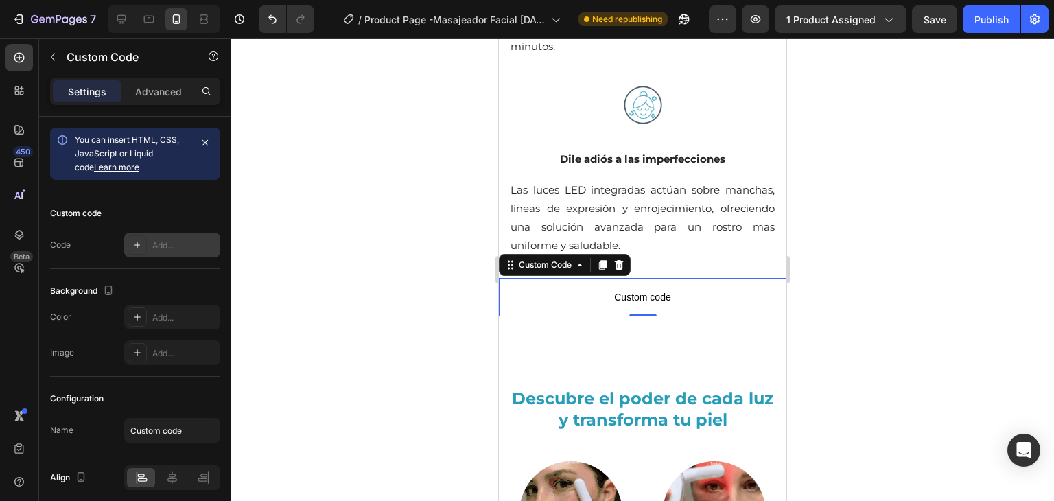
drag, startPoint x: 172, startPoint y: 228, endPoint x: 176, endPoint y: 251, distance: 23.0
click at [176, 251] on div "Custom code Code Add..." at bounding box center [135, 230] width 170 height 78
click at [176, 251] on div "Add..." at bounding box center [184, 246] width 65 height 12
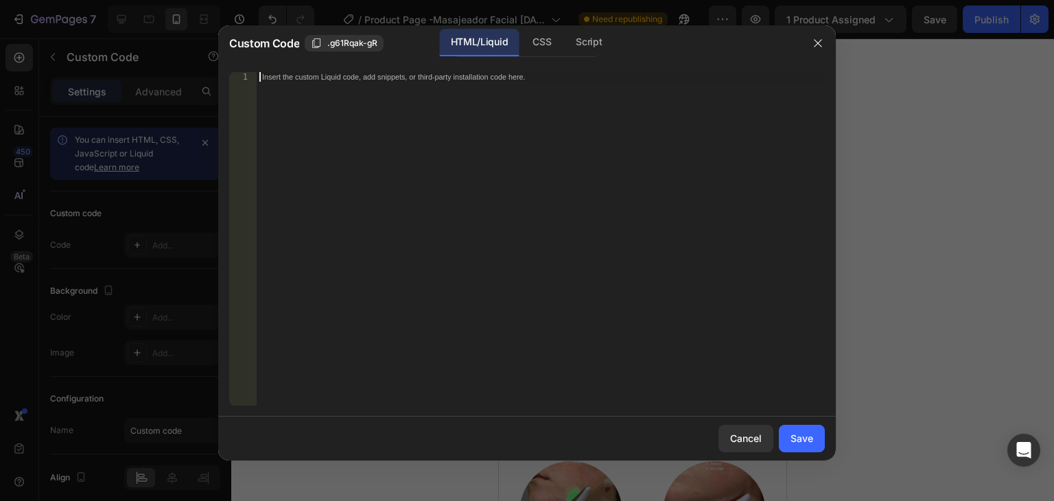
click at [460, 179] on div "Insert the custom Liquid code, add snippets, or third-party installation code h…" at bounding box center [541, 248] width 568 height 353
paste textarea "<span id="es-form-hook" ></span>"
type textarea "<span id="es-form-hook" ></span>"
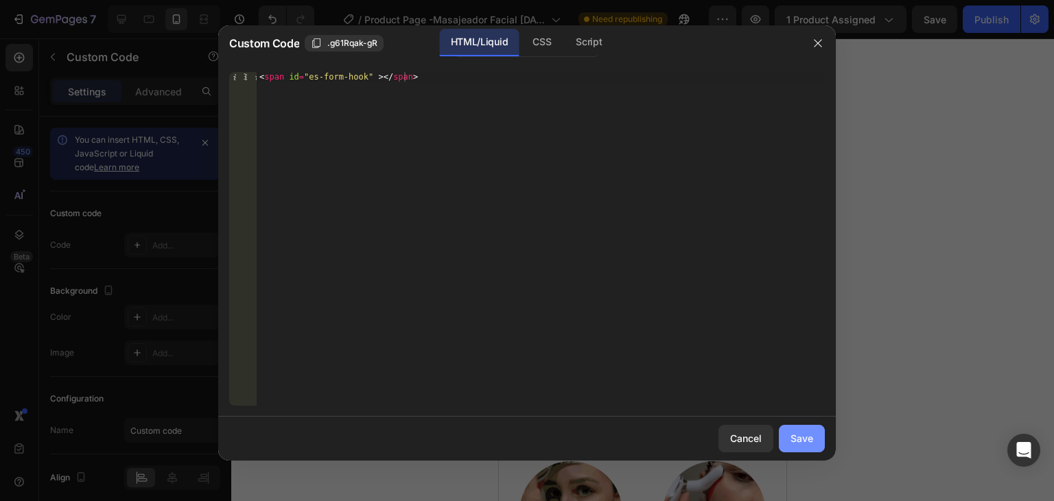
click at [793, 443] on div "Save" at bounding box center [802, 438] width 23 height 14
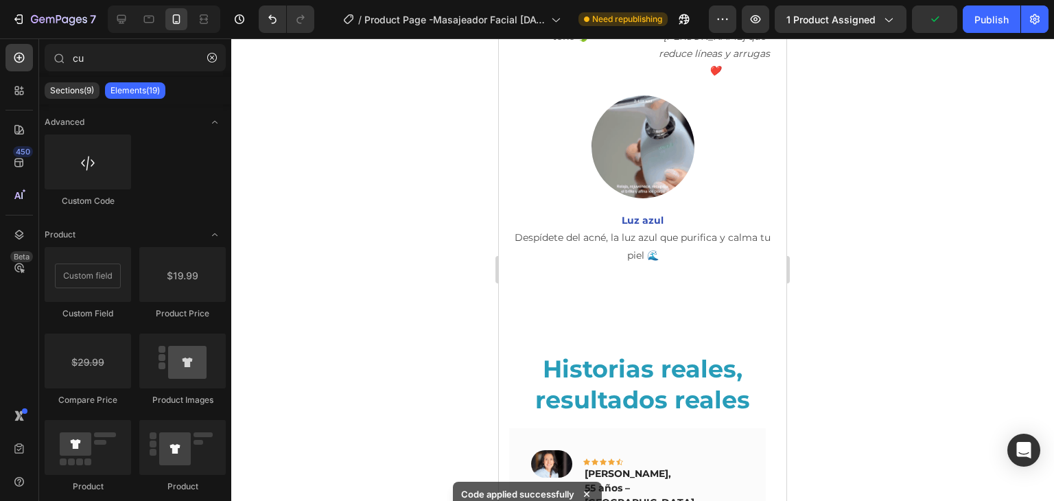
scroll to position [2887, 0]
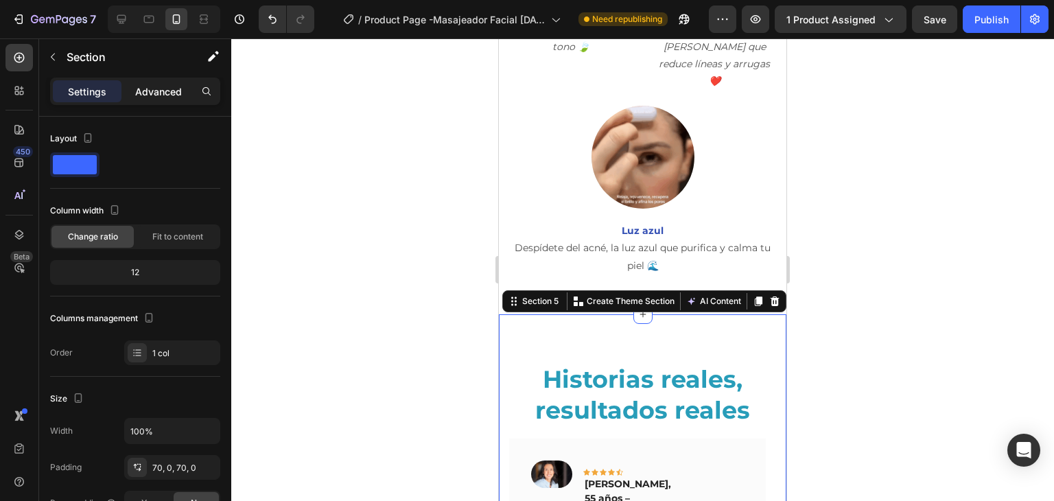
click at [161, 88] on p "Advanced" at bounding box center [158, 91] width 47 height 14
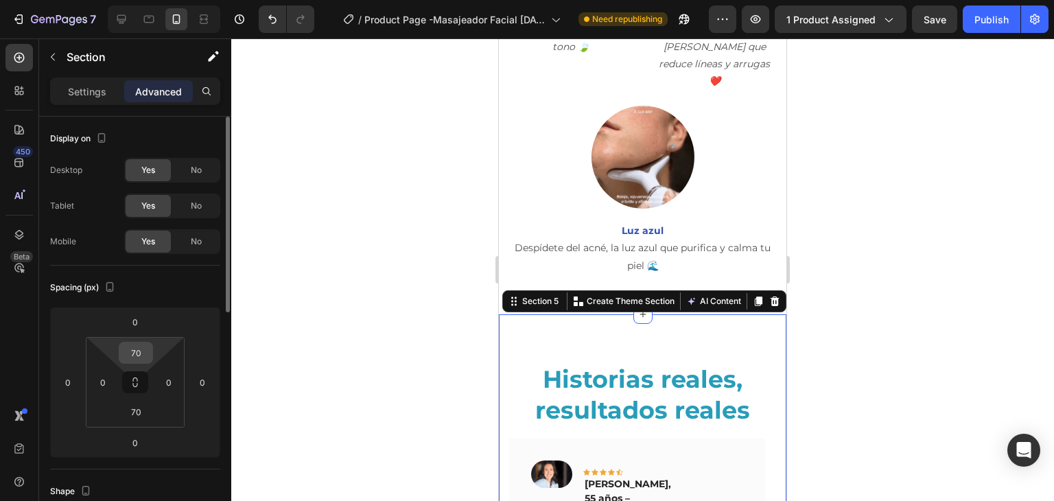
click at [134, 344] on input "70" at bounding box center [135, 352] width 27 height 21
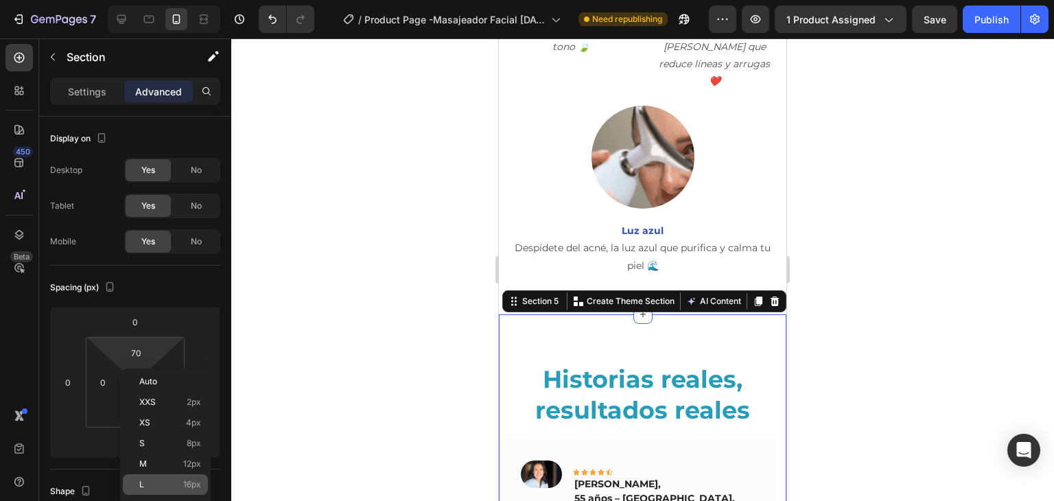
click at [157, 480] on p "L 16px" at bounding box center [170, 485] width 62 height 10
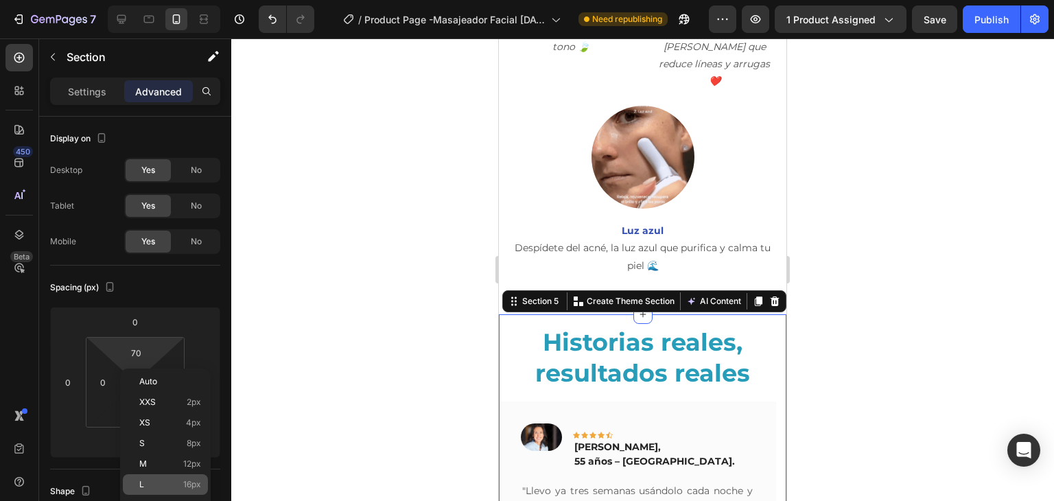
type input "16"
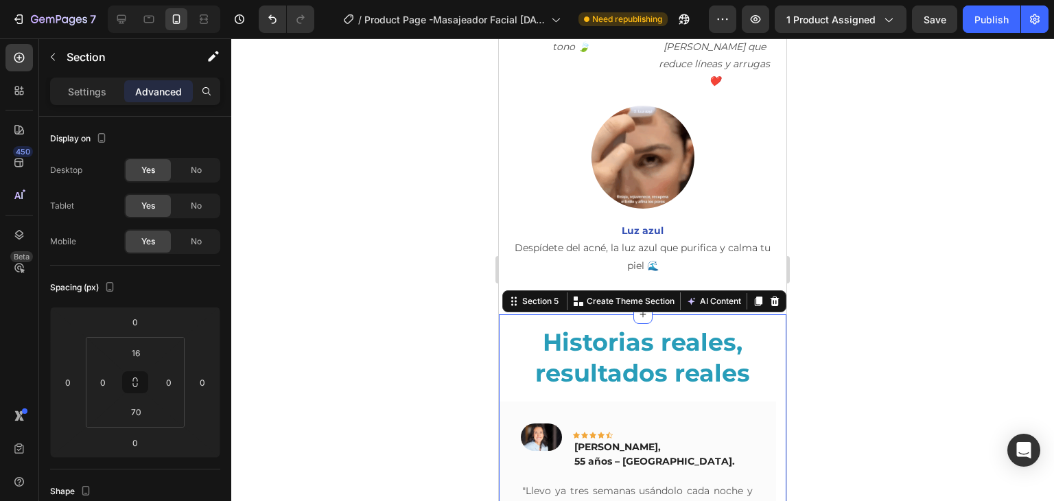
click at [376, 342] on div at bounding box center [642, 269] width 823 height 463
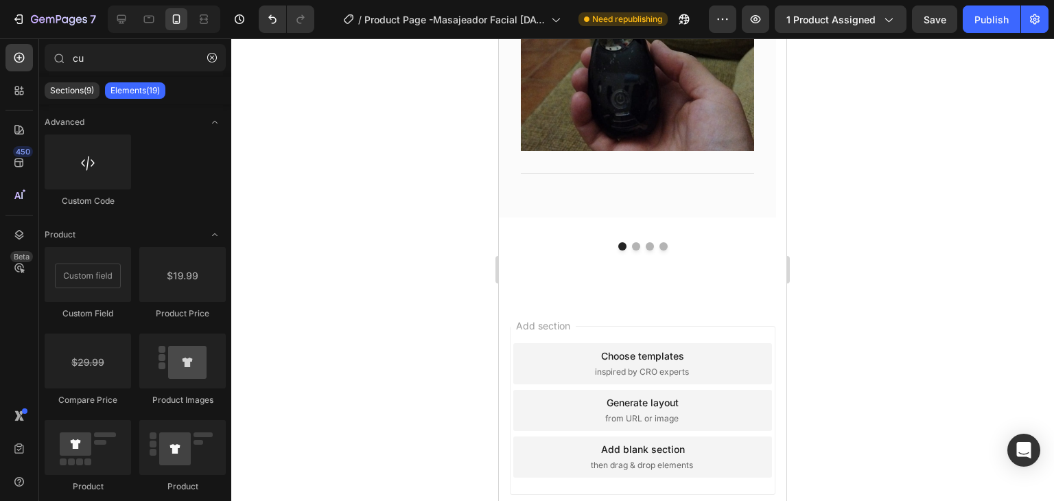
scroll to position [3513, 0]
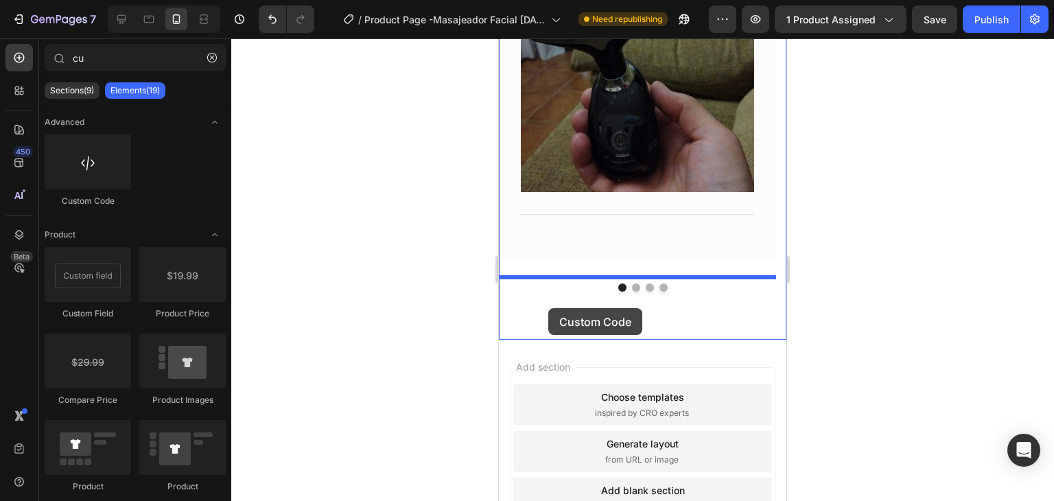
drag, startPoint x: 601, startPoint y: 218, endPoint x: 548, endPoint y: 308, distance: 104.5
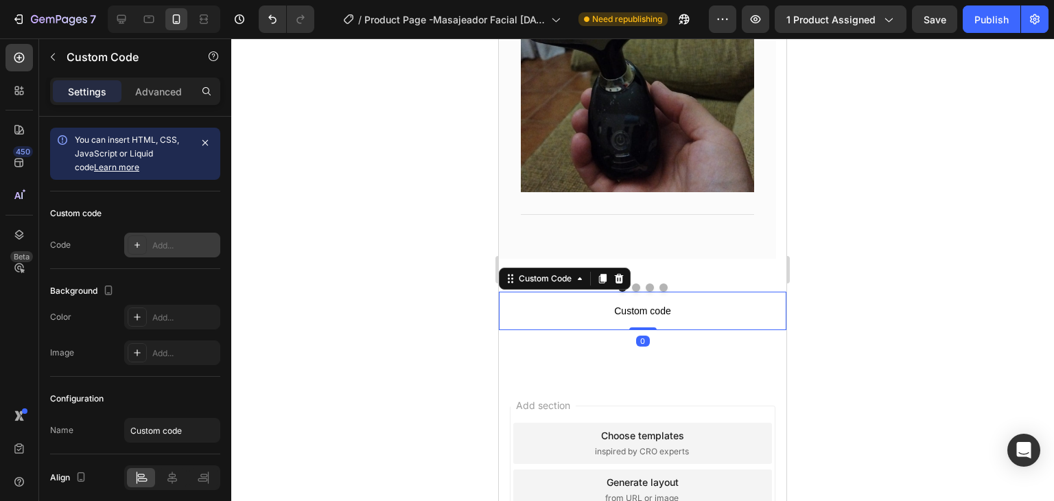
click at [181, 245] on div "Add..." at bounding box center [184, 246] width 65 height 12
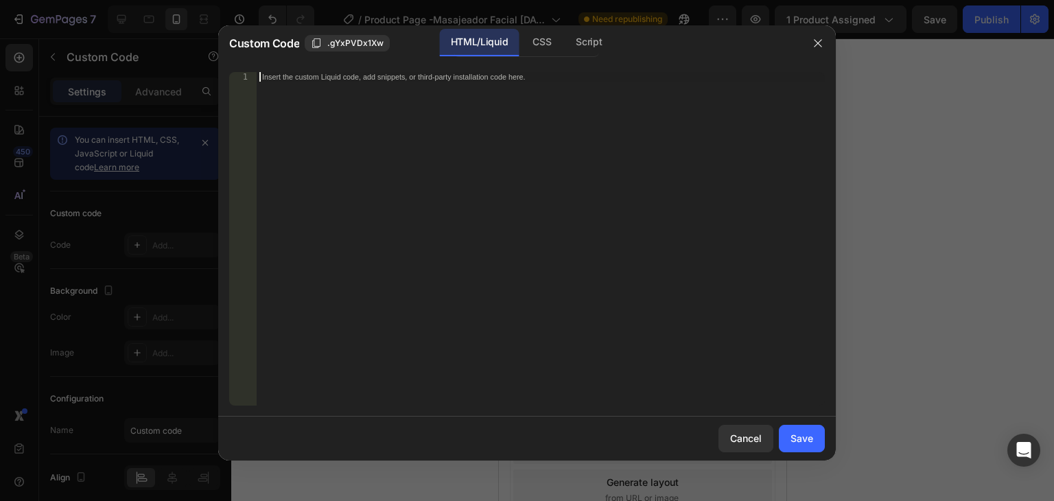
click at [349, 194] on div "Insert the custom Liquid code, add snippets, or third-party installation code h…" at bounding box center [541, 248] width 568 height 353
paste textarea "<span id="es-form-hook" ></span>"
type textarea "<span id="es-form-hook" ></span>"
click at [793, 434] on div "Save" at bounding box center [802, 438] width 23 height 14
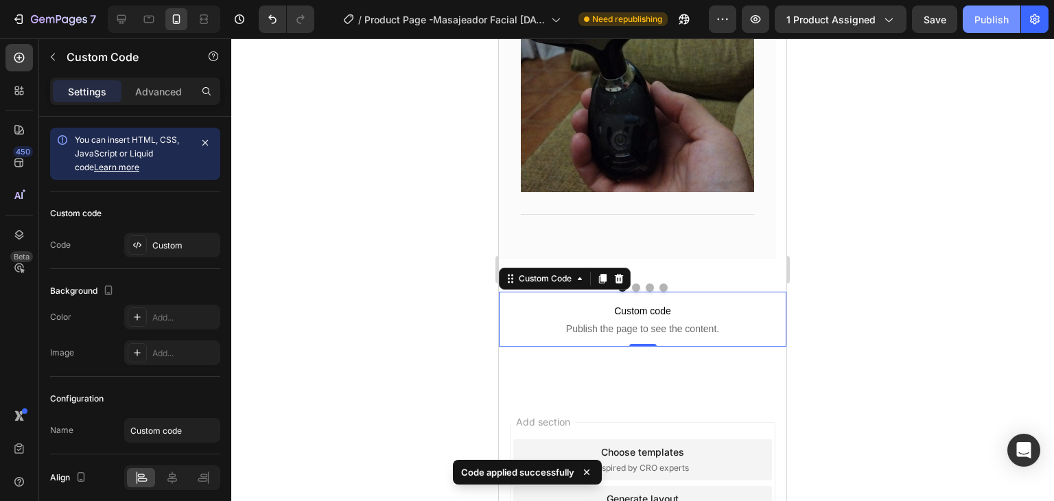
click at [986, 20] on div "Publish" at bounding box center [992, 19] width 34 height 14
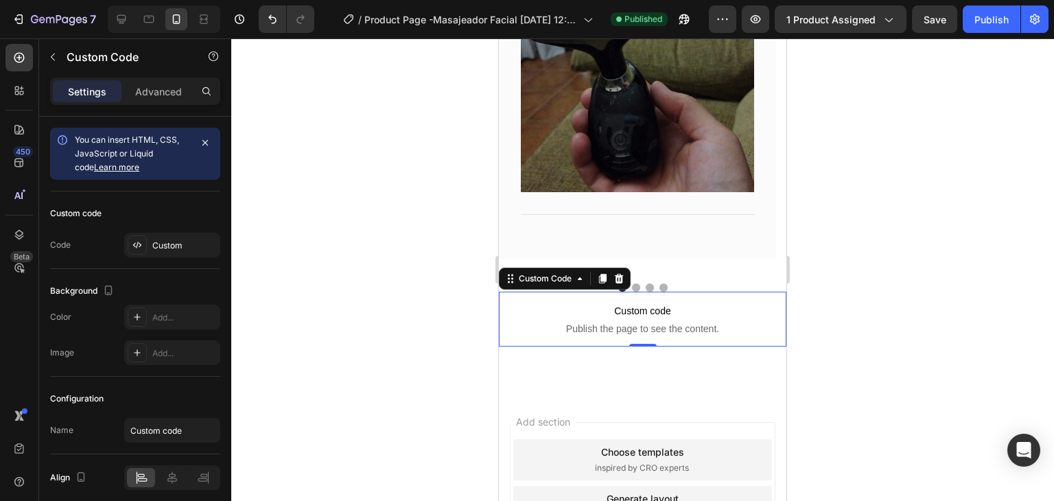
click at [163, 78] on div "Settings Advanced" at bounding box center [135, 91] width 170 height 27
click at [161, 89] on p "Advanced" at bounding box center [158, 91] width 47 height 14
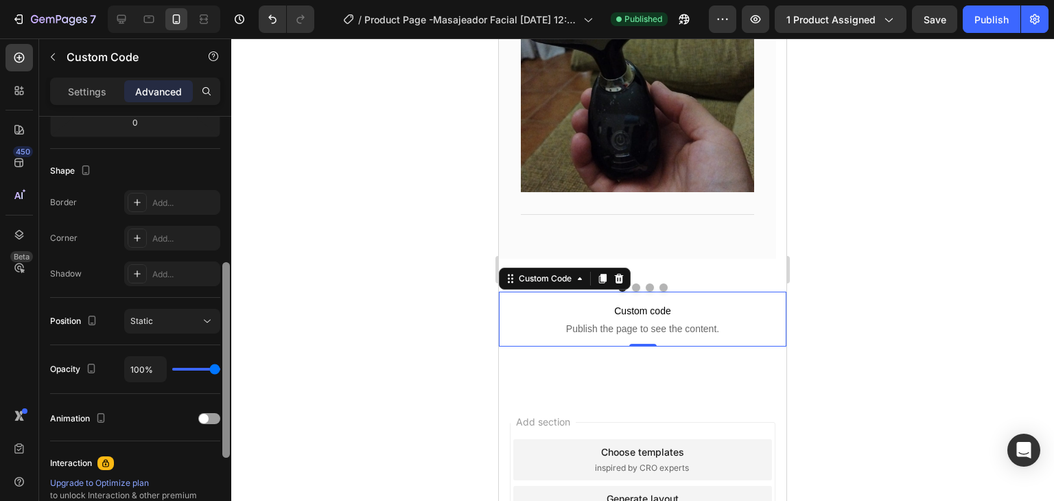
scroll to position [318, 0]
drag, startPoint x: 224, startPoint y: 285, endPoint x: 214, endPoint y: 433, distance: 148.6
click at [214, 433] on div "Display on Desktop Yes No Tablet Yes No Mobile Yes No Spacing (px) 0 0 0 0 0 0 …" at bounding box center [135, 328] width 192 height 423
click at [208, 421] on span at bounding box center [204, 421] width 10 height 10
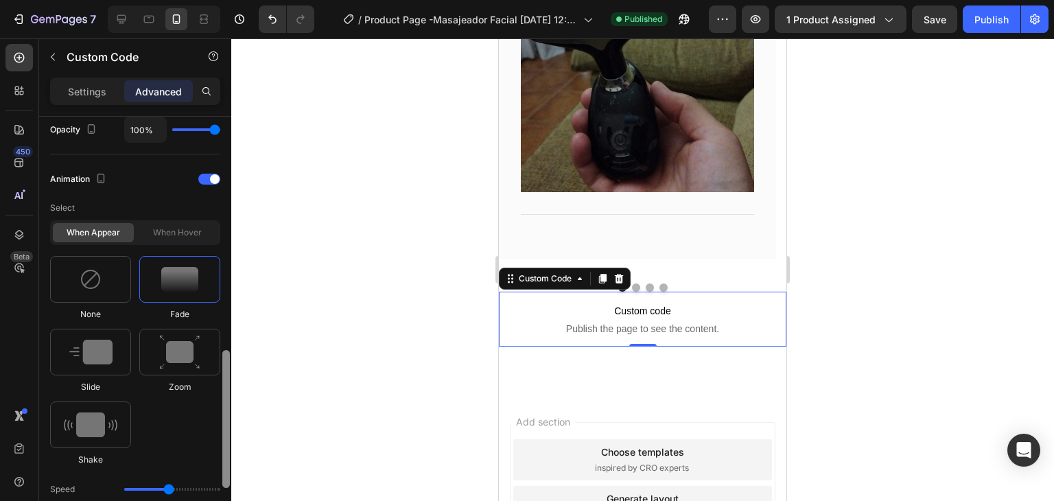
scroll to position [601, 0]
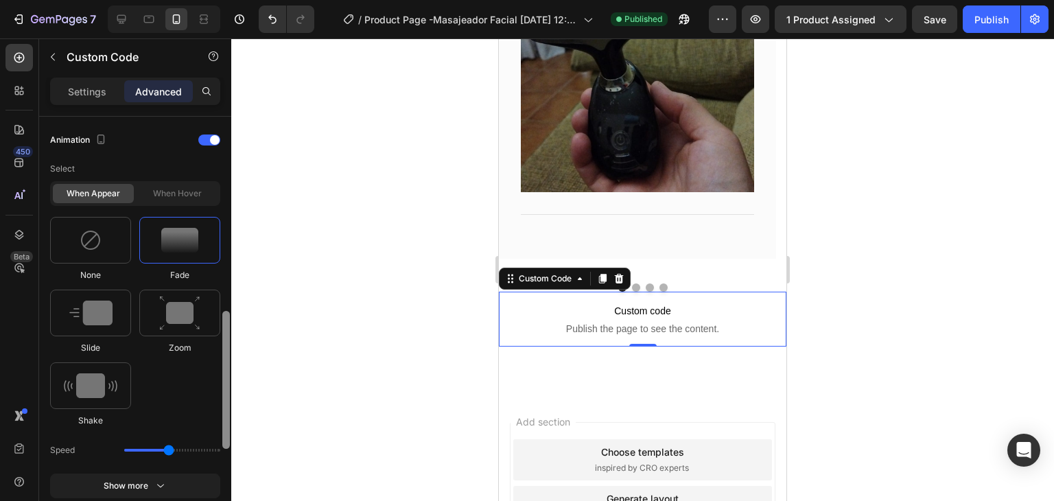
drag, startPoint x: 226, startPoint y: 343, endPoint x: 220, endPoint y: 435, distance: 92.2
click at [220, 435] on div "Display on Desktop Yes No Tablet Yes No Mobile Yes No Spacing (px) 0 0 0 0 0 0 …" at bounding box center [135, 328] width 192 height 423
click at [87, 390] on img at bounding box center [91, 384] width 54 height 25
type input "0.7"
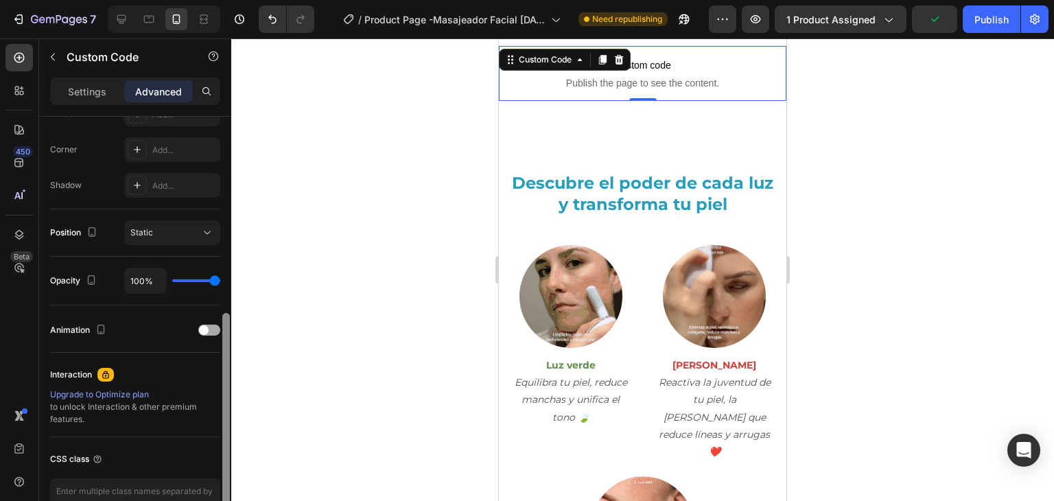
scroll to position [414, 0]
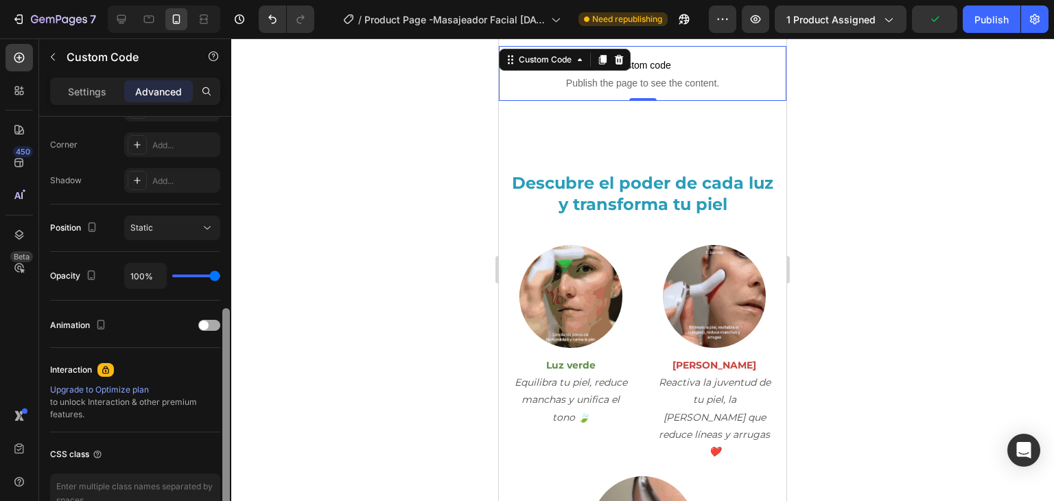
drag, startPoint x: 228, startPoint y: 139, endPoint x: 211, endPoint y: 332, distance: 192.9
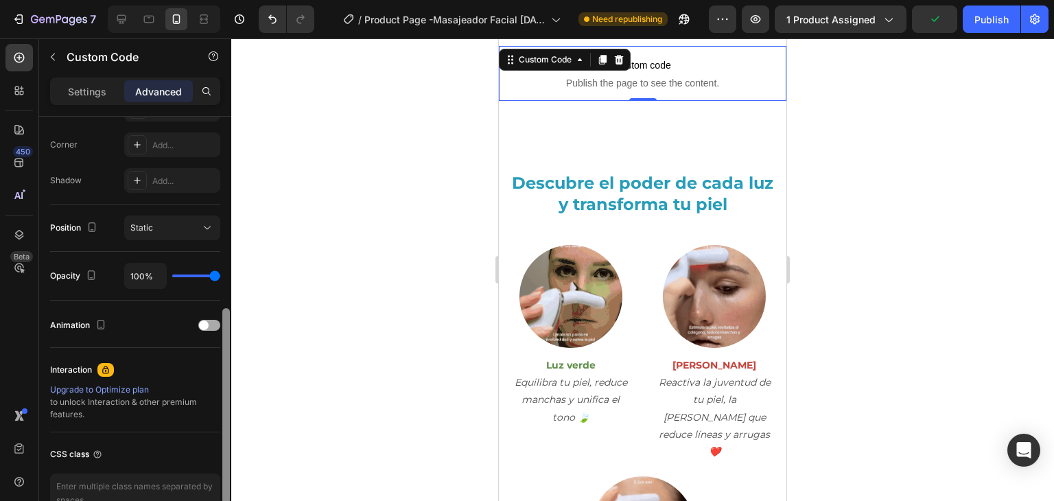
click at [211, 332] on div "Display on Desktop Yes No Tablet Yes No Mobile Yes No Spacing (px) 0 0 0 0 0 0 …" at bounding box center [135, 328] width 192 height 423
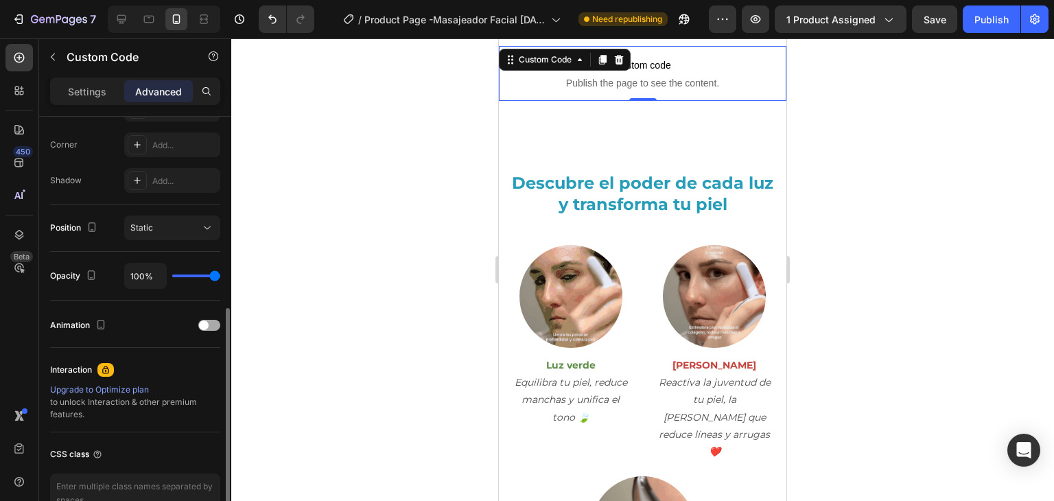
click at [198, 327] on div "Animation" at bounding box center [135, 325] width 170 height 22
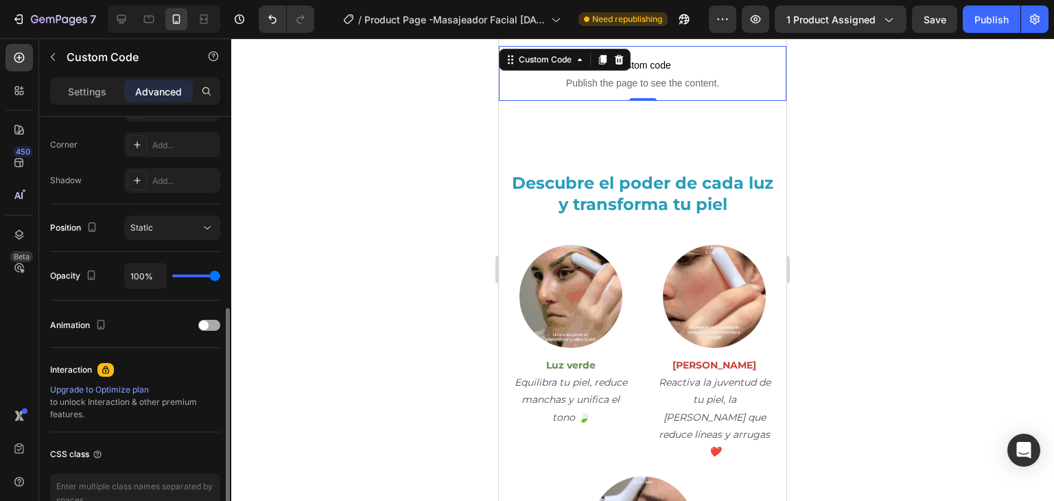
click at [205, 325] on span at bounding box center [204, 326] width 10 height 10
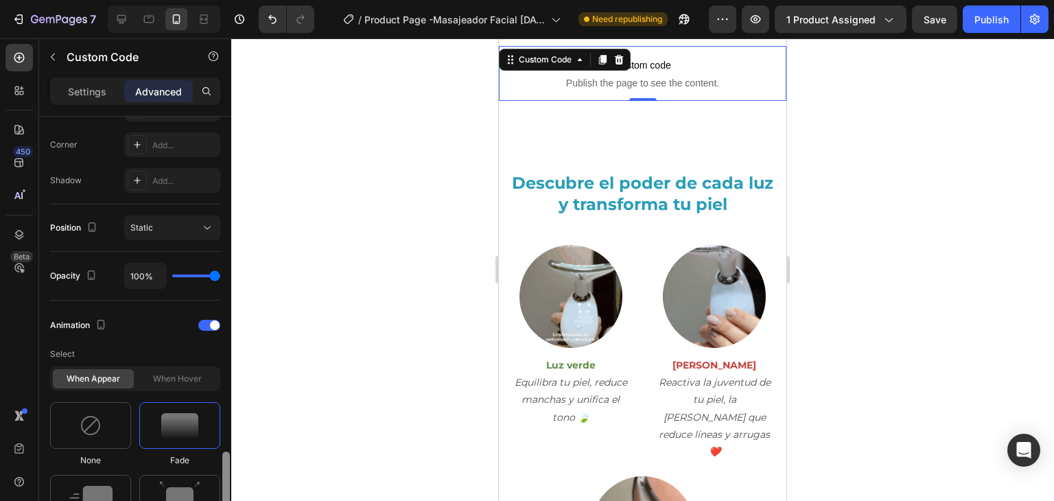
scroll to position [565, 0]
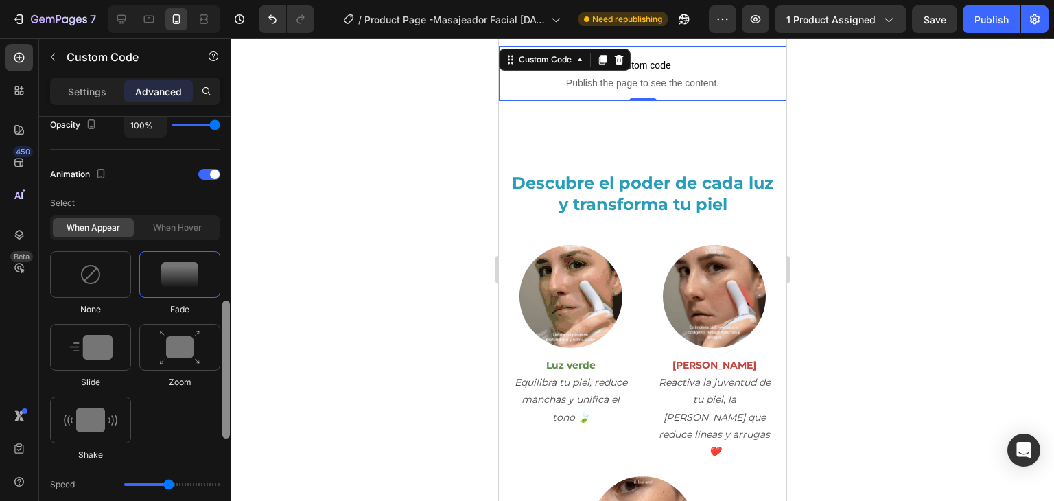
drag, startPoint x: 226, startPoint y: 358, endPoint x: 220, endPoint y: 407, distance: 49.7
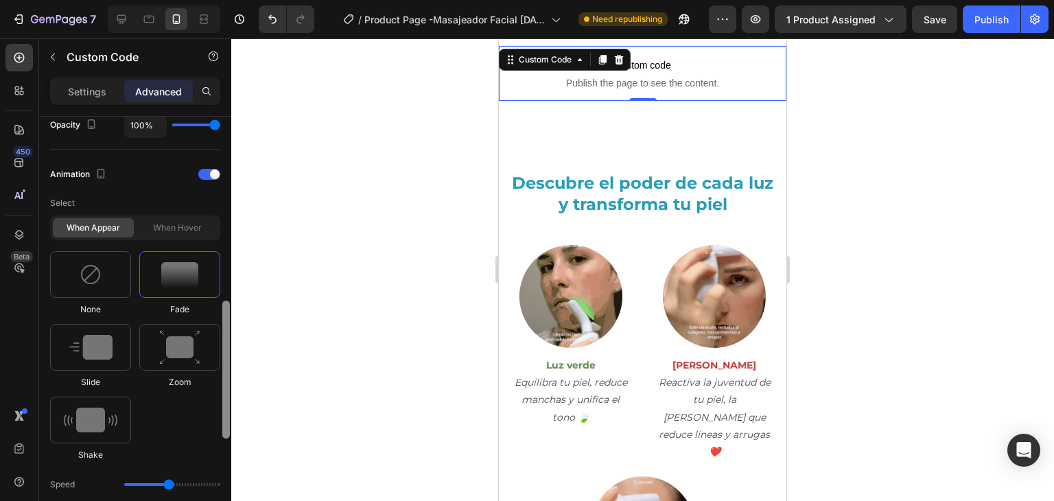
click at [221, 407] on div at bounding box center [226, 328] width 10 height 423
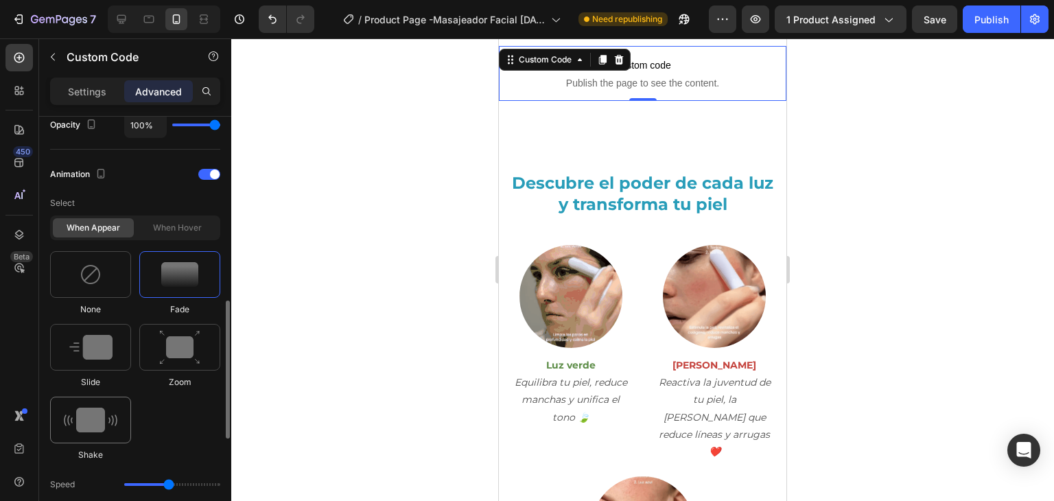
click at [109, 419] on img at bounding box center [91, 420] width 54 height 25
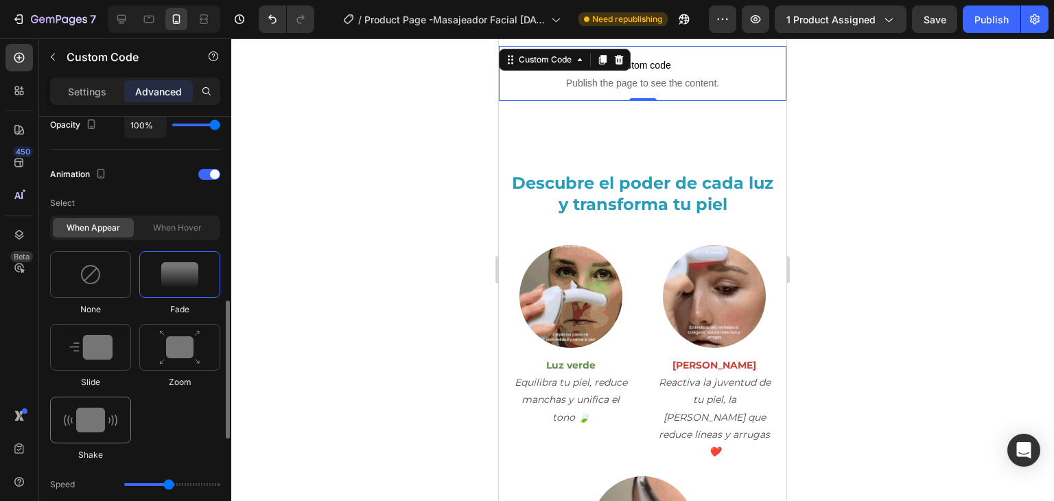
type input "0.7"
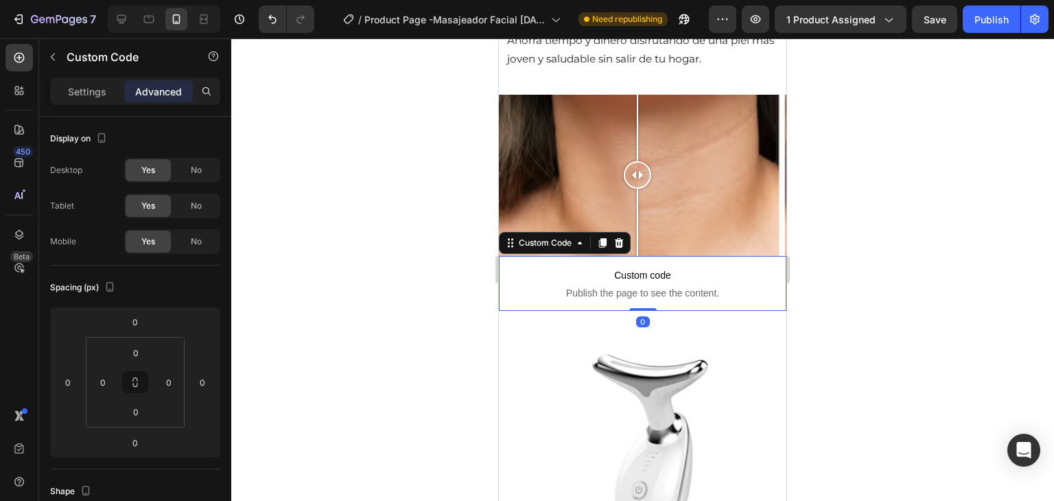
scroll to position [423, 0]
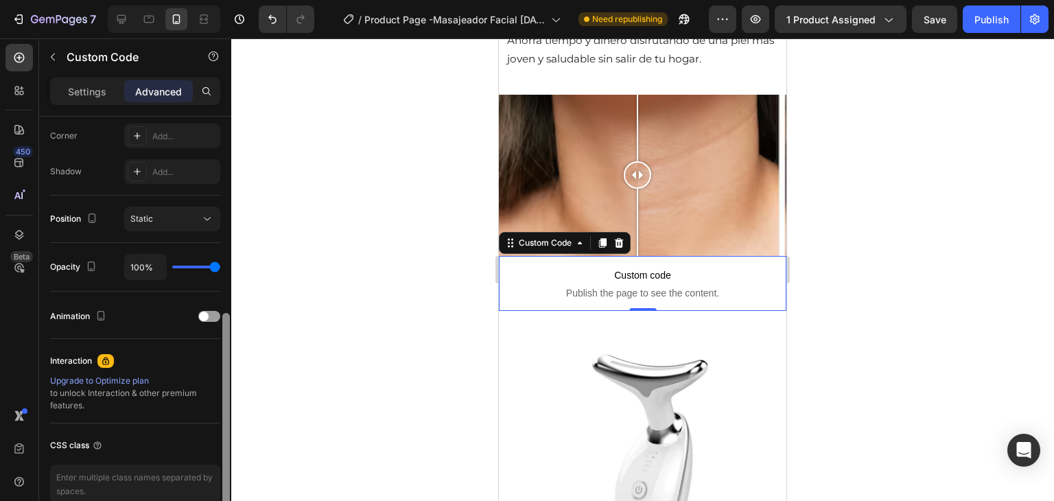
drag, startPoint x: 222, startPoint y: 155, endPoint x: 221, endPoint y: 229, distance: 73.4
click at [221, 229] on div at bounding box center [226, 328] width 10 height 423
click at [207, 316] on span at bounding box center [204, 317] width 10 height 10
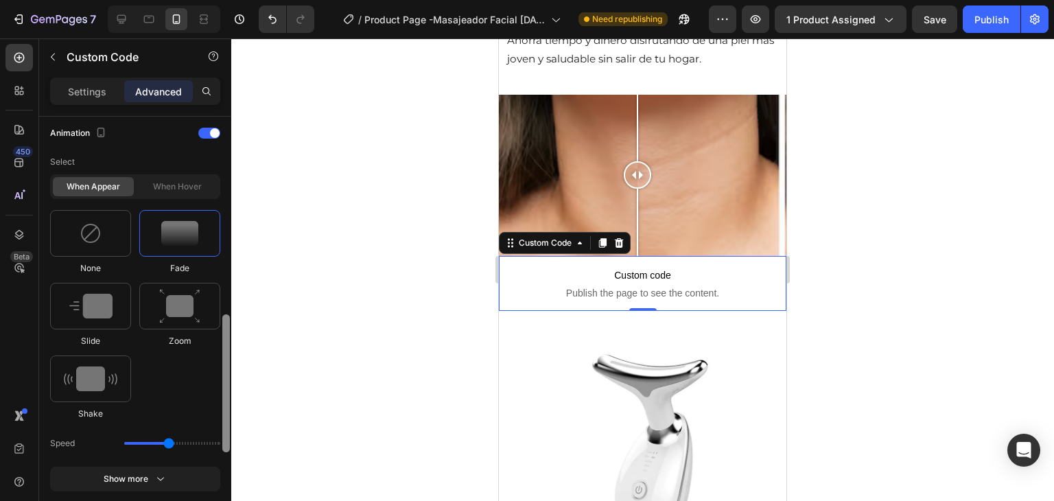
drag, startPoint x: 226, startPoint y: 309, endPoint x: 220, endPoint y: 370, distance: 61.5
click at [220, 370] on div "Display on Desktop Yes No Tablet Yes No Mobile Yes No Spacing (px) 0 0 0 0 0 0 …" at bounding box center [135, 328] width 192 height 423
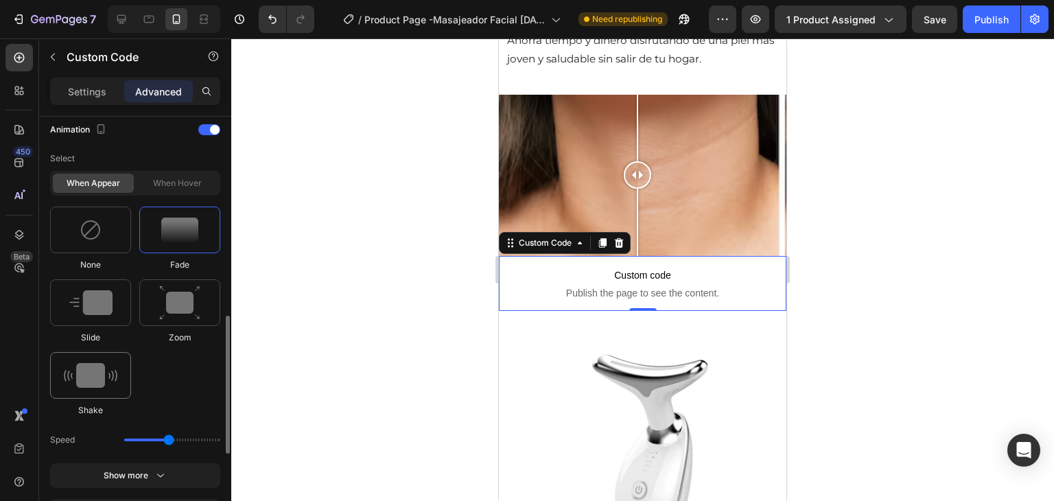
click at [81, 378] on img at bounding box center [91, 375] width 54 height 25
type input "0.7"
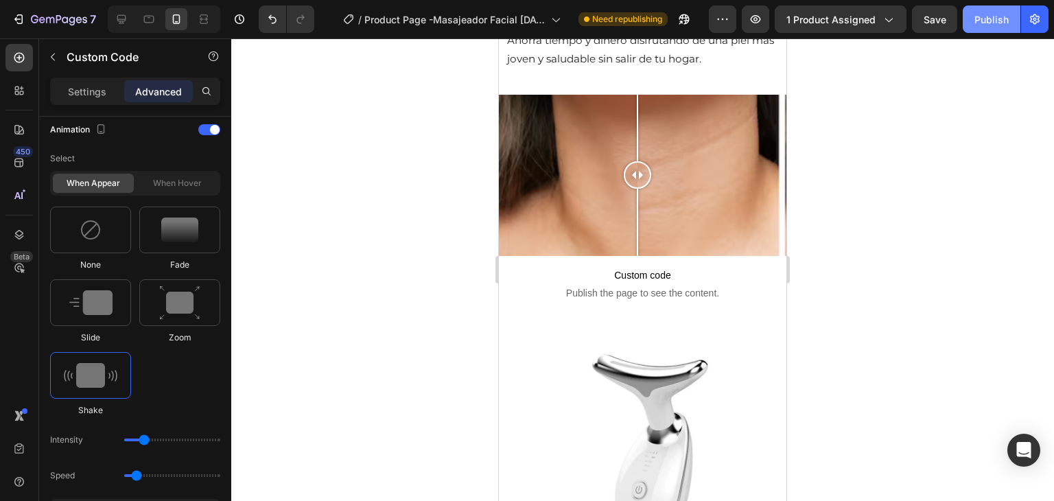
click at [984, 24] on div "Publish" at bounding box center [992, 19] width 34 height 14
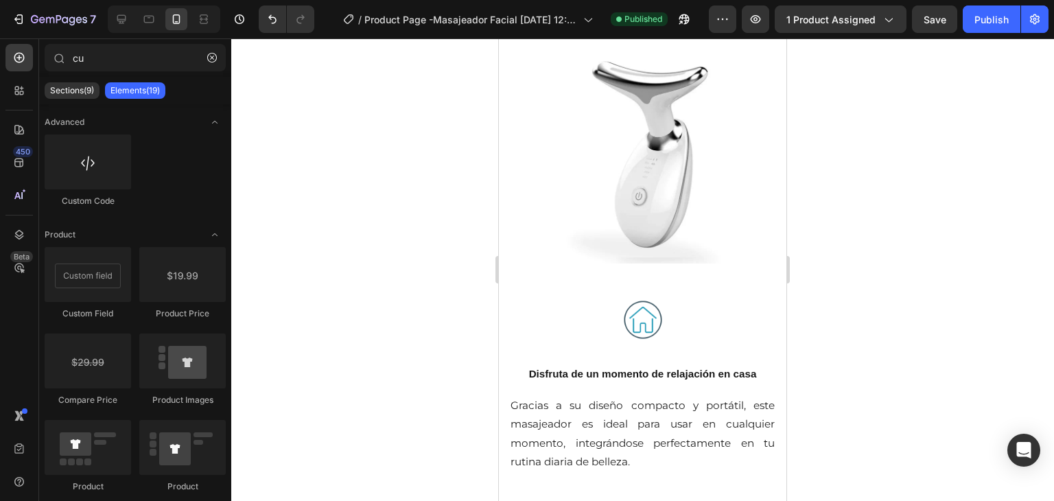
scroll to position [1440, 0]
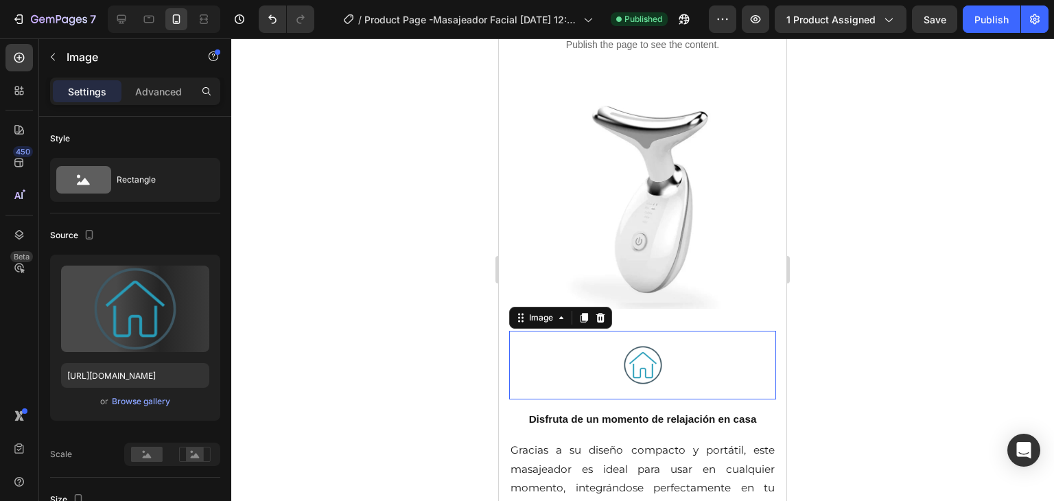
click at [566, 331] on div at bounding box center [642, 365] width 267 height 69
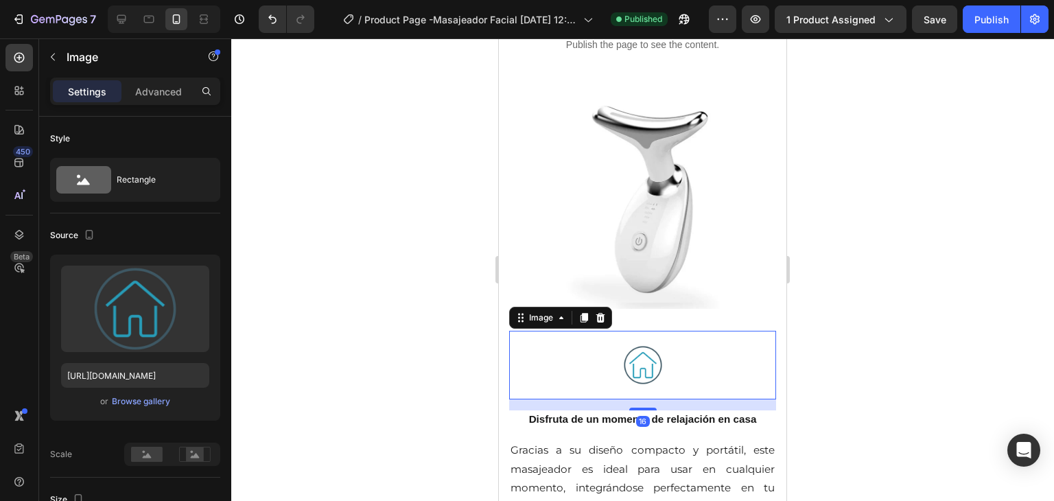
click at [566, 331] on div at bounding box center [642, 365] width 267 height 69
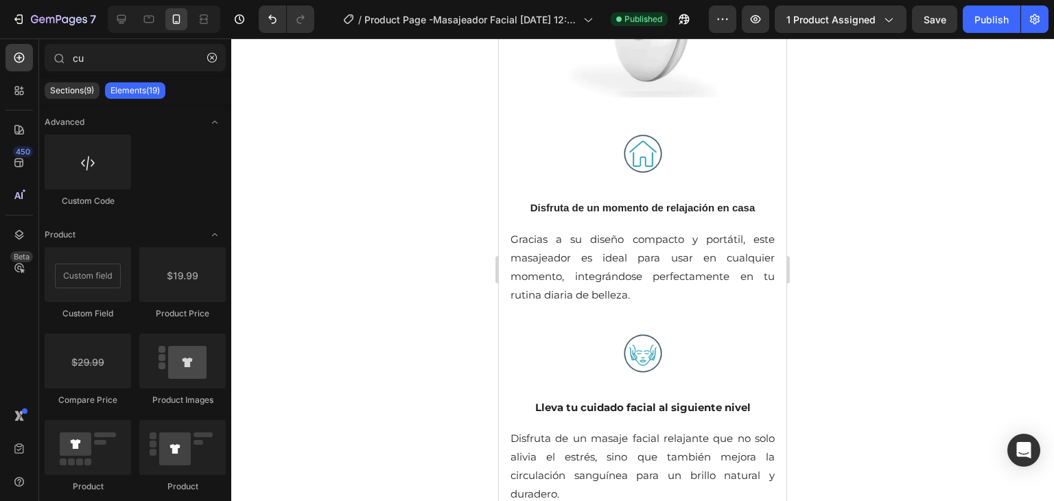
scroll to position [1673, 0]
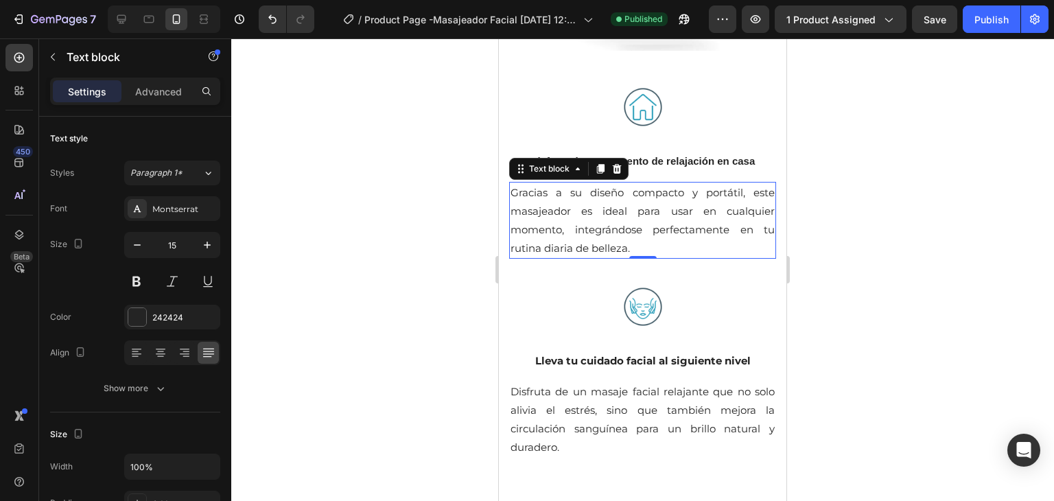
click at [668, 240] on p "Gracias a su diseño compacto y portátil, este masajeador es ideal para usar en …" at bounding box center [643, 220] width 264 height 74
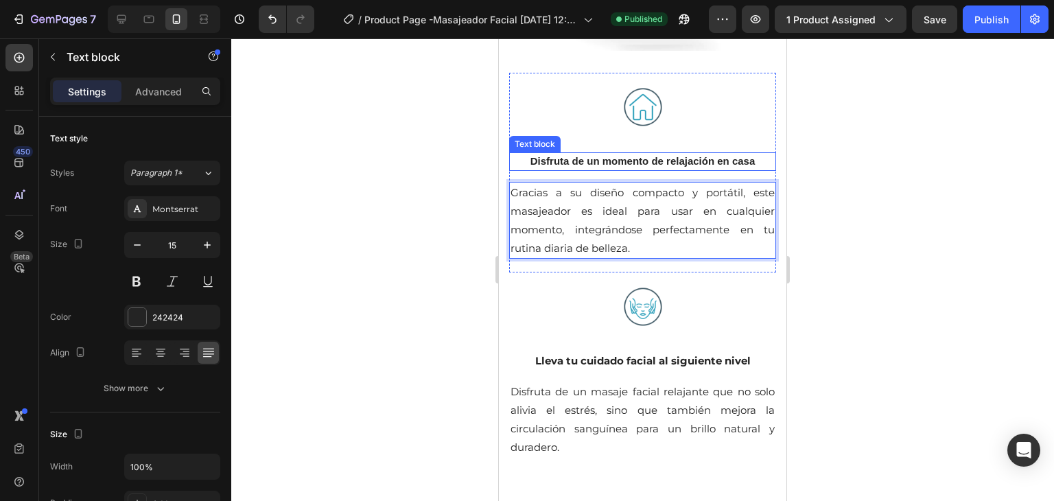
click at [707, 154] on p "Disfruta de un momento de relajación en casa" at bounding box center [643, 162] width 264 height 16
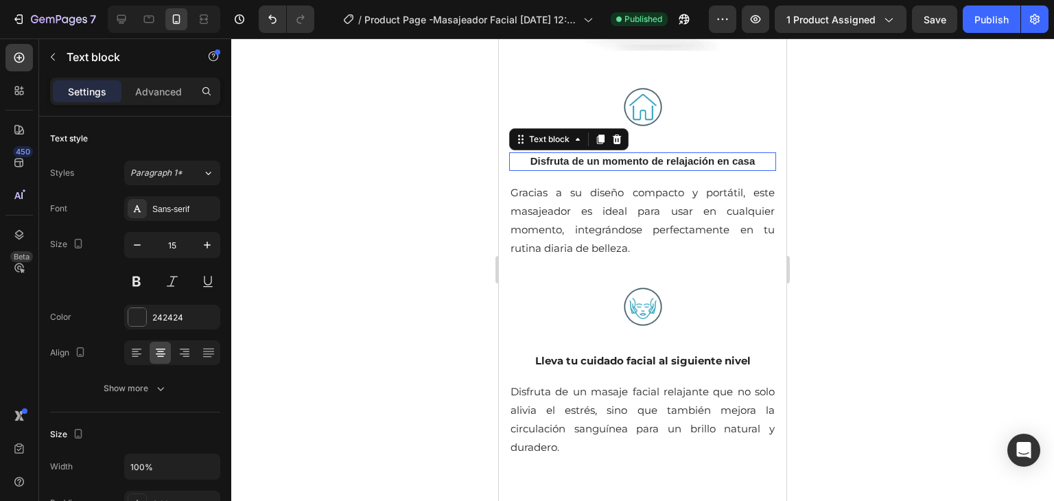
click at [707, 154] on p "Disfruta de un momento de relajación en casa" at bounding box center [643, 162] width 264 height 16
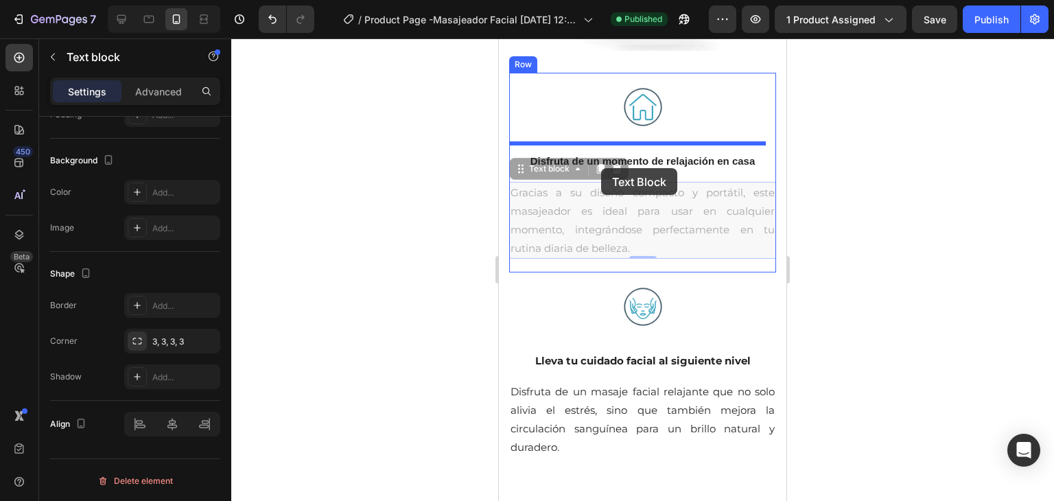
drag, startPoint x: 678, startPoint y: 240, endPoint x: 605, endPoint y: 173, distance: 99.1
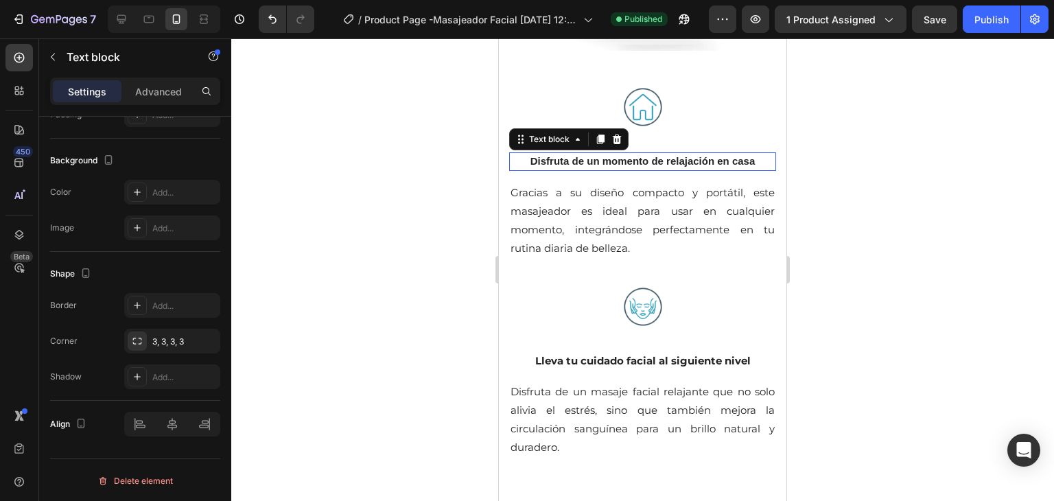
click at [683, 154] on p "Disfruta de un momento de relajación en casa" at bounding box center [643, 162] width 264 height 16
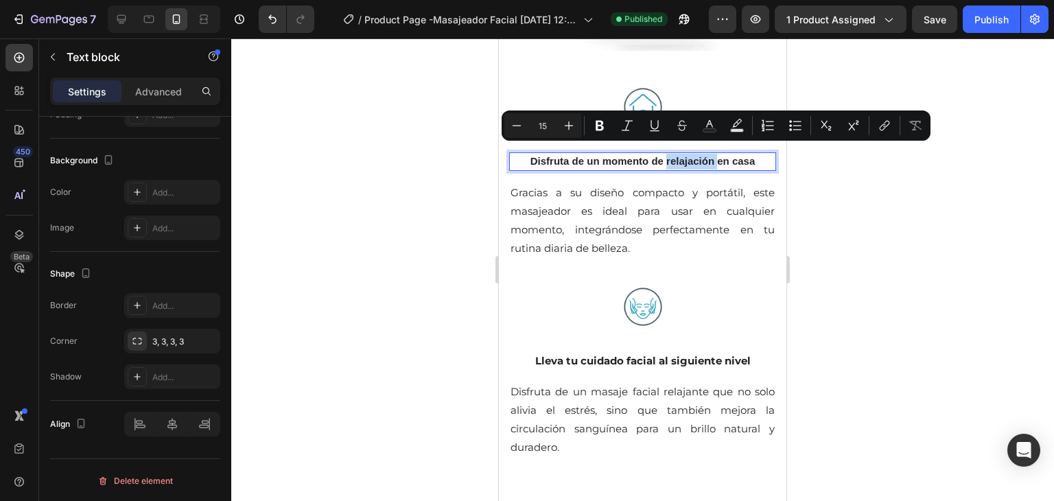
click at [683, 154] on p "Disfruta de un momento de relajación en casa" at bounding box center [643, 162] width 264 height 16
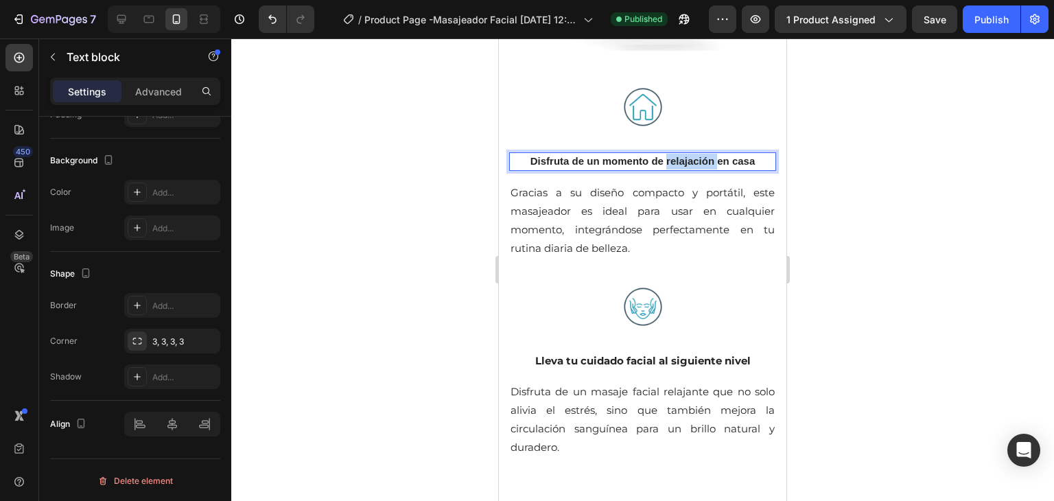
click at [683, 154] on p "Disfruta de un momento de relajación en casa" at bounding box center [643, 162] width 264 height 16
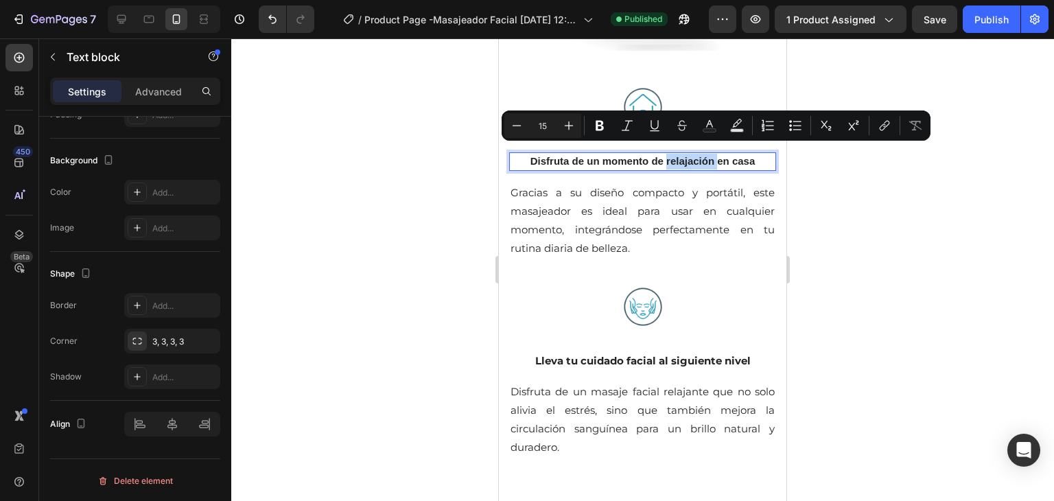
click at [683, 154] on p "Disfruta de un momento de relajación en casa" at bounding box center [643, 162] width 264 height 16
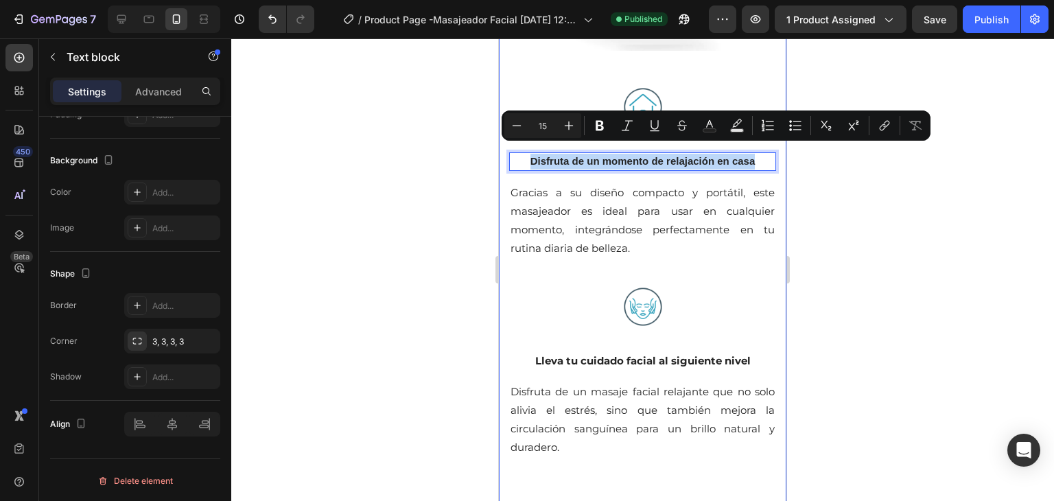
drag, startPoint x: 752, startPoint y: 149, endPoint x: 502, endPoint y: 149, distance: 249.8
click at [502, 149] on div "Image Disfruta de un momento de relajación en casa Text block 16 Gracias a su d…" at bounding box center [643, 351] width 288 height 1049
copy p "Disfruta de un momento de relajación en casa"
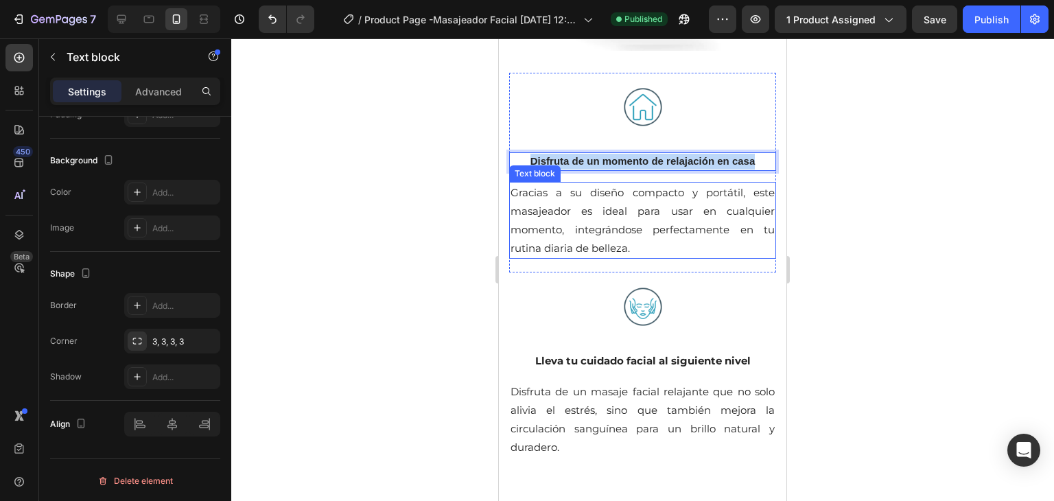
click at [601, 223] on p "Gracias a su diseño compacto y portátil, este masajeador es ideal para usar en …" at bounding box center [643, 220] width 264 height 74
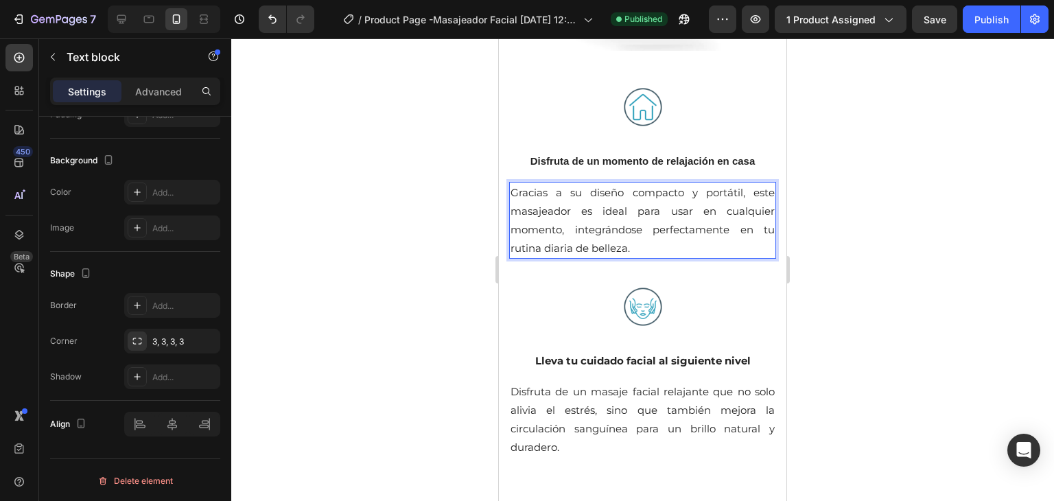
click at [601, 223] on p "Gracias a su diseño compacto y portátil, este masajeador es ideal para usar en …" at bounding box center [643, 220] width 264 height 74
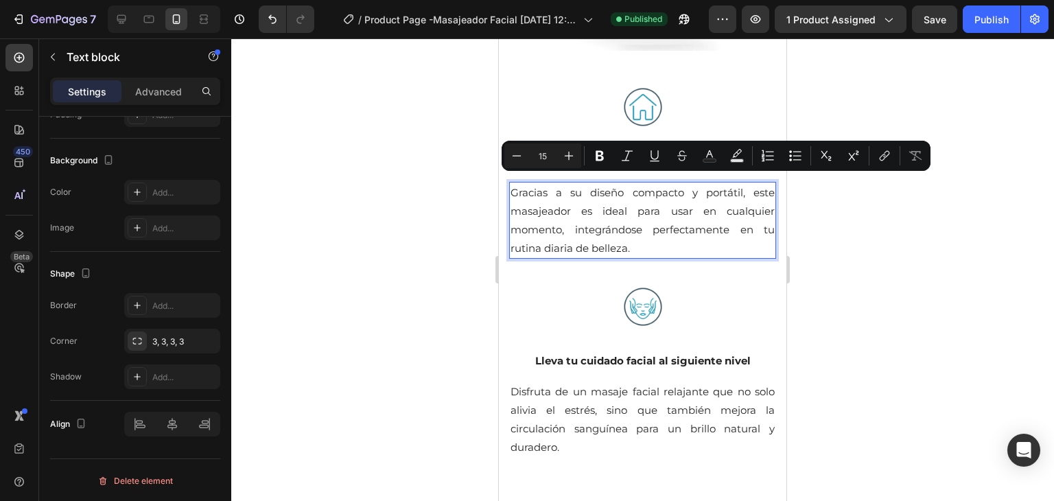
copy p "Gracias a su diseño compacto y portátil, este masajeador es ideal para usar en …"
click at [634, 353] on p "Lleva tu cuidado facial al siguiente nivel" at bounding box center [643, 361] width 264 height 16
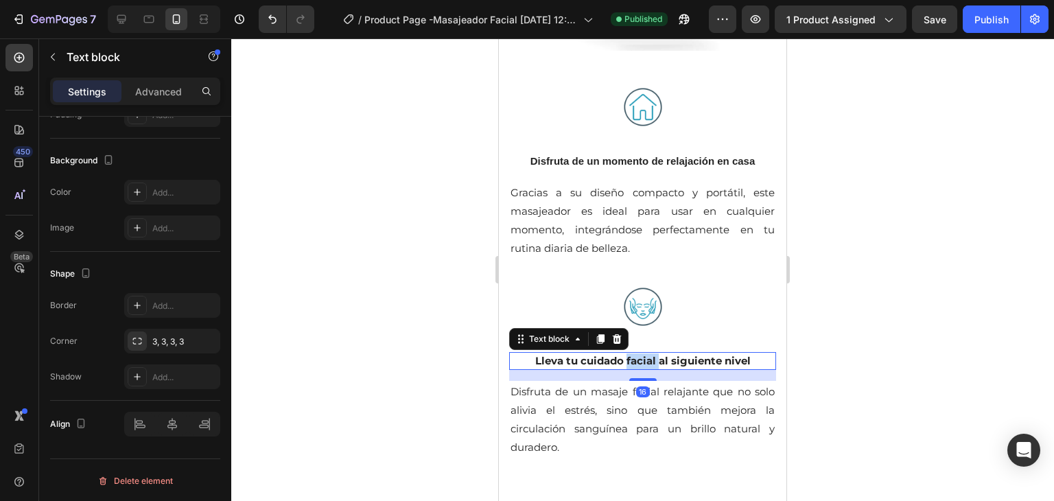
click at [634, 353] on p "Lleva tu cuidado facial al siguiente nivel" at bounding box center [643, 361] width 264 height 16
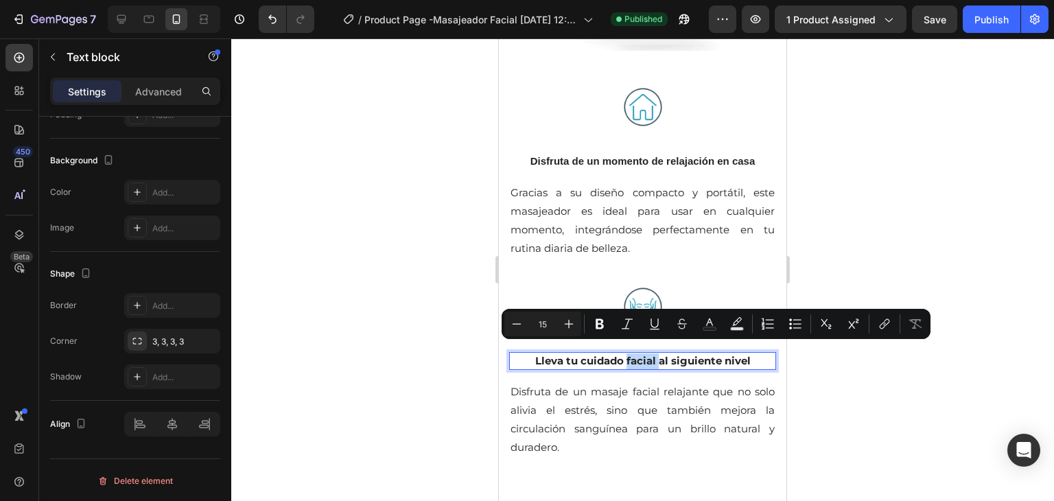
click at [634, 353] on p "Lleva tu cuidado facial al siguiente nivel" at bounding box center [643, 361] width 264 height 16
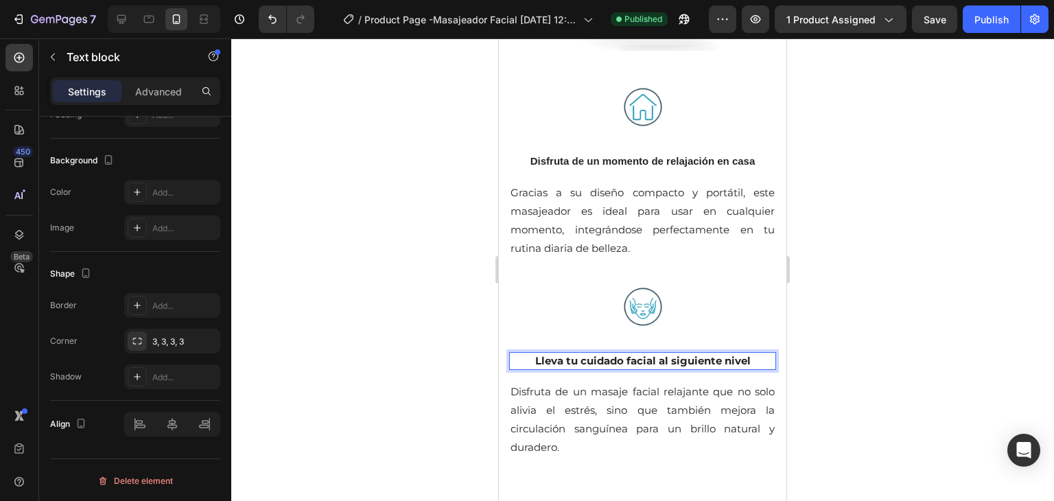
click at [634, 353] on p "Lleva tu cuidado facial al siguiente nivel" at bounding box center [643, 361] width 264 height 16
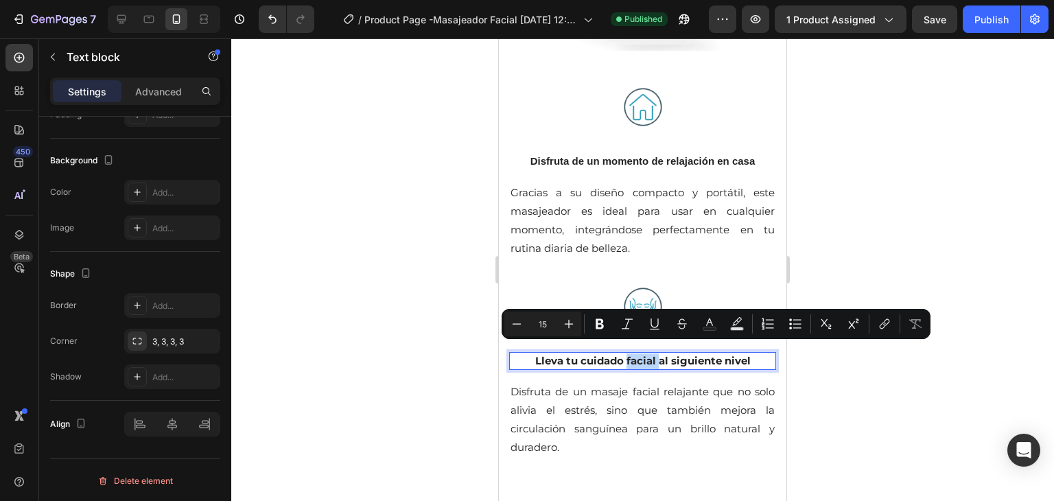
copy p "Lleva tu cuidado facial al siguiente nivel"
click at [596, 382] on p "Disfruta de un masaje facial relajante que no solo alivia el estrés, sino que t…" at bounding box center [643, 419] width 264 height 74
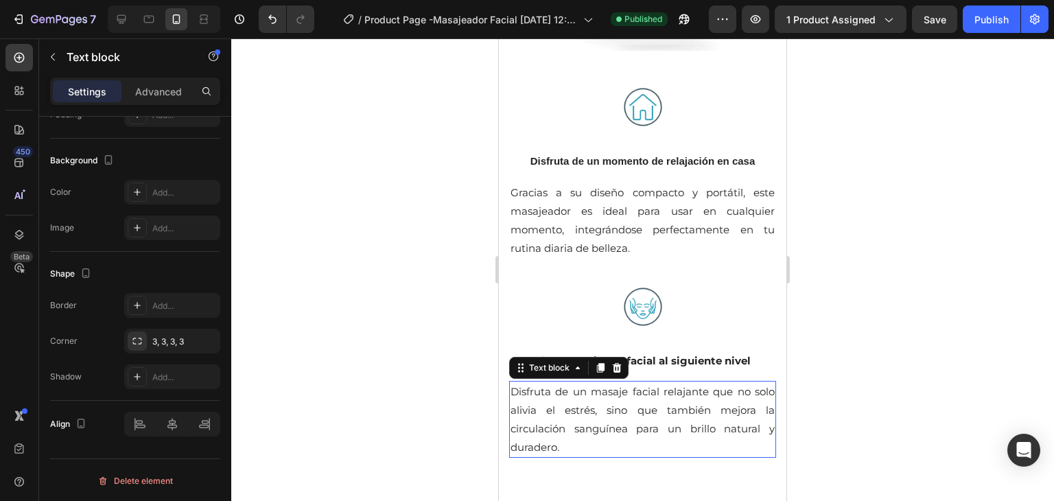
click at [596, 382] on p "Disfruta de un masaje facial relajante que no solo alivia el estrés, sino que t…" at bounding box center [643, 419] width 264 height 74
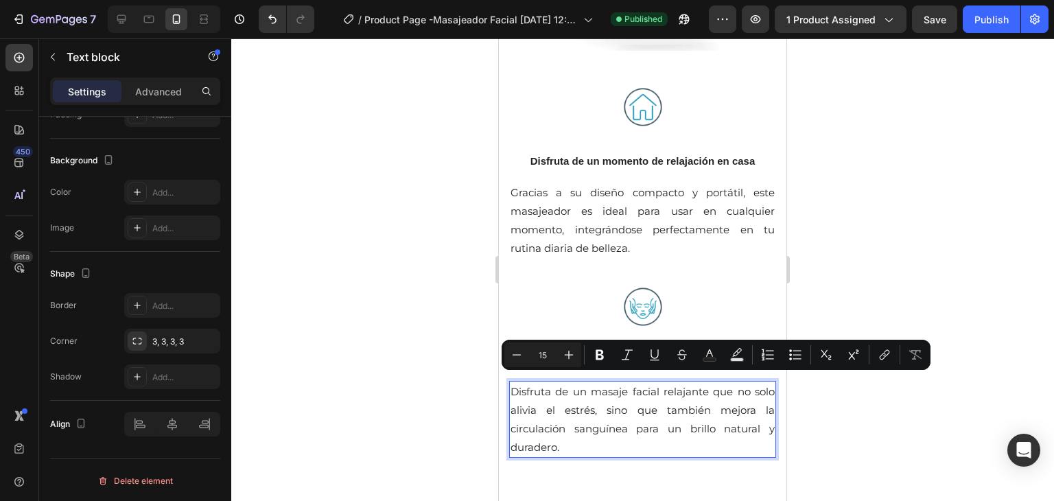
copy p "Disfruta de un masaje facial relajante que no solo alivia el estrés, sino que t…"
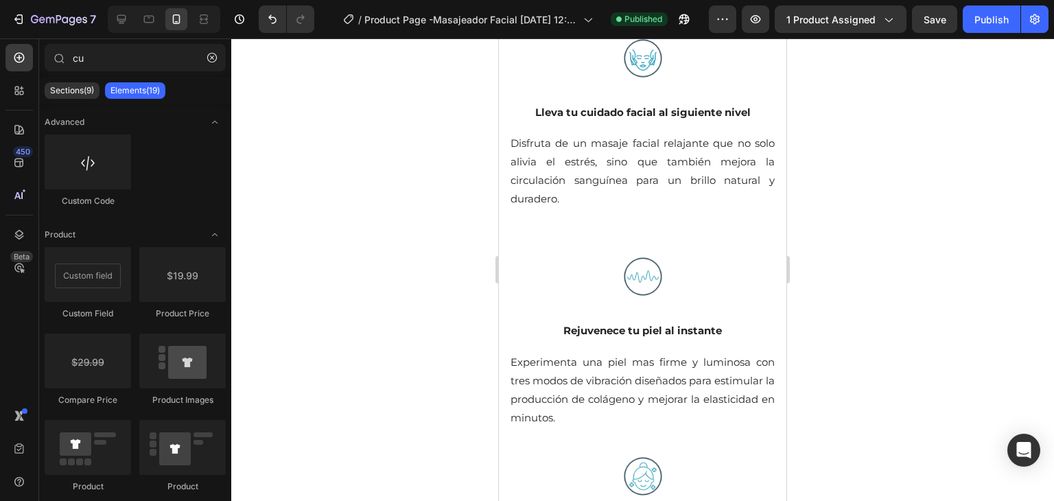
scroll to position [1953, 0]
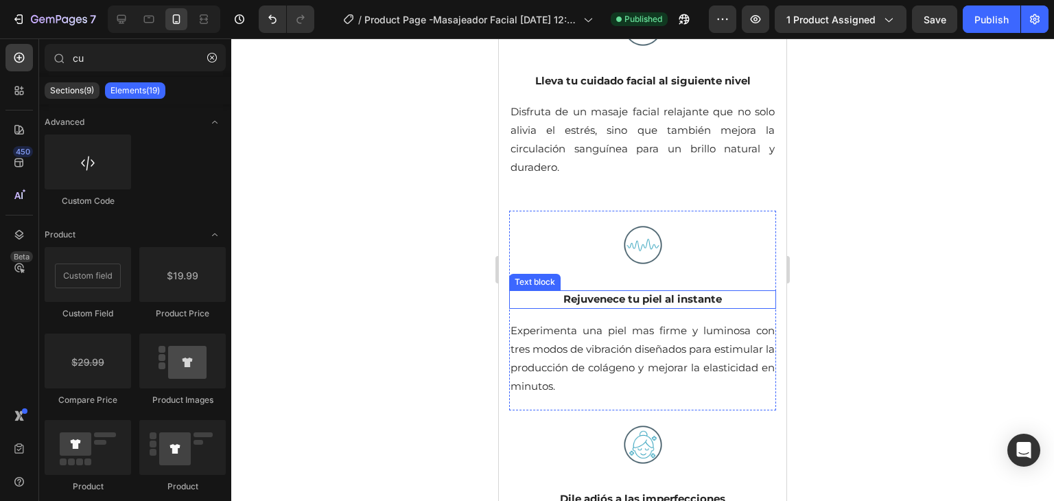
click at [640, 292] on p "Rejuvenece tu piel al instante" at bounding box center [643, 300] width 264 height 16
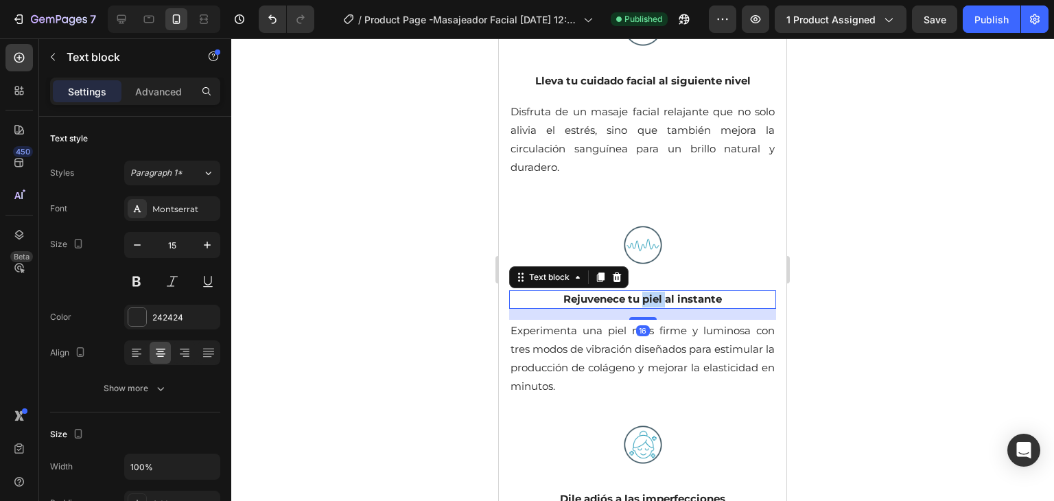
click at [640, 292] on p "Rejuvenece tu piel al instante" at bounding box center [643, 300] width 264 height 16
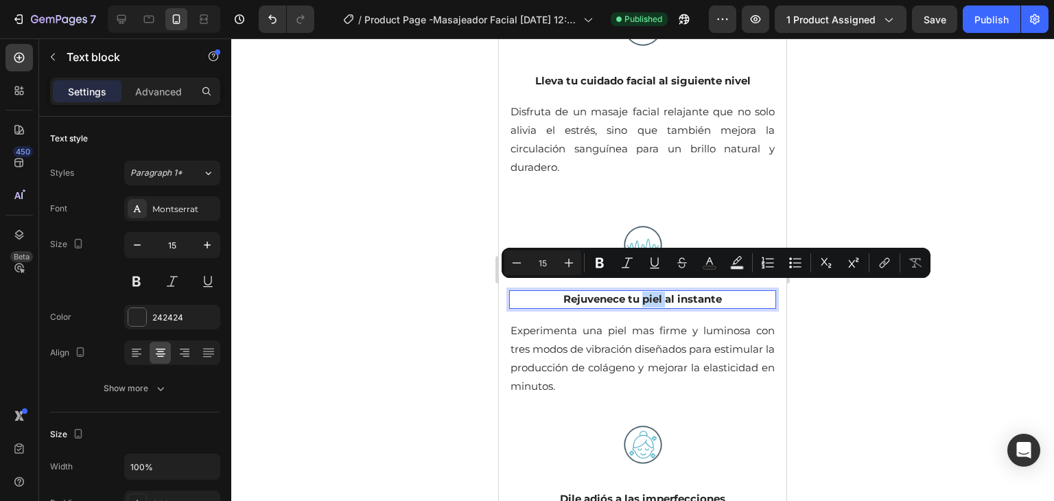
click at [640, 292] on p "Rejuvenece tu piel al instante" at bounding box center [643, 300] width 264 height 16
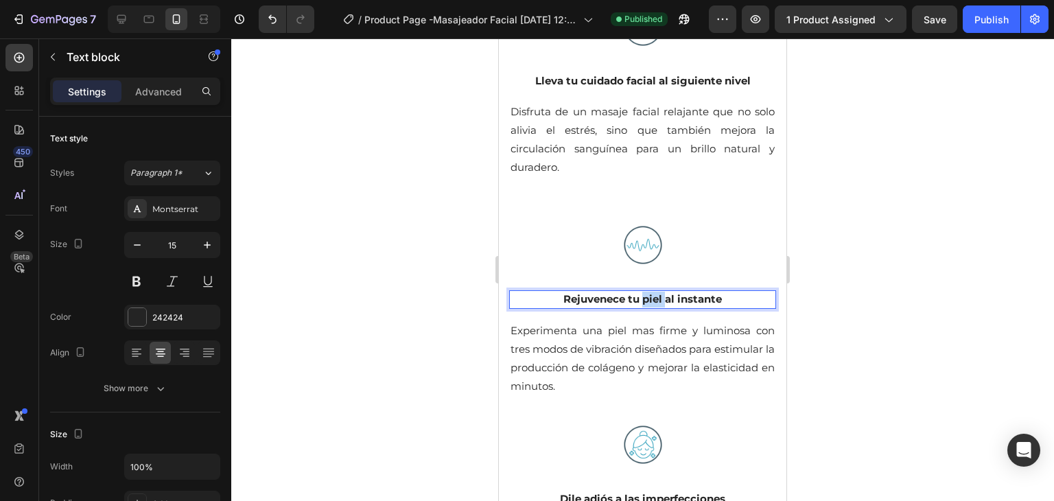
click at [640, 292] on p "Rejuvenece tu piel al instante" at bounding box center [643, 300] width 264 height 16
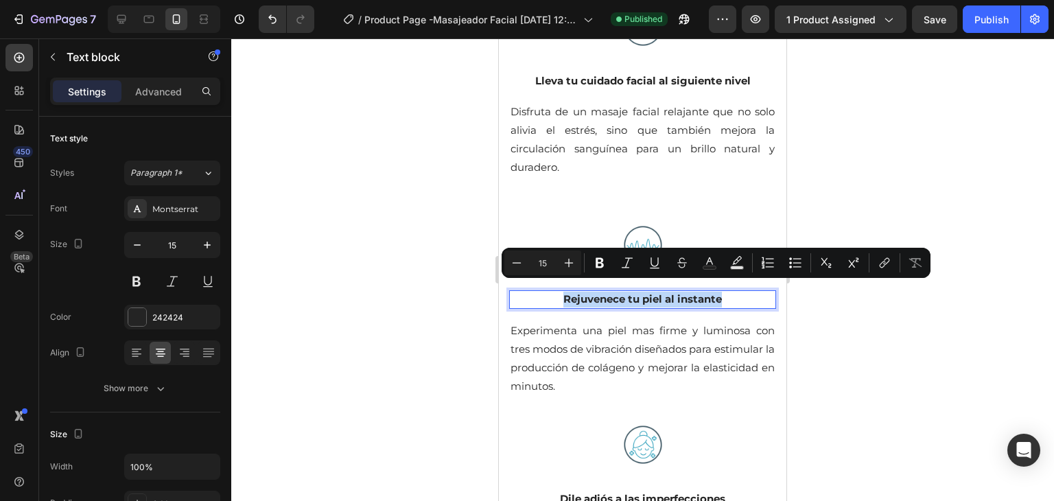
copy p "Rejuvenece tu piel al instante"
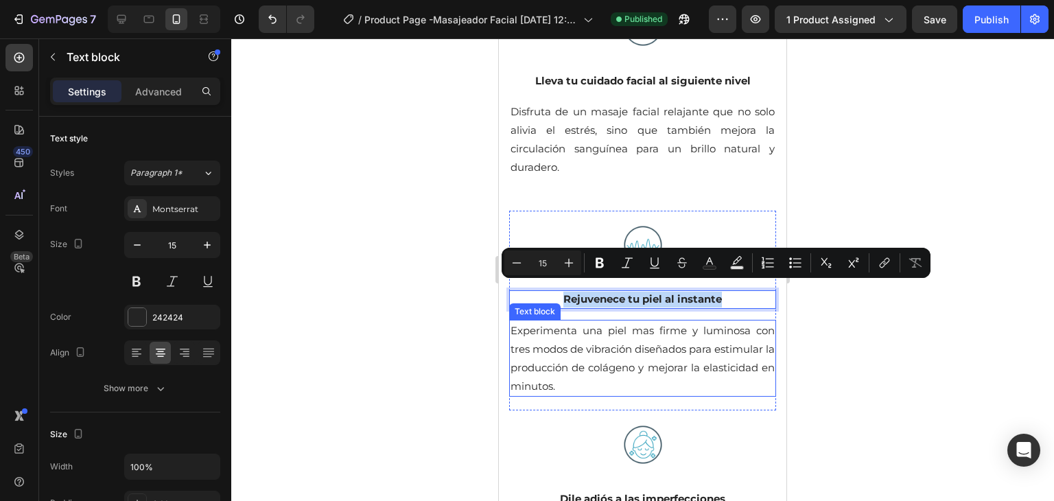
click at [614, 345] on p "Experimenta una piel mas firme y luminosa con tres modos de vibración diseñados…" at bounding box center [643, 358] width 264 height 74
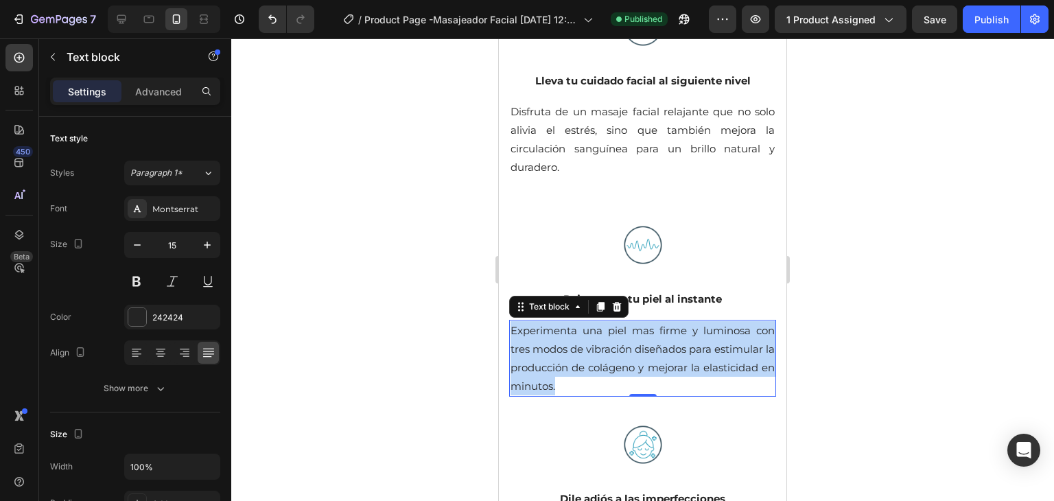
scroll to position [388, 0]
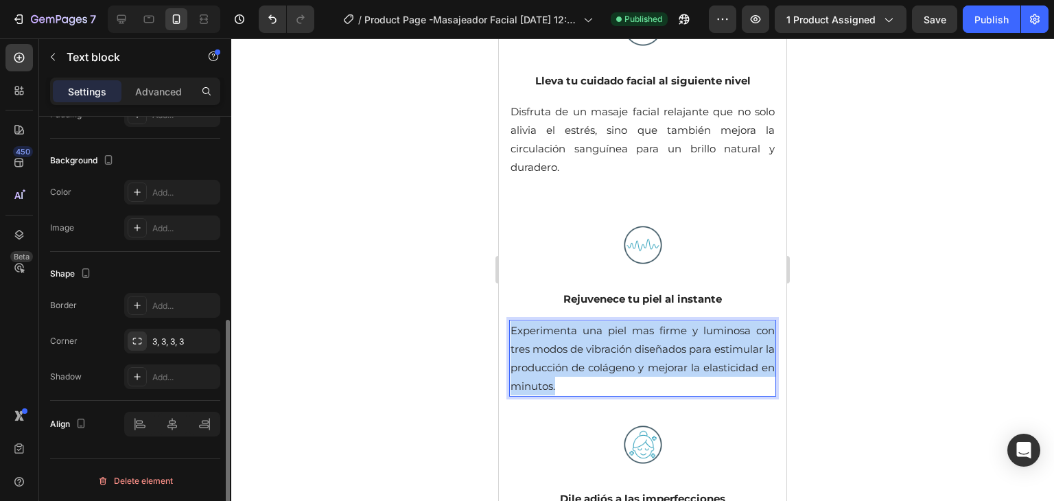
click at [614, 345] on p "Experimenta una piel mas firme y luminosa con tres modos de vibración diseñados…" at bounding box center [643, 358] width 264 height 74
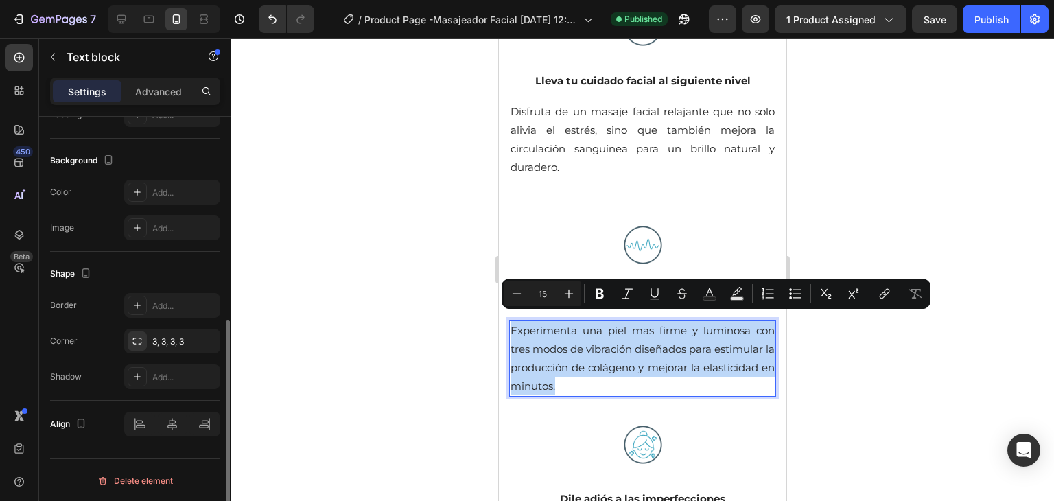
copy p "Experimenta una piel mas firme y luminosa con tres modos de vibración diseñados…"
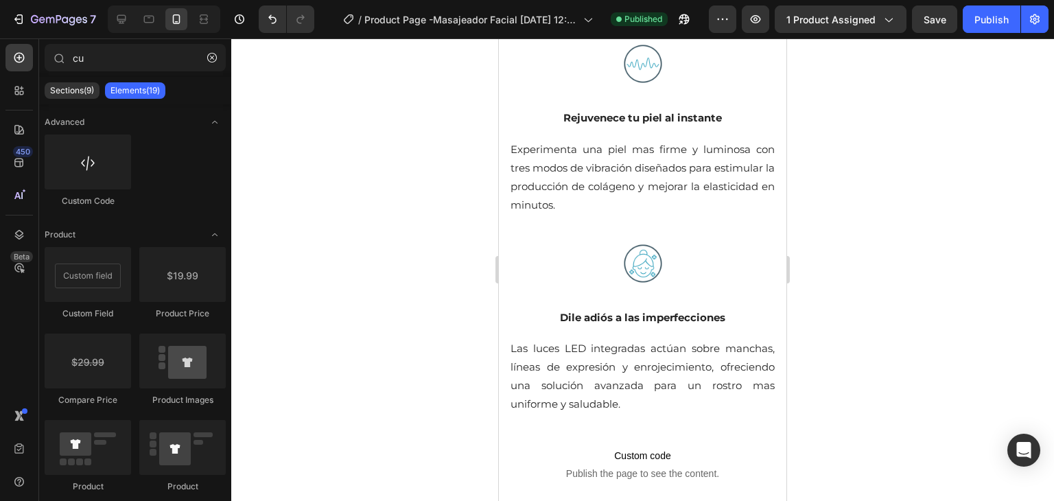
scroll to position [2171, 0]
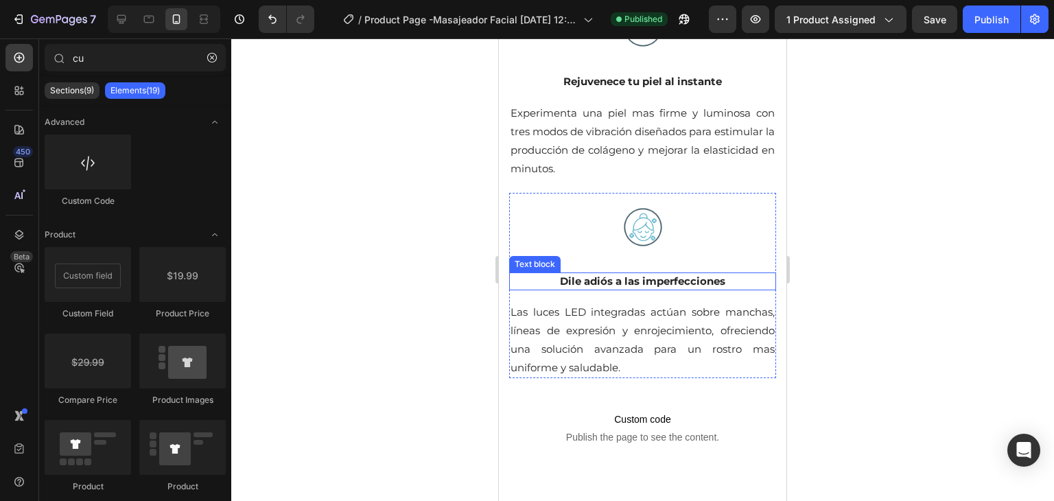
click at [651, 274] on p "Dile adiós a las imperfecciones" at bounding box center [643, 282] width 264 height 16
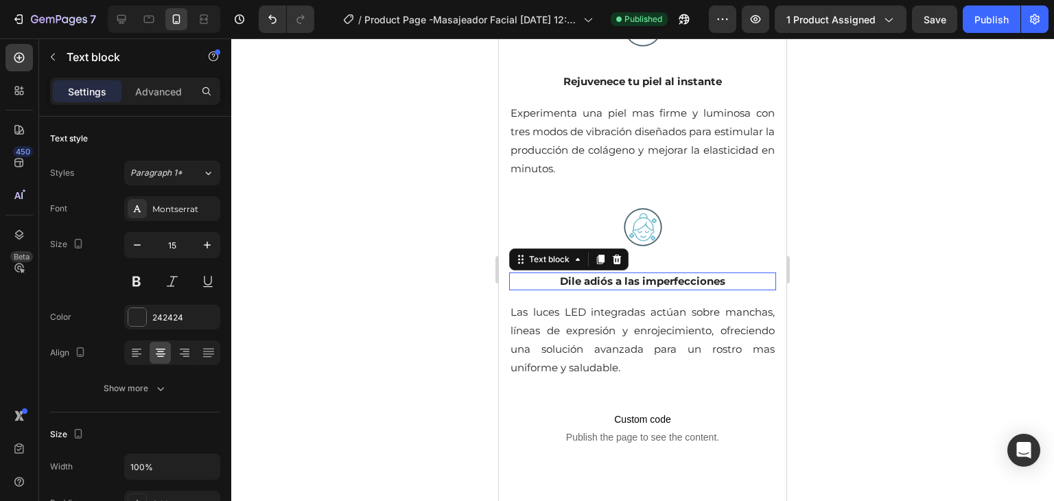
click at [651, 274] on p "Dile adiós a las imperfecciones" at bounding box center [643, 282] width 264 height 16
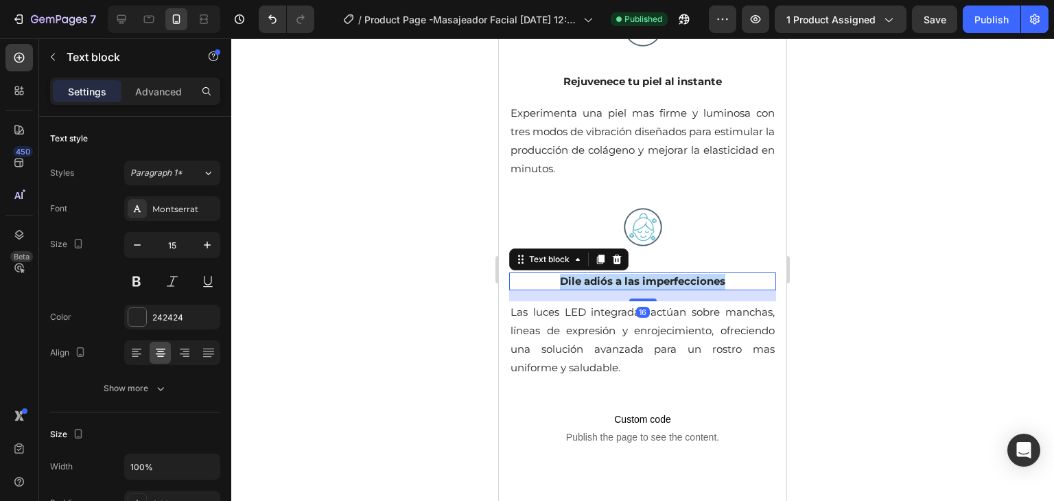
click at [651, 274] on p "Dile adiós a las imperfecciones" at bounding box center [643, 282] width 264 height 16
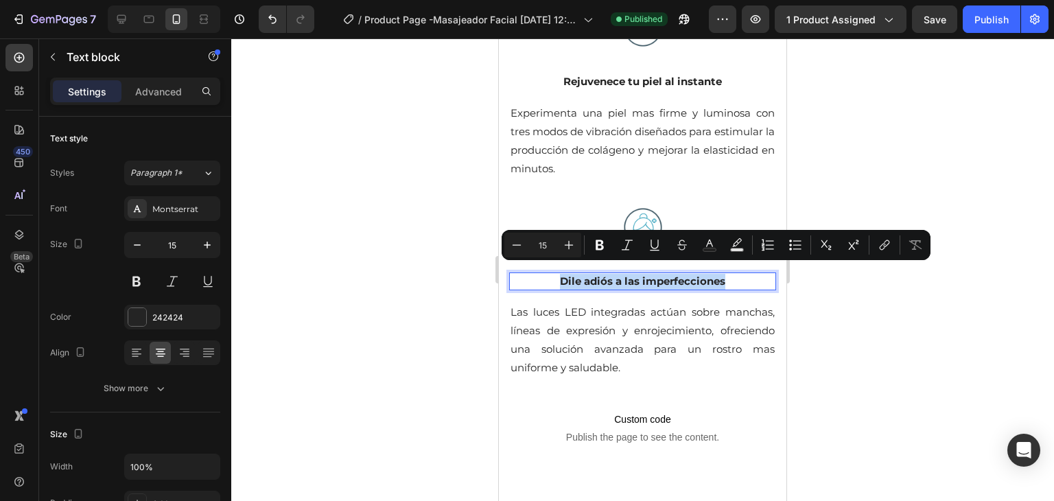
copy p "Dile adiós a las imperfecciones"
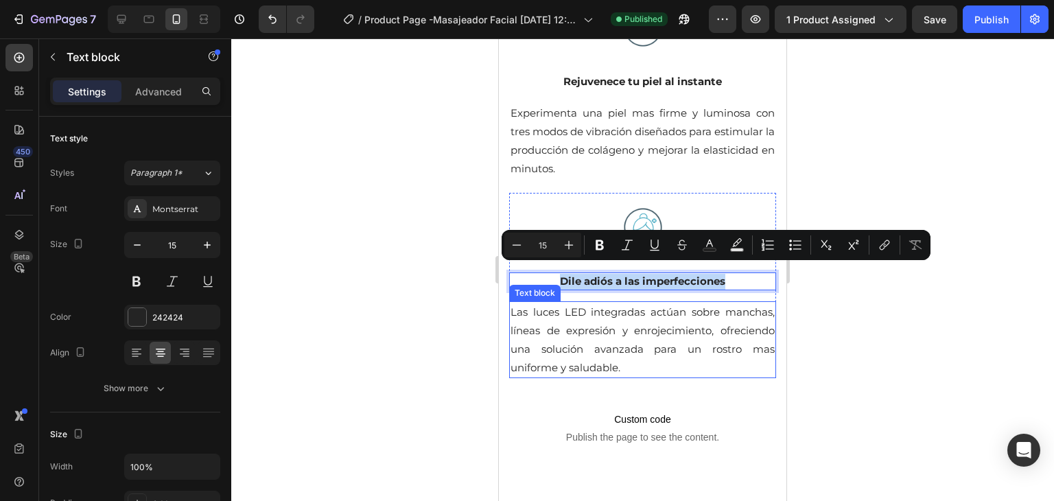
click at [565, 303] on p "Las luces LED integradas actúan sobre manchas, líneas de expresión y enrojecimi…" at bounding box center [643, 340] width 264 height 74
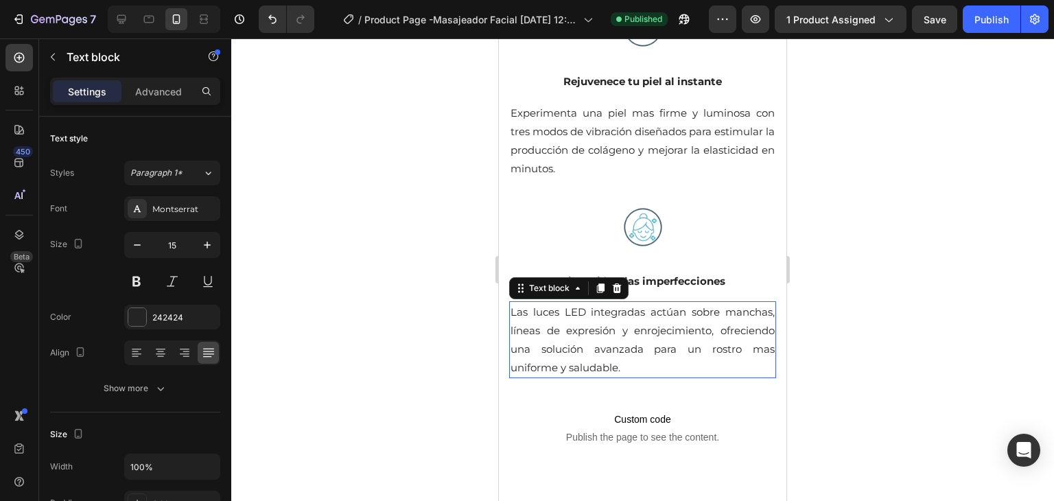
scroll to position [388, 0]
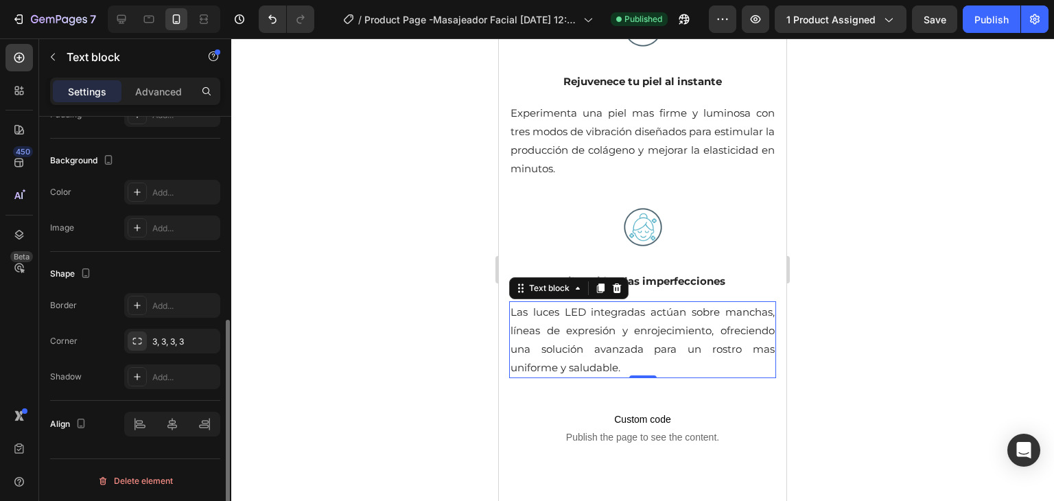
click at [565, 303] on p "Las luces LED integradas actúan sobre manchas, líneas de expresión y enrojecimi…" at bounding box center [643, 340] width 264 height 74
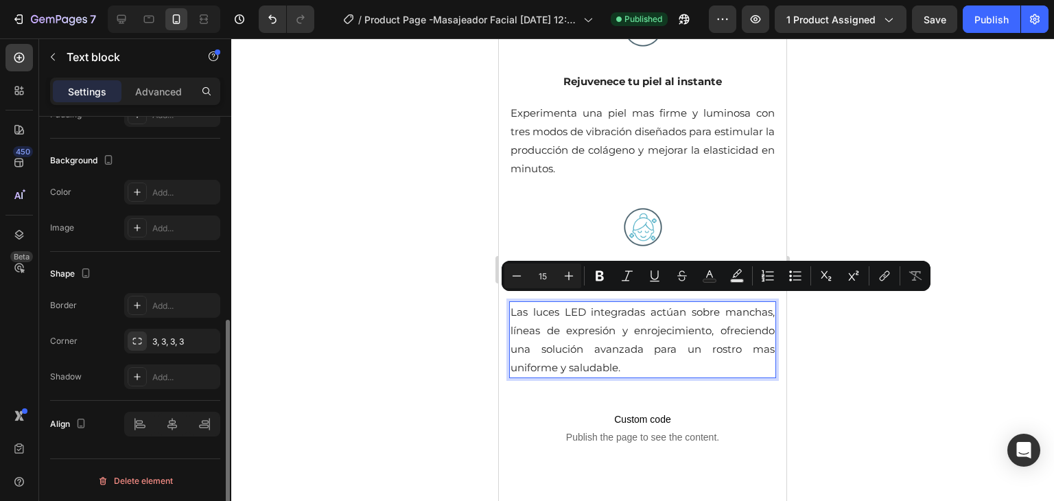
copy p "Las luces LED integradas actúan sobre manchas, líneas de expresión y enrojecimi…"
click at [566, 248] on div at bounding box center [642, 227] width 267 height 69
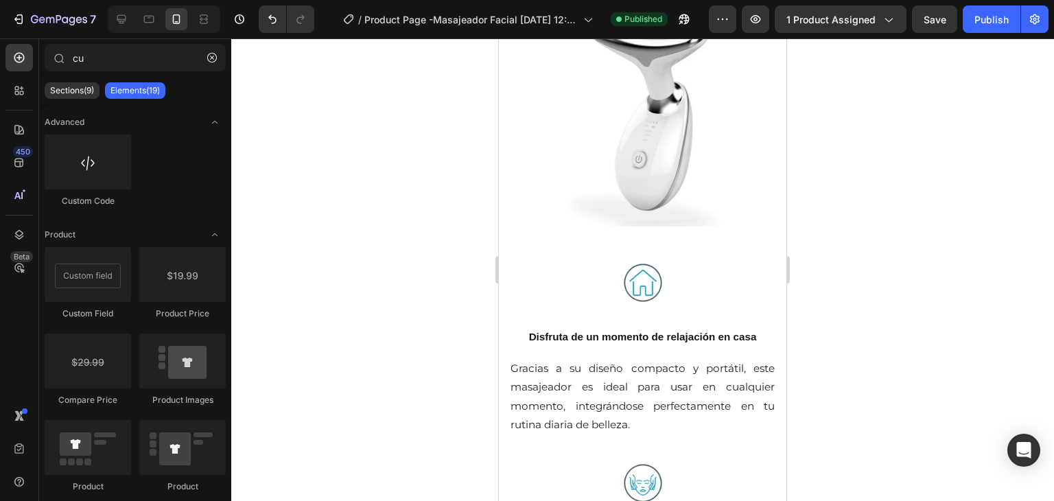
scroll to position [1456, 0]
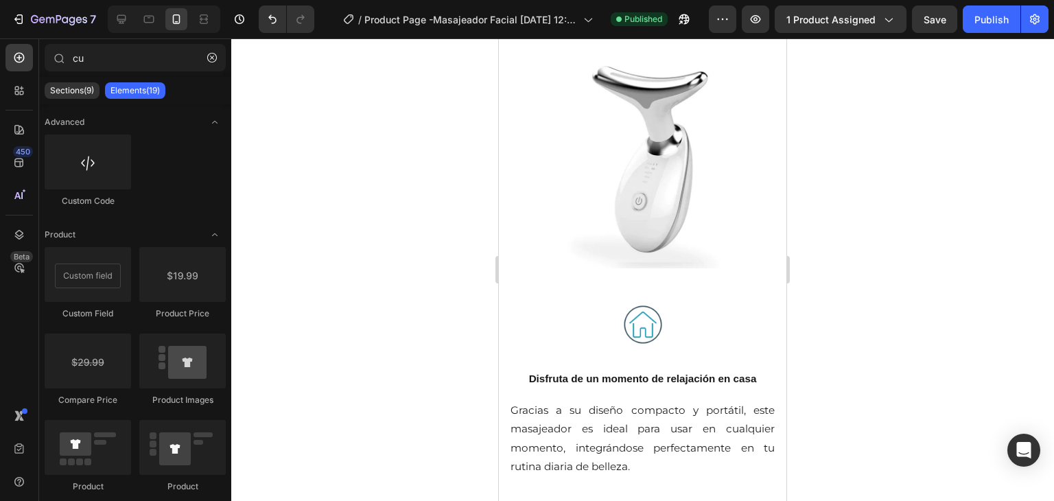
drag, startPoint x: 782, startPoint y: 307, endPoint x: 1314, endPoint y: 270, distance: 533.2
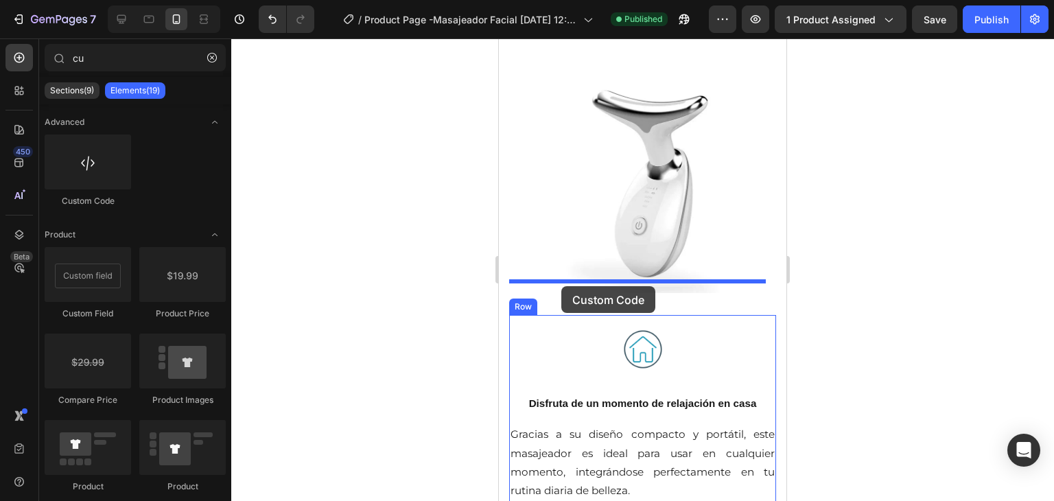
drag, startPoint x: 600, startPoint y: 212, endPoint x: 561, endPoint y: 286, distance: 83.5
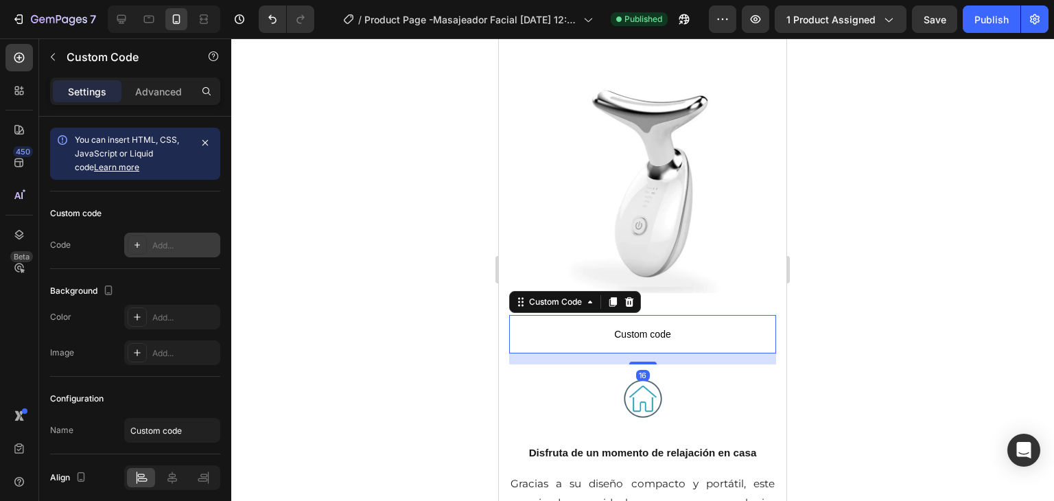
click at [178, 243] on div "Add..." at bounding box center [184, 246] width 65 height 12
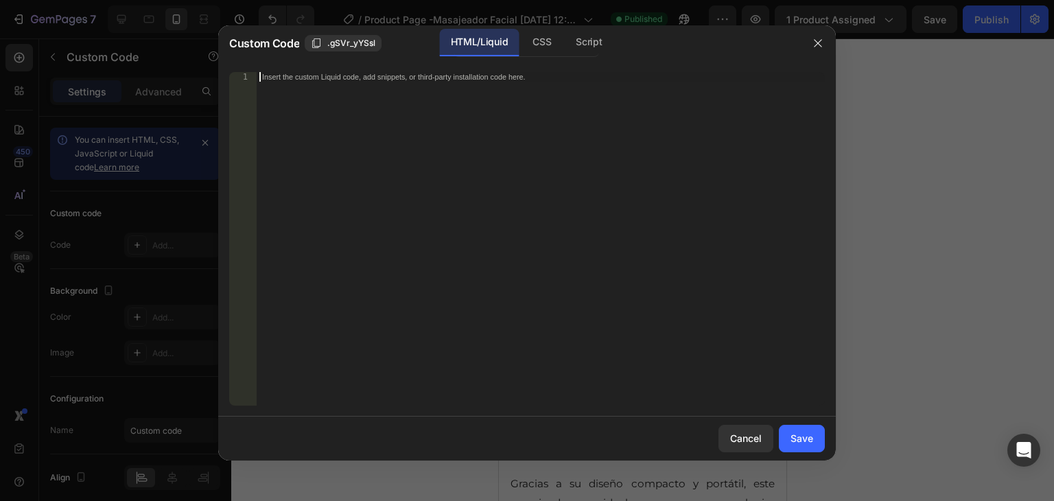
click at [412, 186] on div "Insert the custom Liquid code, add snippets, or third-party installation code h…" at bounding box center [541, 248] width 568 height 353
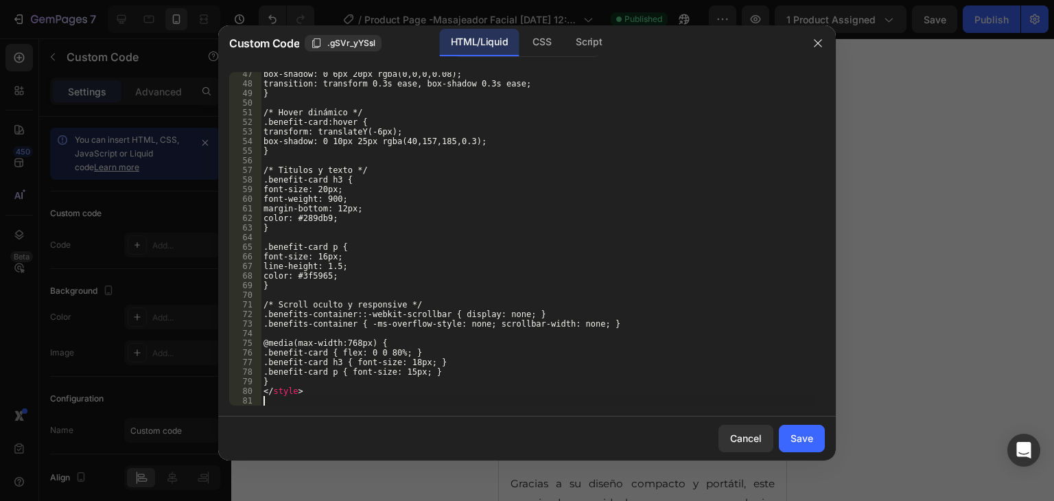
scroll to position [483, 0]
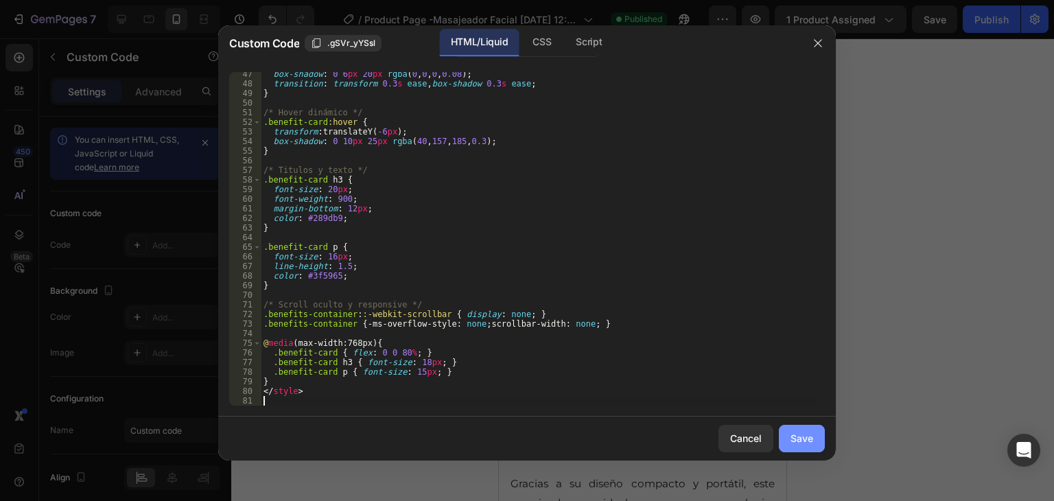
click at [814, 445] on button "Save" at bounding box center [802, 438] width 46 height 27
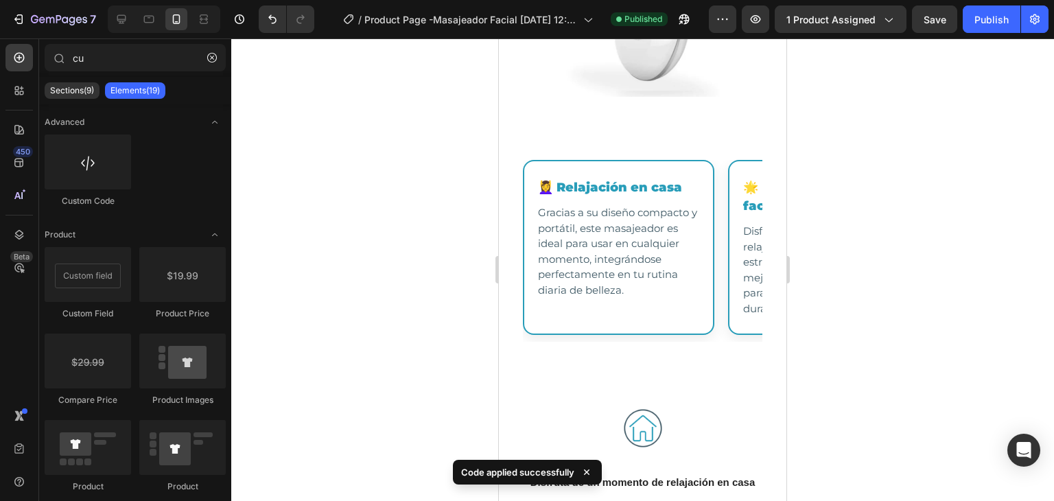
scroll to position [1666, 0]
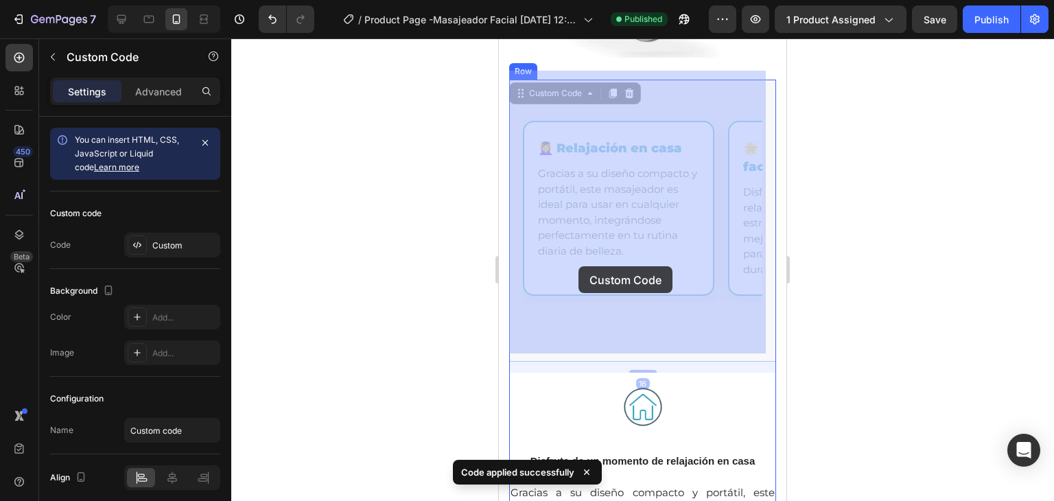
drag, startPoint x: 717, startPoint y: 245, endPoint x: 664, endPoint y: 251, distance: 52.5
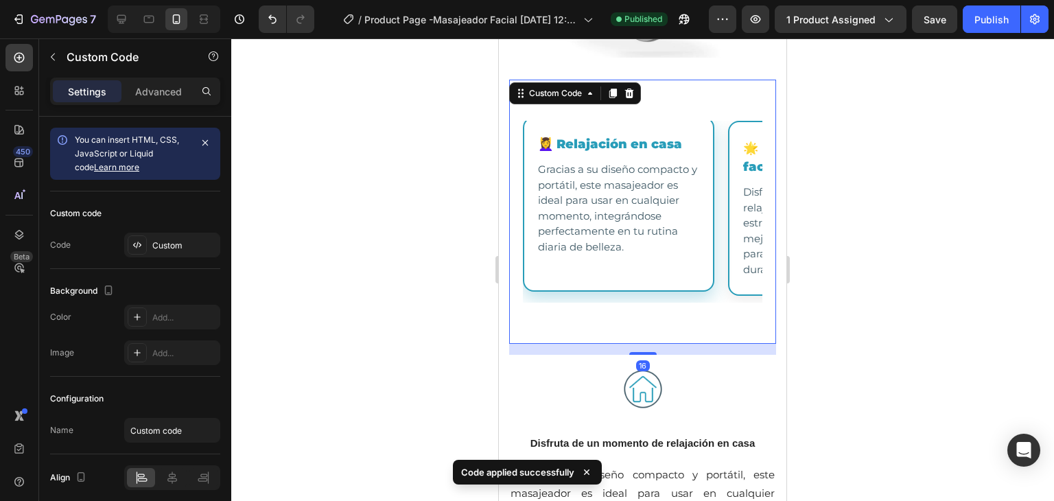
click at [579, 266] on div "💆‍♀️ Relajación en casa Gracias a su diseño compacto y portátil, este masajeado…" at bounding box center [618, 204] width 191 height 175
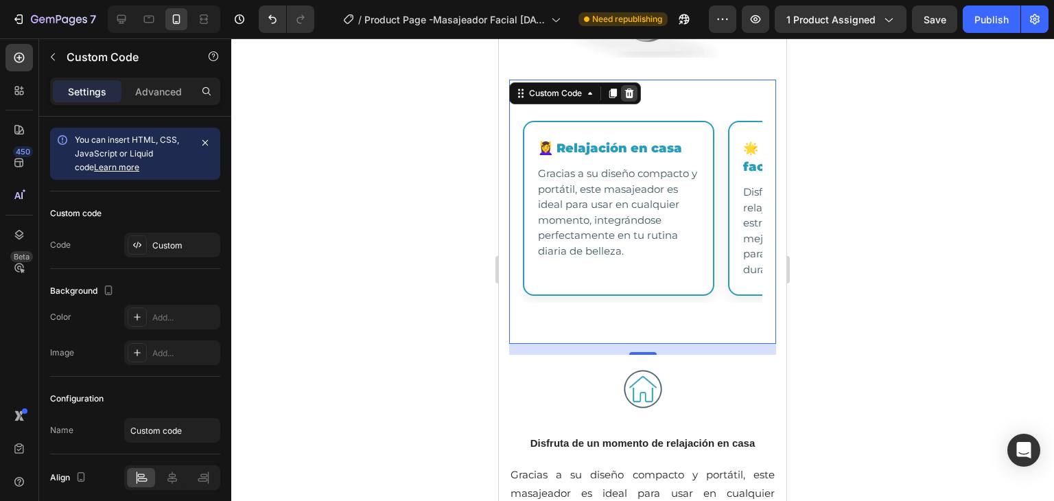
click at [626, 88] on icon at bounding box center [629, 93] width 11 height 11
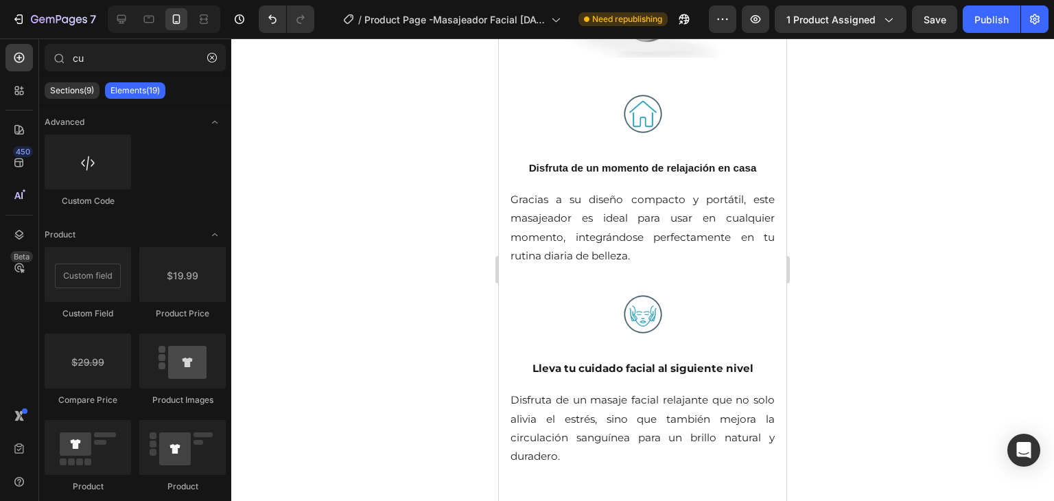
scroll to position [1373, 0]
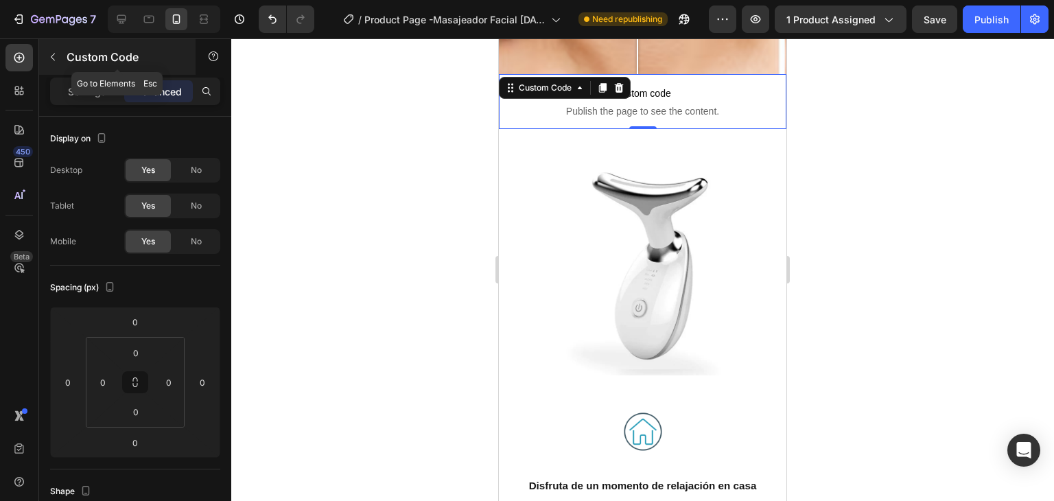
click at [47, 56] on icon "button" at bounding box center [52, 56] width 11 height 11
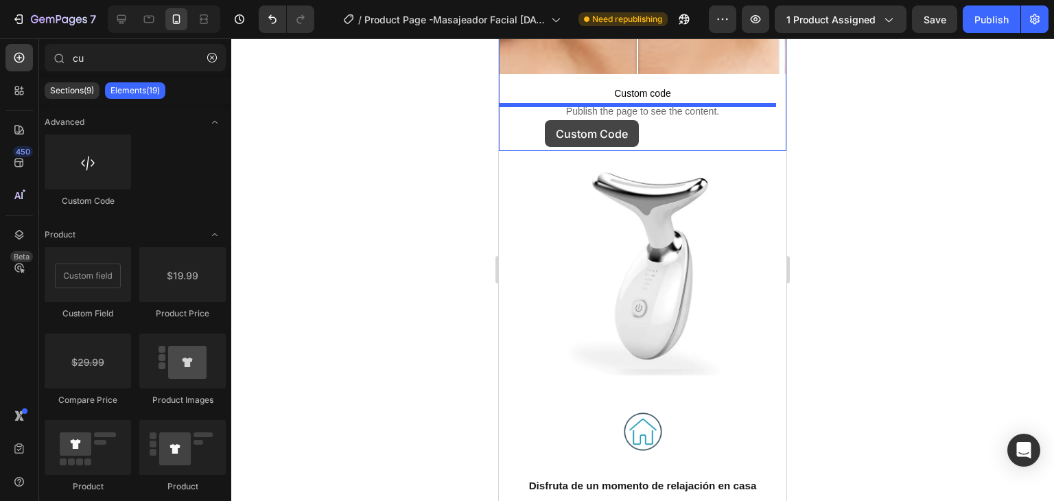
drag, startPoint x: 582, startPoint y: 197, endPoint x: 545, endPoint y: 120, distance: 85.3
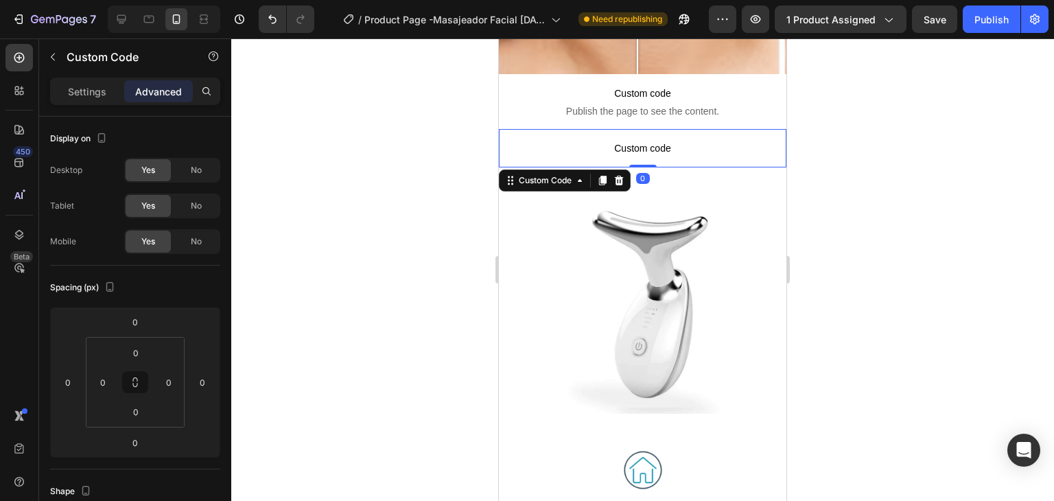
scroll to position [1412, 0]
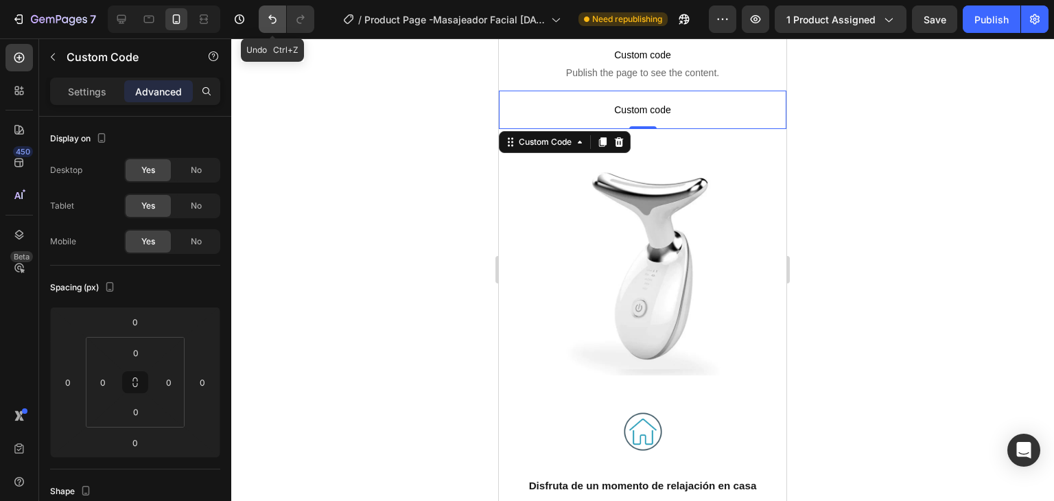
click at [273, 19] on icon "Undo/Redo" at bounding box center [273, 19] width 14 height 14
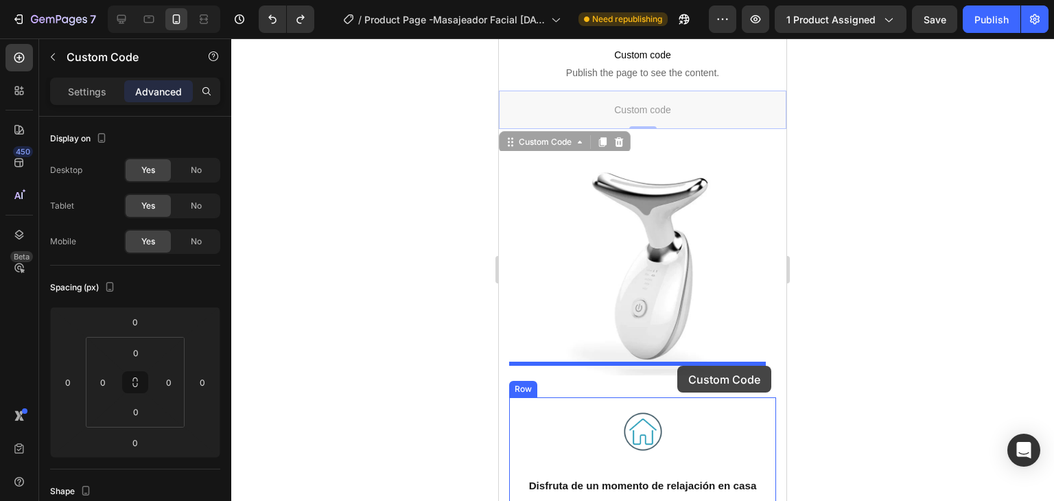
drag, startPoint x: 678, startPoint y: 83, endPoint x: 677, endPoint y: 366, distance: 282.8
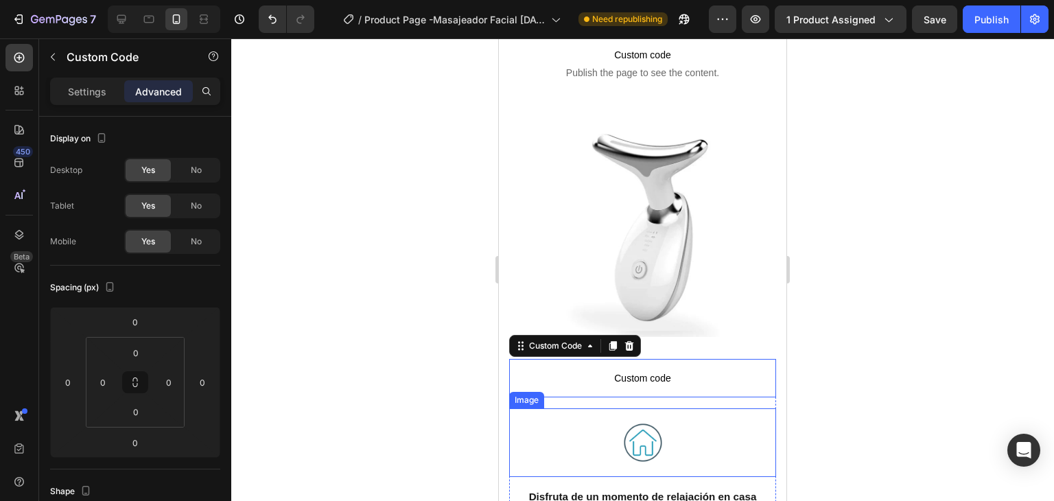
scroll to position [1423, 0]
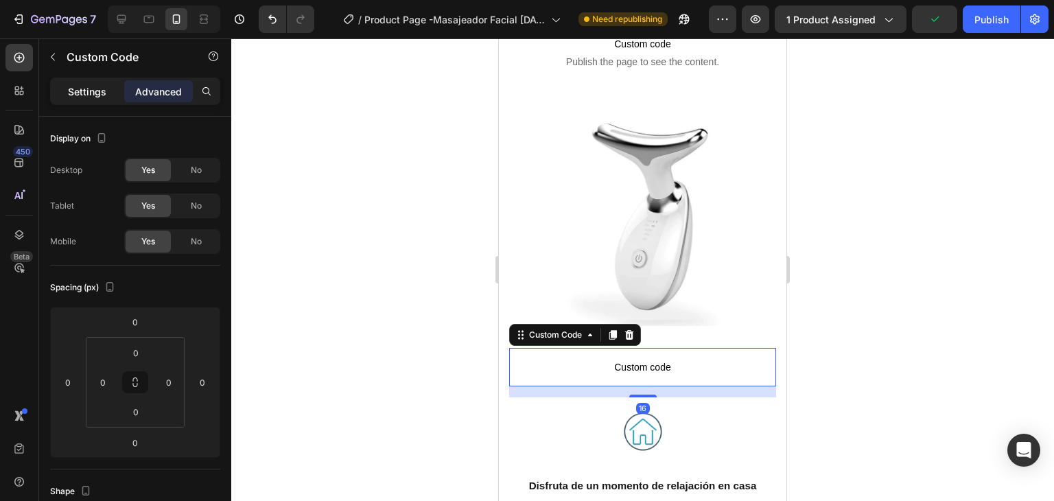
click at [100, 101] on div "Settings" at bounding box center [87, 91] width 69 height 22
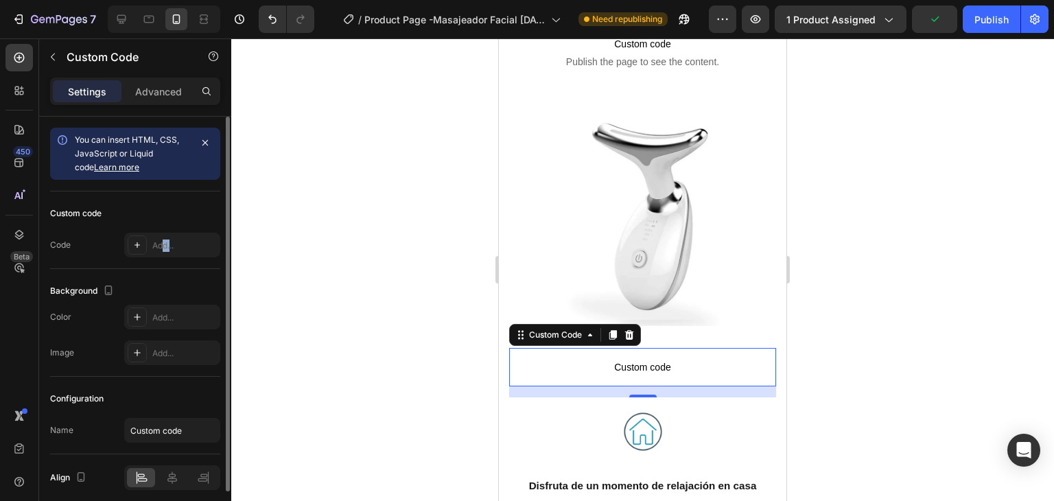
drag, startPoint x: 165, startPoint y: 229, endPoint x: 170, endPoint y: 261, distance: 33.4
click at [170, 261] on div "Custom code Code Add..." at bounding box center [135, 230] width 170 height 78
click at [170, 242] on div "Add..." at bounding box center [184, 246] width 65 height 12
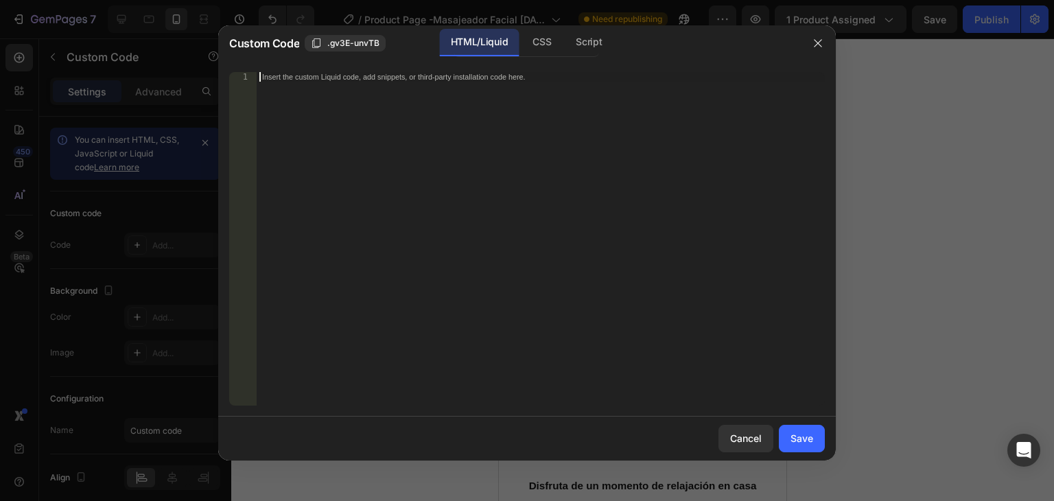
click at [384, 209] on div "Insert the custom Liquid code, add snippets, or third-party installation code h…" at bounding box center [541, 248] width 568 height 353
paste textarea
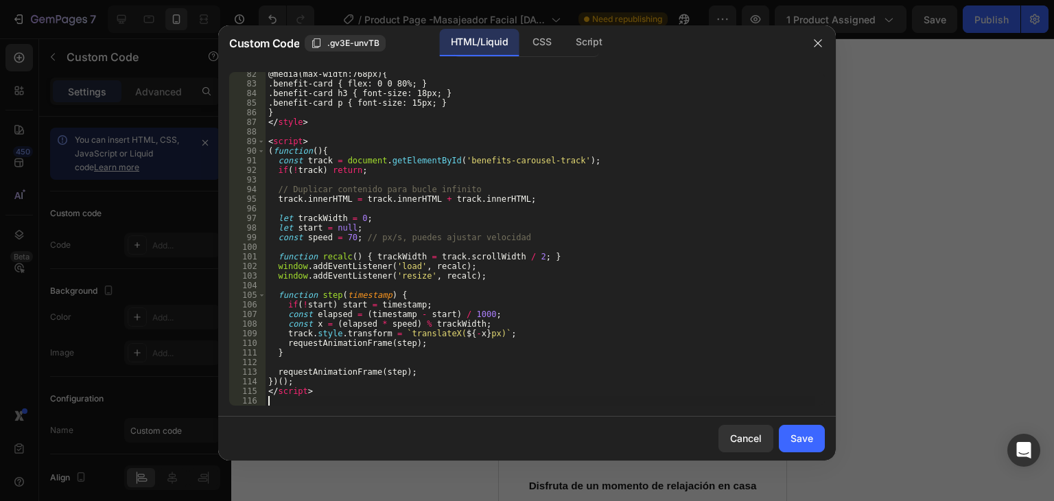
scroll to position [839, 0]
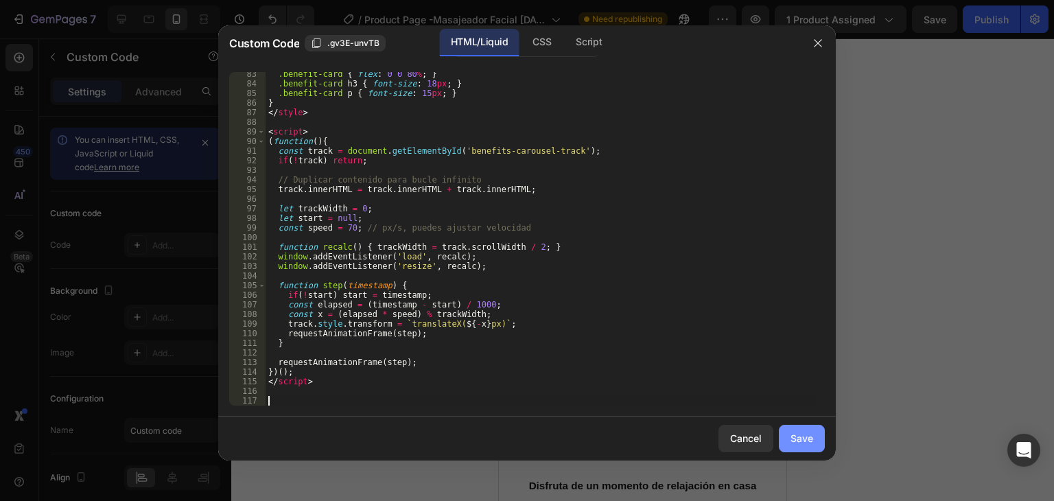
click at [804, 447] on button "Save" at bounding box center [802, 438] width 46 height 27
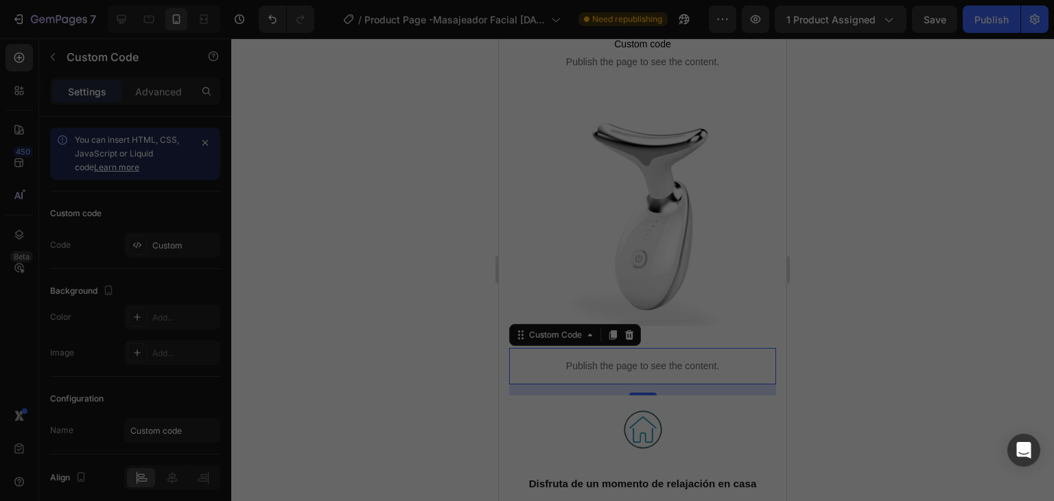
scroll to position [1421, 0]
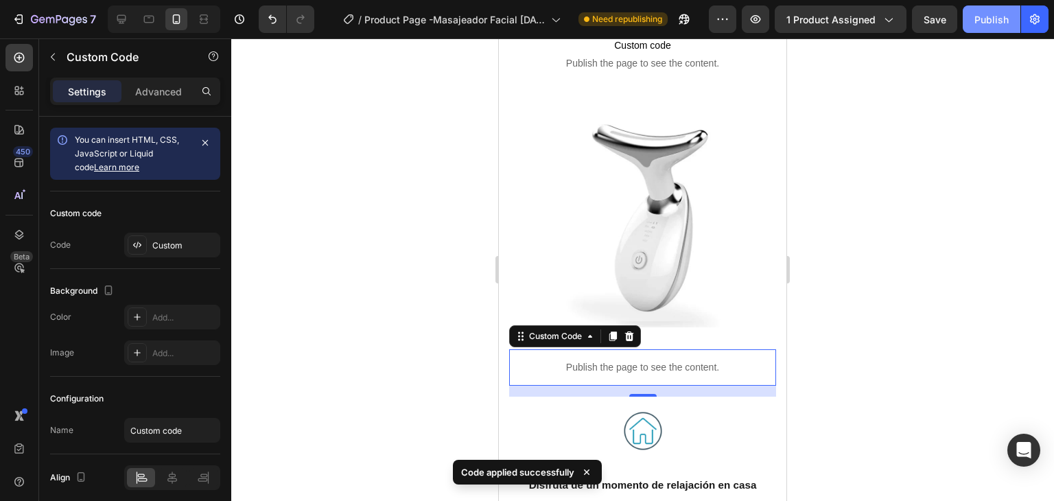
click at [990, 31] on button "Publish" at bounding box center [992, 18] width 58 height 27
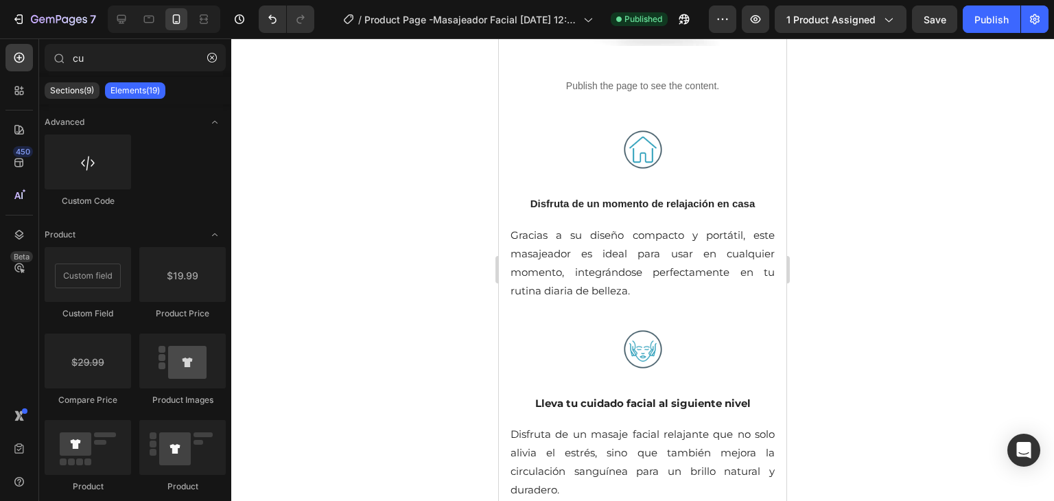
scroll to position [1688, 0]
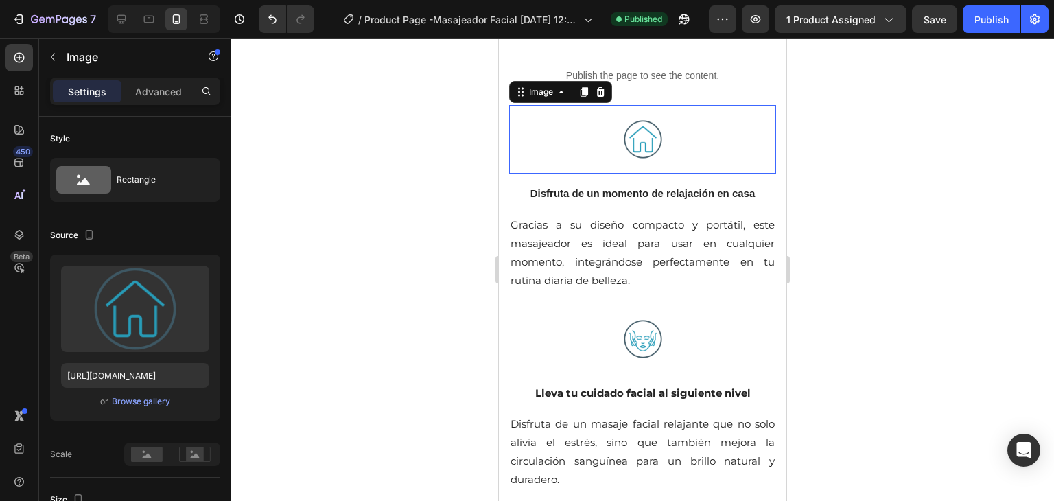
click at [728, 114] on div at bounding box center [642, 139] width 267 height 69
click at [606, 87] on div at bounding box center [600, 92] width 16 height 16
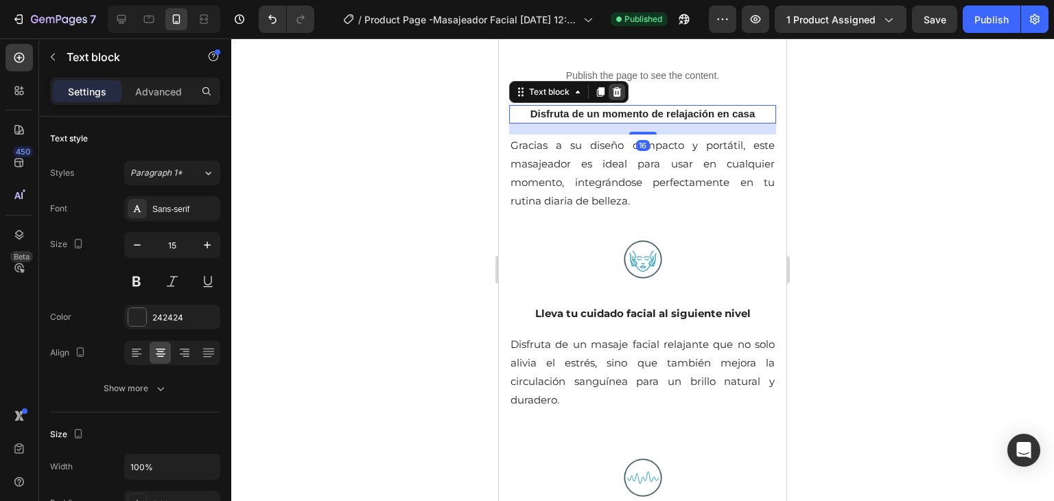
click at [614, 86] on icon at bounding box center [617, 91] width 11 height 11
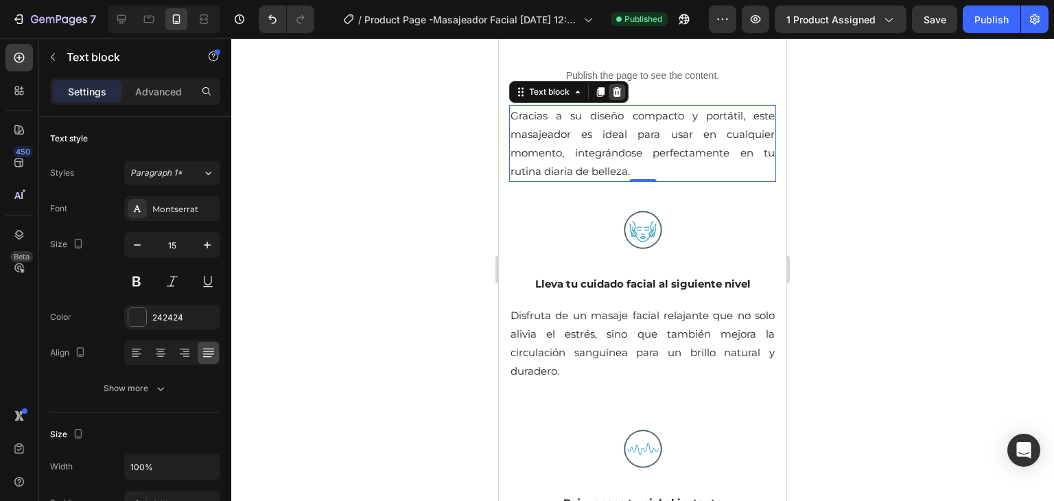
click at [620, 87] on icon at bounding box center [617, 92] width 9 height 10
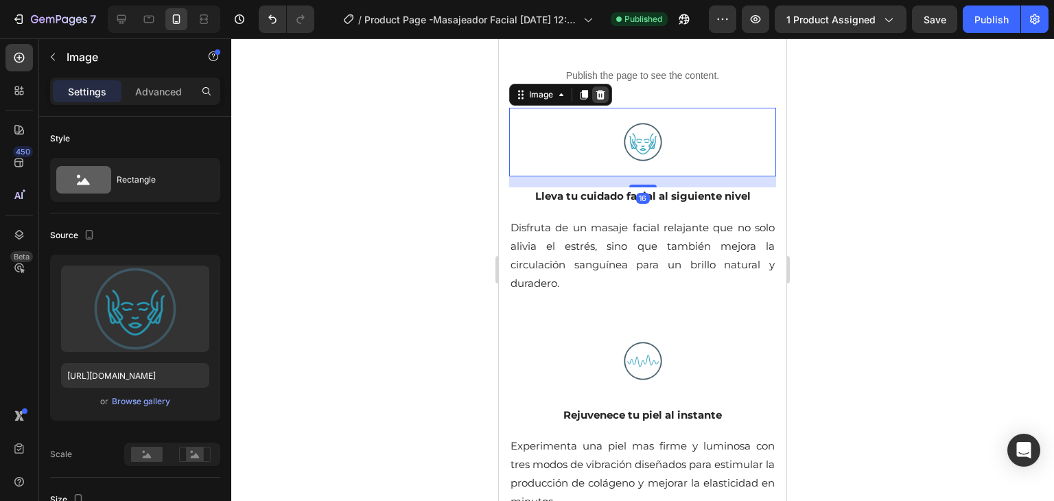
click at [600, 91] on div at bounding box center [600, 94] width 16 height 16
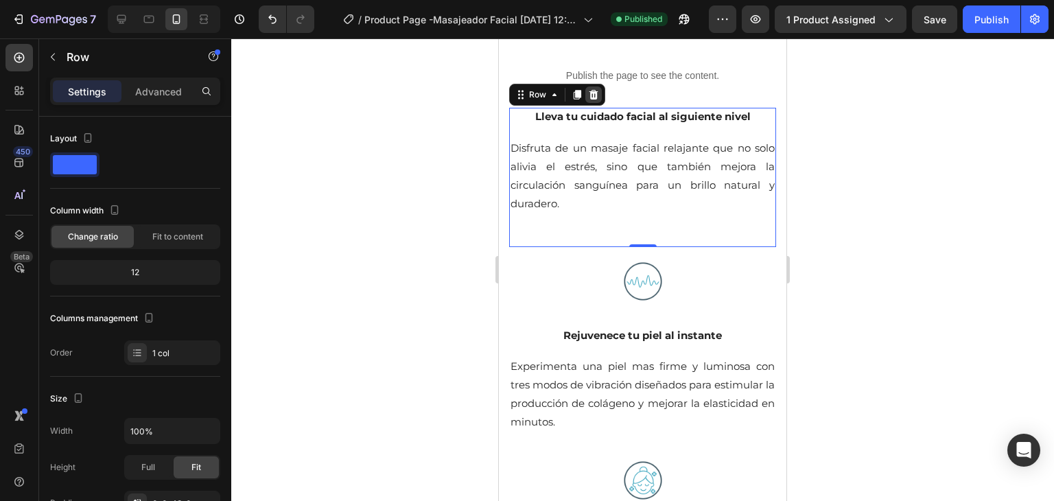
click at [596, 90] on icon at bounding box center [594, 95] width 9 height 10
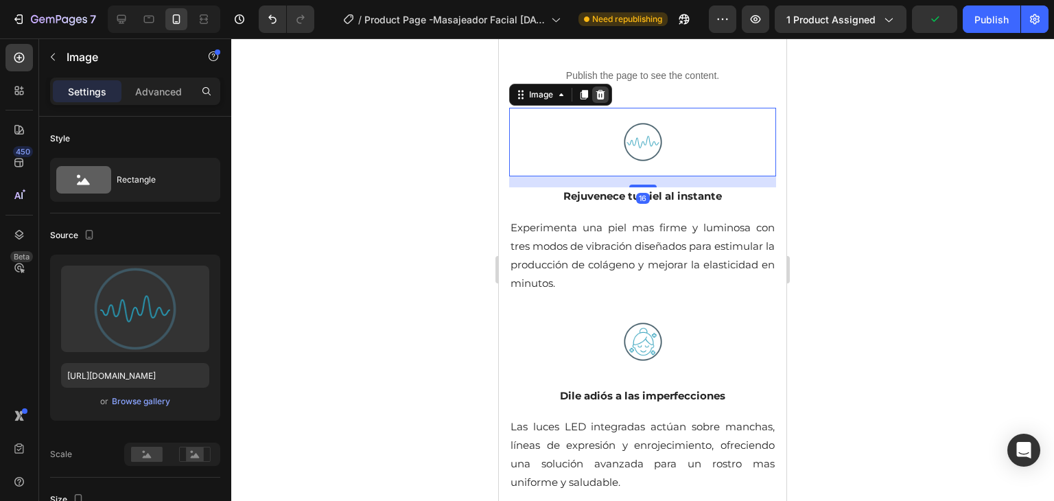
click at [600, 90] on icon at bounding box center [600, 95] width 9 height 10
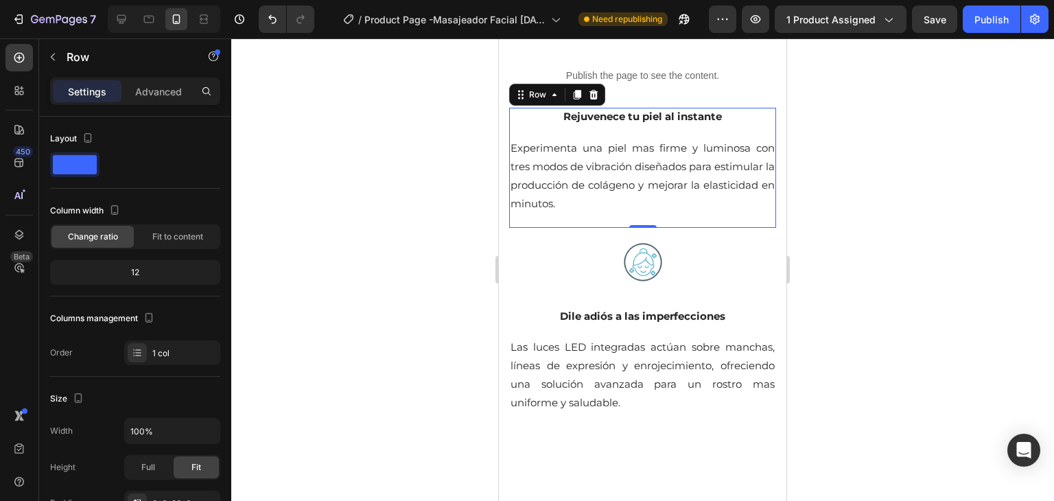
click at [728, 123] on div "Rejuvenece tu piel al instante Text block Experimenta una piel mas firme y lumi…" at bounding box center [642, 161] width 267 height 106
click at [594, 90] on icon at bounding box center [594, 95] width 9 height 10
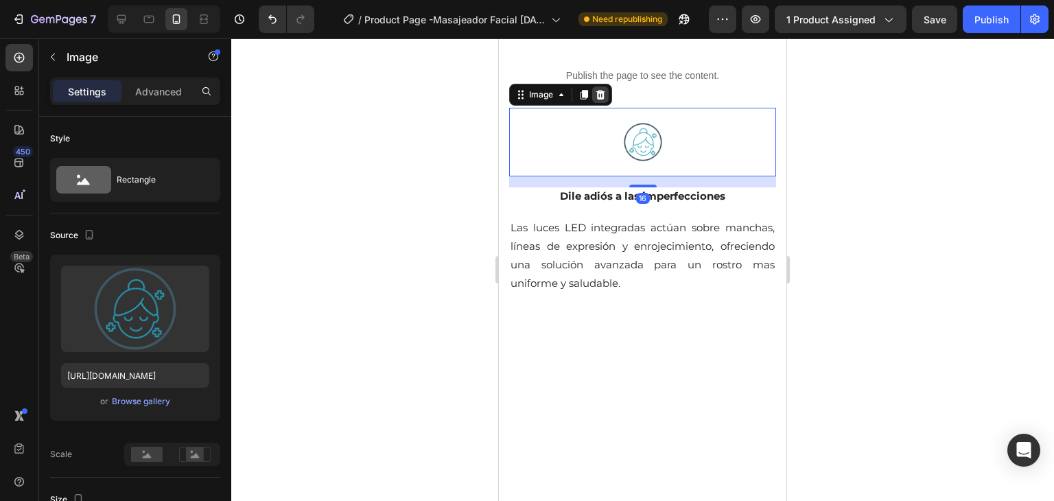
click at [598, 89] on icon at bounding box center [600, 94] width 11 height 11
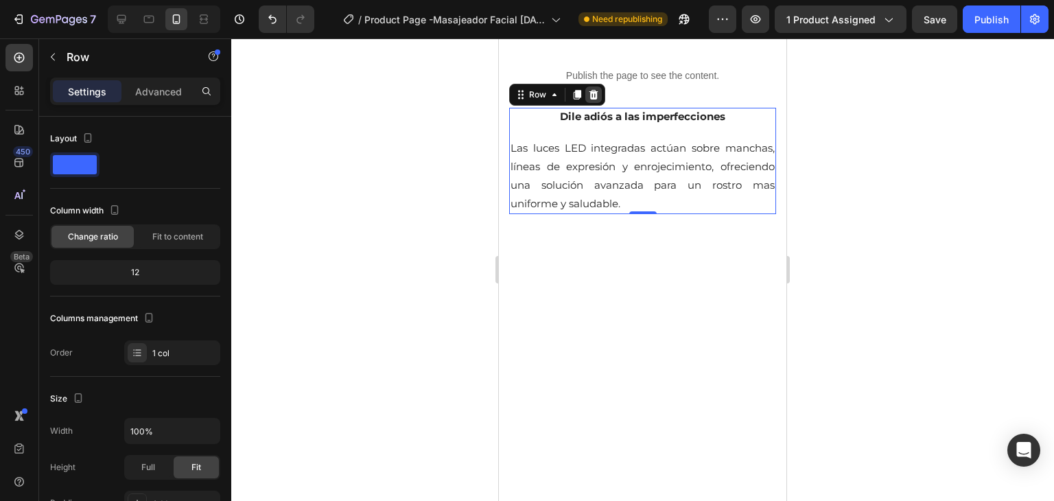
click at [600, 88] on div at bounding box center [593, 94] width 16 height 16
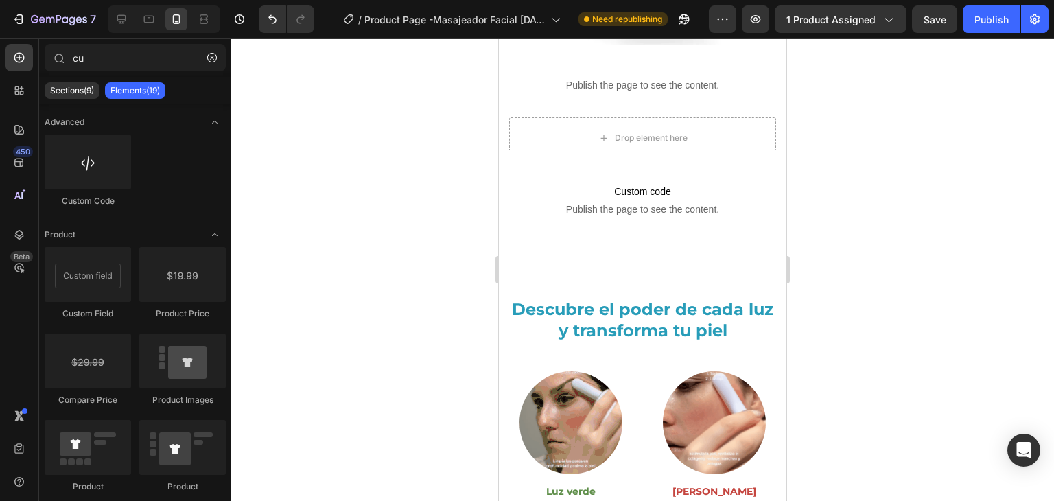
scroll to position [1627, 0]
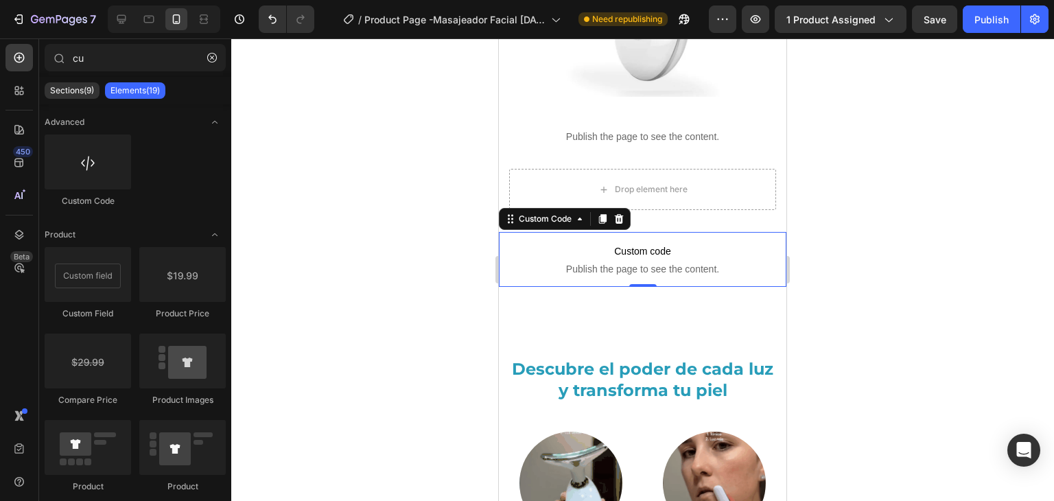
click at [666, 246] on span "Custom code" at bounding box center [643, 251] width 288 height 16
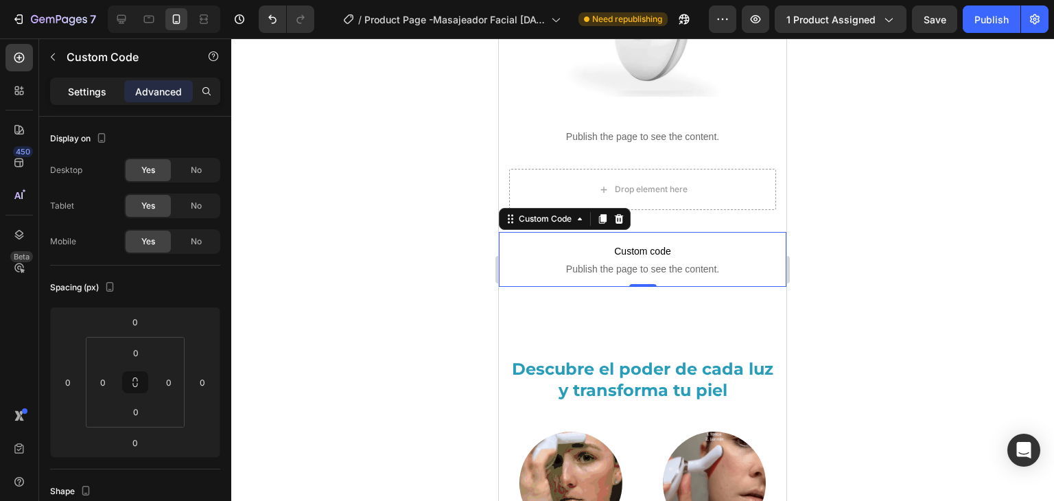
click at [93, 93] on p "Settings" at bounding box center [87, 91] width 38 height 14
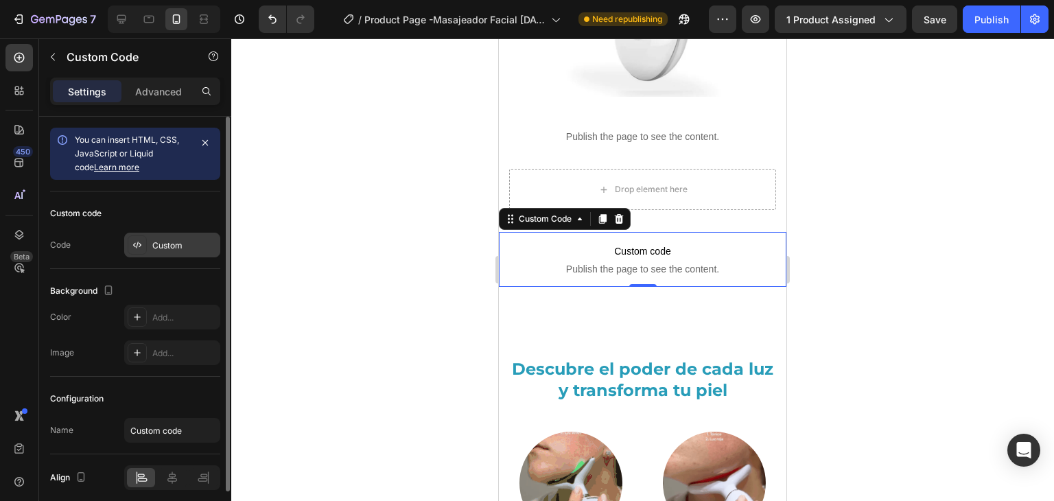
click at [158, 246] on div "Custom" at bounding box center [184, 246] width 65 height 12
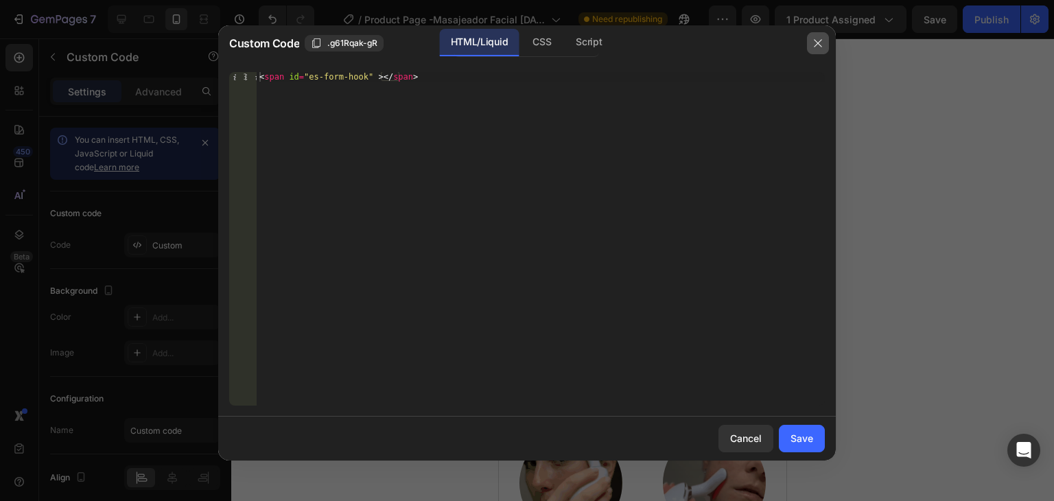
click at [819, 35] on button "button" at bounding box center [818, 43] width 22 height 22
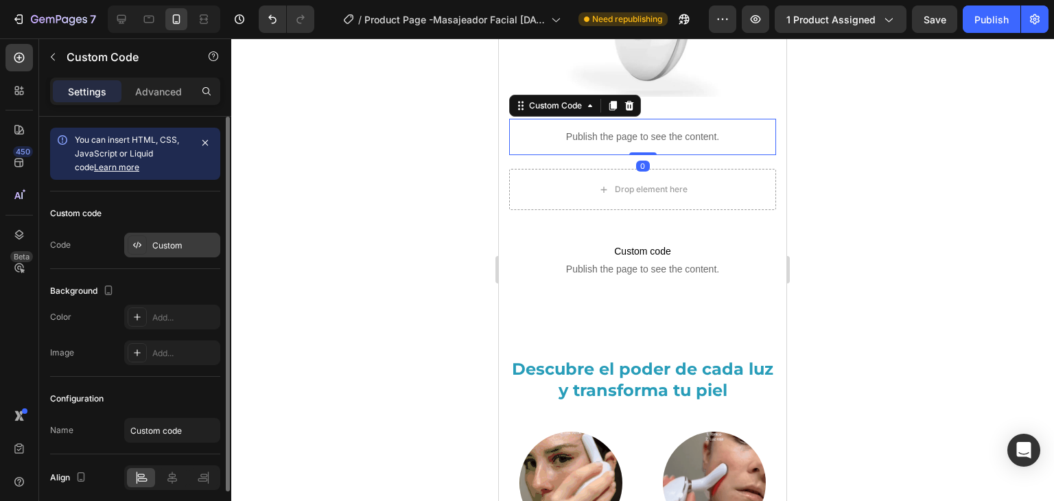
click at [158, 241] on div "Custom" at bounding box center [184, 246] width 65 height 12
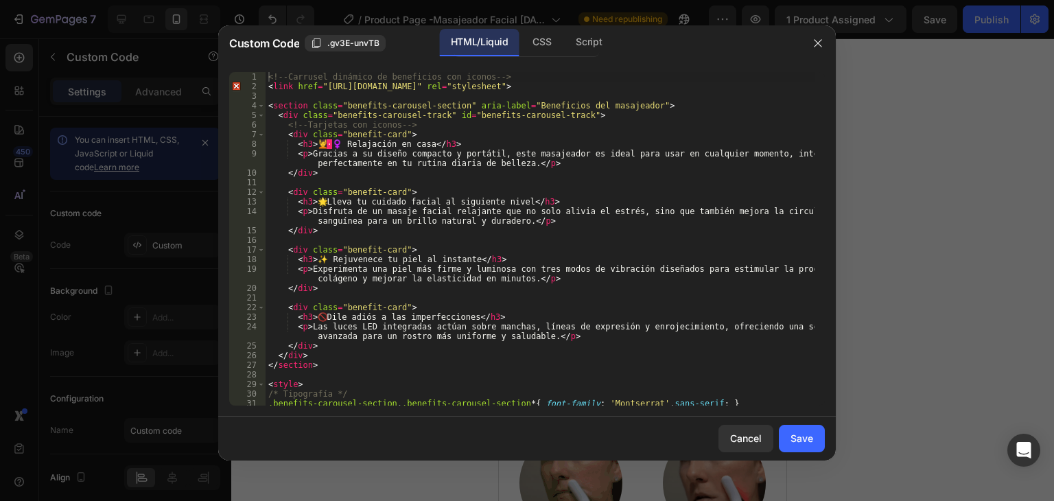
click at [524, 217] on div "<!-- Carrusel dinámico de beneficios con iconos --> < link href = "https://font…" at bounding box center [540, 248] width 549 height 353
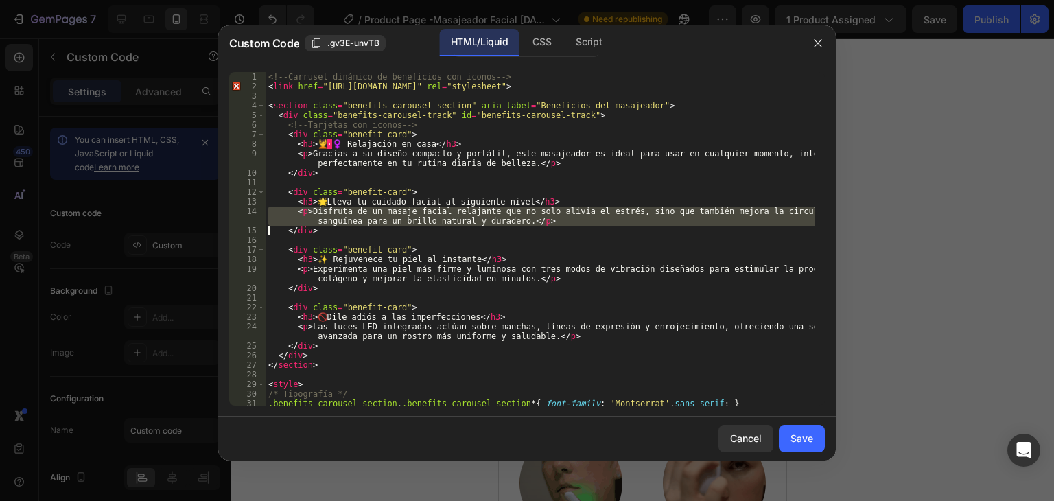
click at [524, 217] on div "<!-- Carrusel dinámico de beneficios con iconos --> < link href = "https://font…" at bounding box center [540, 248] width 549 height 353
type textarea "<p>Disfruta de un masaje facial relajante que no solo alivia el estrés, sino qu…"
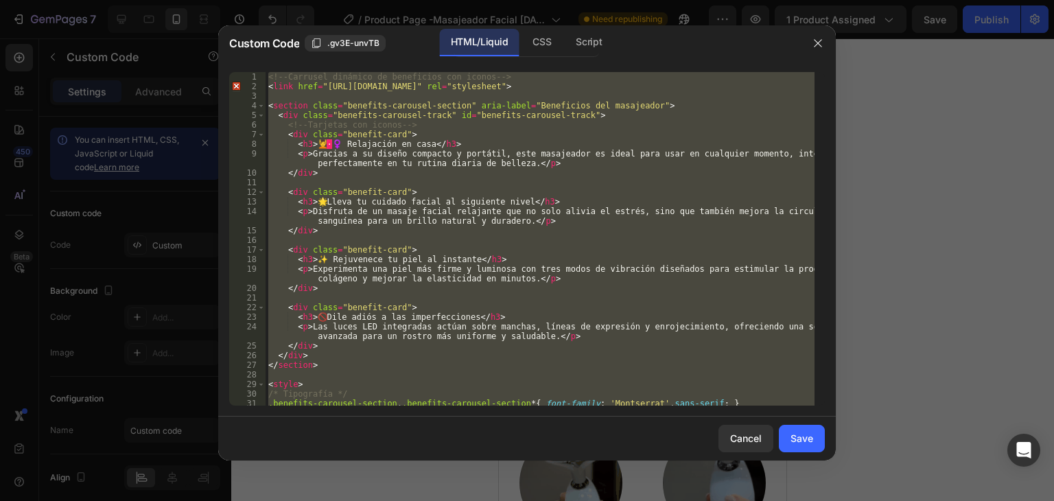
click at [524, 217] on div "<!-- Carrusel dinámico de beneficios con iconos --> < link href = "https://font…" at bounding box center [540, 248] width 549 height 353
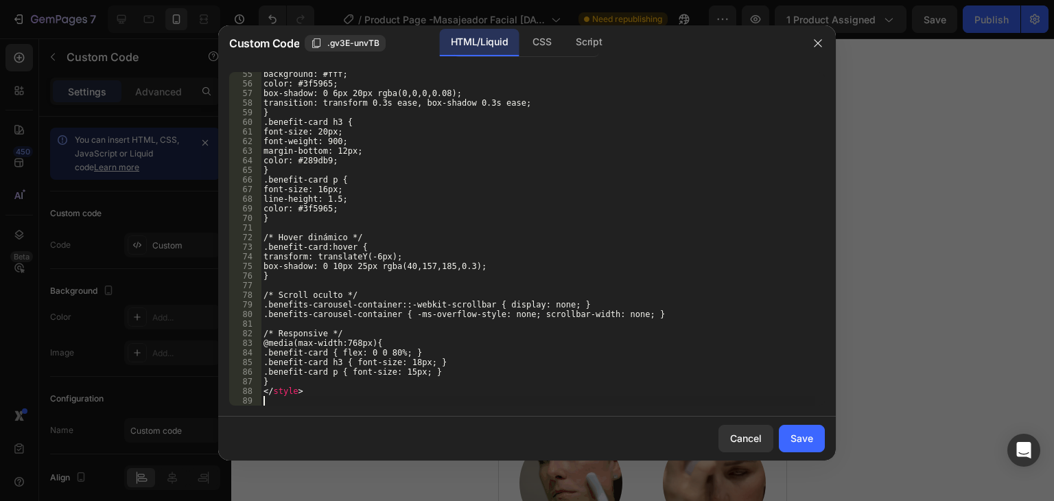
scroll to position [560, 0]
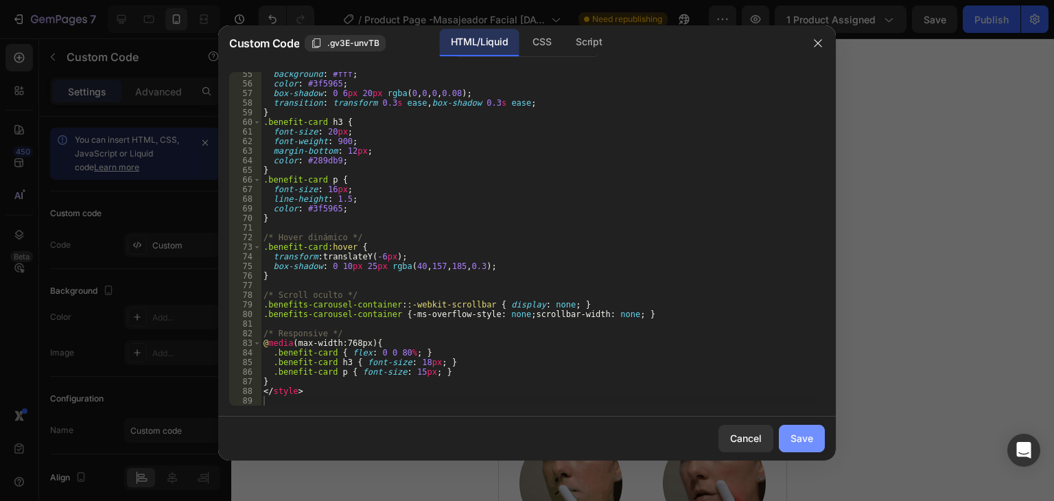
click at [807, 445] on div "Save" at bounding box center [802, 438] width 23 height 14
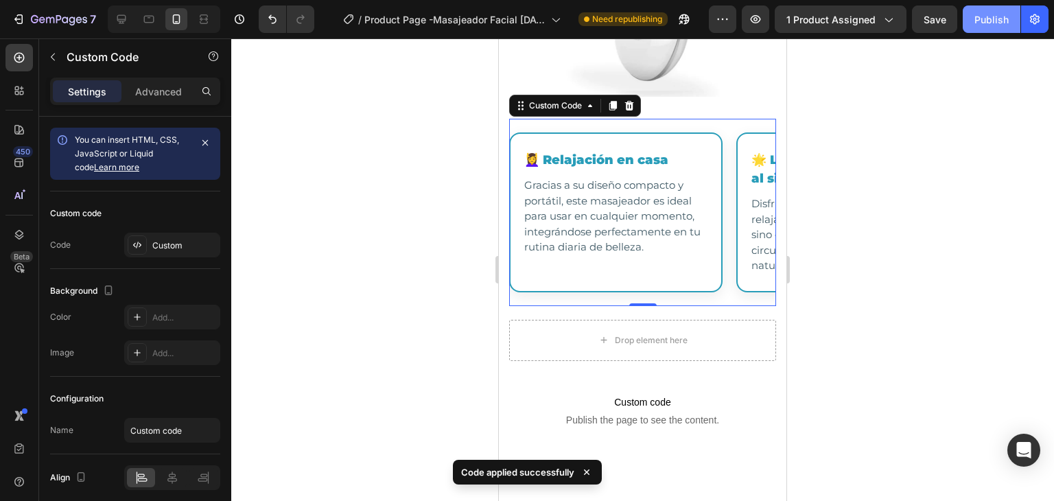
click at [993, 25] on div "Publish" at bounding box center [992, 19] width 34 height 14
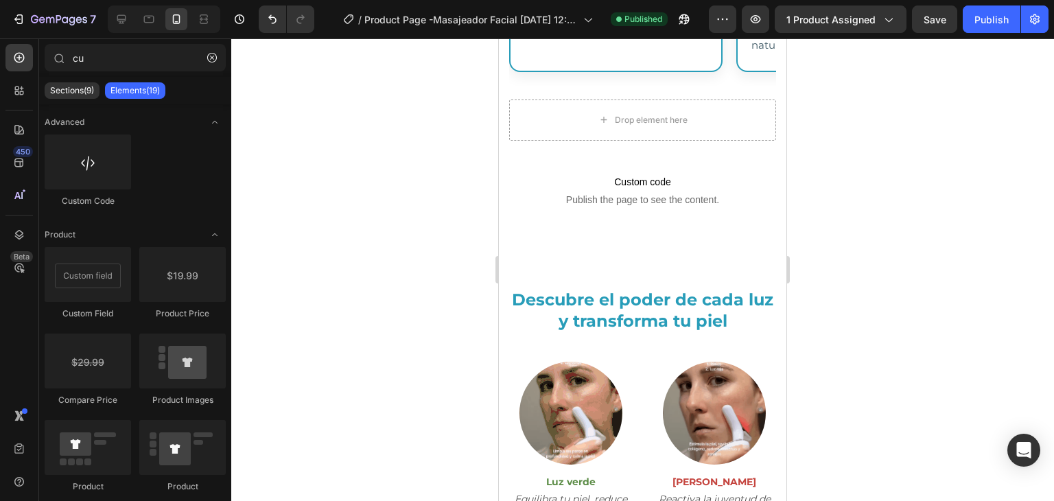
scroll to position [1843, 0]
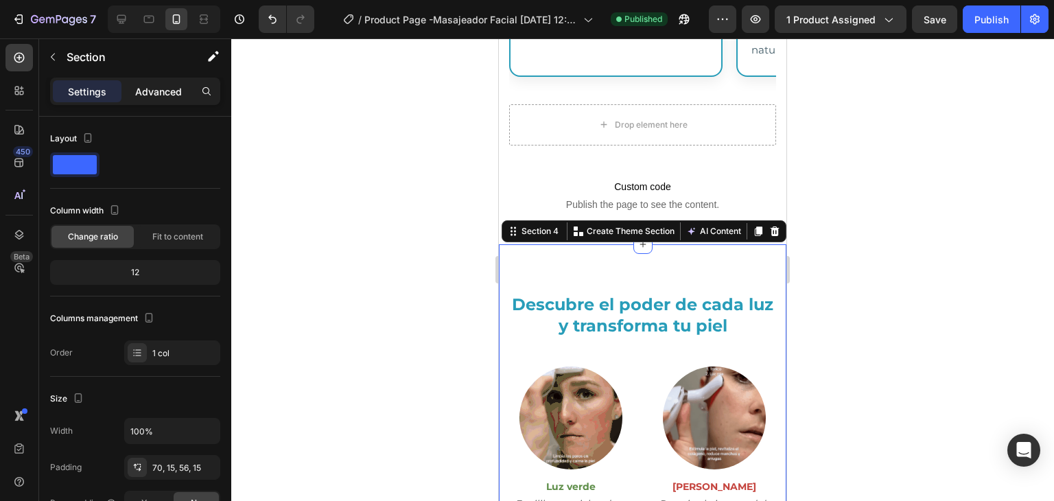
click at [163, 84] on p "Advanced" at bounding box center [158, 91] width 47 height 14
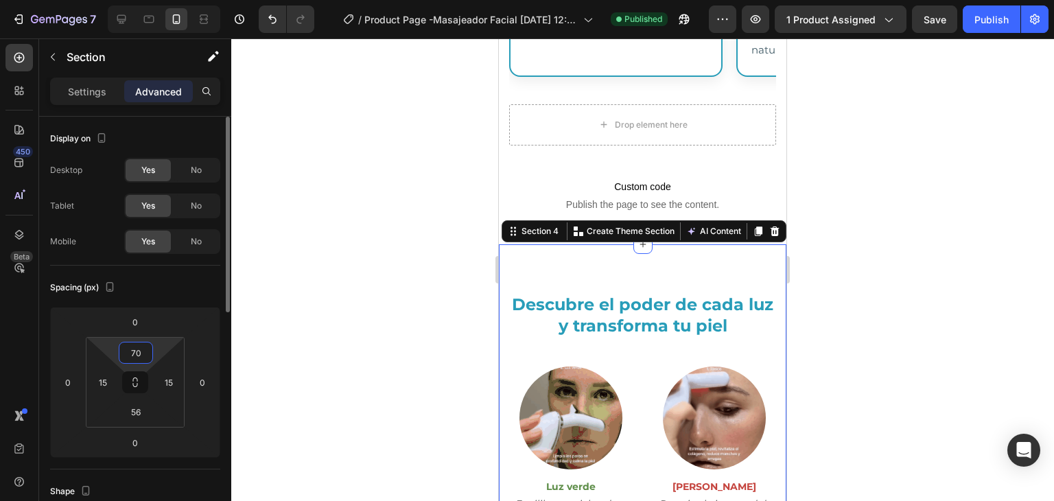
click at [143, 350] on input "70" at bounding box center [135, 352] width 27 height 21
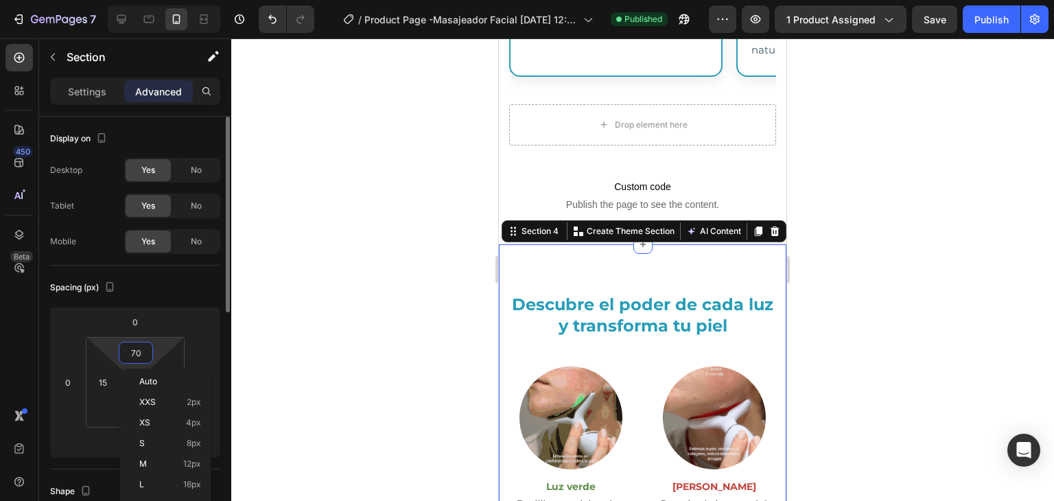
type input "0"
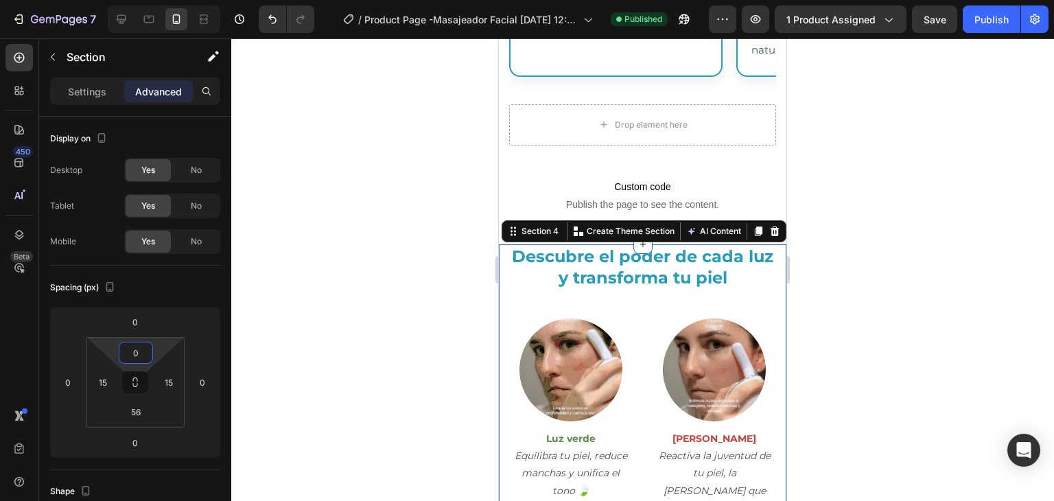
click at [256, 284] on div at bounding box center [642, 269] width 823 height 463
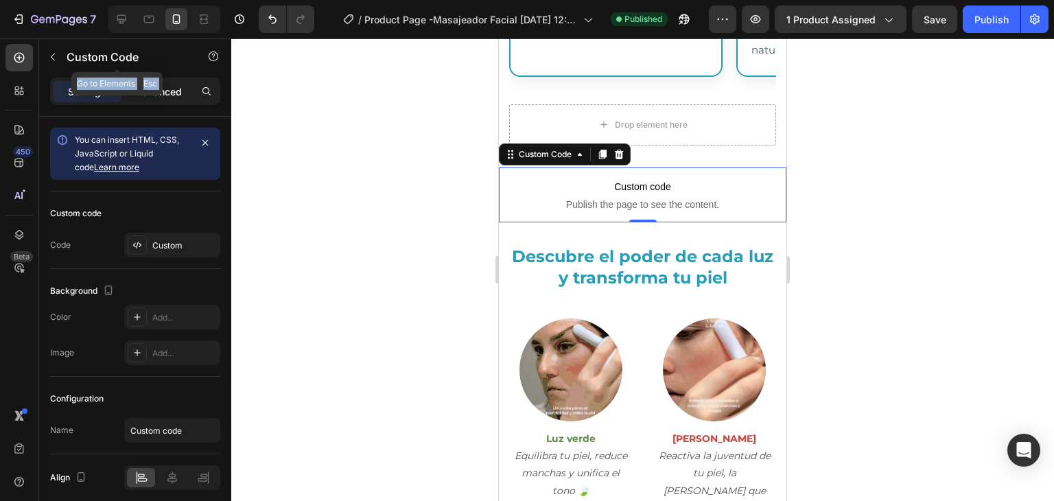
drag, startPoint x: 176, startPoint y: 75, endPoint x: 167, endPoint y: 90, distance: 17.2
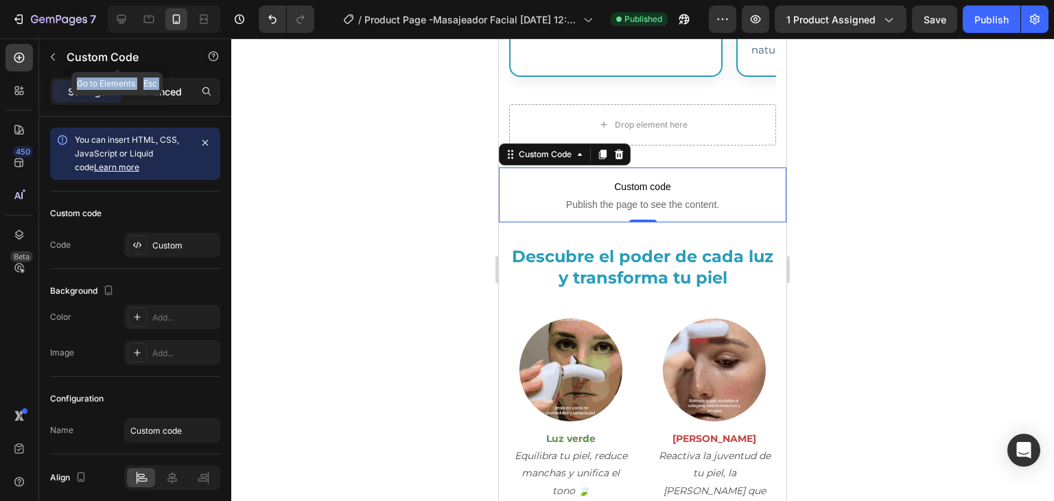
click at [167, 90] on div "cu Sections(9) Elements(19) Advanced Custom Code Product Custom Field Product P…" at bounding box center [135, 269] width 192 height 463
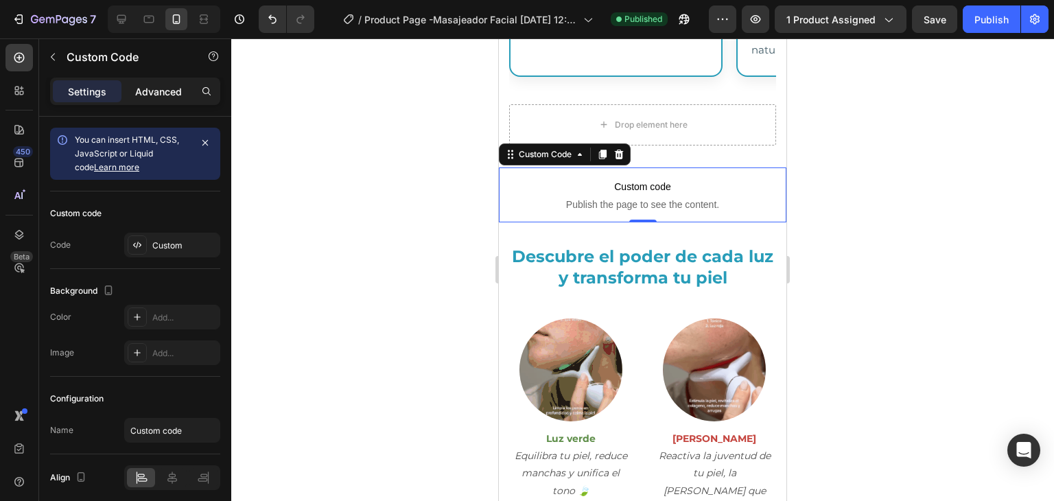
click at [167, 90] on p "Advanced" at bounding box center [158, 91] width 47 height 14
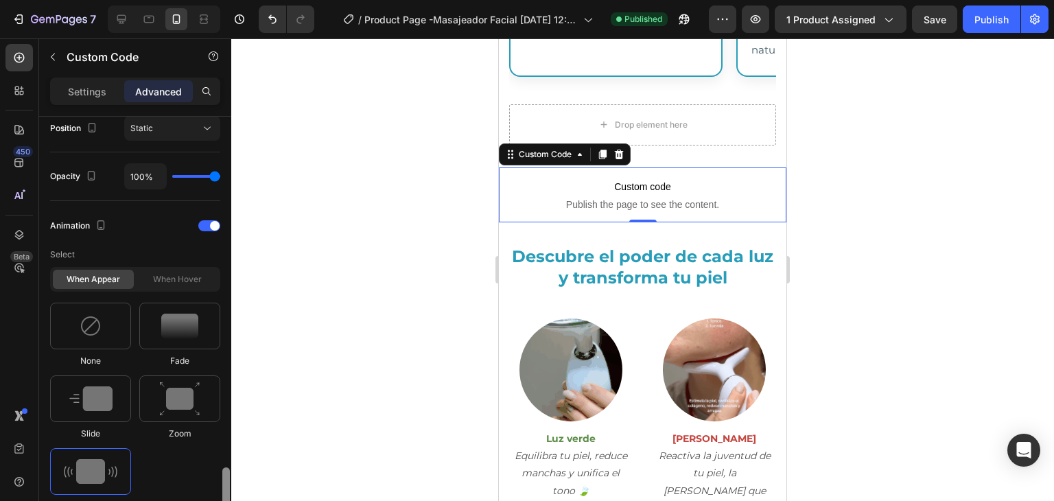
scroll to position [656, 0]
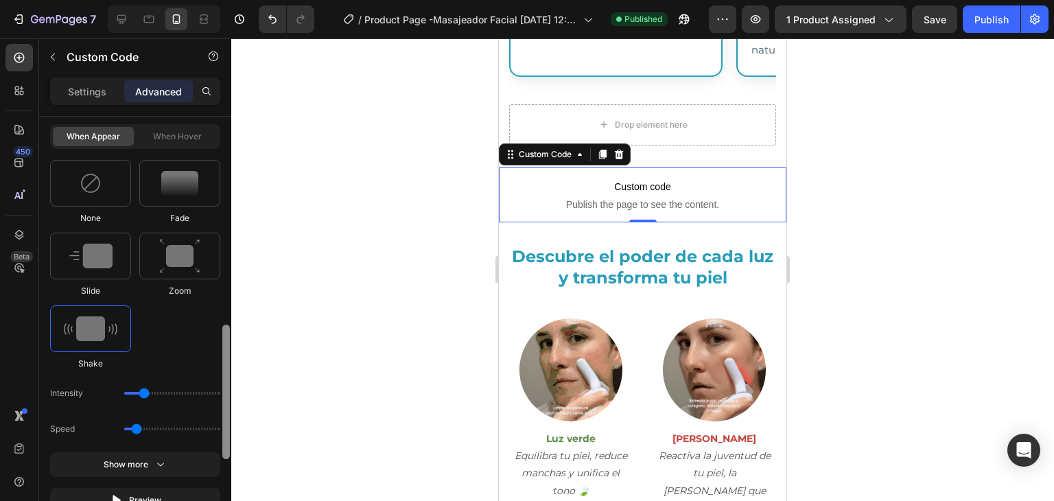
drag, startPoint x: 226, startPoint y: 157, endPoint x: 207, endPoint y: 366, distance: 209.5
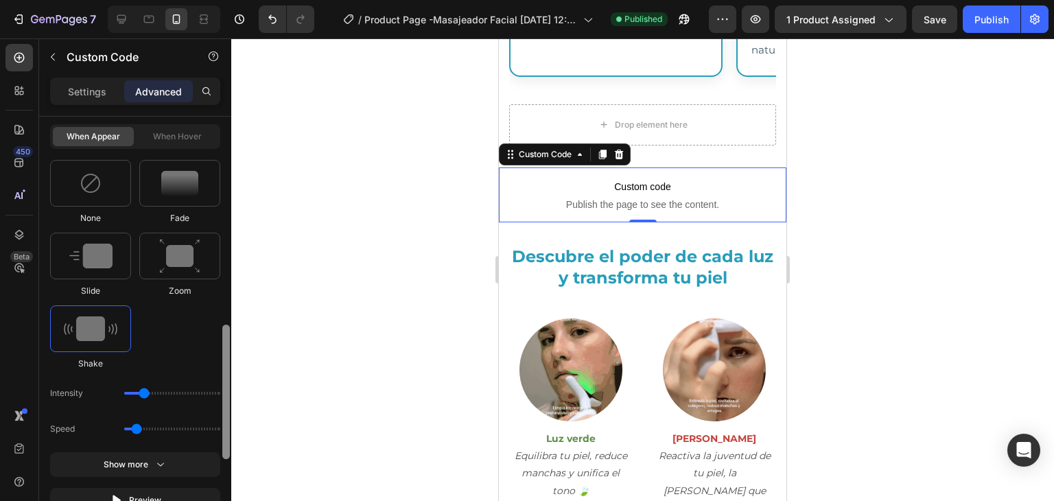
click at [207, 366] on div "Display on Desktop Yes No Tablet Yes No Mobile Yes No Spacing (px) 0 0 0 0 0 0 …" at bounding box center [135, 328] width 192 height 423
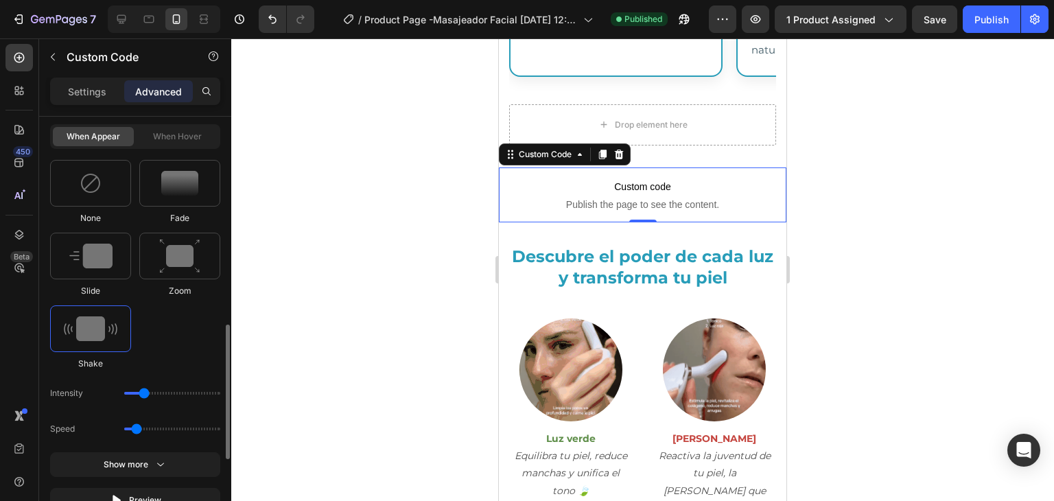
click at [95, 321] on img at bounding box center [91, 328] width 54 height 25
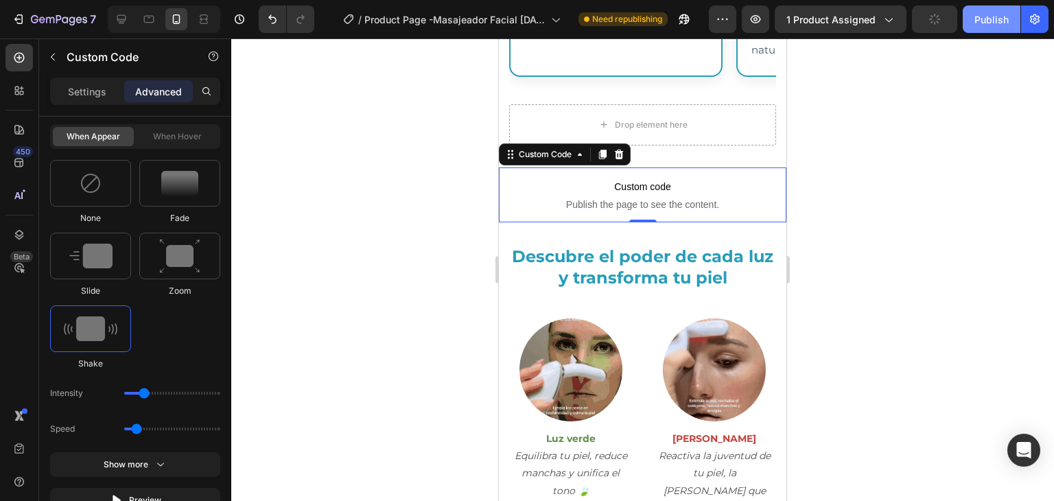
click at [999, 11] on button "Publish" at bounding box center [992, 18] width 58 height 27
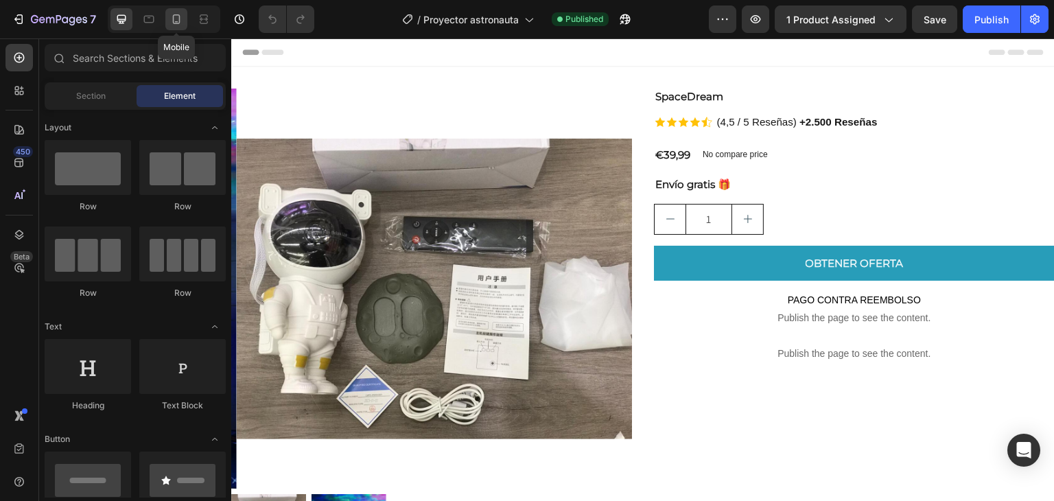
click at [187, 18] on div at bounding box center [176, 19] width 22 height 22
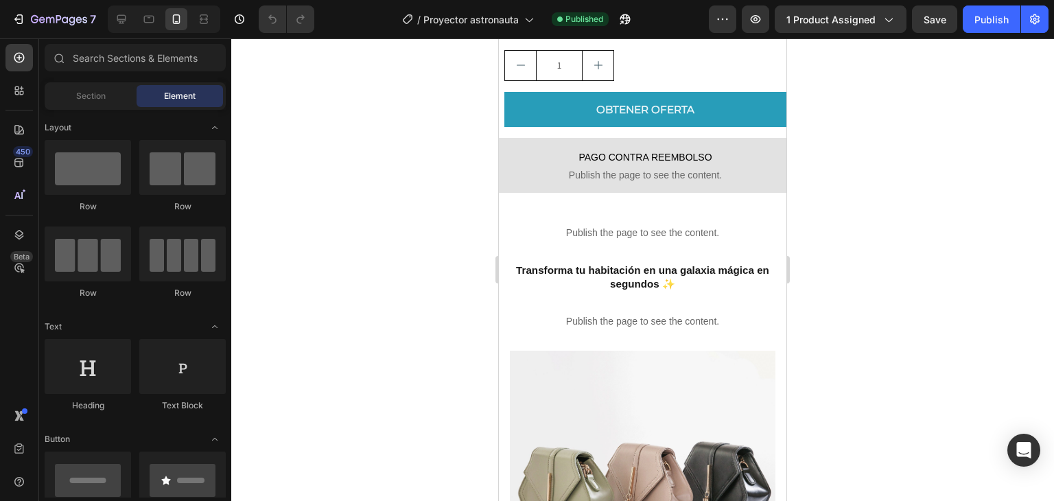
scroll to position [574, 0]
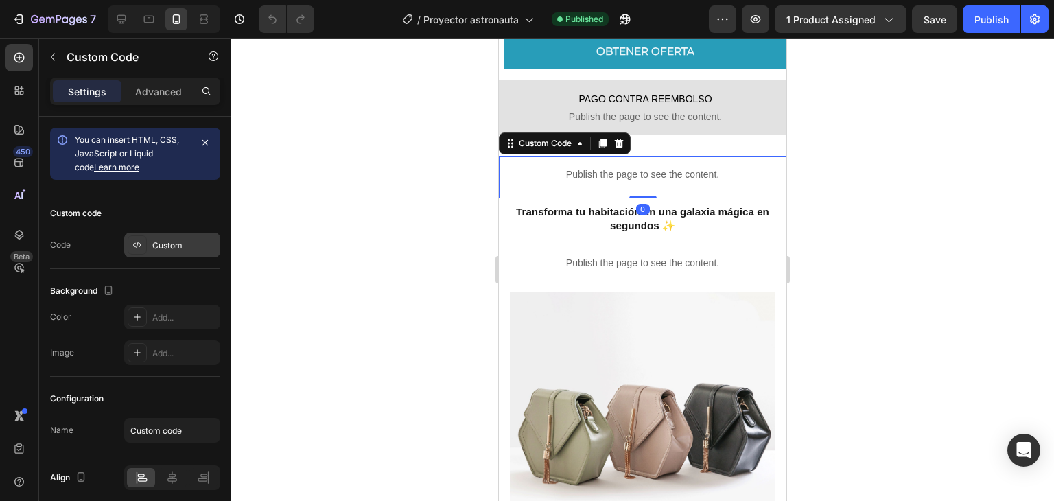
click at [177, 240] on div "Custom" at bounding box center [184, 246] width 65 height 12
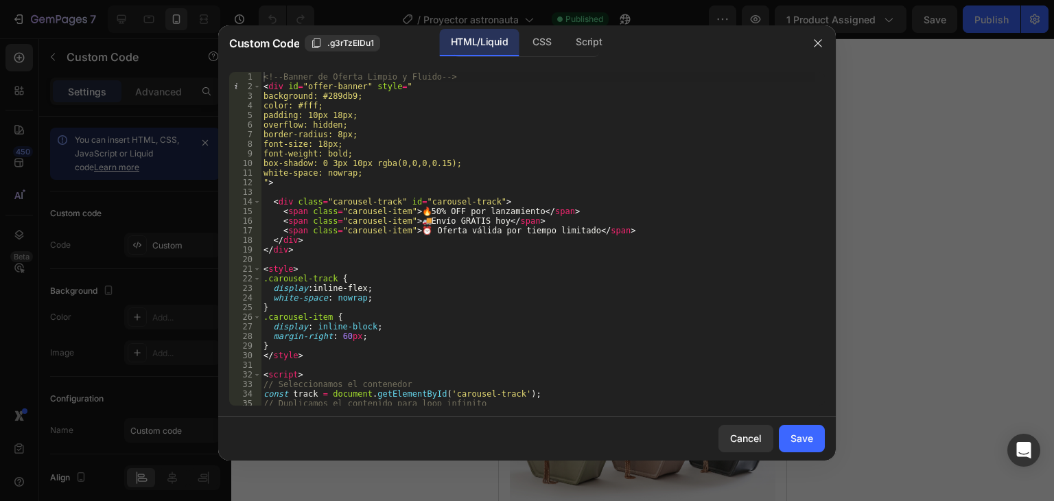
click at [324, 104] on div "<!-- Banner de Oferta Limpio y Fluido --> < div id = "offer-banner" style = " b…" at bounding box center [538, 248] width 554 height 353
type textarea "</script>"
